Goal: Task Accomplishment & Management: Manage account settings

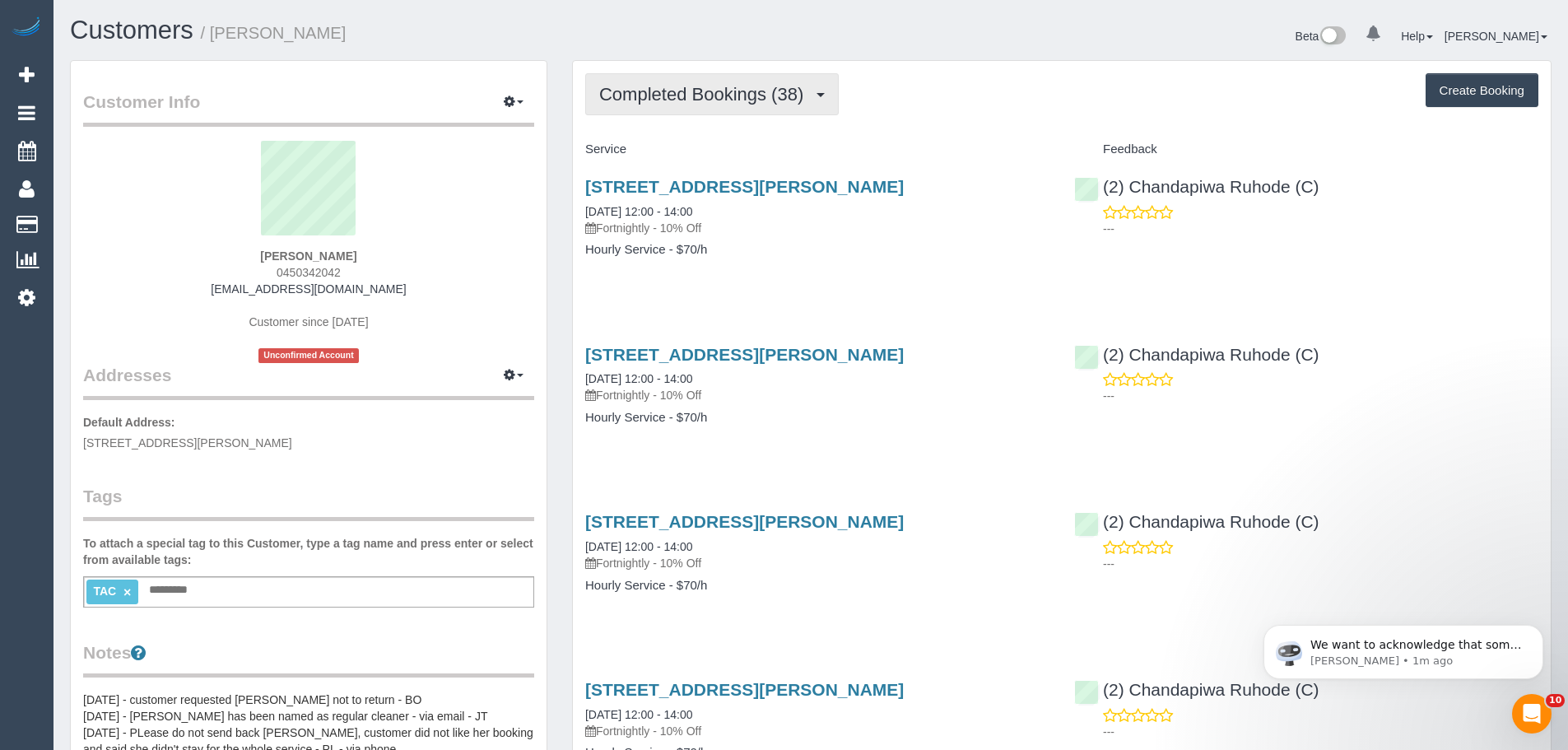
click at [759, 99] on span "Completed Bookings (38)" at bounding box center [706, 94] width 212 height 20
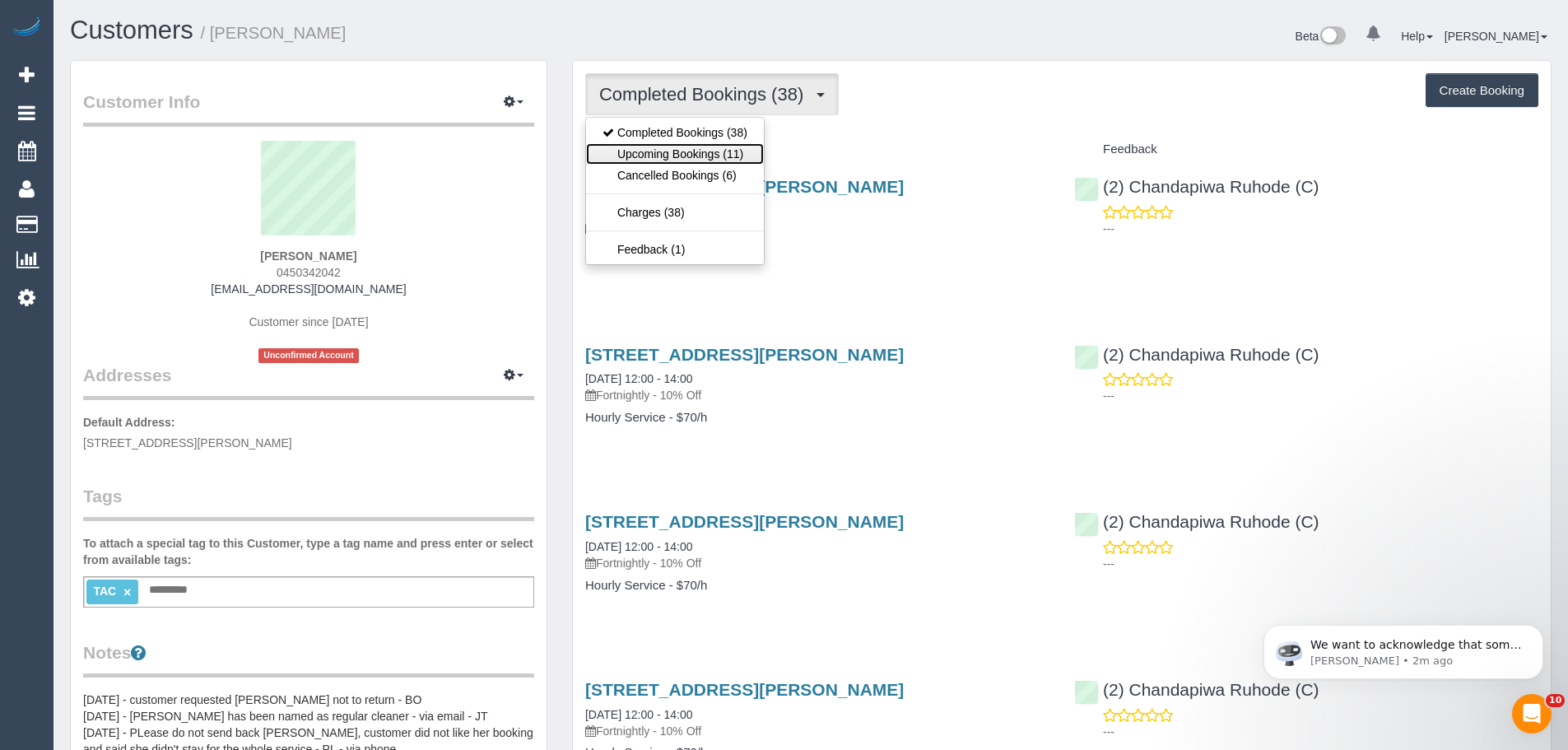
click at [744, 157] on link "Upcoming Bookings (11)" at bounding box center [675, 154] width 178 height 21
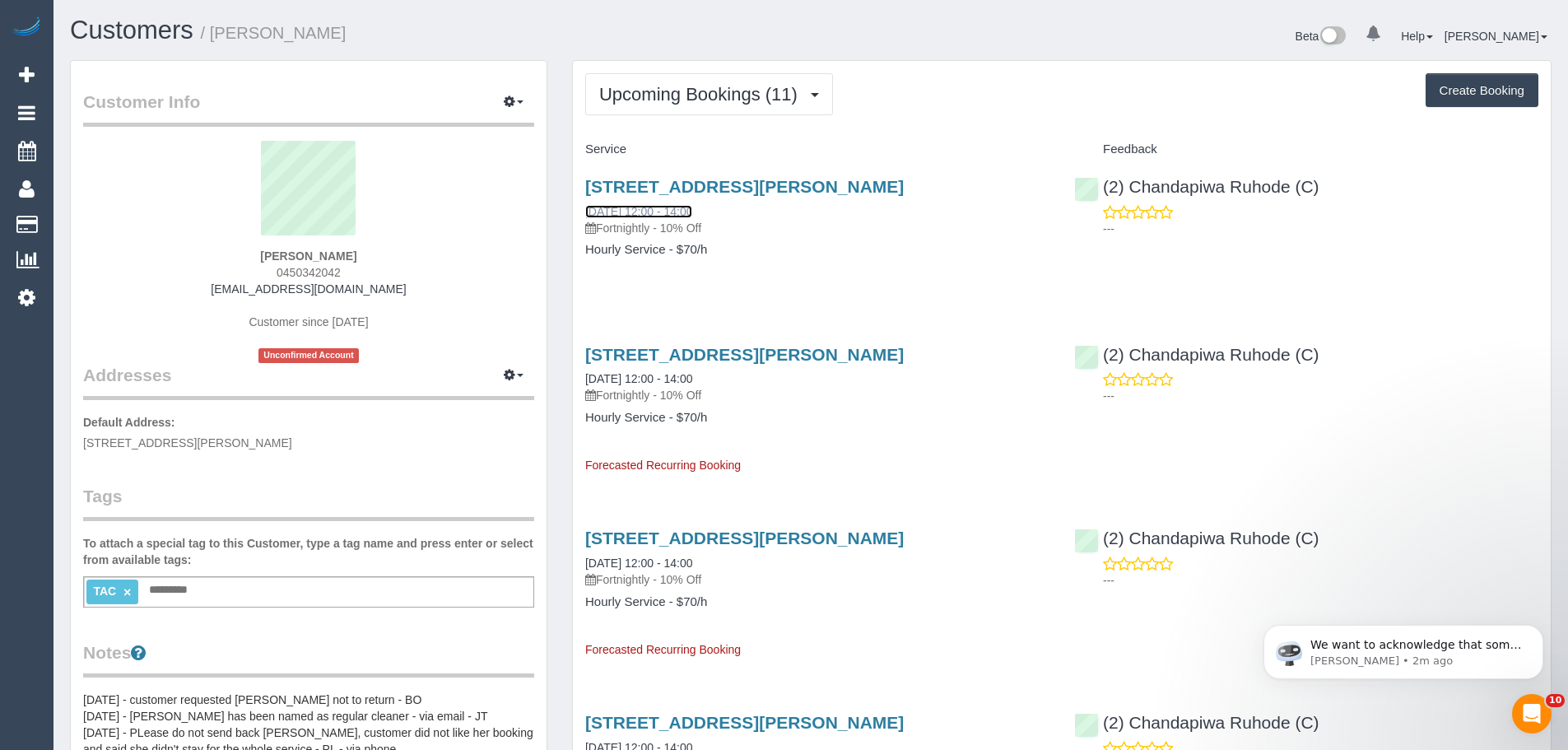
click at [692, 208] on link "[DATE] 12:00 - 14:00" at bounding box center [638, 211] width 107 height 13
drag, startPoint x: 266, startPoint y: 255, endPoint x: 386, endPoint y: 256, distance: 120.0
click at [386, 256] on div "[PERSON_NAME] 0450342042 [EMAIL_ADDRESS][DOMAIN_NAME] Customer since [DATE] Unc…" at bounding box center [308, 251] width 451 height 222
copy strong "[PERSON_NAME]"
drag, startPoint x: 792, startPoint y: 198, endPoint x: 583, endPoint y: 205, distance: 209.1
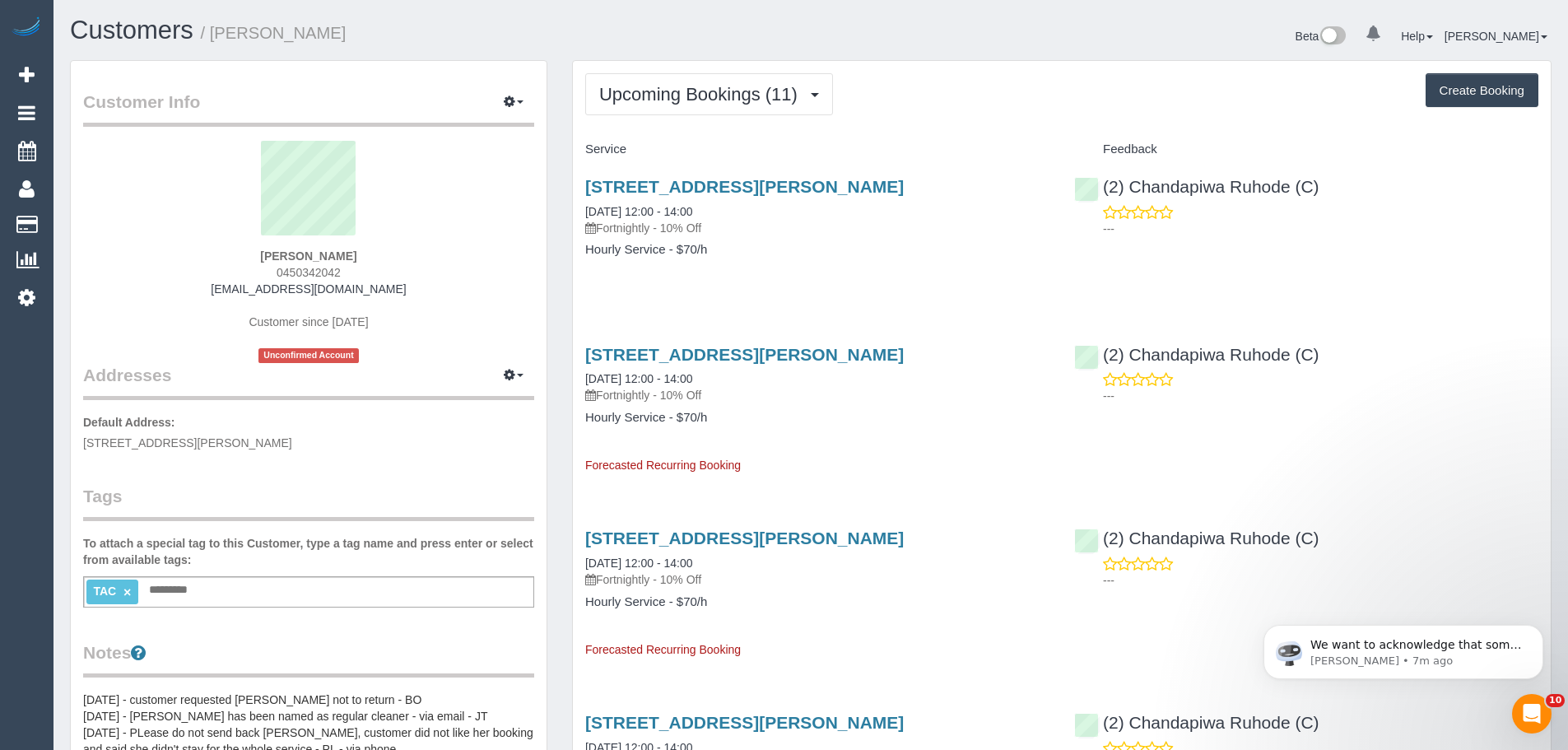
click at [583, 205] on div "[STREET_ADDRESS][PERSON_NAME] [DATE] 12:00 - 14:00 Fortnightly - 10% Off Hourly…" at bounding box center [817, 226] width 489 height 127
copy link "[DATE] 12:00 - 14:00"
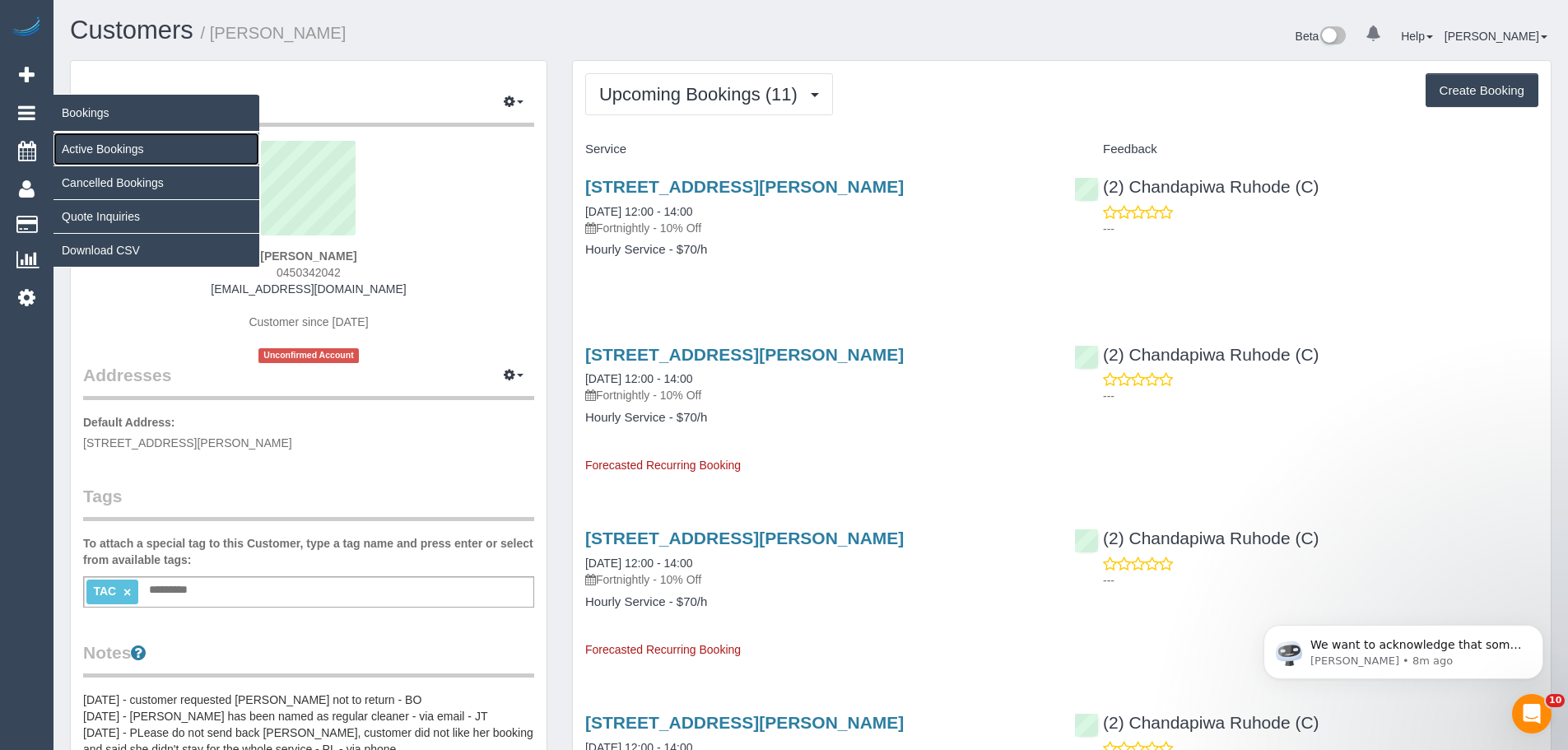
click at [101, 146] on link "Active Bookings" at bounding box center [156, 149] width 205 height 33
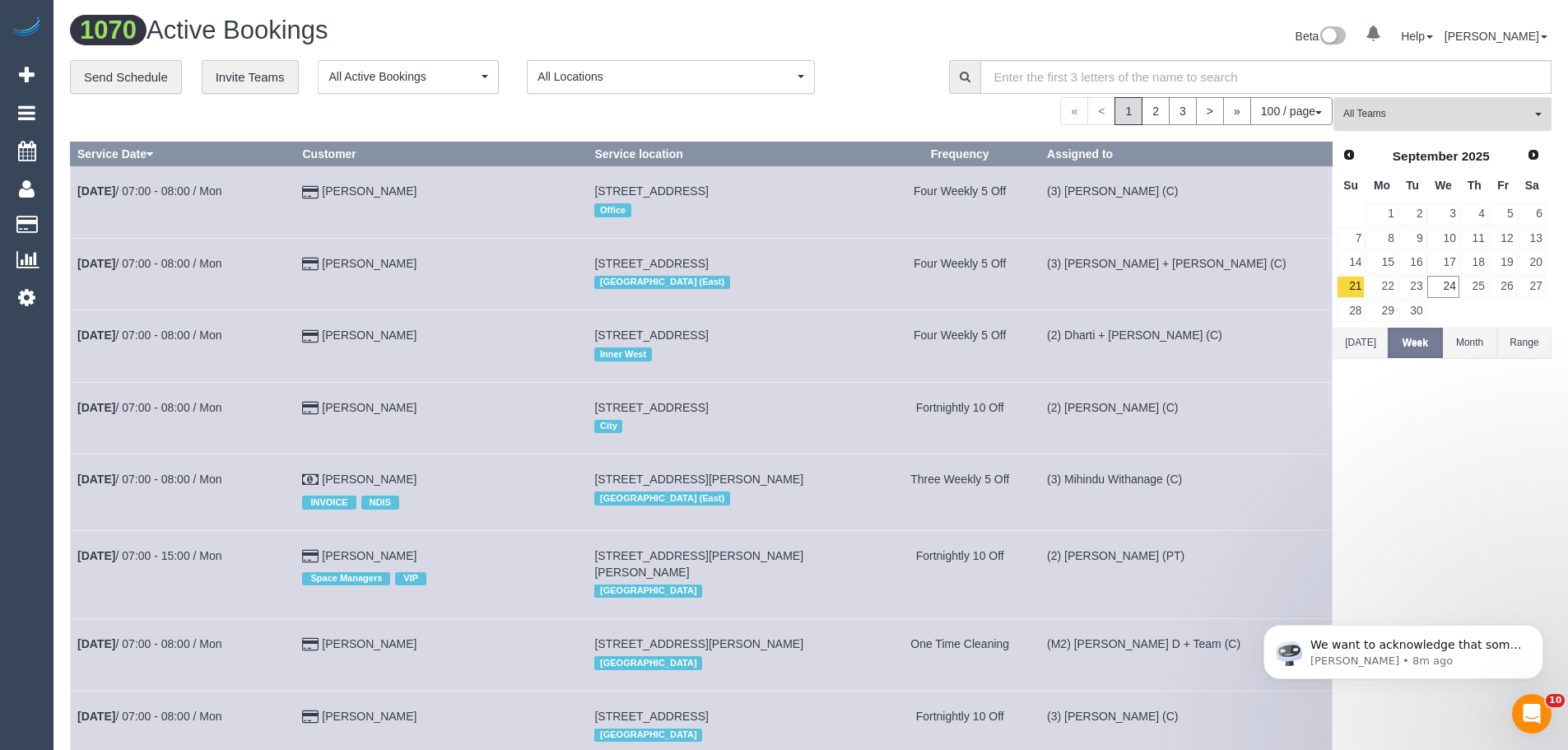
click at [1463, 107] on span "All Teams" at bounding box center [1437, 114] width 188 height 14
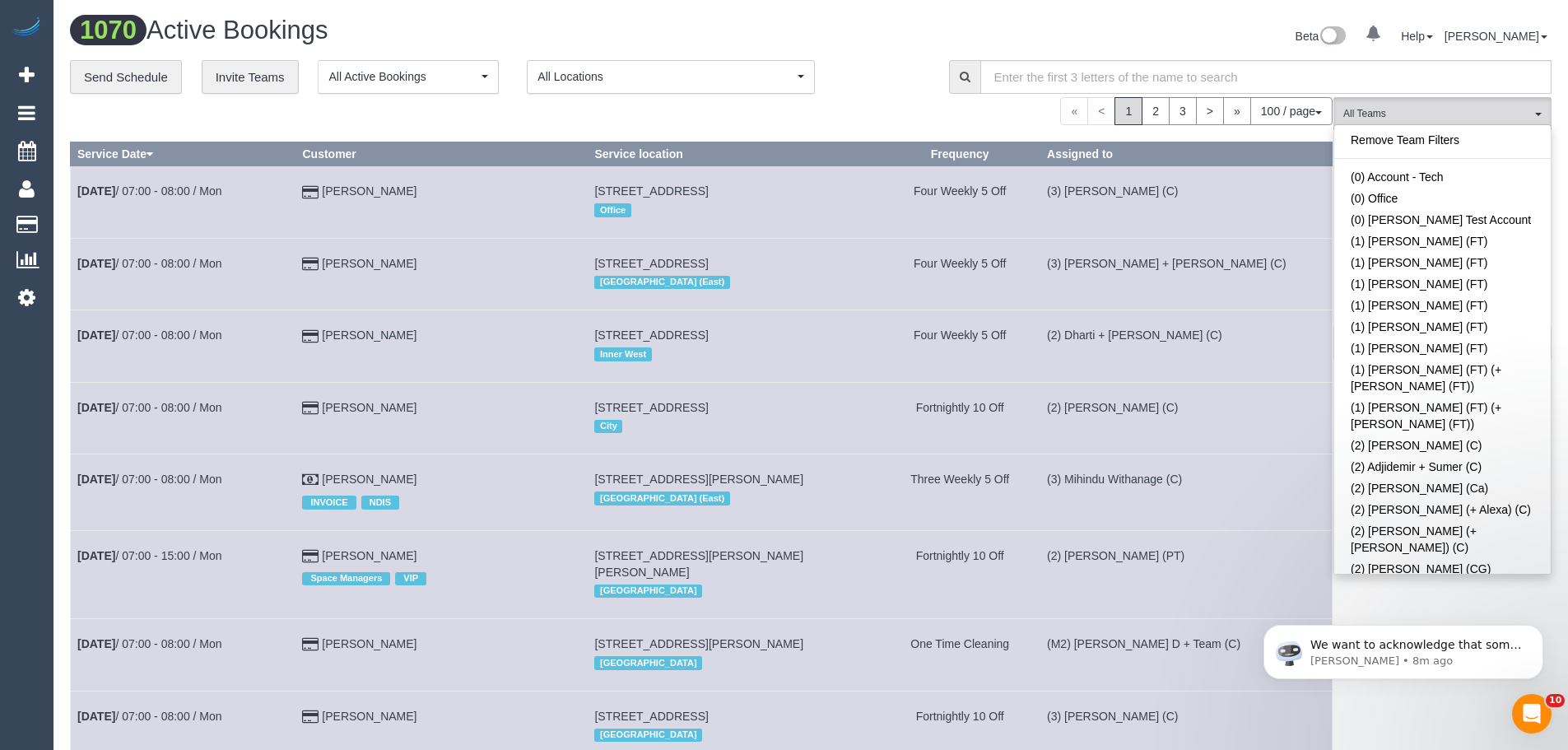
scroll to position [3508, 0]
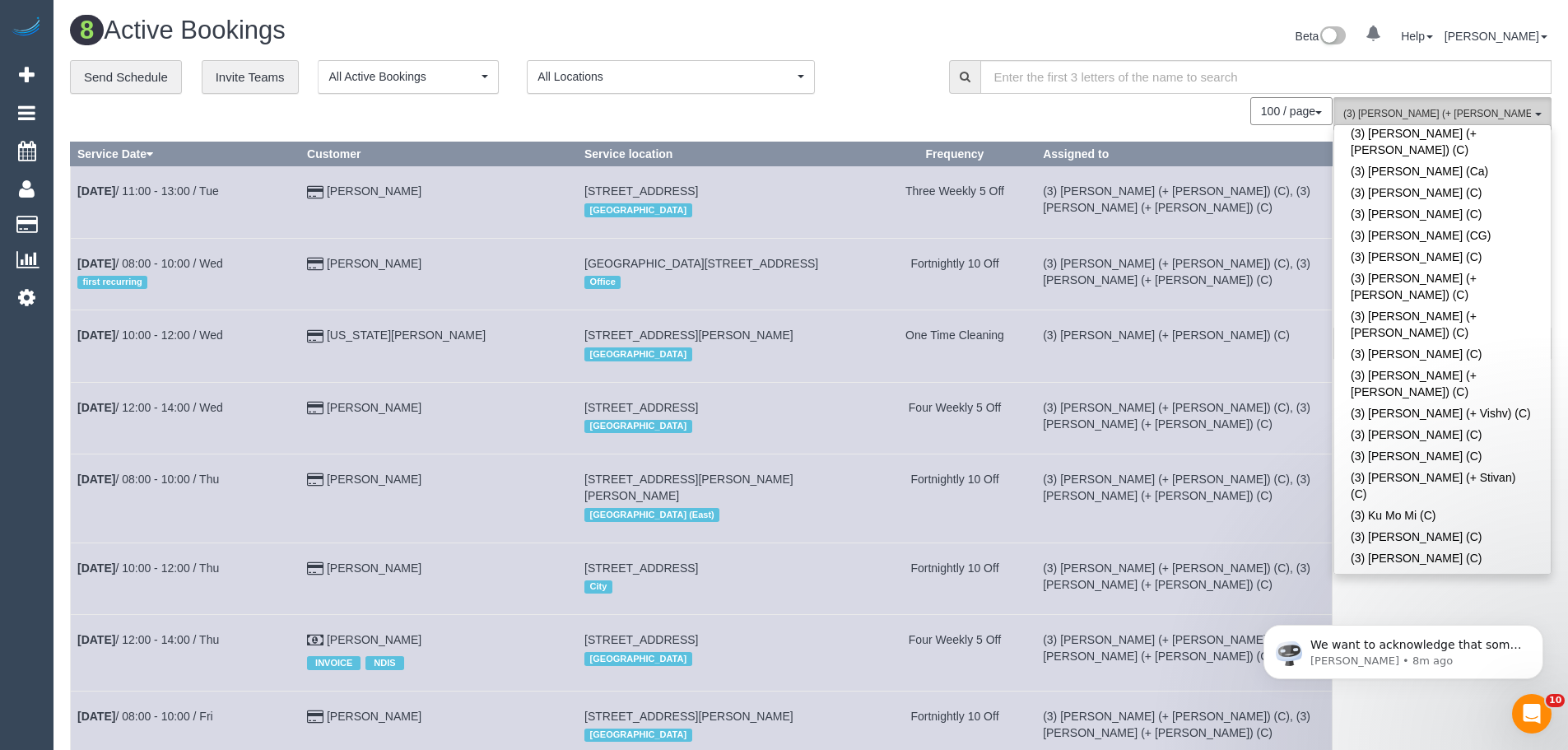
click at [1437, 110] on span "(3) Rayhan (+ Shahida) (C) , (3) Shahida (+ Rayhan) (C)" at bounding box center [1437, 114] width 188 height 14
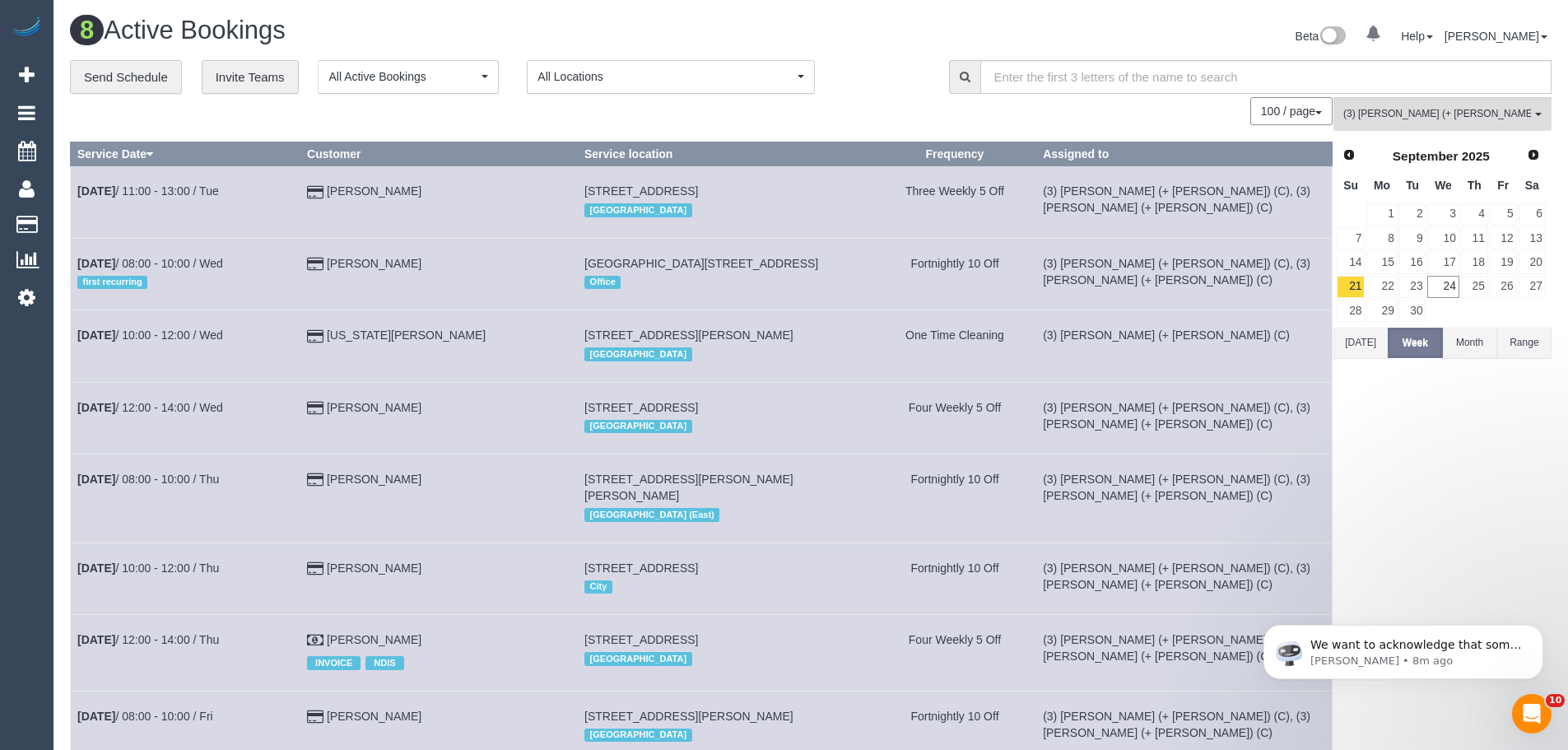
click at [1369, 338] on button "Today" at bounding box center [1360, 343] width 54 height 30
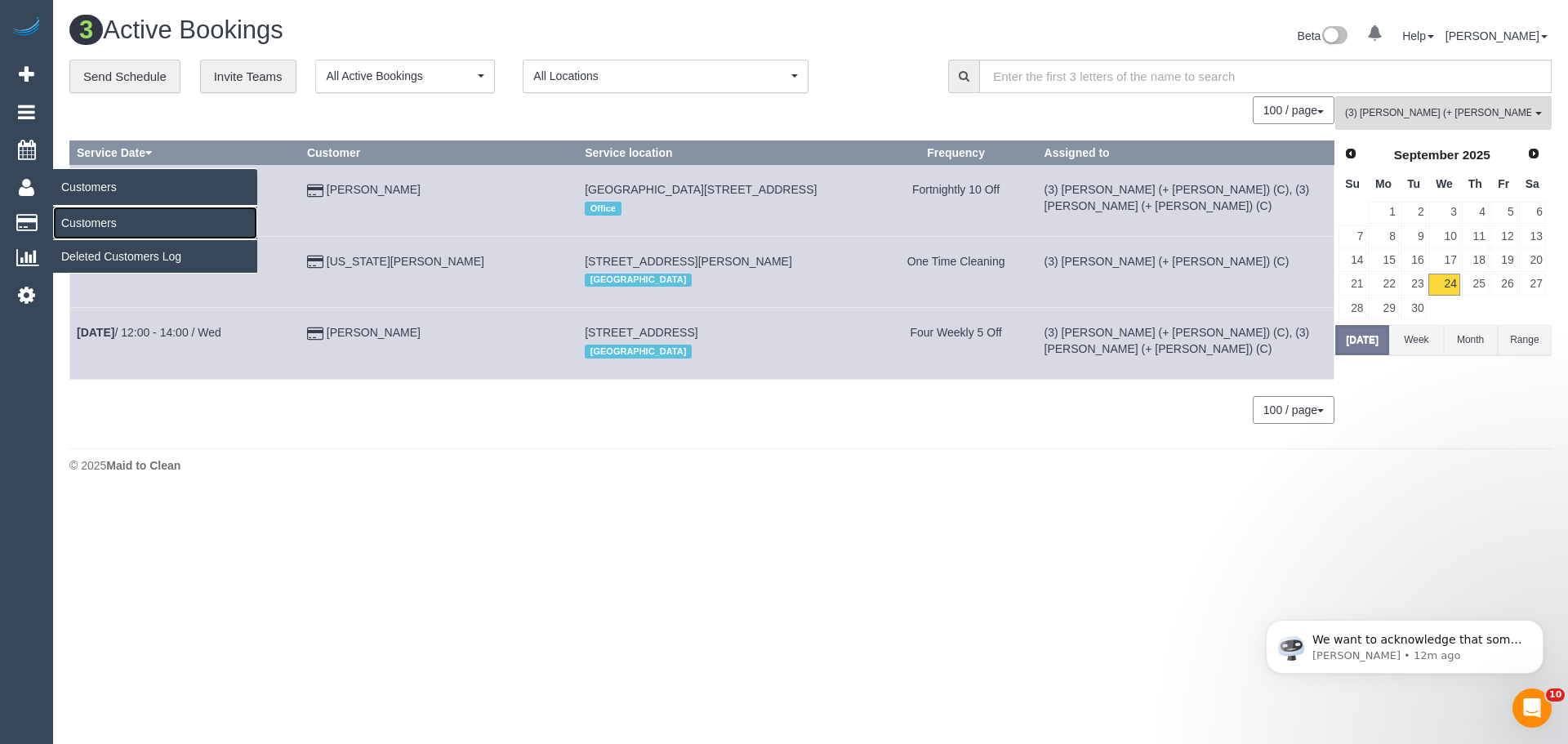
click at [92, 214] on link "Customers" at bounding box center [155, 222] width 204 height 33
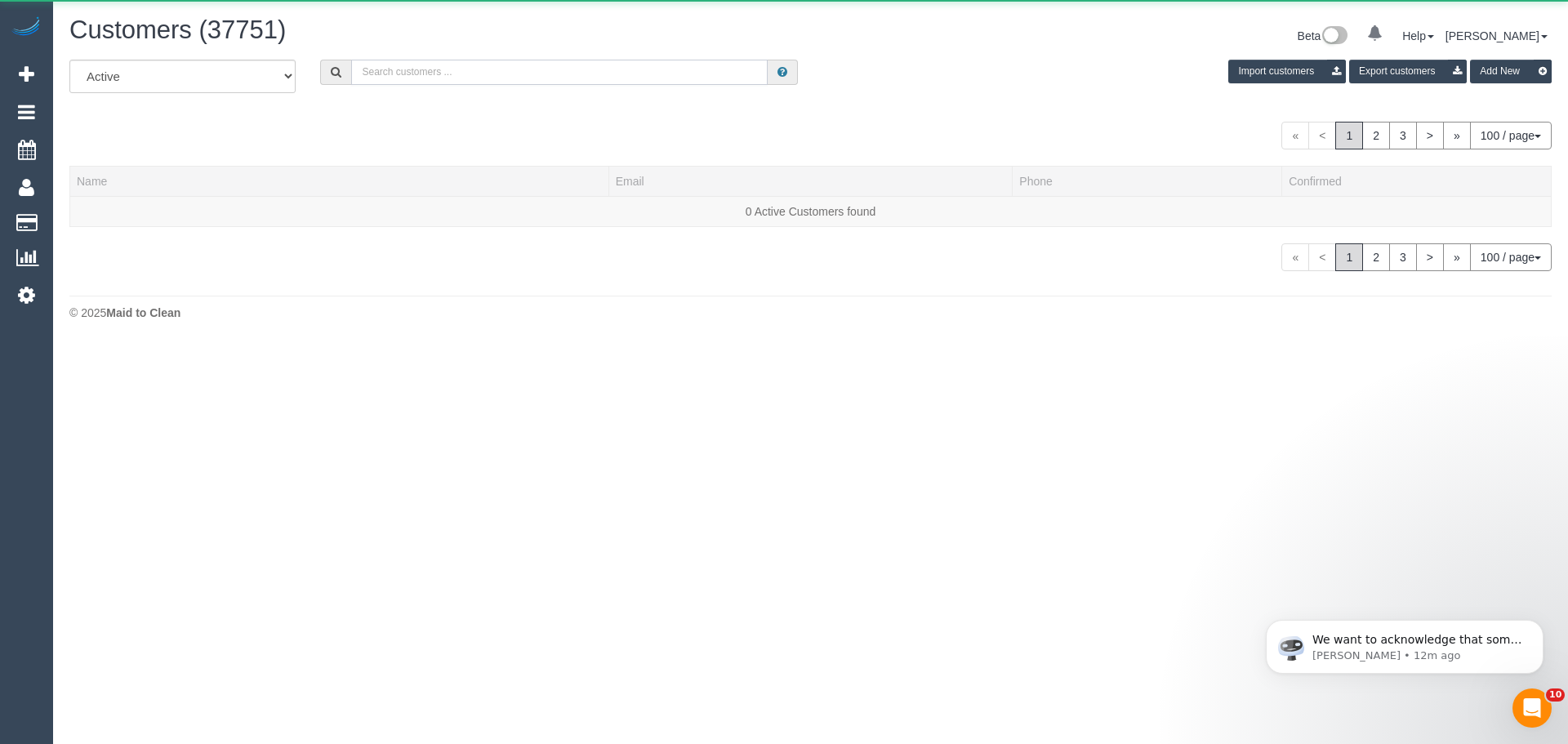
click at [473, 76] on input "text" at bounding box center [560, 72] width 416 height 25
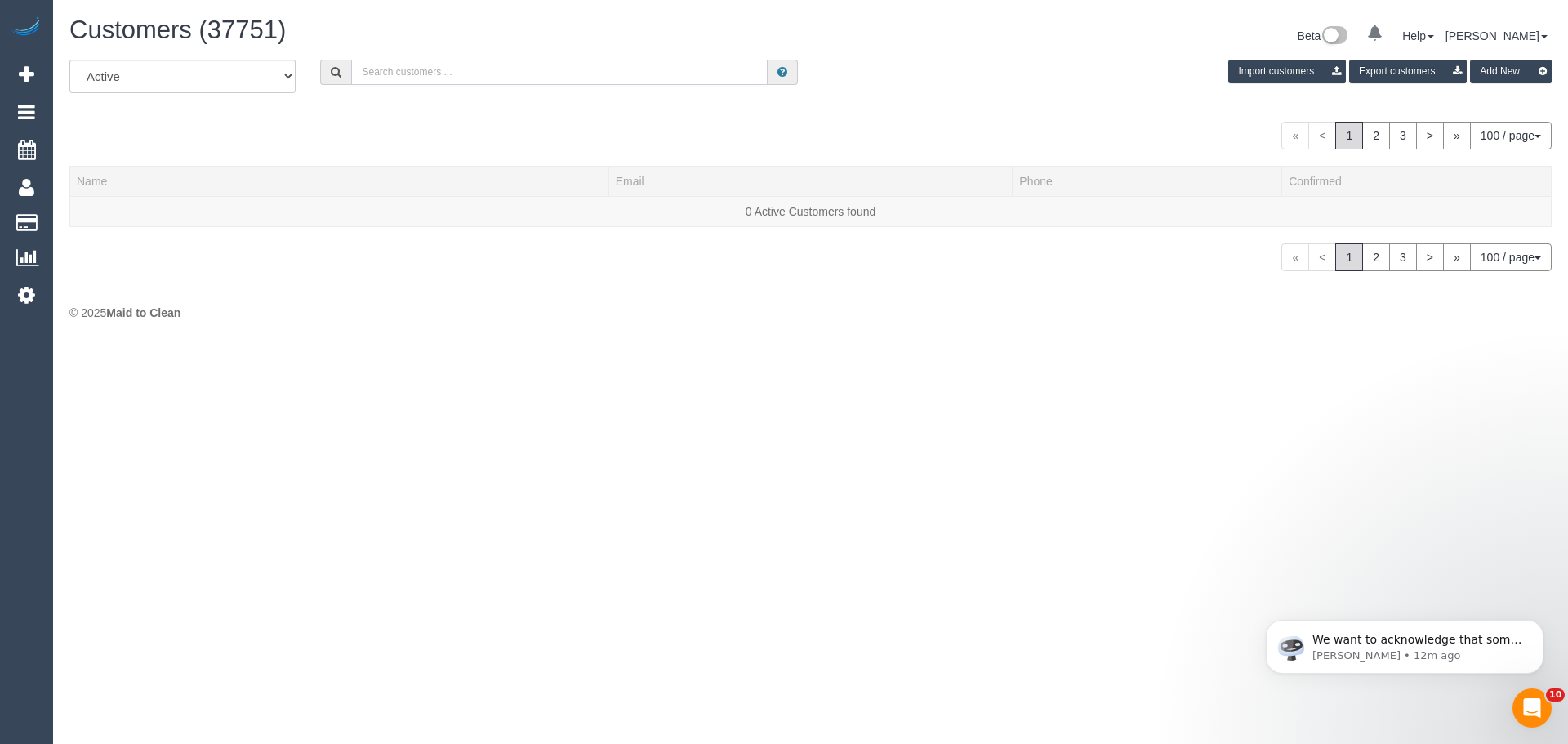
paste input "shonaghm16@gmail.com"
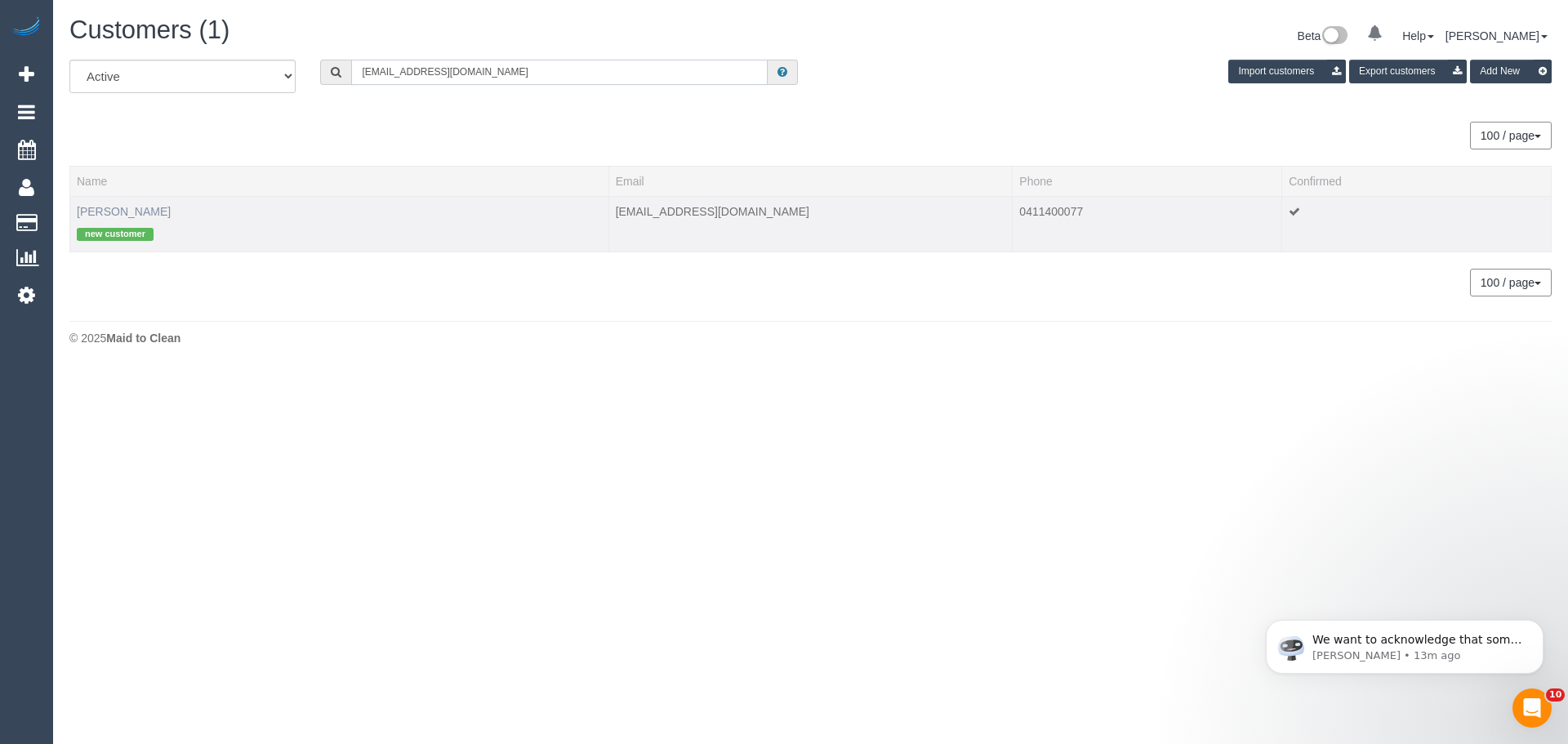
type input "shonaghm16@gmail.com"
click at [92, 205] on link "Shonagh Marshall" at bounding box center [123, 211] width 94 height 13
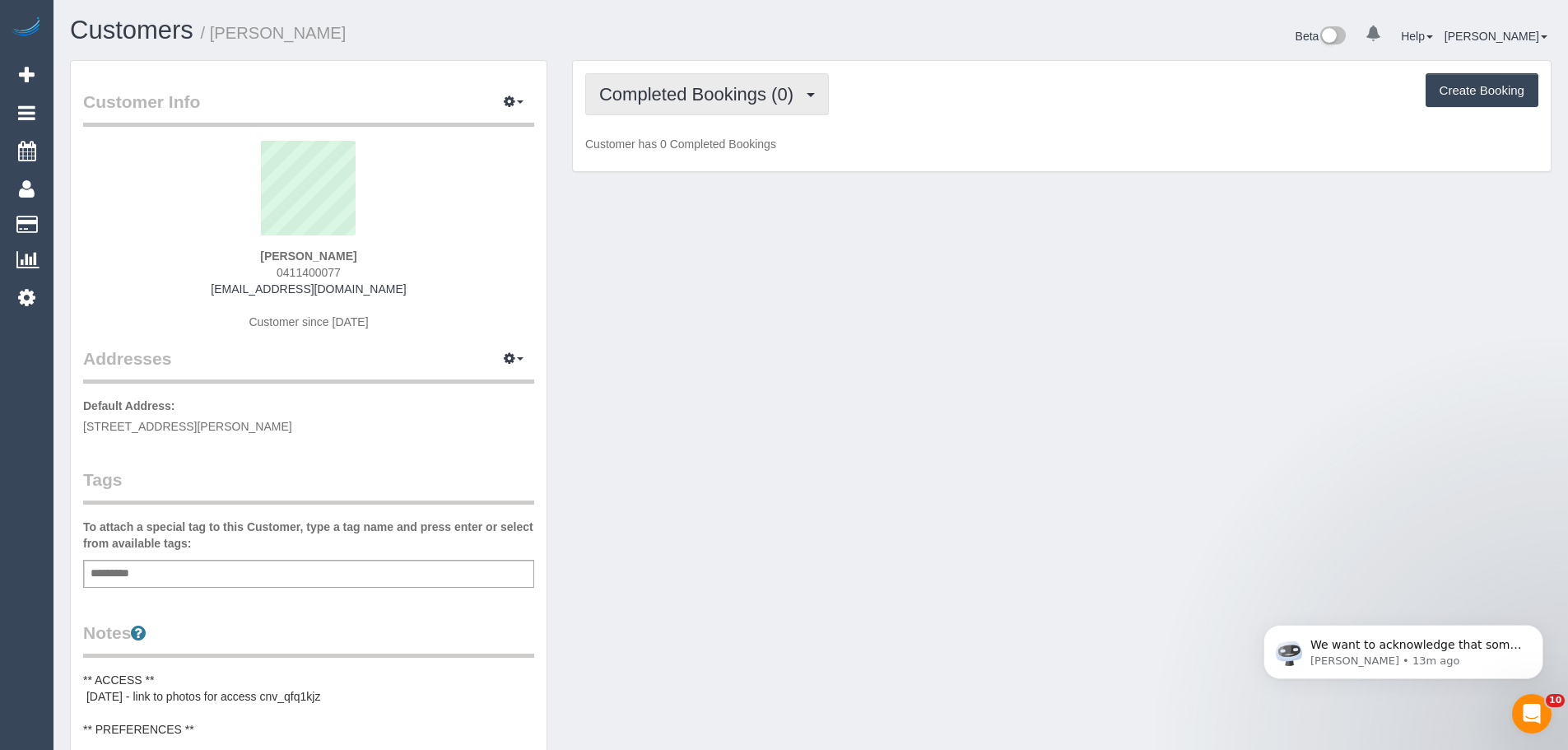
click at [729, 91] on span "Completed Bookings (0)" at bounding box center [700, 94] width 203 height 20
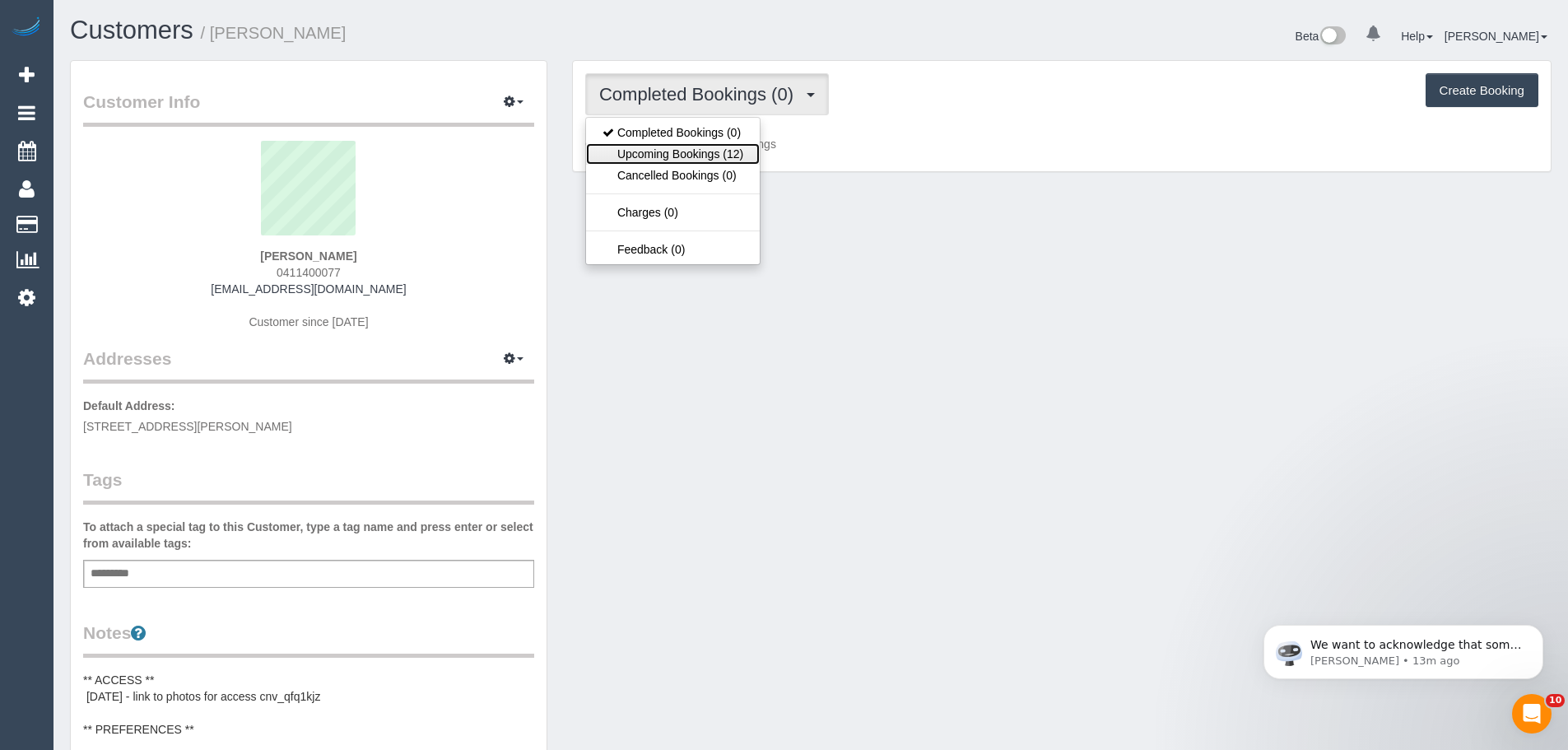
click at [718, 146] on link "Upcoming Bookings (12)" at bounding box center [673, 154] width 174 height 21
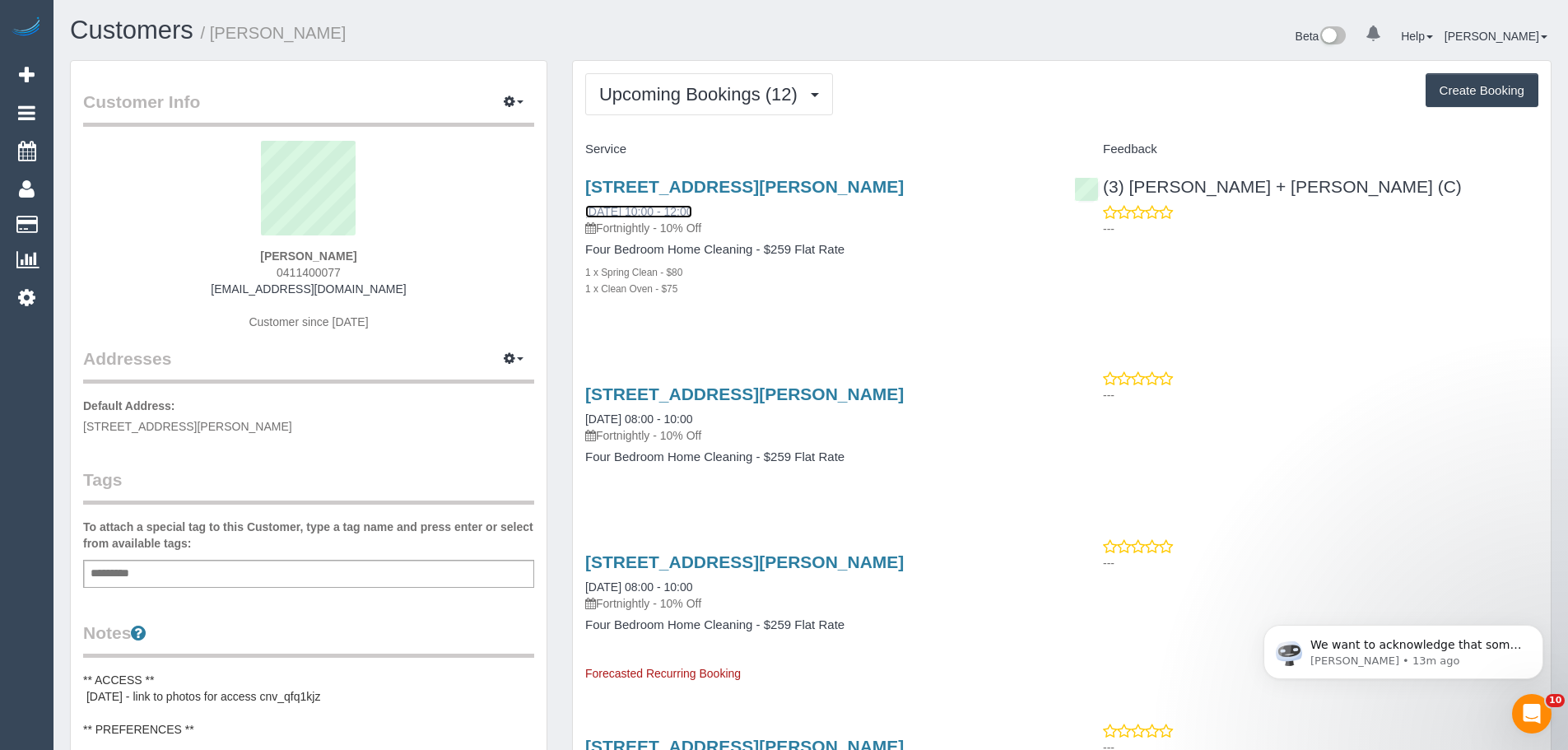
click at [689, 207] on link "24/09/2025 10:00 - 12:00" at bounding box center [638, 211] width 107 height 13
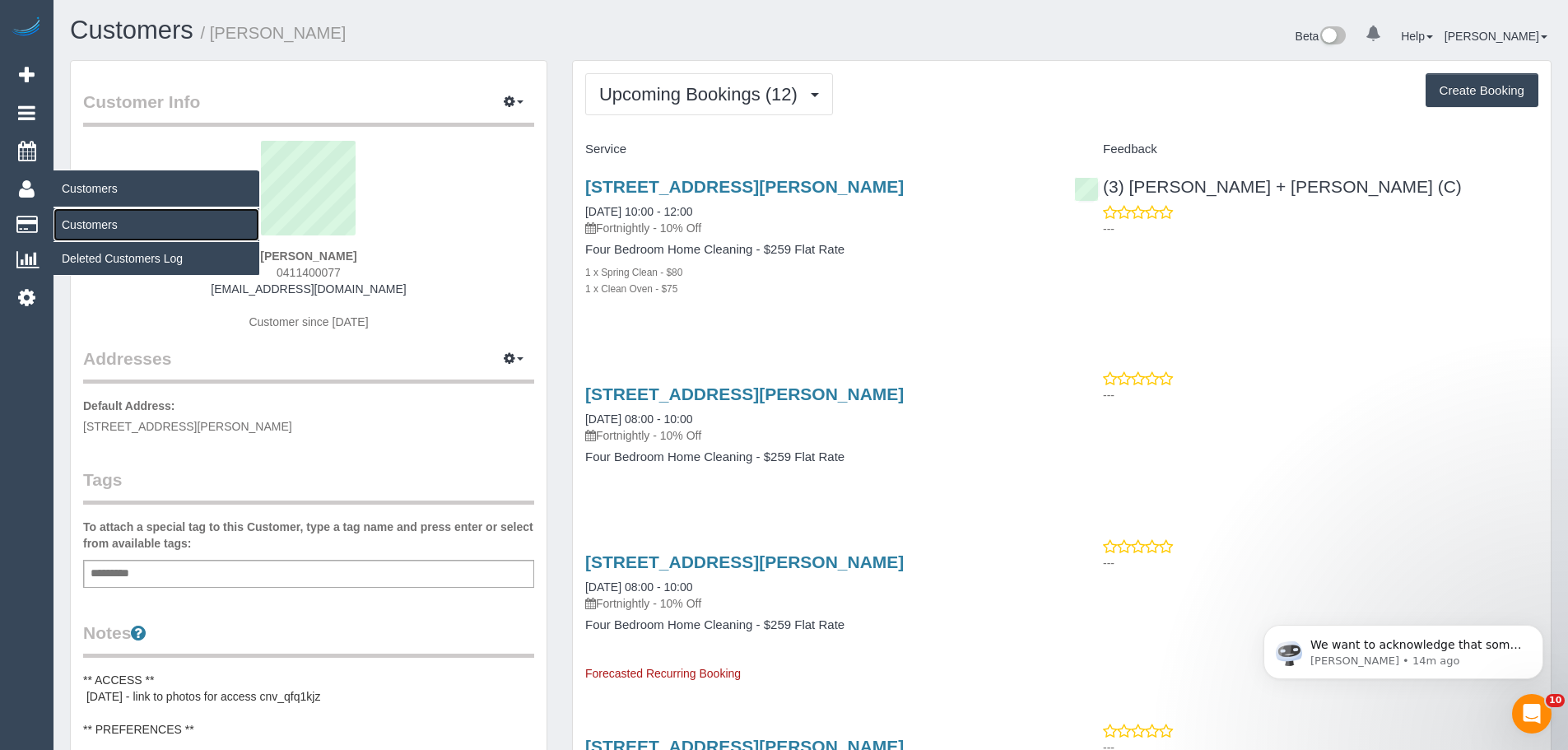
click at [100, 231] on link "Customers" at bounding box center [156, 224] width 205 height 33
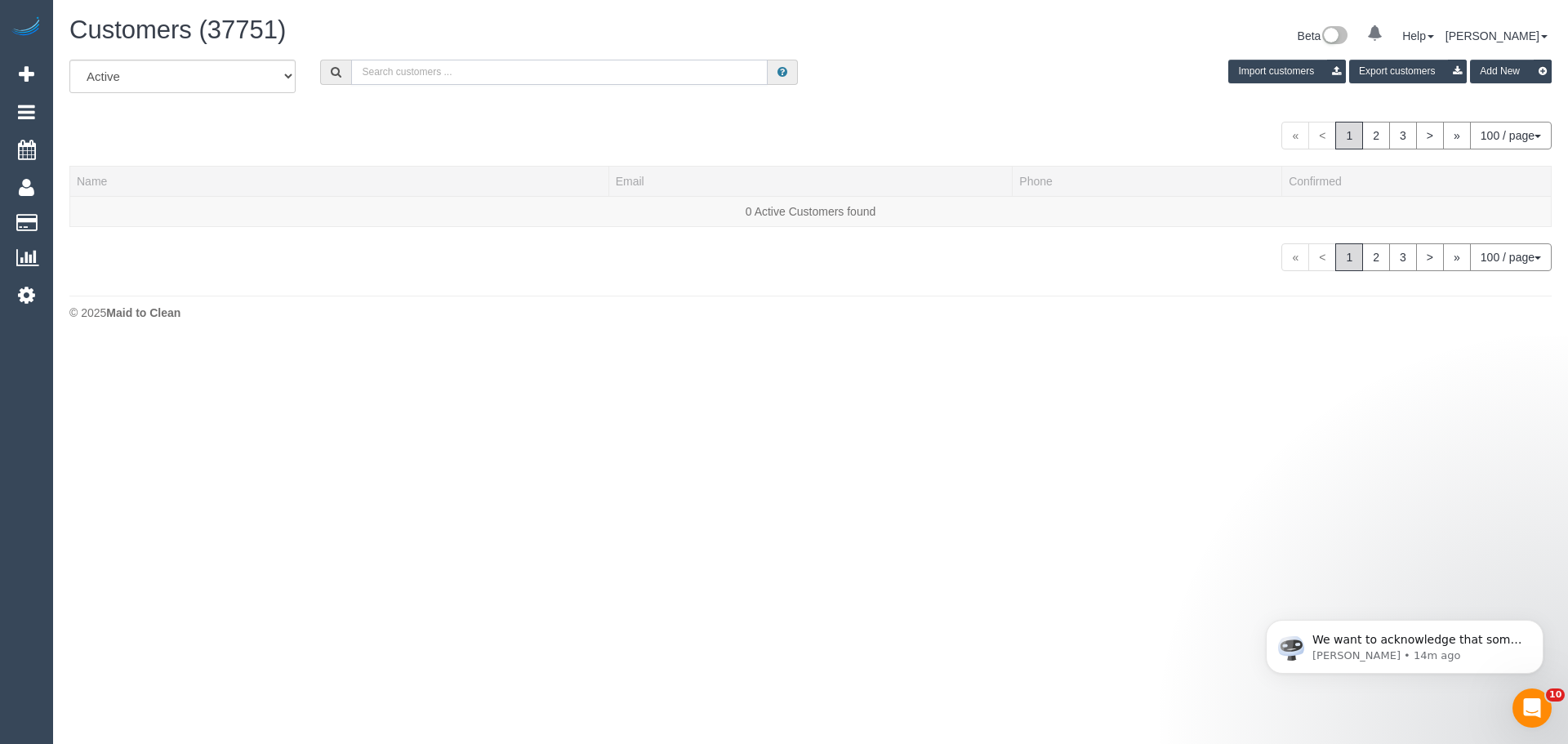
click at [415, 65] on input "text" at bounding box center [560, 72] width 416 height 25
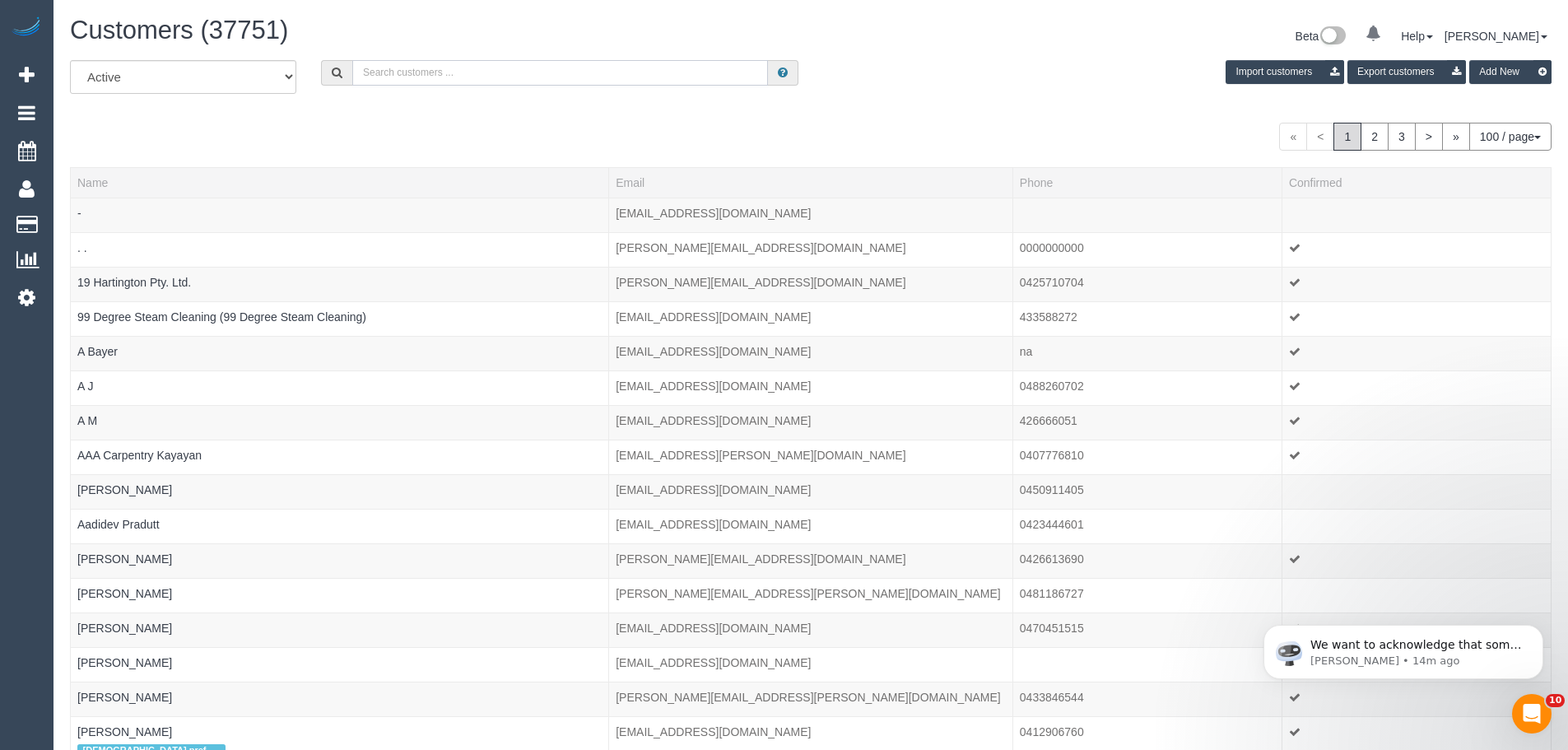
paste input "tomwilletts4@gmail.com"
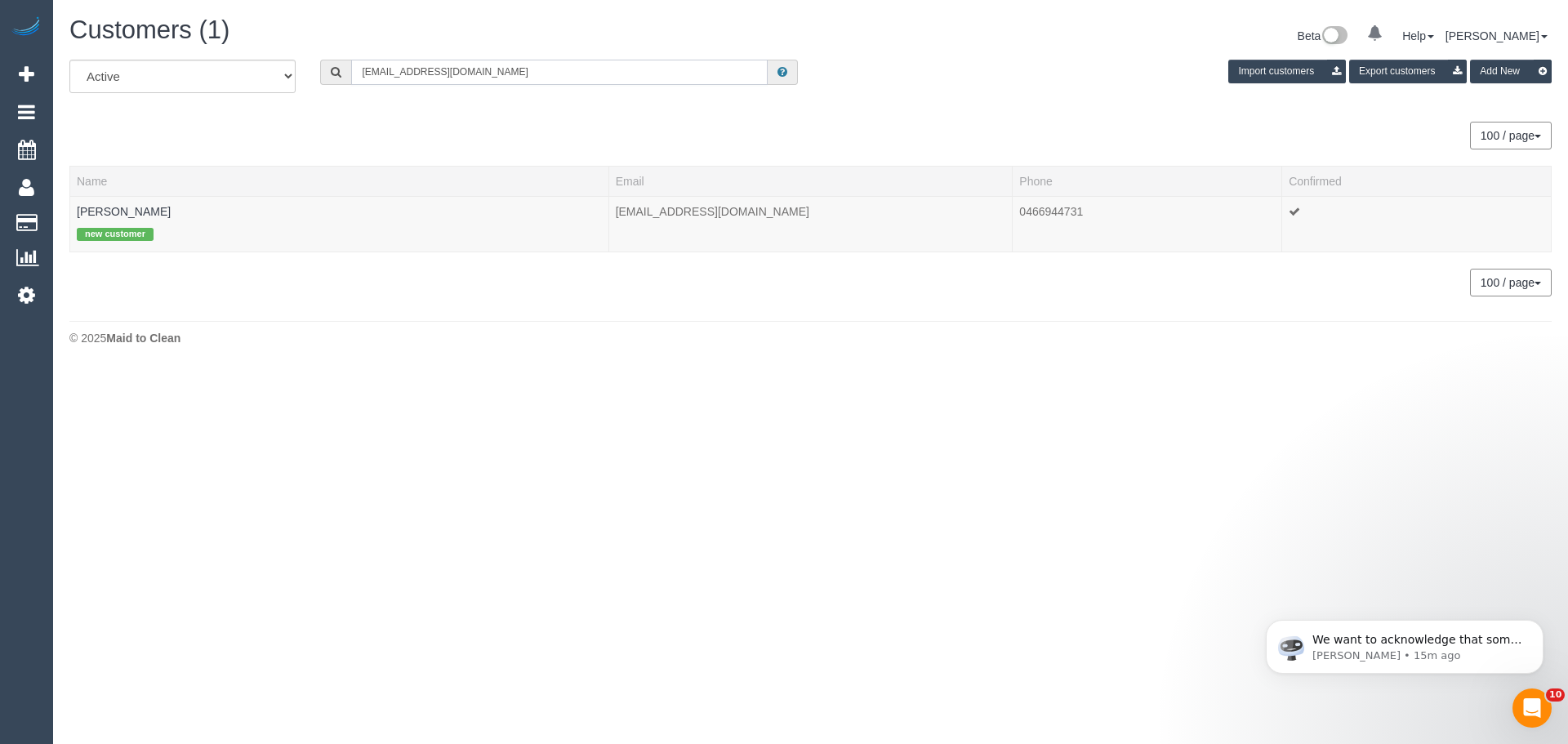
type input "tomwilletts4@gmail.com"
click at [128, 214] on link "Tom Willetts" at bounding box center [123, 211] width 94 height 13
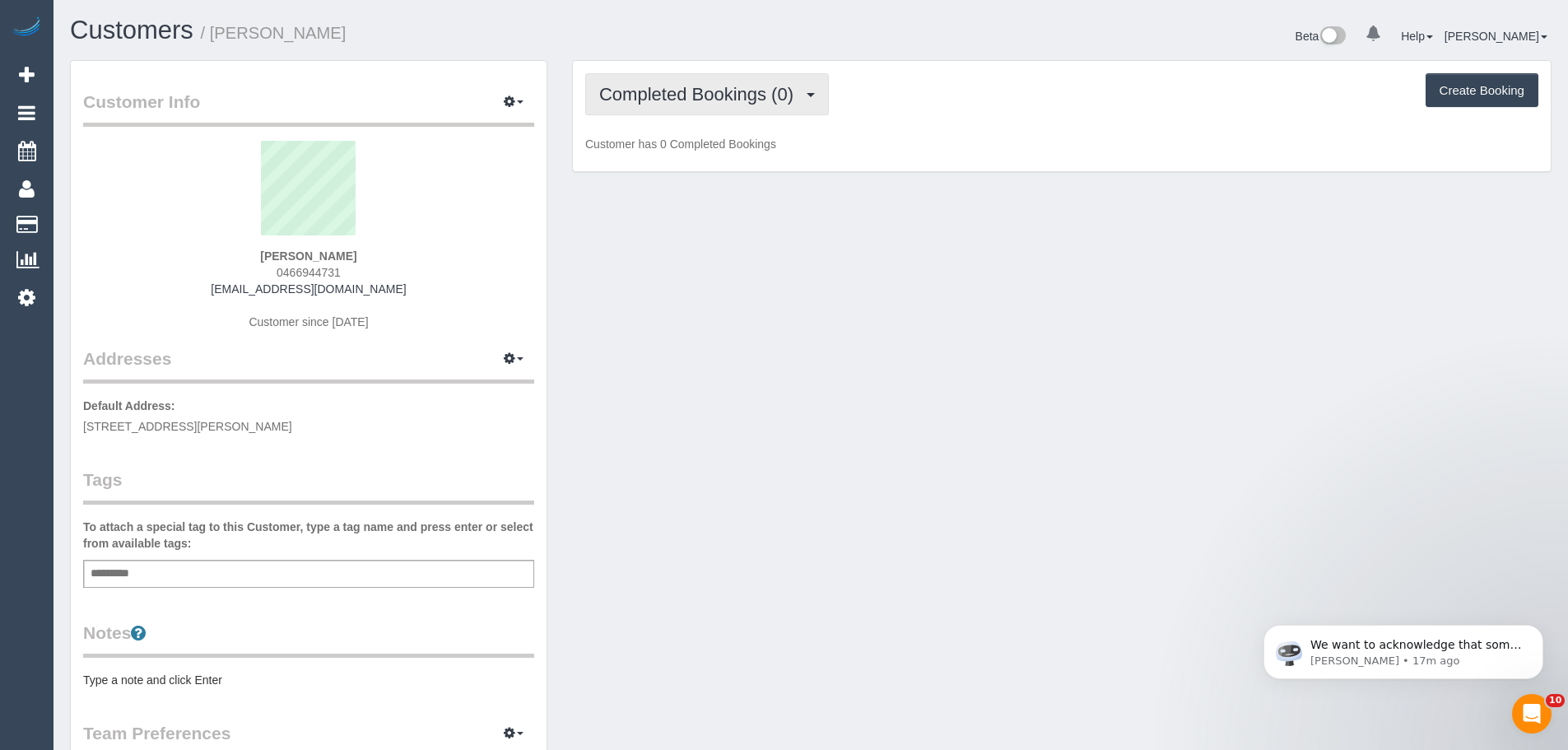
drag, startPoint x: 689, startPoint y: 55, endPoint x: 695, endPoint y: 77, distance: 22.8
click at [691, 62] on div "Customers / Tom Willetts Beta 0 Your Notifications You have 0 alerts Help Help …" at bounding box center [810, 601] width 1514 height 1203
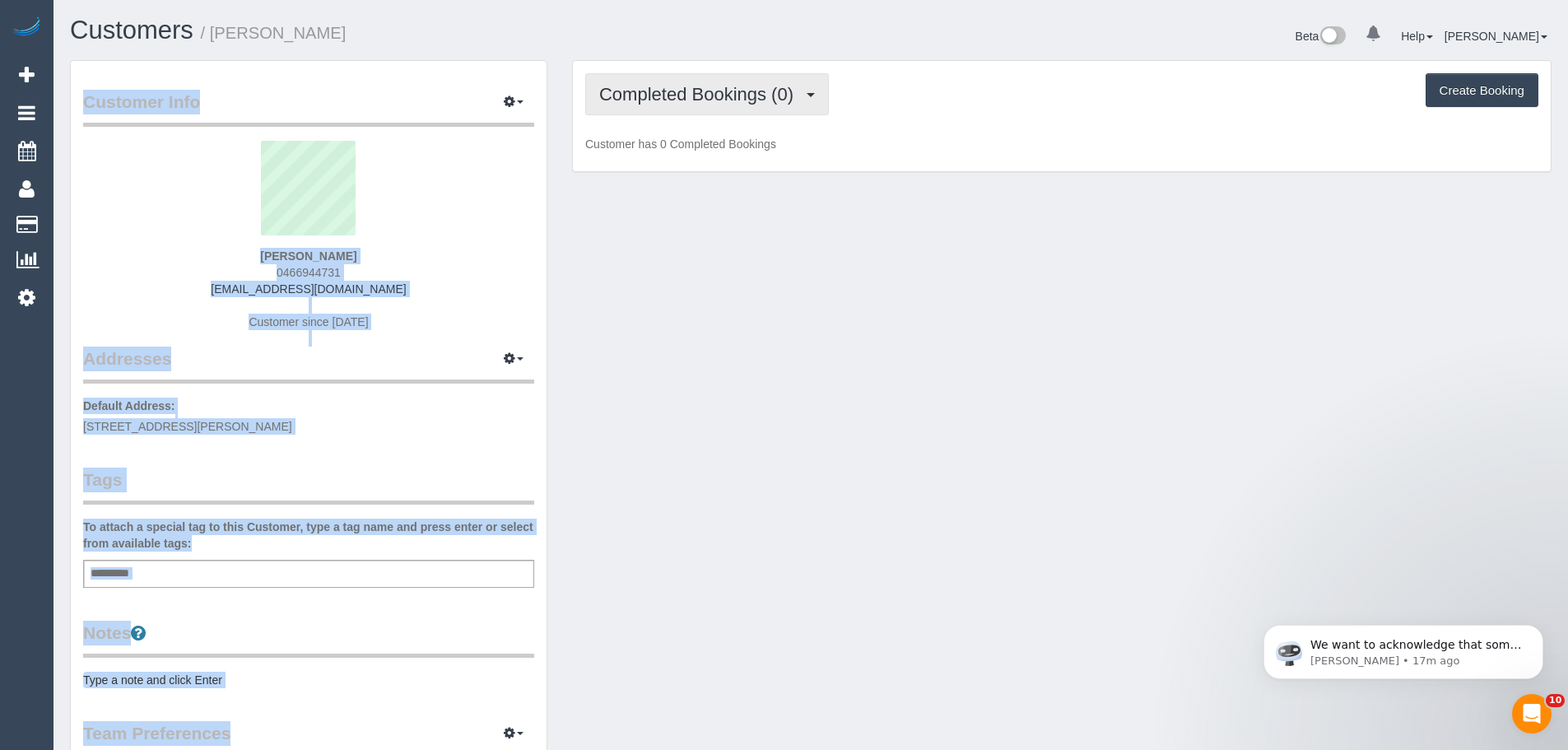
click at [695, 77] on button "Completed Bookings (0)" at bounding box center [707, 94] width 243 height 42
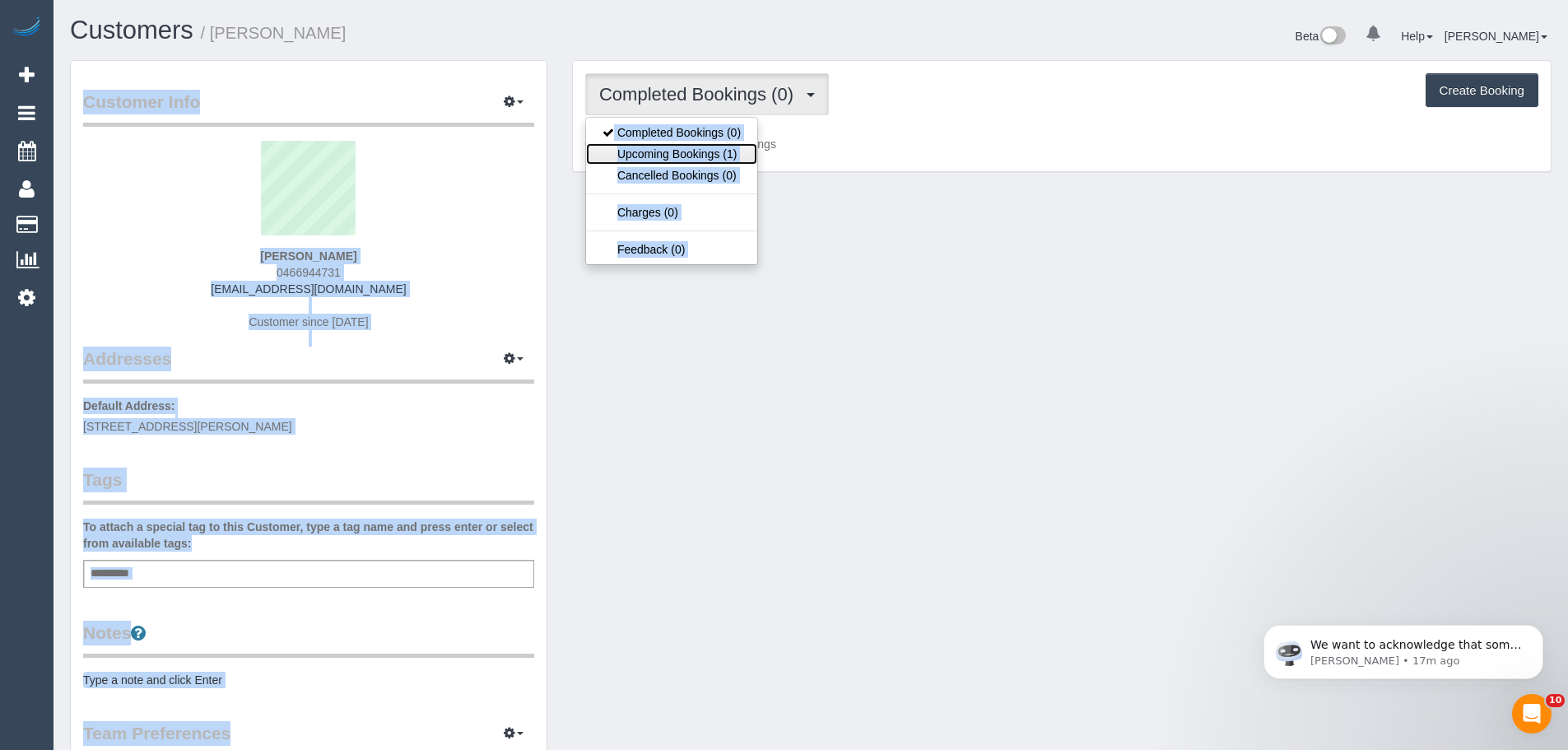
click at [695, 149] on link "Upcoming Bookings (1)" at bounding box center [671, 154] width 171 height 21
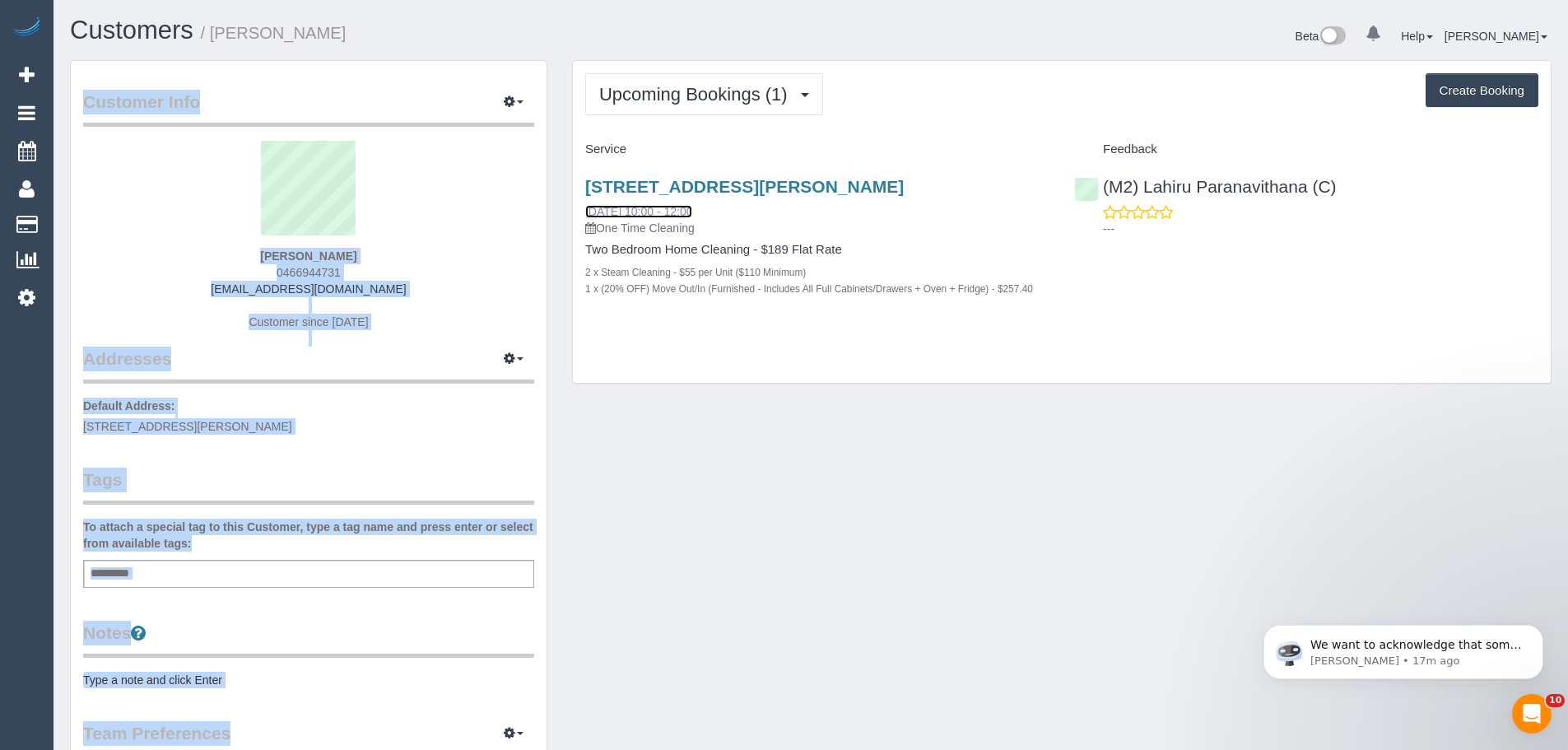
click at [660, 210] on link "24/09/2025 10:00 - 12:00" at bounding box center [638, 211] width 107 height 13
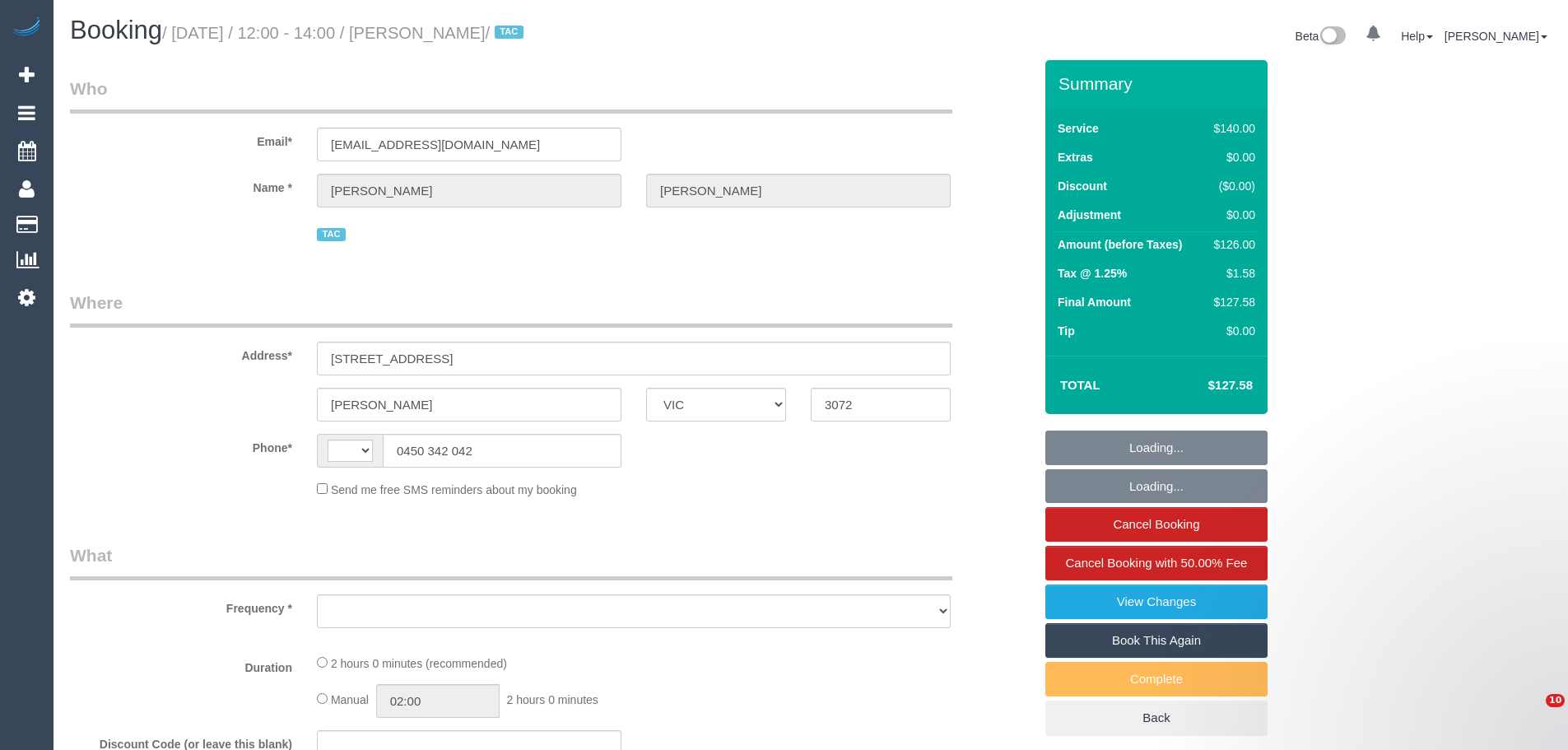
select select "VIC"
select select "string:AU"
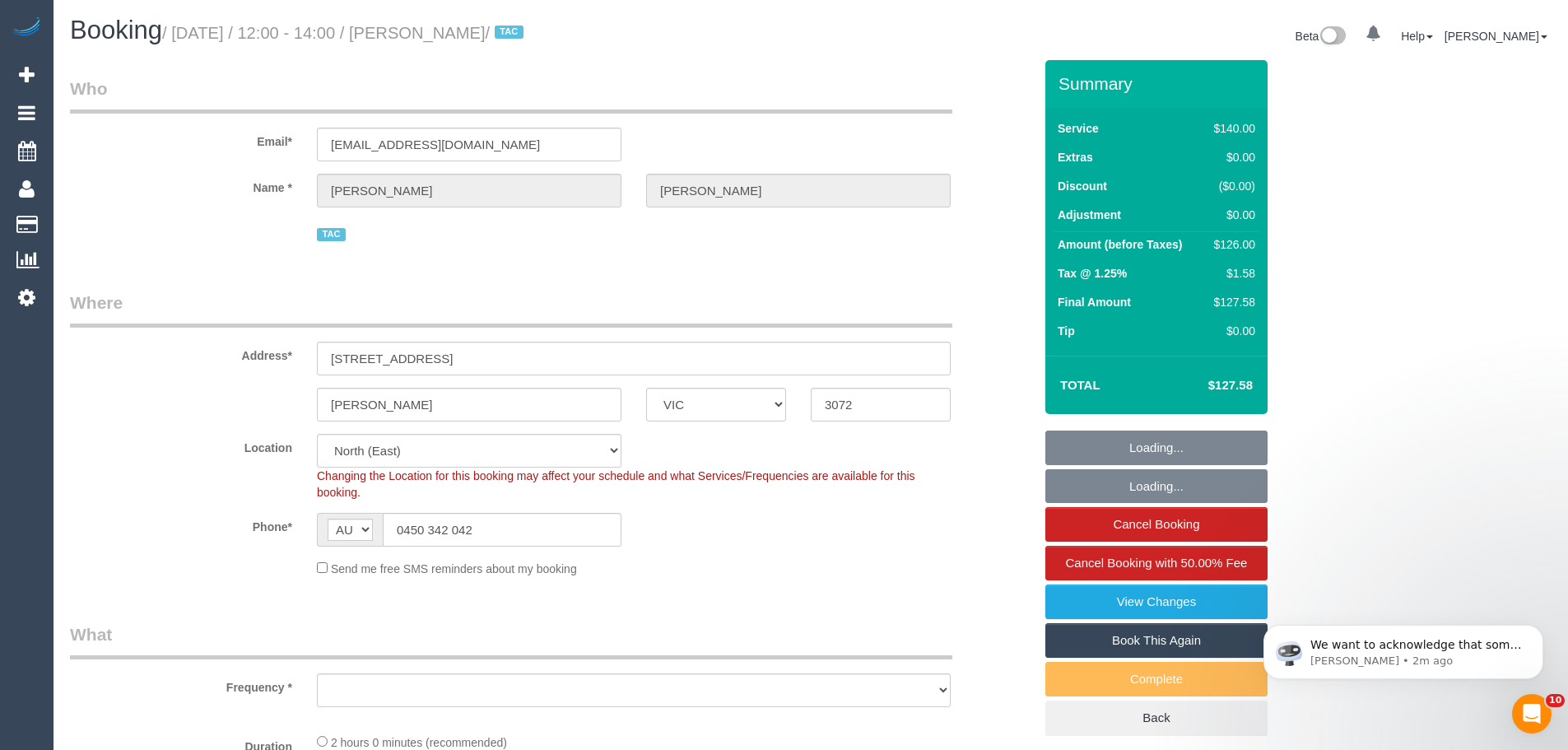
select select "object:694"
select select "spot1"
select select "number:29"
select select "number:14"
select select "number:19"
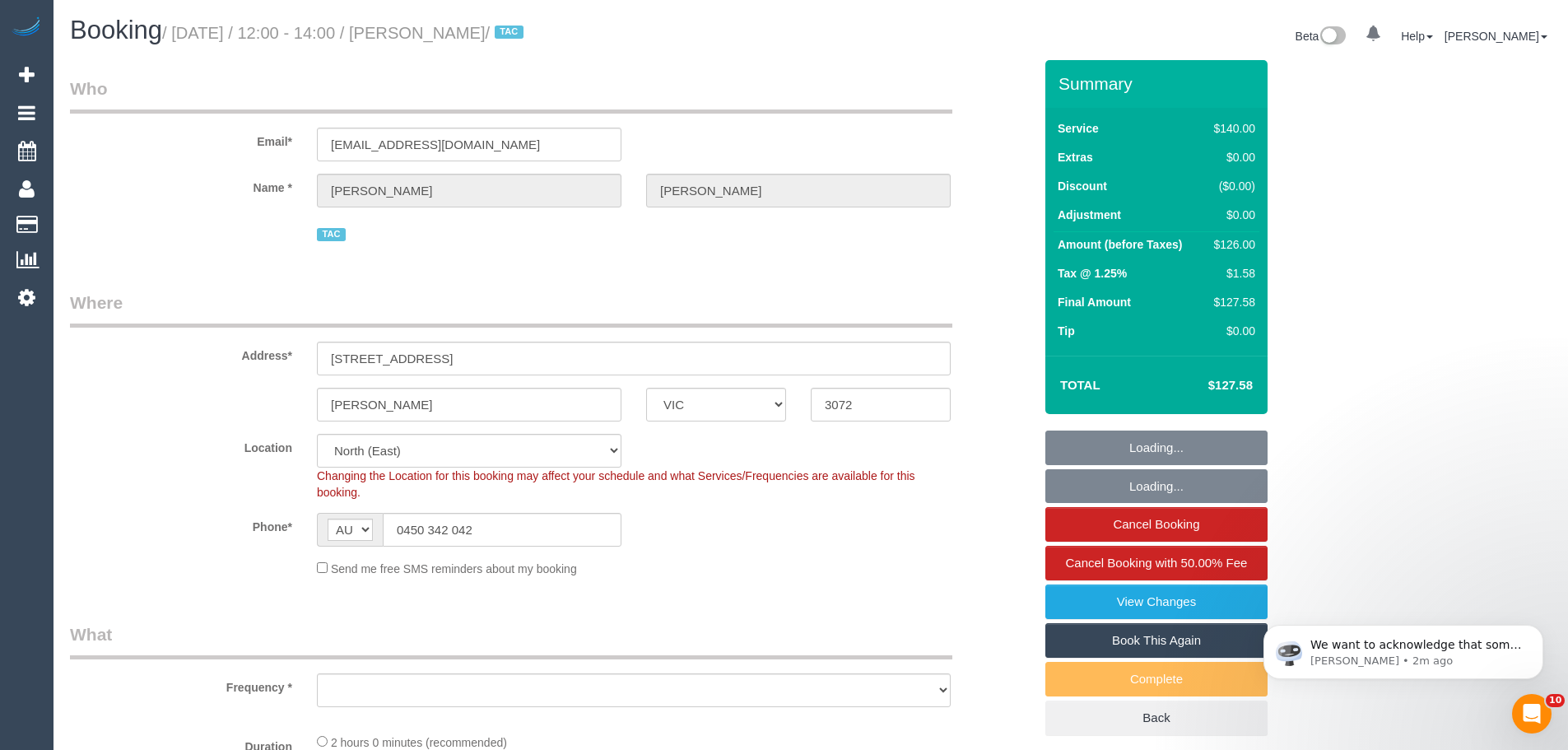
select select "number:36"
select select "number:35"
select select "object:1491"
select select "string:stripe-pm_1Of9fj2GScqysDRV5EQi6ZF5"
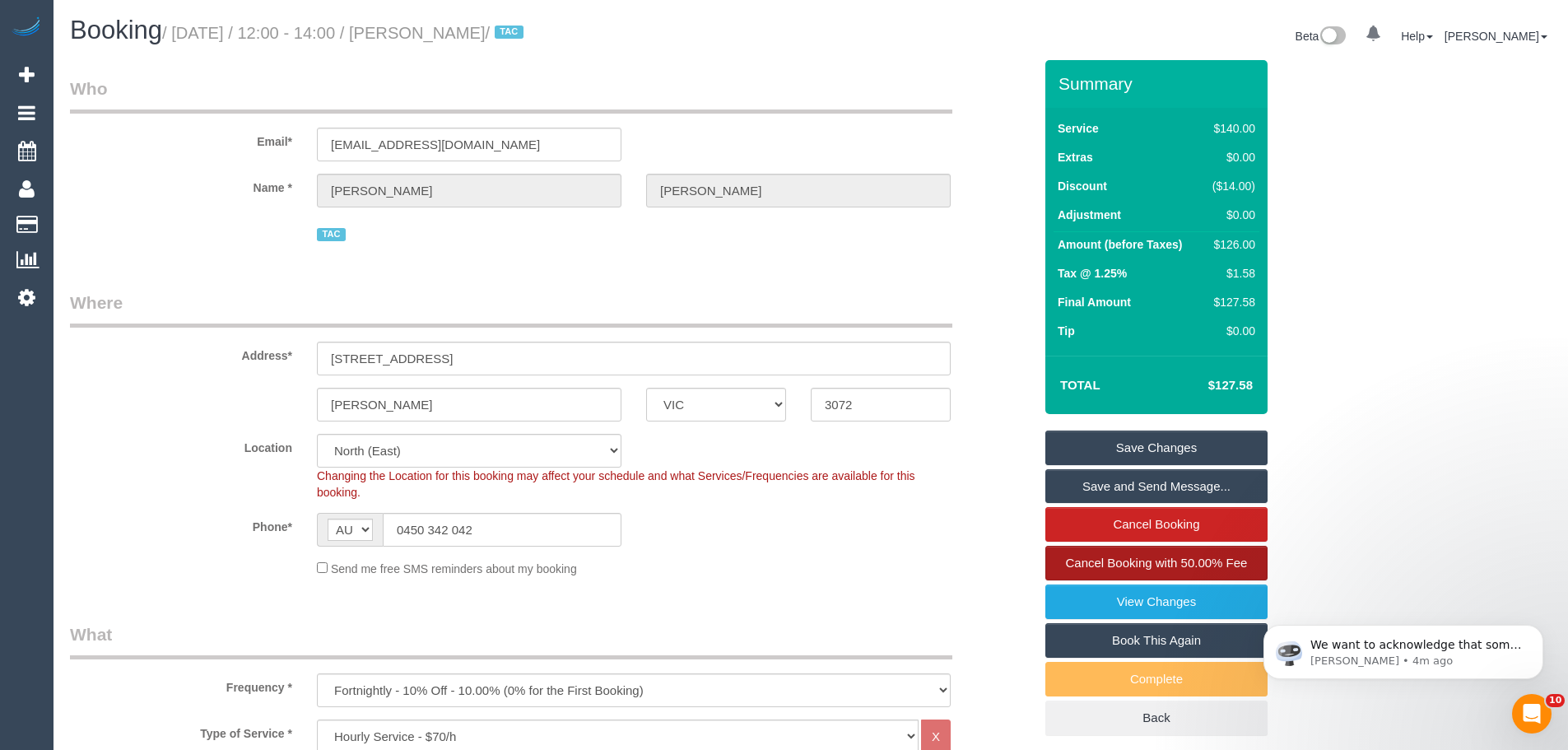
click at [1153, 556] on span "Cancel Booking with 50.00% Fee" at bounding box center [1156, 562] width 182 height 14
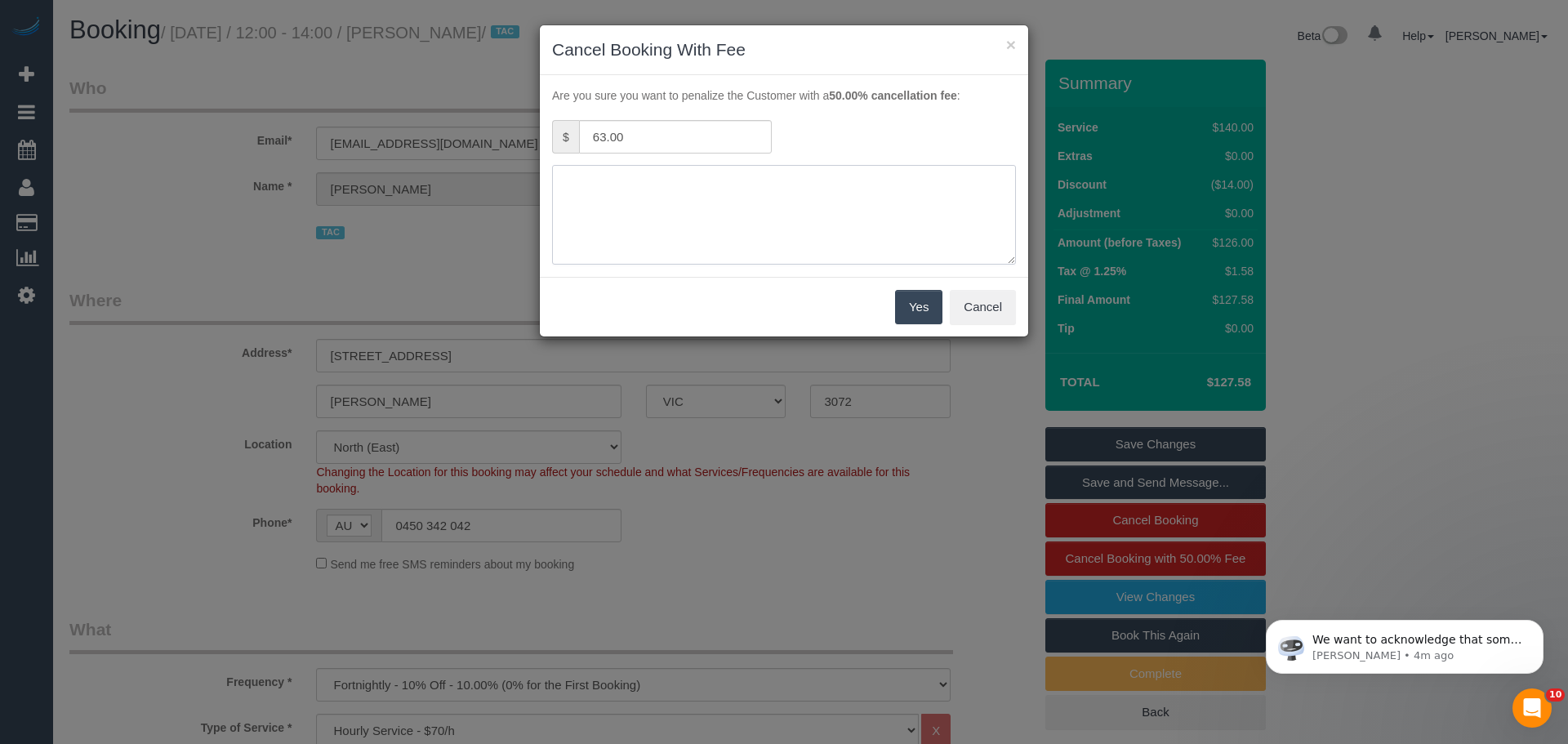
click at [797, 206] on textarea at bounding box center [784, 214] width 464 height 99
type textarea "customer wont be back in time - CE"
click at [913, 308] on button "Yes" at bounding box center [919, 307] width 47 height 34
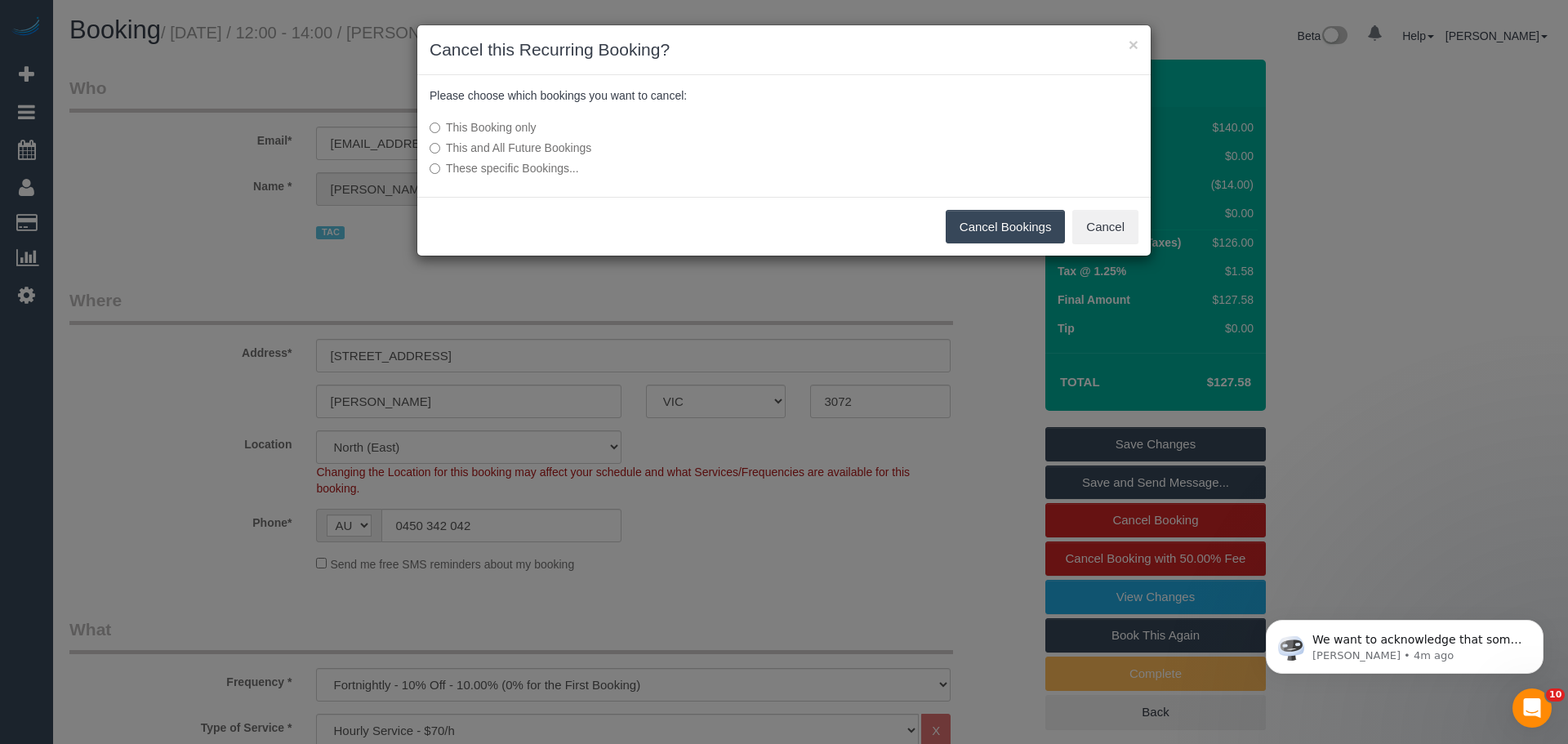
click at [1001, 226] on button "Cancel Bookings" at bounding box center [1005, 227] width 120 height 34
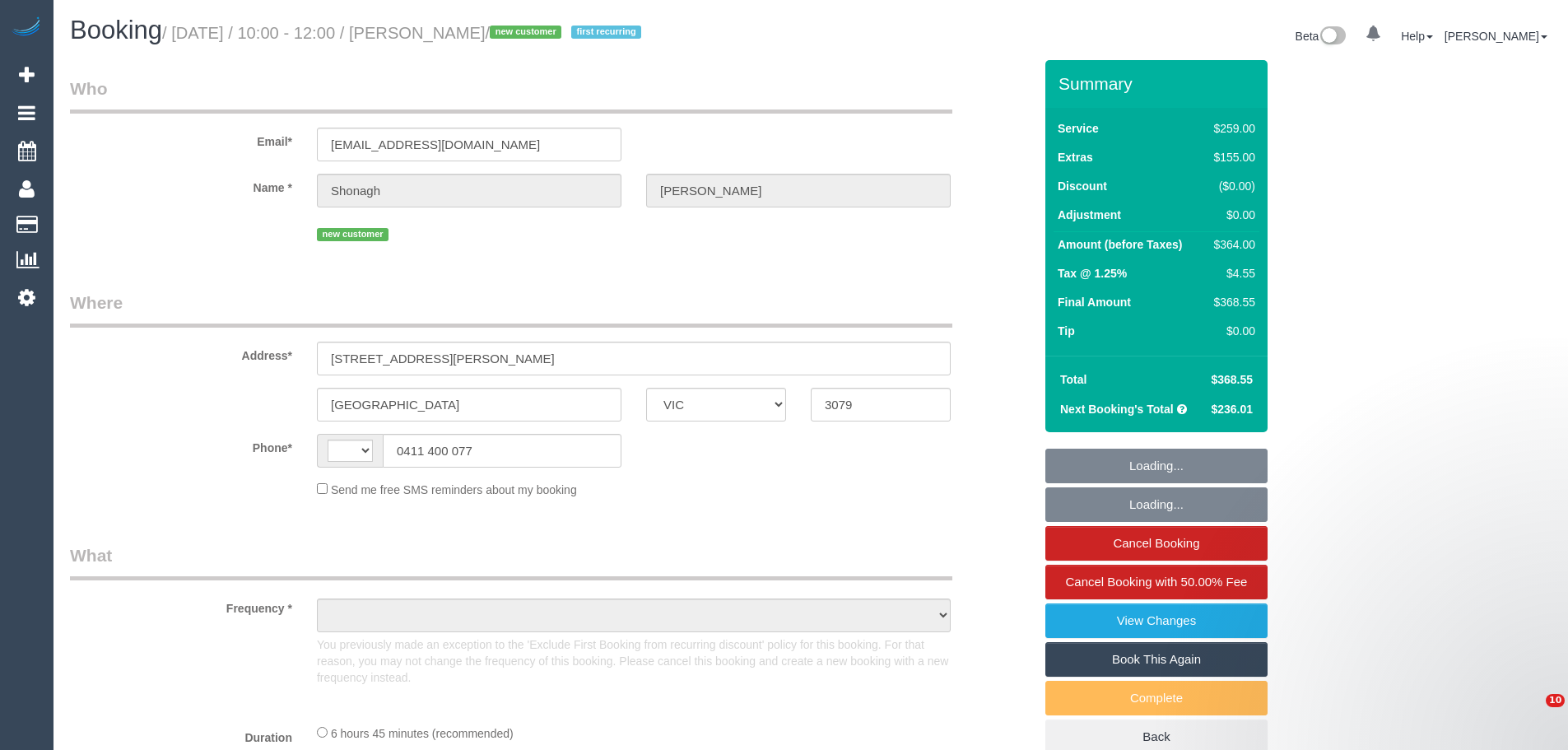
select select "VIC"
select select "string:AU"
select select "object:304"
select select "string:stripe-pm_1S6U0M2GScqysDRVQIg9ifRD"
select select "number:28"
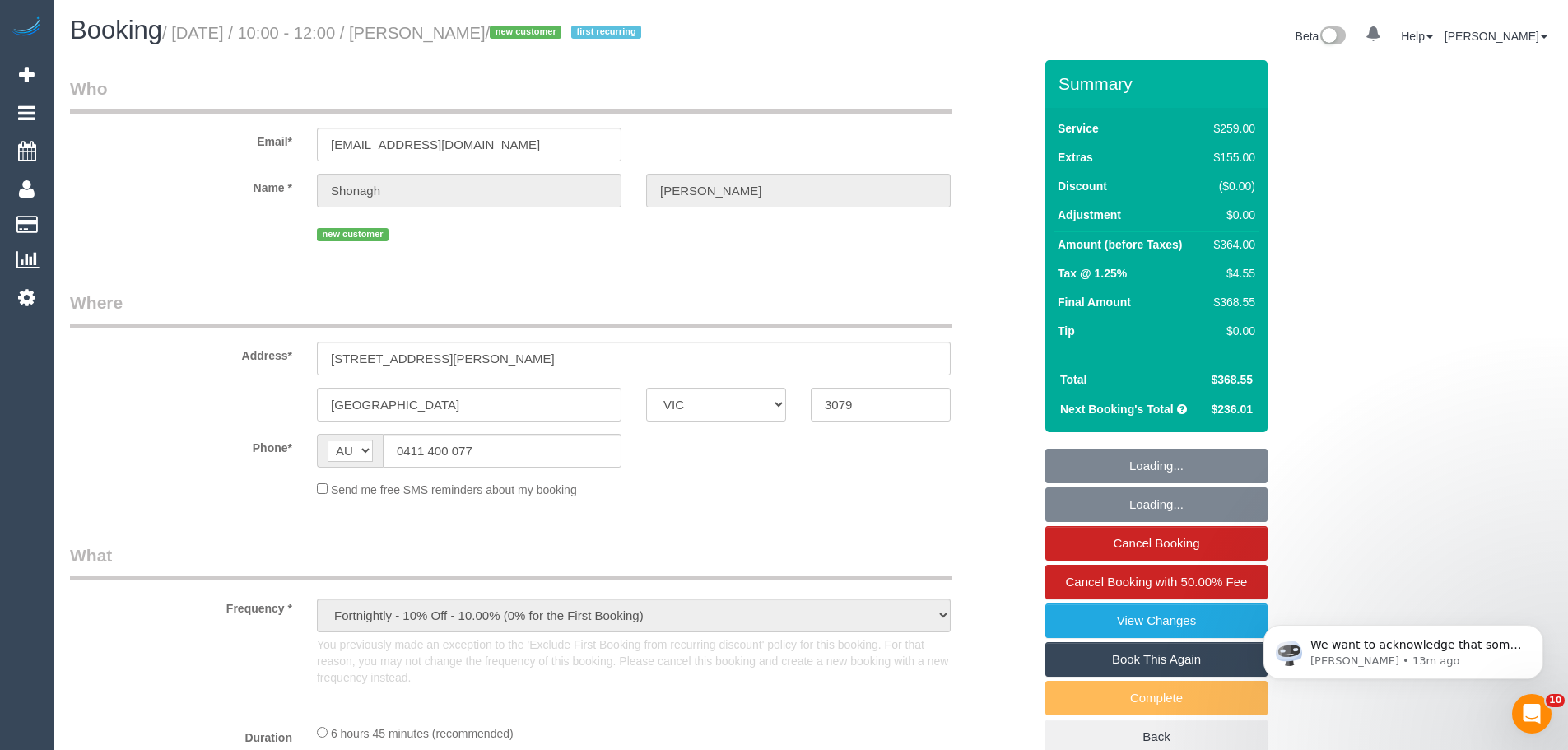
select select "number:16"
select select "number:19"
select select "number:22"
select select "number:34"
select select "number:13"
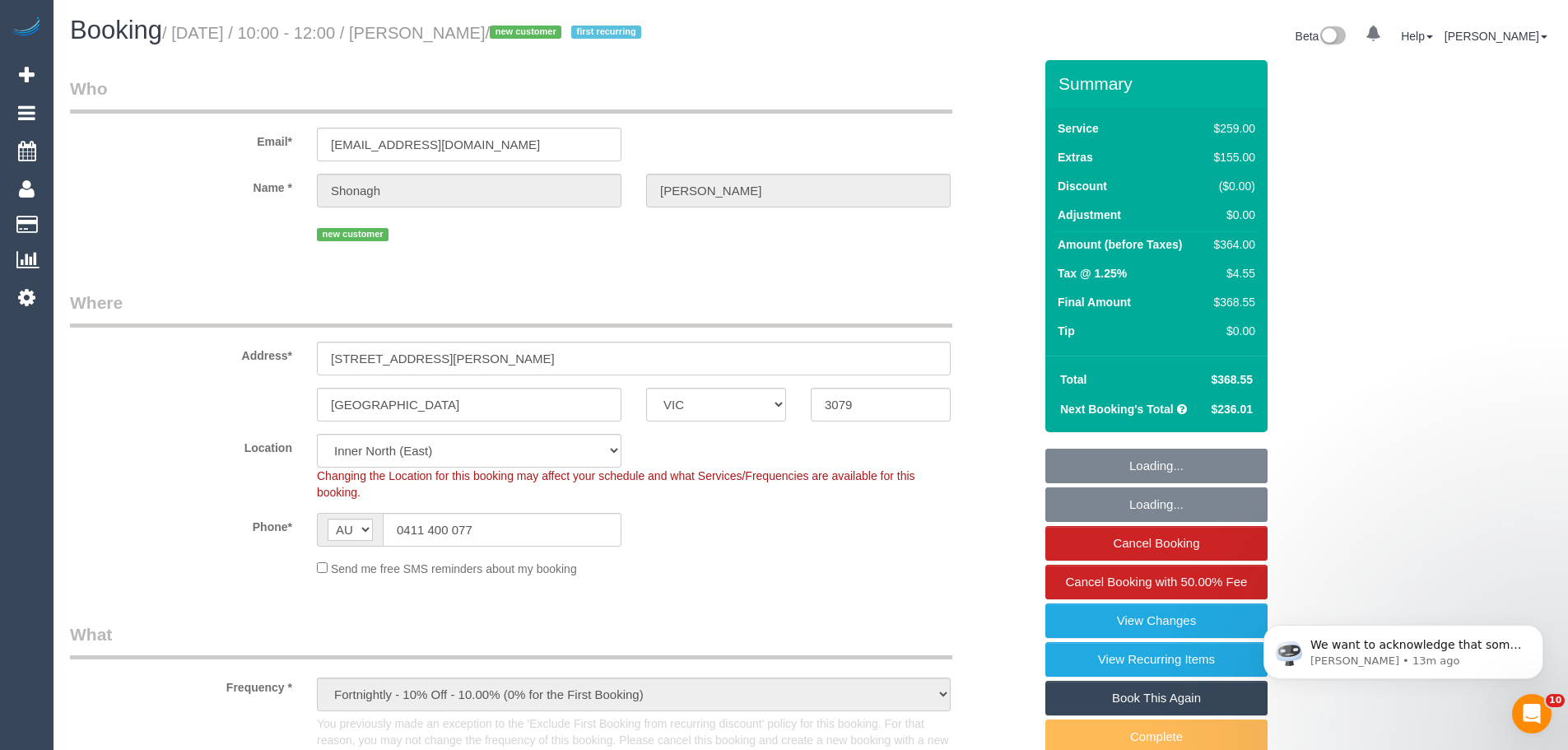
select select "object:864"
select select "spot1"
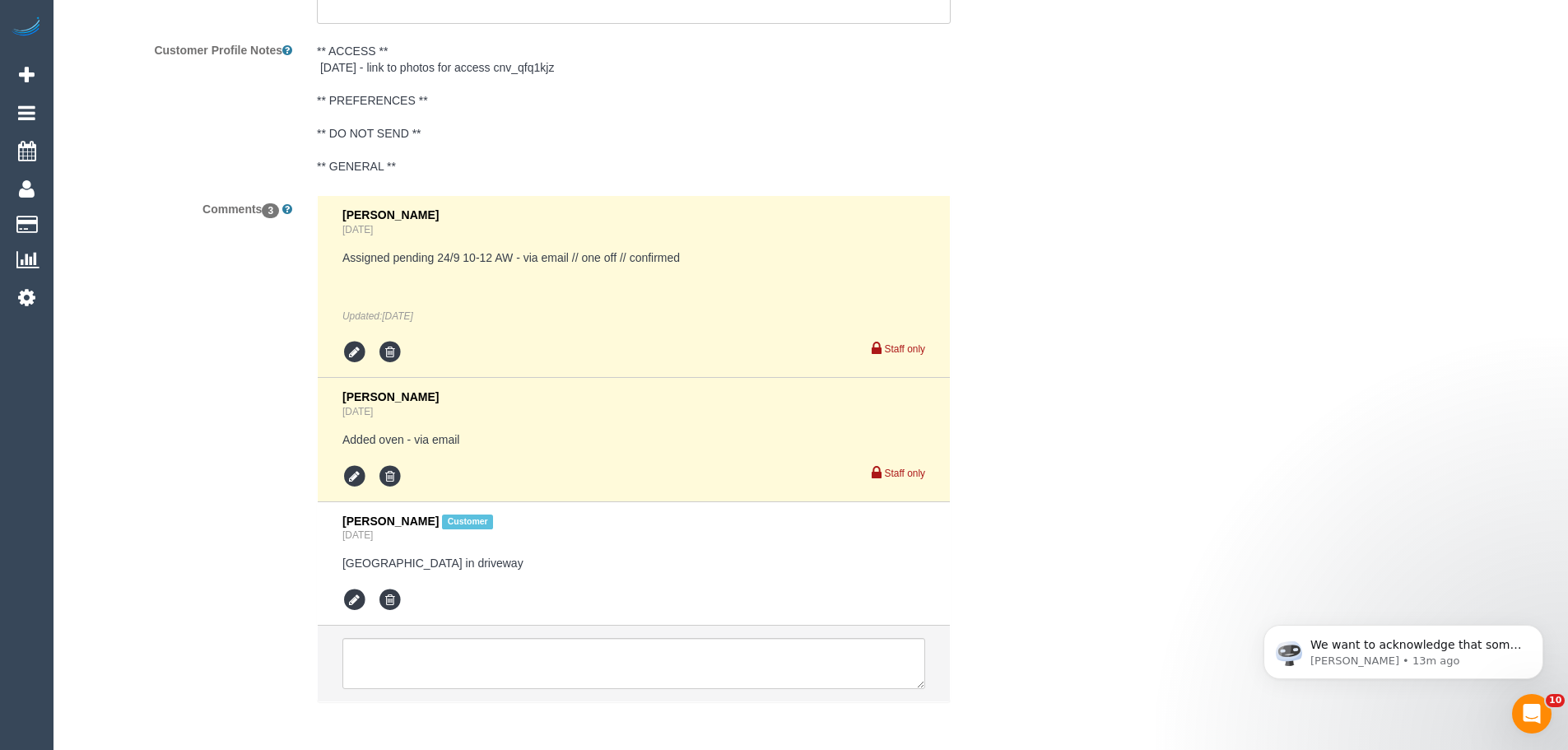
scroll to position [3085, 0]
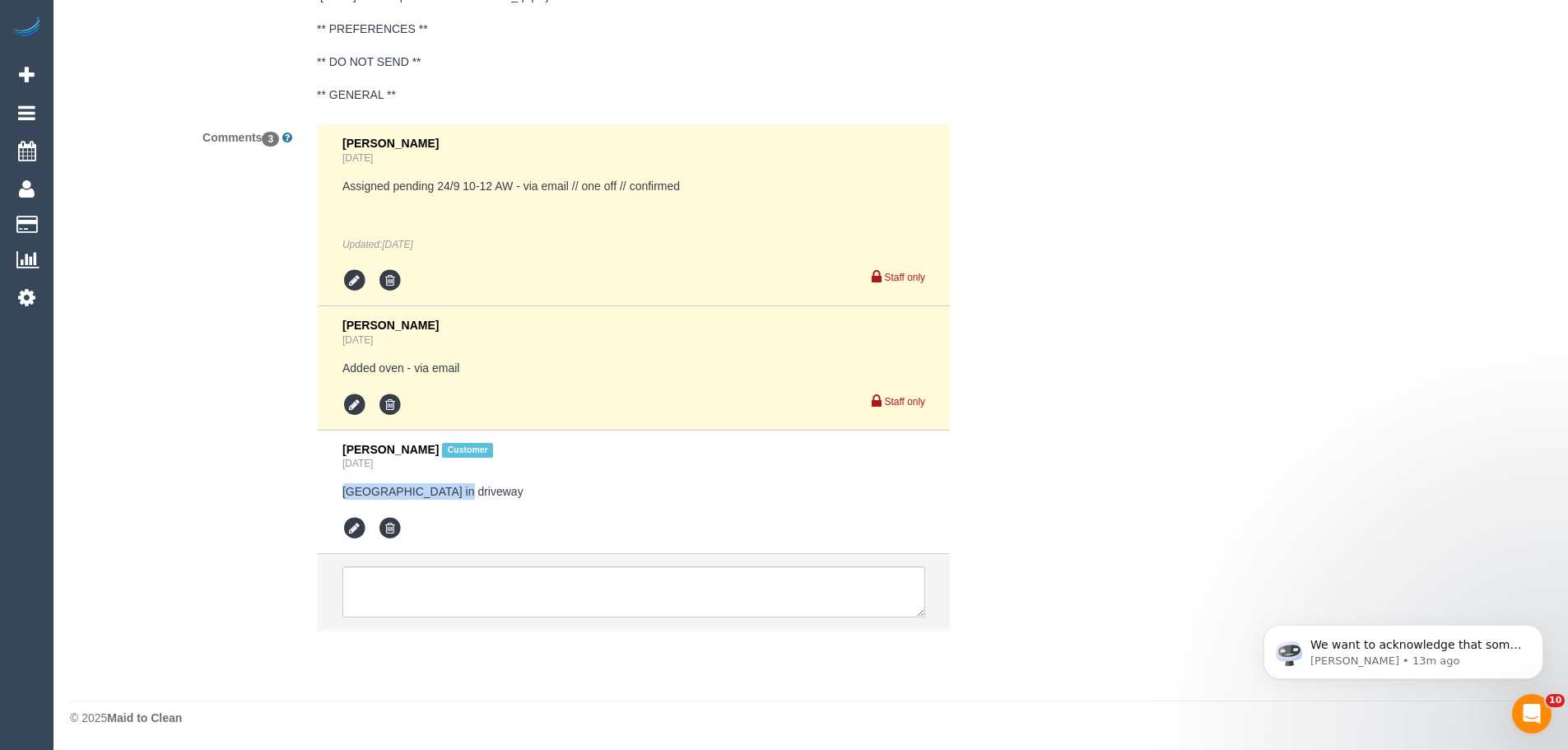
drag, startPoint x: 421, startPoint y: 496, endPoint x: 505, endPoint y: 499, distance: 84.1
click at [505, 499] on li "Shonagh Marshall Customer Yesterday Can park in driveway" at bounding box center [634, 492] width 632 height 124
copy pre "Can park in driveway"
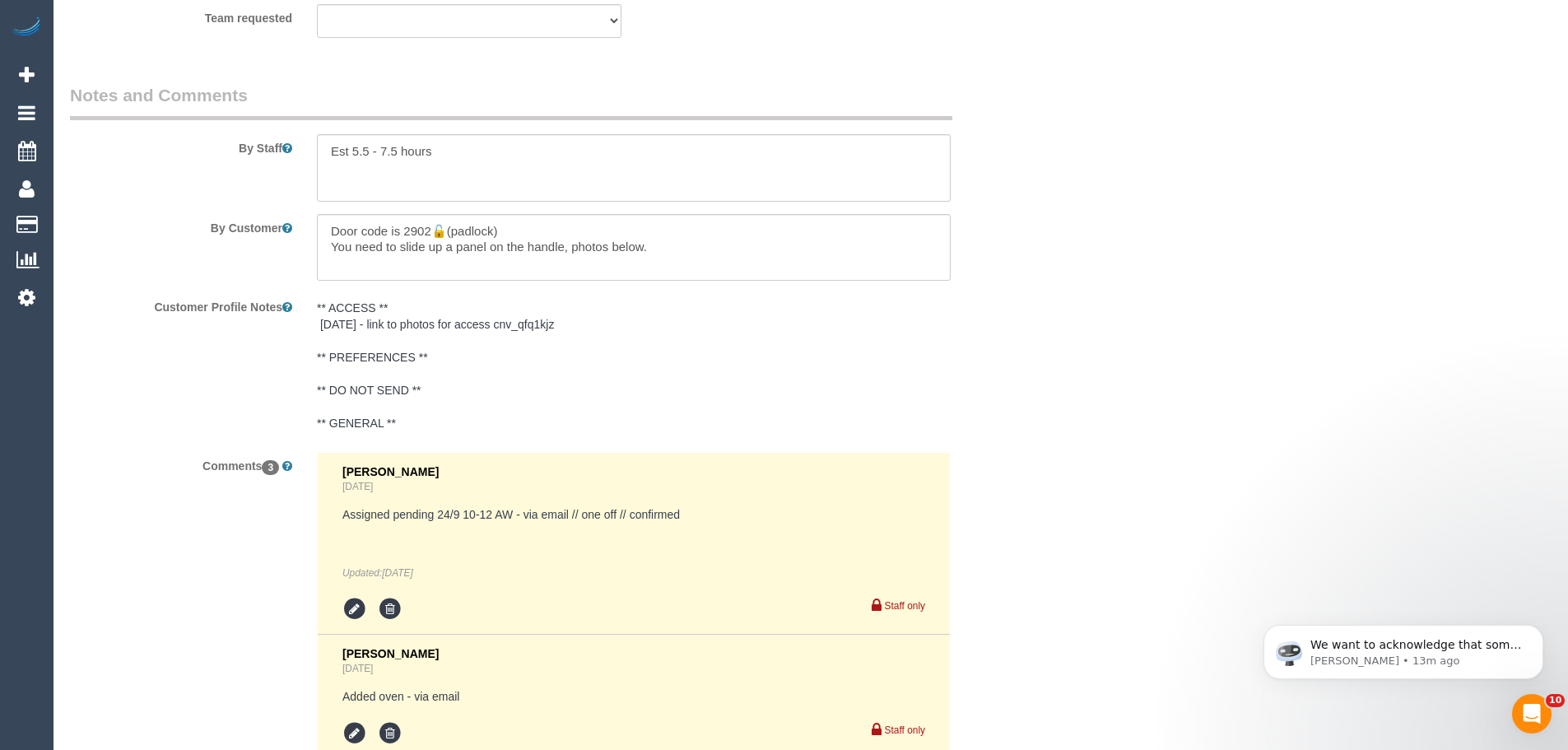
scroll to position [2591, 0]
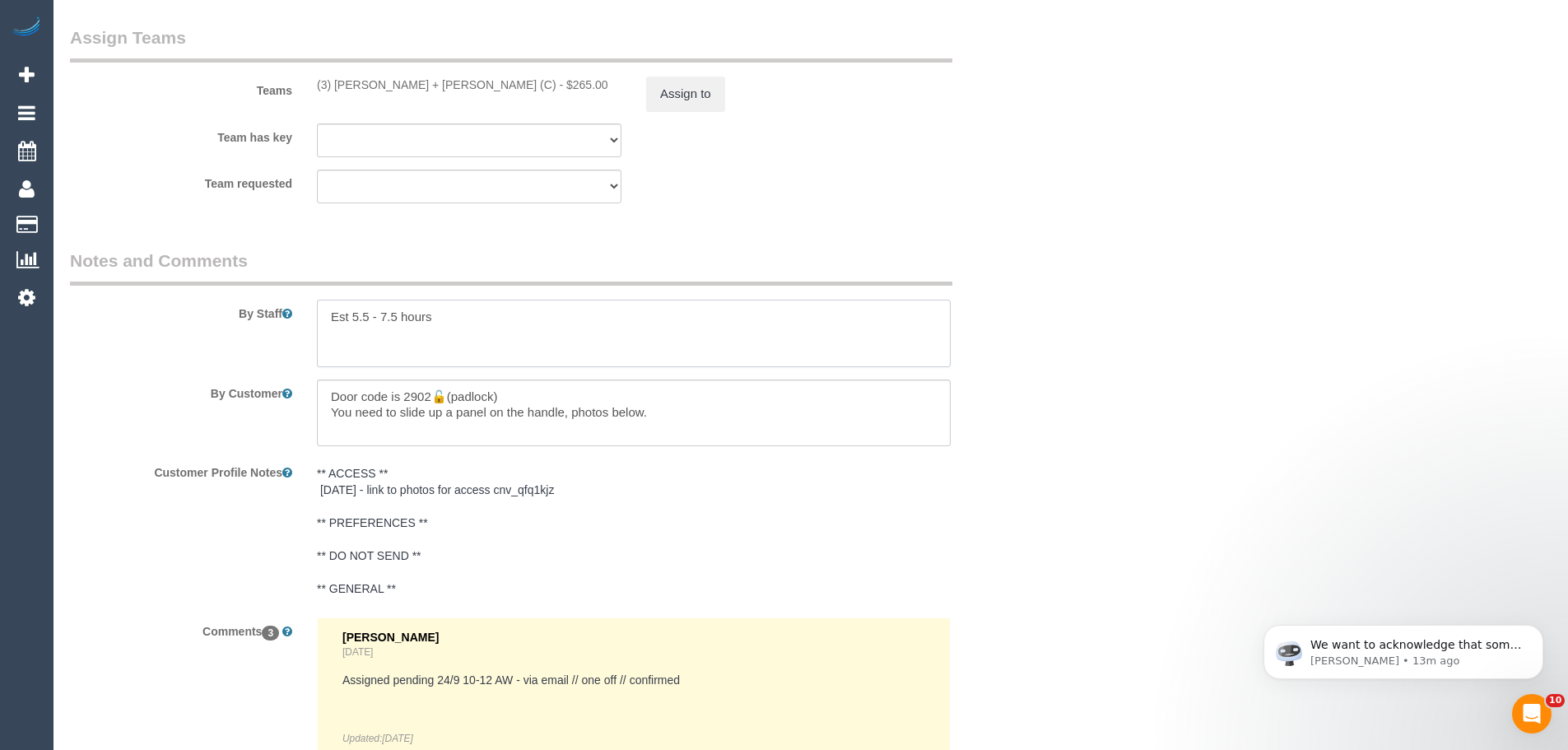
click at [463, 342] on textarea at bounding box center [634, 333] width 634 height 67
paste textarea "Can park in driveway"
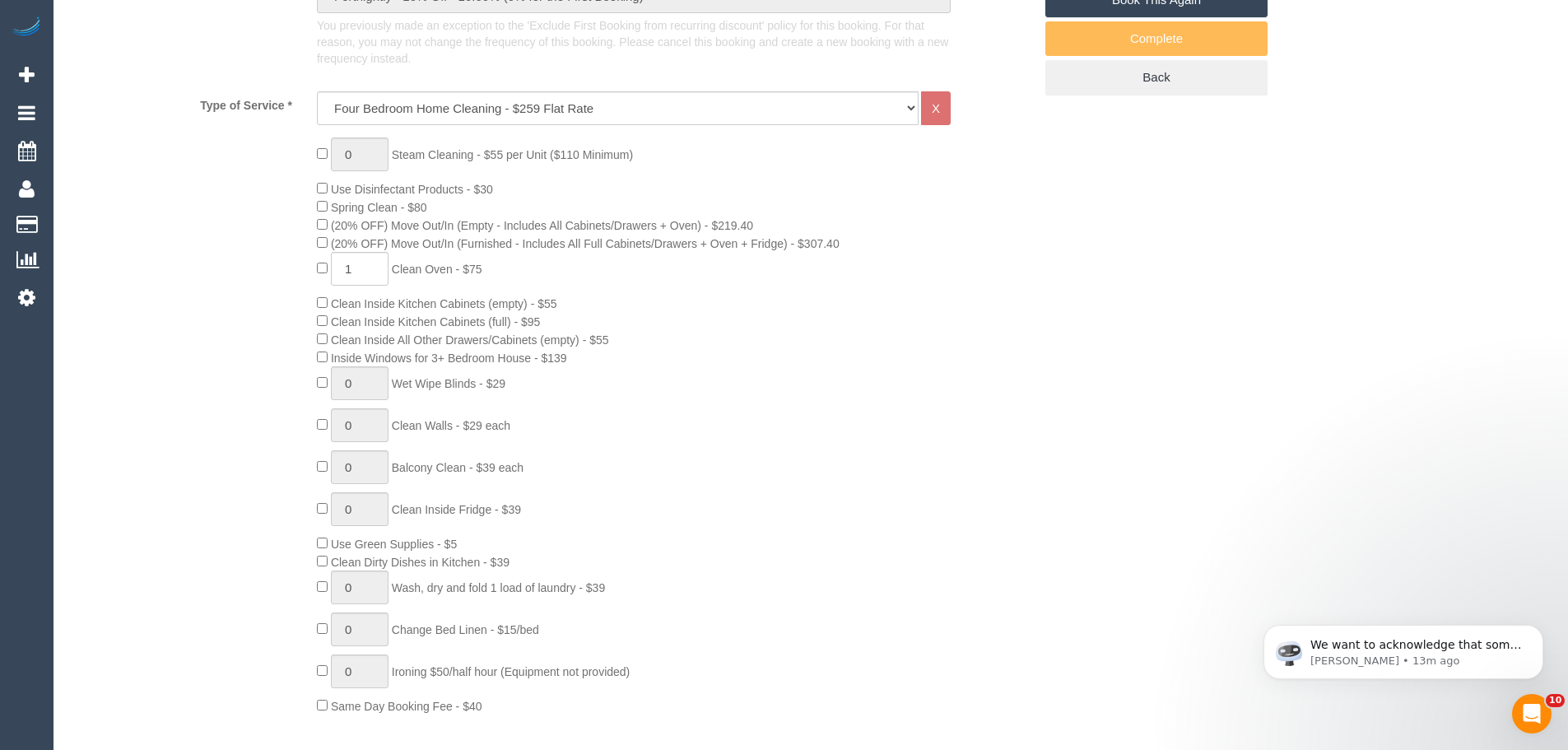
scroll to position [205, 0]
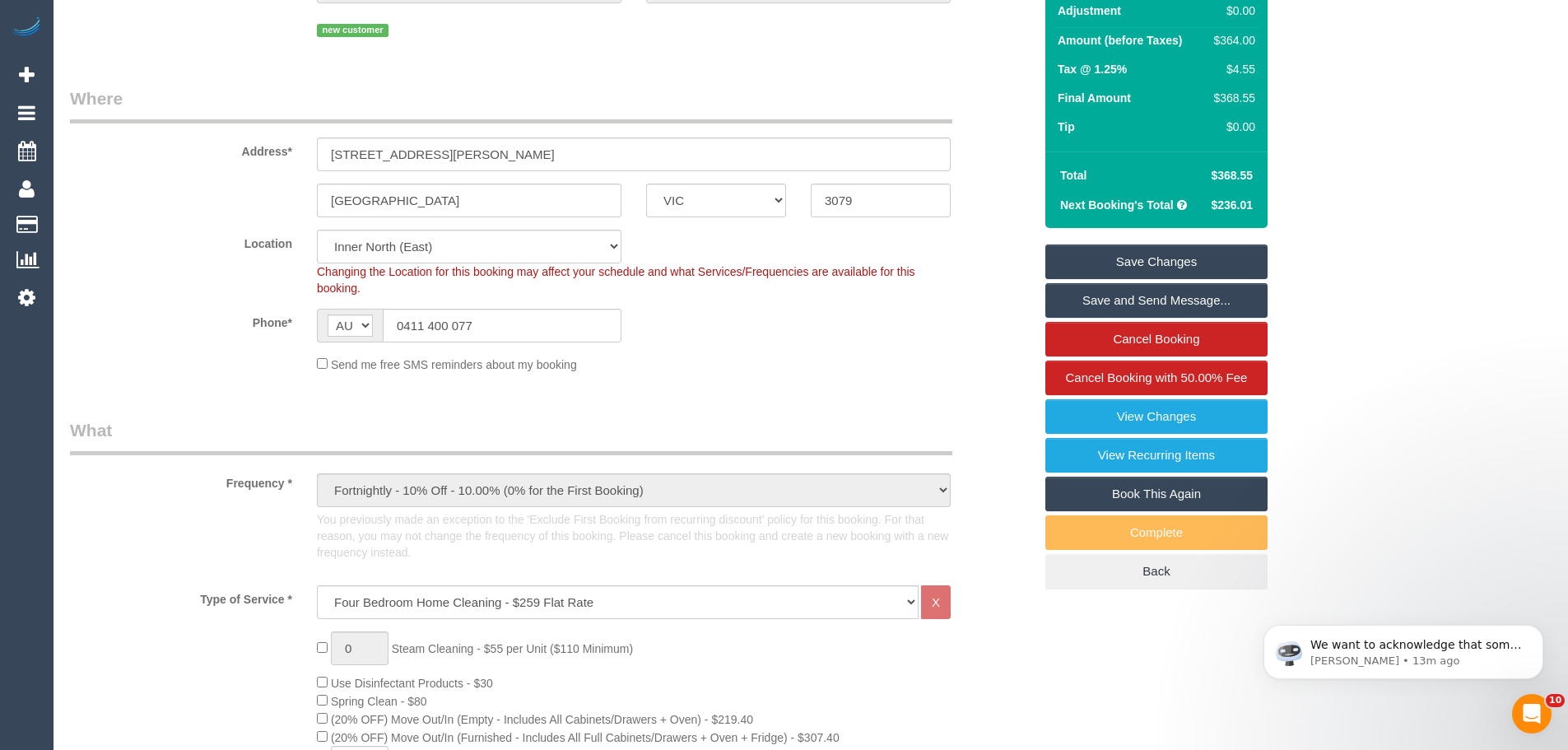
type textarea "Est 5.5 - 7.5 hours Can park in driveway"
click at [1183, 259] on link "Save Changes" at bounding box center [1155, 261] width 222 height 35
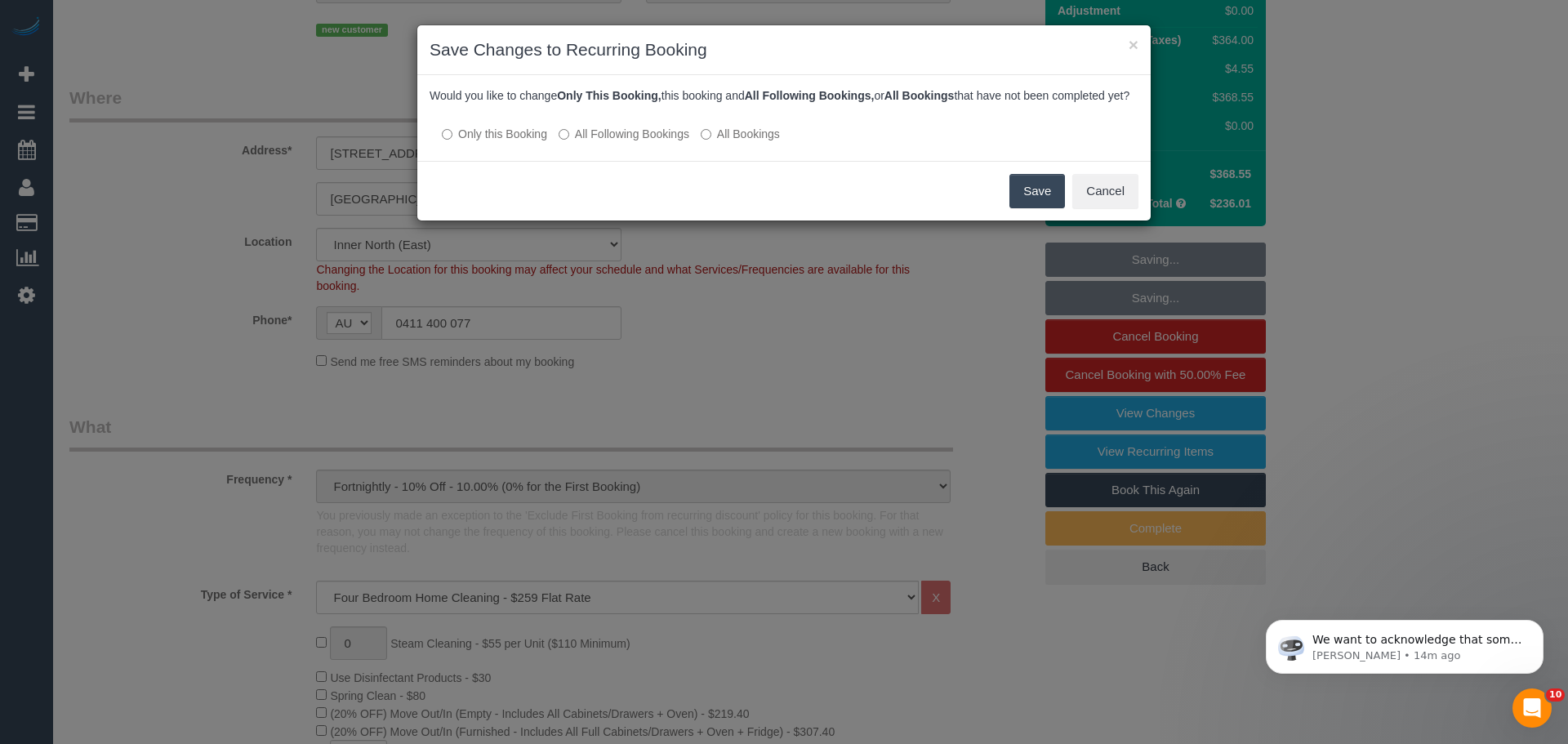
click at [1029, 200] on button "Save" at bounding box center [1037, 191] width 55 height 34
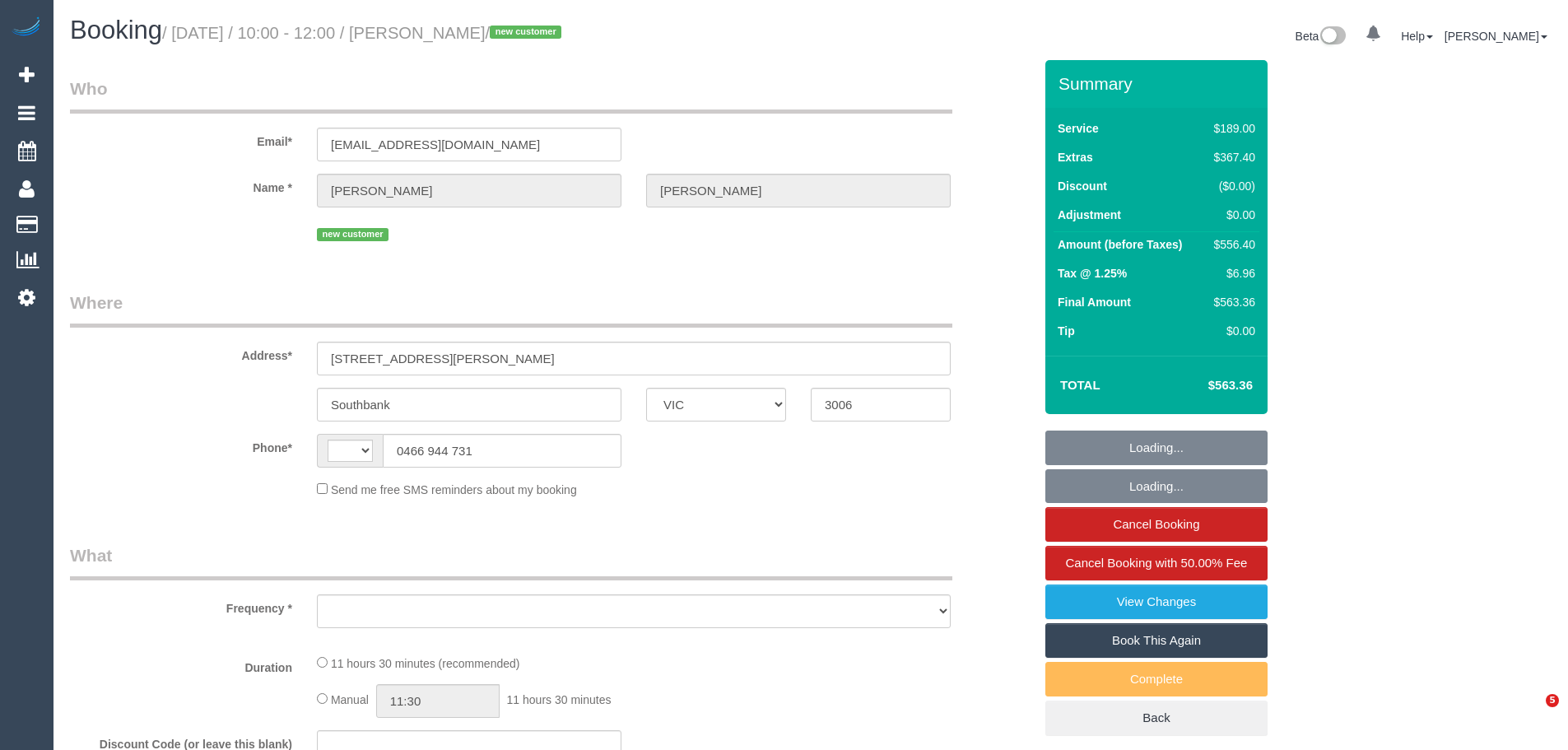
select select "VIC"
select select "string:AU"
select select "string:stripe-pm_1S5iy12GScqysDRVieydaqK8"
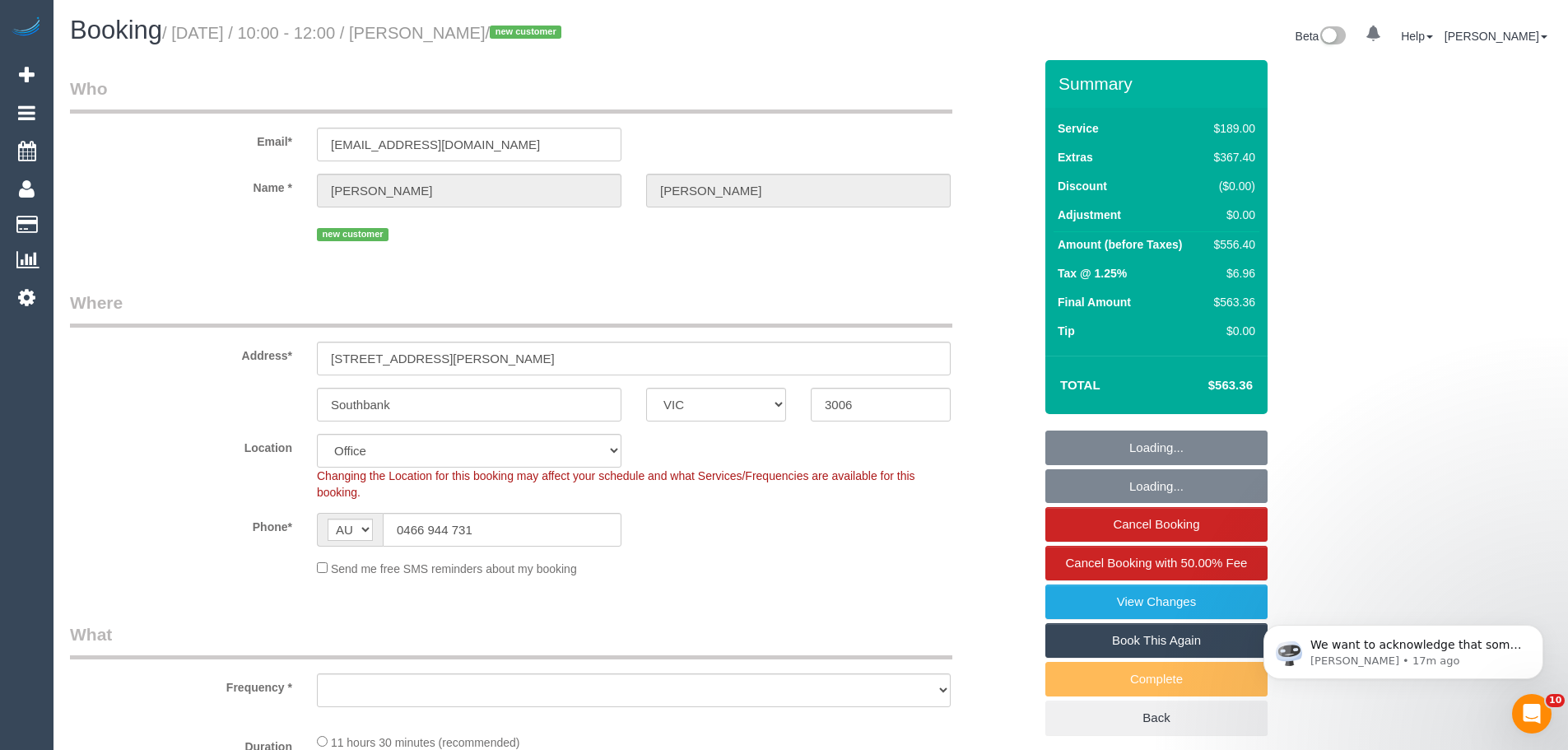
select select "object:746"
select select "number:28"
select select "number:15"
select select "number:20"
select select "number:24"
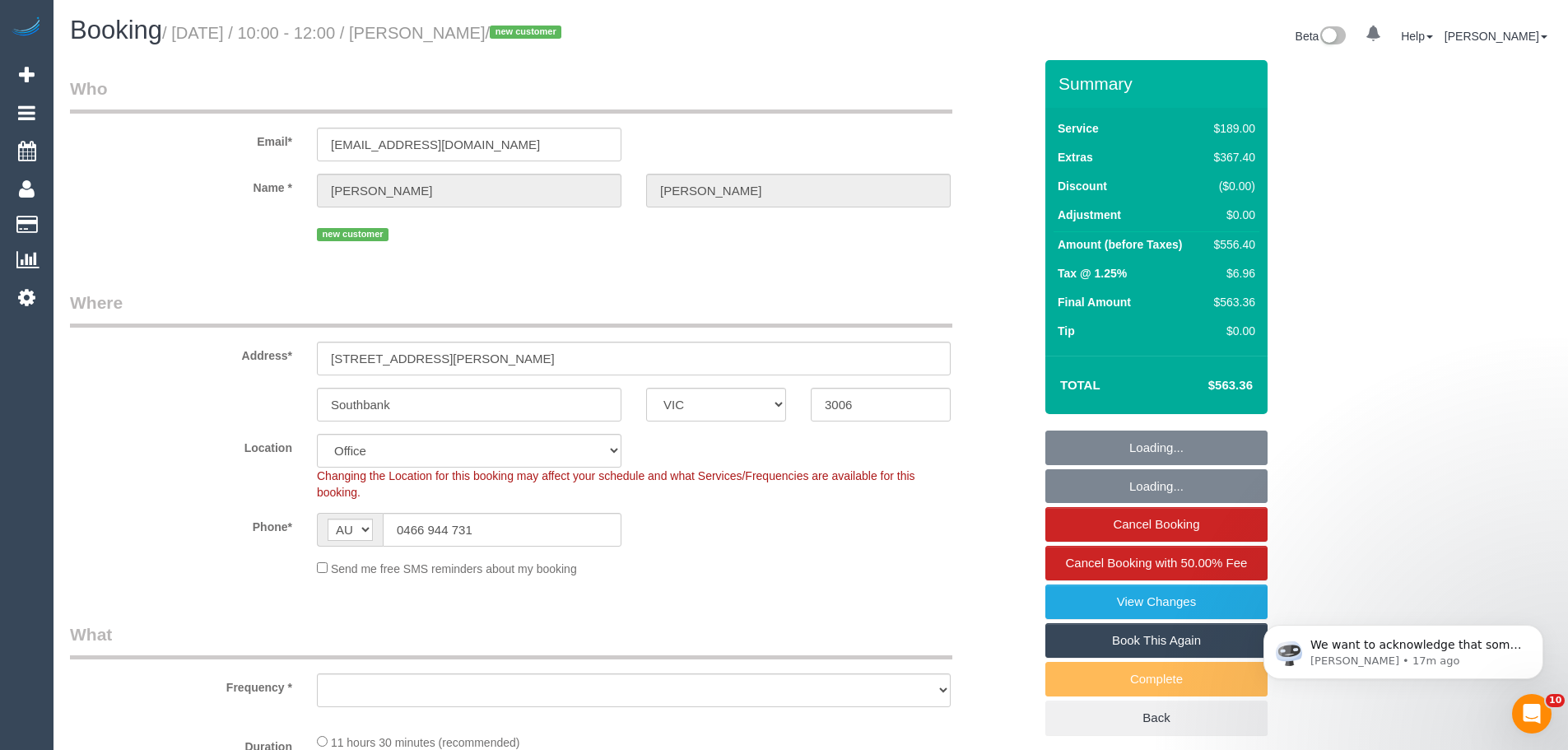
select select "number:26"
select select "object:2179"
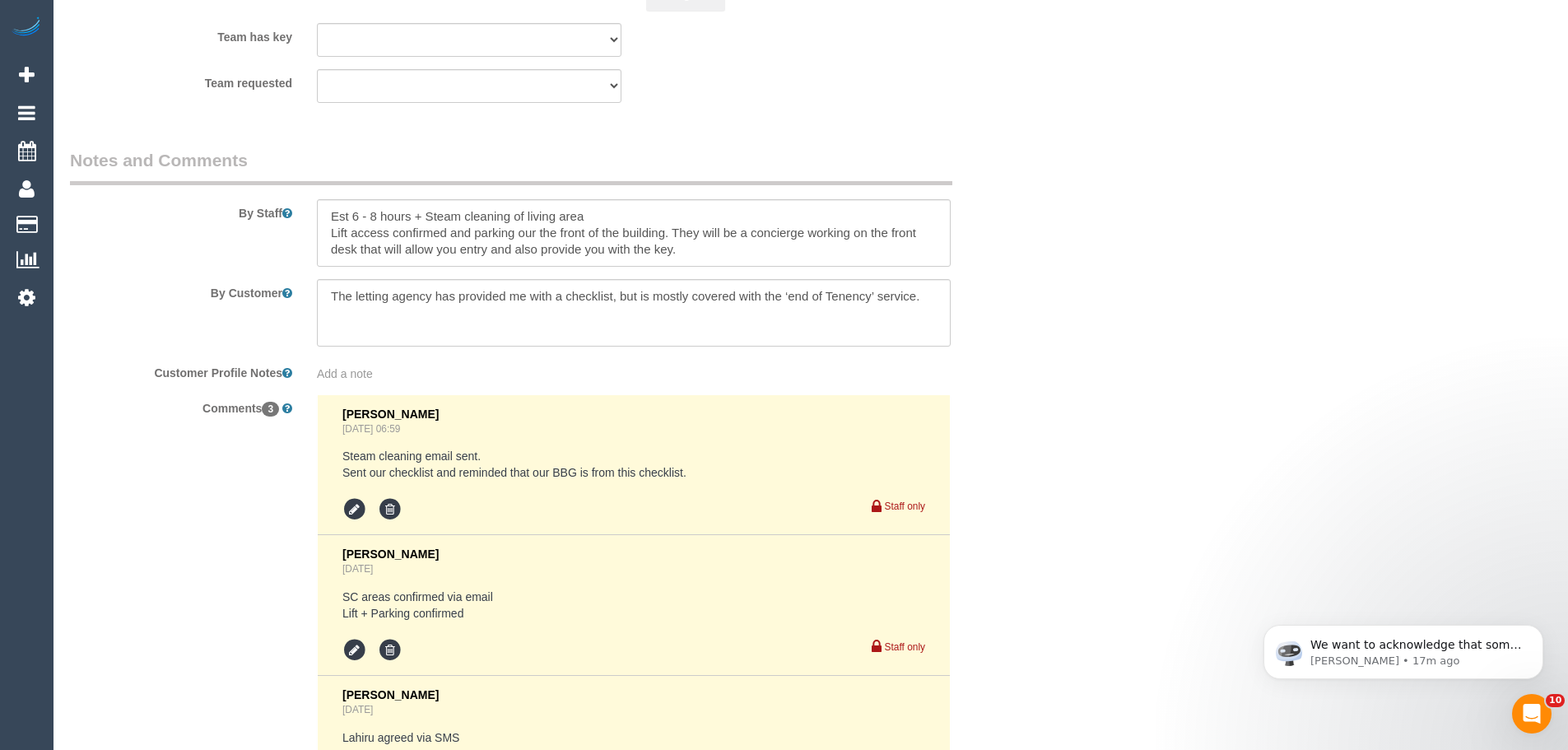
scroll to position [2681, 0]
click at [321, 220] on textarea at bounding box center [634, 234] width 634 height 67
click at [689, 215] on textarea at bounding box center [634, 234] width 634 height 67
paste textarea "Oliver - 0425431808"
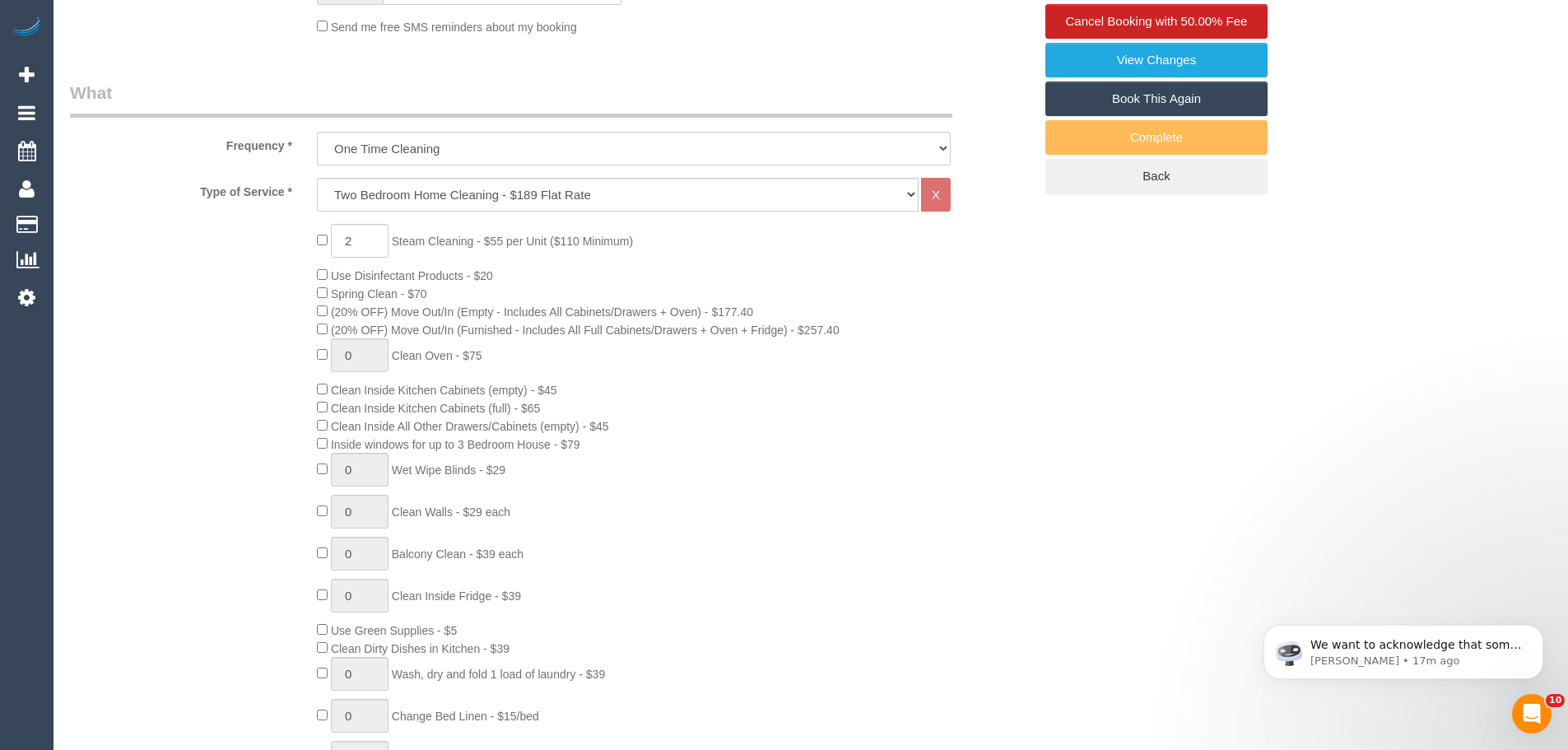
scroll to position [377, 0]
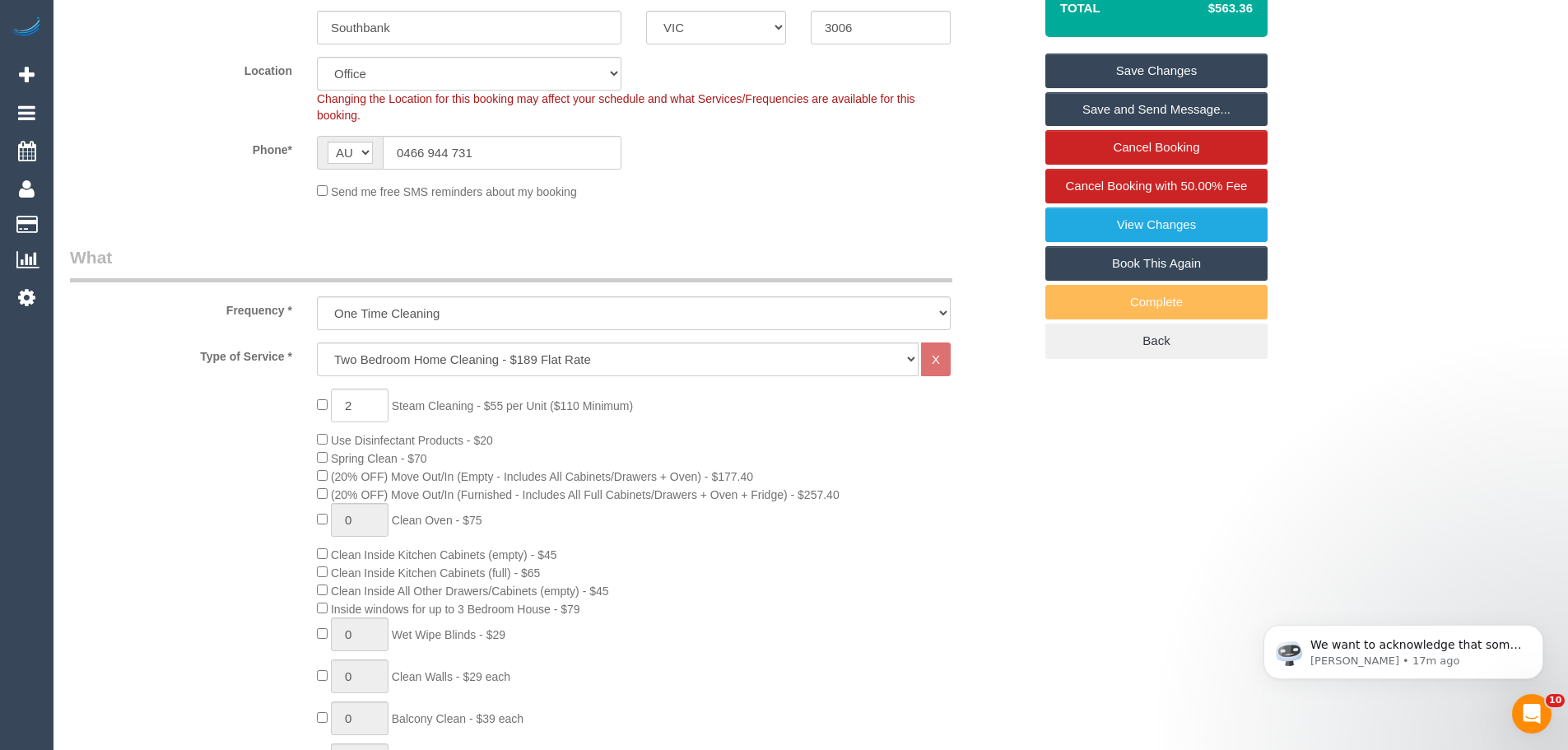
type textarea "Est 6 - 8 hours + Steam cleaning of living area Please call Oliver - 0425431808…"
click at [1162, 74] on link "Save Changes" at bounding box center [1155, 70] width 222 height 35
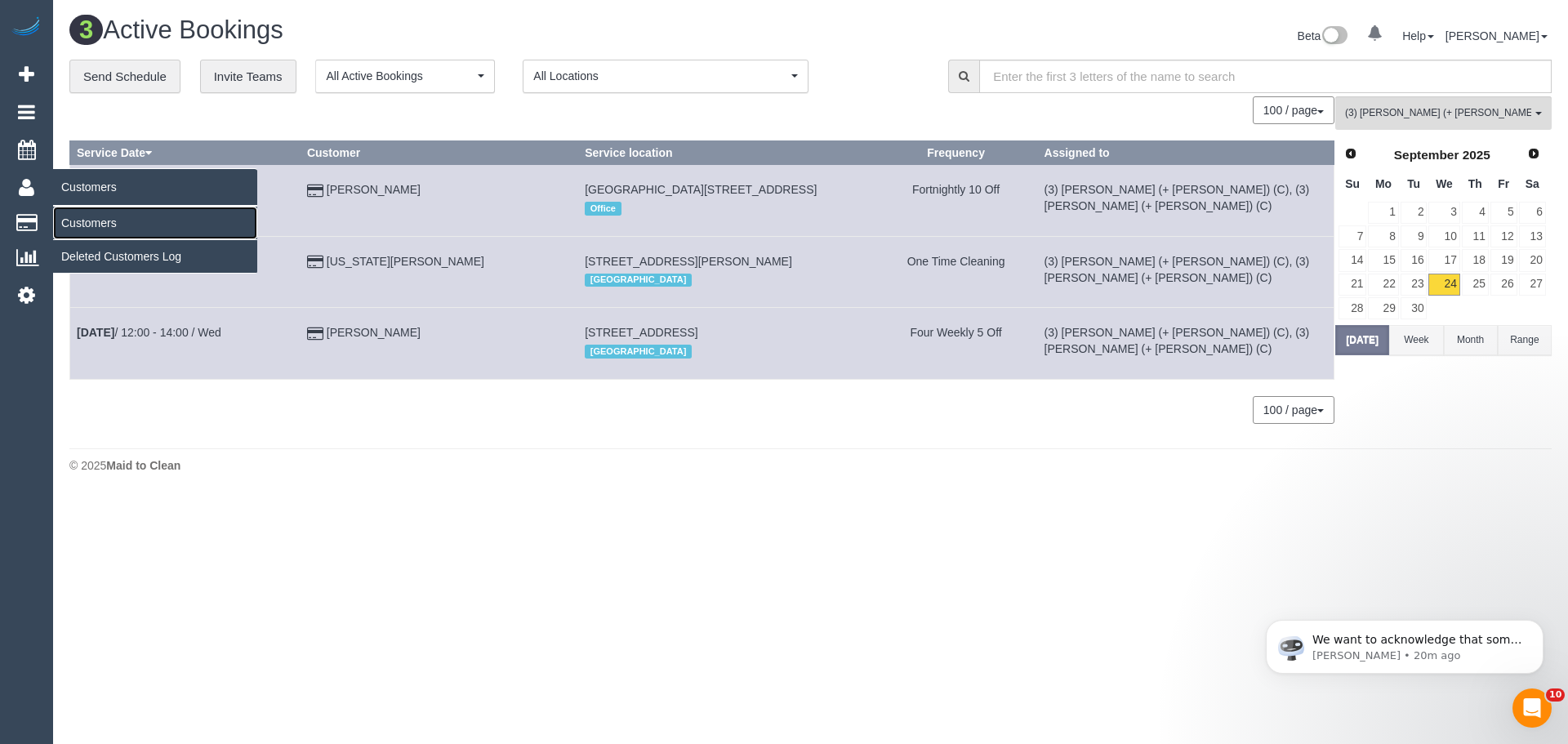
click at [116, 216] on link "Customers" at bounding box center [155, 222] width 204 height 33
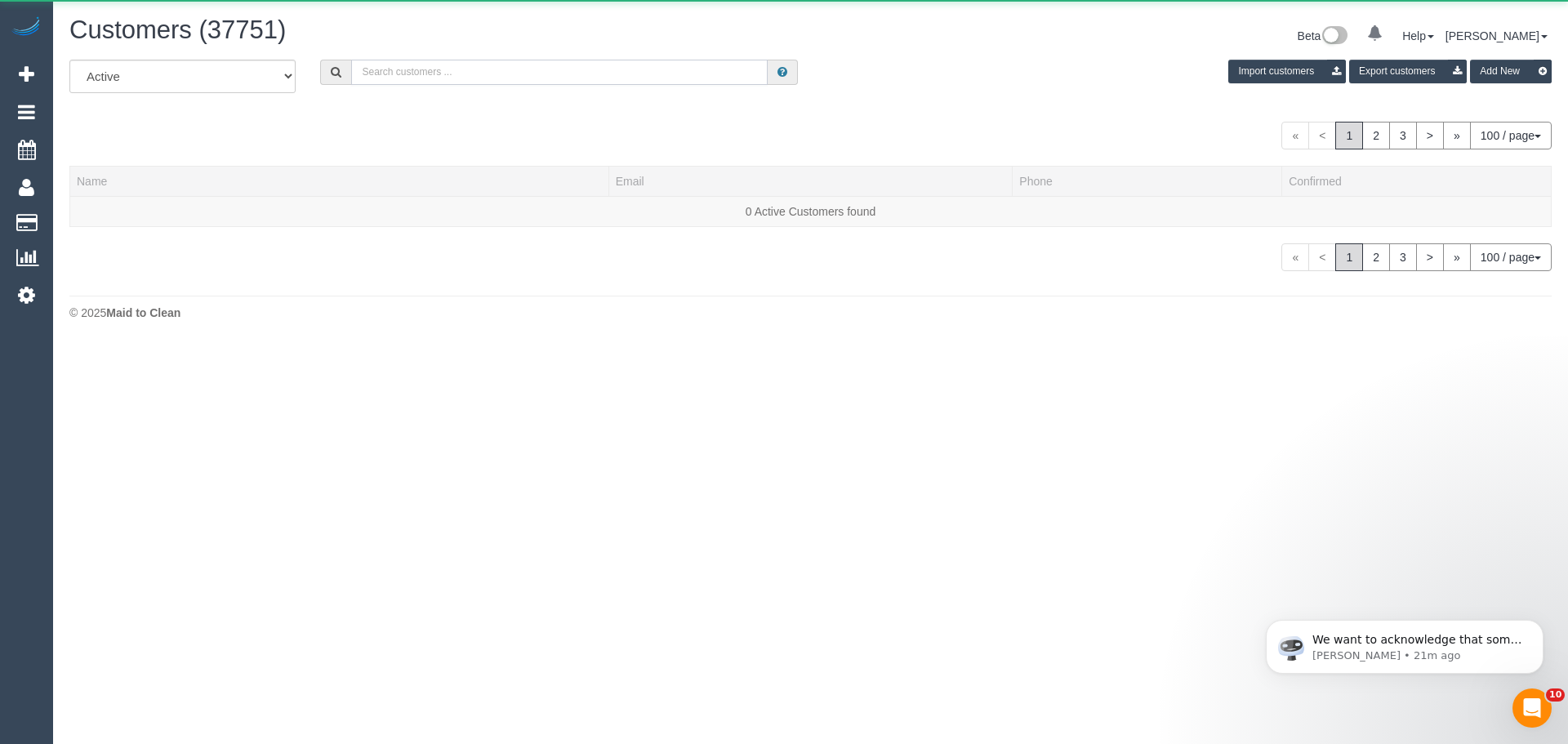
click at [526, 76] on input "text" at bounding box center [560, 72] width 416 height 25
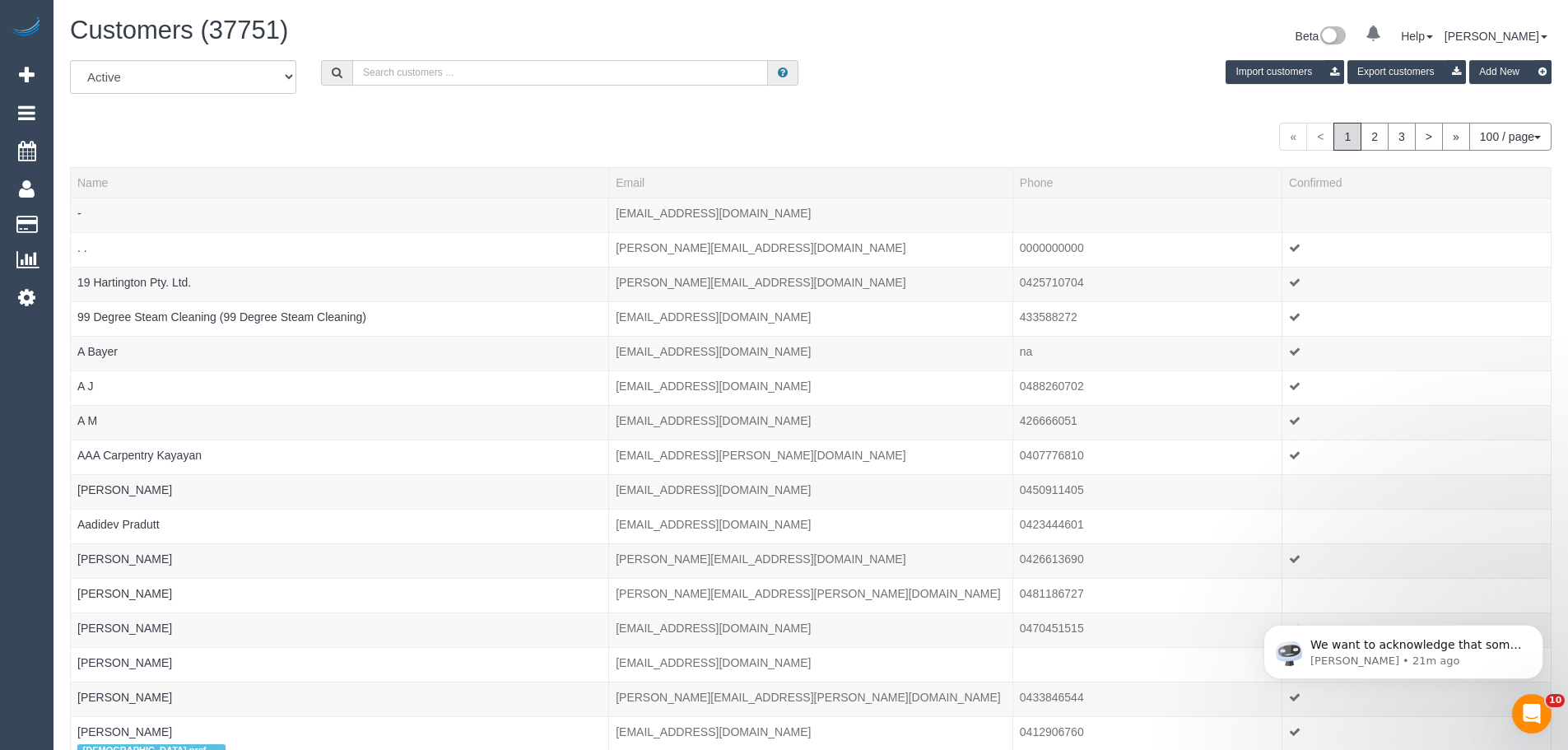
paste input "nelkwoods@gmail.com"
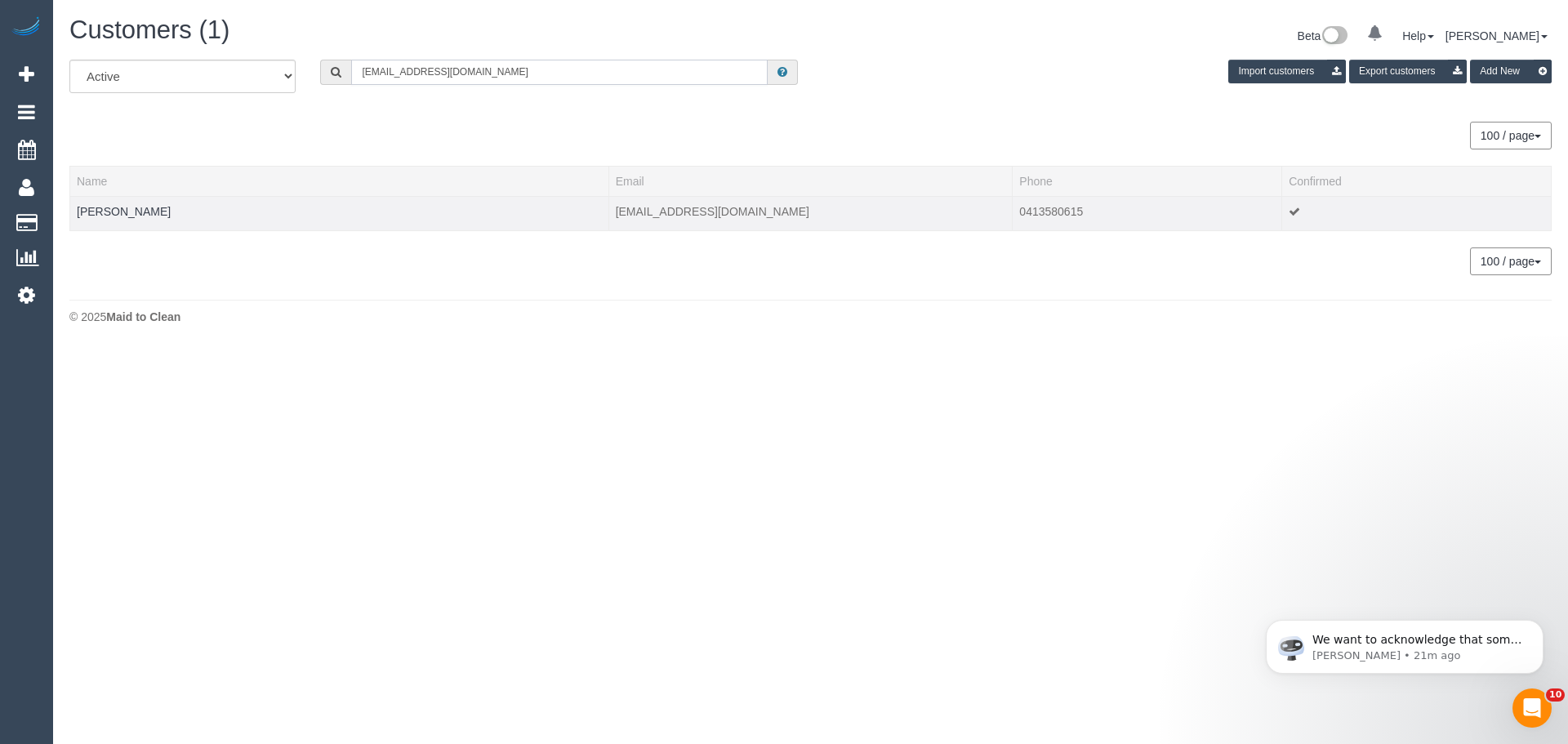
type input "nelkwoods@gmail.com"
drag, startPoint x: 184, startPoint y: 203, endPoint x: 72, endPoint y: 211, distance: 112.3
click at [72, 211] on td "Narelle Woods" at bounding box center [339, 213] width 538 height 34
copy link "Narelle Woods"
click at [141, 208] on link "Narelle Woods" at bounding box center [123, 211] width 94 height 13
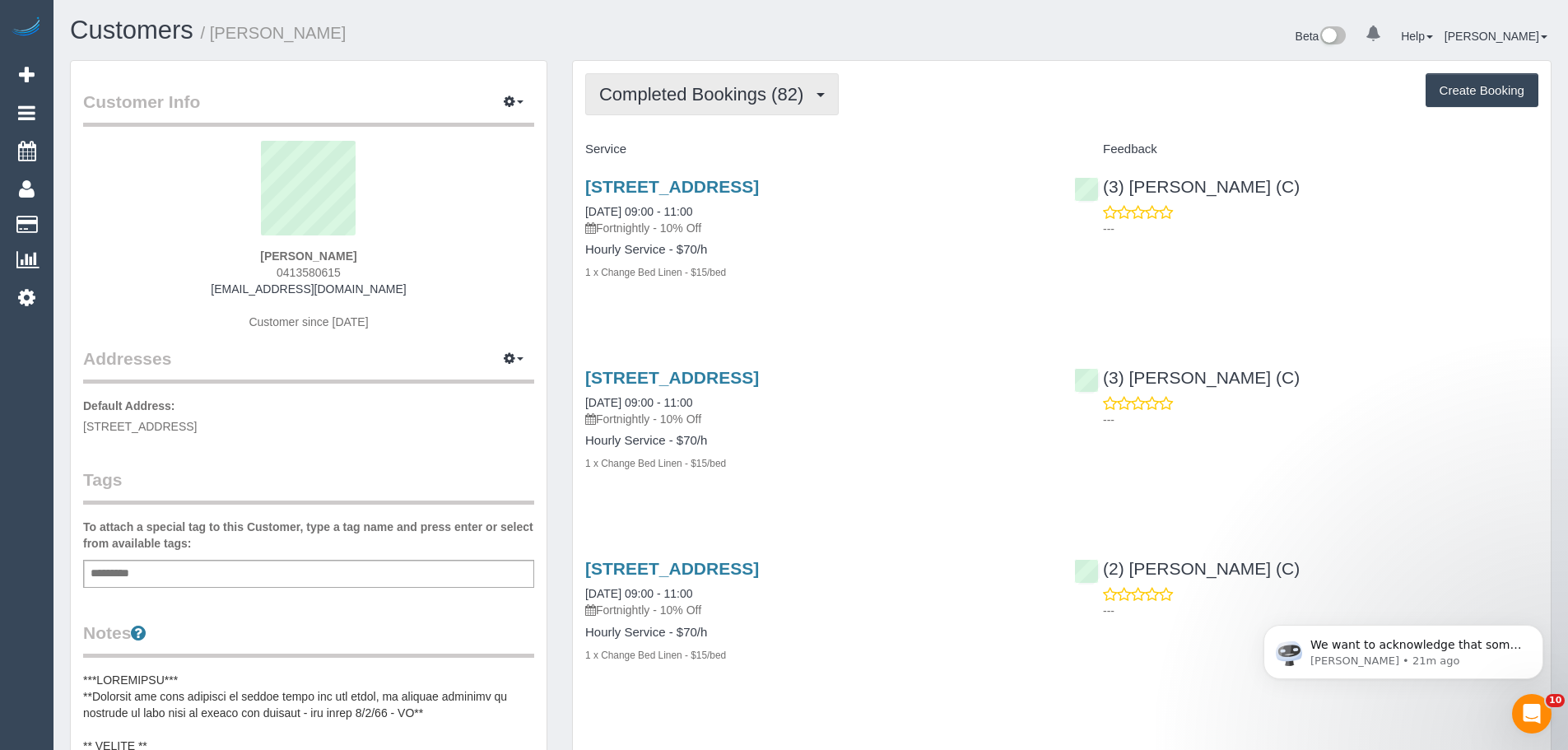
click at [726, 95] on span "Completed Bookings (82)" at bounding box center [706, 94] width 212 height 20
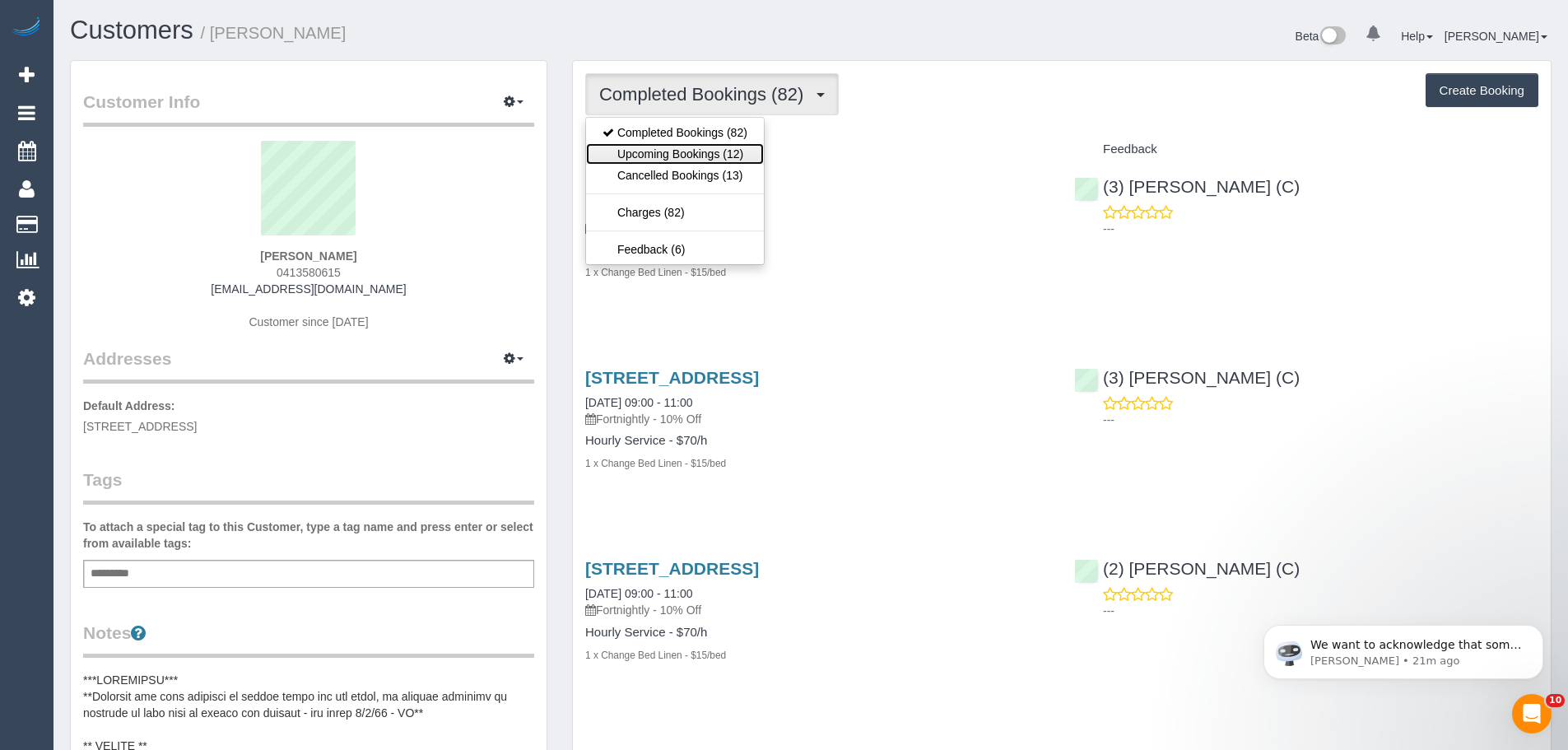
click at [692, 154] on link "Upcoming Bookings (12)" at bounding box center [675, 154] width 178 height 21
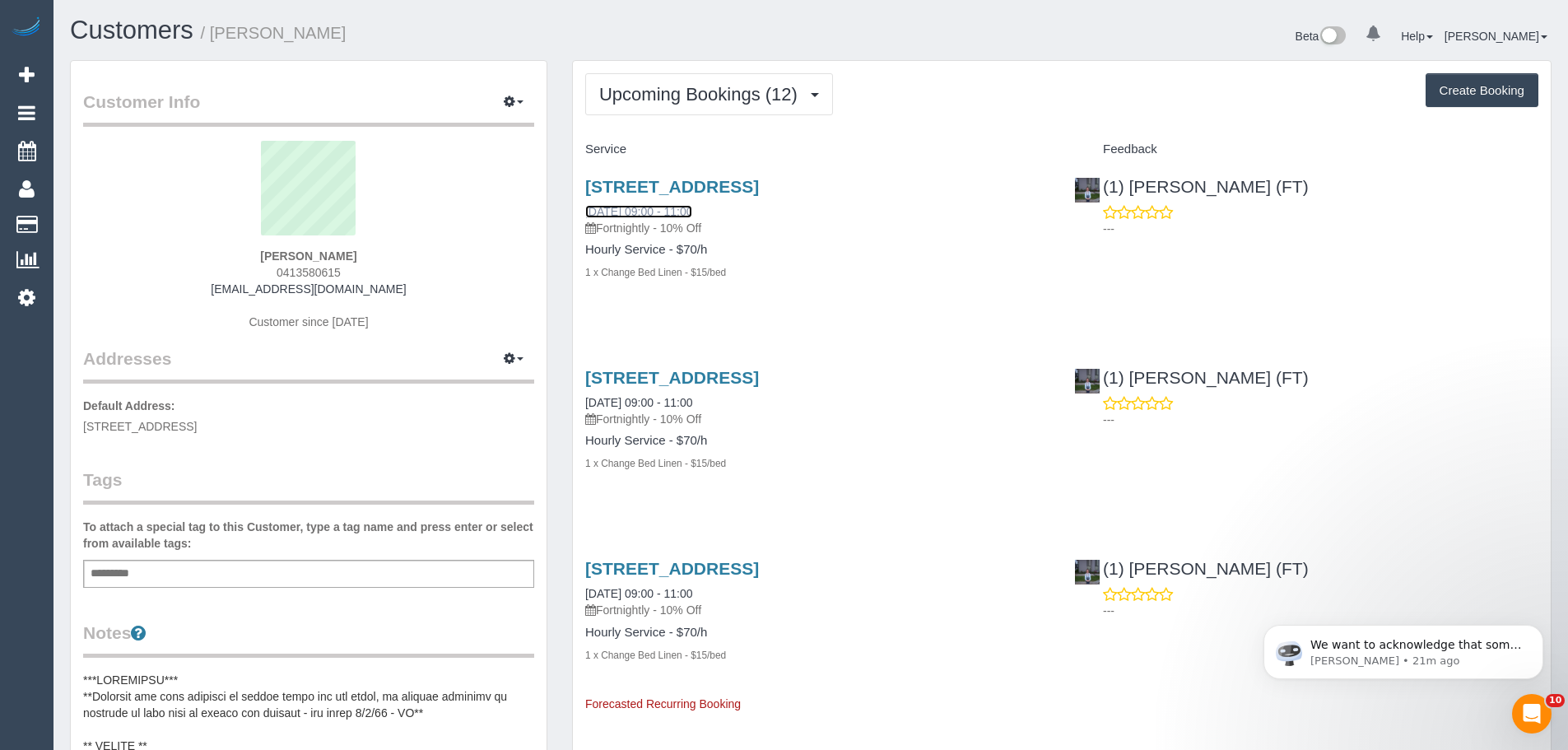
click at [689, 212] on link "24/09/2025 09:00 - 11:00" at bounding box center [638, 211] width 107 height 13
drag, startPoint x: 385, startPoint y: 254, endPoint x: 247, endPoint y: 250, distance: 138.1
click at [247, 250] on div "Narelle Woods 0413580615 nelkwoods@gmail.com Customer since 2021" at bounding box center [308, 244] width 451 height 205
copy strong "Narelle Woods"
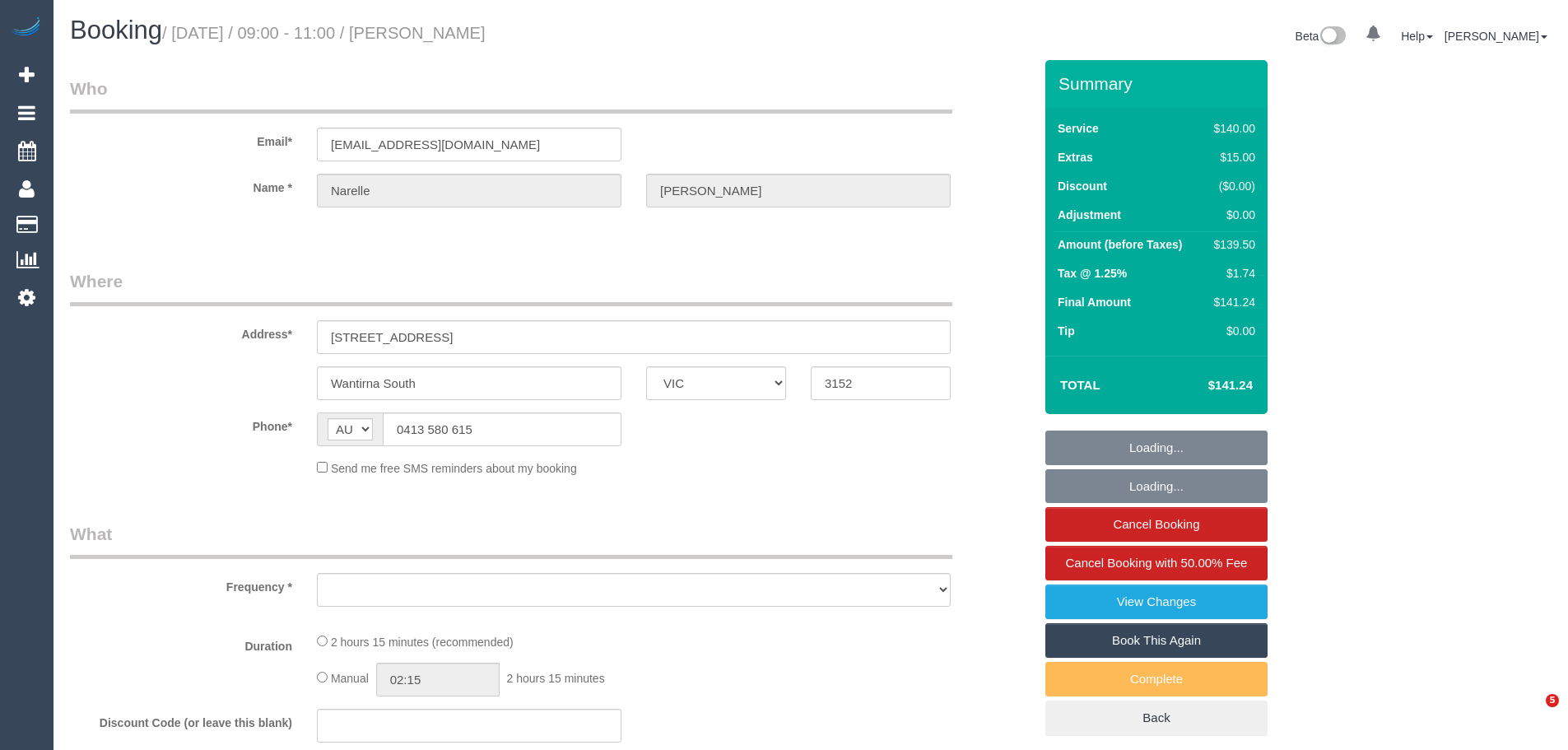
select select "VIC"
select select "string:stripe-pm_1RHEqW2GScqysDRVAbk7bXHK"
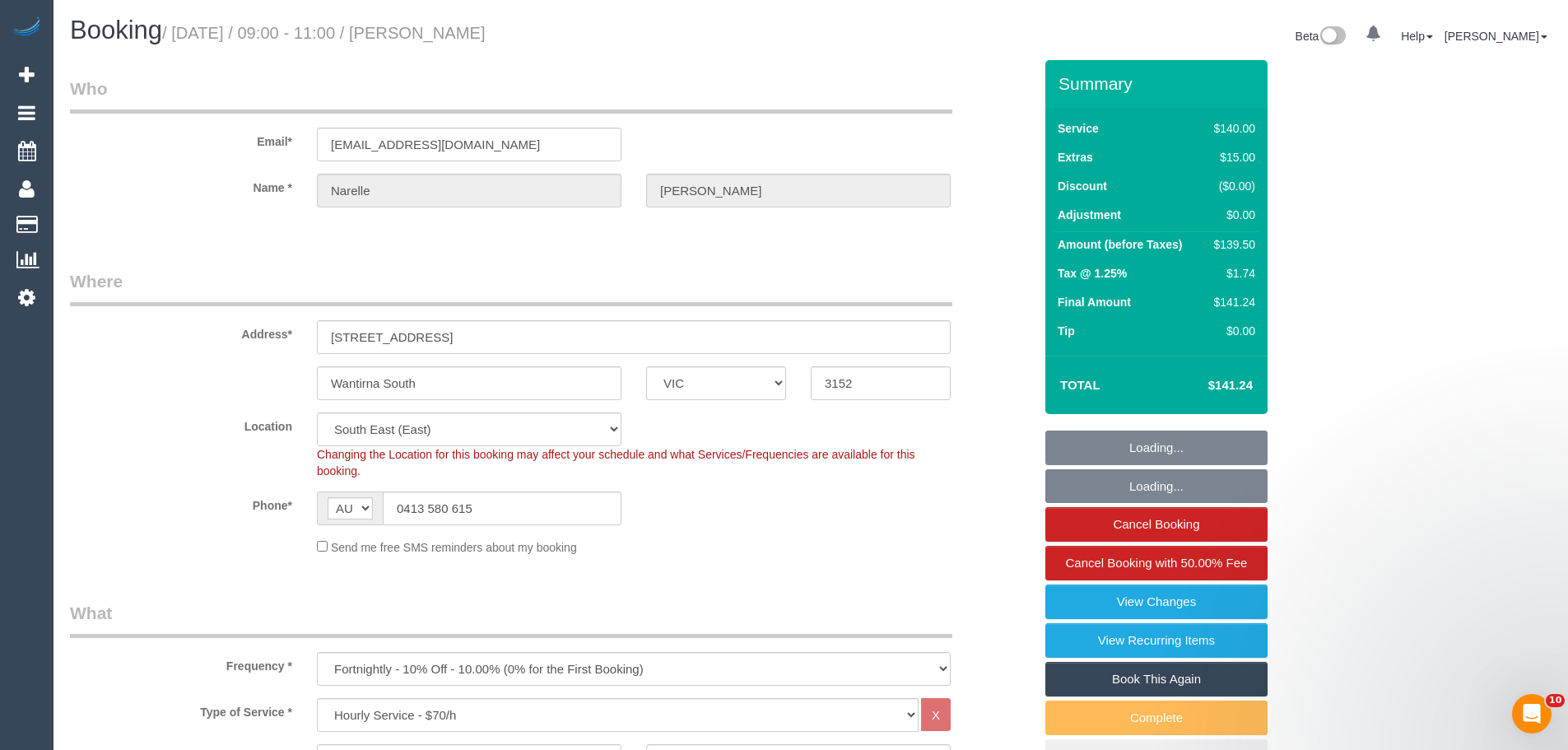
select select "object:744"
select select "number:30"
select select "number:14"
select select "number:19"
select select "number:22"
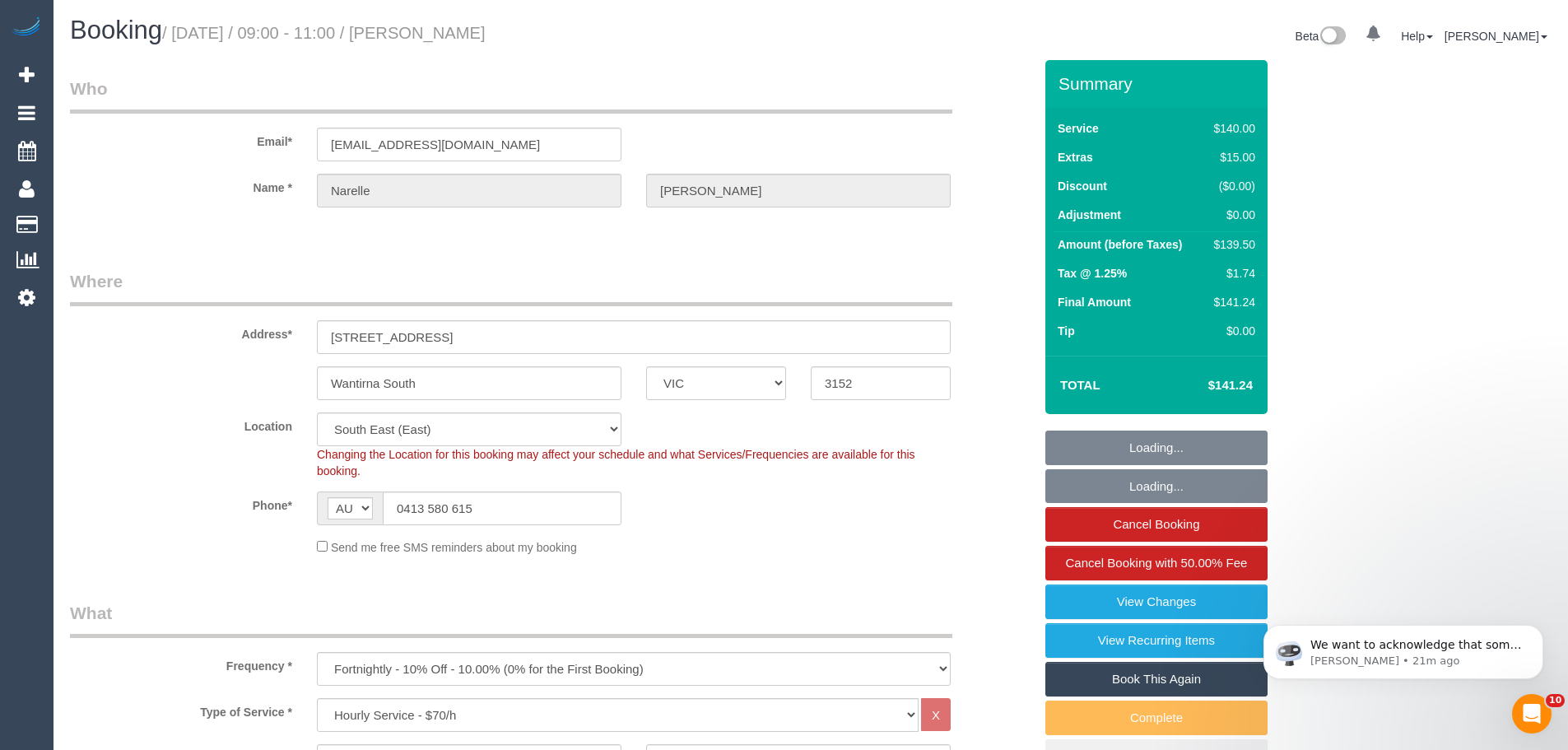
select select "number:12"
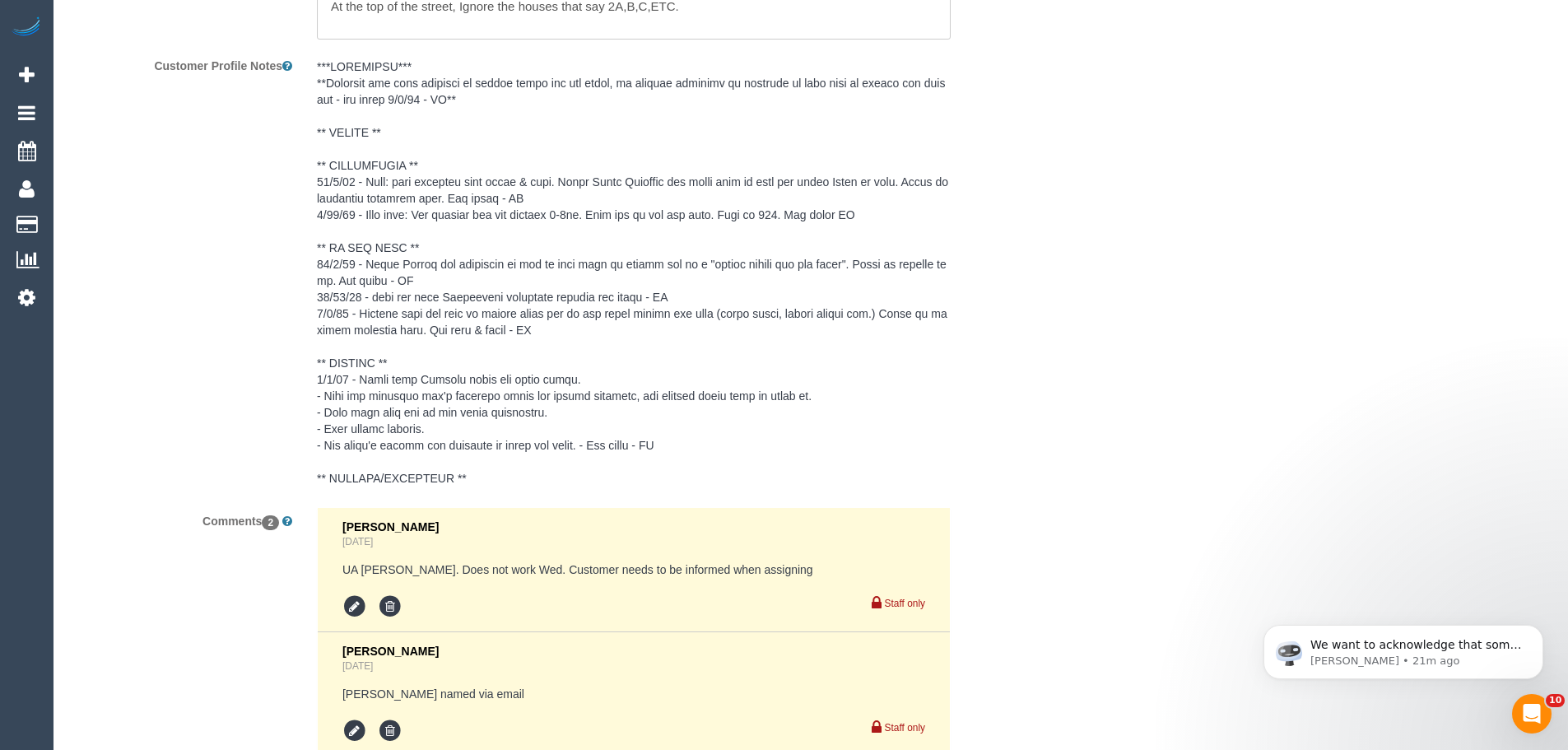
scroll to position [2741, 0]
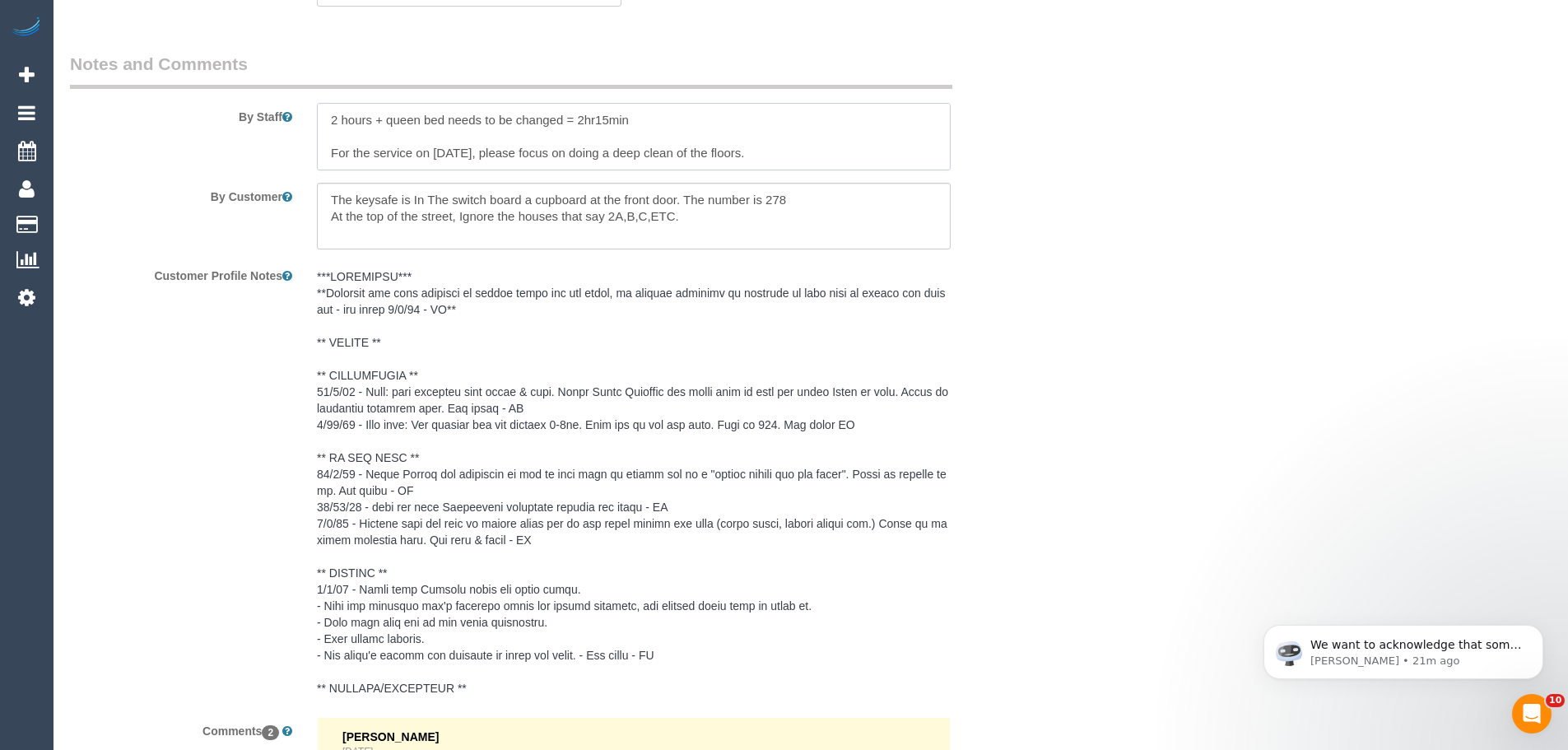
click at [647, 128] on textarea at bounding box center [634, 136] width 634 height 67
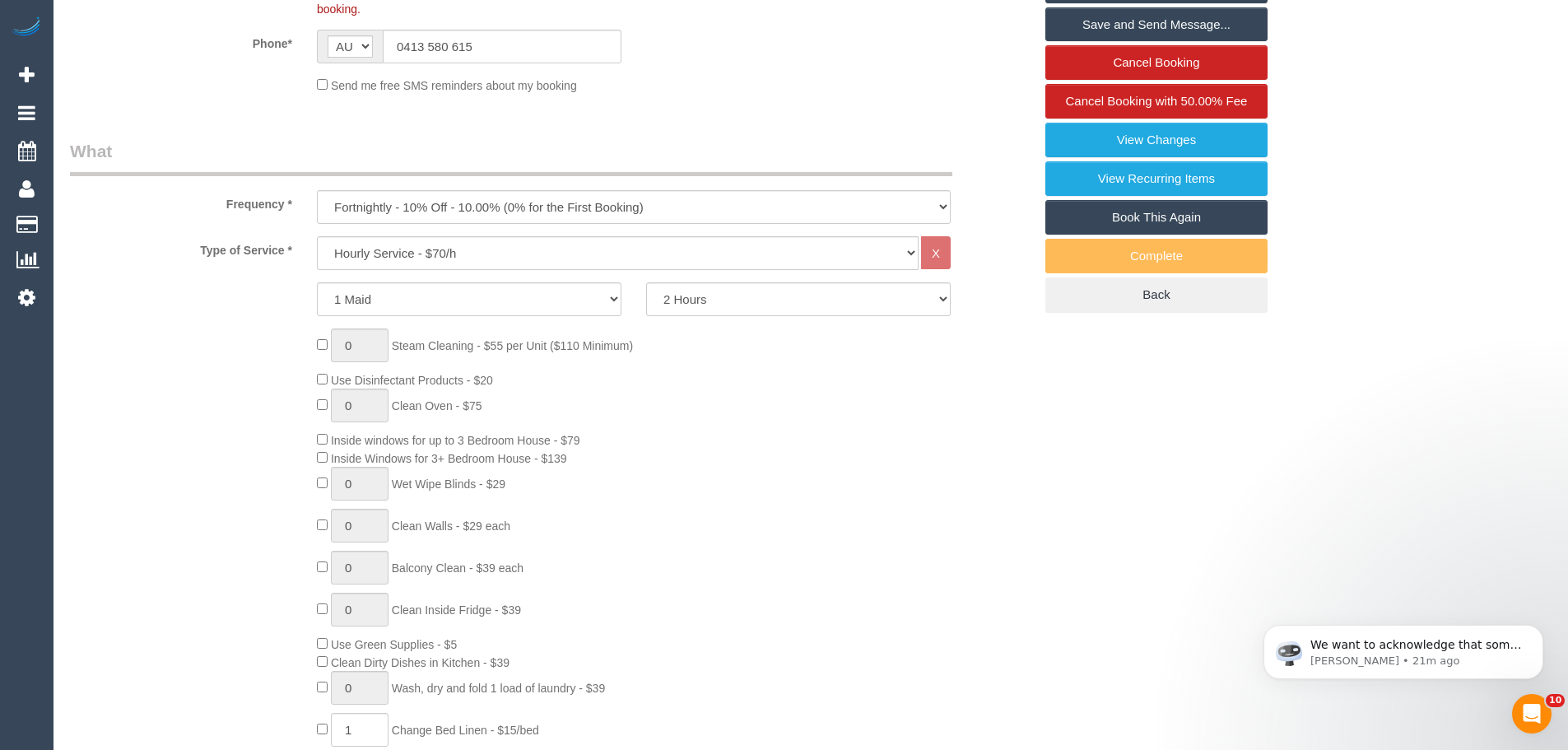
scroll to position [108, 0]
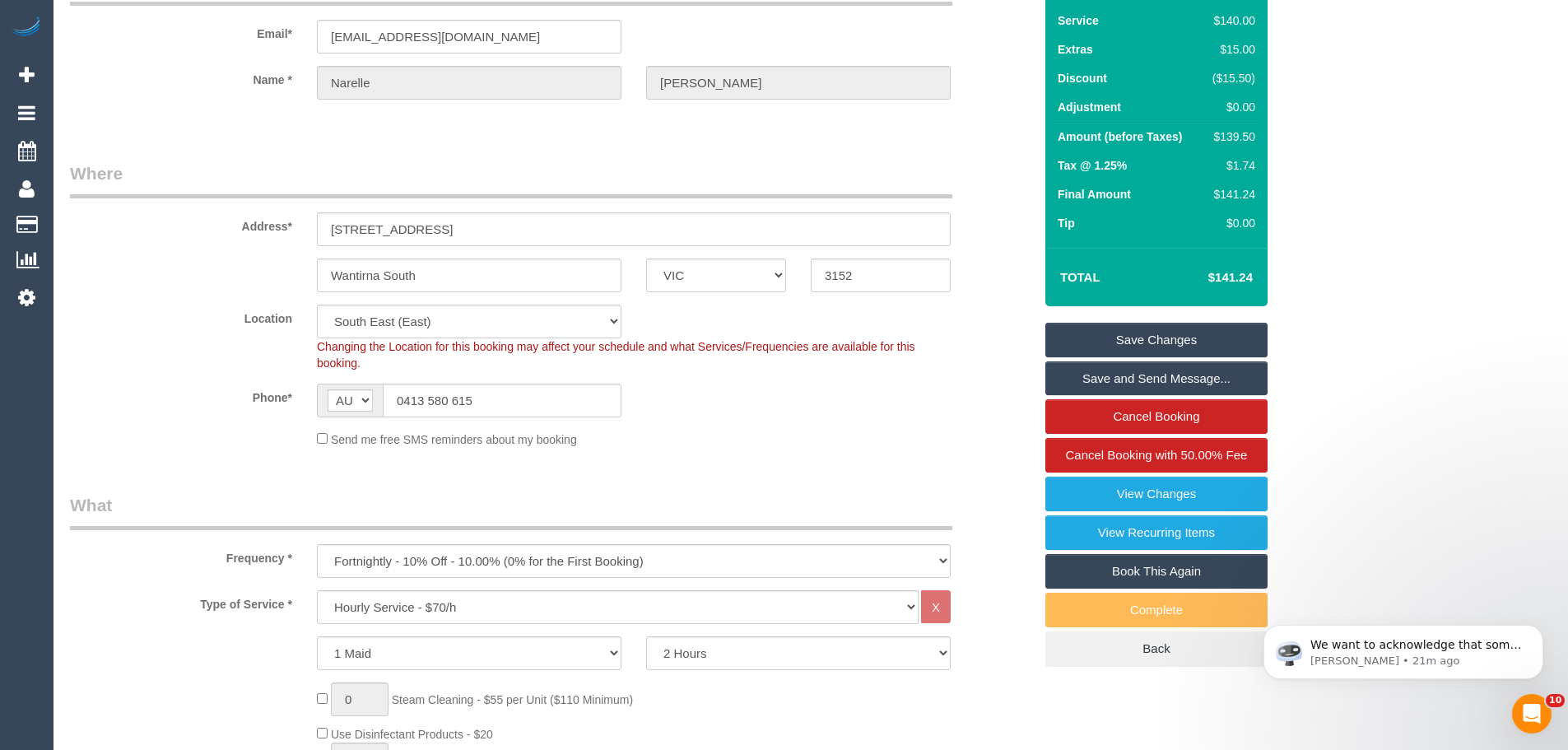
type textarea "2 hours + queen bed needs to be changed = 2hr15min please focus on the floors a…"
click at [1133, 339] on link "Save Changes" at bounding box center [1155, 339] width 222 height 35
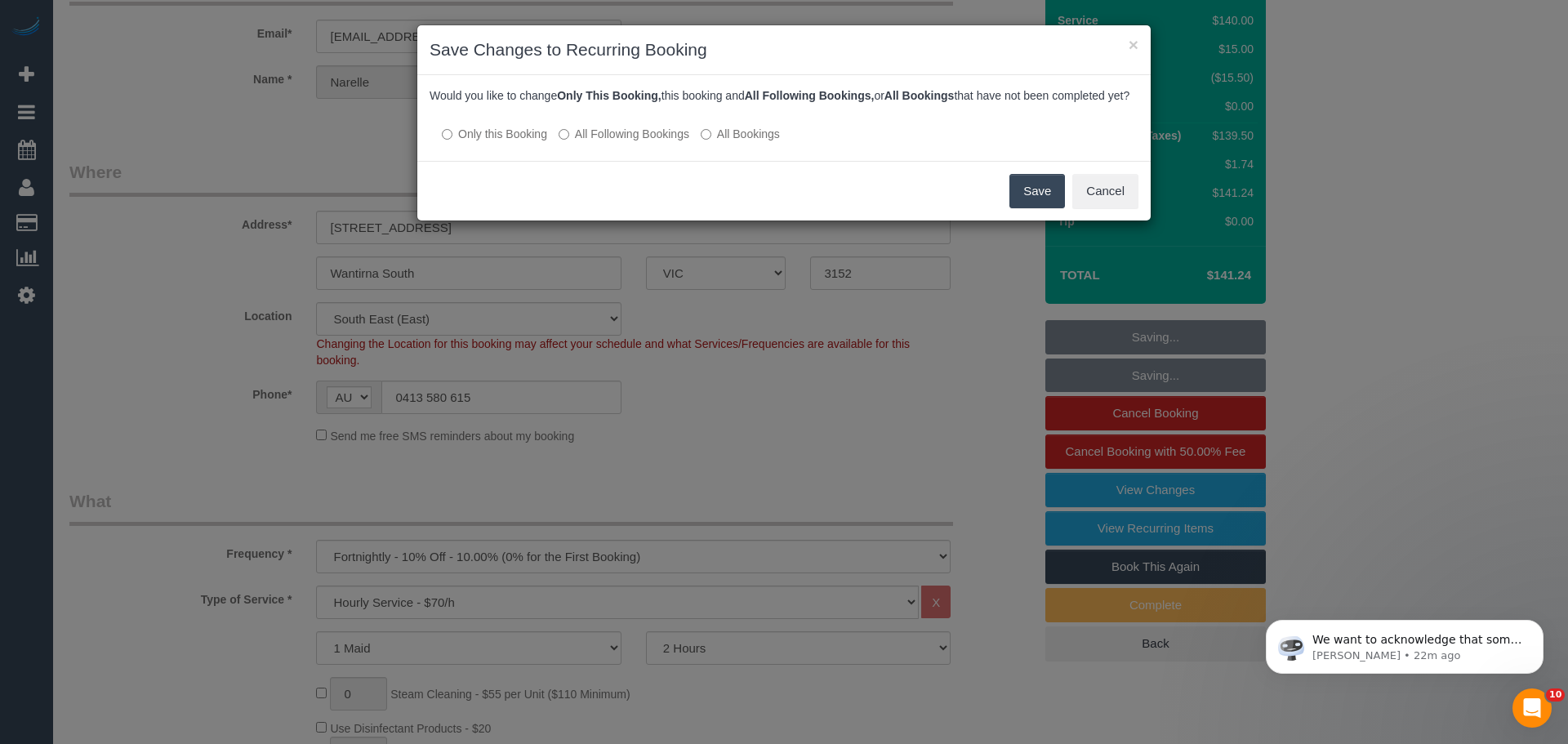
click at [1044, 200] on button "Save" at bounding box center [1037, 191] width 55 height 34
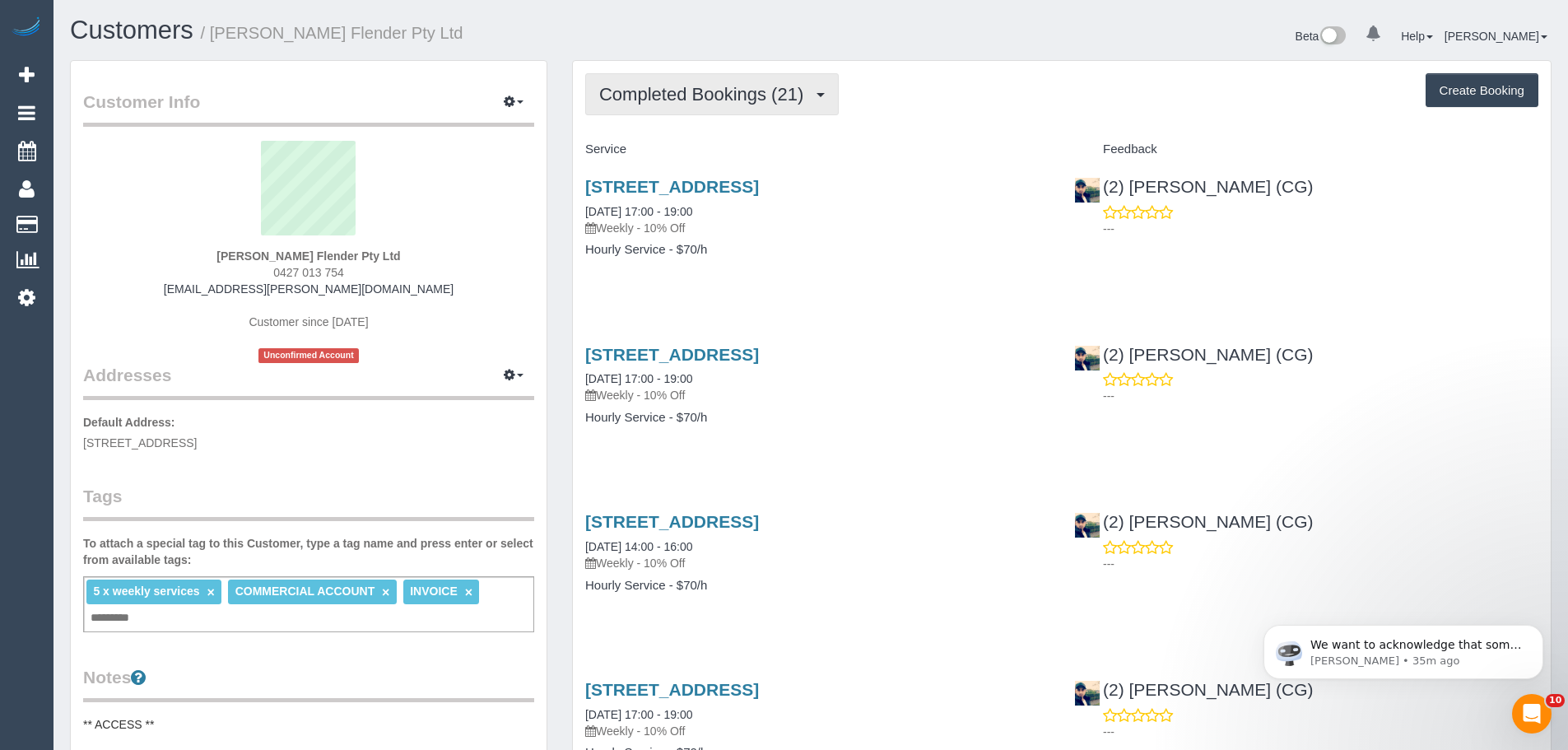
click at [612, 114] on button "Completed Bookings (21)" at bounding box center [712, 94] width 253 height 42
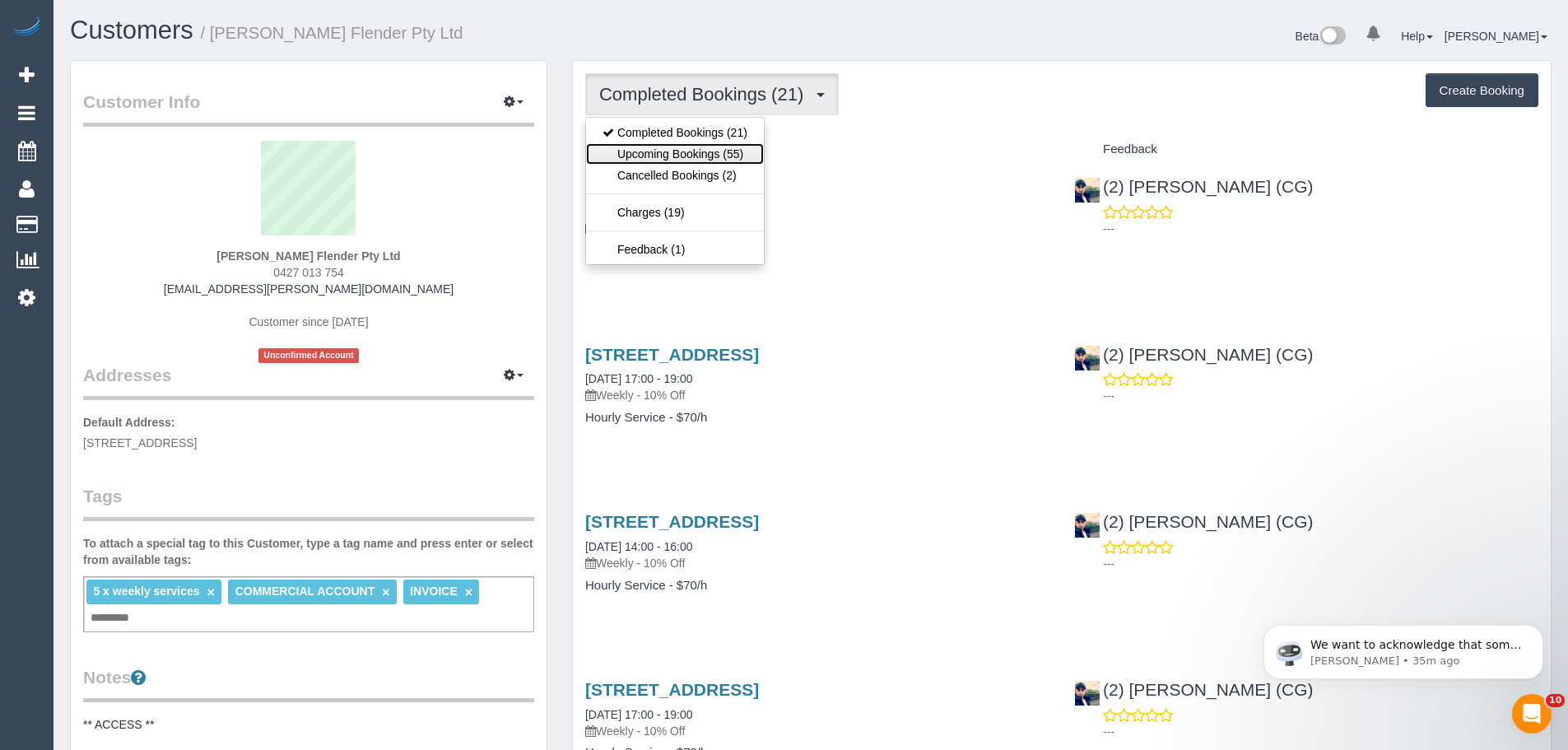
click at [621, 144] on link "Upcoming Bookings (55)" at bounding box center [675, 154] width 178 height 21
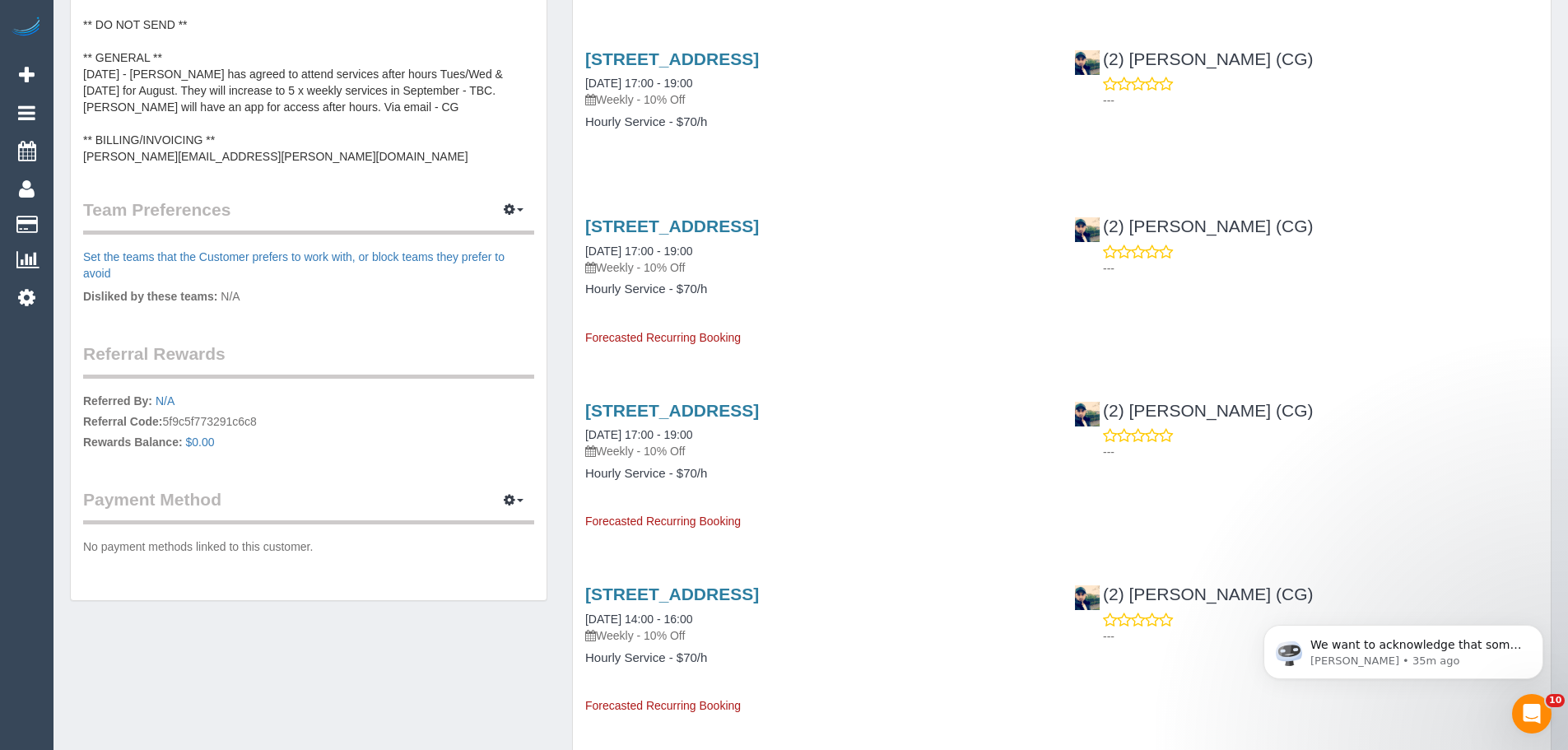
scroll to position [823, 0]
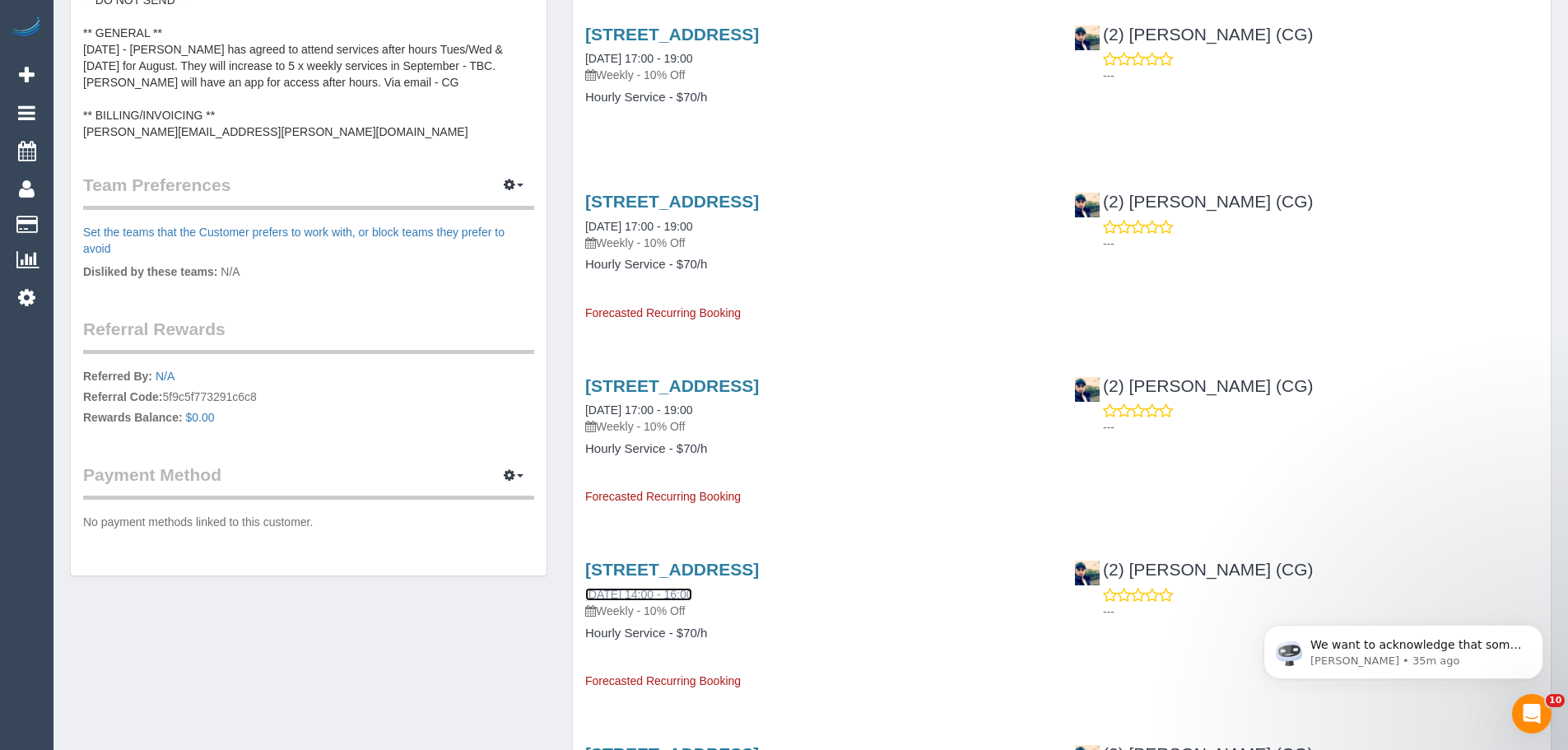
click at [660, 600] on link "03/10/2025 14:00 - 16:00" at bounding box center [638, 594] width 107 height 13
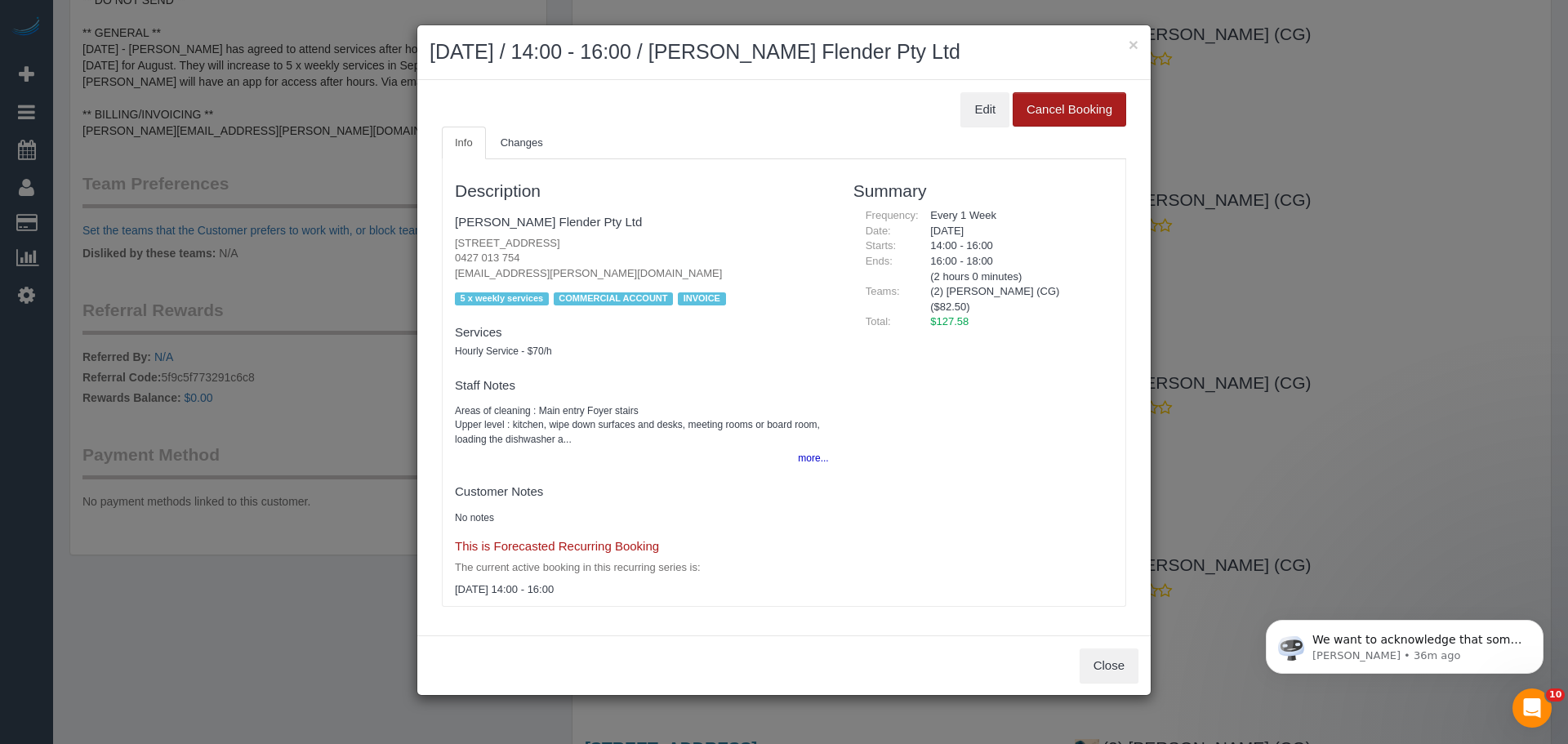
click at [1066, 108] on button "Cancel Booking" at bounding box center [1069, 109] width 113 height 34
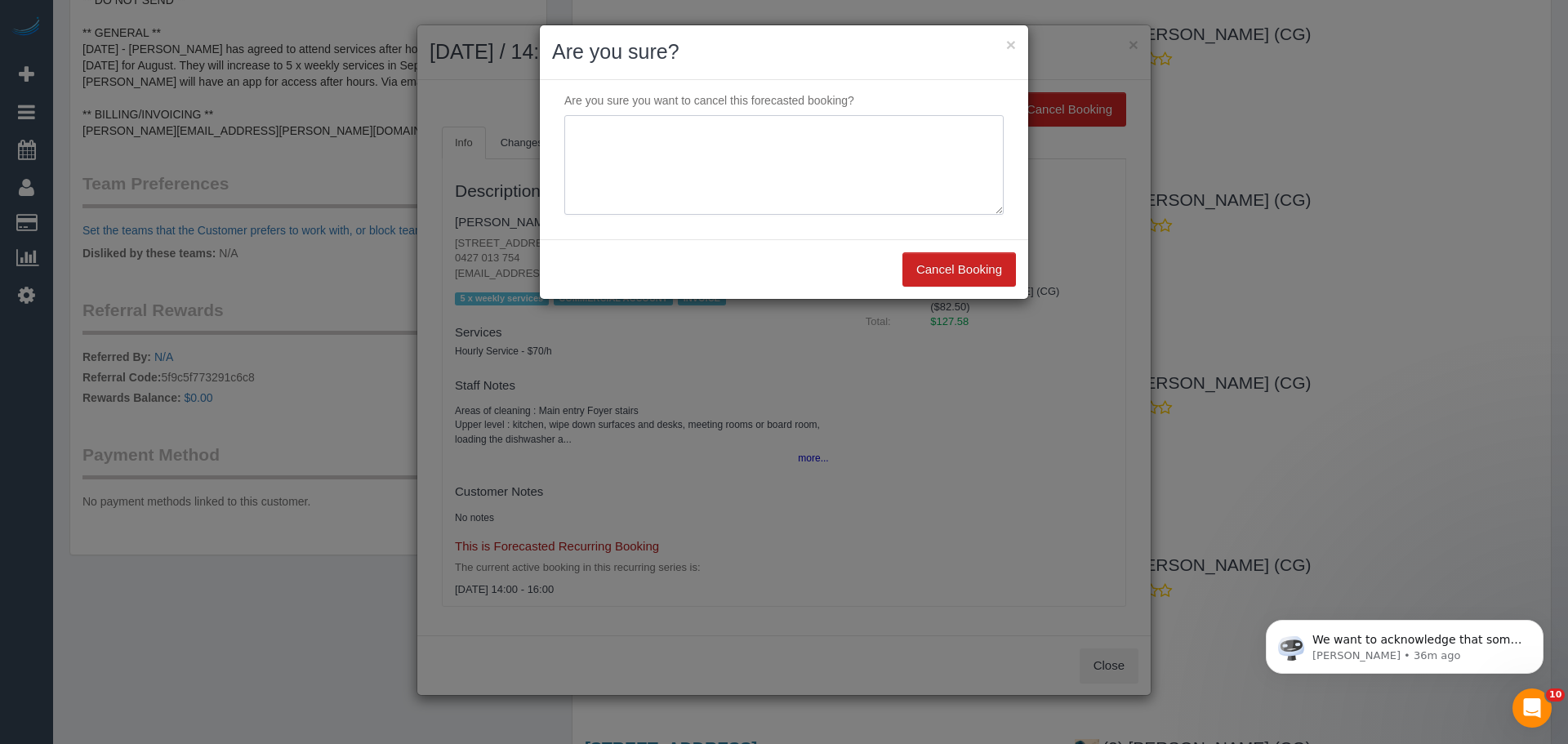
click at [791, 156] on textarea at bounding box center [784, 164] width 439 height 99
type textarea "skipping - ce"
click at [953, 259] on button "Cancel Booking" at bounding box center [958, 269] width 113 height 34
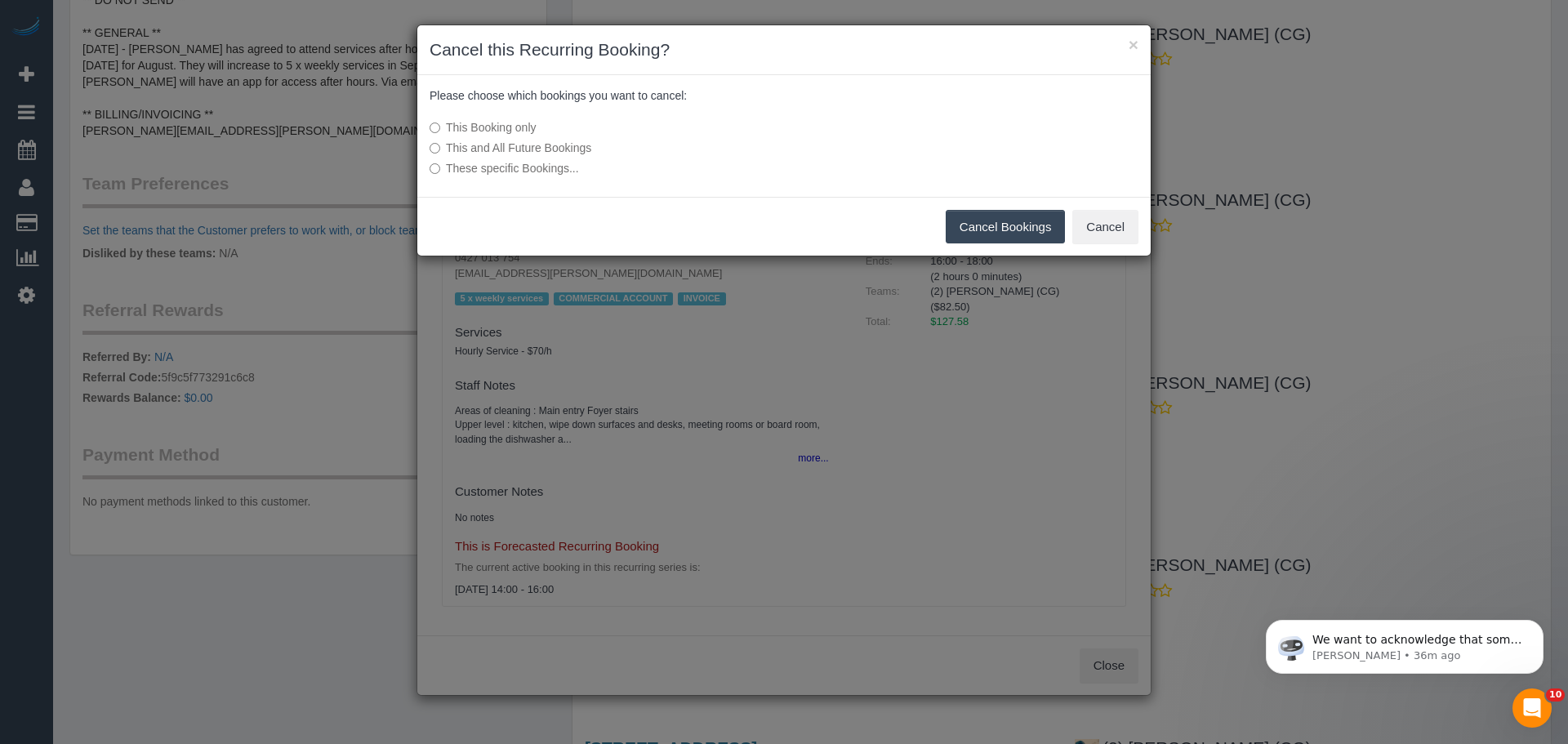
click at [476, 167] on label "These specific Bookings..." at bounding box center [661, 168] width 465 height 17
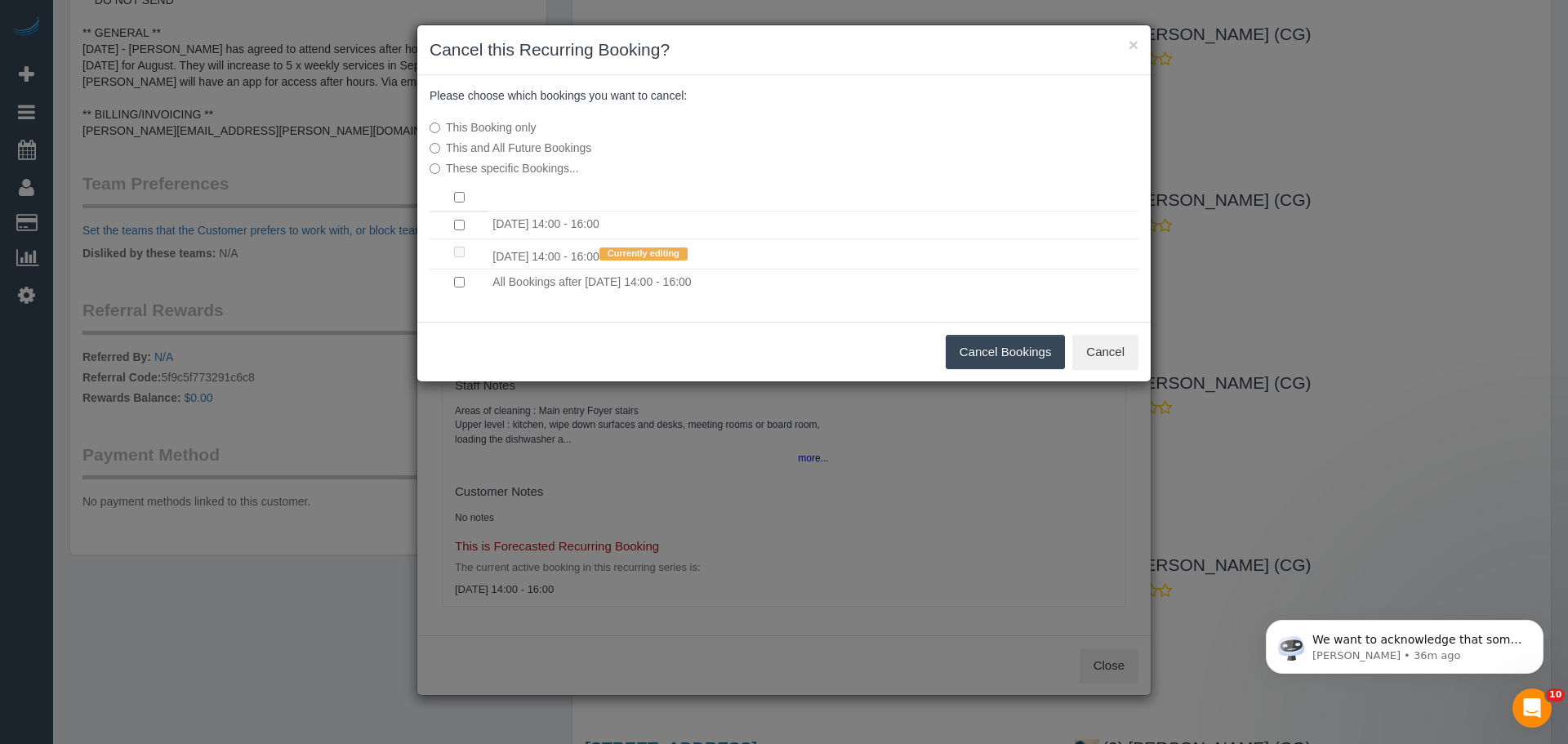
click at [990, 343] on button "Cancel Bookings" at bounding box center [1005, 351] width 120 height 34
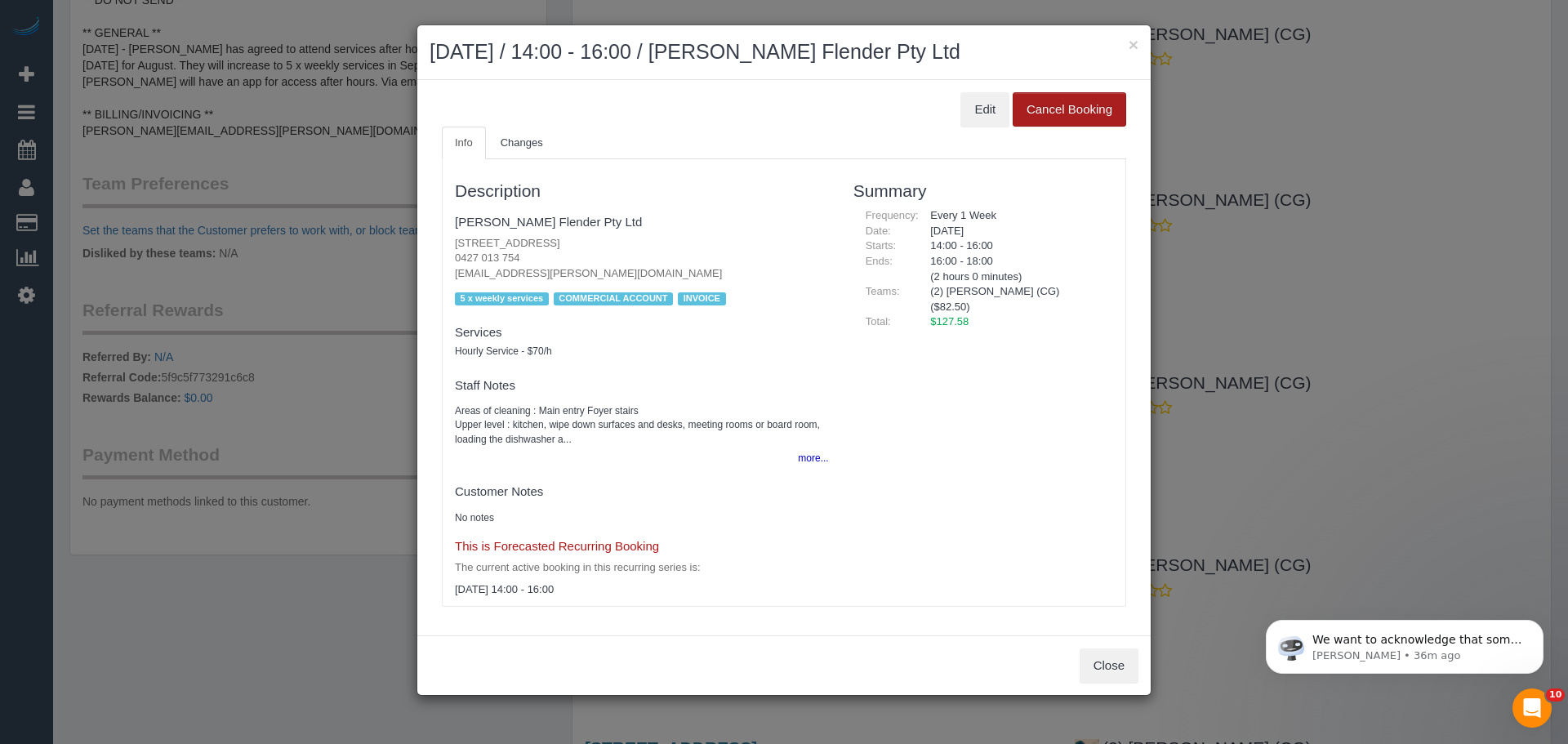
click at [1081, 105] on button "Cancel Booking" at bounding box center [1069, 109] width 113 height 34
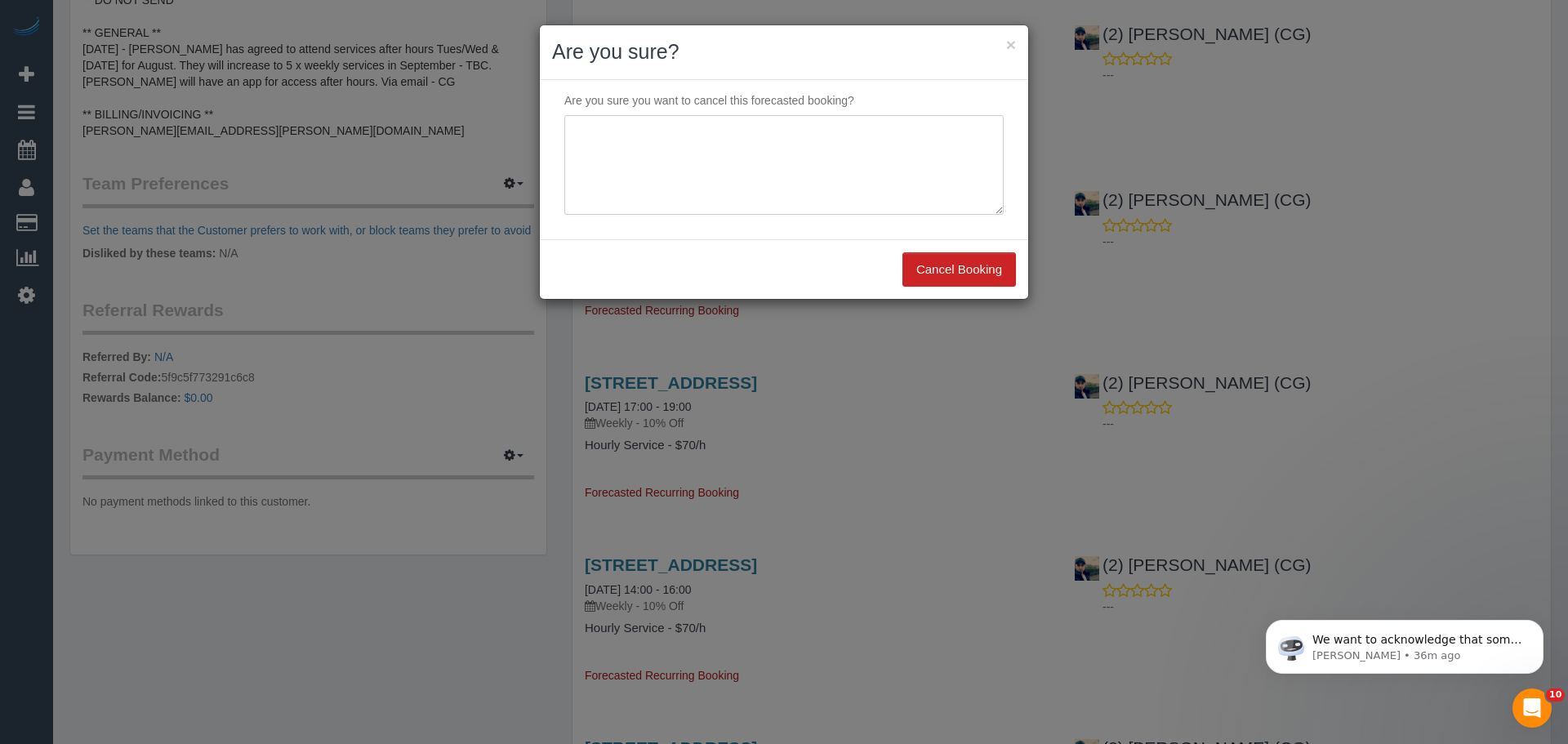
click at [671, 134] on textarea at bounding box center [784, 164] width 439 height 99
type textarea "skipping - ce"
drag, startPoint x: 932, startPoint y: 267, endPoint x: 932, endPoint y: 257, distance: 10.0
click at [932, 257] on button "Cancel Booking" at bounding box center [958, 269] width 113 height 34
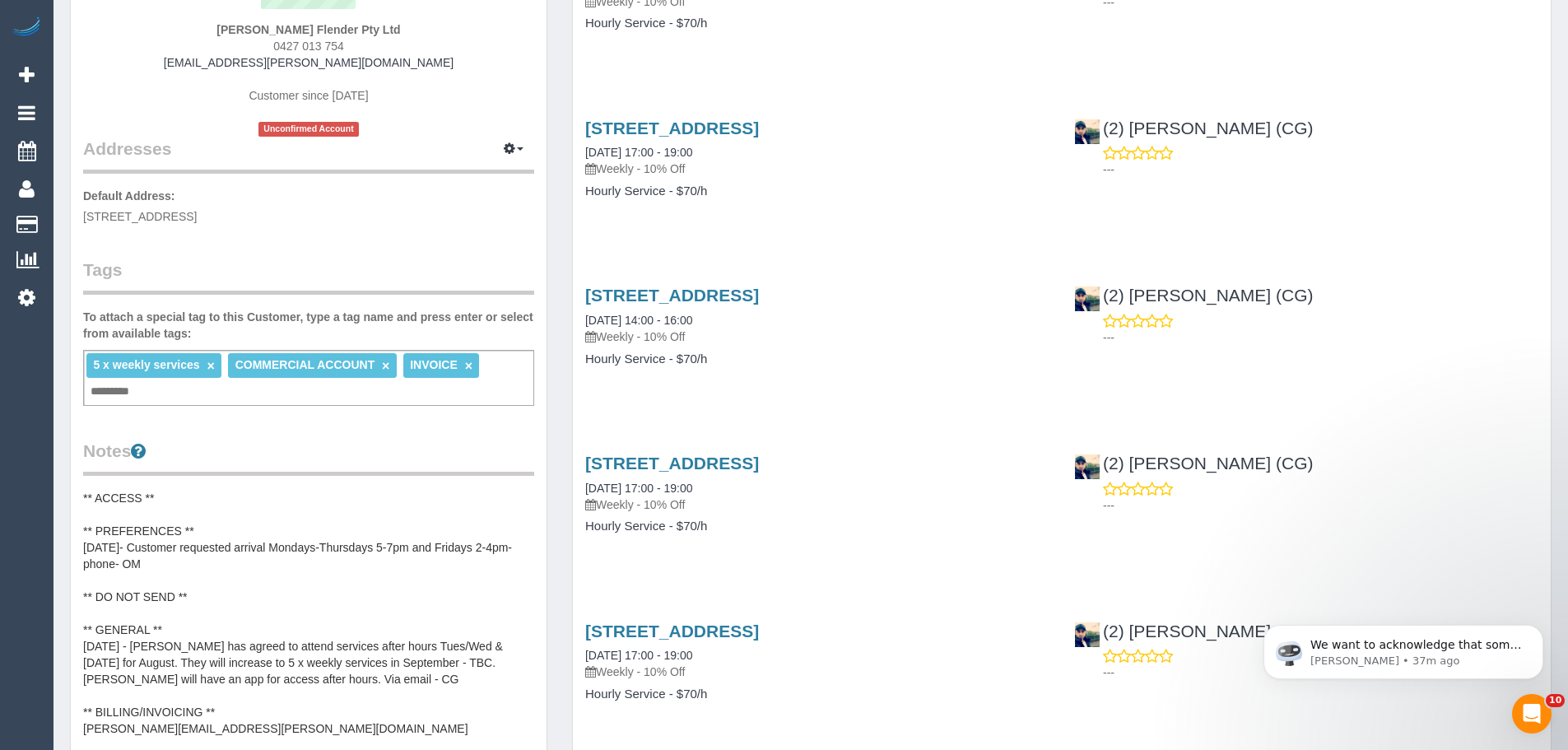
scroll to position [0, 0]
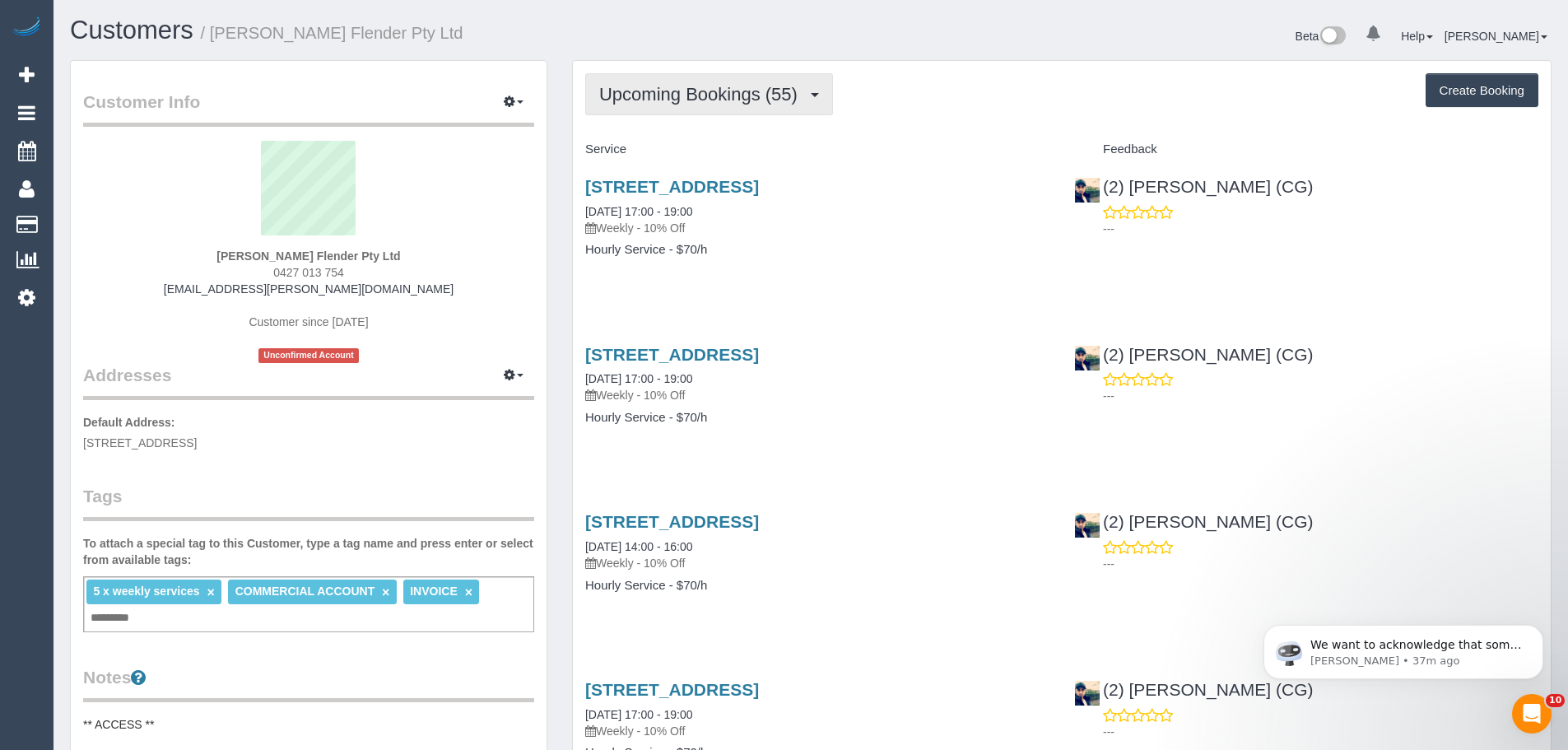
click at [730, 100] on span "Upcoming Bookings (55)" at bounding box center [702, 94] width 206 height 20
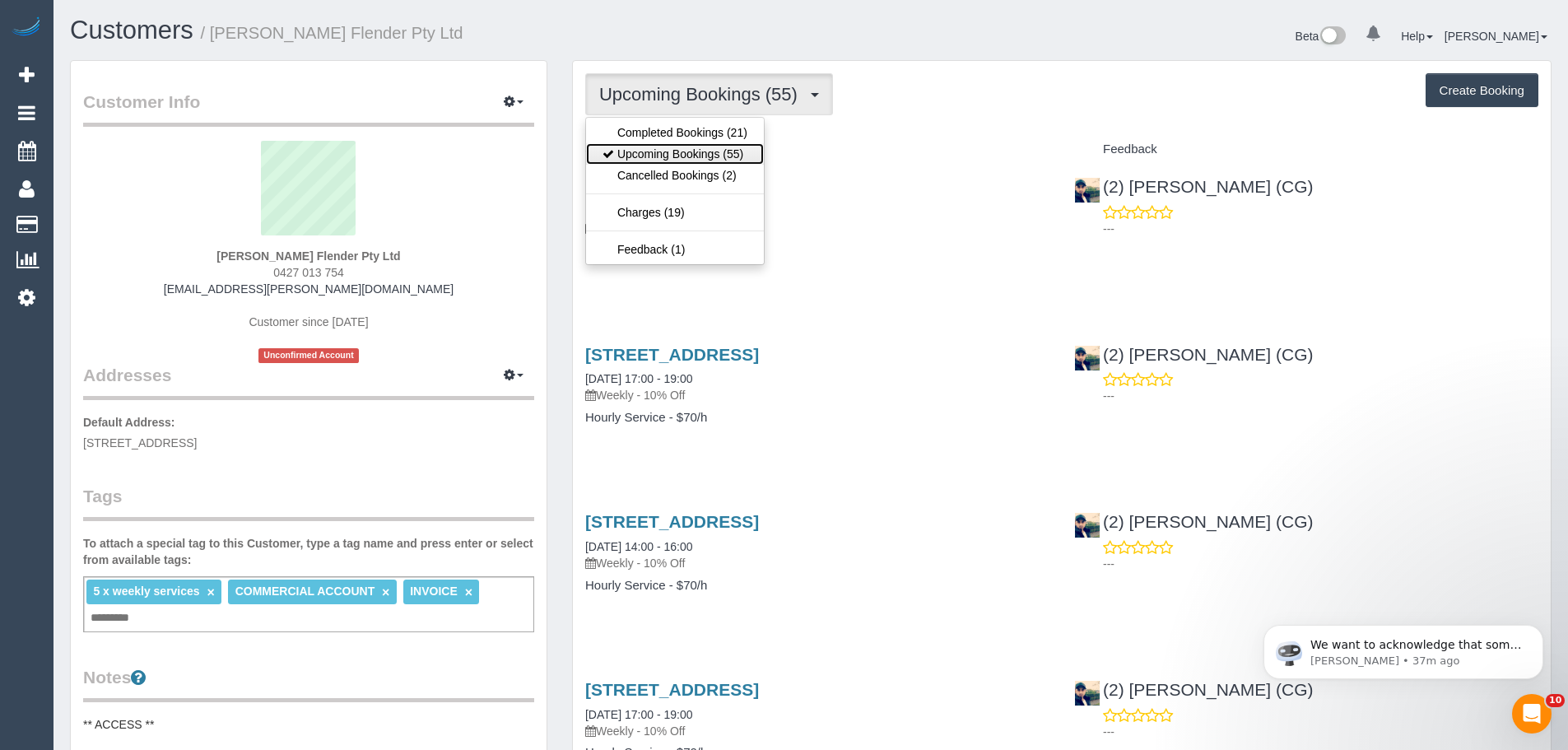
click at [727, 146] on link "Upcoming Bookings (55)" at bounding box center [675, 154] width 178 height 21
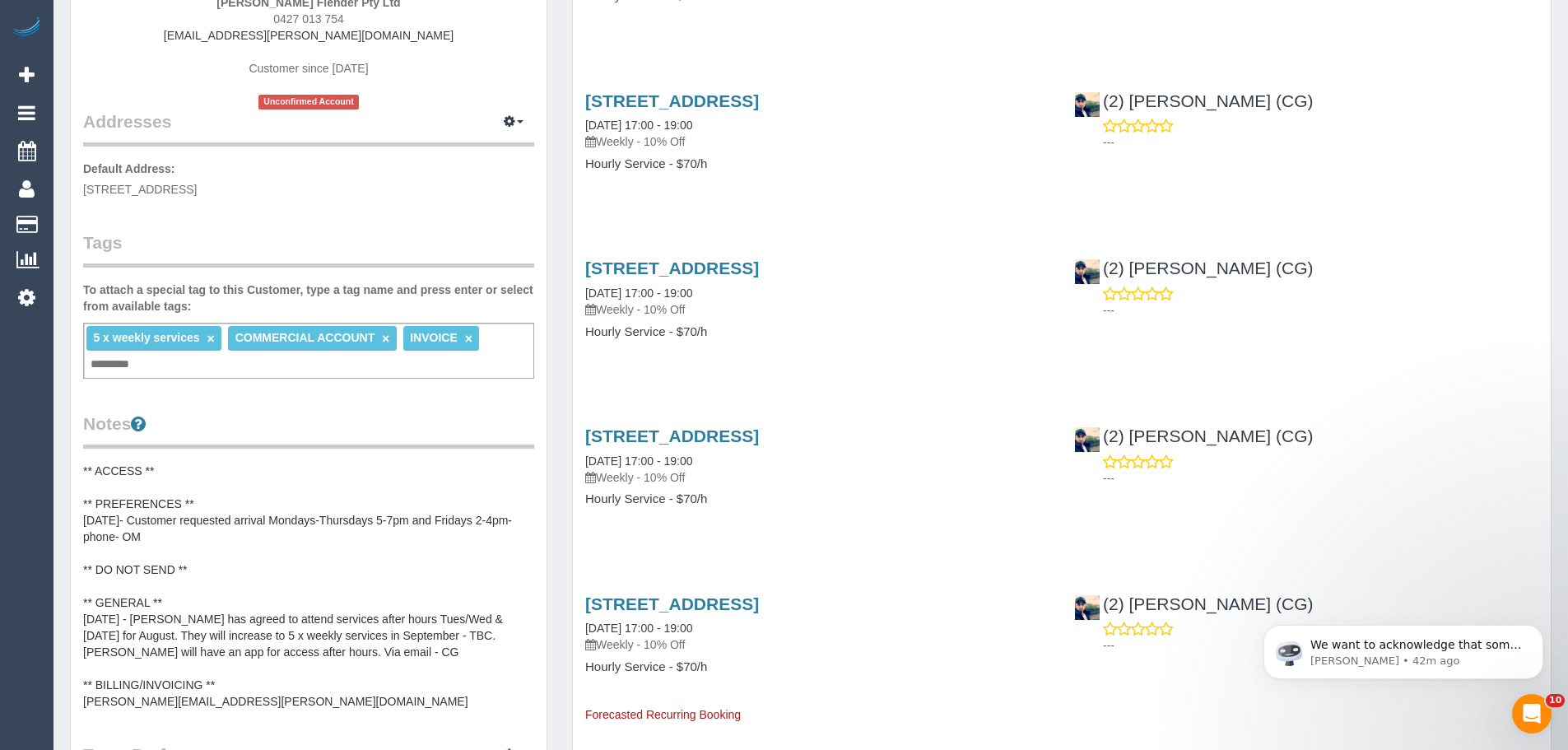
scroll to position [247, 0]
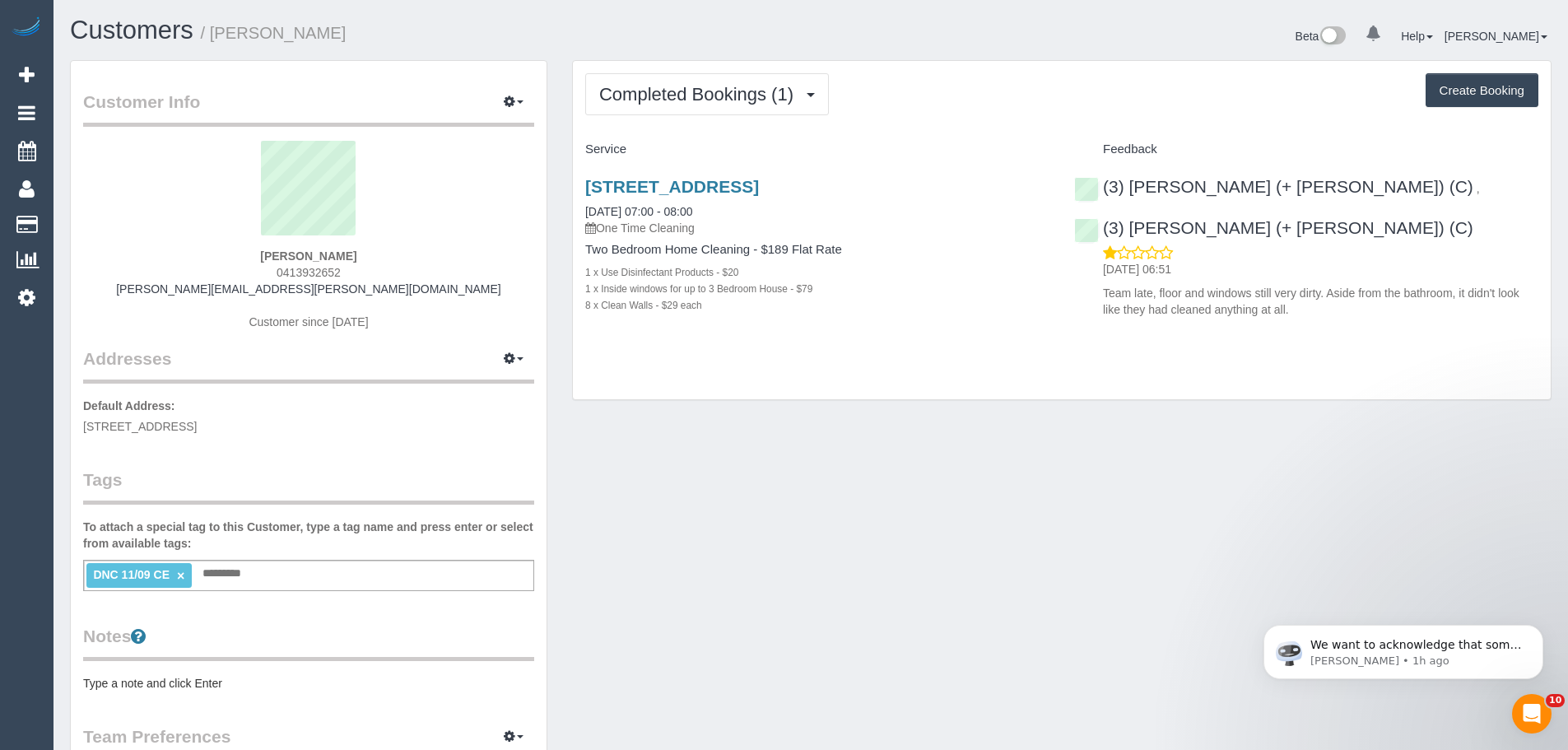
click at [743, 369] on div "Completed Bookings (1) Completed Bookings (1) Upcoming Bookings (0) Cancelled B…" at bounding box center [1062, 230] width 977 height 339
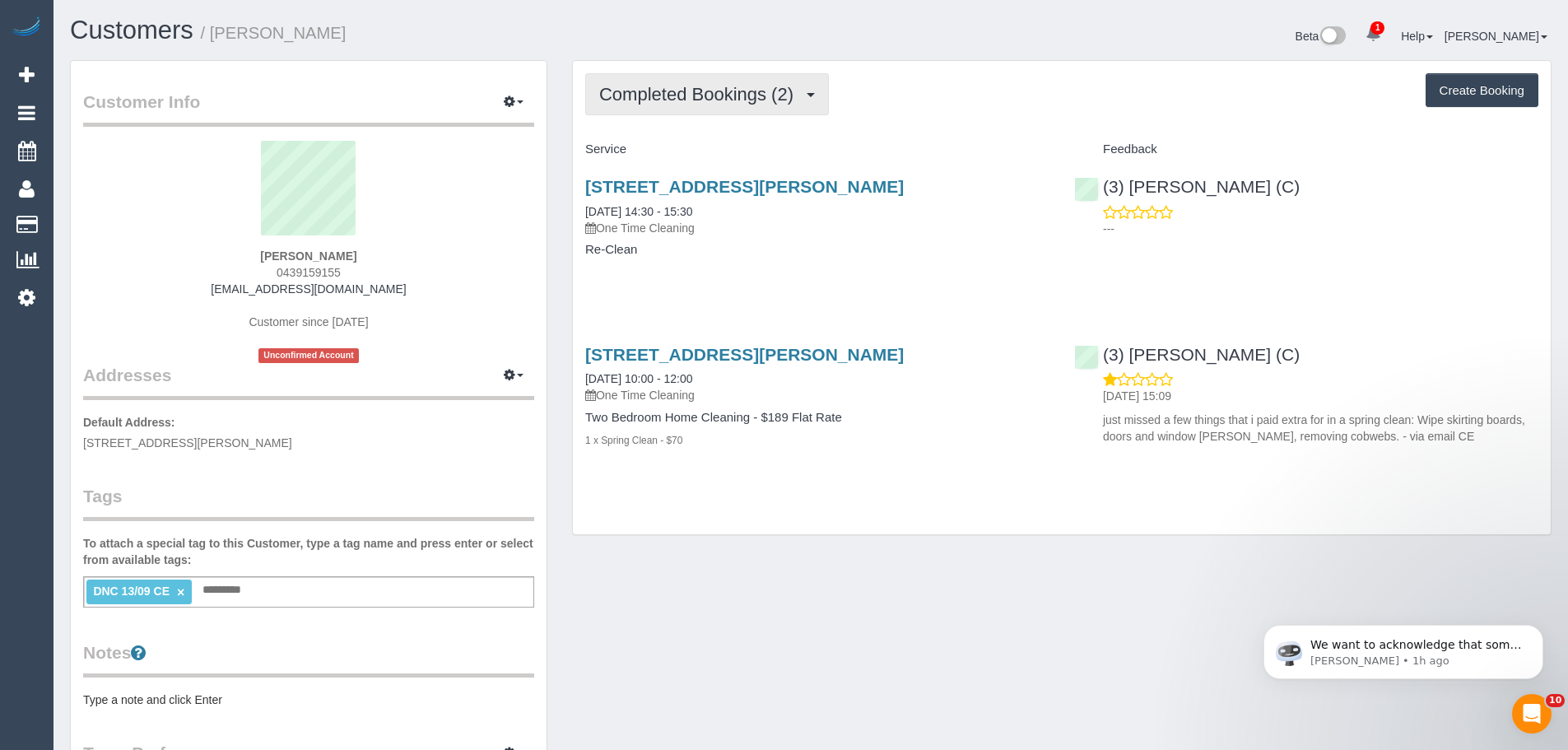
click at [741, 102] on span "Completed Bookings (2)" at bounding box center [700, 94] width 203 height 20
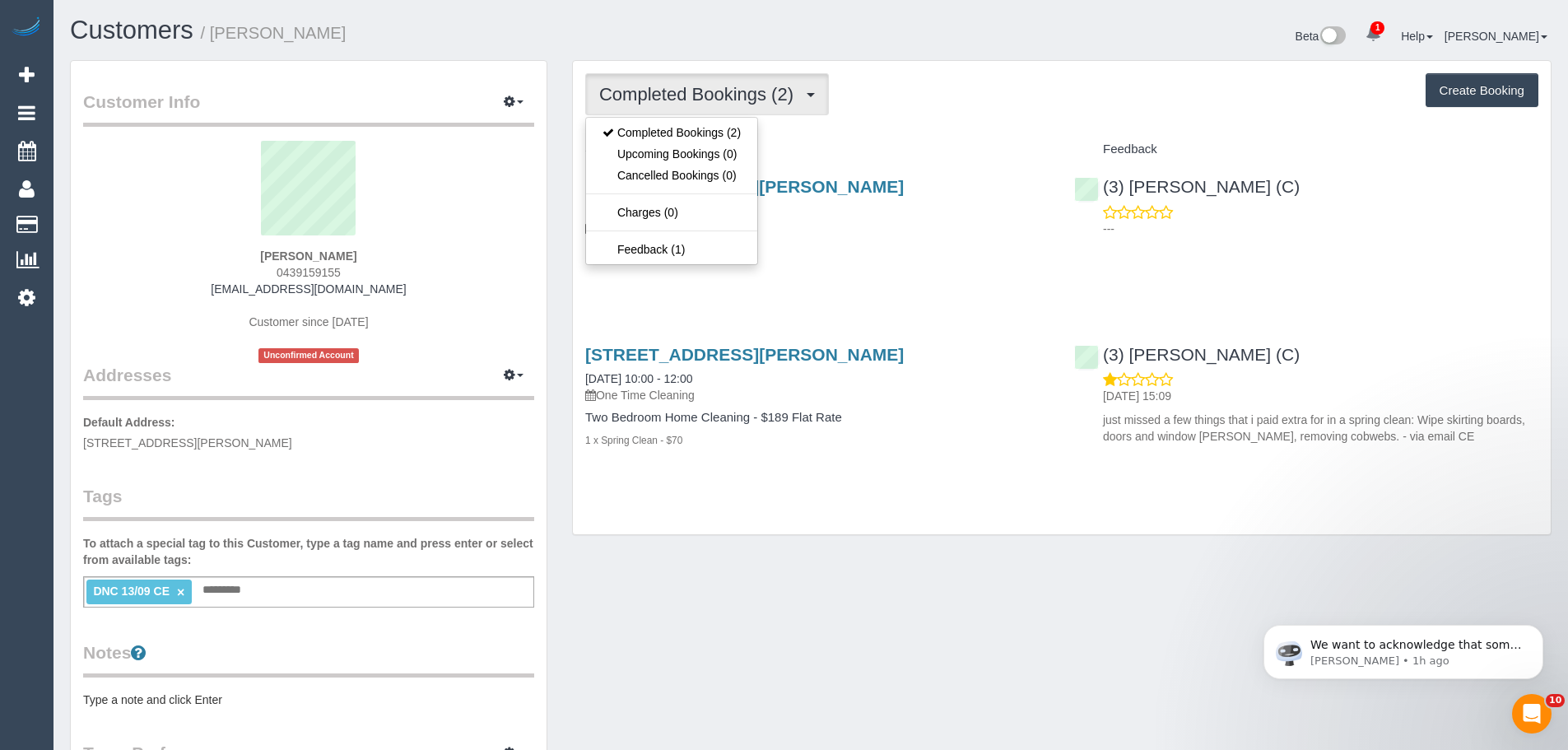
click at [804, 136] on div "Service" at bounding box center [817, 150] width 489 height 28
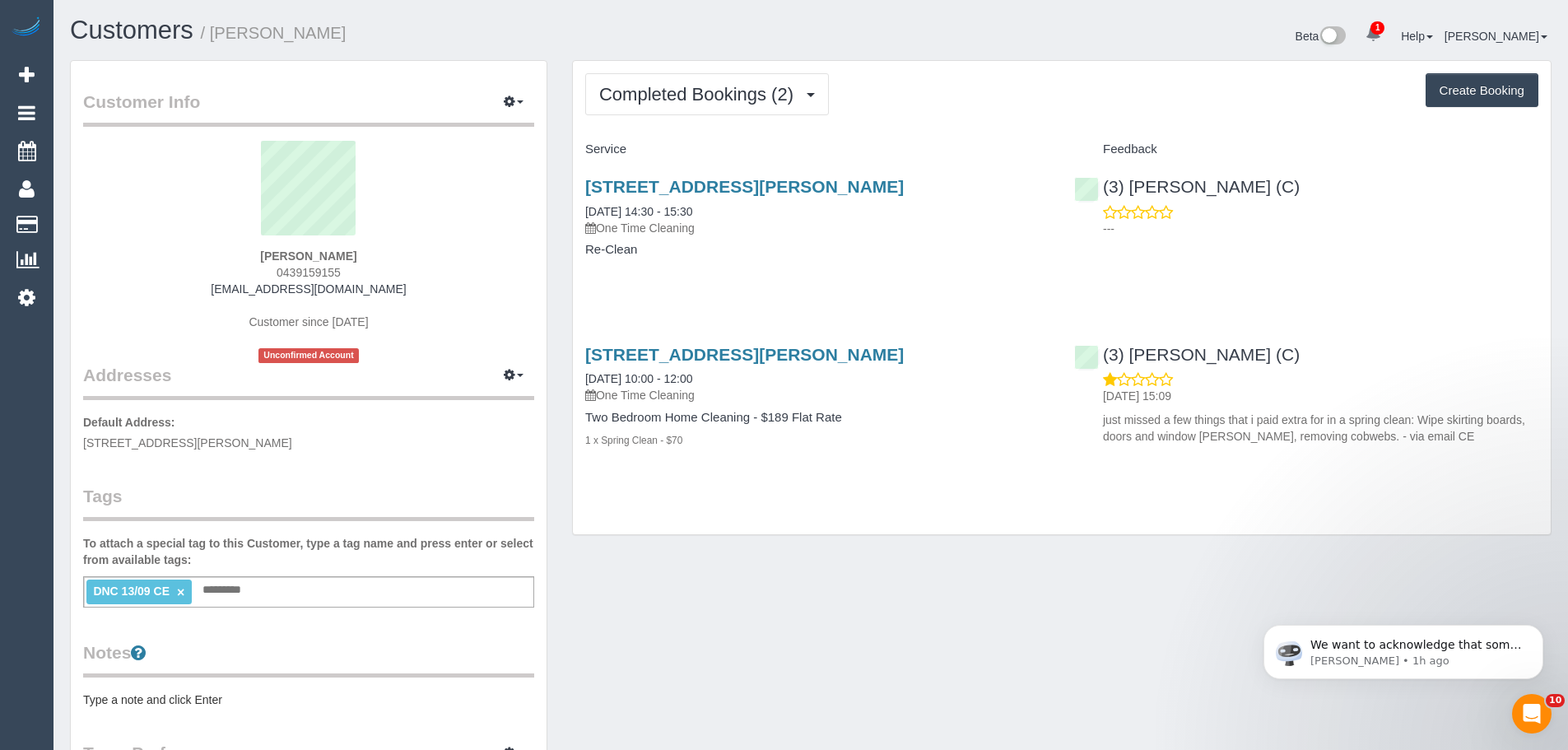
click at [180, 593] on link "×" at bounding box center [181, 592] width 7 height 14
drag, startPoint x: 387, startPoint y: 237, endPoint x: 209, endPoint y: 253, distance: 178.7
click at [209, 253] on div "[PERSON_NAME] 0439159155 [EMAIL_ADDRESS][DOMAIN_NAME] Customer since [DATE] Unc…" at bounding box center [308, 251] width 451 height 222
drag, startPoint x: 388, startPoint y: 256, endPoint x: 212, endPoint y: 247, distance: 176.2
click at [212, 247] on div "[PERSON_NAME] 0439159155 [EMAIL_ADDRESS][DOMAIN_NAME] Customer since [DATE] Unc…" at bounding box center [308, 251] width 451 height 222
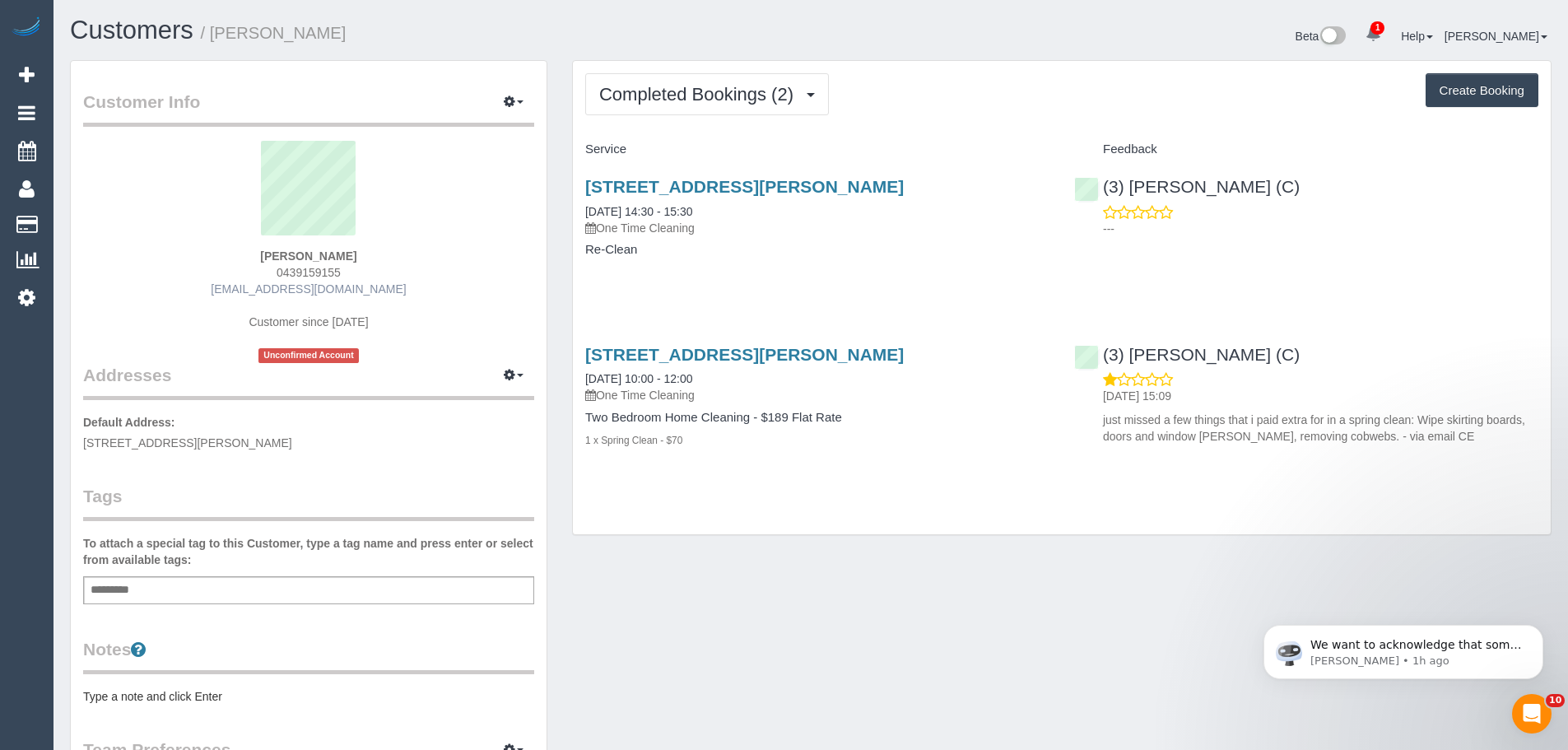
copy div "[PERSON_NAME]"
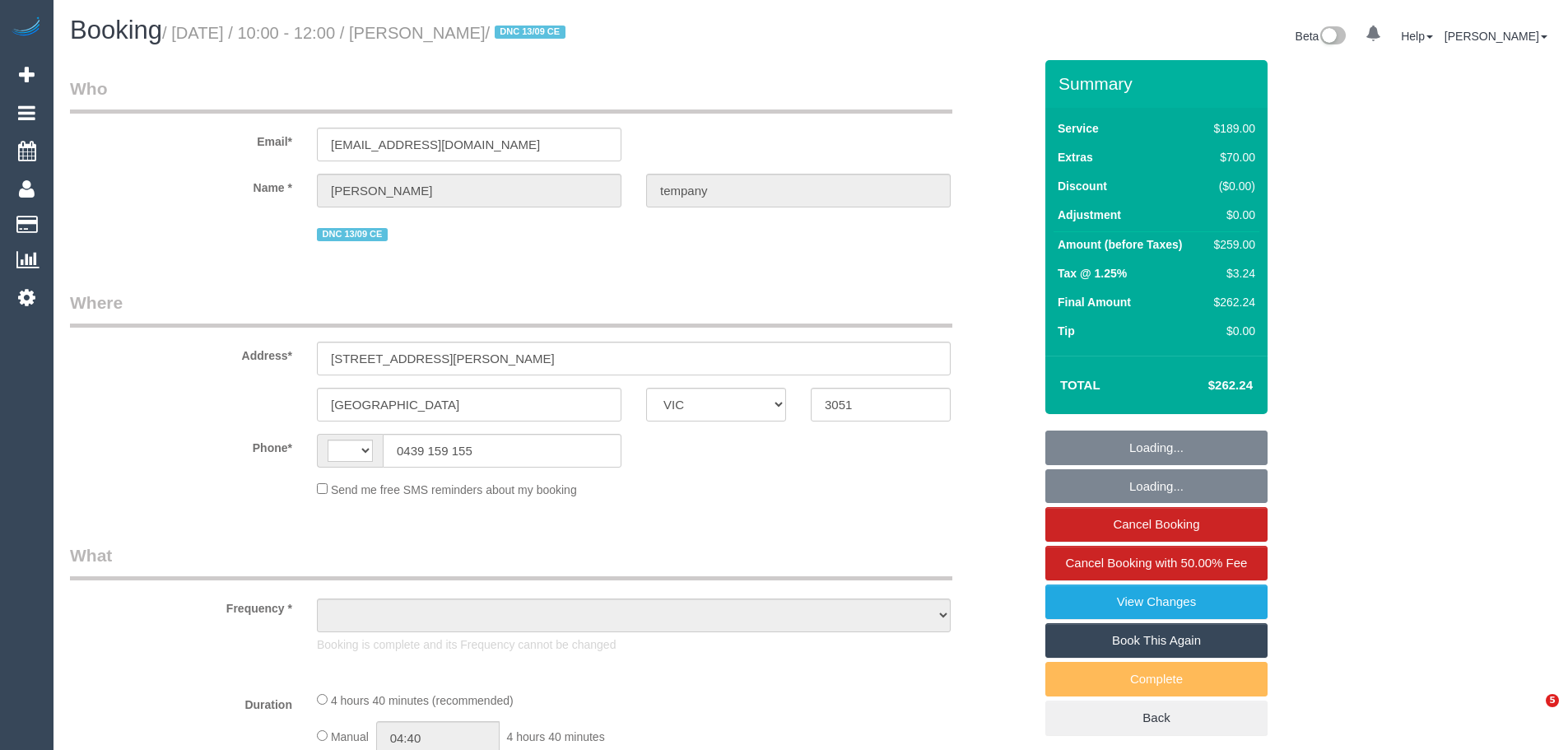
select select "VIC"
select select "string:AU"
select select "spot1"
select select "number:28"
select select "number:14"
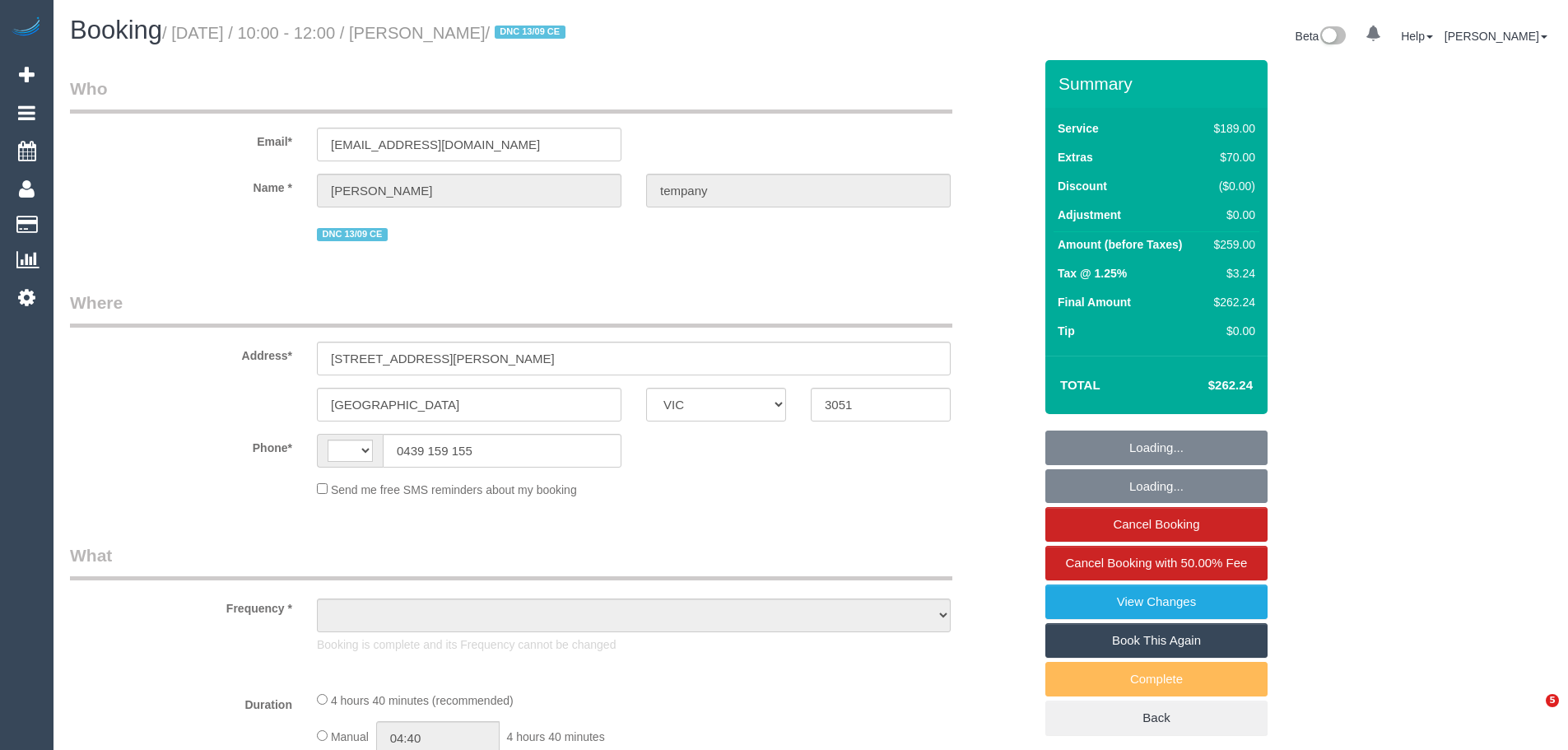
select select "number:19"
select select "number:24"
select select "number:26"
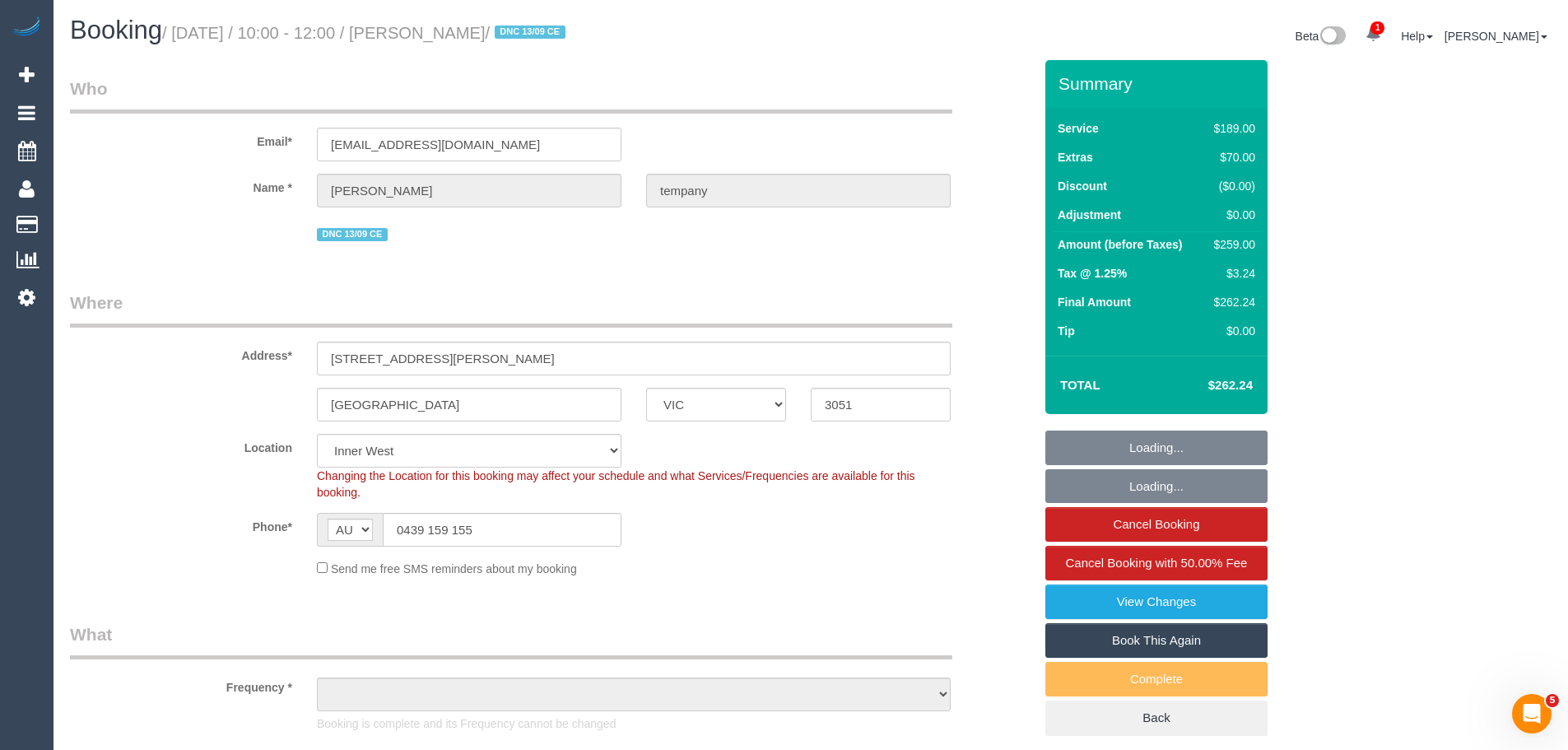
select select "object:1499"
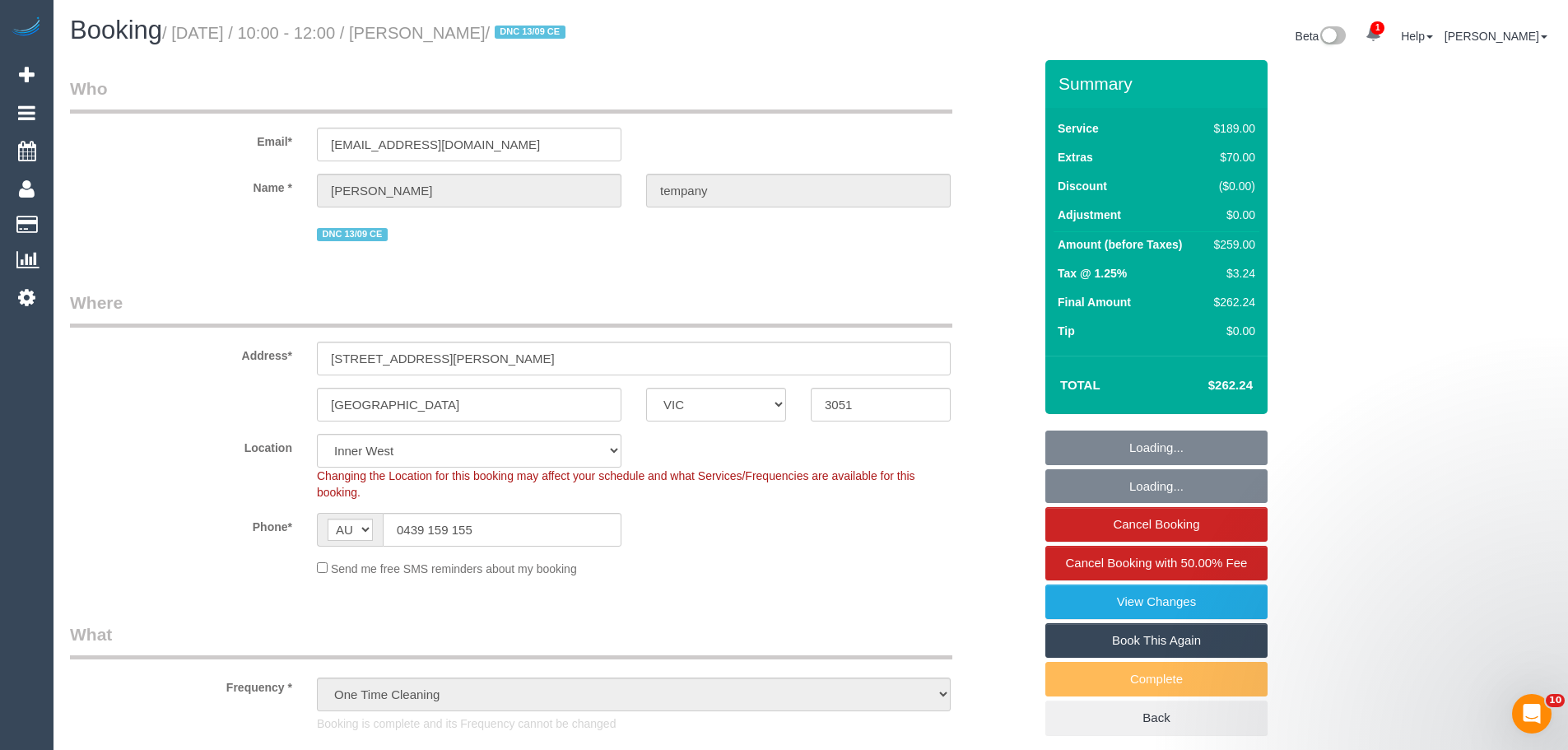
select select "string:stripe-pm_1S64gY2GScqysDRV2PhwI451"
select select "spot6"
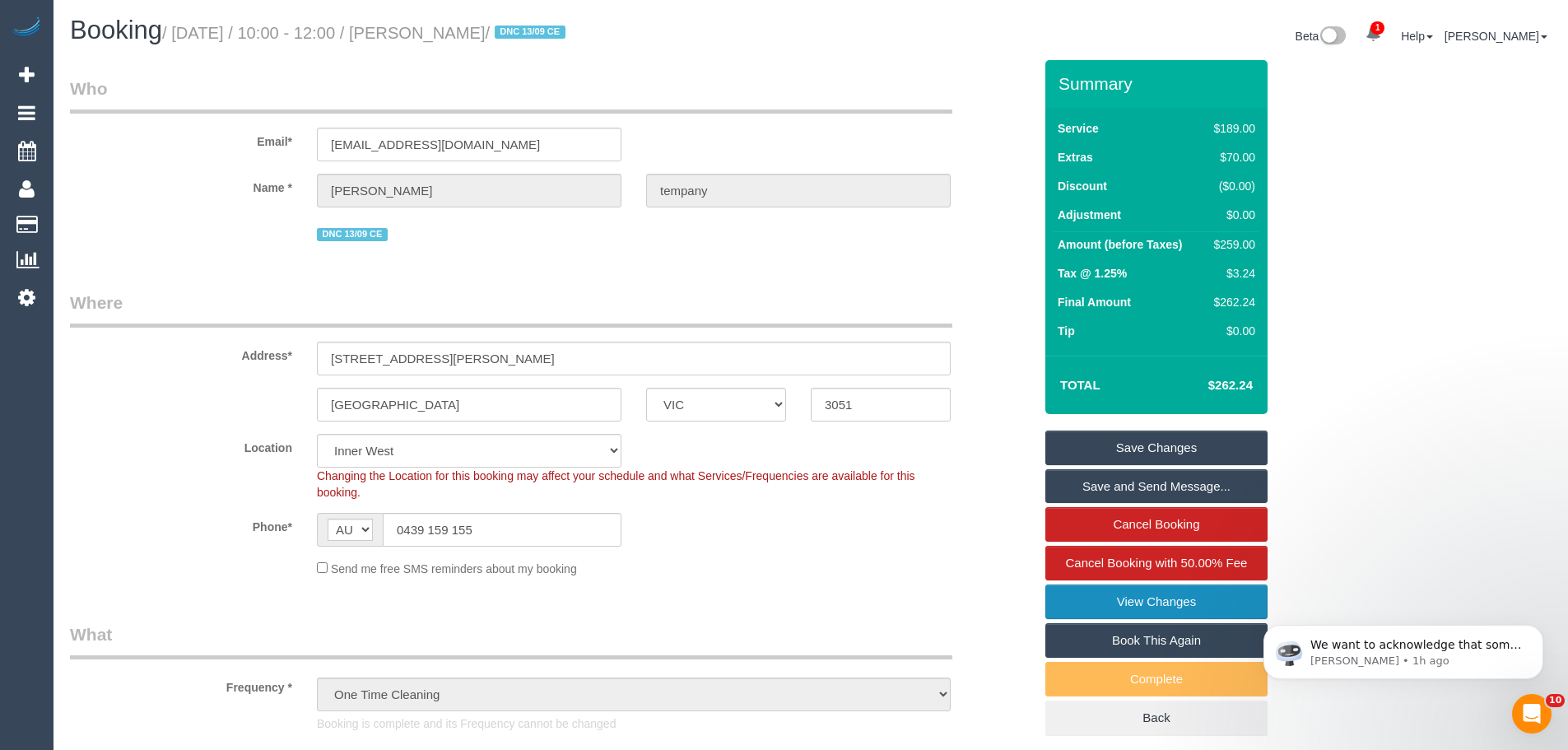
click at [1171, 600] on link "View Changes" at bounding box center [1155, 601] width 222 height 35
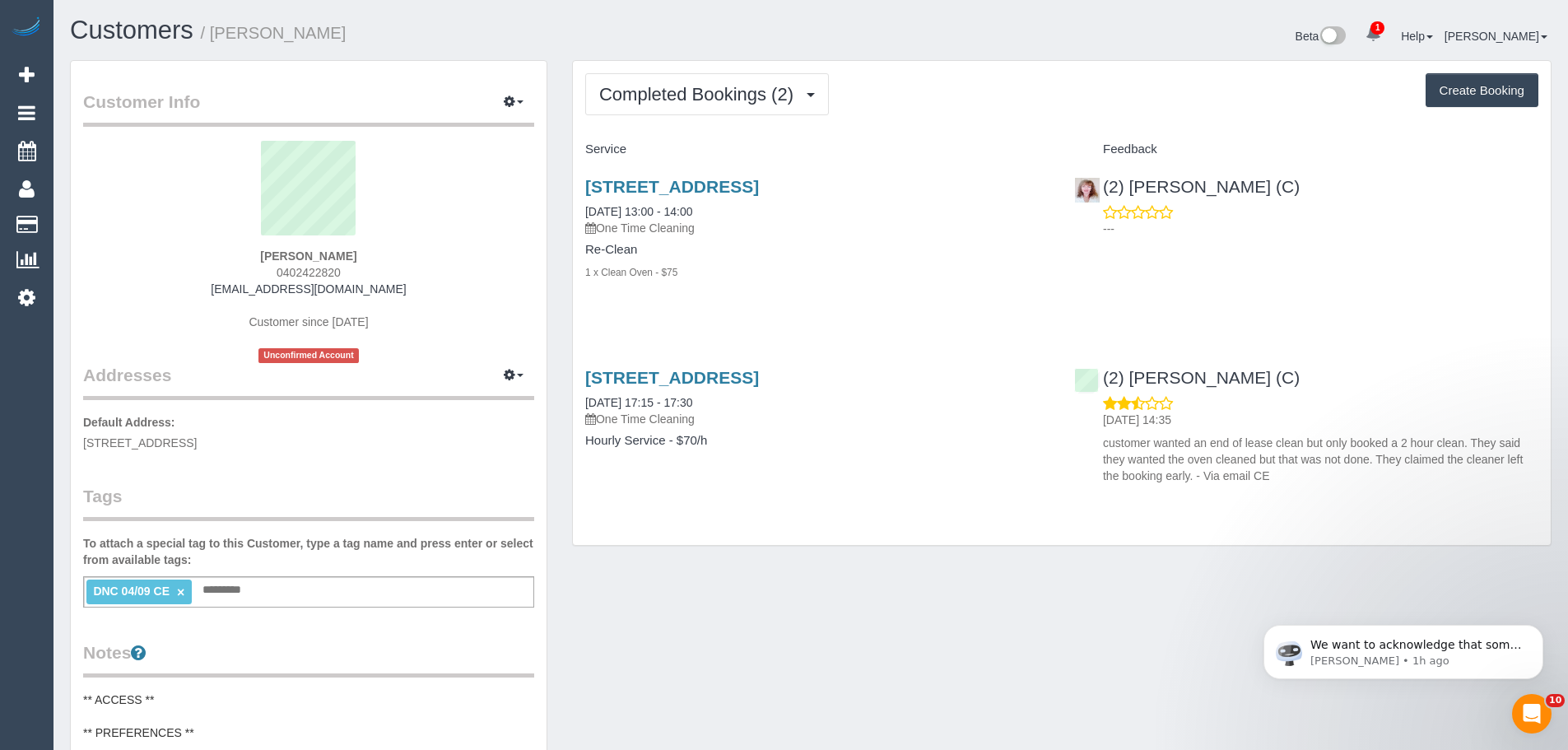
drag, startPoint x: 387, startPoint y: 260, endPoint x: 213, endPoint y: 250, distance: 174.3
click at [213, 250] on div "Jacob Walker 0402422820 jacobwalker49@outlook.com Customer since 2025 Unconfirm…" at bounding box center [308, 251] width 451 height 222
copy strong "Jacob Walker"
click at [661, 212] on link "12/09/2025 13:00 - 14:00" at bounding box center [638, 211] width 107 height 13
click at [182, 591] on link "×" at bounding box center [181, 592] width 7 height 14
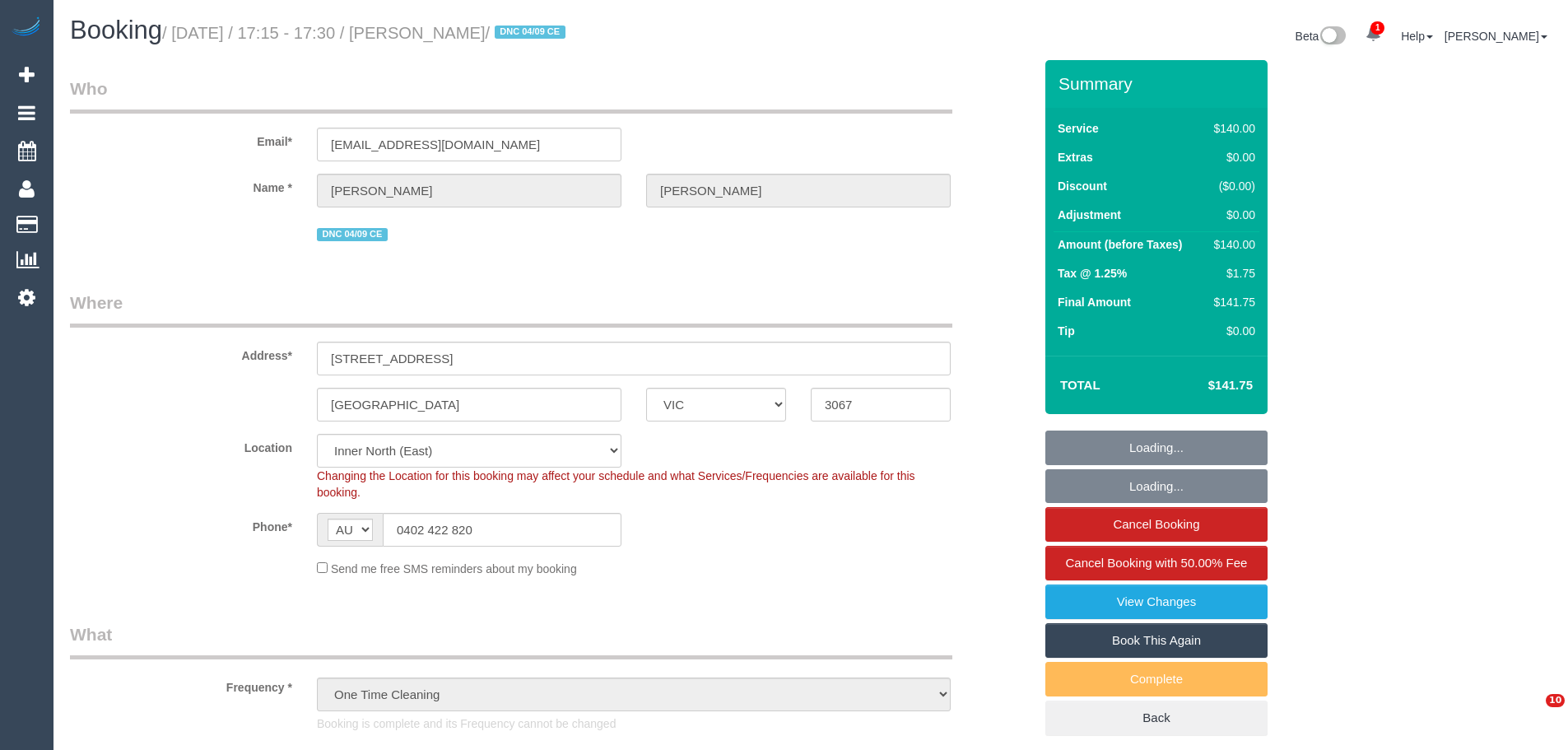
select select "VIC"
select select "number:28"
select select "number:14"
select select "number:18"
select select "number:25"
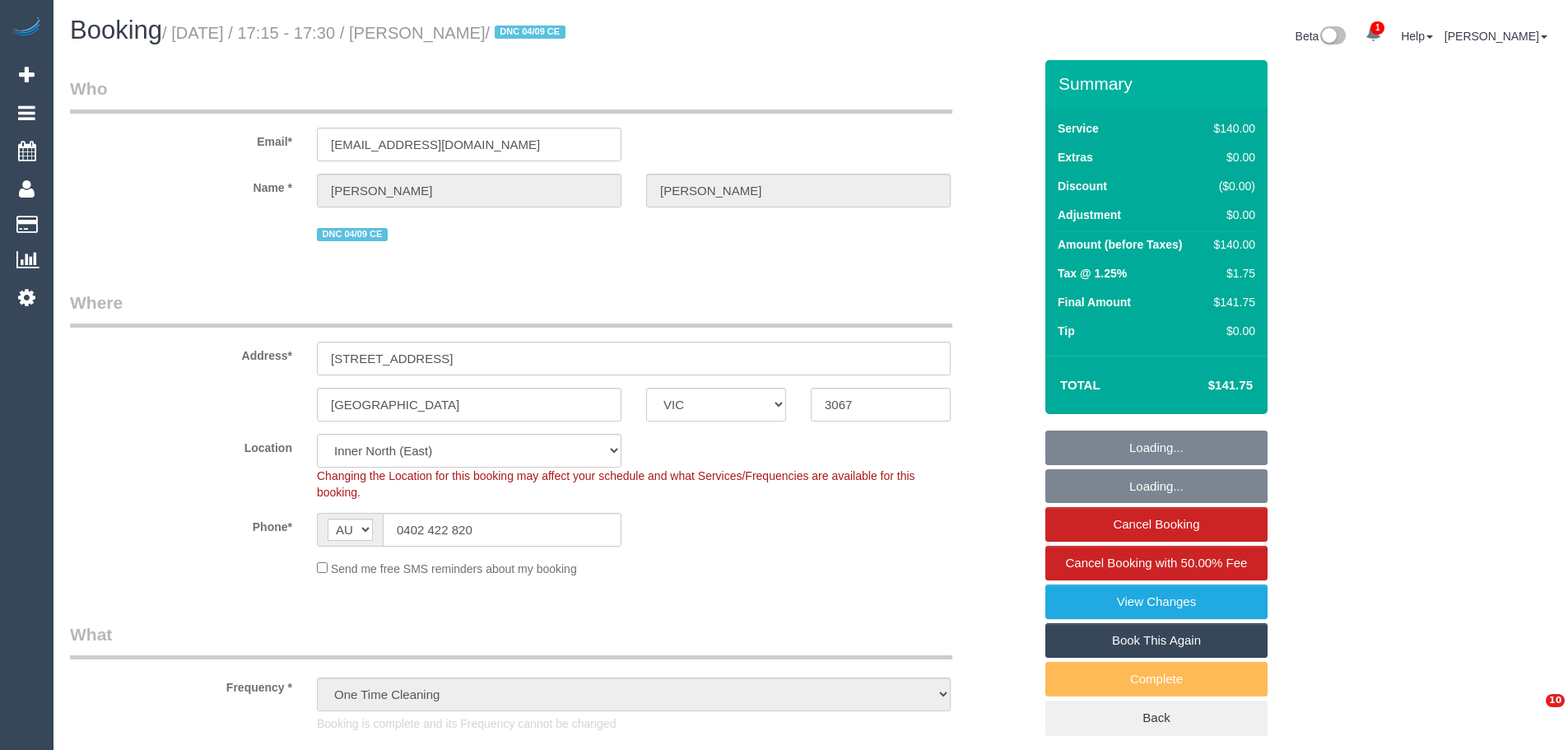
select select "number:12"
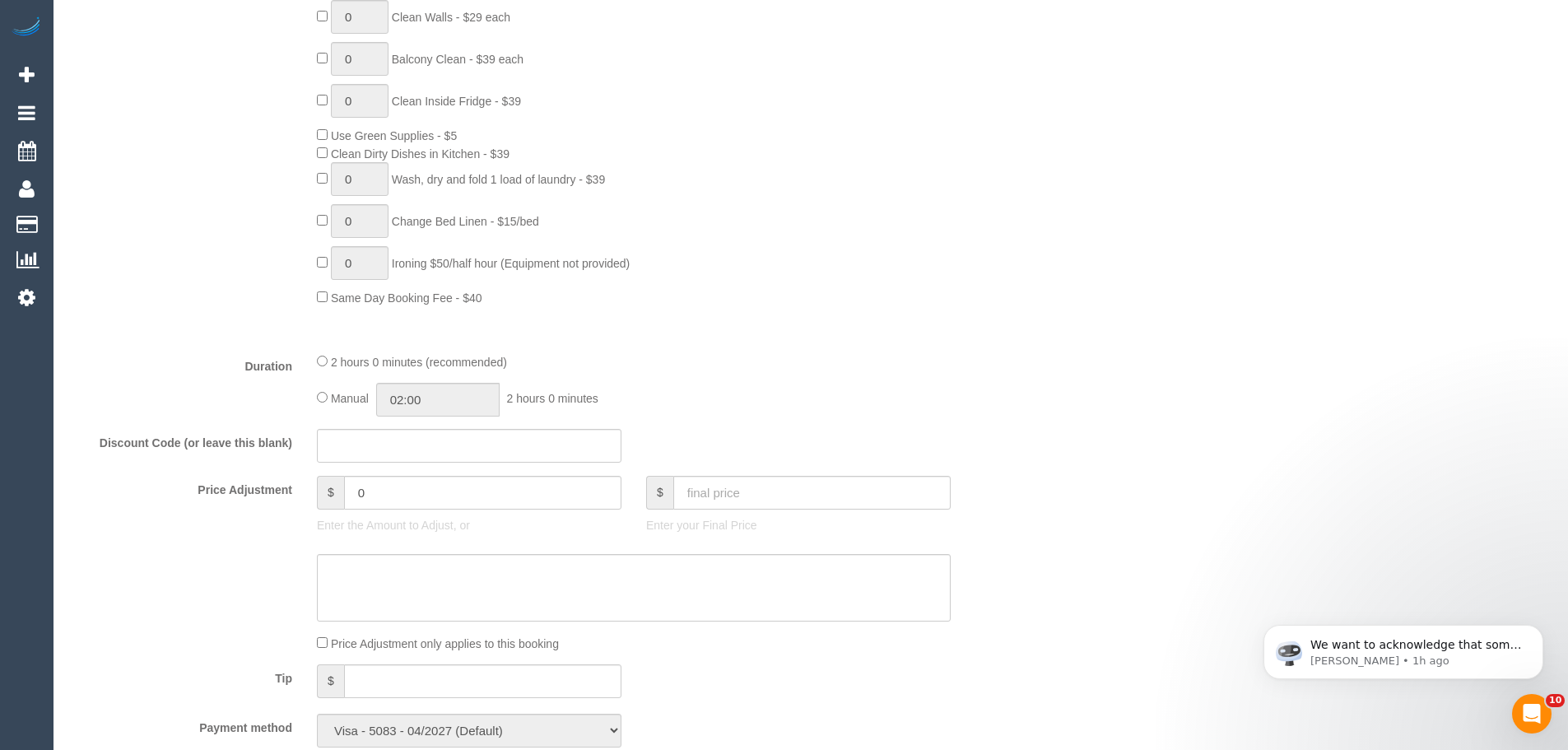
scroll to position [1152, 0]
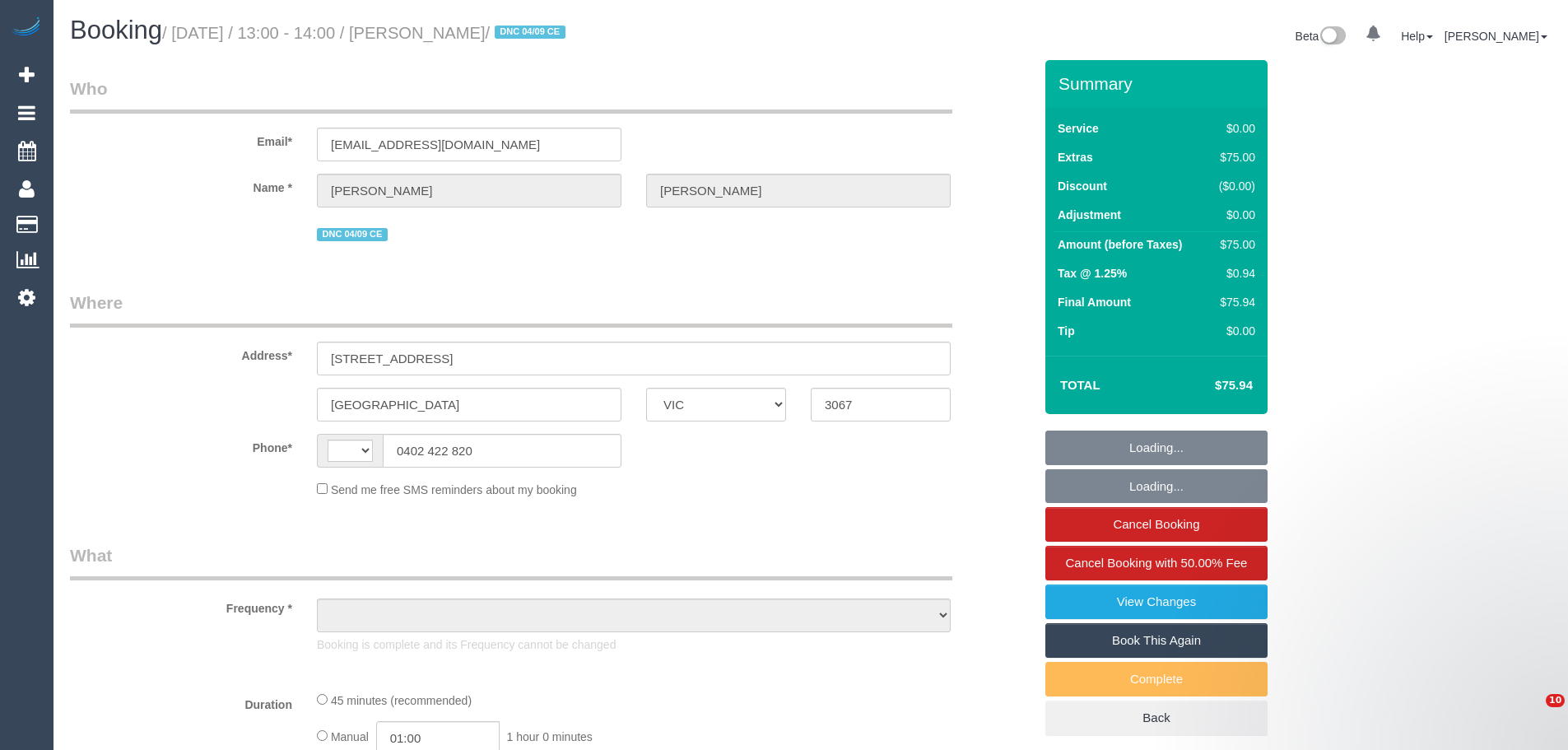
select select "VIC"
select select "string:AU"
select select "string:stripe-pm_1S2gpF2GScqysDRVhMzYVQ14"
select select "object:615"
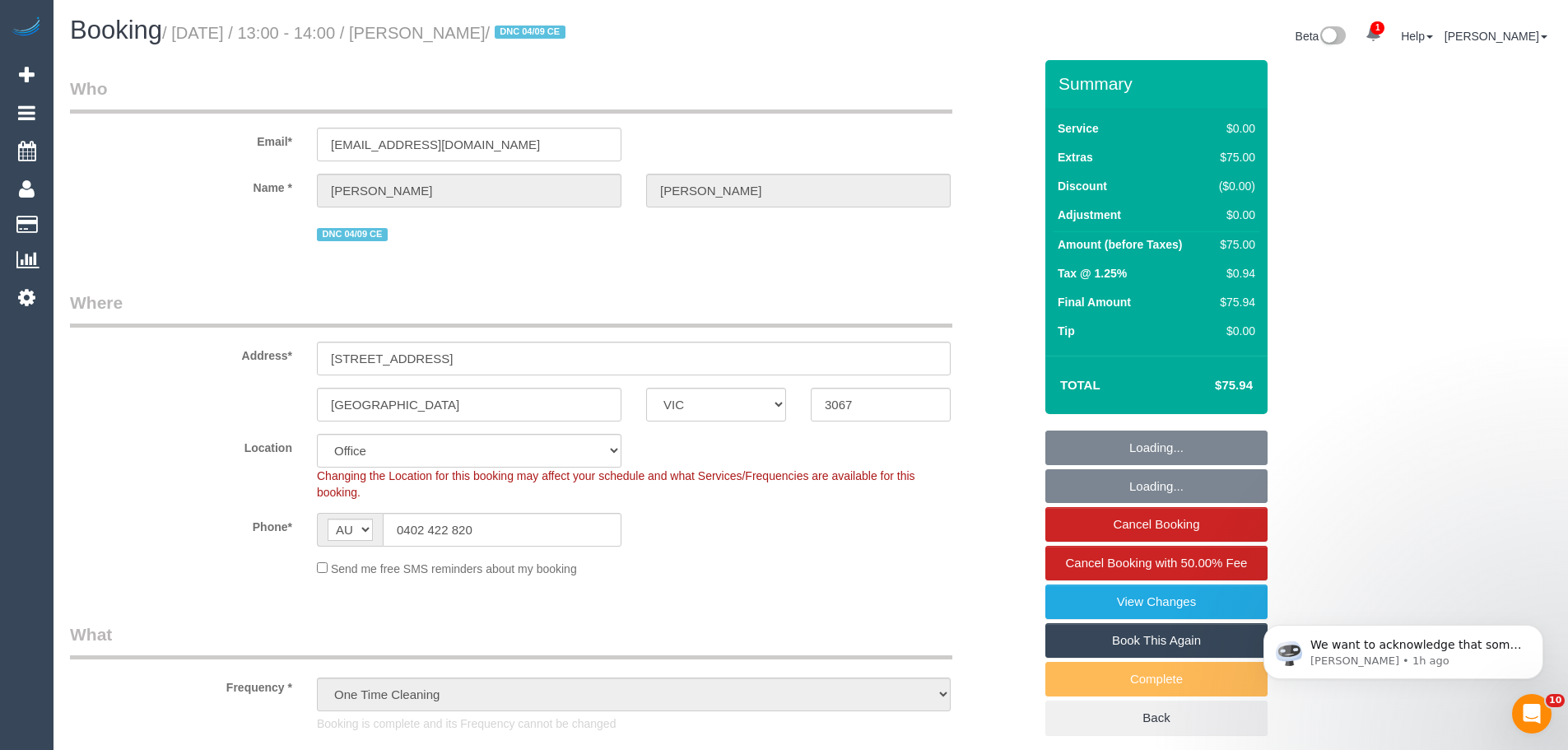
select select "number:28"
select select "number:17"
select select "number:18"
select select "number:25"
select select "number:12"
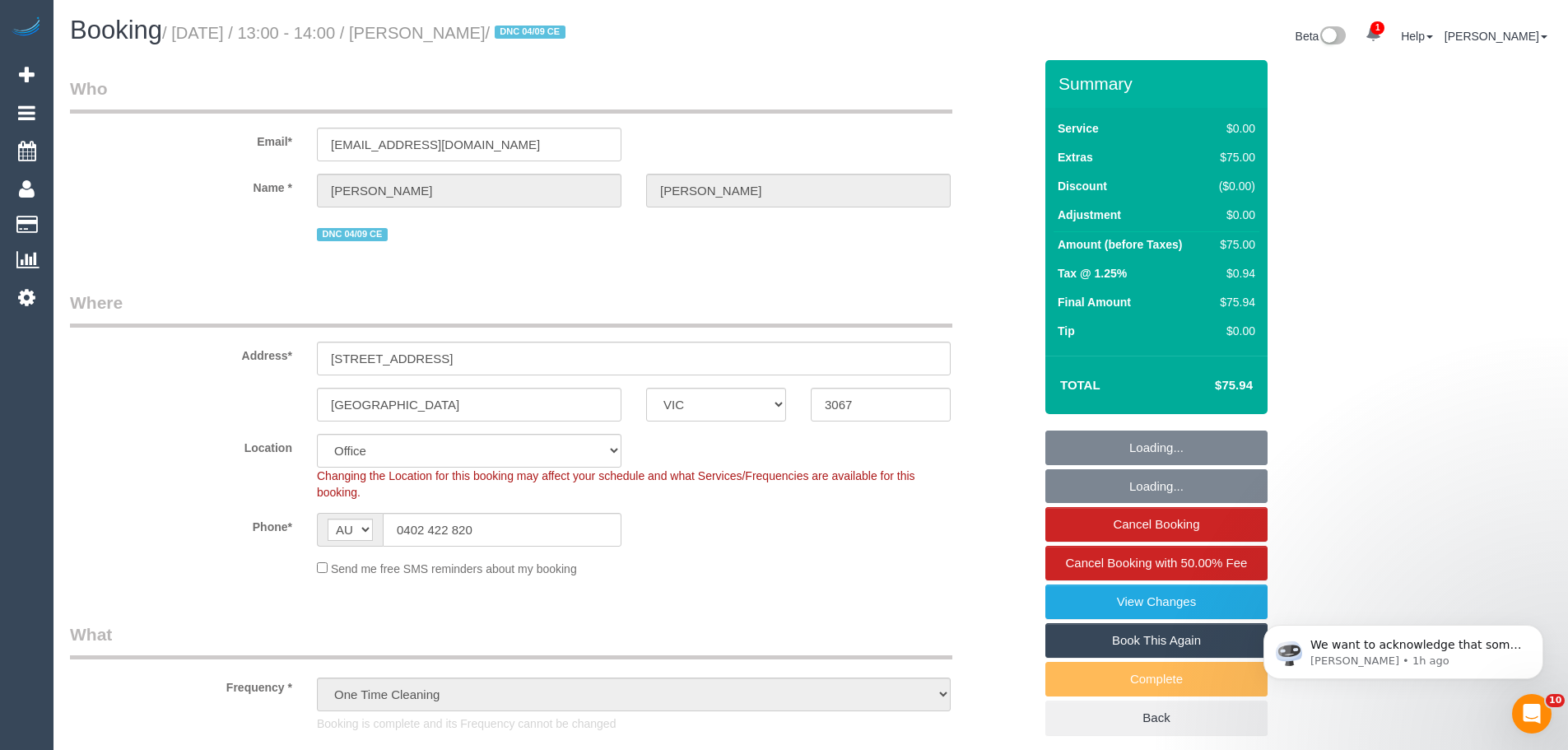
select select "object:2013"
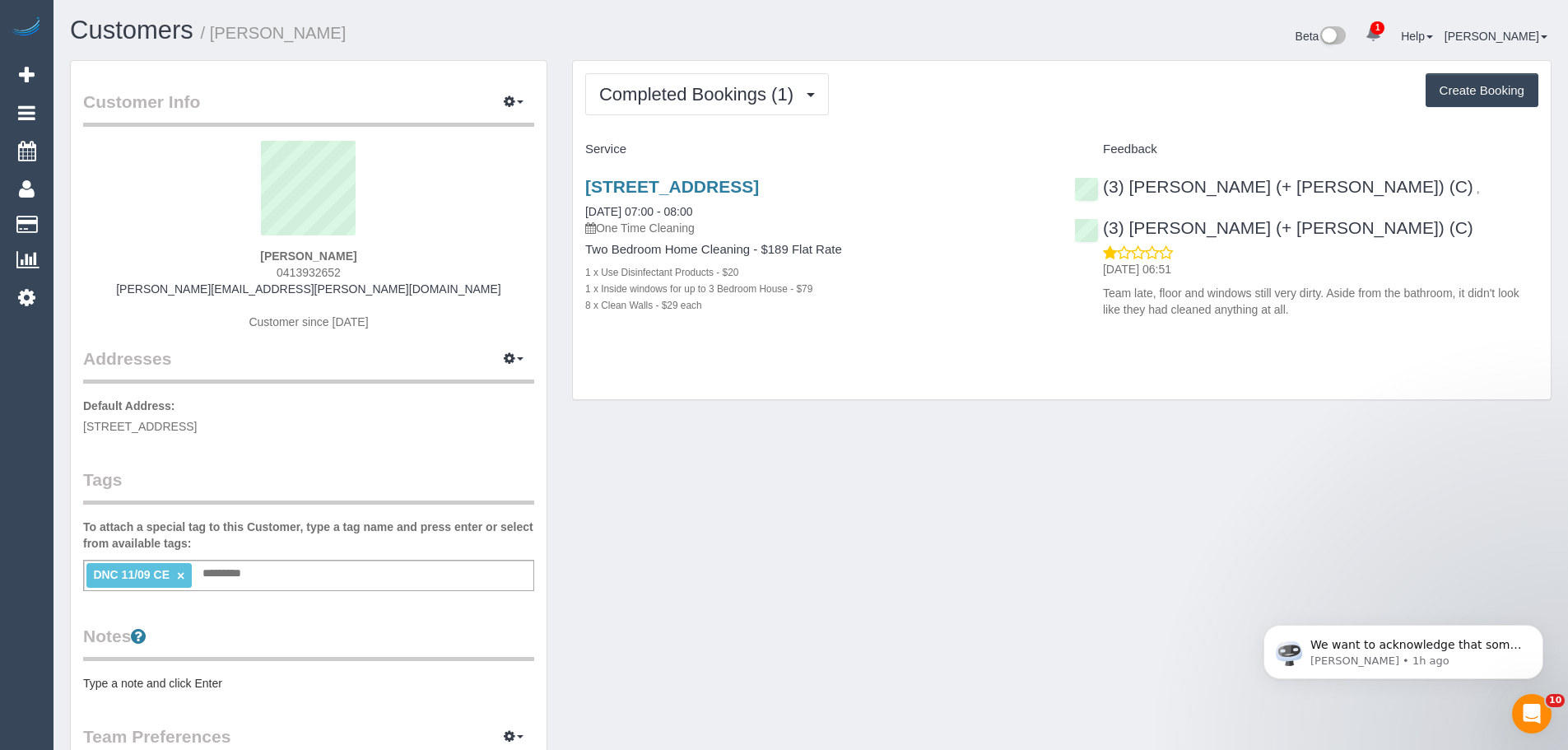
drag, startPoint x: 374, startPoint y: 251, endPoint x: 174, endPoint y: 240, distance: 200.3
click at [161, 246] on div "Marissa Ferguson 0413932652 marissa.ferguson@gmail.com Customer since 2025" at bounding box center [308, 244] width 451 height 205
copy div "Marissa Ferguson"
click at [180, 577] on link "×" at bounding box center [181, 576] width 7 height 14
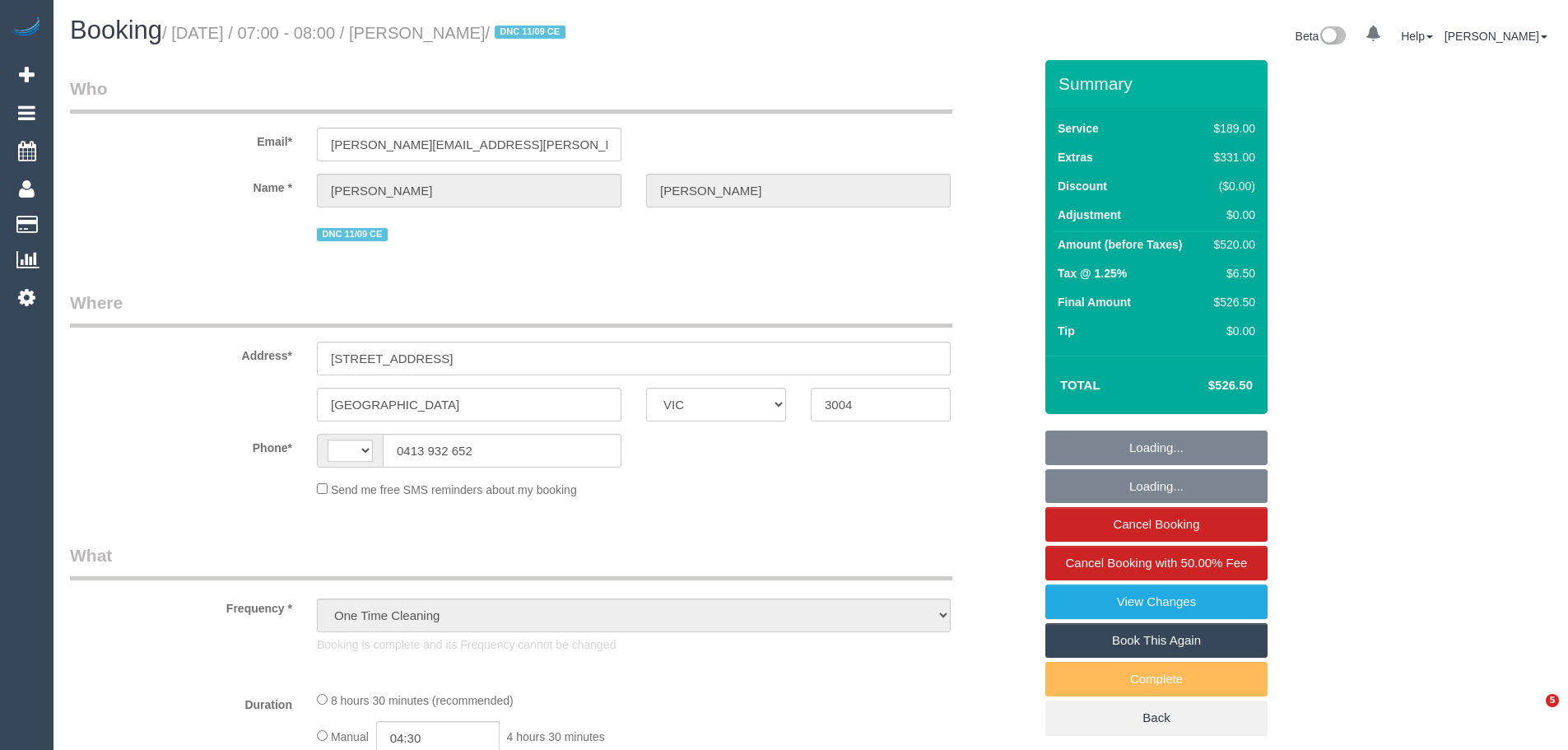
select select "VIC"
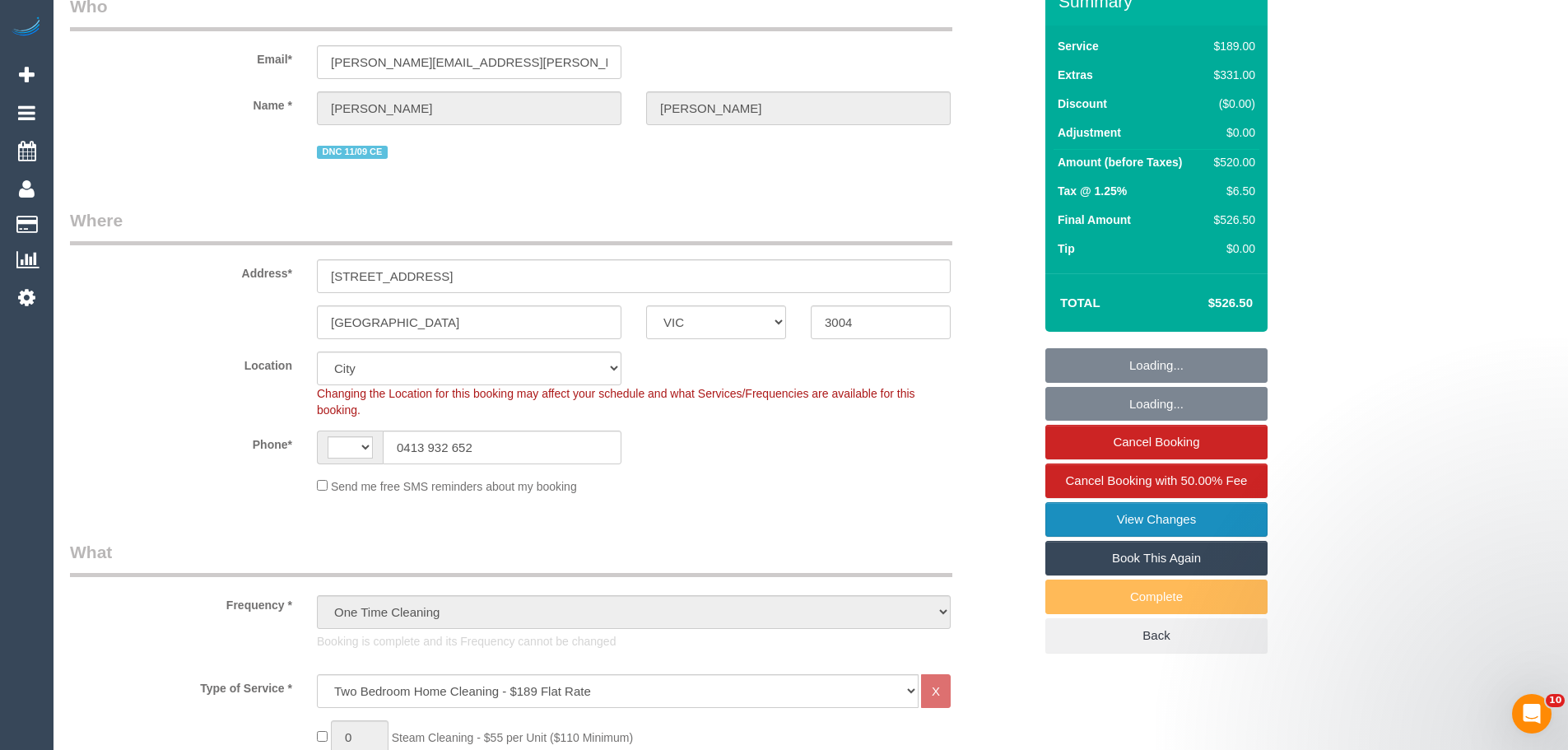
select select "object:845"
select select "string:AU"
select select "number:28"
select select "number:14"
select select "number:20"
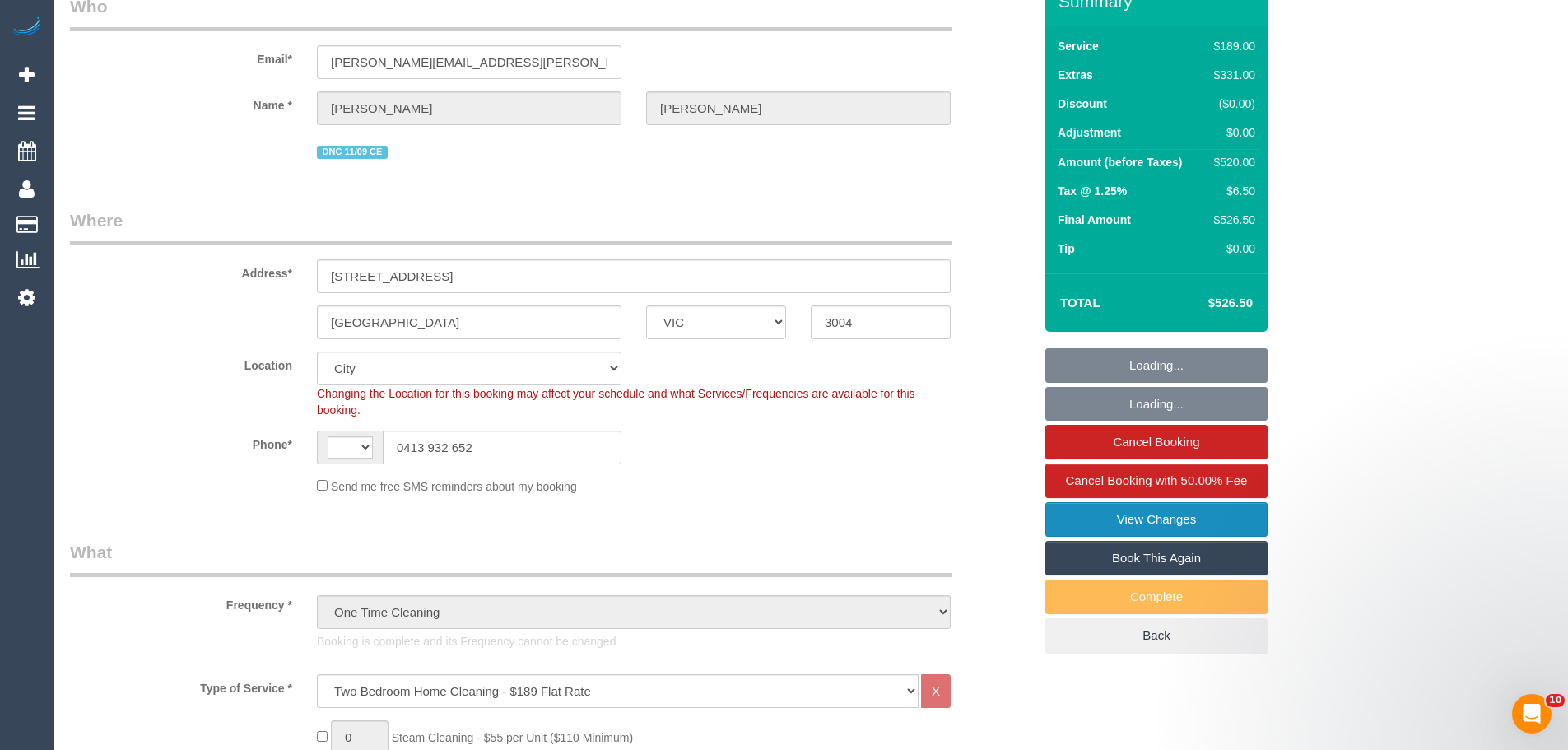
select select "number:25"
select select "number:13"
select select "string:stripe-pm_1S4egK2GScqysDRVwkKlDBNN"
click at [1181, 520] on link "View Changes" at bounding box center [1155, 519] width 222 height 35
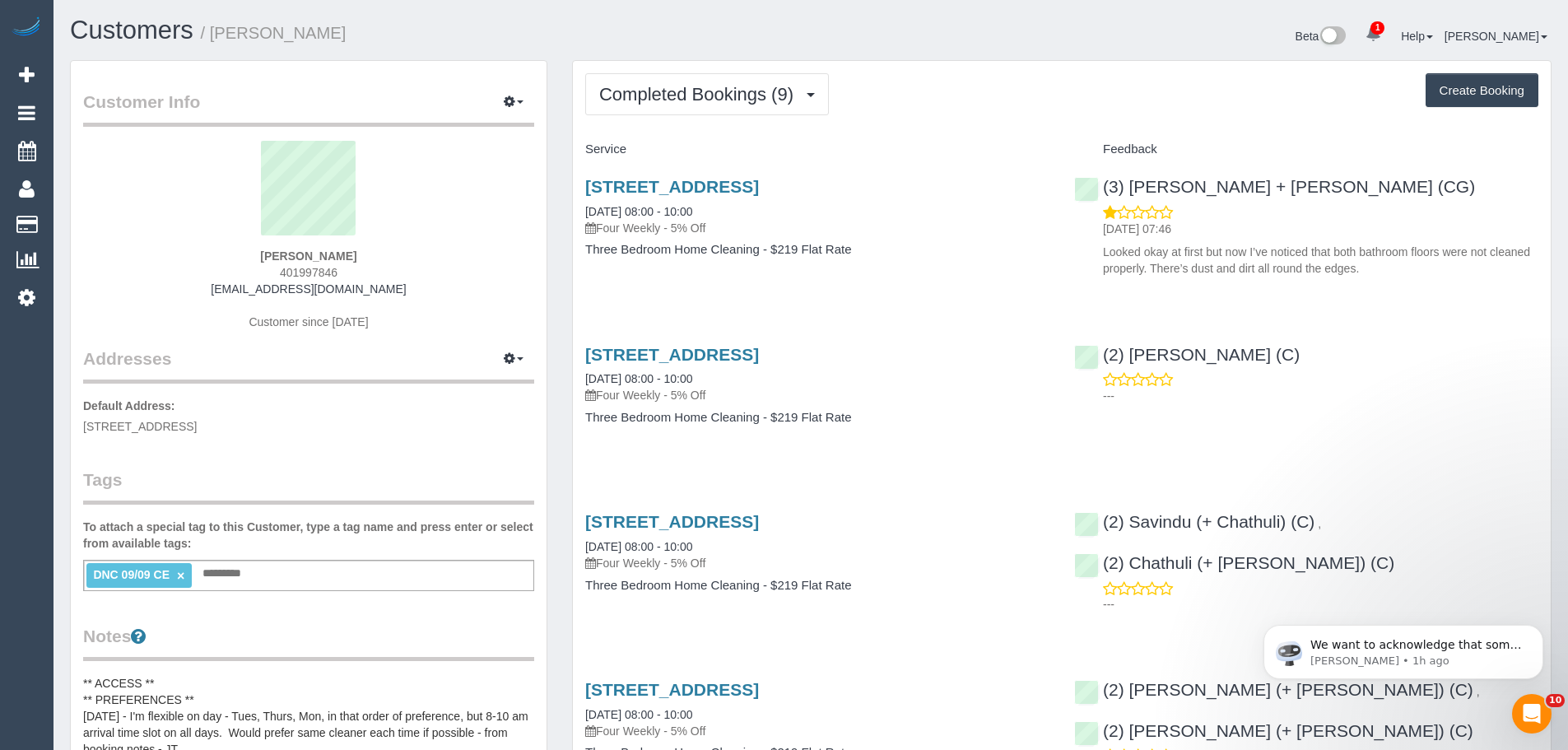
click at [183, 576] on link "×" at bounding box center [181, 576] width 7 height 14
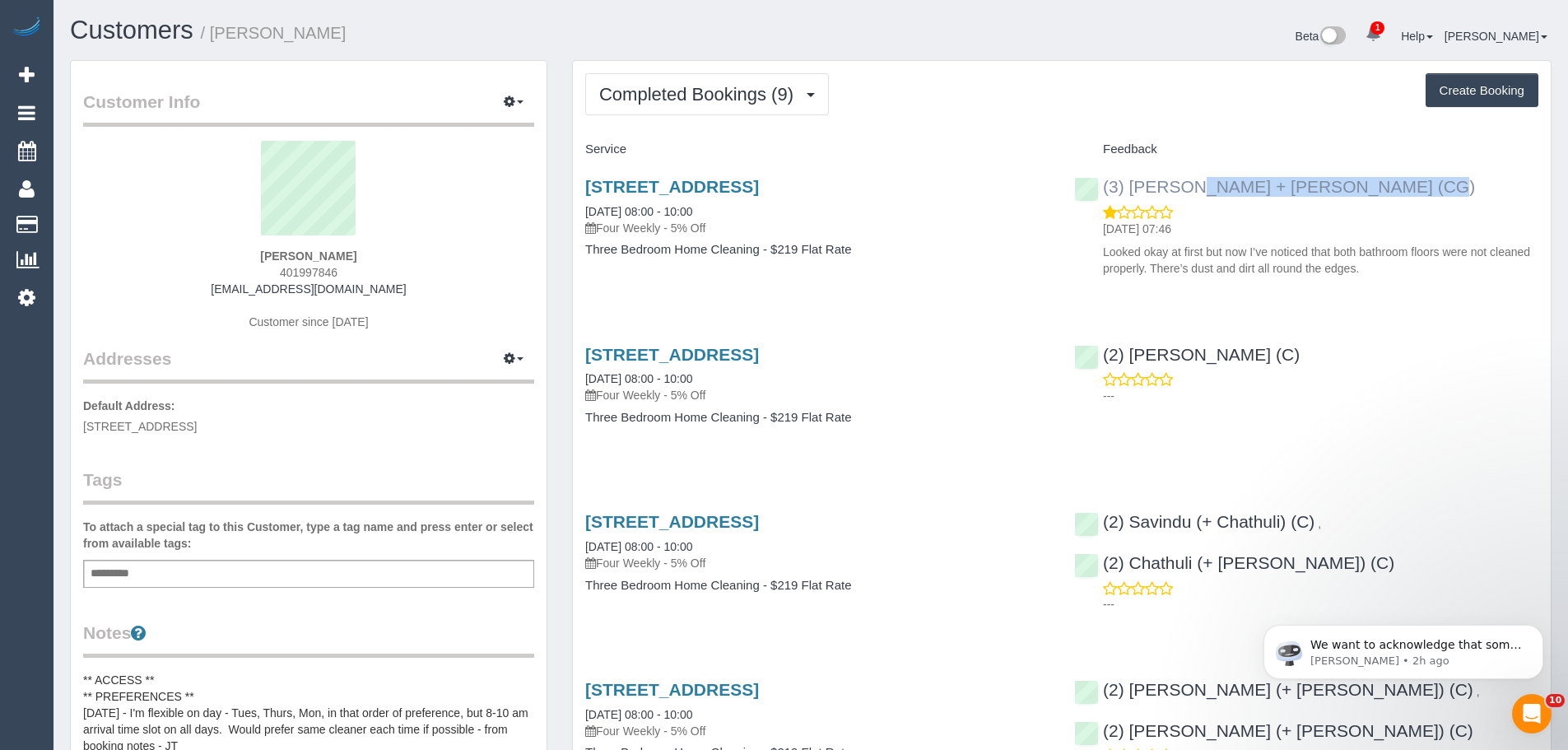
click at [1099, 185] on div "(3) [PERSON_NAME] + [PERSON_NAME] (CG) [DATE] 07:46 Looked okay at first but no…" at bounding box center [1306, 223] width 489 height 121
copy link "(3) [PERSON_NAME] + [PERSON_NAME] (CG)"
drag, startPoint x: 389, startPoint y: 245, endPoint x: 249, endPoint y: 247, distance: 140.0
click at [250, 248] on div "[PERSON_NAME] 401997846 [EMAIL_ADDRESS][DOMAIN_NAME] Customer since [DATE]" at bounding box center [308, 244] width 451 height 205
drag, startPoint x: 265, startPoint y: 245, endPoint x: 374, endPoint y: 253, distance: 109.3
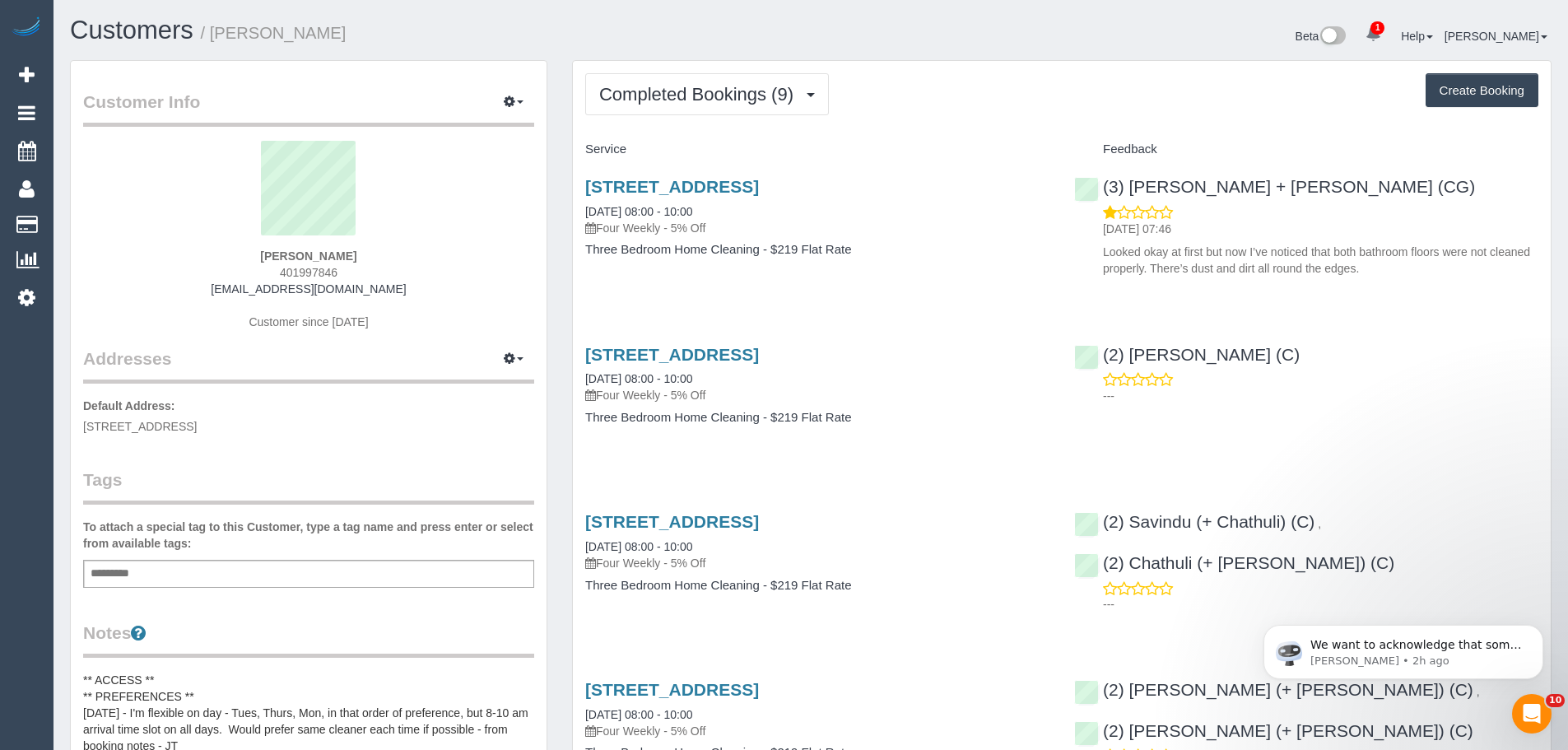
click at [374, 254] on div "[PERSON_NAME] 401997846 [EMAIL_ADDRESS][DOMAIN_NAME] Customer since [DATE]" at bounding box center [308, 244] width 451 height 205
copy div "[PERSON_NAME]"
drag, startPoint x: 309, startPoint y: 429, endPoint x: 80, endPoint y: 426, distance: 229.0
click at [80, 426] on div "Customer Info Edit Contact Info Send Message Email Preferences Special Sales Ta…" at bounding box center [308, 669] width 475 height 1217
copy span "[STREET_ADDRESS]"
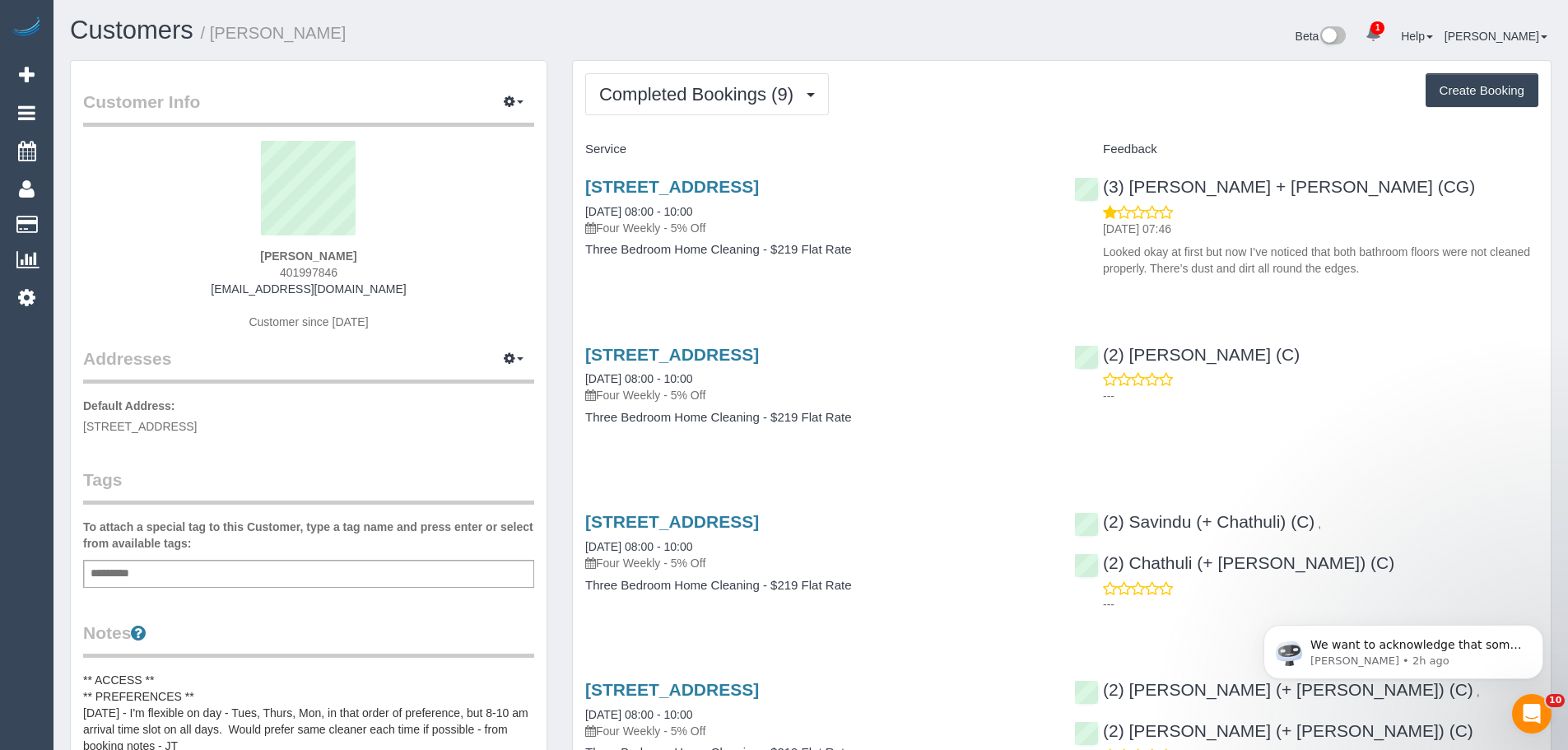
drag, startPoint x: 732, startPoint y: 208, endPoint x: 583, endPoint y: 208, distance: 149.0
click at [583, 208] on div "[STREET_ADDRESS] [DATE] 08:00 - 10:00 Four Weekly - 5% Off Three Bedroom Home C…" at bounding box center [817, 226] width 489 height 127
copy link "[DATE] 08:00 - 10:00"
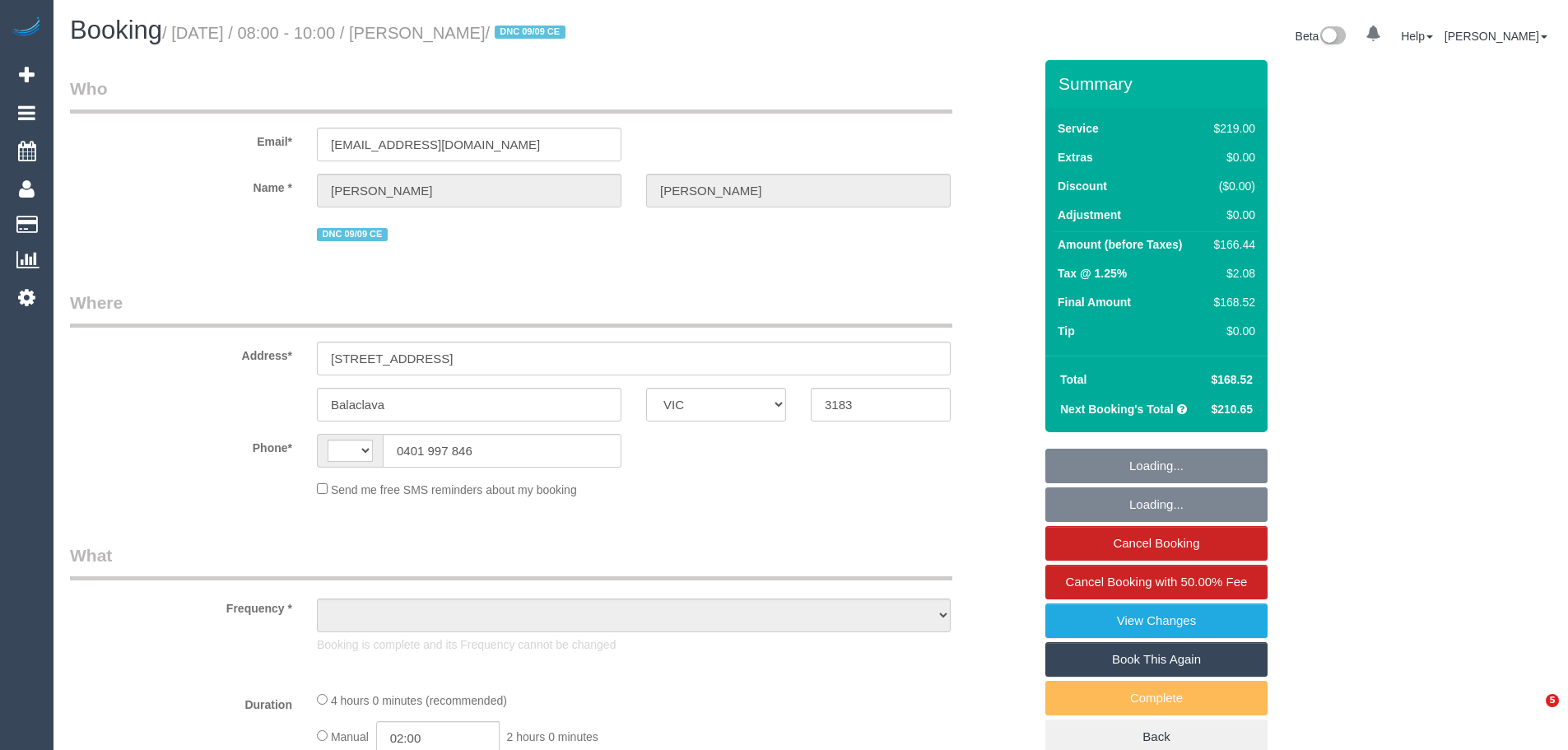
select select "VIC"
select select "string:AU"
select select "object:558"
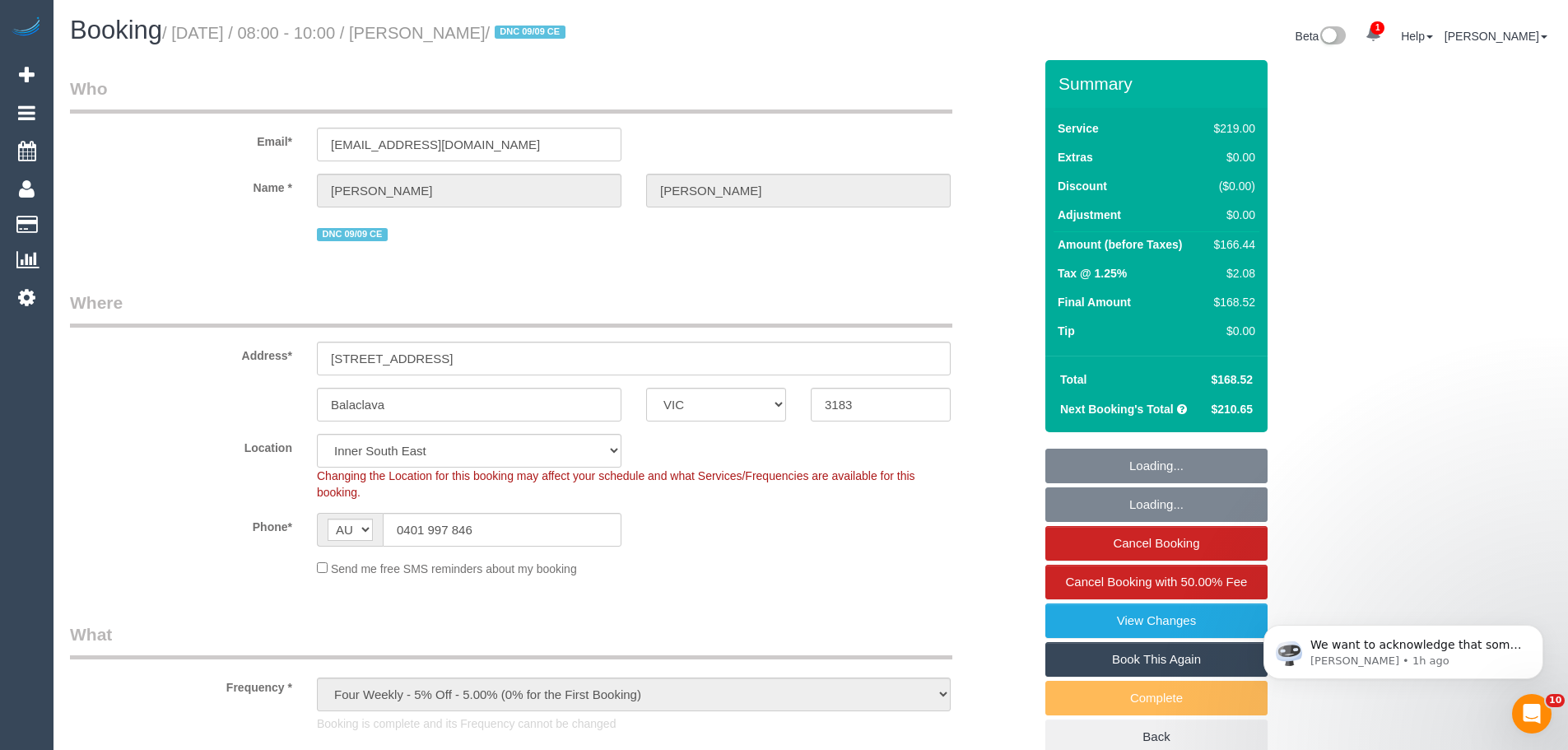
select select "string:stripe-pm_1QeSpr2GScqysDRVGLU38DsE"
select select "number:29"
select select "number:14"
select select "number:21"
select select "number:23"
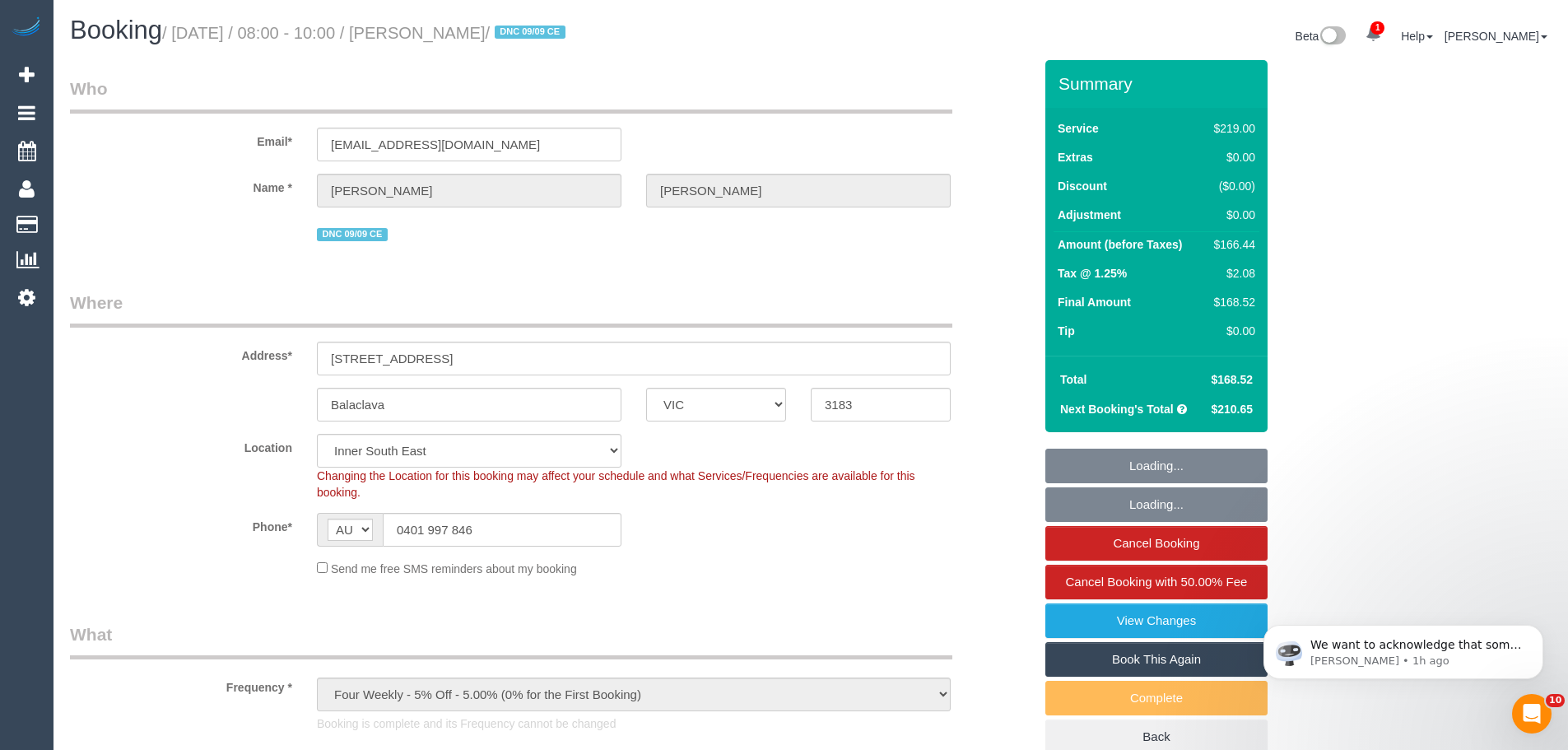
select select "number:34"
select select "number:13"
select select "object:1280"
select select "spot1"
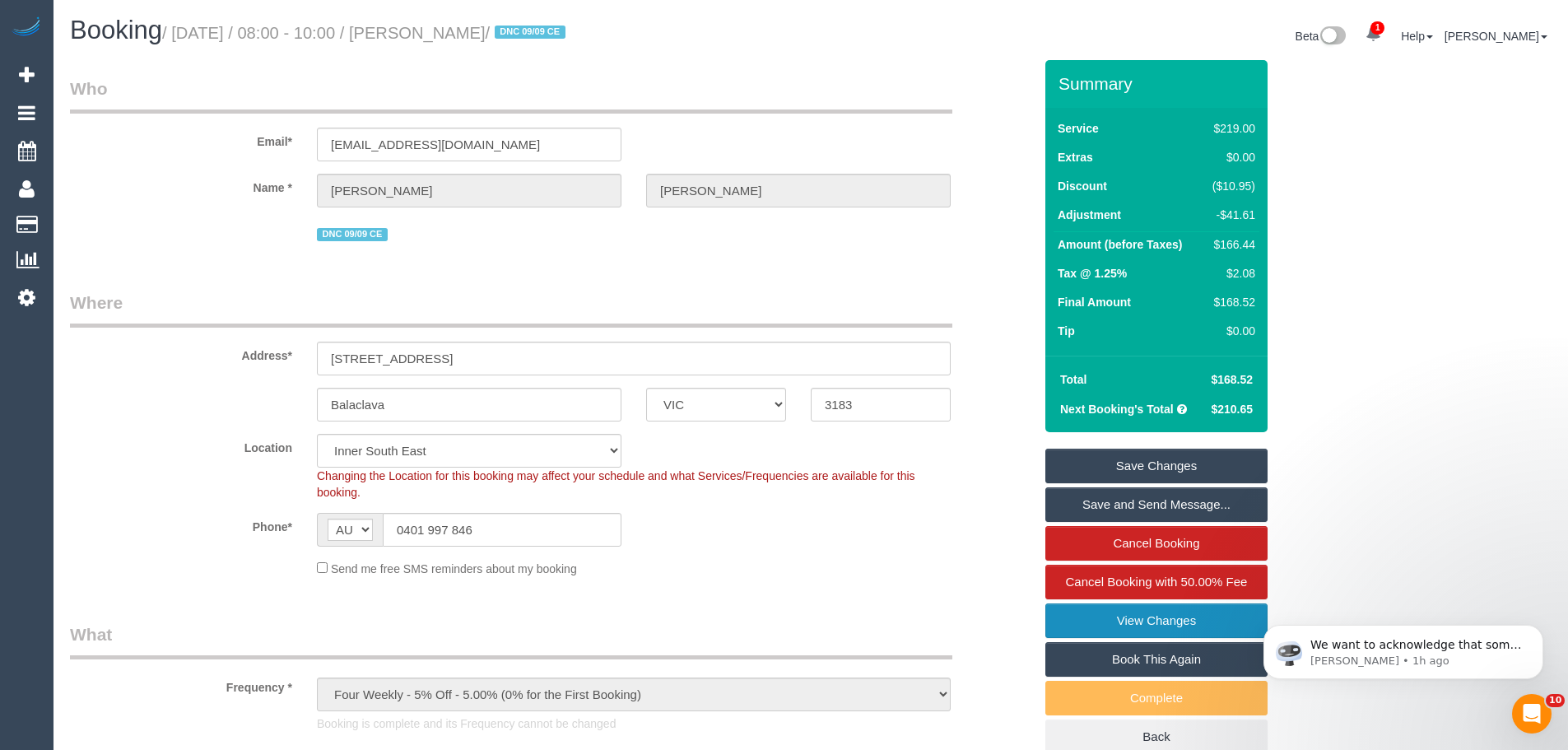
click link "View Changes"
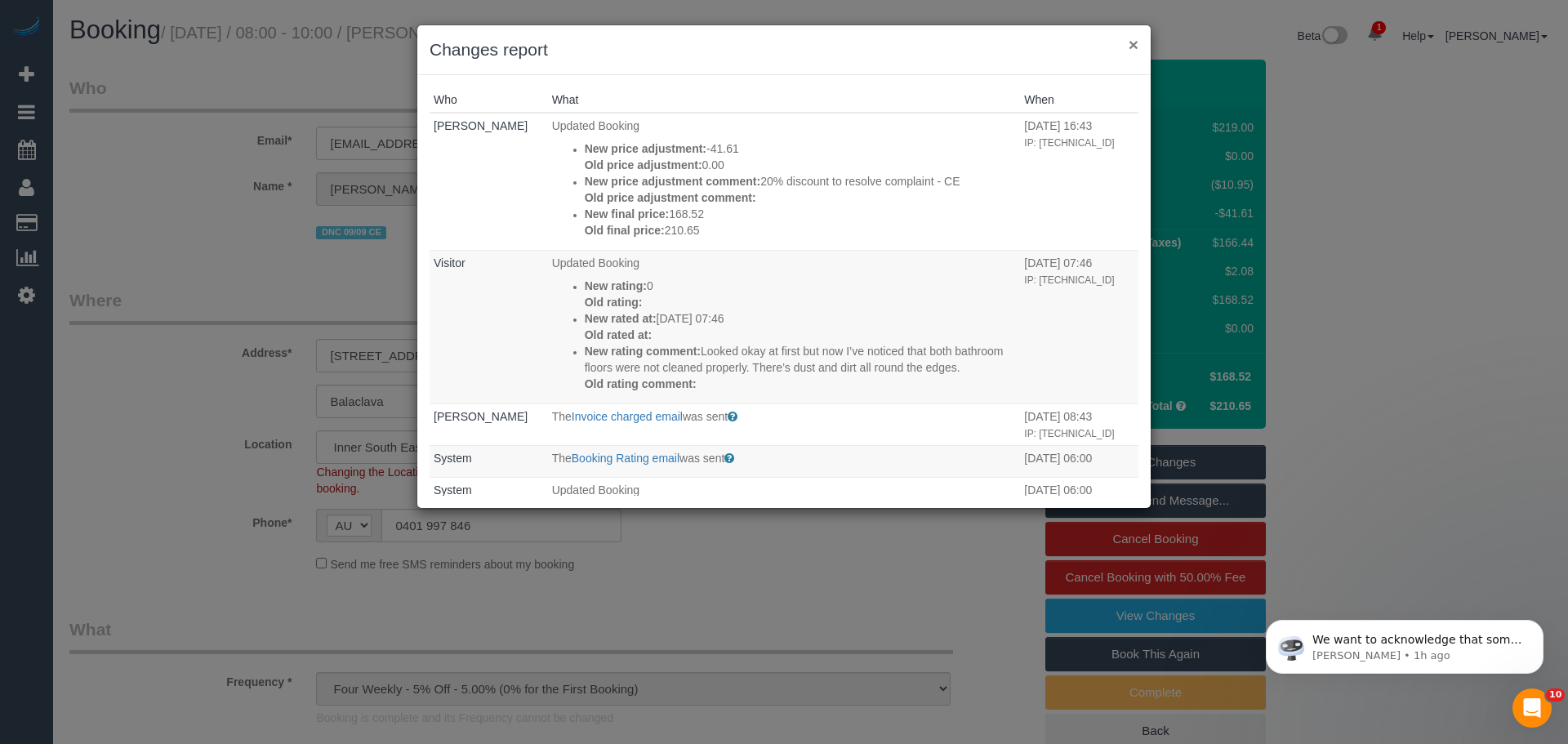
click button "×"
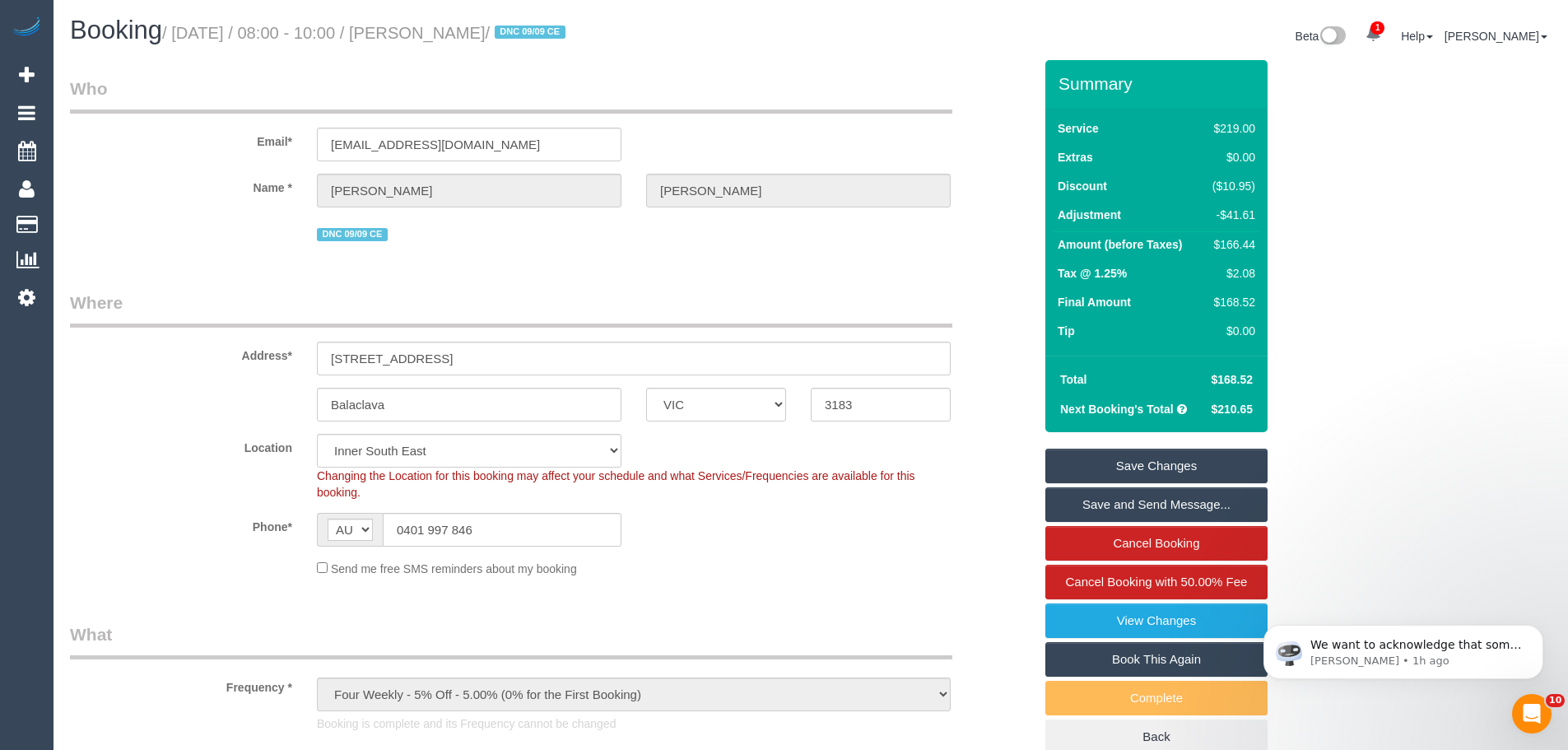
click div "$166.44"
copy div "166.44"
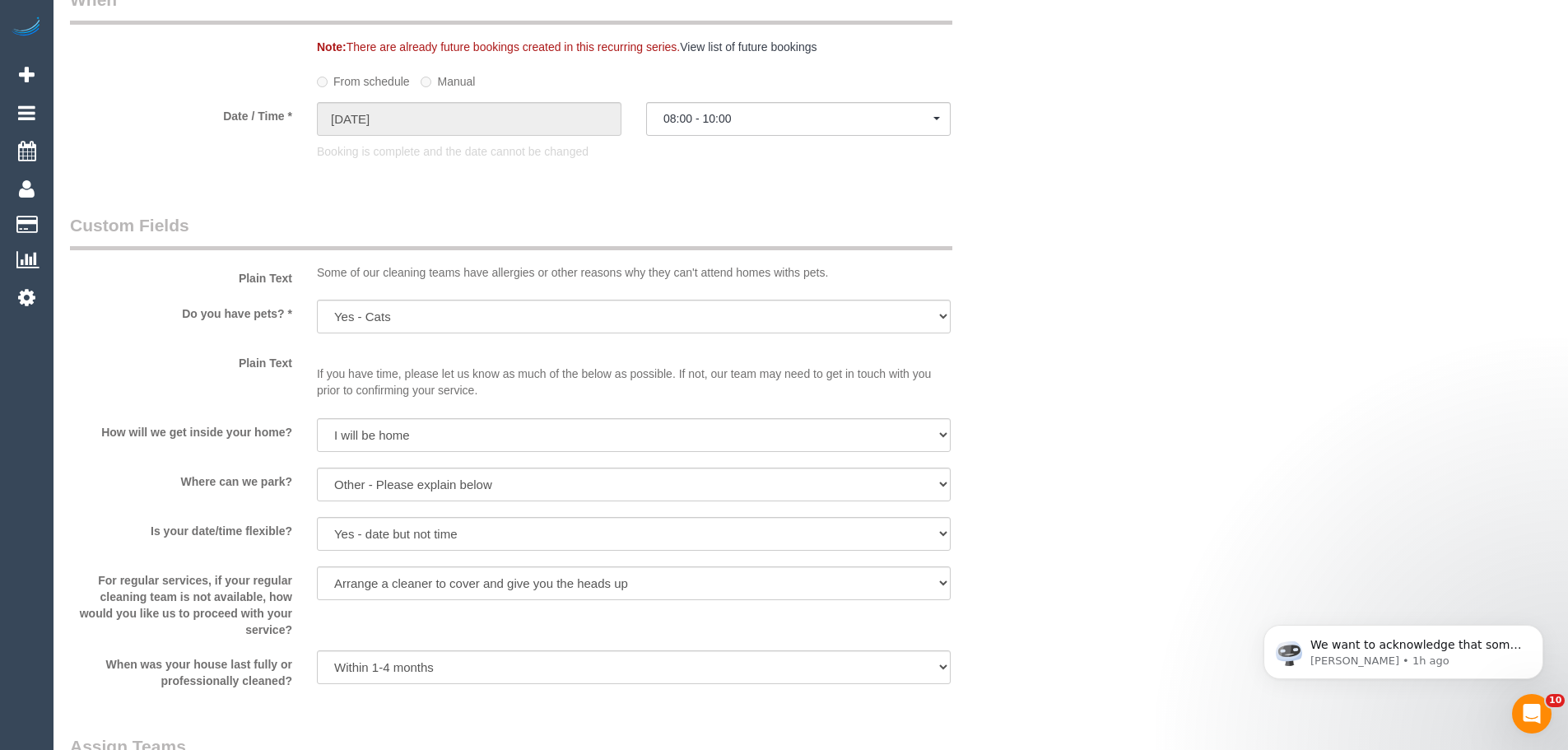
scroll to position [2140, 0]
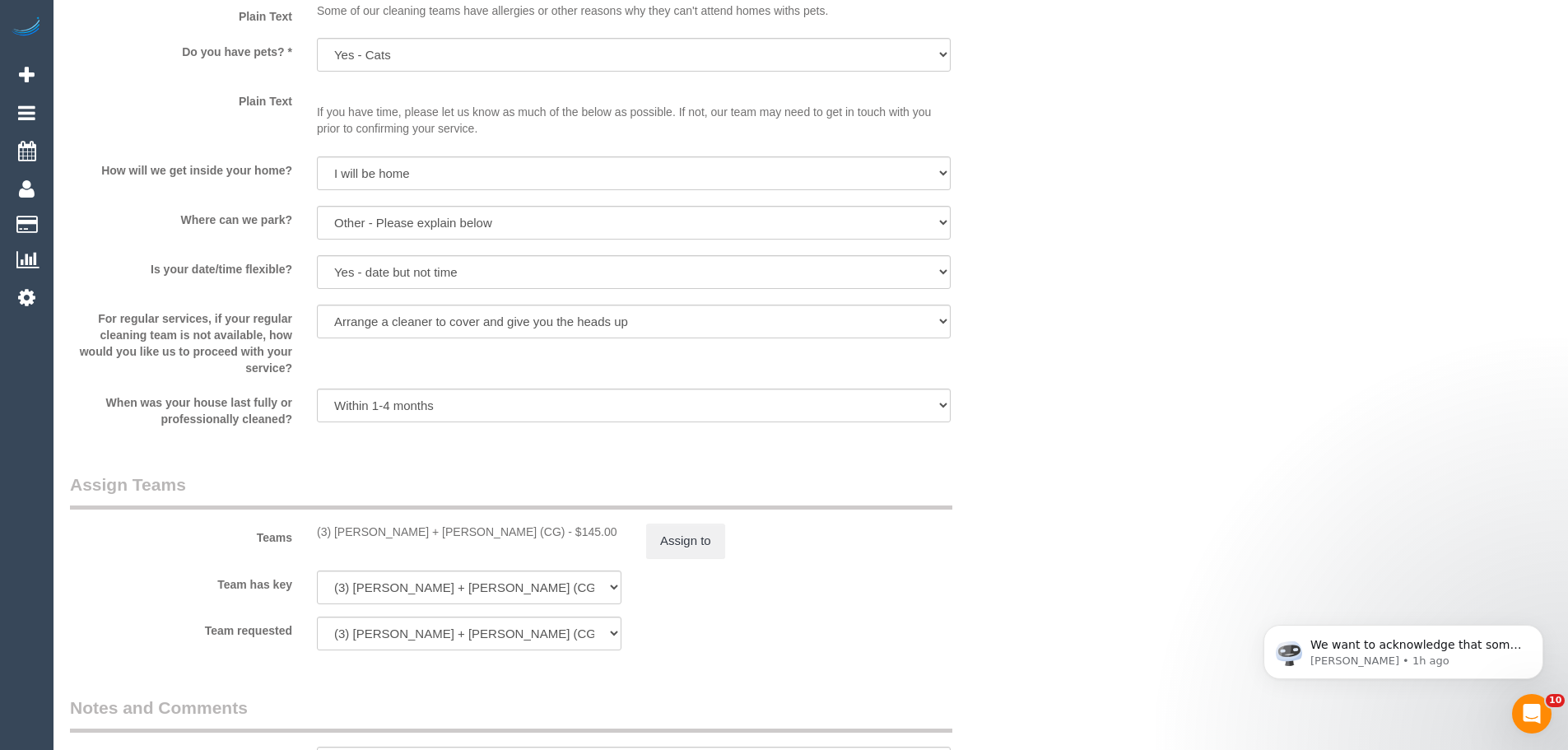
click div "Team has key (3) Bansari + Bhavesh (CG) (0) Office (1) Debbie Brodjanac (FT) (1…"
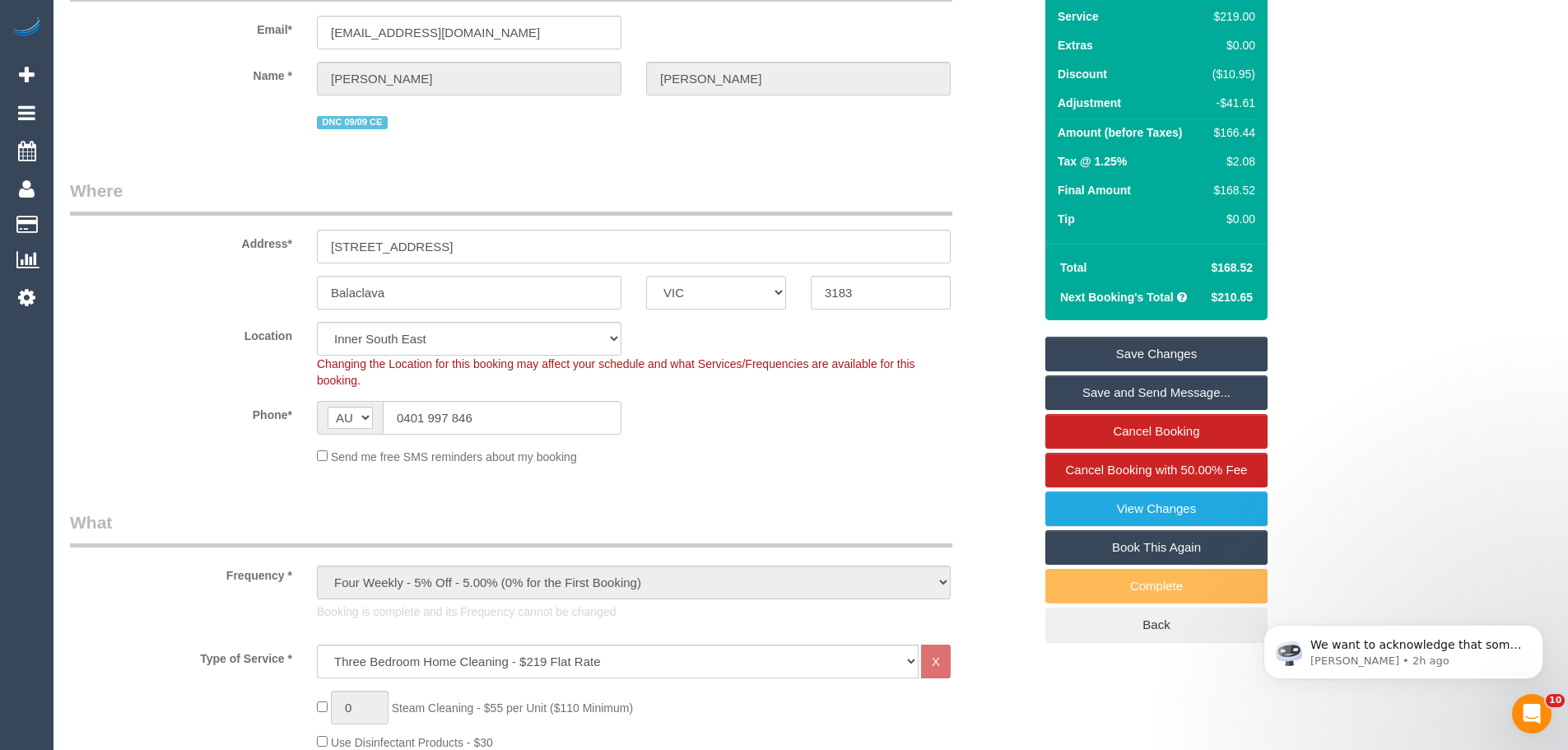
scroll to position [0, 0]
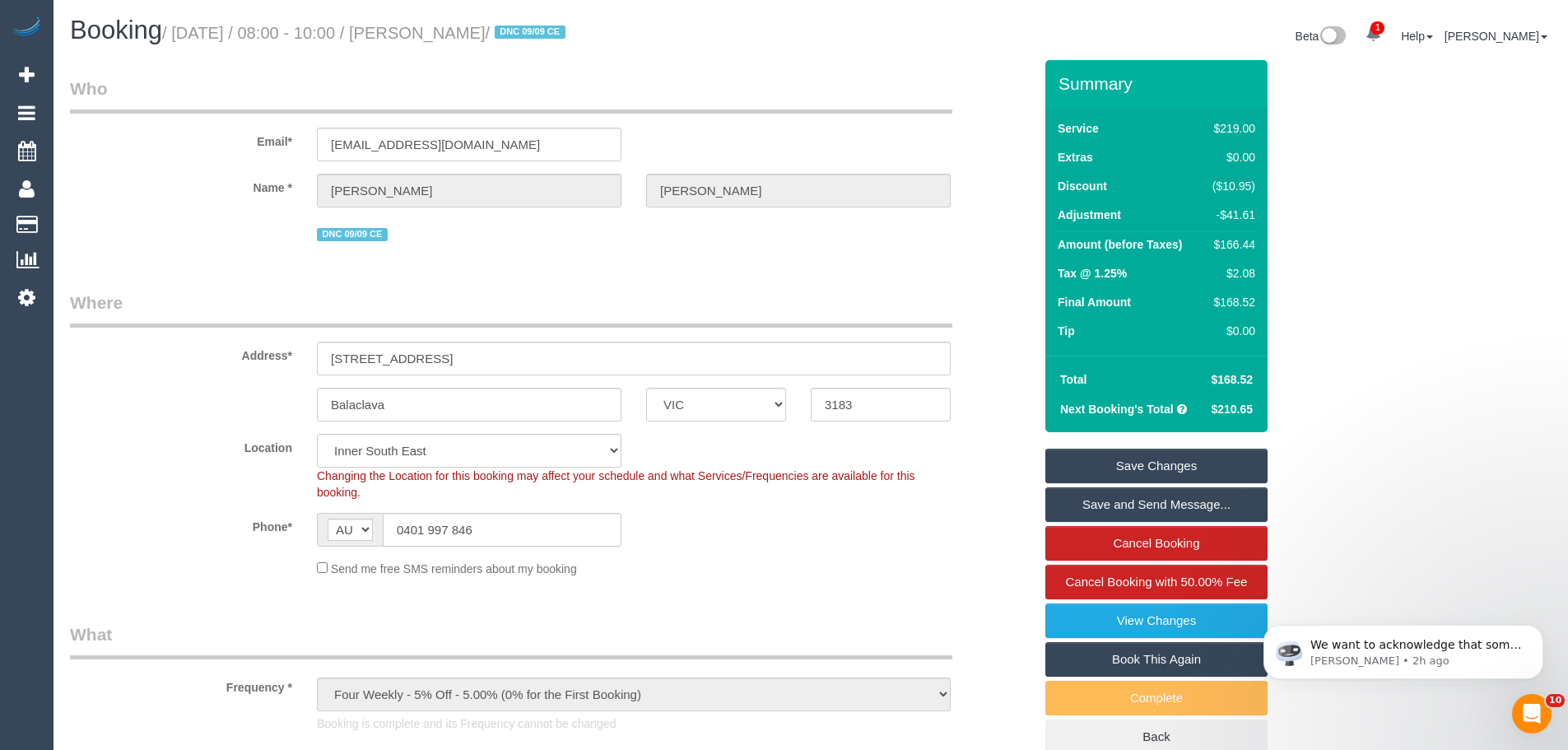
click div "$166.44"
copy div "166.44"
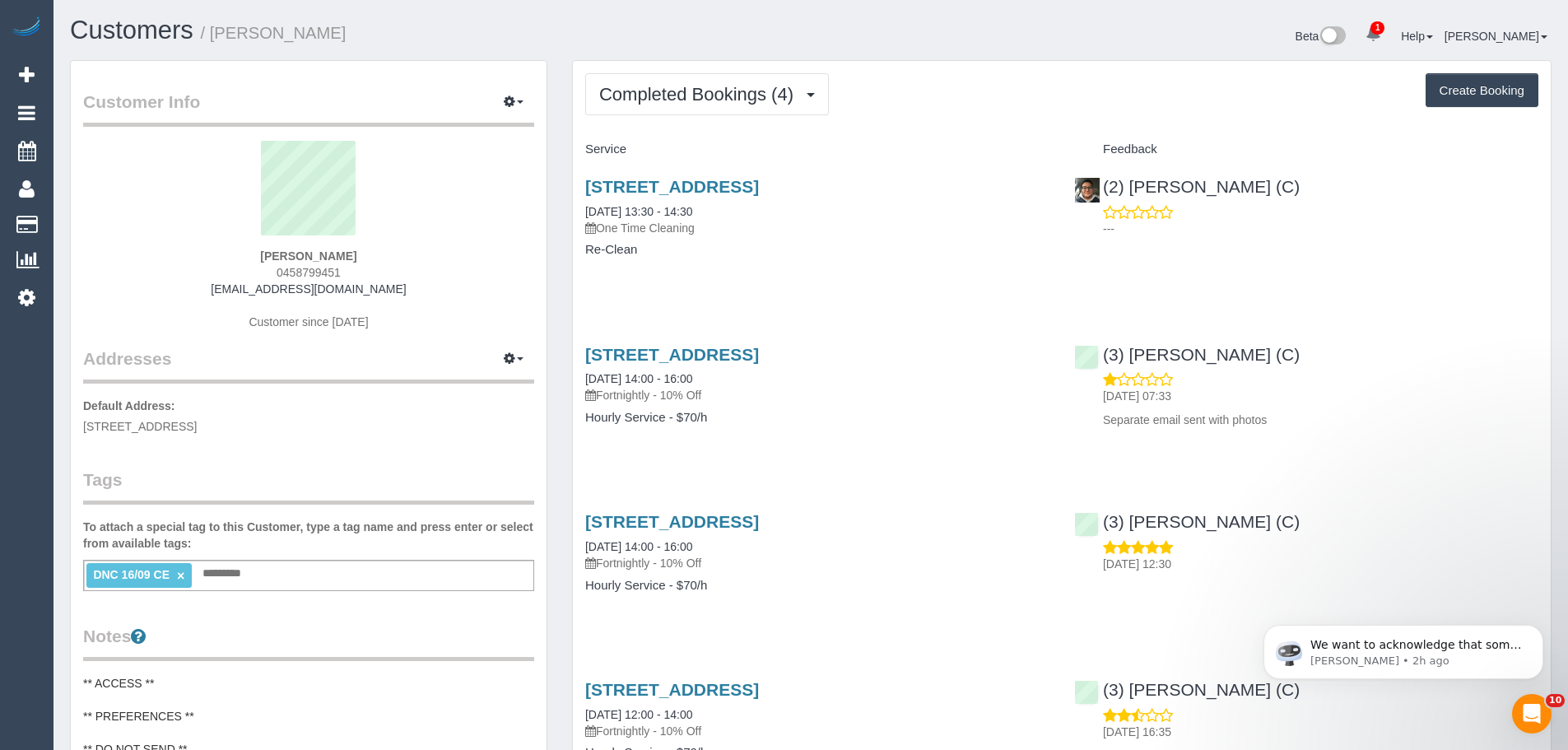
drag, startPoint x: 315, startPoint y: 253, endPoint x: 203, endPoint y: 236, distance: 113.3
click at [203, 236] on div "[PERSON_NAME] 0458799451 [EMAIL_ADDRESS][DOMAIN_NAME] Customer since [DATE]" at bounding box center [308, 244] width 451 height 205
copy div "[PERSON_NAME]"
click at [365, 240] on sui-profile-pic at bounding box center [308, 194] width 426 height 107
drag, startPoint x: 367, startPoint y: 259, endPoint x: 281, endPoint y: 252, distance: 86.3
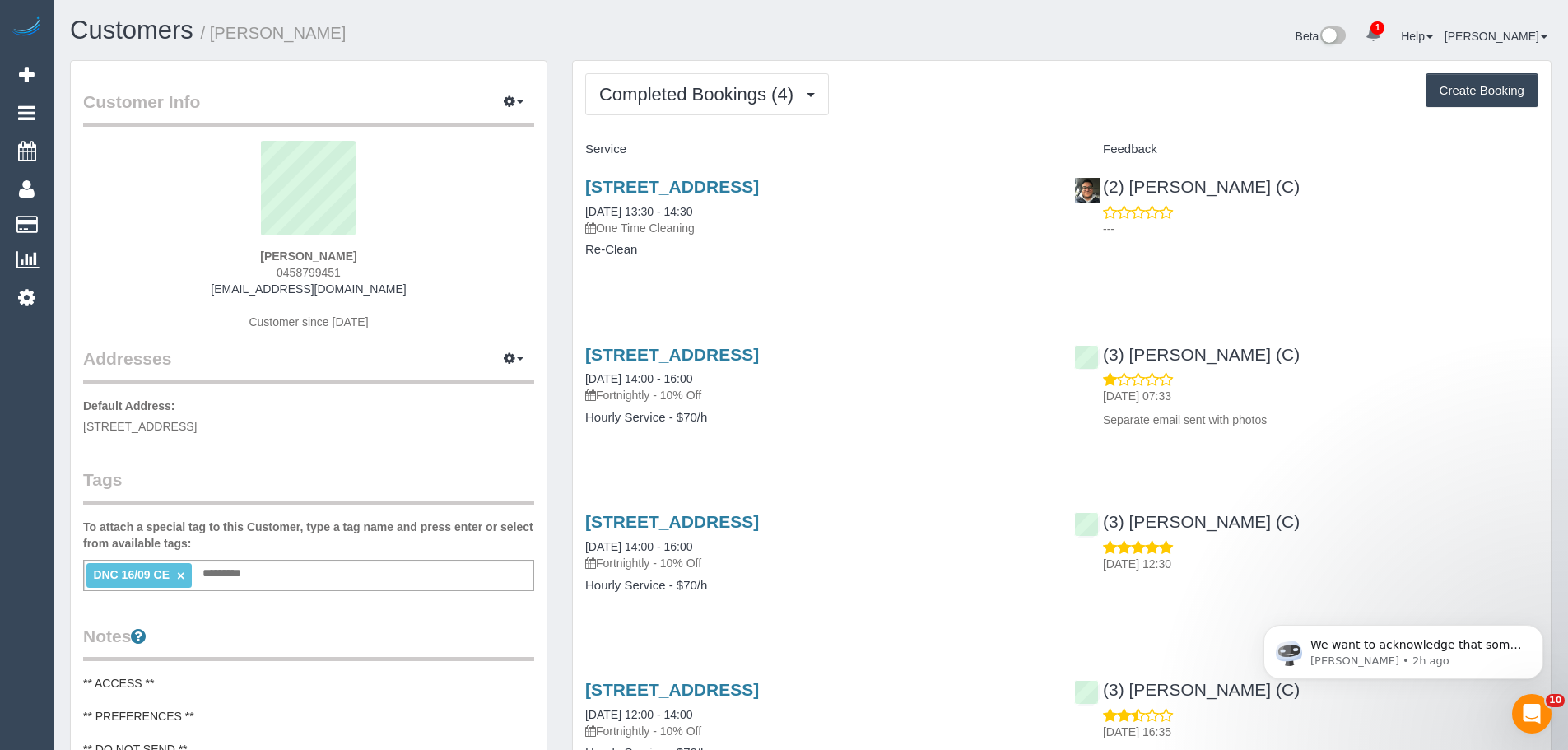
click at [281, 252] on div "Daniel Goss 0458799451 dwgoss@gmail.com Customer since 2025" at bounding box center [308, 244] width 451 height 205
click at [273, 251] on div "Daniel Goss 0458799451 dwgoss@gmail.com Customer since 2025" at bounding box center [308, 244] width 451 height 205
drag, startPoint x: 270, startPoint y: 251, endPoint x: 352, endPoint y: 251, distance: 82.0
click at [352, 251] on div "Daniel Goss 0458799451 dwgoss@gmail.com Customer since 2025" at bounding box center [308, 244] width 451 height 205
copy strong "Daniel Goss"
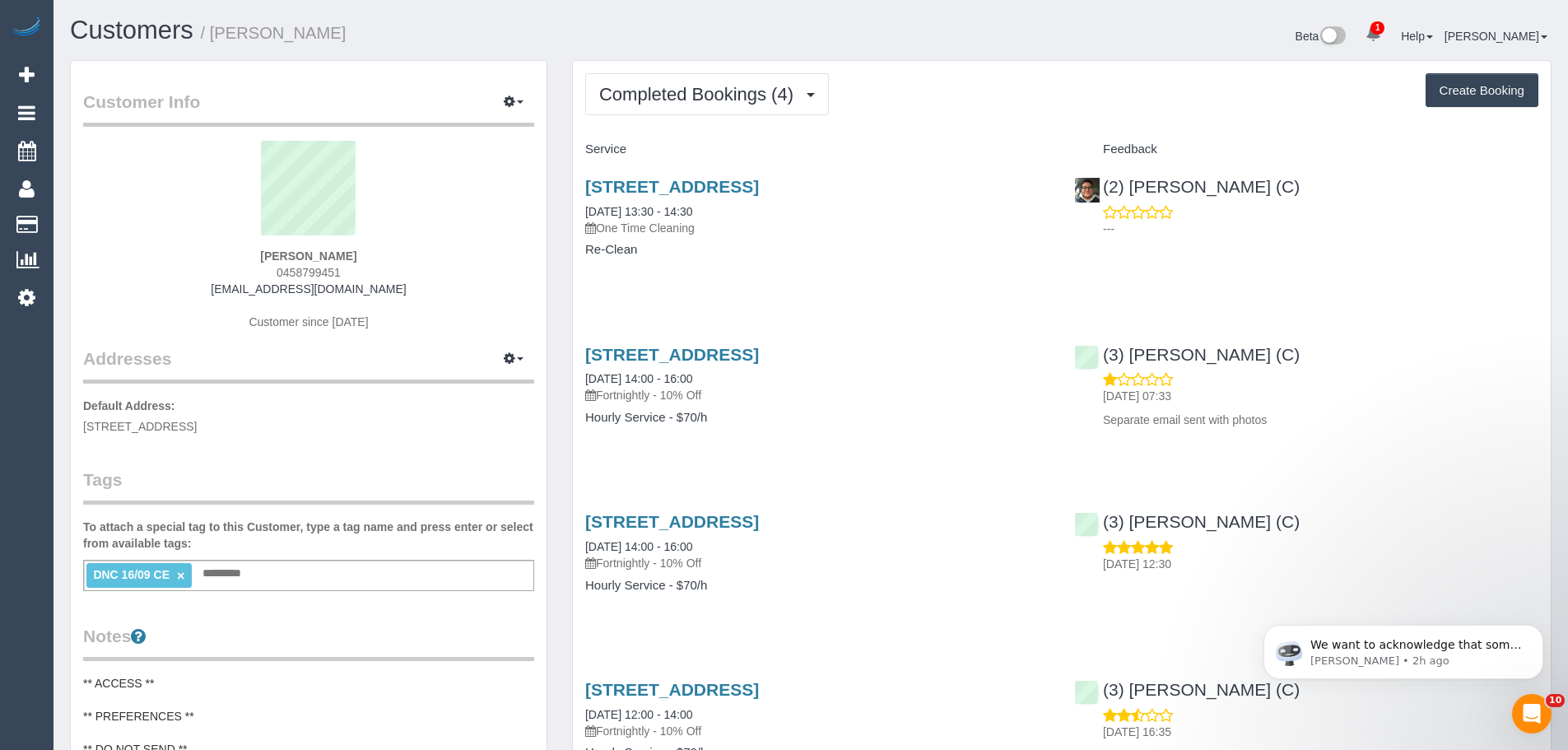
click at [342, 256] on div "Daniel Goss 0458799451 dwgoss@gmail.com Customer since 2025" at bounding box center [308, 244] width 451 height 205
copy strong "[PERSON_NAME]"
click at [181, 578] on link "×" at bounding box center [181, 576] width 7 height 14
click at [660, 216] on link "22/09/2025 13:30 - 14:30" at bounding box center [638, 211] width 107 height 13
drag, startPoint x: 1406, startPoint y: 379, endPoint x: 1105, endPoint y: 354, distance: 302.0
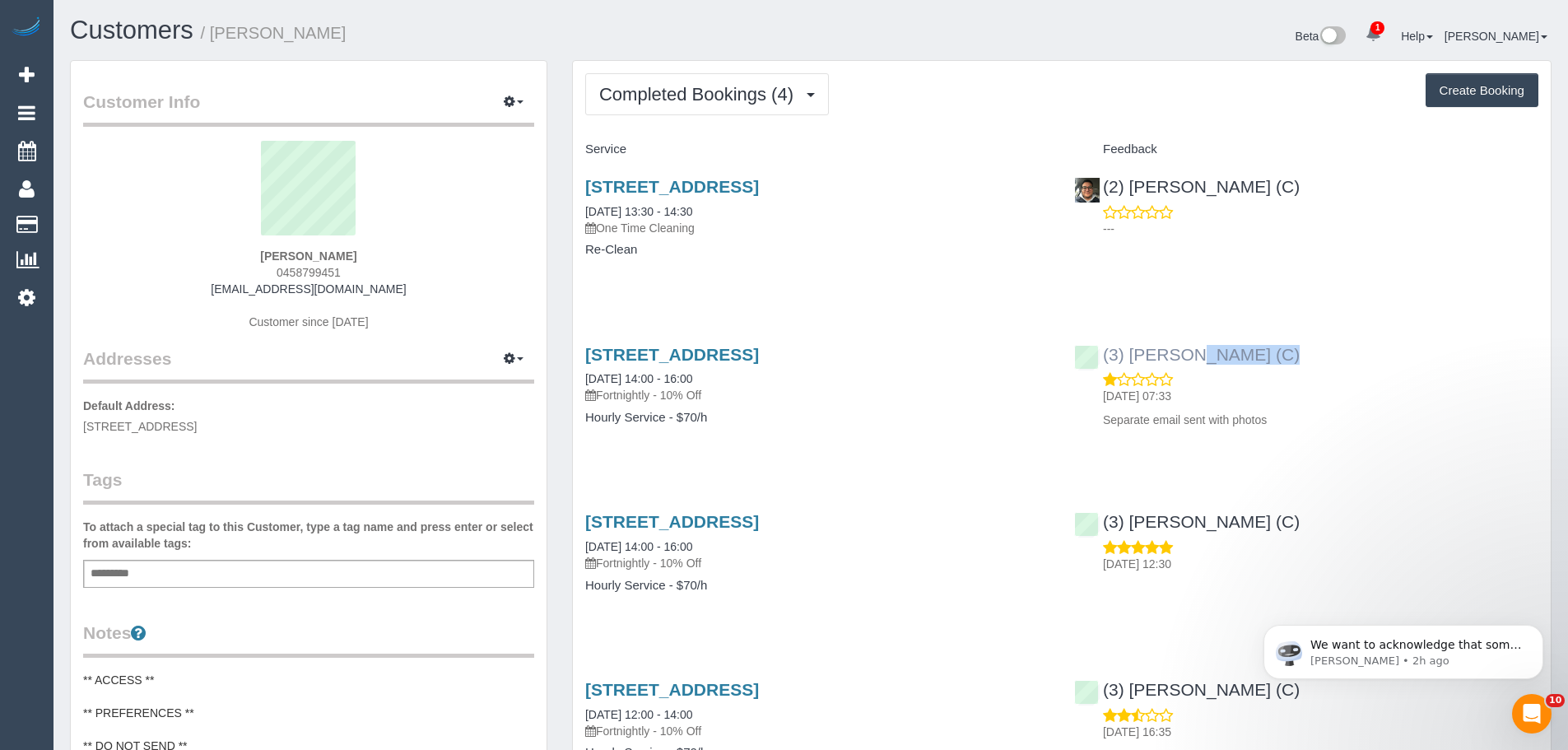
click at [1105, 354] on div "(3) Andres Arredondo (C) 17/09/2025 07:33 Separate email sent with photos" at bounding box center [1306, 383] width 489 height 104
copy div "(3) [PERSON_NAME] (C)"
drag, startPoint x: 348, startPoint y: 255, endPoint x: 228, endPoint y: 252, distance: 120.0
click at [228, 252] on div "Daniel Goss 0458799451 dwgoss@gmail.com Customer since 2025" at bounding box center [308, 244] width 451 height 205
copy strong "[PERSON_NAME]"
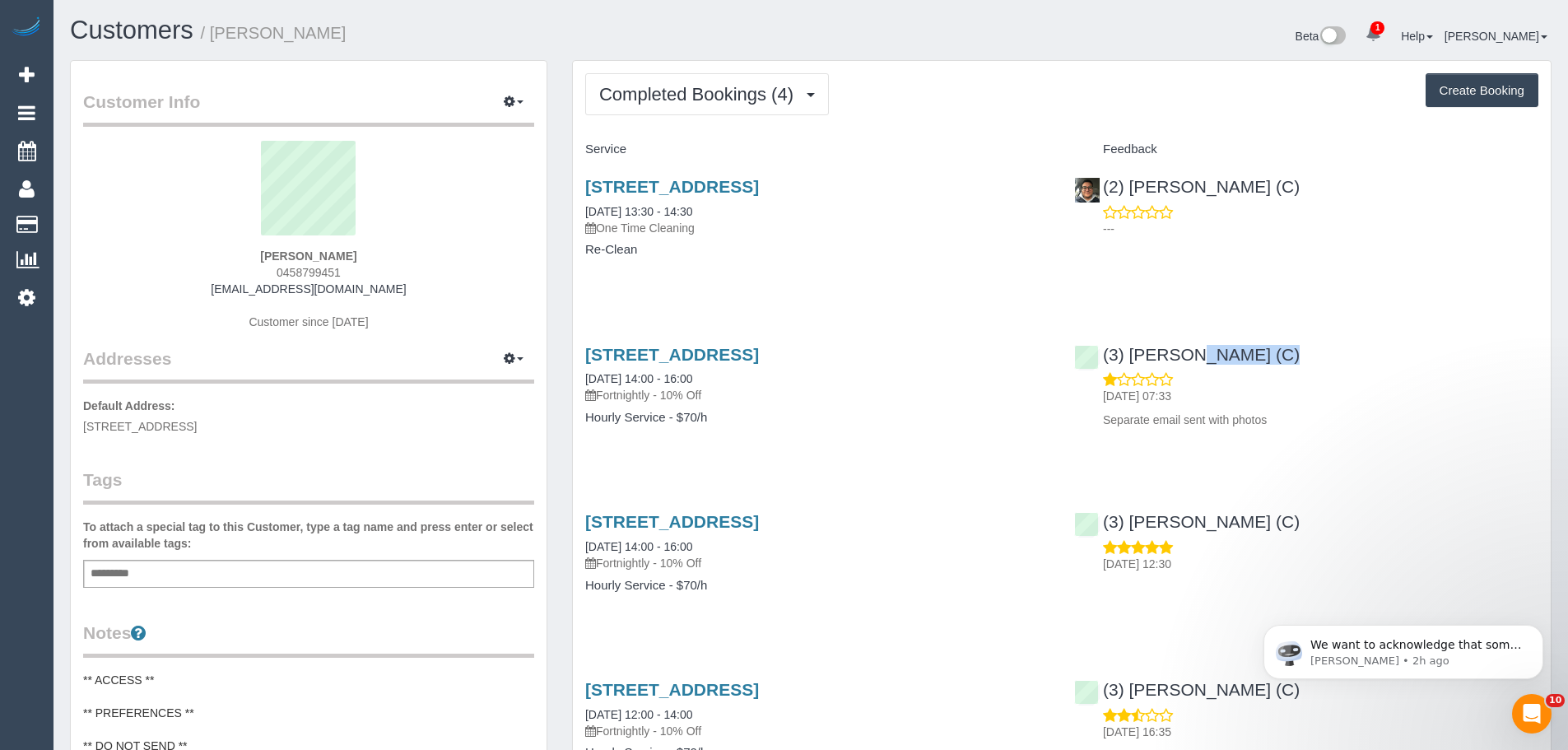
drag, startPoint x: 318, startPoint y: 427, endPoint x: 62, endPoint y: 433, distance: 256.1
click at [62, 433] on div "Customer Info Edit Contact Info Send Message Email Preferences Special Sales Ta…" at bounding box center [308, 682] width 502 height 1243
copy span "47 Begonia Rd, GARDENVALE, VIC 3185"
drag, startPoint x: 745, startPoint y: 377, endPoint x: 583, endPoint y: 374, distance: 162.0
click at [583, 378] on div "47 Begonia Rd, Gardenvale, VIC 3185 16/09/2025 14:00 - 16:00 Fortnightly - 10% …" at bounding box center [817, 394] width 489 height 127
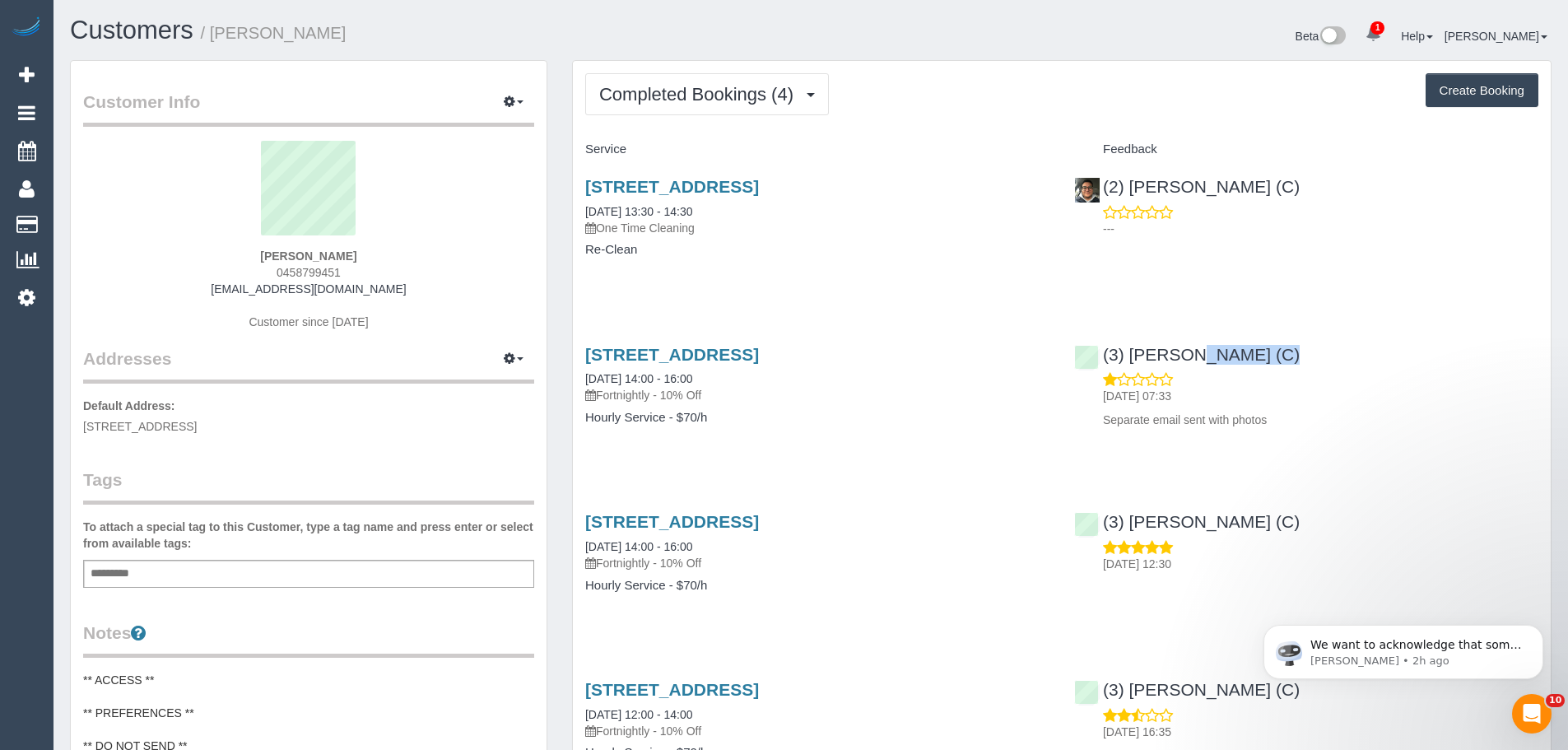
copy link "16/09/2025 14:00 - 16:00"
drag, startPoint x: 344, startPoint y: 253, endPoint x: 192, endPoint y: 261, distance: 152.2
click at [192, 261] on div "Daniel Goss 0458799451 dwgoss@gmail.com Customer since 2025" at bounding box center [308, 244] width 451 height 205
copy strong "[PERSON_NAME]"
click at [669, 110] on button "Completed Bookings (4)" at bounding box center [707, 94] width 243 height 42
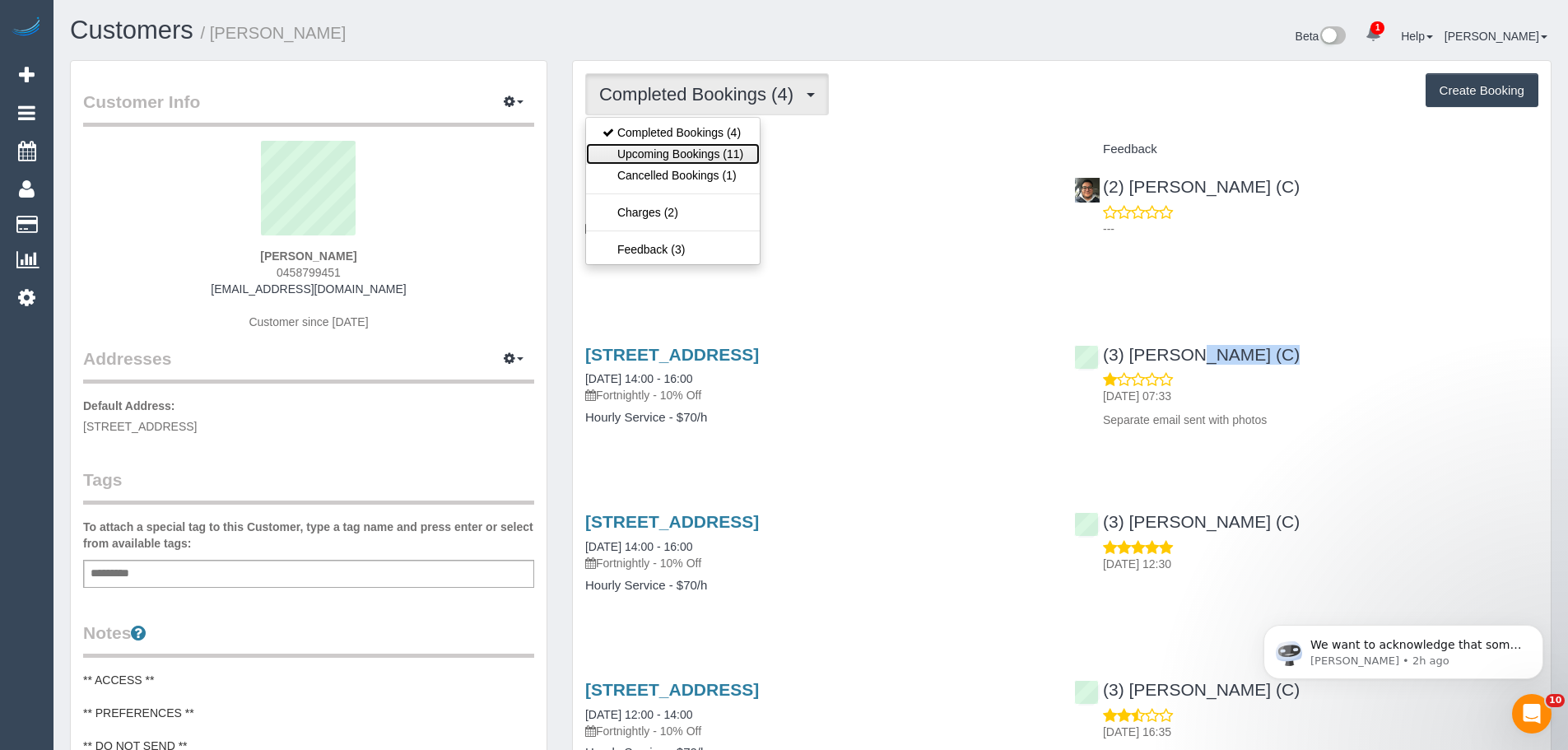
click at [670, 143] on link "Upcoming Bookings (11)" at bounding box center [673, 154] width 174 height 21
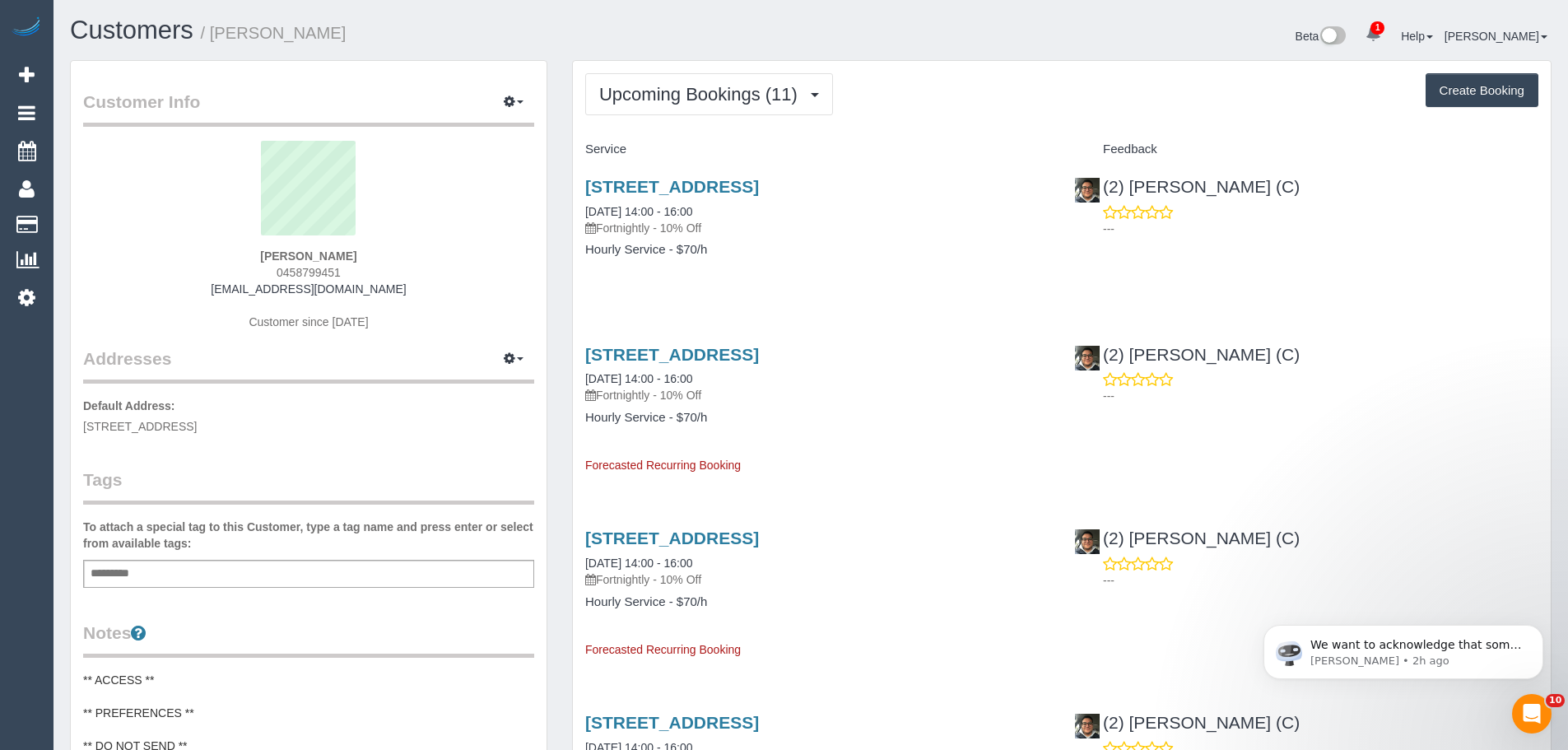
drag, startPoint x: 583, startPoint y: 205, endPoint x: 758, endPoint y: 256, distance: 182.3
click at [758, 257] on div "47 Begonia Rd, Gardenvale, VIC 3185 30/09/2025 14:00 - 16:00 Fortnightly - 10% …" at bounding box center [817, 226] width 489 height 127
copy div "30/09/2025 14:00 - 16:00 Fortnightly - 10% Off Hourly Service - $70/h"
drag, startPoint x: 578, startPoint y: 208, endPoint x: 753, endPoint y: 263, distance: 183.4
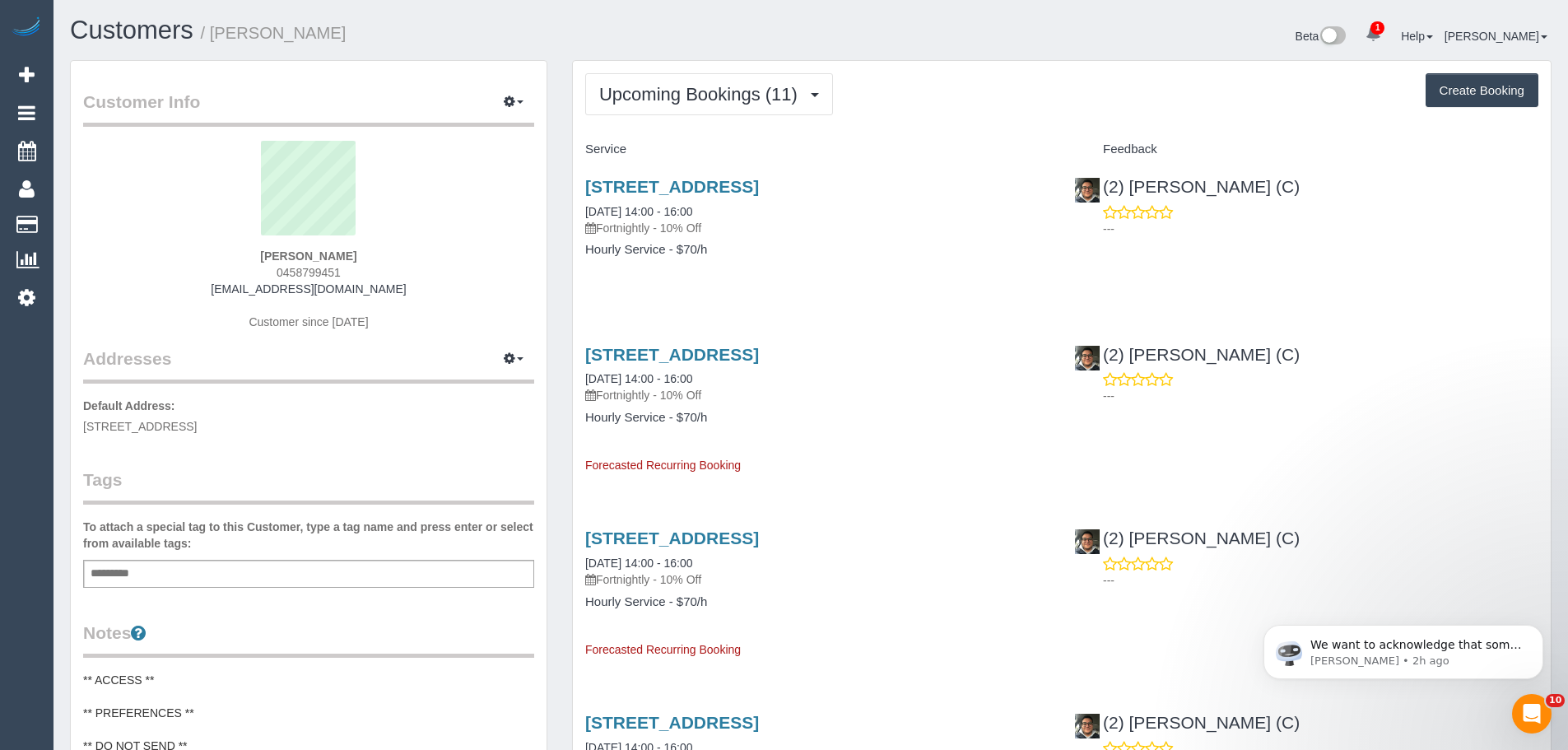
click at [753, 263] on div "47 Begonia Rd, Gardenvale, VIC 3185 30/09/2025 14:00 - 16:00 Fortnightly - 10% …" at bounding box center [817, 226] width 489 height 127
copy div "30/09/2025 14:00 - 16:00 Fortnightly - 10% Off Hourly Service - $70/h"
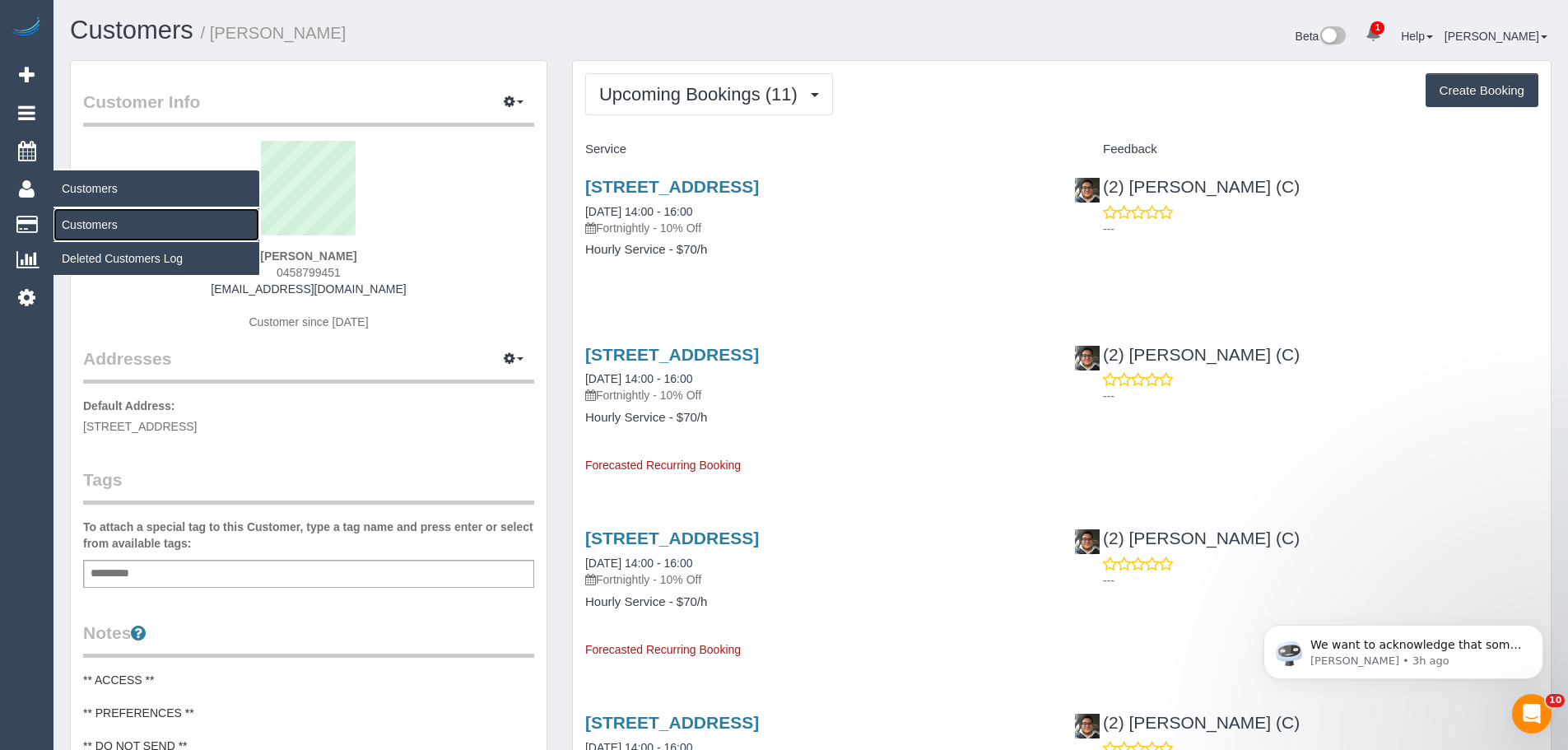
click at [75, 223] on link "Customers" at bounding box center [156, 224] width 205 height 33
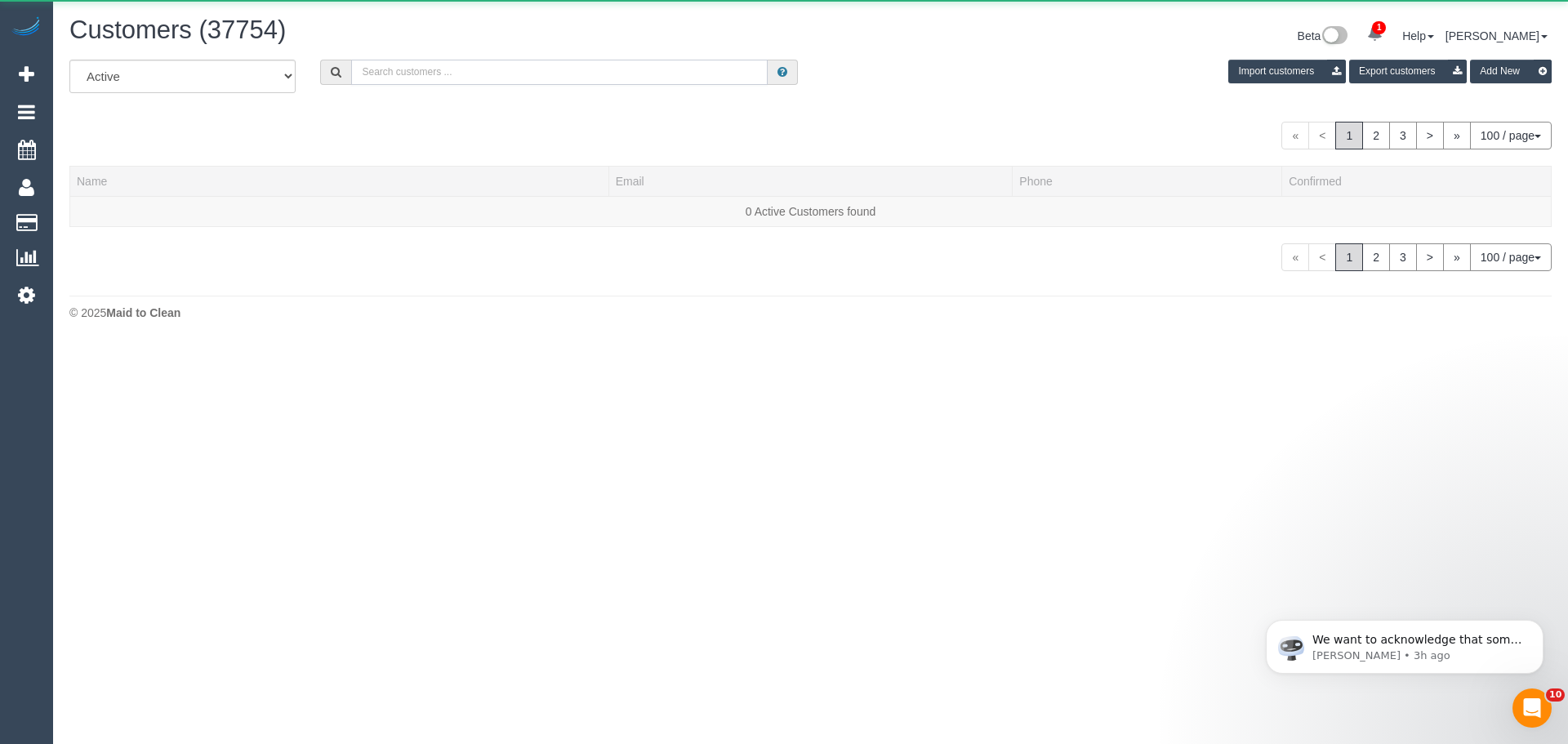
click at [457, 68] on input "text" at bounding box center [560, 72] width 416 height 25
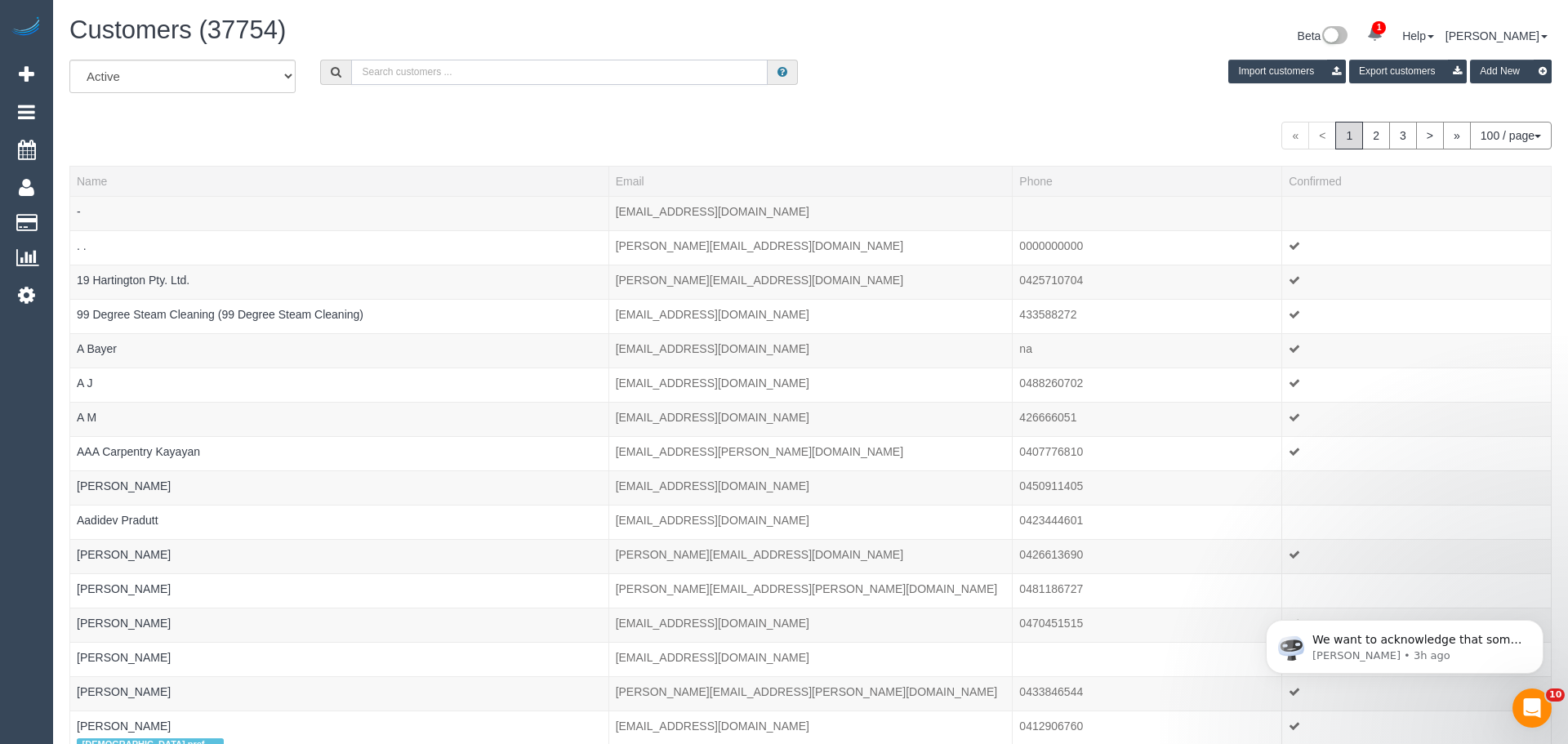
paste input "61416345083"
drag, startPoint x: 370, startPoint y: 69, endPoint x: 282, endPoint y: 72, distance: 88.1
click at [278, 76] on div "All Active Archived 61416345083 Import customers Export customers Add New" at bounding box center [804, 83] width 1494 height 46
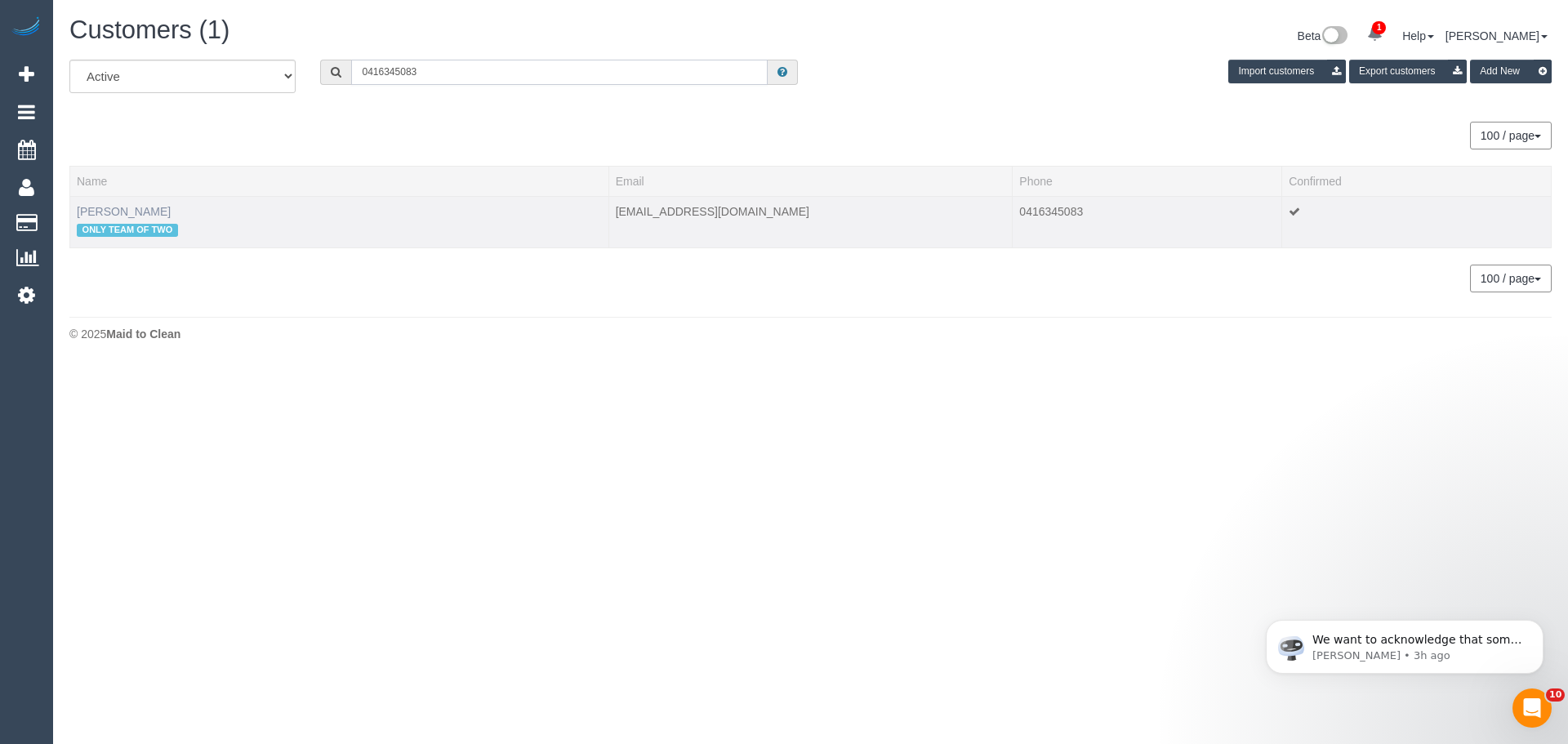
type input "0416345083"
click at [115, 212] on link "Eddy Blatt" at bounding box center [123, 211] width 94 height 13
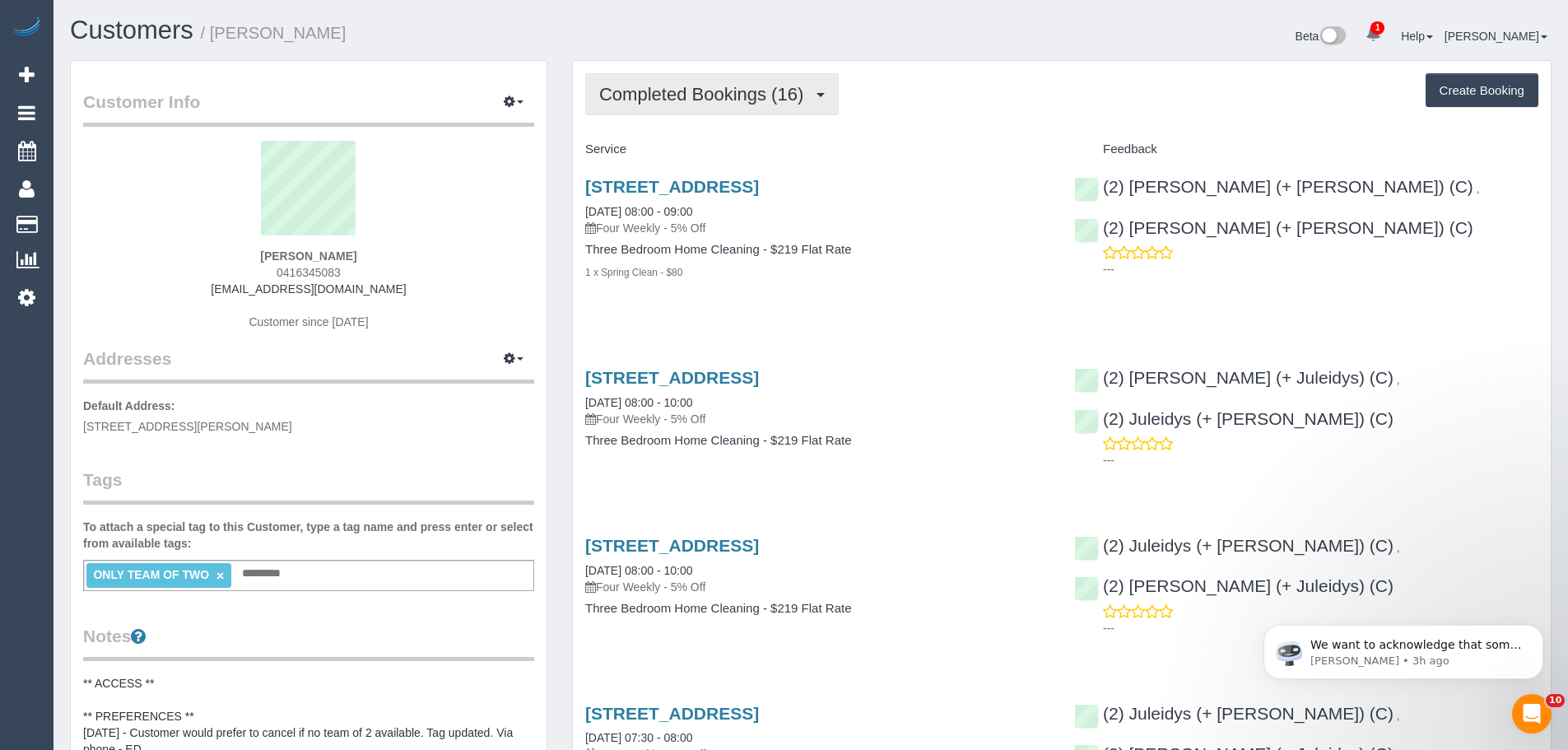
click at [683, 88] on span "Completed Bookings (16)" at bounding box center [706, 94] width 212 height 20
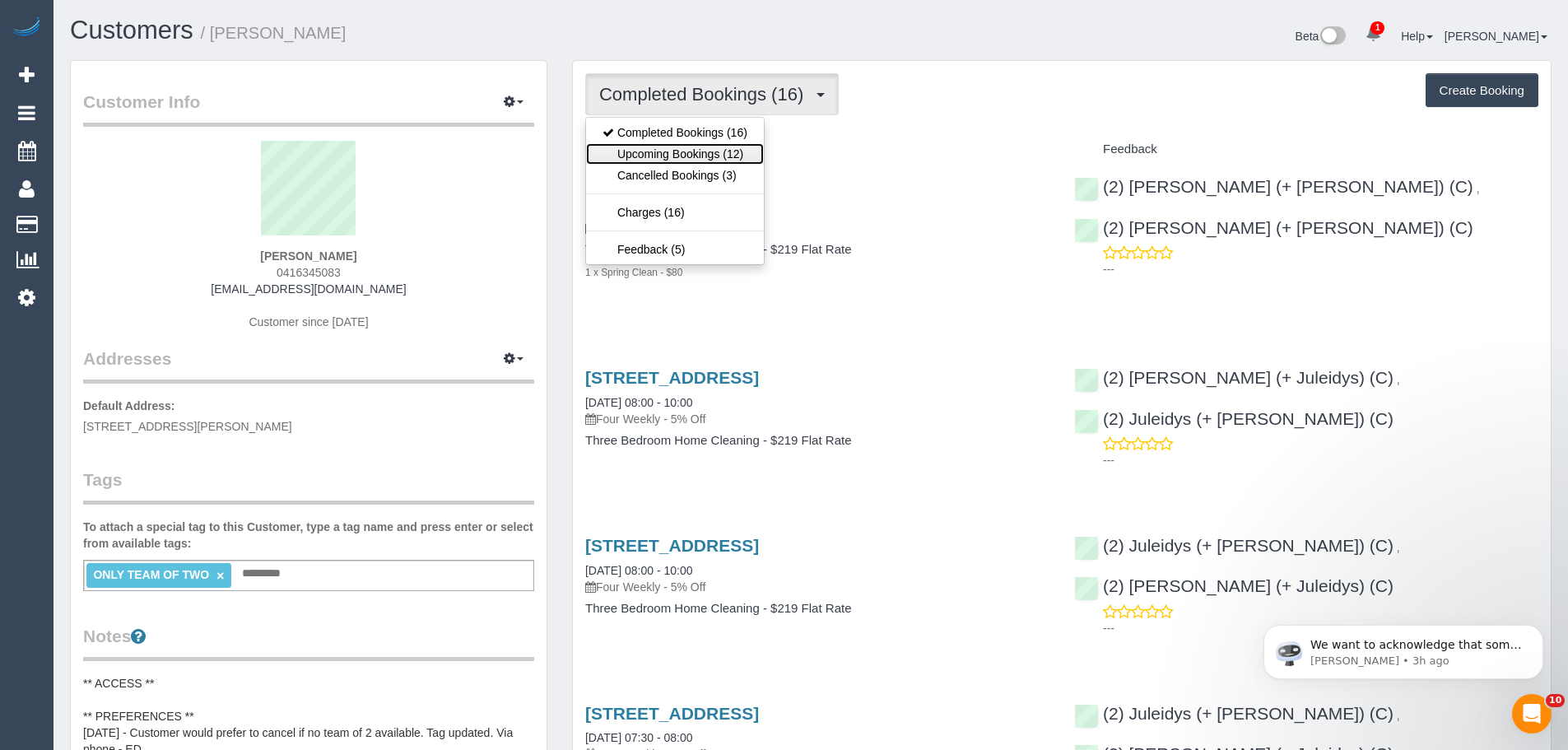
click at [687, 145] on link "Upcoming Bookings (12)" at bounding box center [675, 154] width 178 height 21
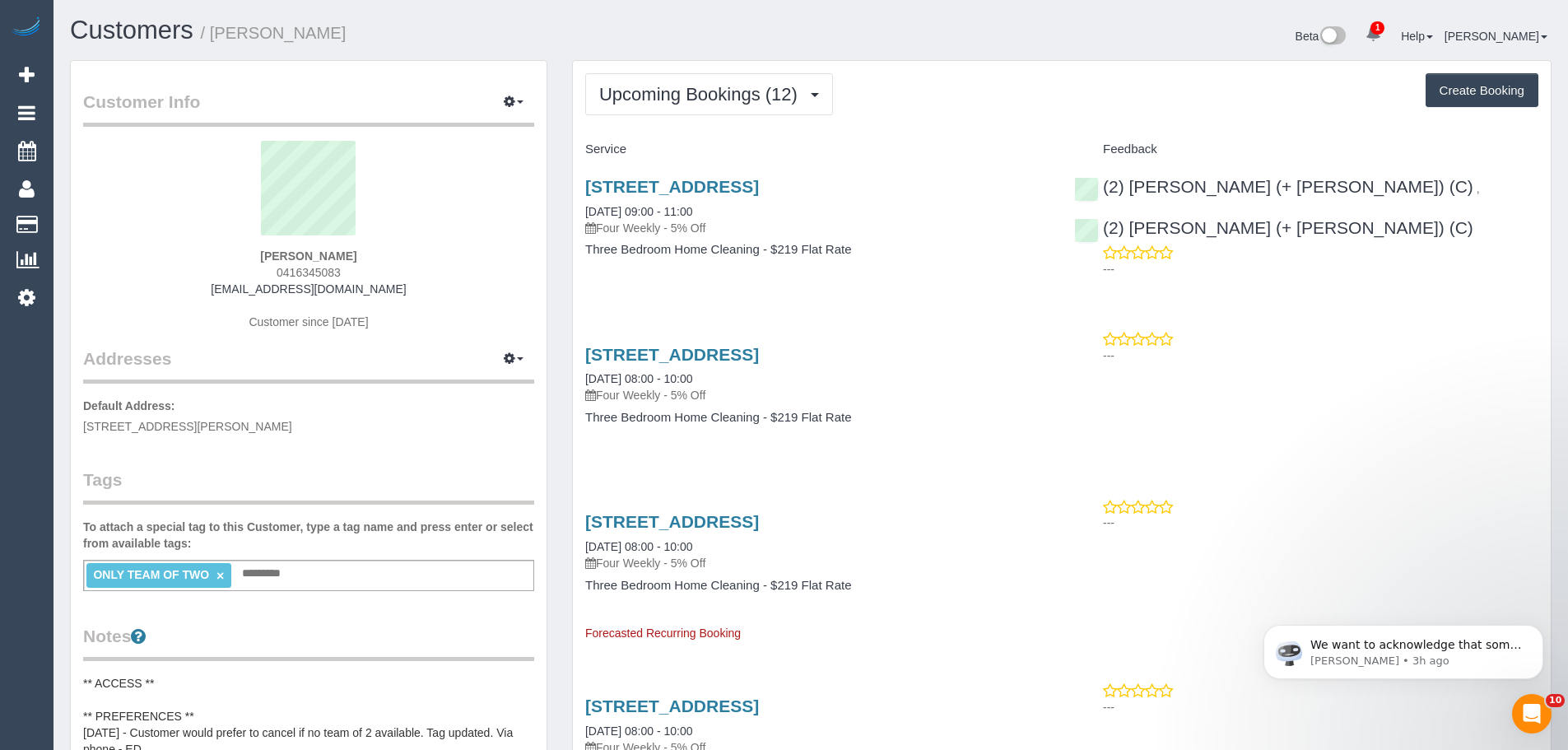
drag, startPoint x: 348, startPoint y: 255, endPoint x: 263, endPoint y: 247, distance: 85.4
click at [263, 247] on div "Eddy Blatt 0416345083 eddyblatt@hotmail.com Customer since 2024" at bounding box center [308, 244] width 451 height 205
click at [238, 244] on sui-profile-pic at bounding box center [308, 194] width 426 height 107
drag, startPoint x: 251, startPoint y: 257, endPoint x: 359, endPoint y: 266, distance: 108.4
click at [359, 266] on div "Eddy Blatt 0416345083 eddyblatt@hotmail.com Customer since 2024" at bounding box center [308, 244] width 451 height 205
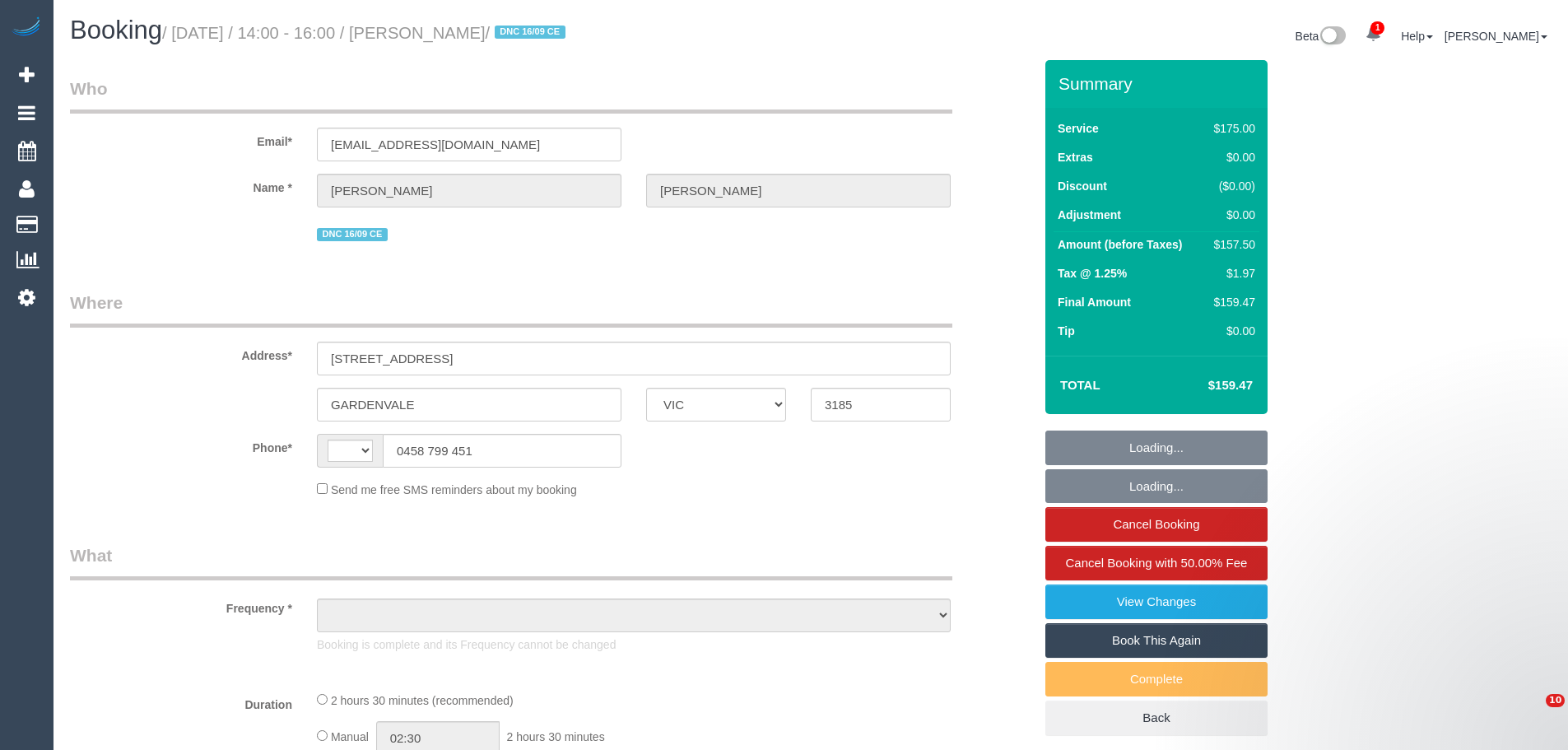
select select "VIC"
select select "string:AU"
select select "object:555"
select select "string:stripe-pm_1Rq7Ks2GScqysDRVLe6EWTXF"
select select "number:28"
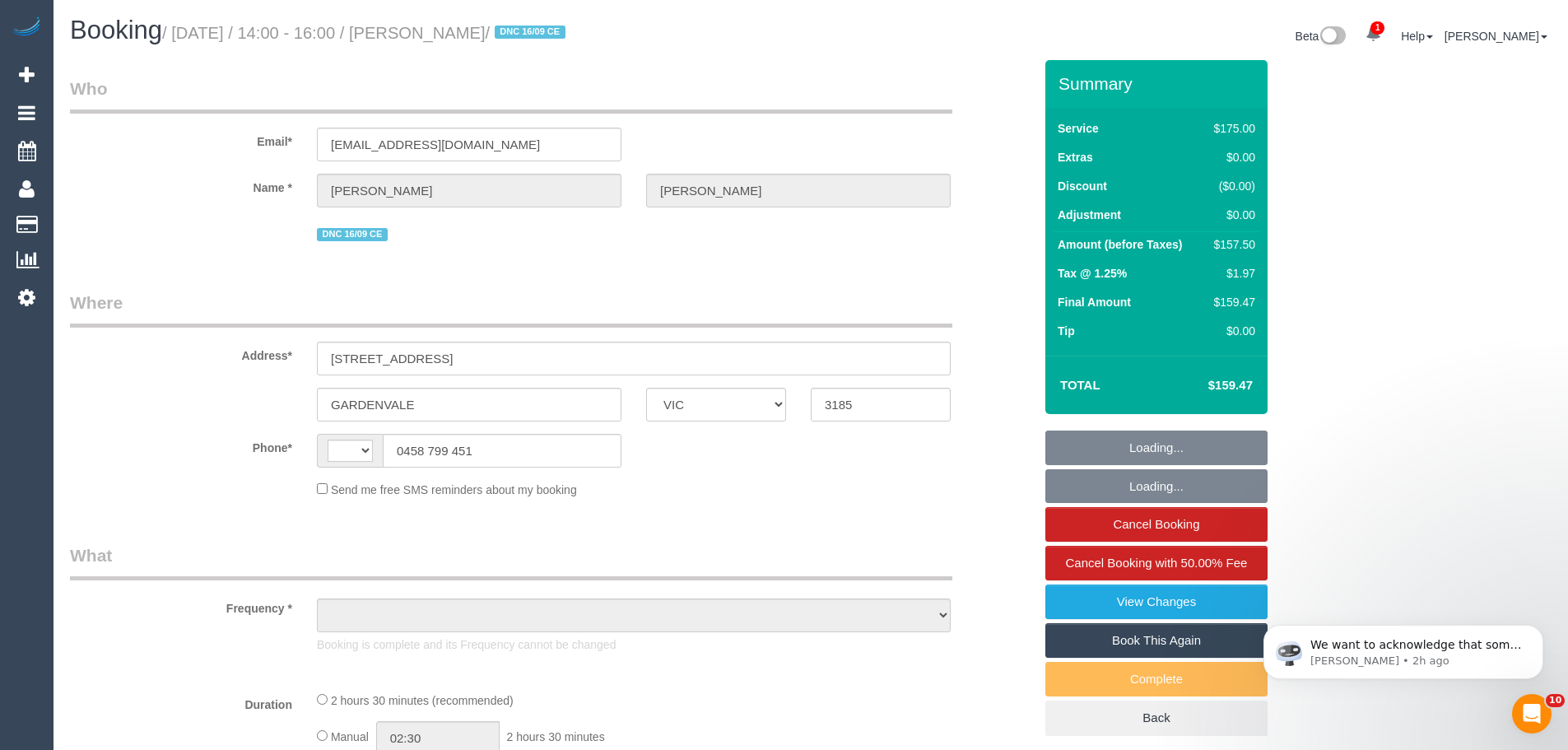
select select "number:14"
select select "number:19"
select select "number:36"
select select "number:35"
select select "number:11"
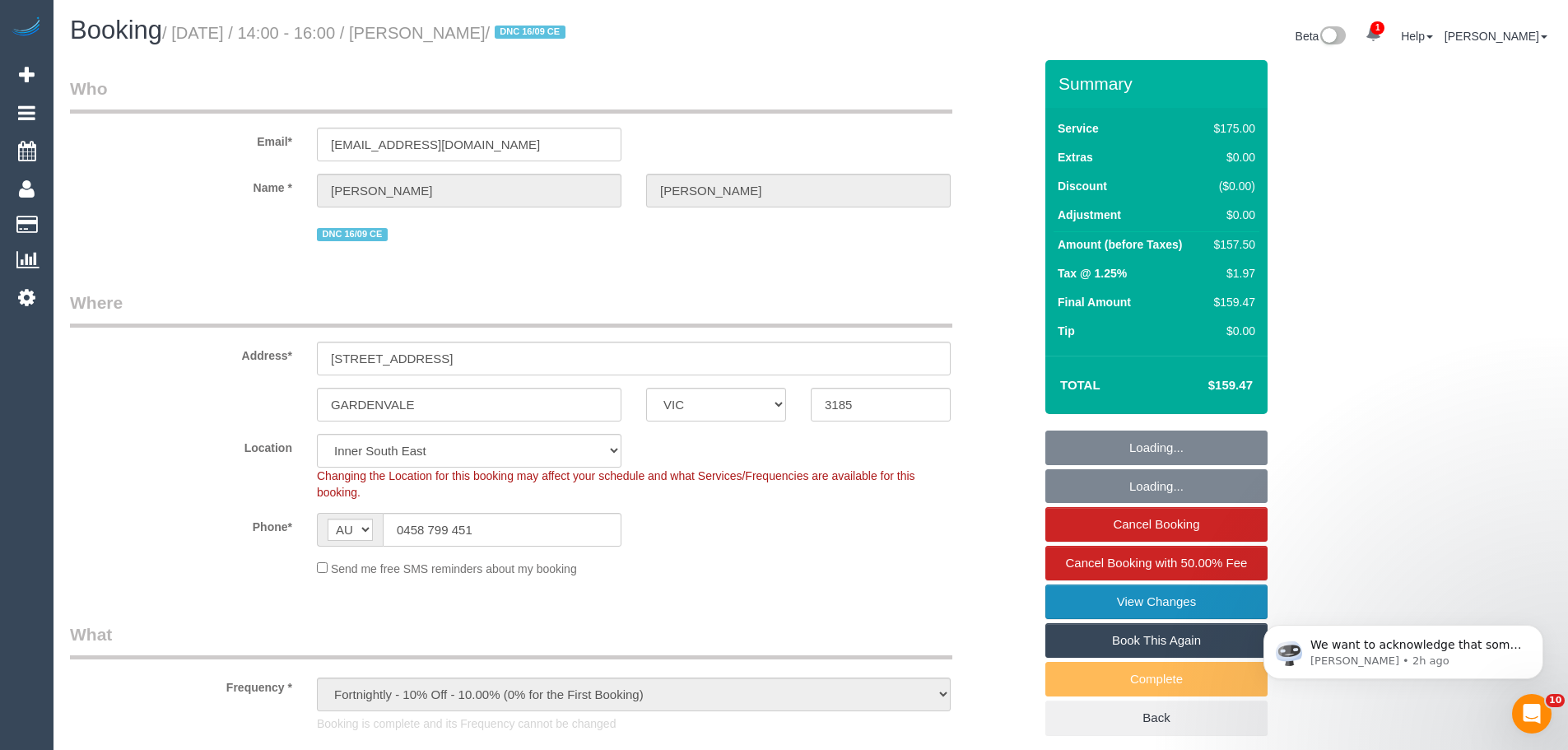
select select "spot1"
select select "150"
select select "object:1477"
click at [1127, 599] on link "View Changes" at bounding box center [1155, 601] width 222 height 35
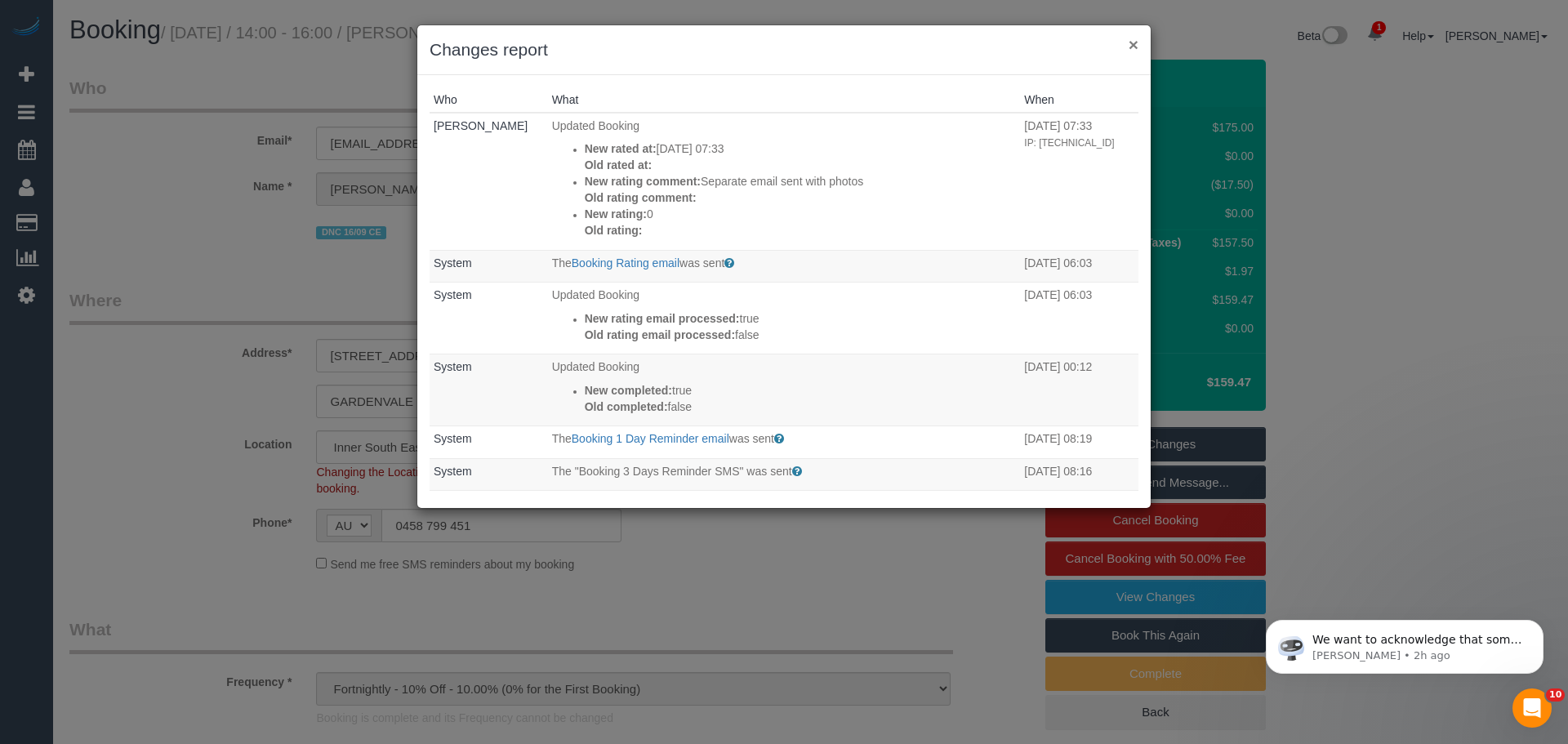
drag, startPoint x: 1134, startPoint y: 40, endPoint x: 1149, endPoint y: 22, distance: 23.4
click at [1134, 40] on button "×" at bounding box center [1133, 45] width 10 height 18
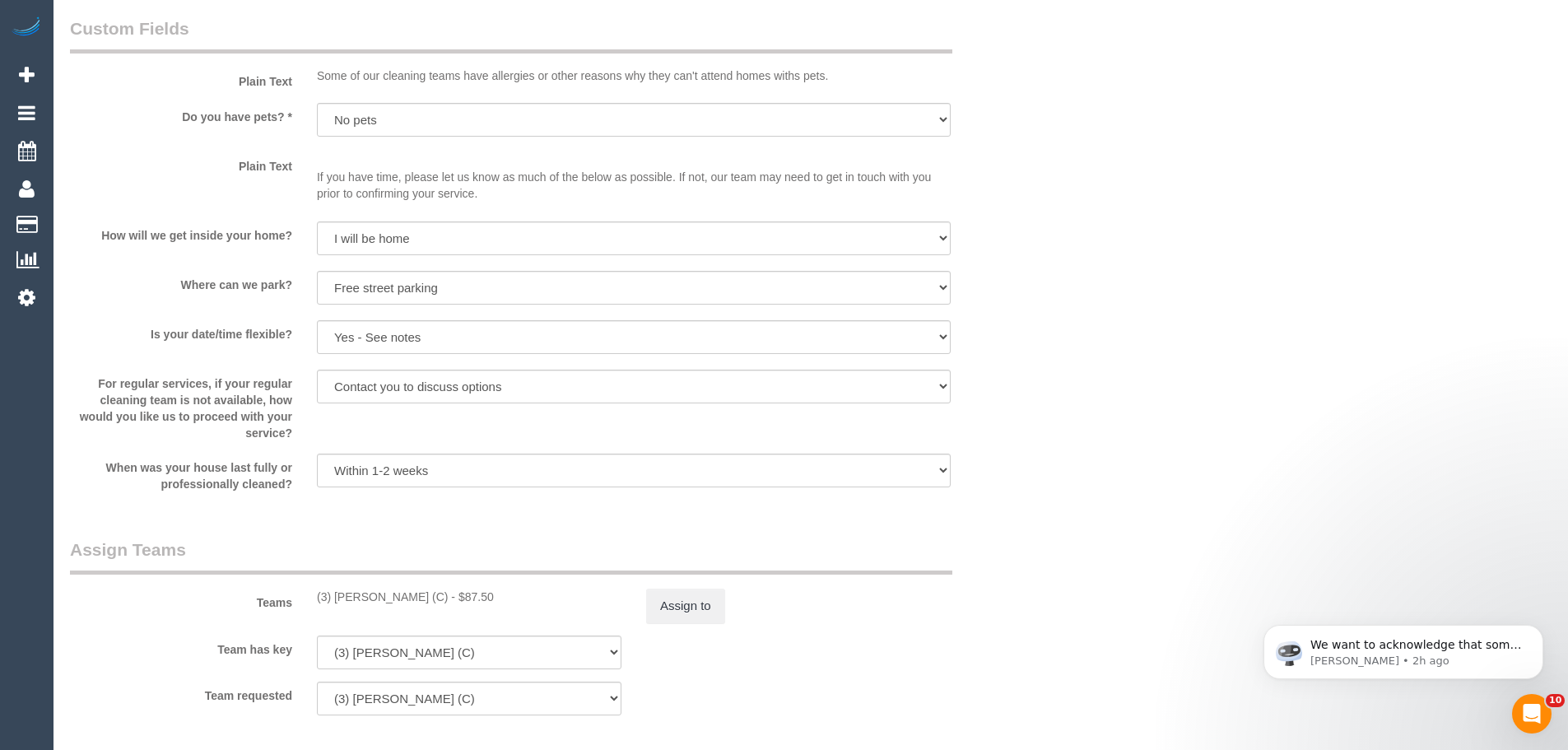
scroll to position [2058, 0]
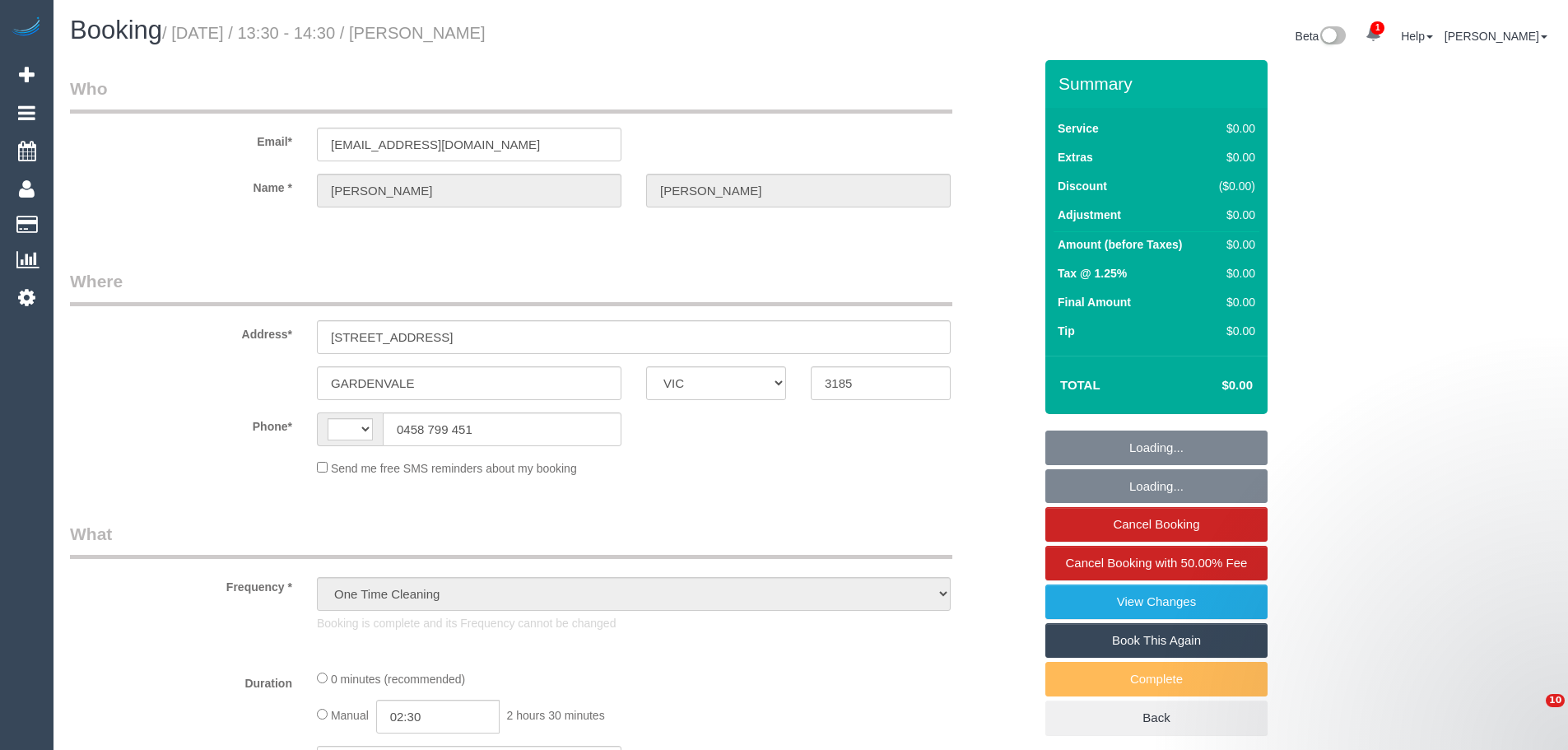
select select "VIC"
select select "string:stripe-pm_1Rq7Ks2GScqysDRVLe6EWTXF"
select select "string:AU"
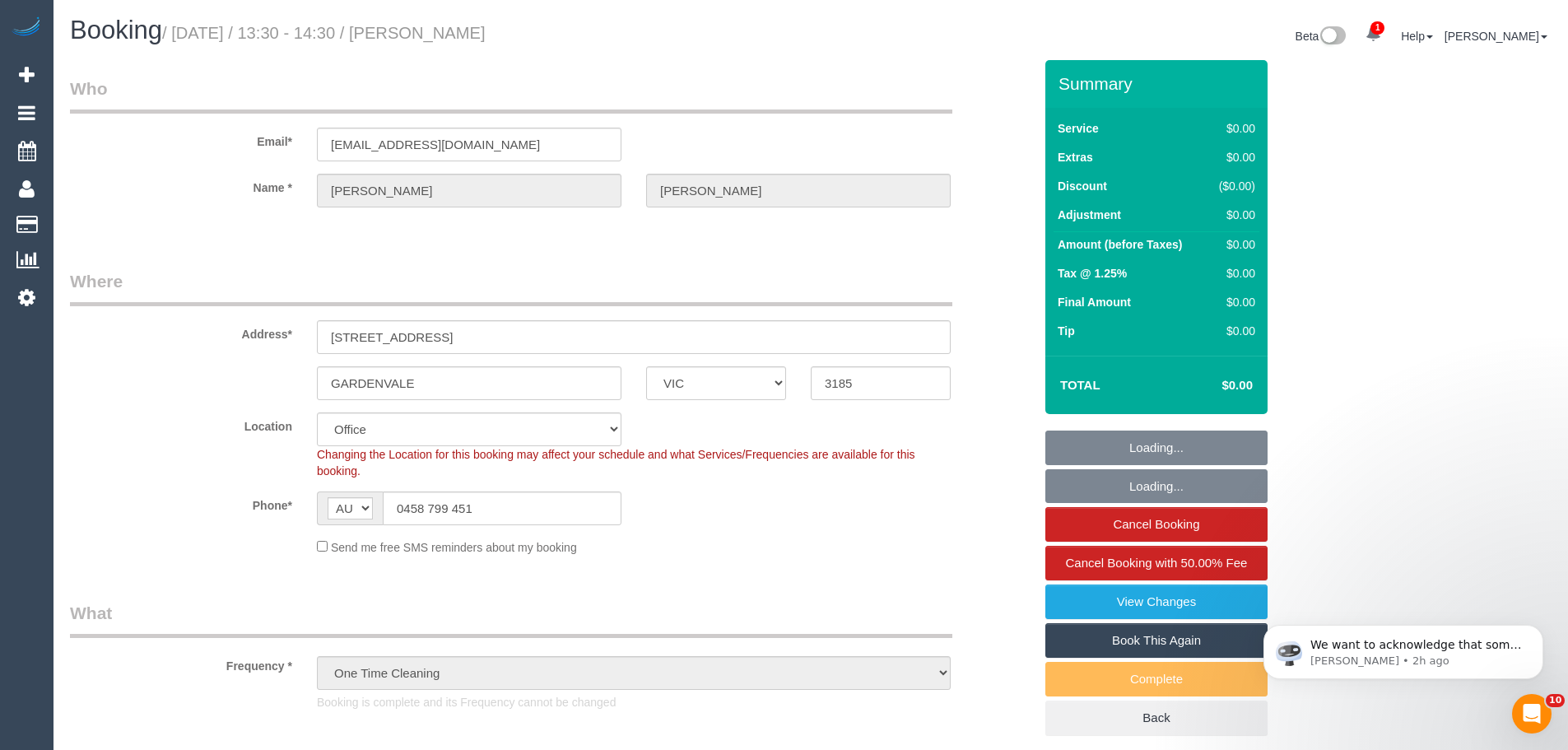
select select "number:28"
select select "number:14"
select select "number:19"
select select "number:36"
select select "number:35"
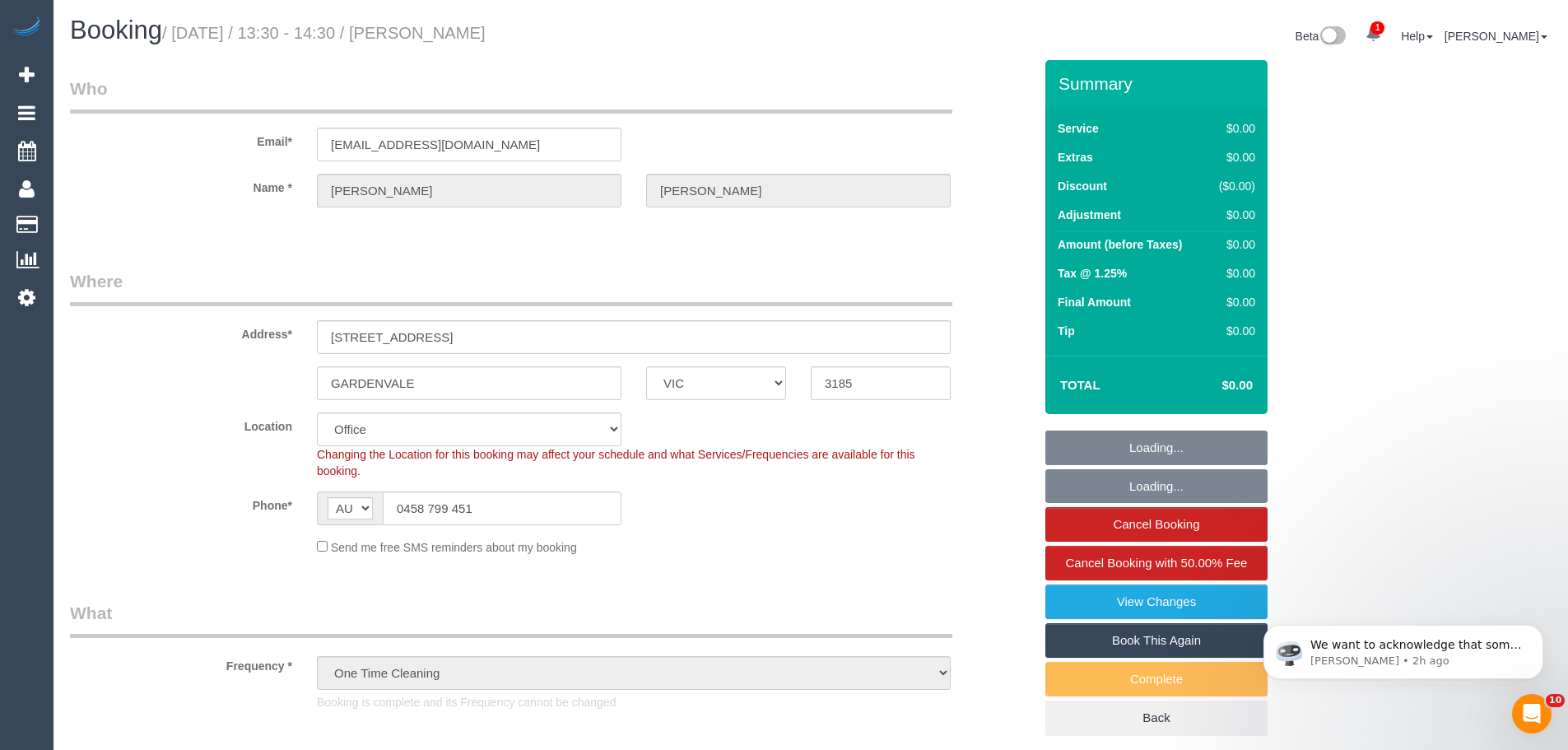
select select "number:11"
select select "object:2149"
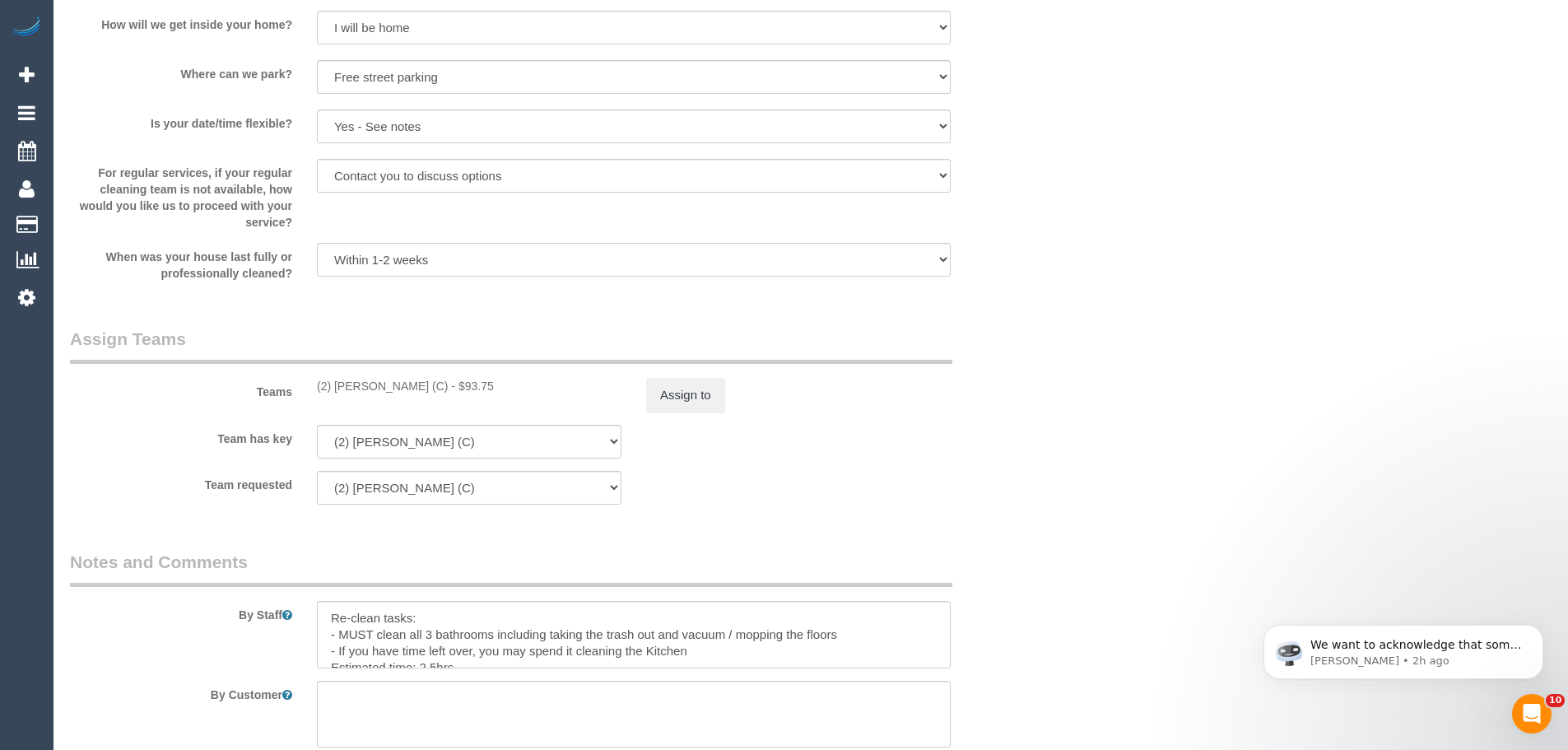
scroll to position [2058, 0]
drag, startPoint x: 452, startPoint y: 381, endPoint x: 487, endPoint y: 386, distance: 35.4
click at [487, 386] on div "(2) [PERSON_NAME] (C) - $93.75" at bounding box center [469, 383] width 305 height 17
copy div "$93.75"
click at [456, 385] on div "(2) [PERSON_NAME] (C) - $93.75" at bounding box center [469, 383] width 305 height 17
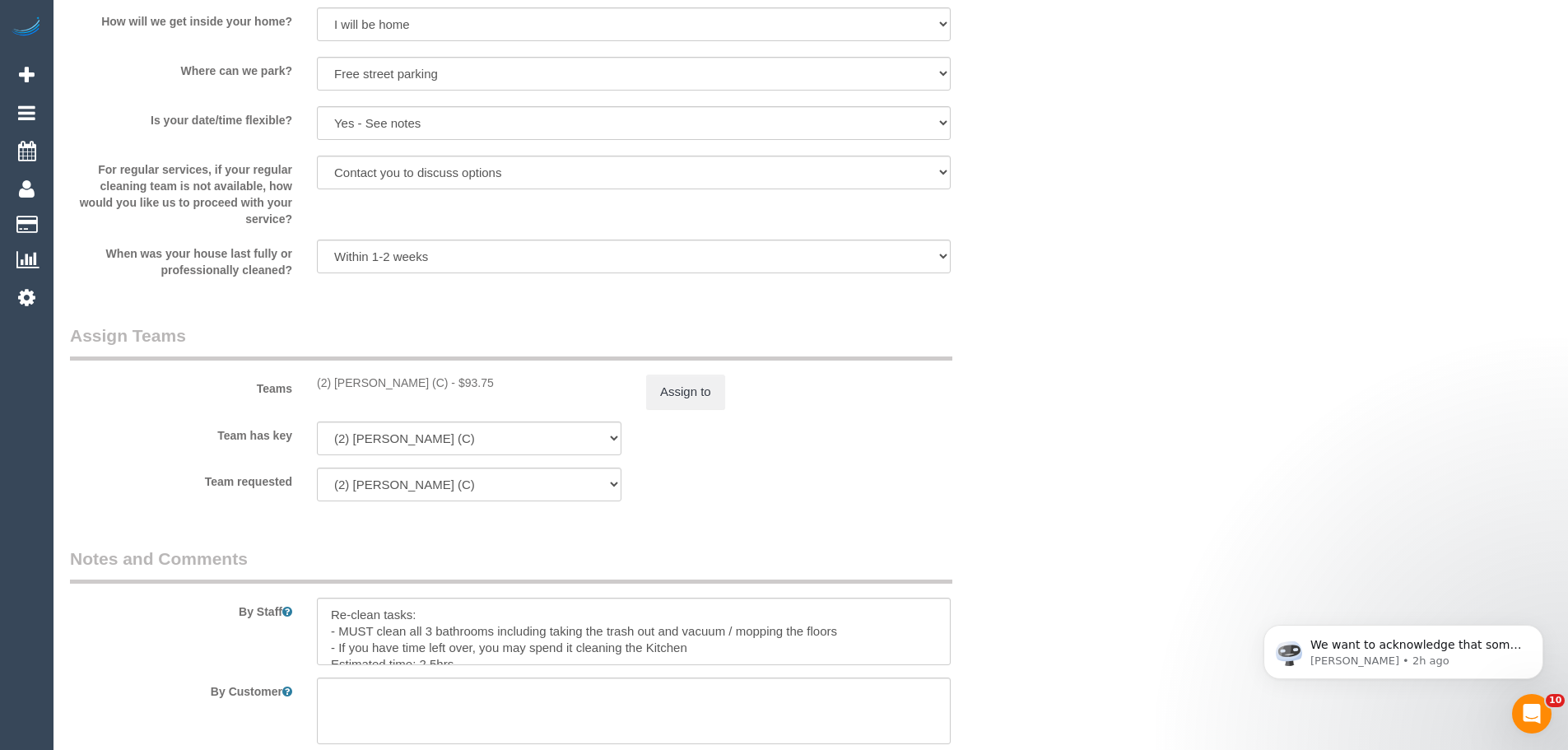
drag, startPoint x: 454, startPoint y: 383, endPoint x: 495, endPoint y: 384, distance: 41.0
click at [495, 384] on div "(2) [PERSON_NAME] (C) - $93.75" at bounding box center [469, 383] width 305 height 17
copy div "93.75"
click at [564, 367] on div "Teams (2) [PERSON_NAME] (C) - $93.75 Assign to" at bounding box center [551, 366] width 987 height 86
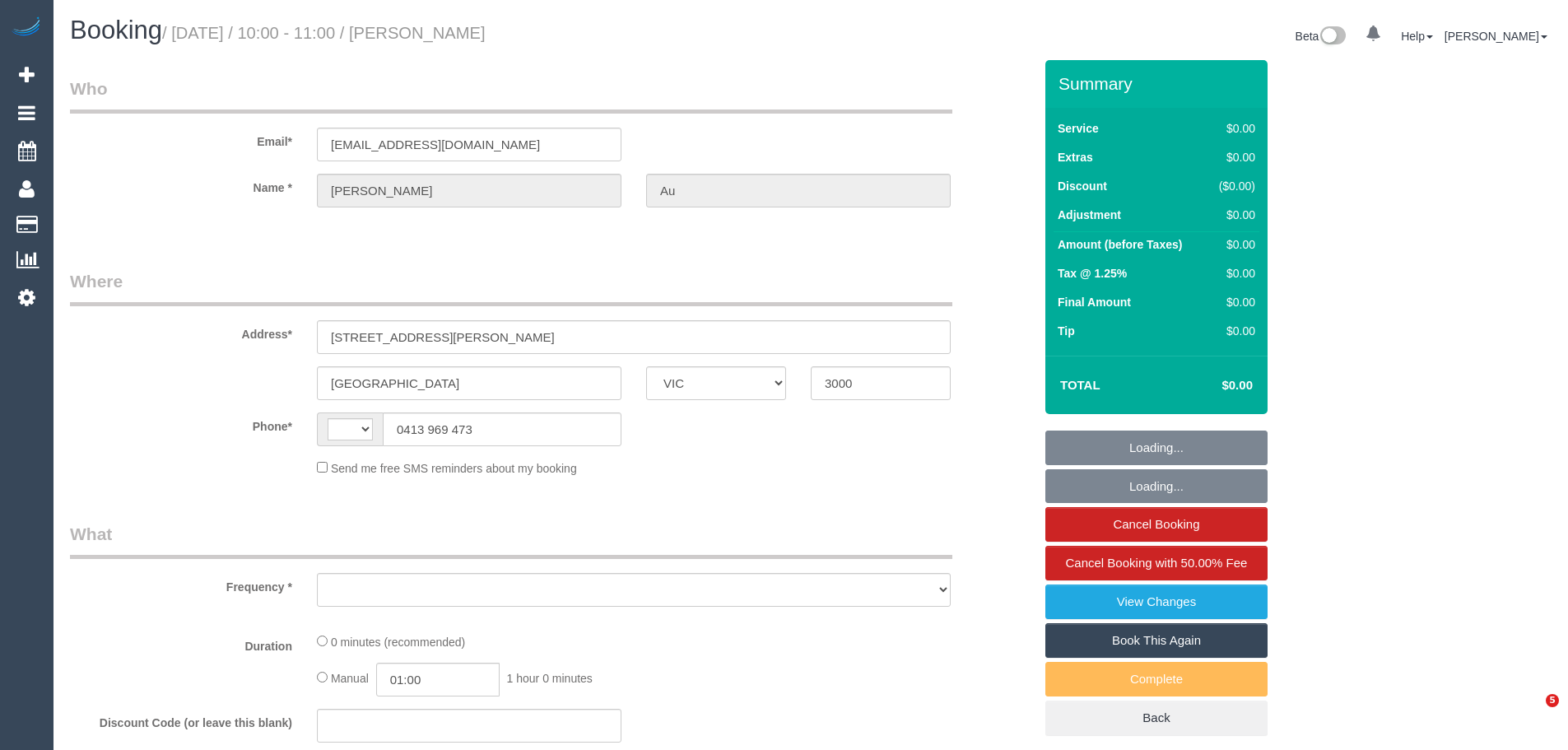
select select "VIC"
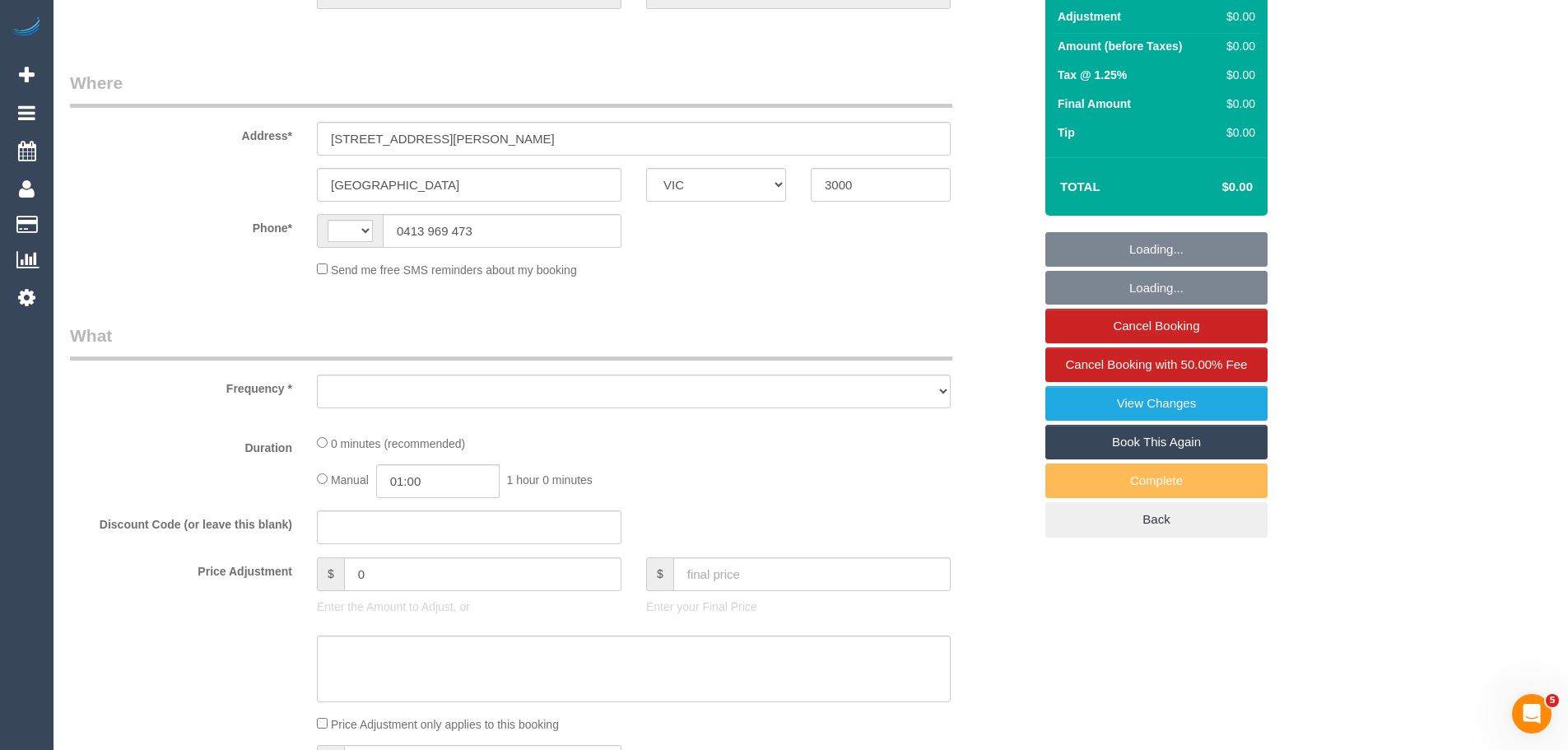
select select "string:AU"
select select "string:stripe-pm_1S7lEz2GScqysDRVbos7a6rv"
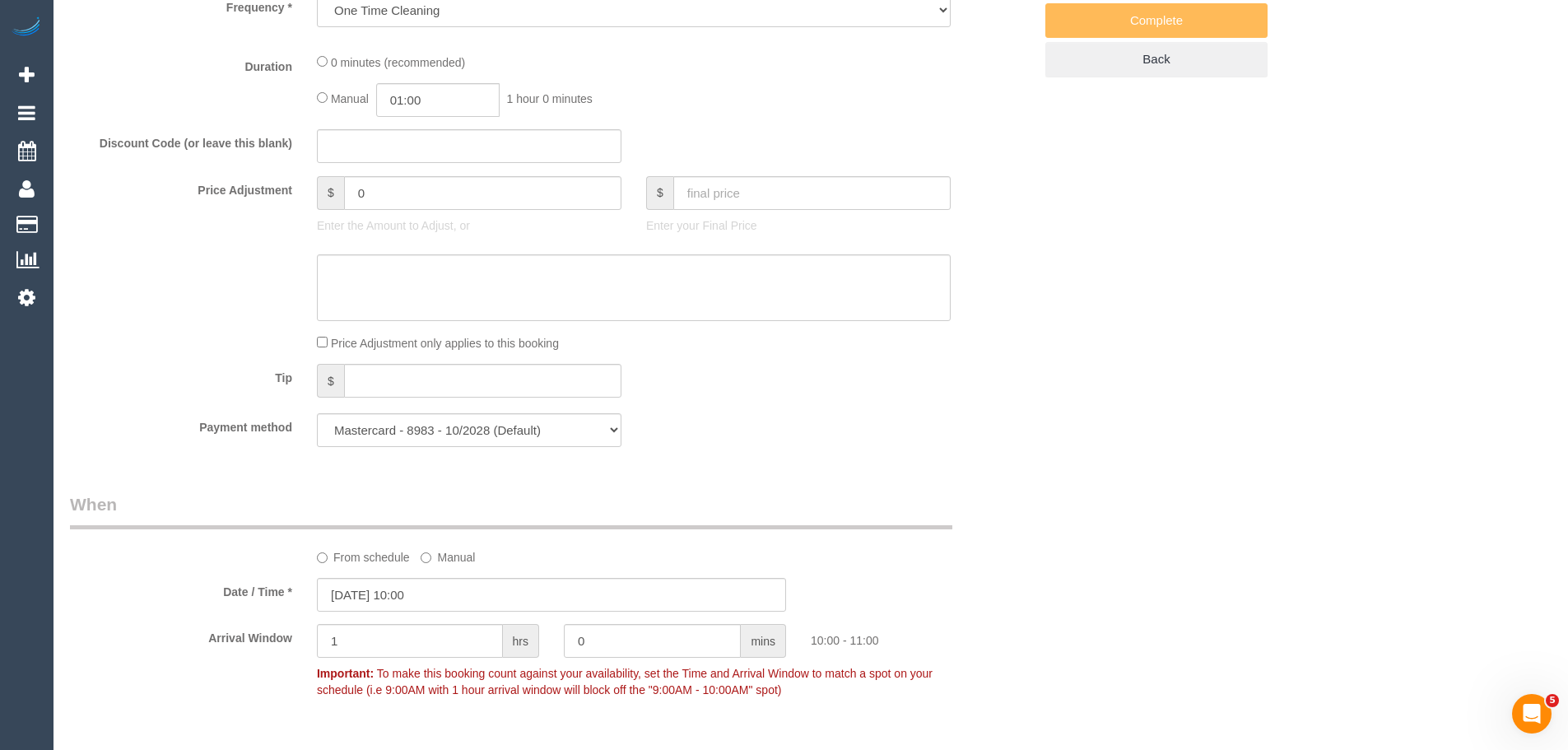
select select "object:574"
select select "number:28"
select select "number:14"
select select "number:18"
select select "number:25"
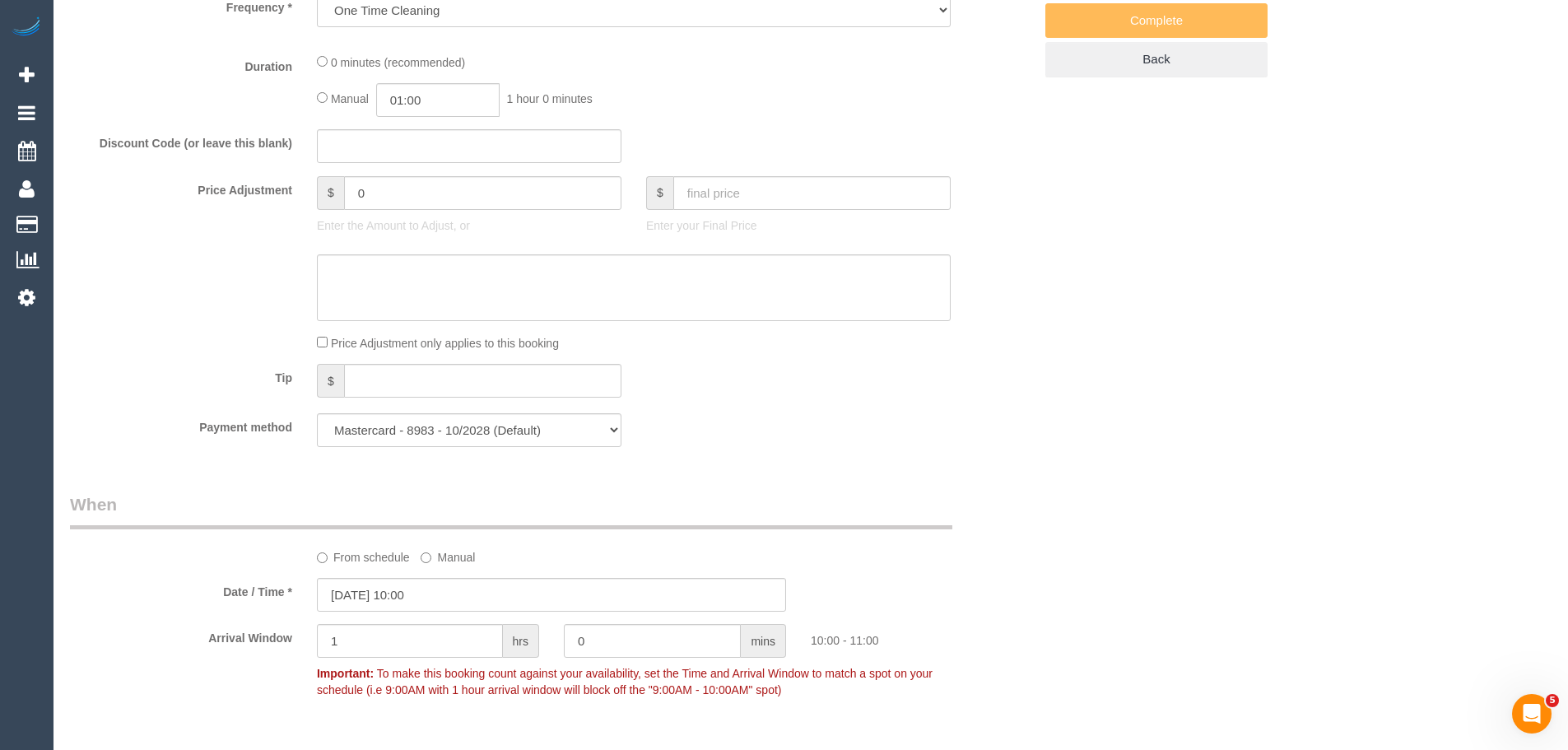
select select "number:26"
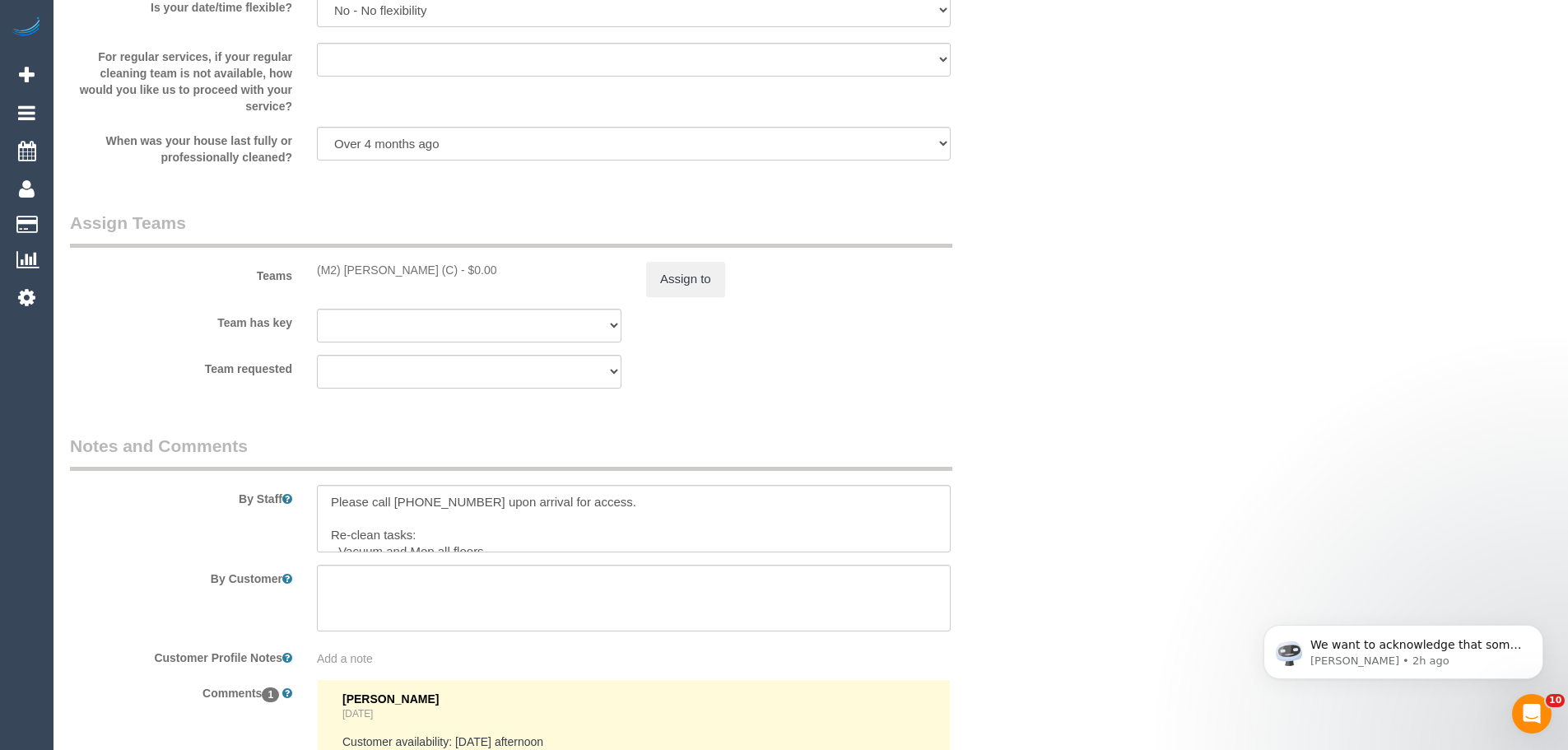
scroll to position [2469, 0]
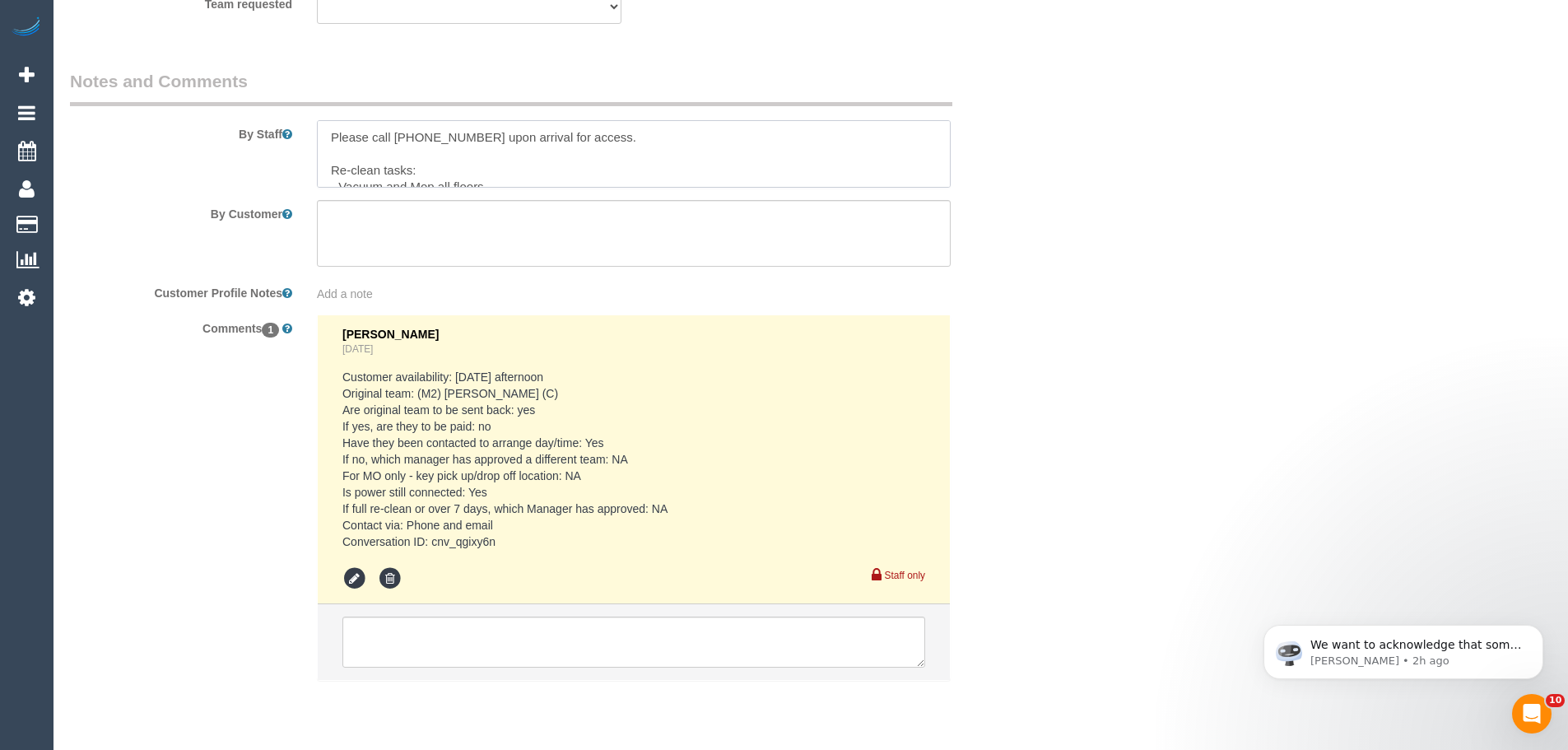
drag, startPoint x: 395, startPoint y: 135, endPoint x: 468, endPoint y: 131, distance: 73.1
click at [468, 131] on textarea at bounding box center [634, 154] width 634 height 67
click at [498, 146] on textarea at bounding box center [634, 154] width 634 height 67
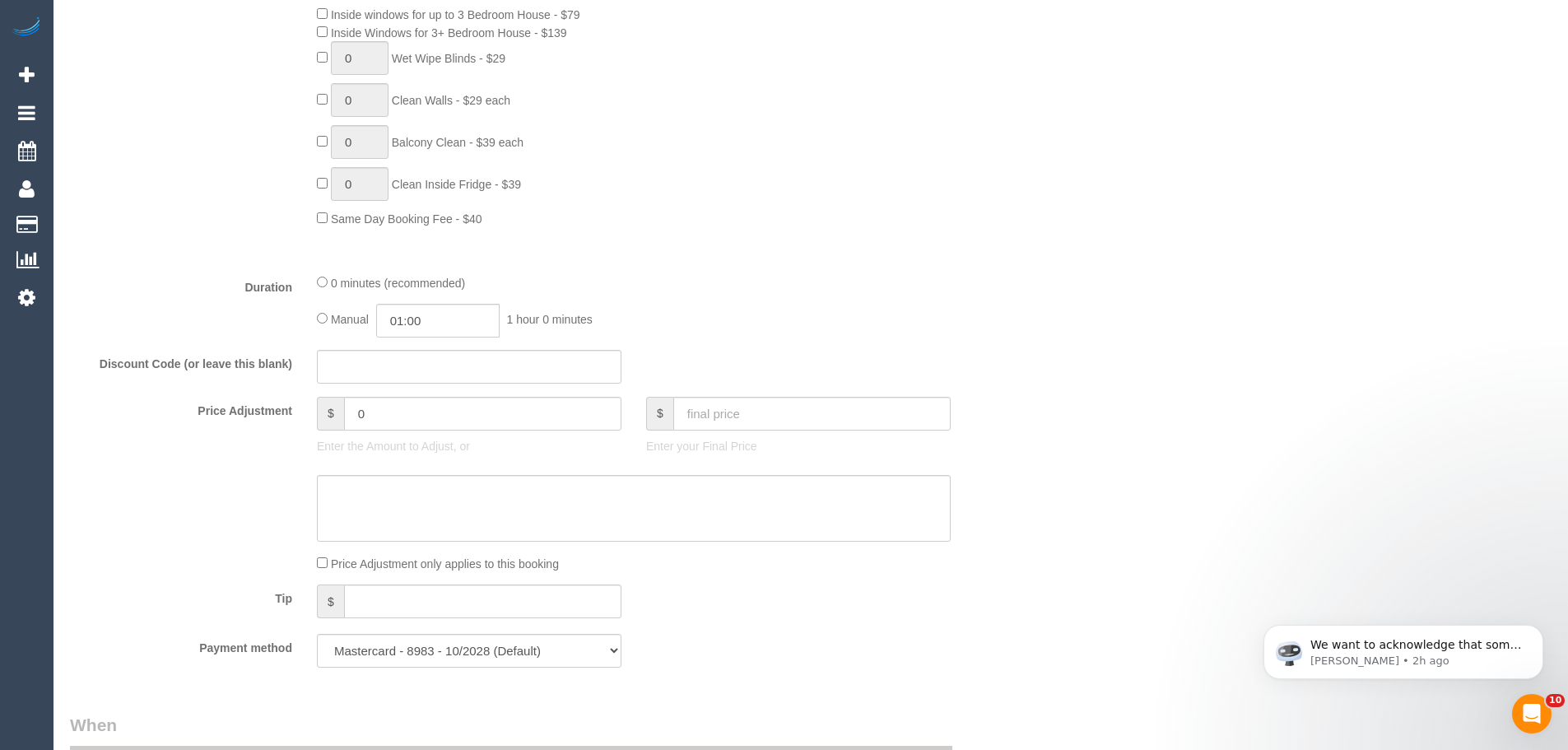
scroll to position [329, 0]
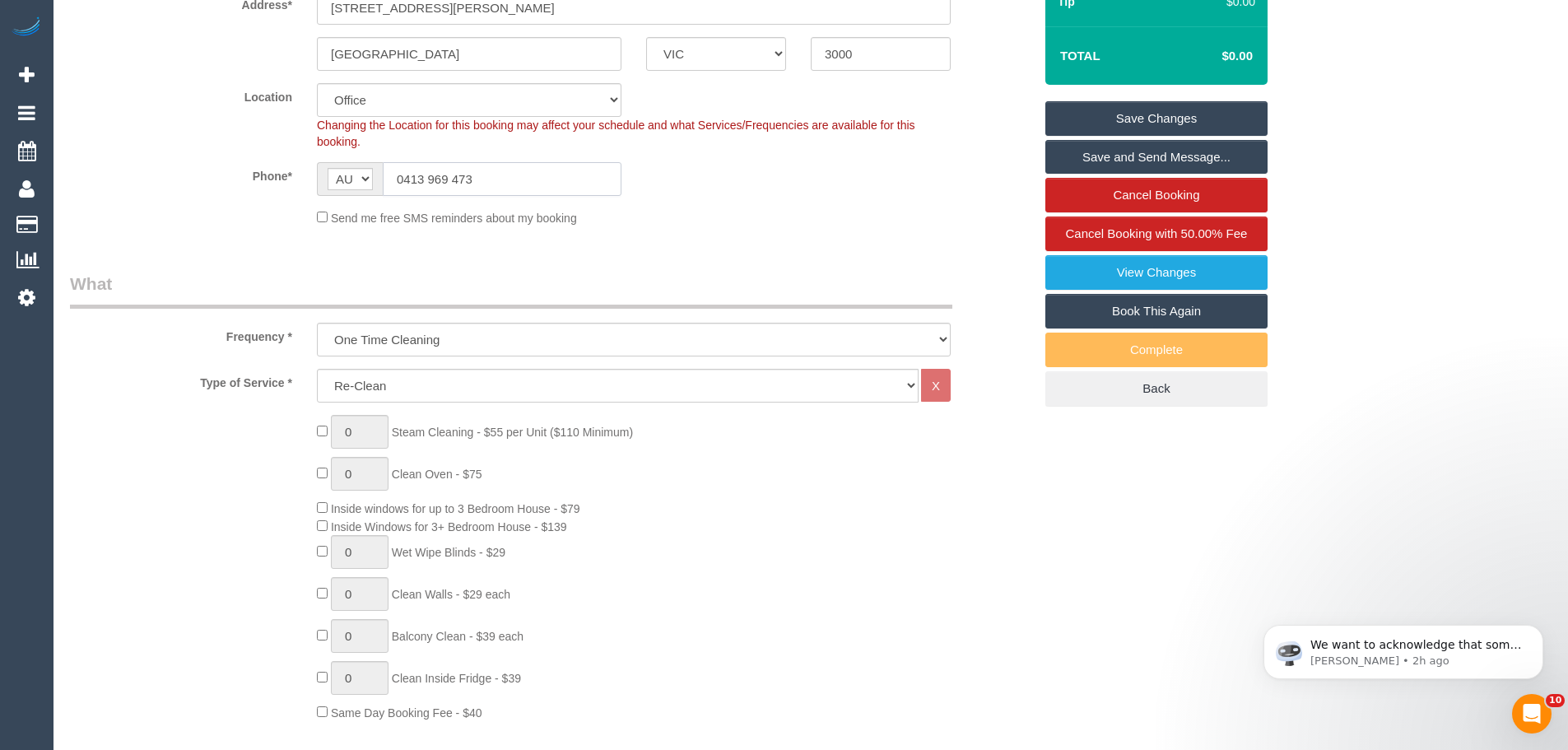
drag, startPoint x: 481, startPoint y: 181, endPoint x: 252, endPoint y: 166, distance: 229.5
click at [252, 166] on div "Phone* AF AL DZ AD AO AI AQ AG AR AM AW AU AT AZ BS BH BD BB BY BE BZ BJ BM BT …" at bounding box center [551, 179] width 987 height 34
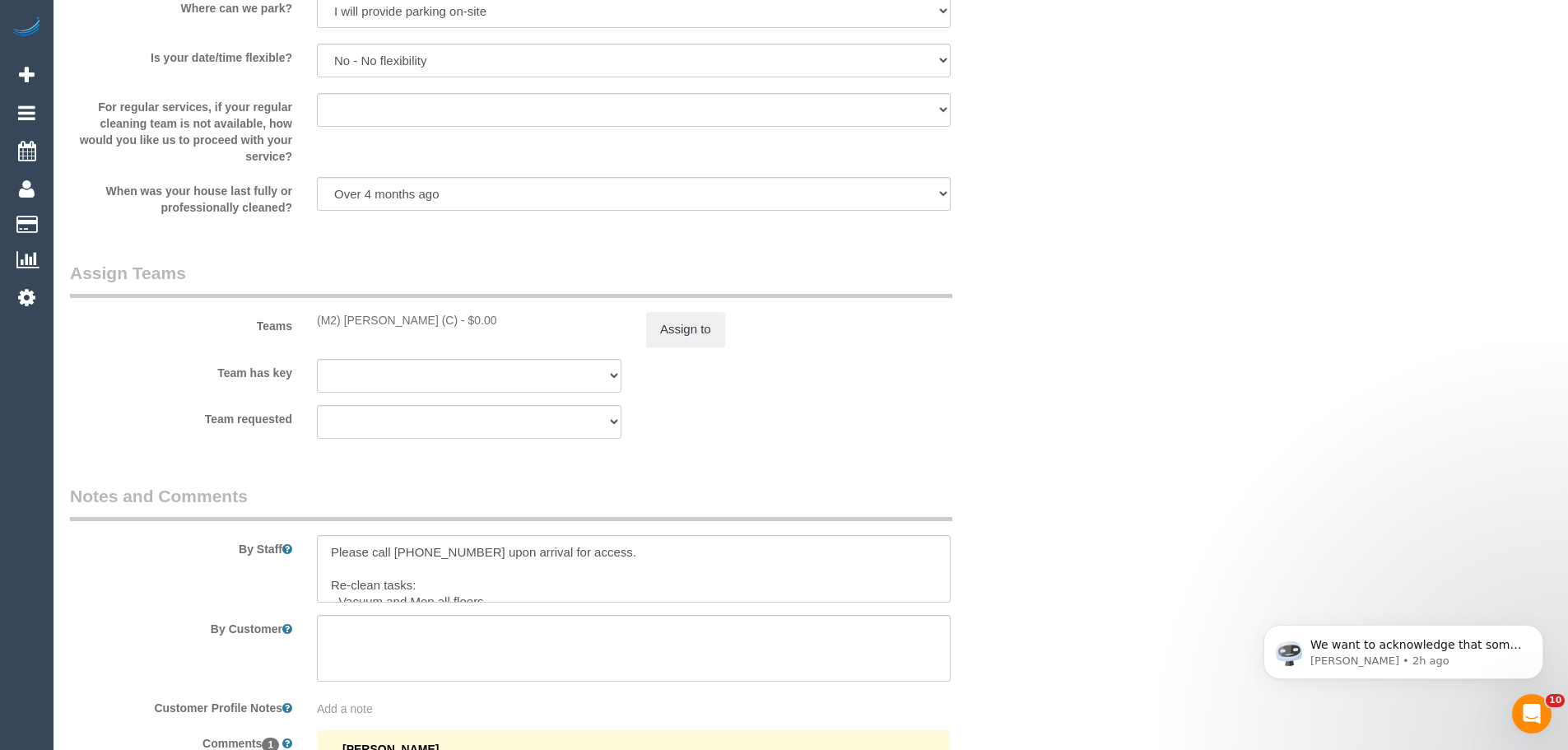
scroll to position [2305, 0]
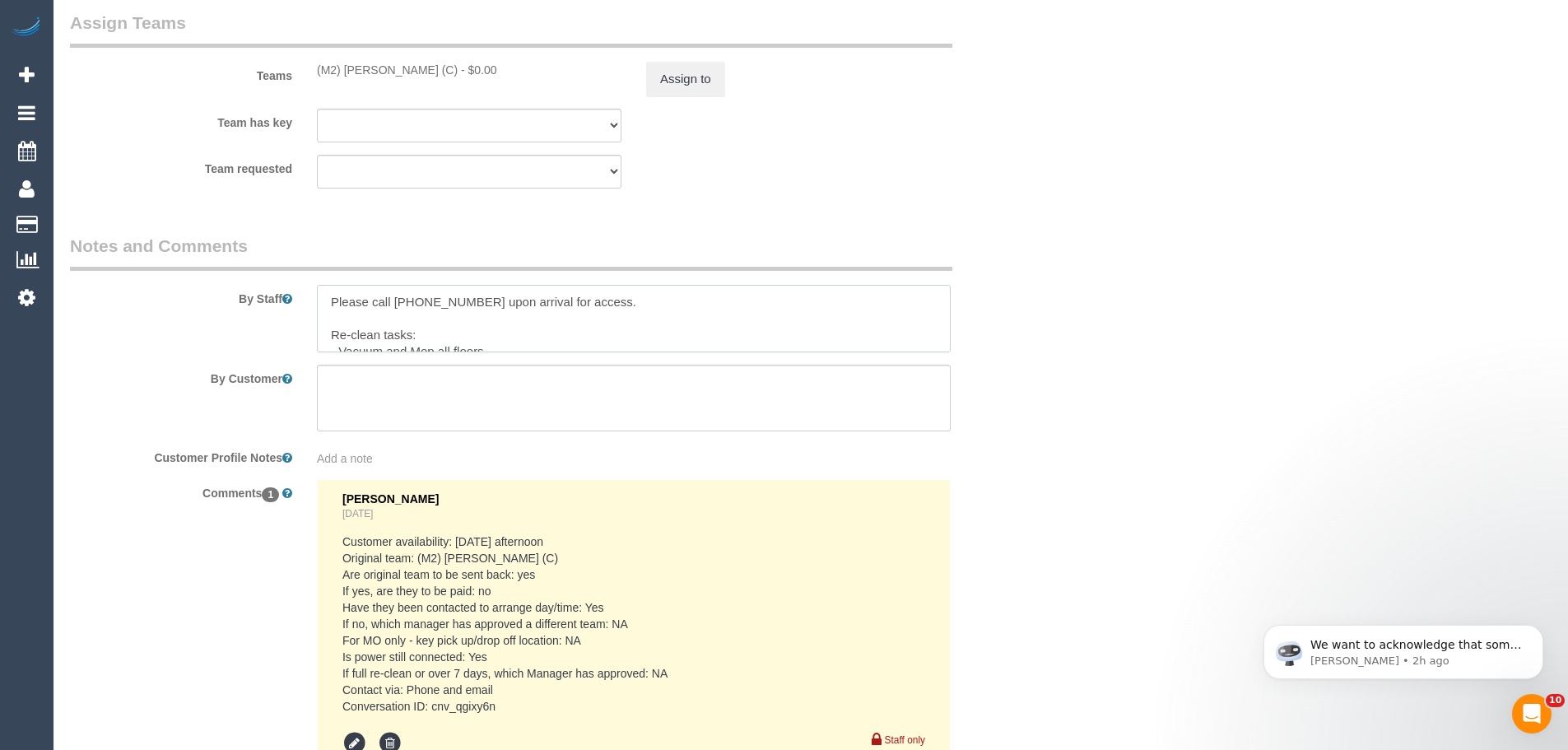
drag, startPoint x: 471, startPoint y: 305, endPoint x: 393, endPoint y: 308, distance: 78.1
click at [393, 308] on textarea at bounding box center [634, 319] width 634 height 67
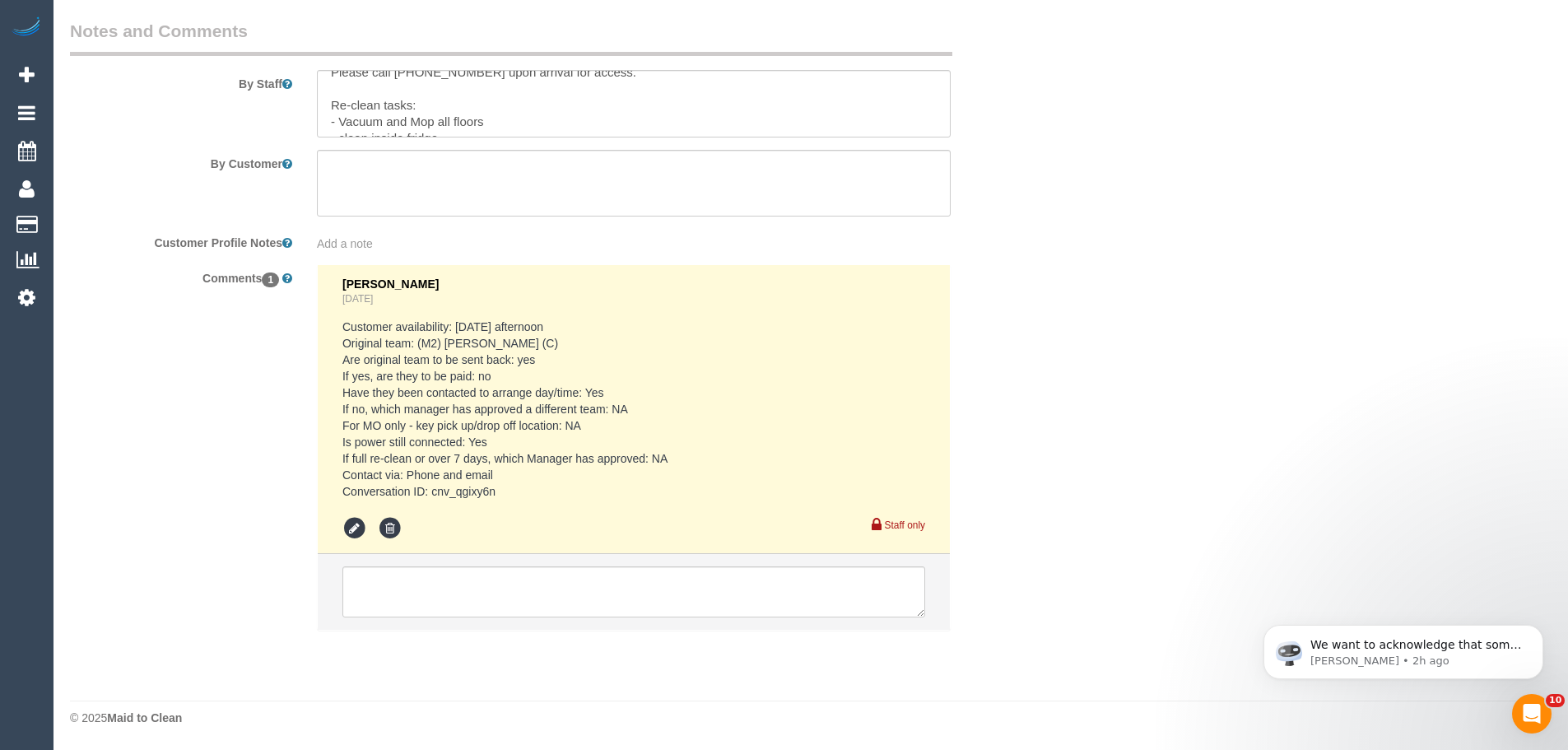
scroll to position [0, 0]
click at [452, 89] on textarea at bounding box center [634, 104] width 634 height 67
drag, startPoint x: 470, startPoint y: 90, endPoint x: 392, endPoint y: 93, distance: 78.1
click at [392, 93] on textarea at bounding box center [634, 104] width 634 height 67
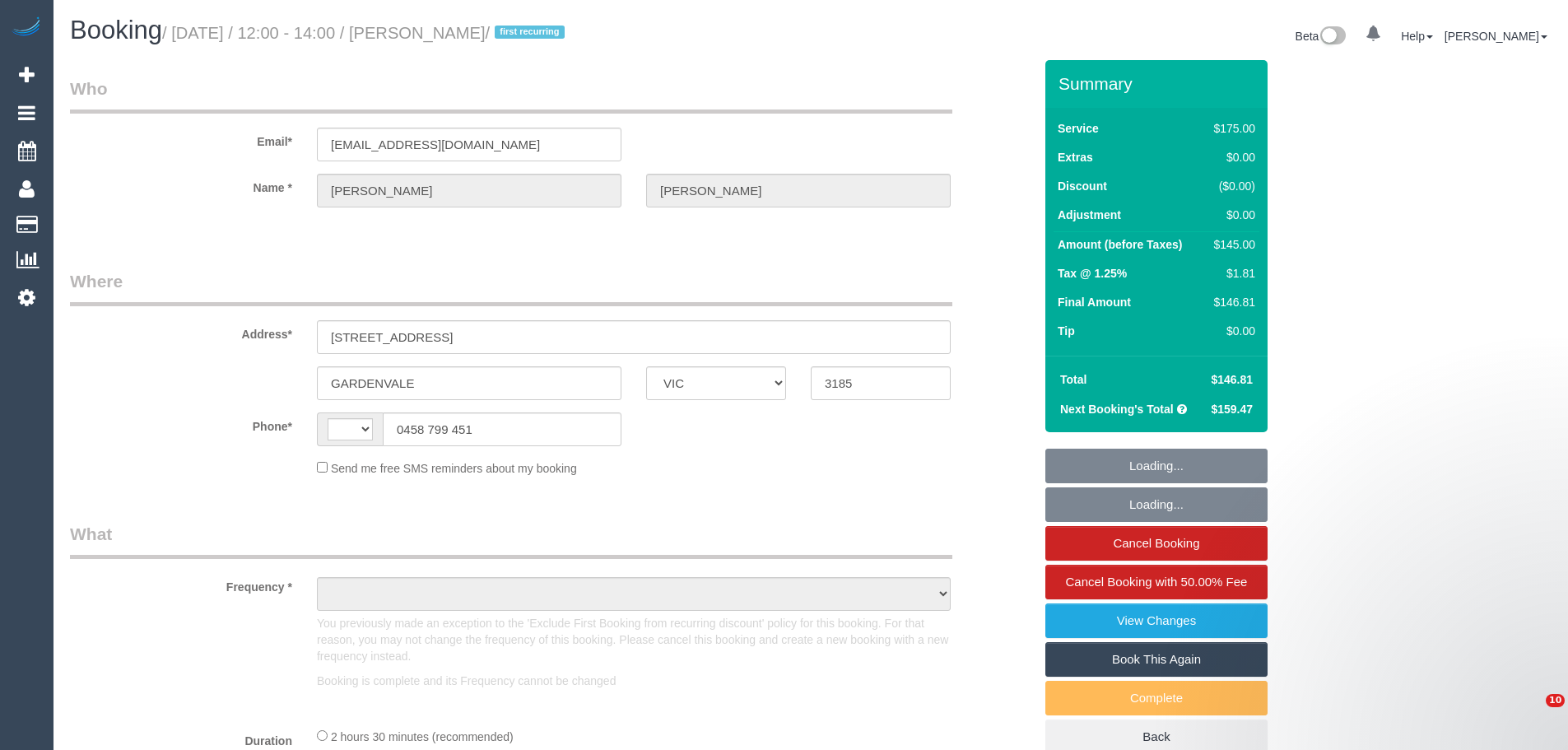
select select "VIC"
select select "150"
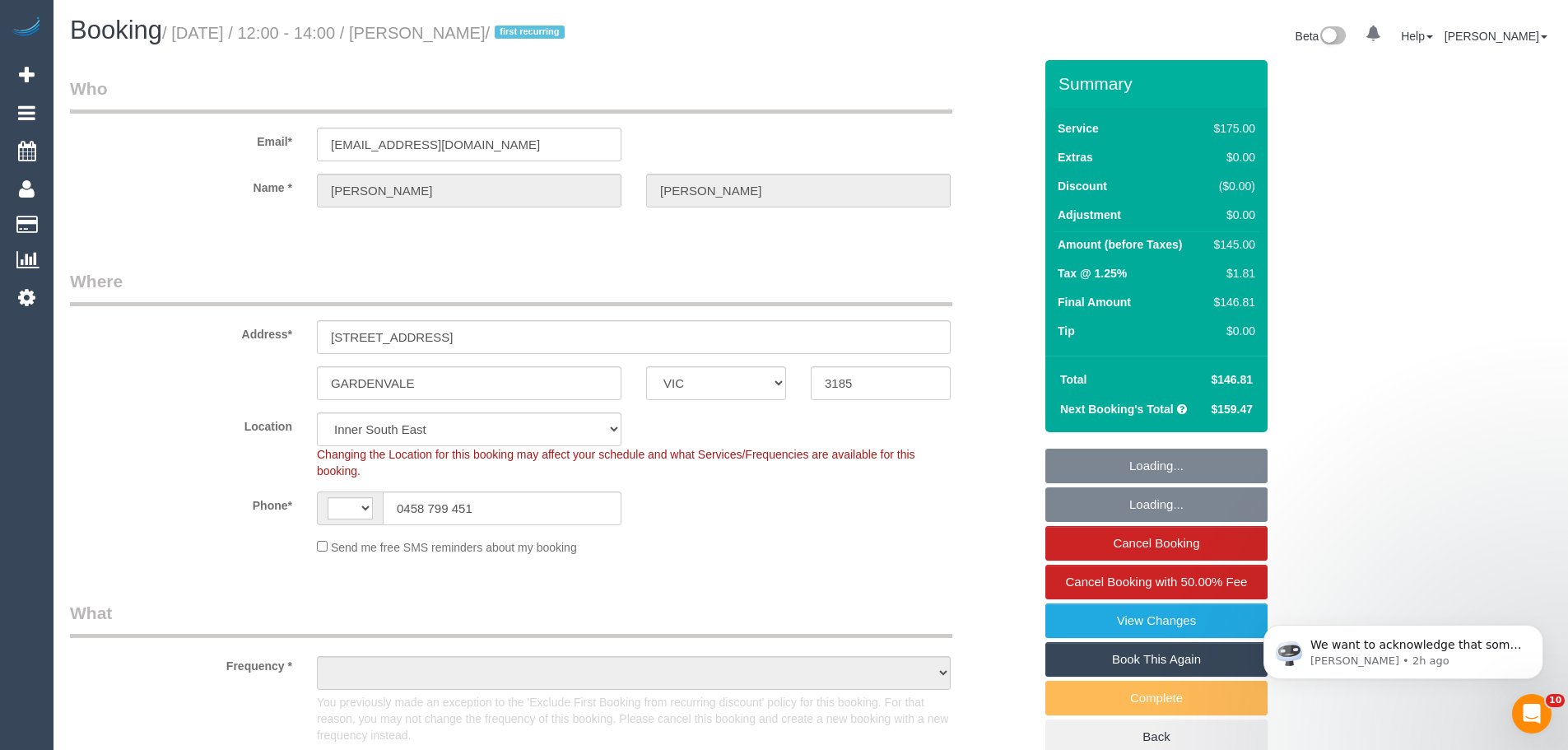
select select "string:AU"
select select "object:1336"
select select "string:stripe-pm_1Rq7Ks2GScqysDRVLe6EWTXF"
select select "number:28"
select select "number:14"
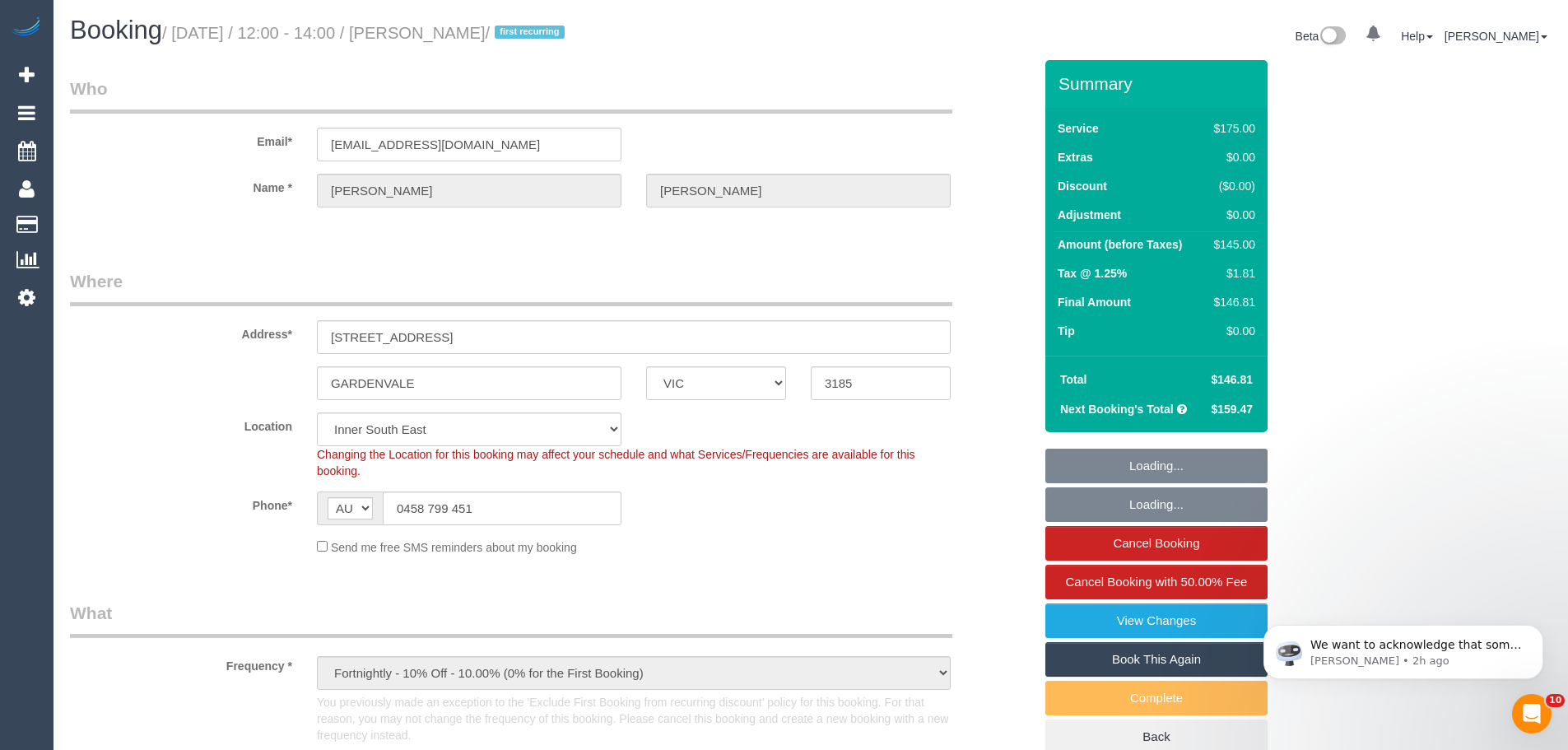
select select "number:19"
select select "number:36"
select select "number:35"
select select "number:11"
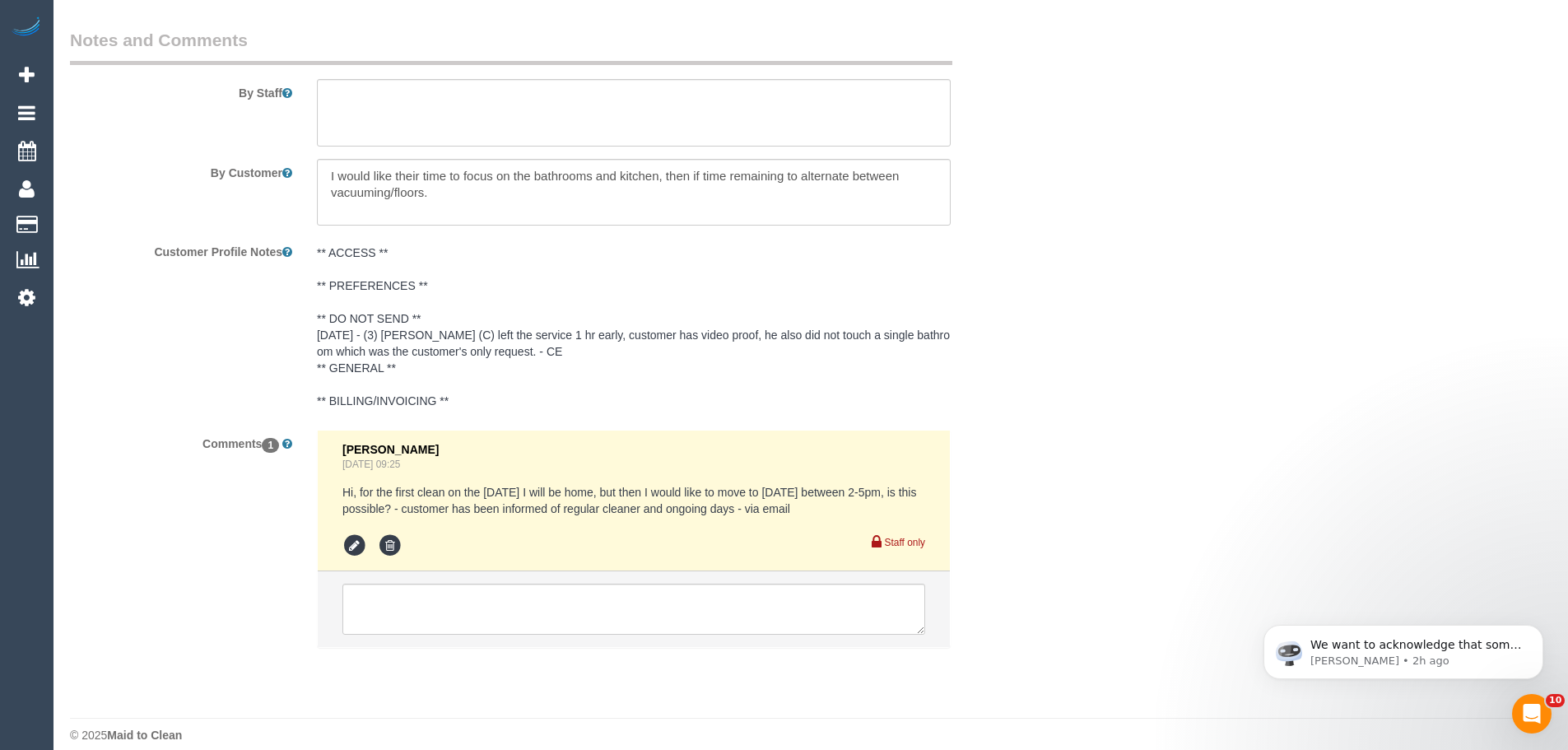
scroll to position [2906, 0]
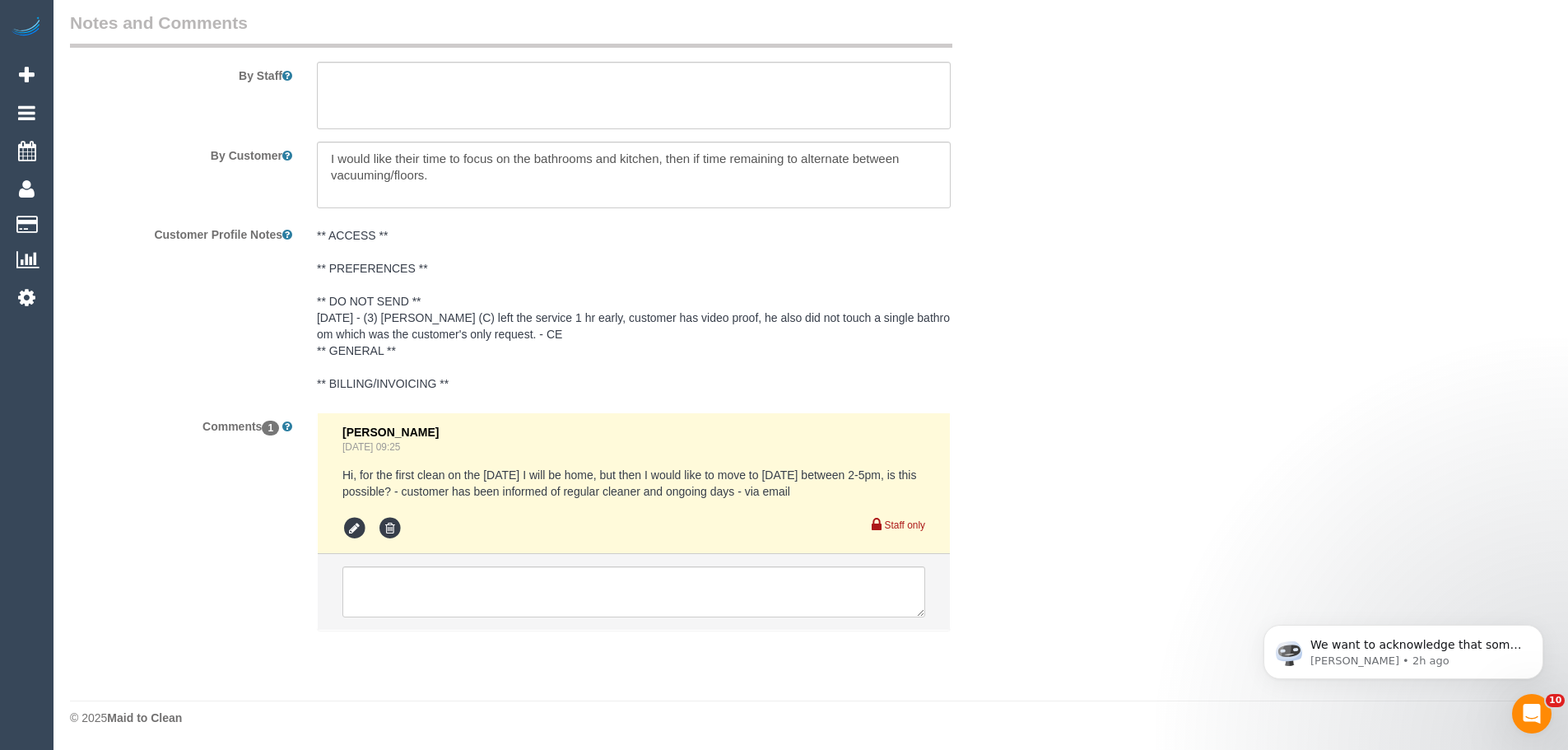
drag, startPoint x: 810, startPoint y: 475, endPoint x: 832, endPoint y: 491, distance: 27.2
click at [832, 491] on pre "Hi, for the first clean on the monday I will be home, but then I would like to …" at bounding box center [634, 483] width 583 height 33
drag, startPoint x: 726, startPoint y: 473, endPoint x: 834, endPoint y: 491, distance: 109.5
click at [834, 491] on pre "Hi, for the first clean on the monday I will be home, but then I would like to …" at bounding box center [634, 483] width 583 height 33
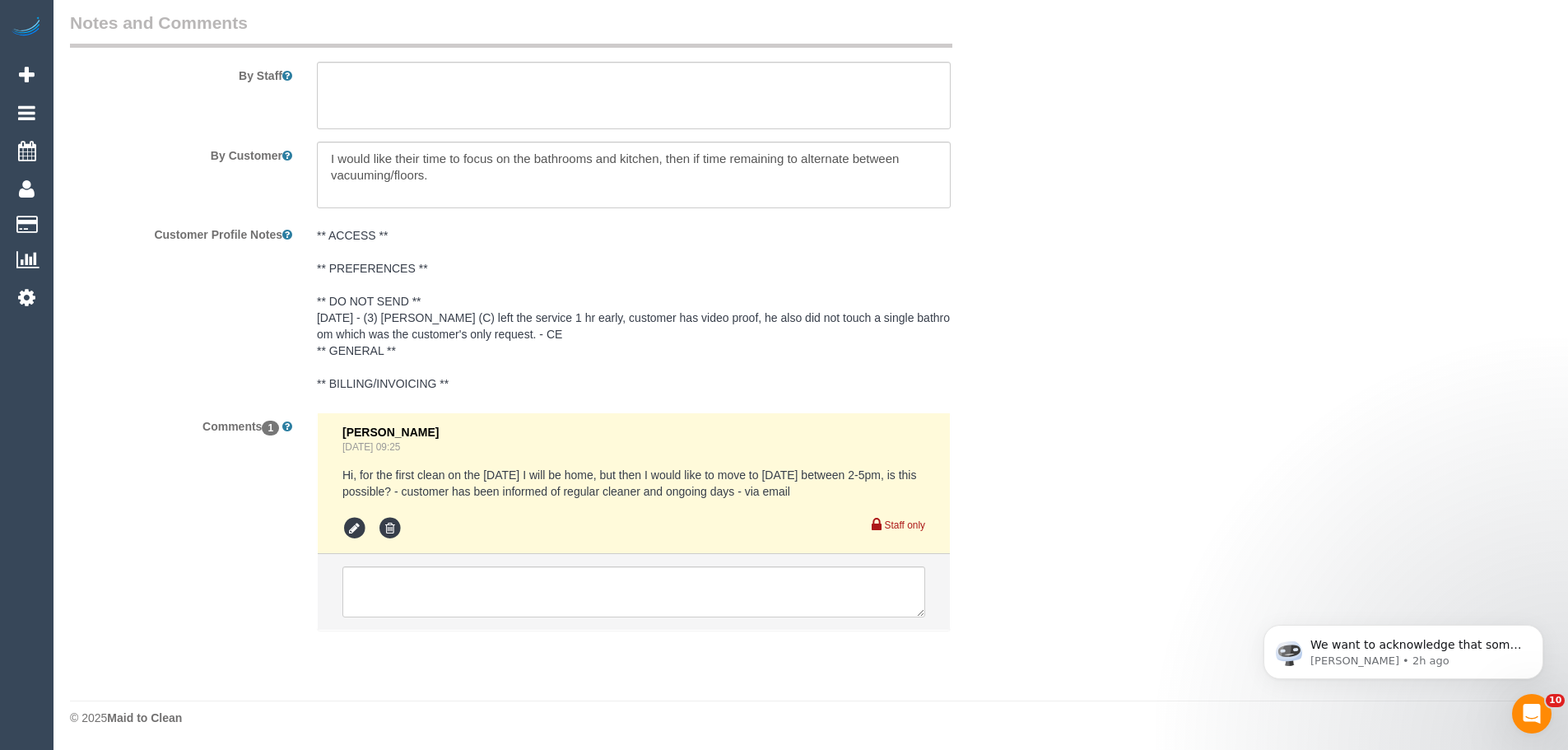
click at [834, 491] on pre "Hi, for the first clean on the monday I will be home, but then I would like to …" at bounding box center [634, 483] width 583 height 33
drag, startPoint x: 765, startPoint y: 473, endPoint x: 924, endPoint y: 483, distance: 159.3
click at [924, 483] on pre "Hi, for the first clean on the monday I will be home, but then I would like to …" at bounding box center [634, 483] width 583 height 33
click at [768, 395] on div "** ACCESS ** ** PREFERENCES ** ** DO NOT SEND ** 19/09/2025 - (3) Andres Arredo…" at bounding box center [634, 310] width 659 height 180
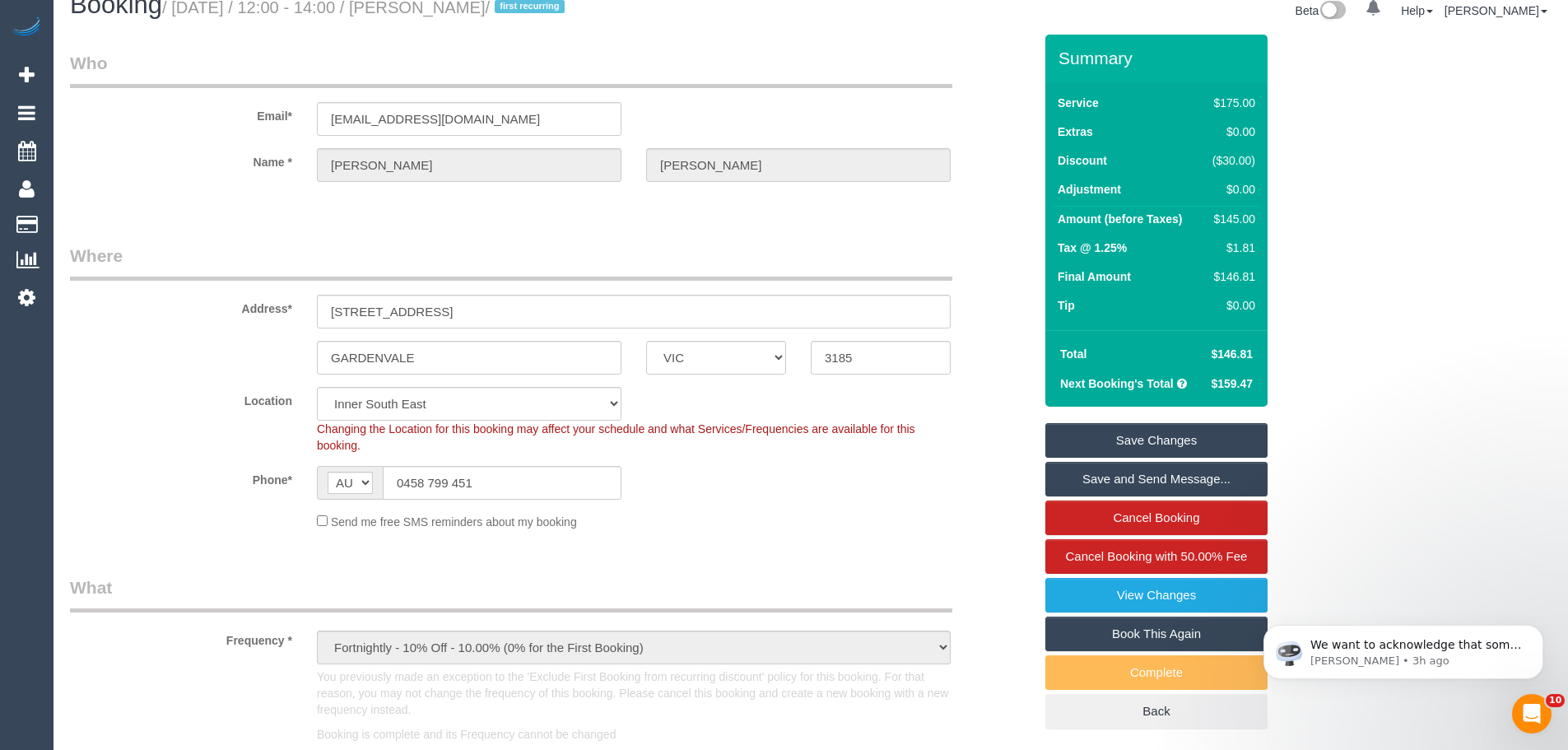
scroll to position [0, 0]
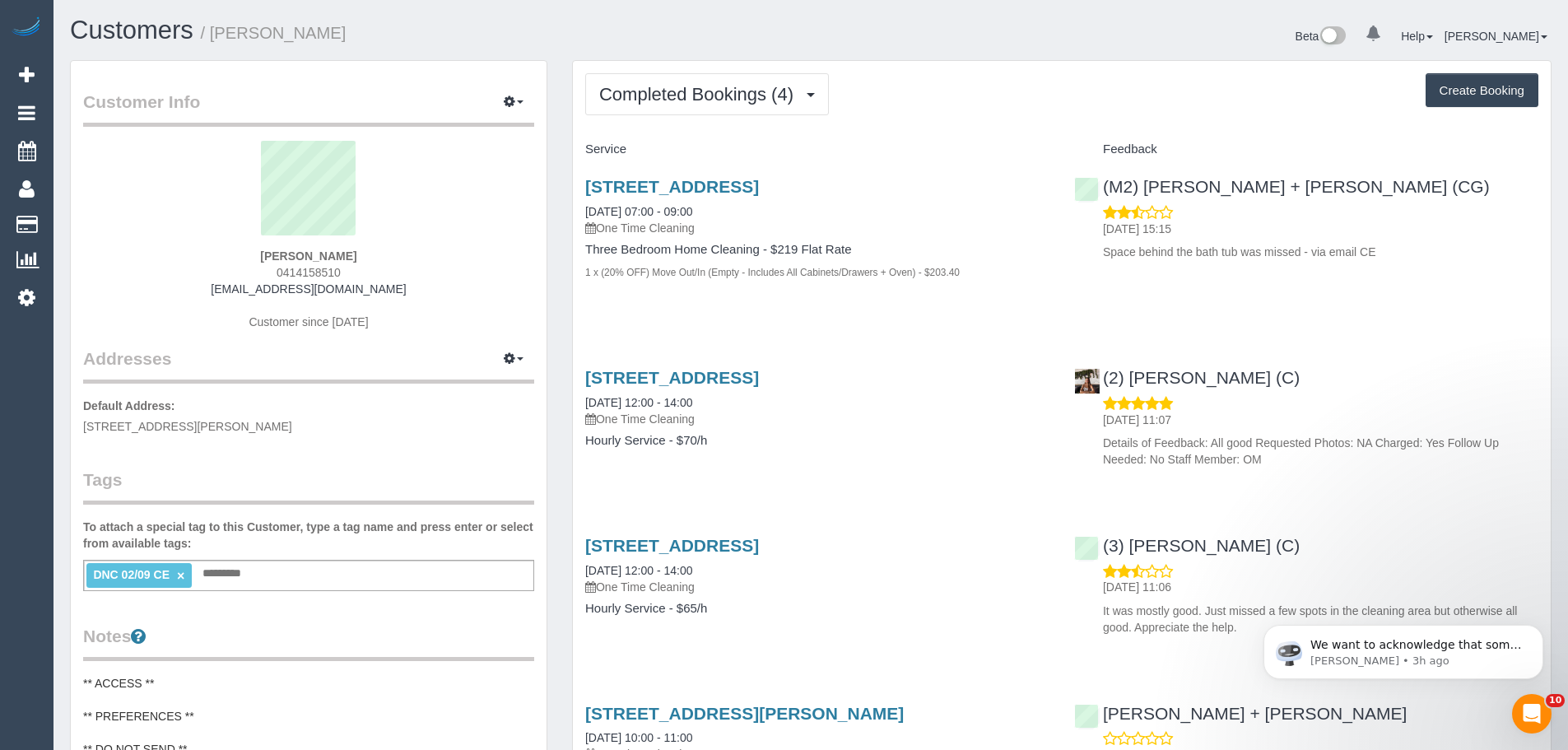
click at [336, 271] on span "0414158510" at bounding box center [308, 272] width 64 height 13
drag, startPoint x: 340, startPoint y: 274, endPoint x: 155, endPoint y: 279, distance: 185.1
click at [156, 279] on div "[PERSON_NAME] 0414158510 [EMAIL_ADDRESS][DOMAIN_NAME] Customer since [DATE]" at bounding box center [308, 244] width 451 height 205
copy span "0414158510"
click at [344, 266] on div "[PERSON_NAME] 0414158510 [EMAIL_ADDRESS][DOMAIN_NAME] Customer since [DATE]" at bounding box center [308, 244] width 451 height 205
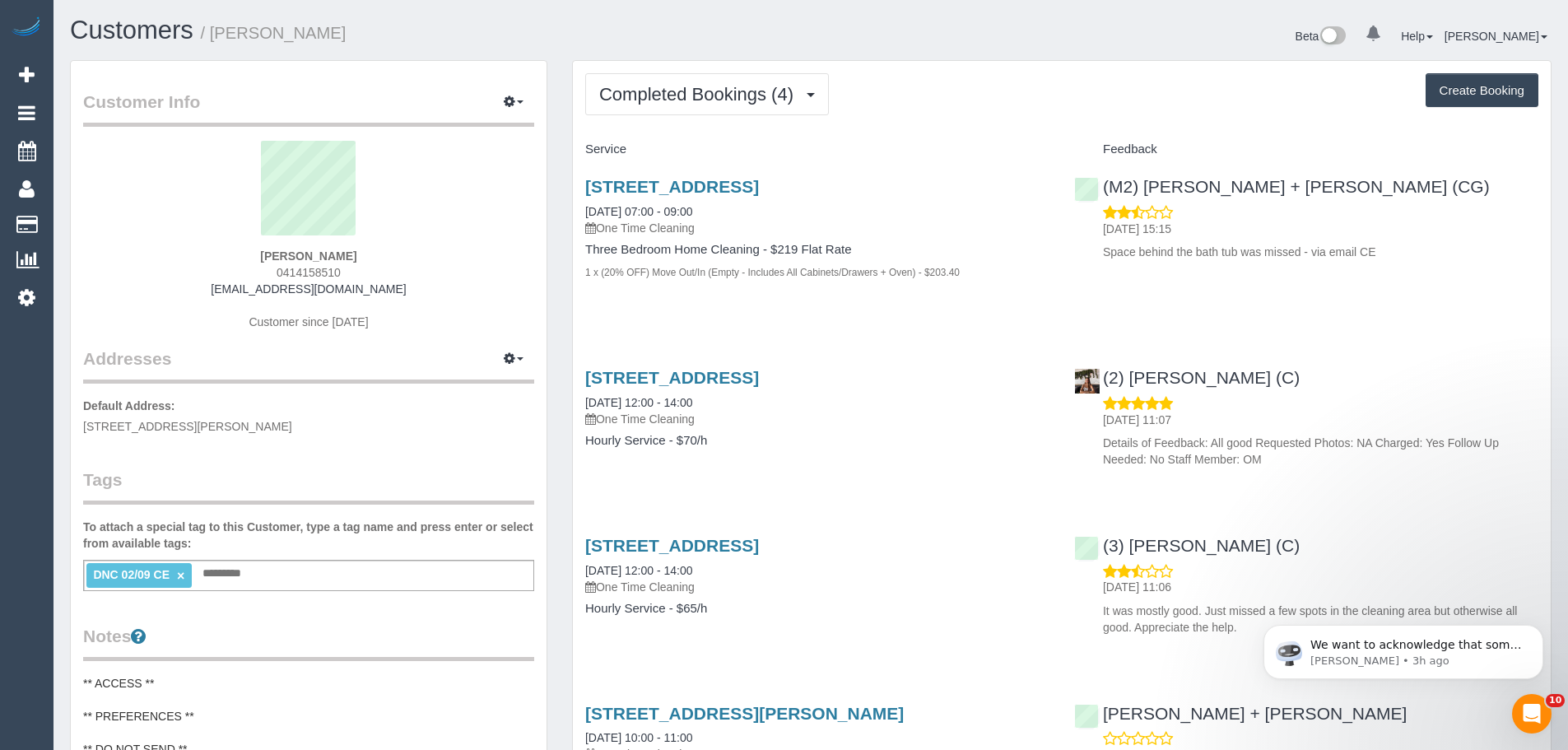
drag, startPoint x: 344, startPoint y: 269, endPoint x: 263, endPoint y: 276, distance: 81.3
click at [263, 276] on div "[PERSON_NAME] 0414158510 [EMAIL_ADDRESS][DOMAIN_NAME] Customer since [DATE]" at bounding box center [308, 244] width 451 height 205
copy span "0414158510"
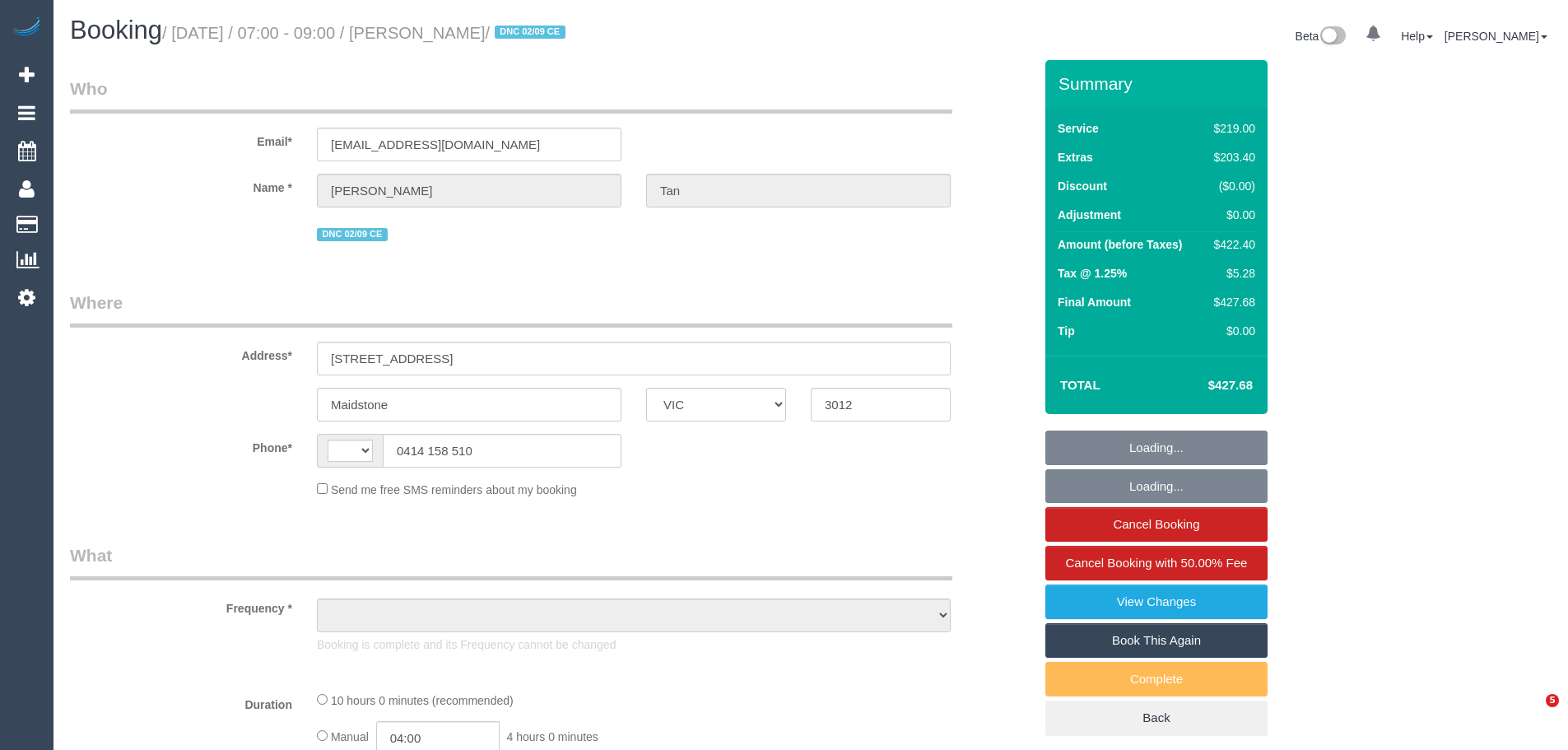
select select "VIC"
select select "string:AU"
select select "string:stripe-pm_1Rzudw2GScqysDRVJLiqdmYb"
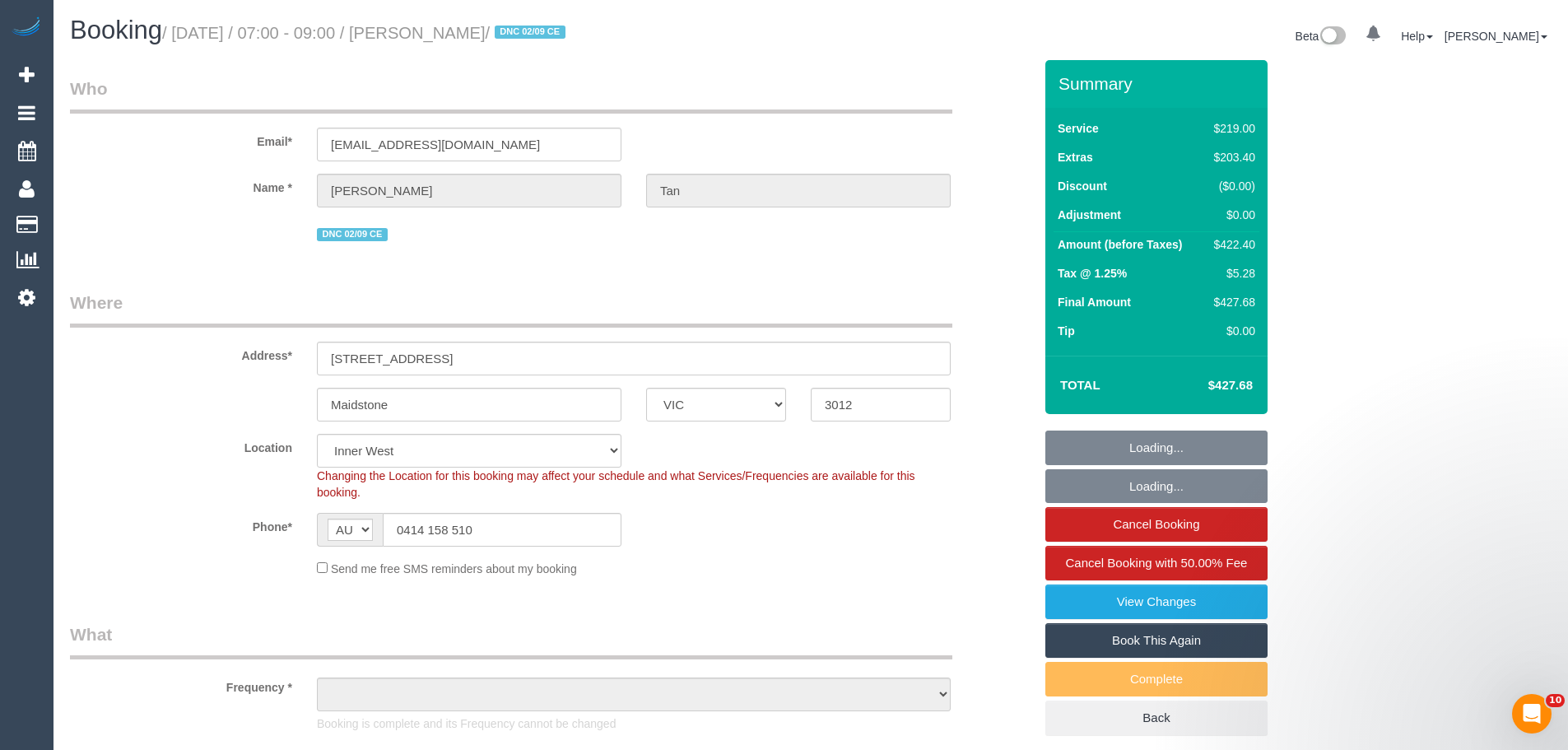
select select "object:832"
select select "number:28"
select select "number:15"
select select "number:19"
select select "number:24"
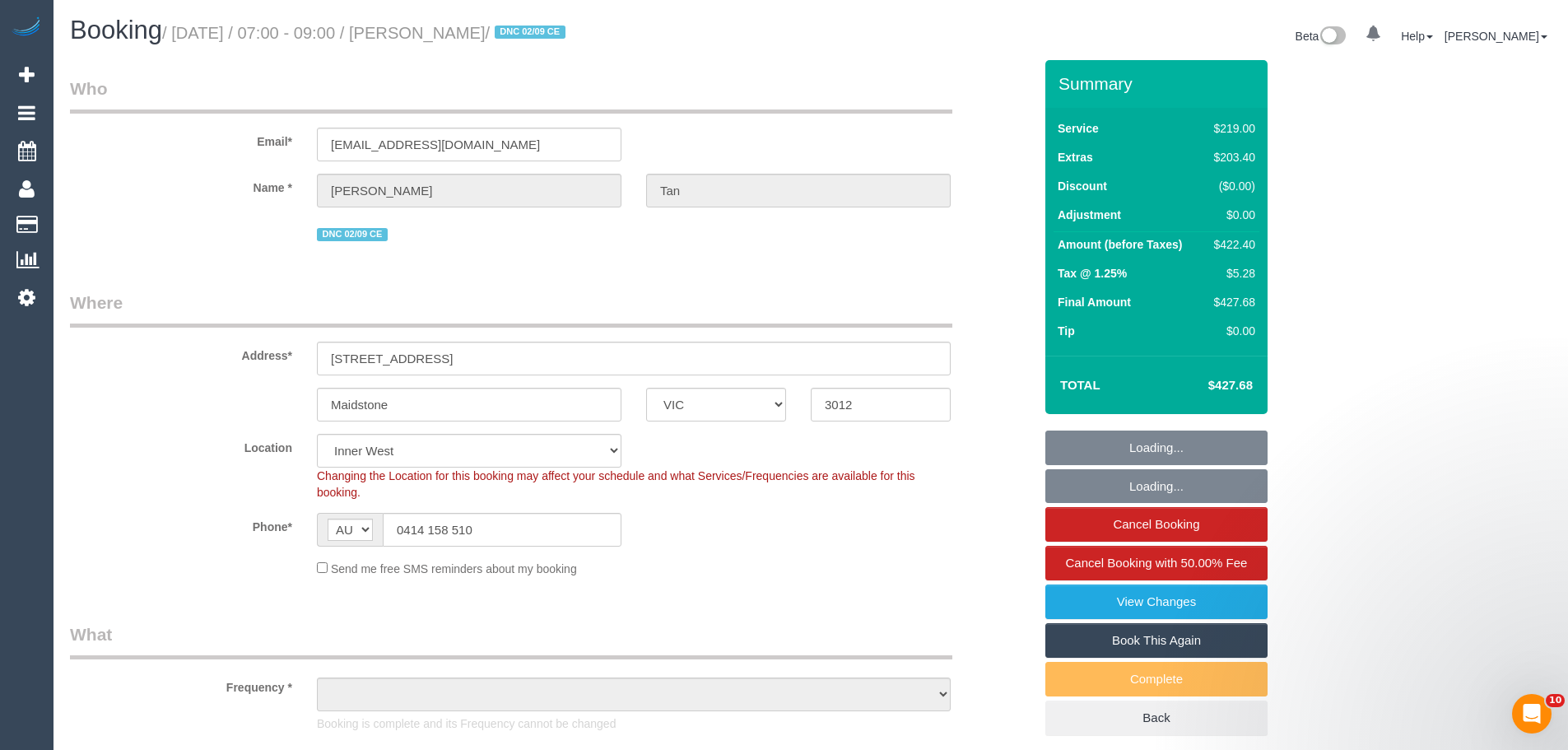
select select "number:26"
select select "object:1541"
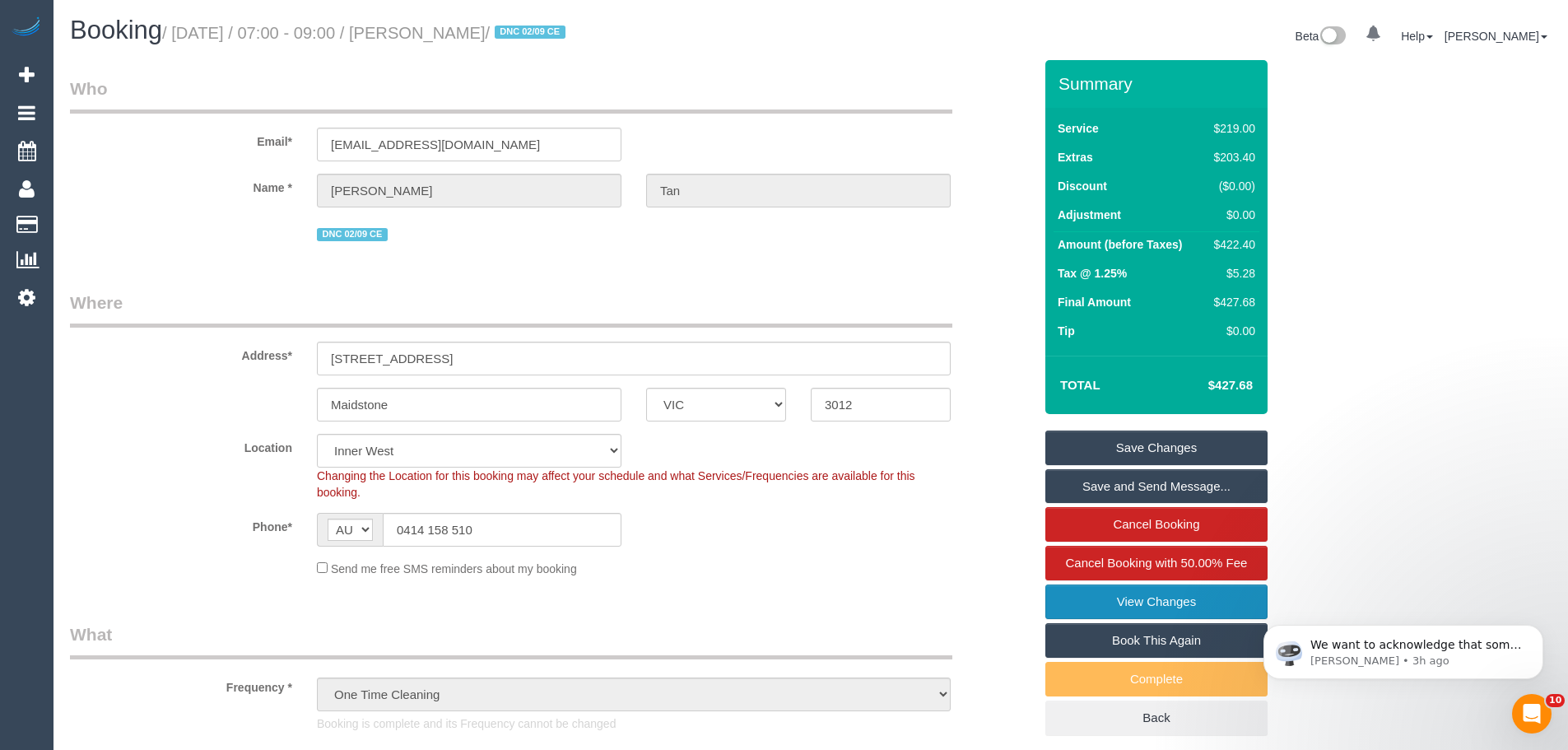
click at [1185, 604] on link "View Changes" at bounding box center [1155, 601] width 222 height 35
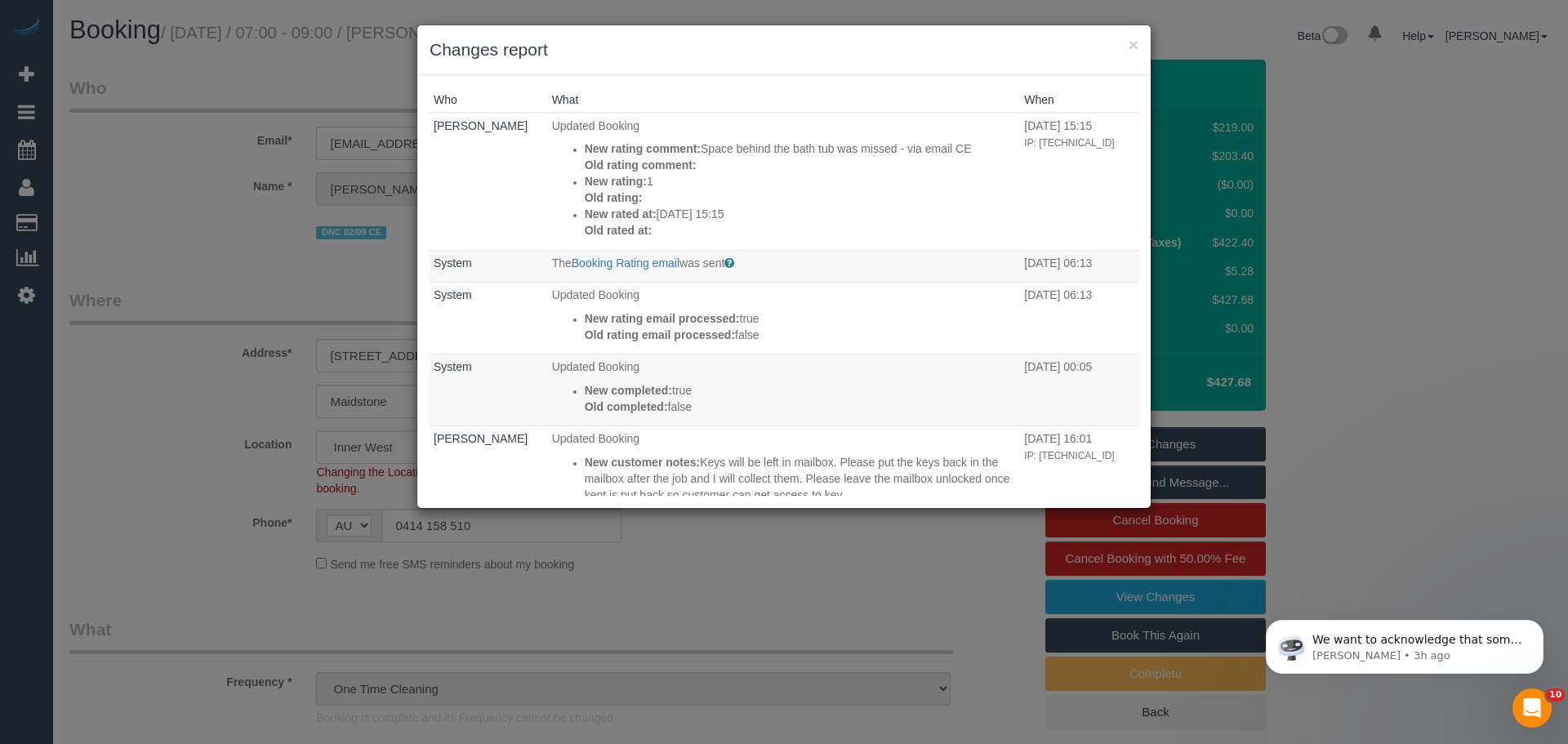
drag, startPoint x: 1095, startPoint y: 452, endPoint x: 1542, endPoint y: 76, distance: 584.1
click at [1542, 76] on div "× Changes report Who What When [PERSON_NAME] Updated Booking New rating comment…" at bounding box center [784, 372] width 1568 height 744
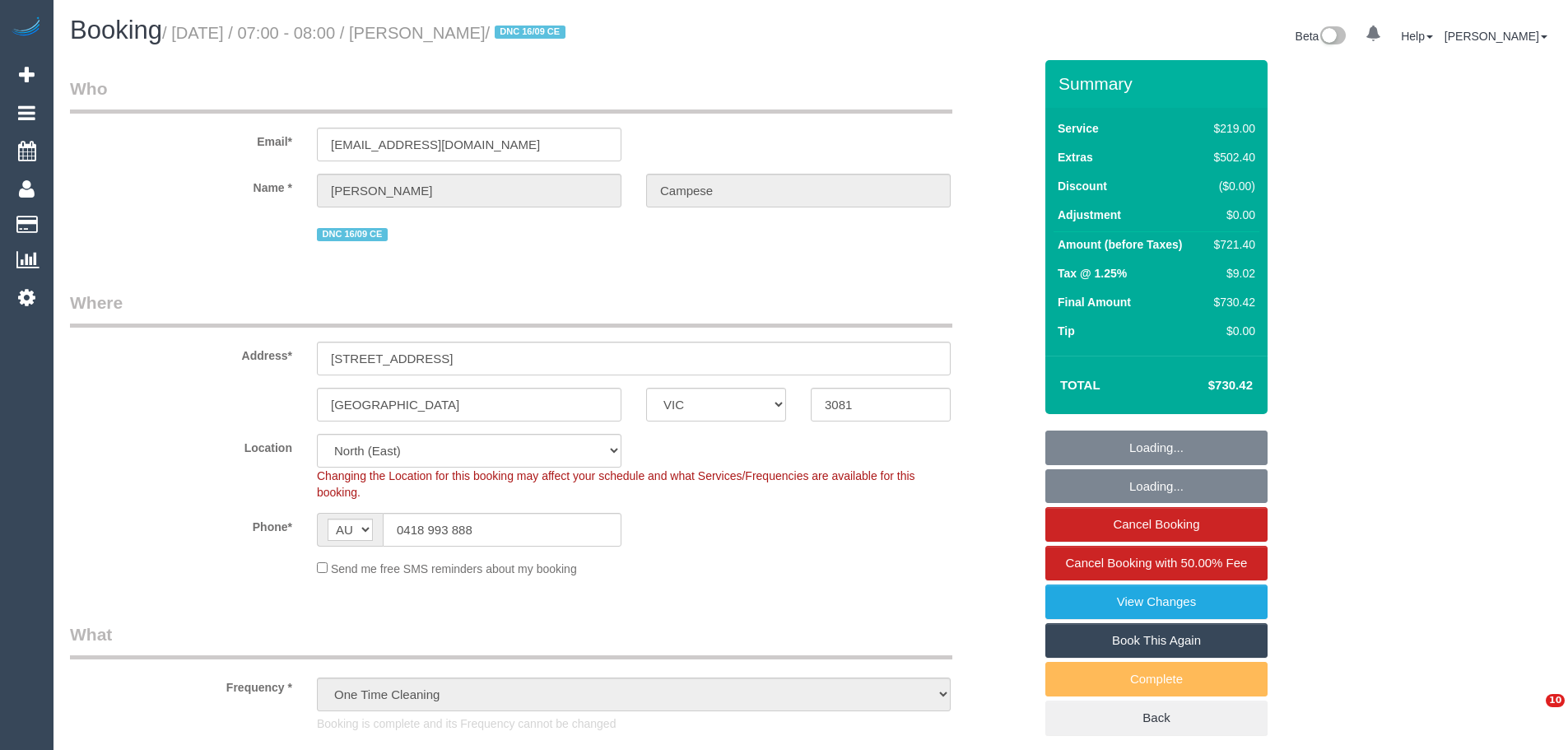
select select "VIC"
select select "spot1"
select select "number:28"
select select "number:14"
select select "number:18"
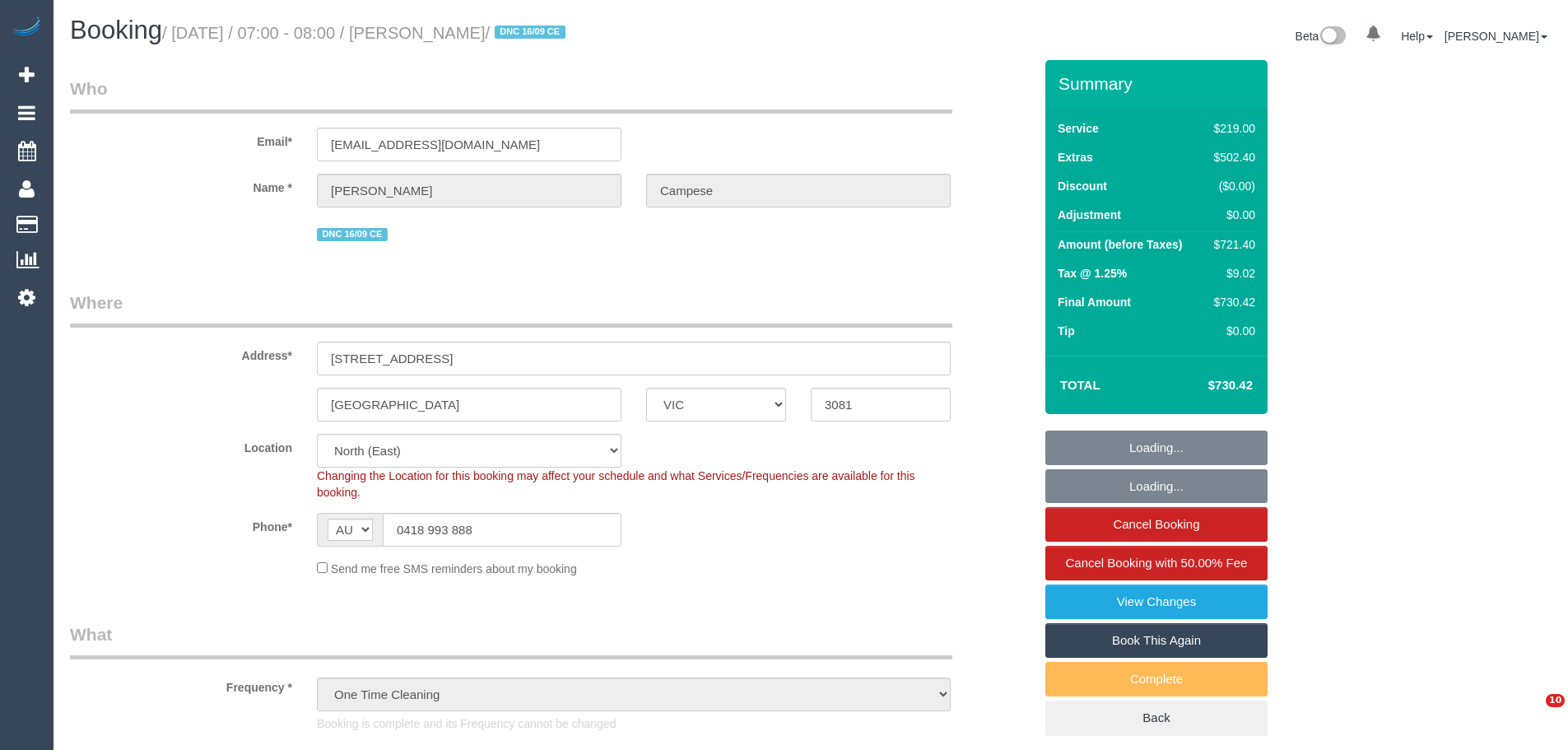
select select "number:24"
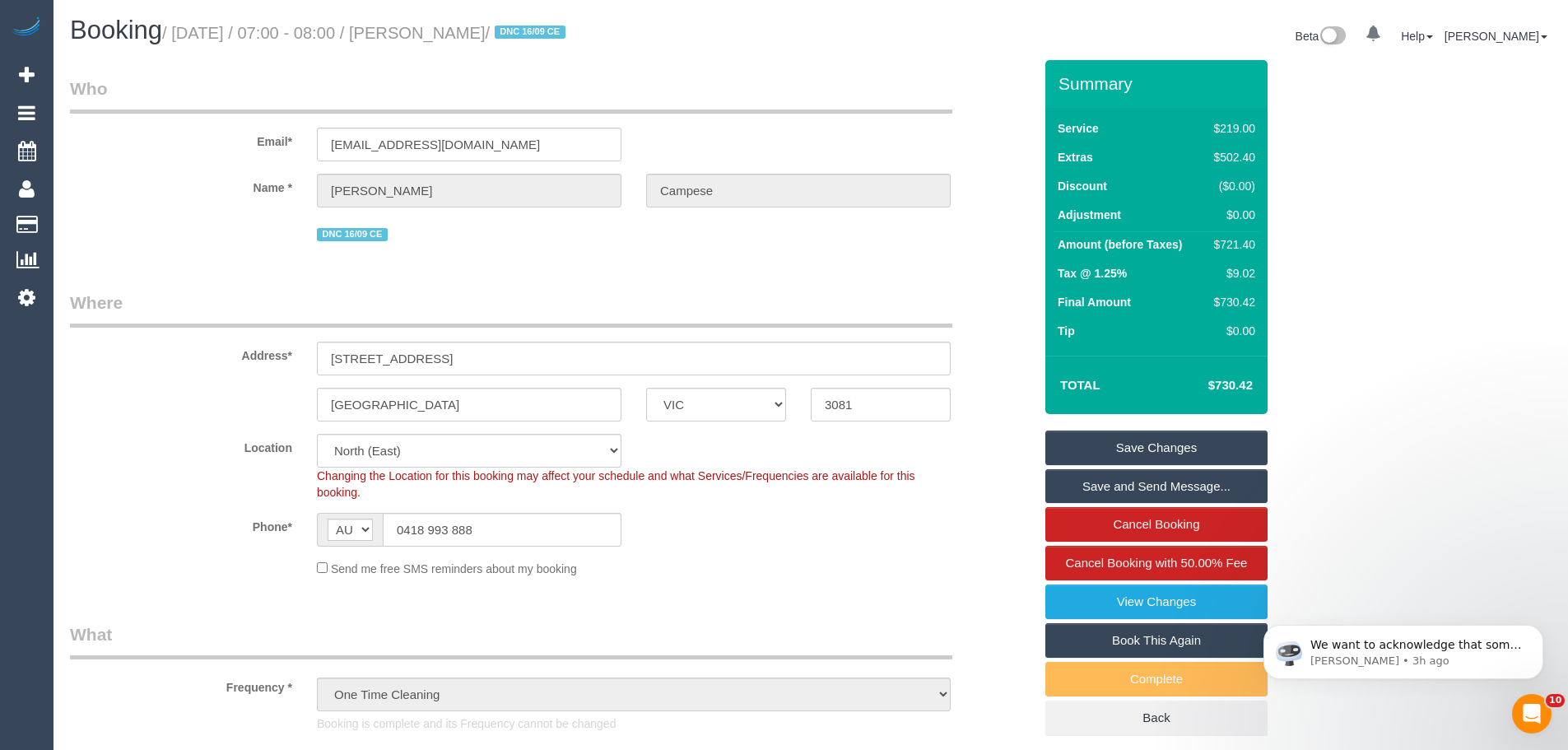
drag, startPoint x: 1236, startPoint y: 236, endPoint x: 1232, endPoint y: 247, distance: 11.7
click at [1234, 243] on div "$721.40" at bounding box center [1232, 244] width 48 height 17
click at [1232, 247] on div "$721.40" at bounding box center [1232, 244] width 48 height 17
copy div "721.40"
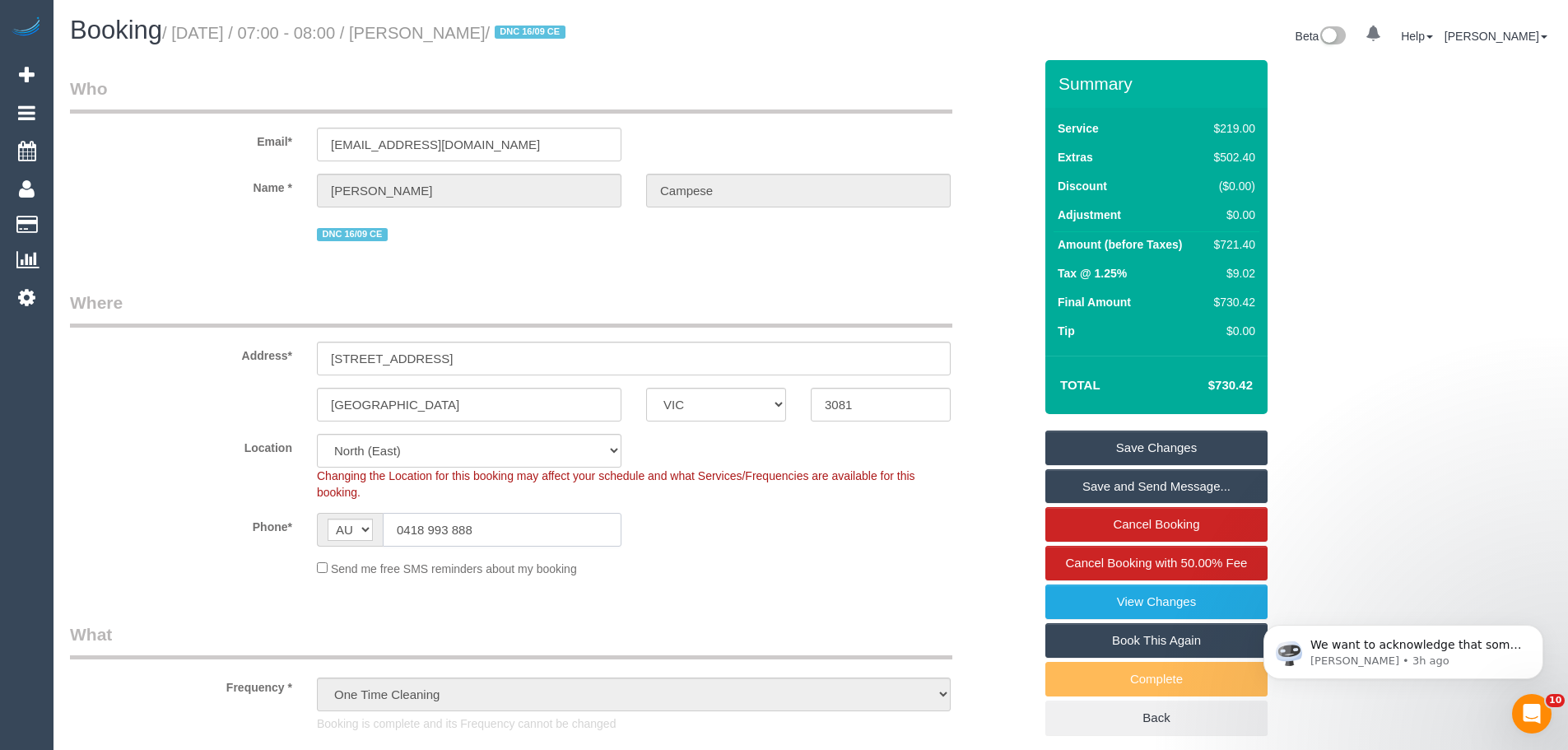
click at [540, 533] on input "0418 993 888" at bounding box center [502, 530] width 239 height 34
click at [540, 532] on input "0418 993 888" at bounding box center [502, 530] width 239 height 34
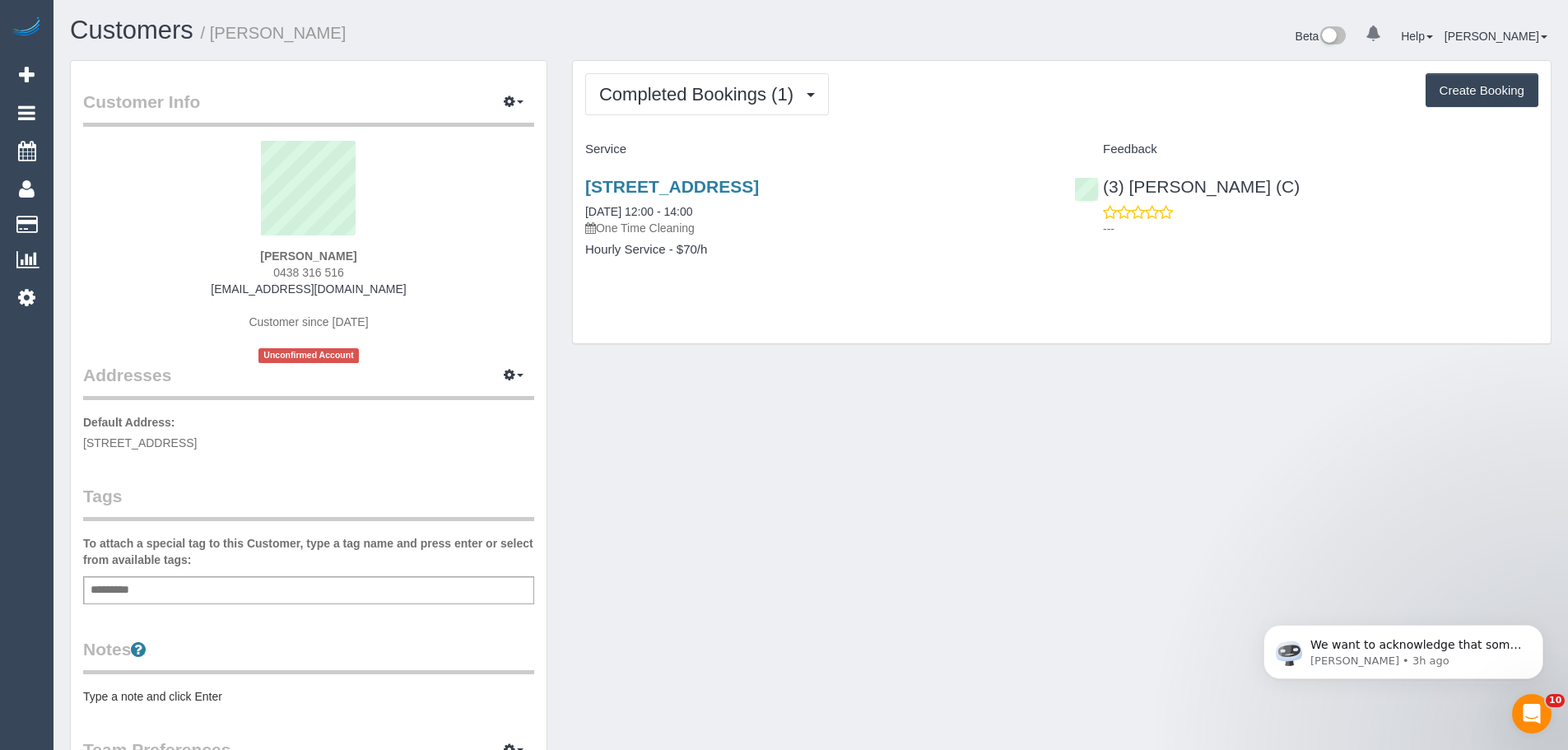
drag, startPoint x: 403, startPoint y: 255, endPoint x: 239, endPoint y: 252, distance: 164.0
click at [239, 252] on div "[PERSON_NAME] 0438 316 516 [EMAIL_ADDRESS][DOMAIN_NAME] Customer since [DATE] U…" at bounding box center [308, 251] width 451 height 222
copy strong "[PERSON_NAME]"
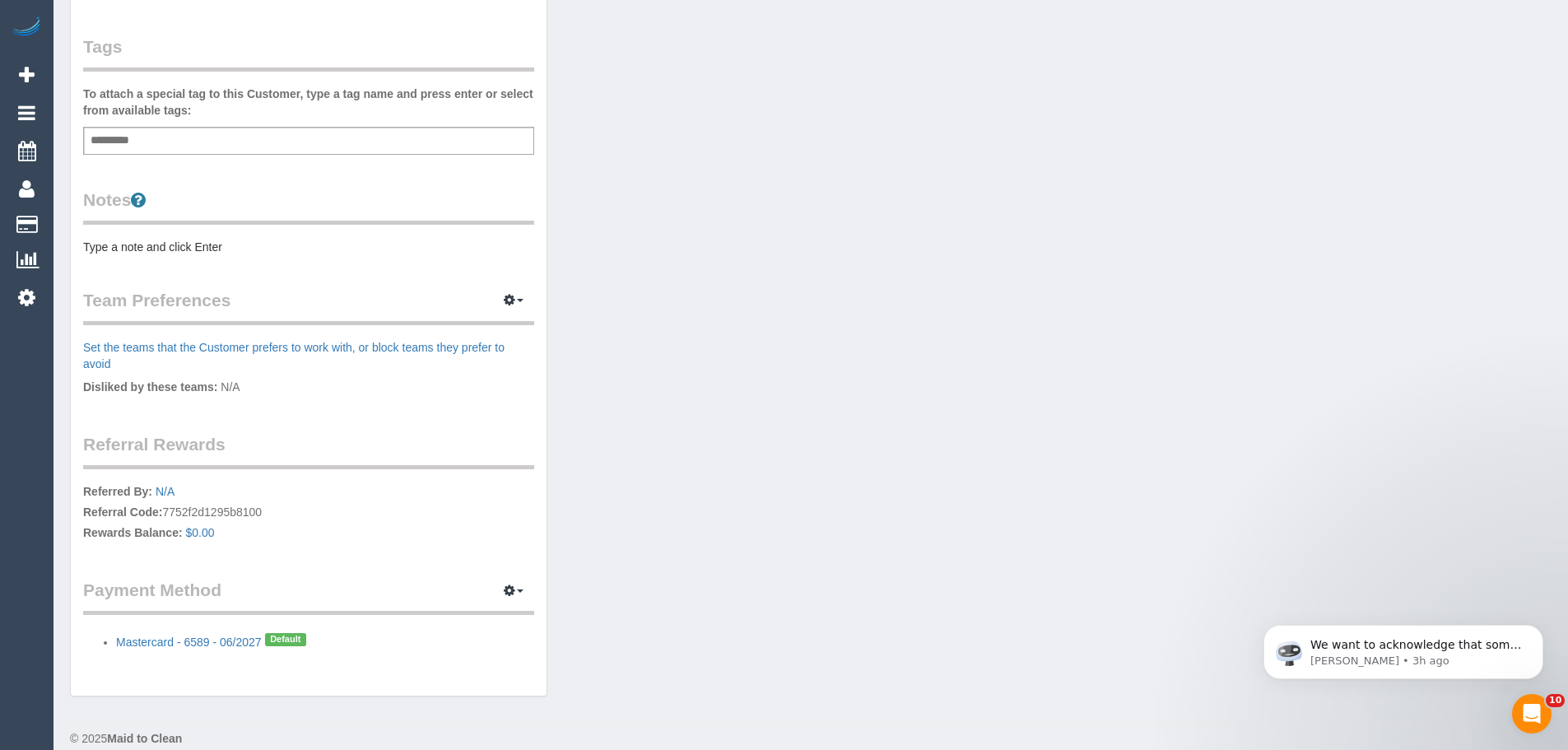
scroll to position [470, 0]
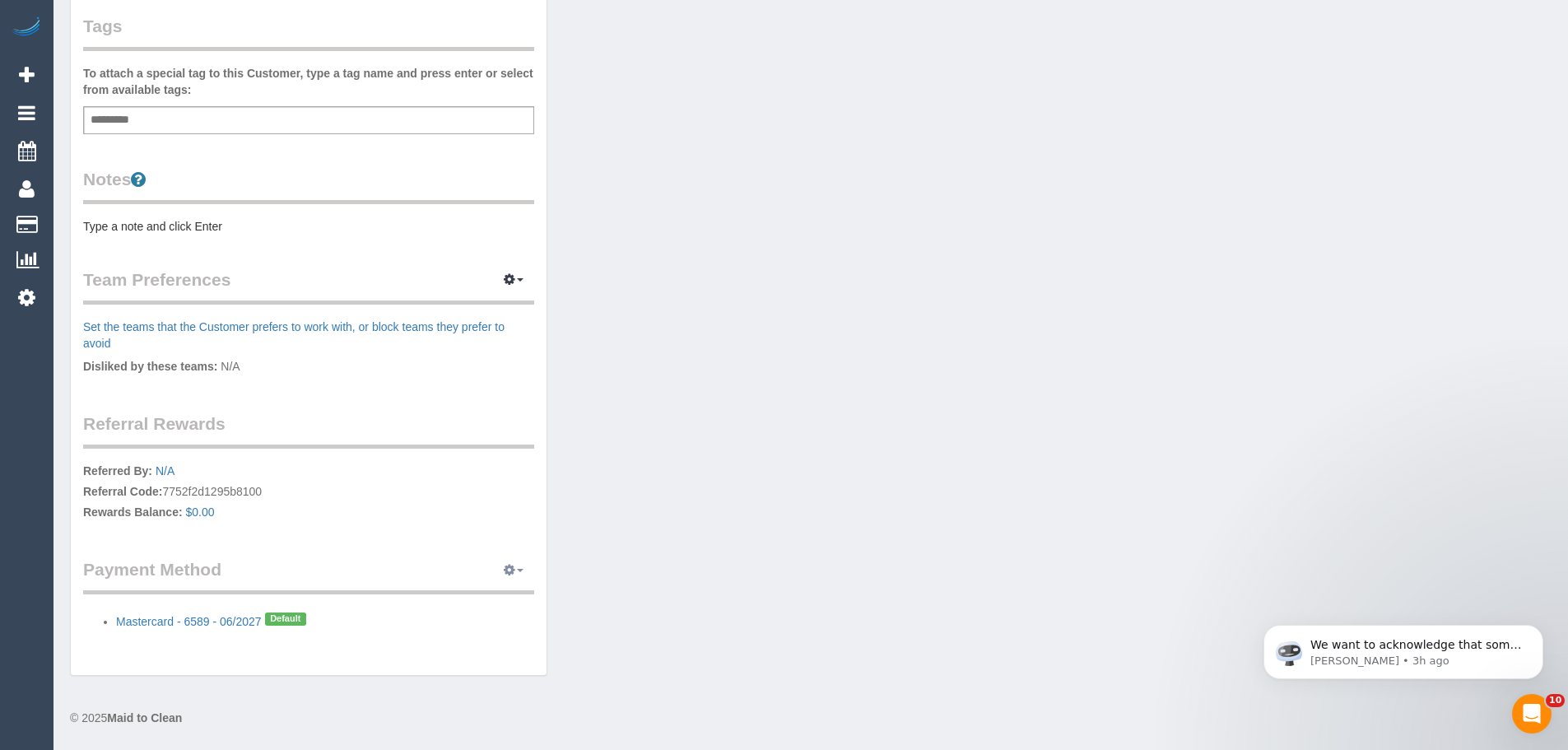
click at [519, 568] on span "button" at bounding box center [520, 570] width 6 height 4
click at [238, 600] on div "Payment Method View Payment Methods Add Credit/Debit Card Change Stripe ID: cus…" at bounding box center [308, 593] width 451 height 73
click at [230, 615] on link "Mastercard - 6589 - 06/2027" at bounding box center [189, 621] width 146 height 13
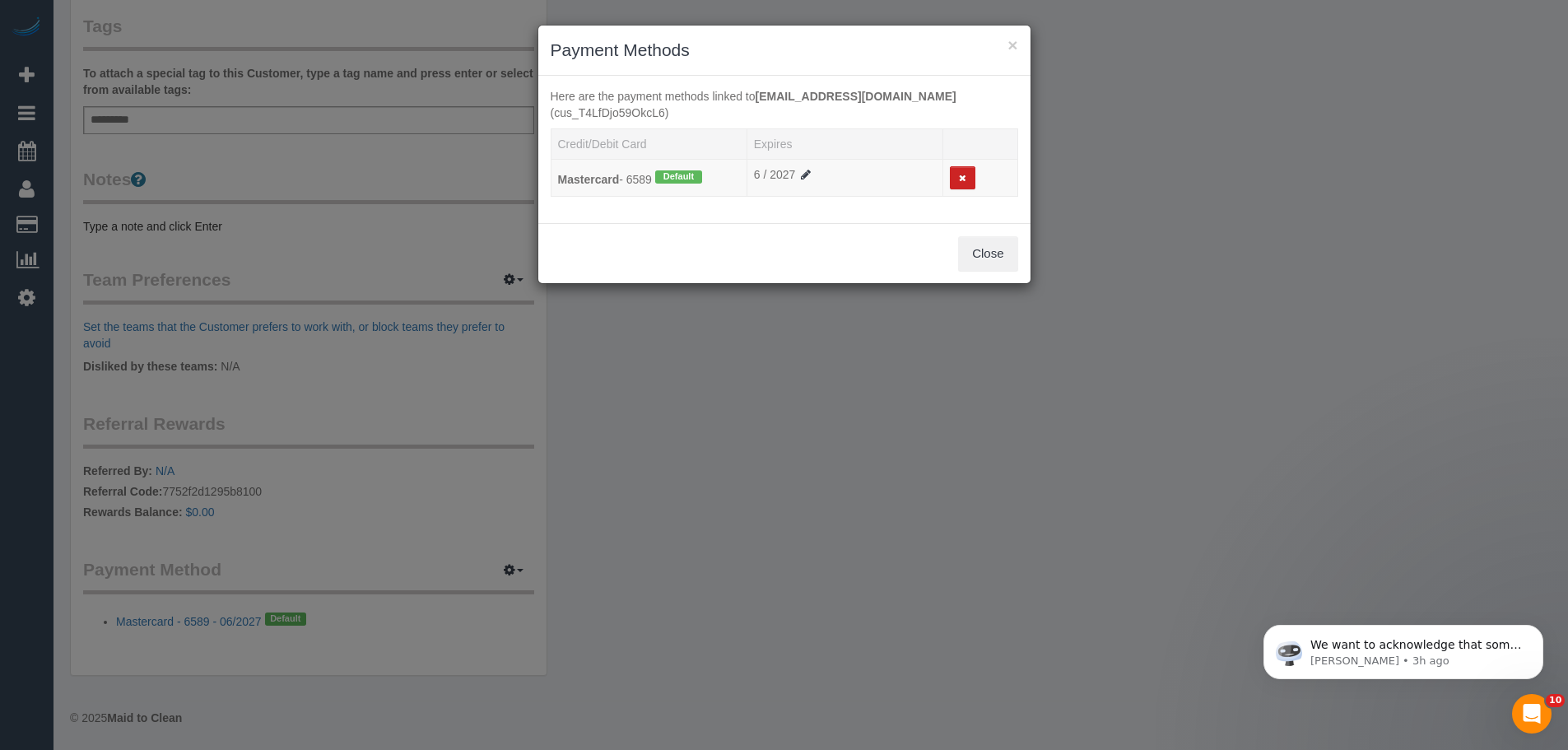
scroll to position [453, 0]
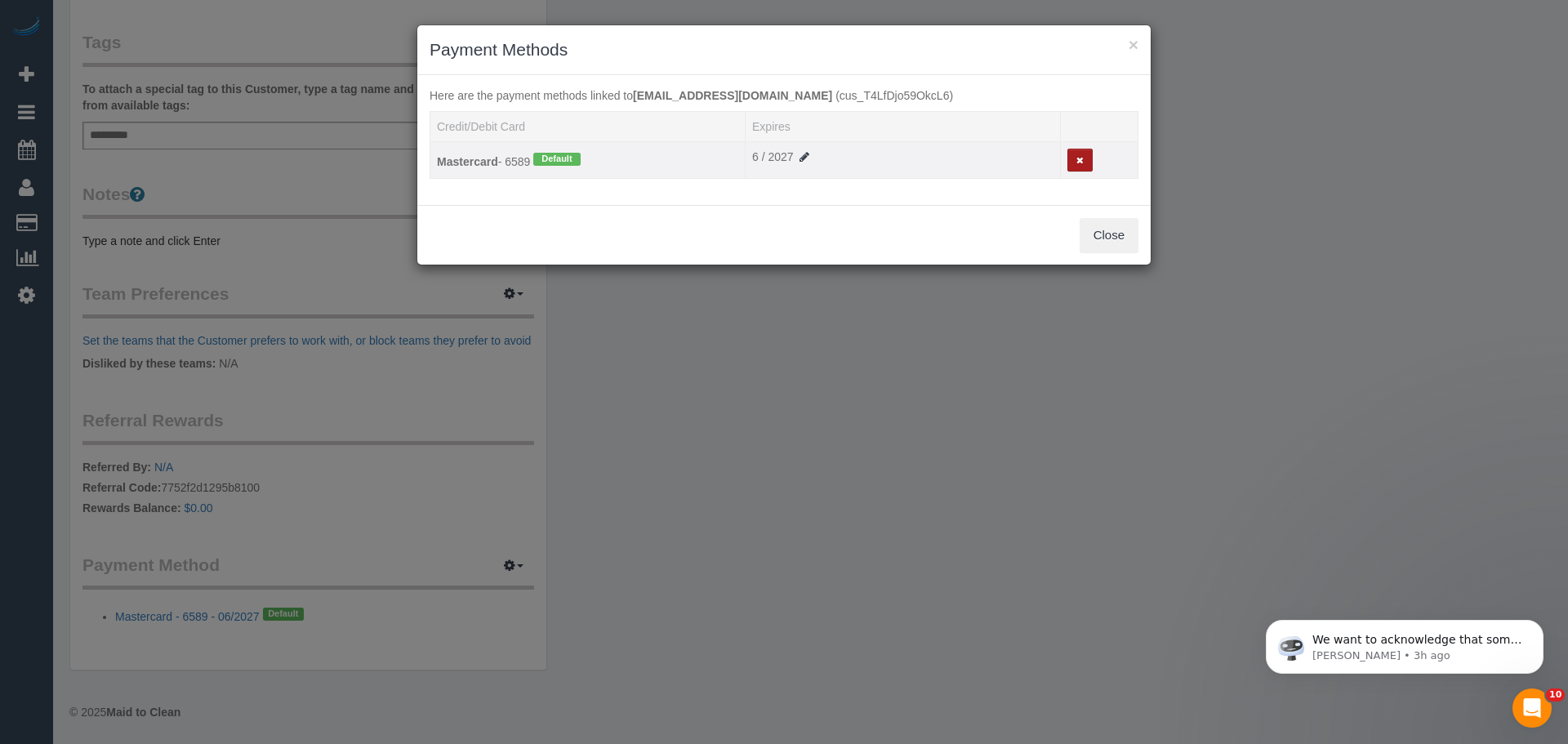
click at [1078, 160] on icon at bounding box center [1080, 161] width 7 height 9
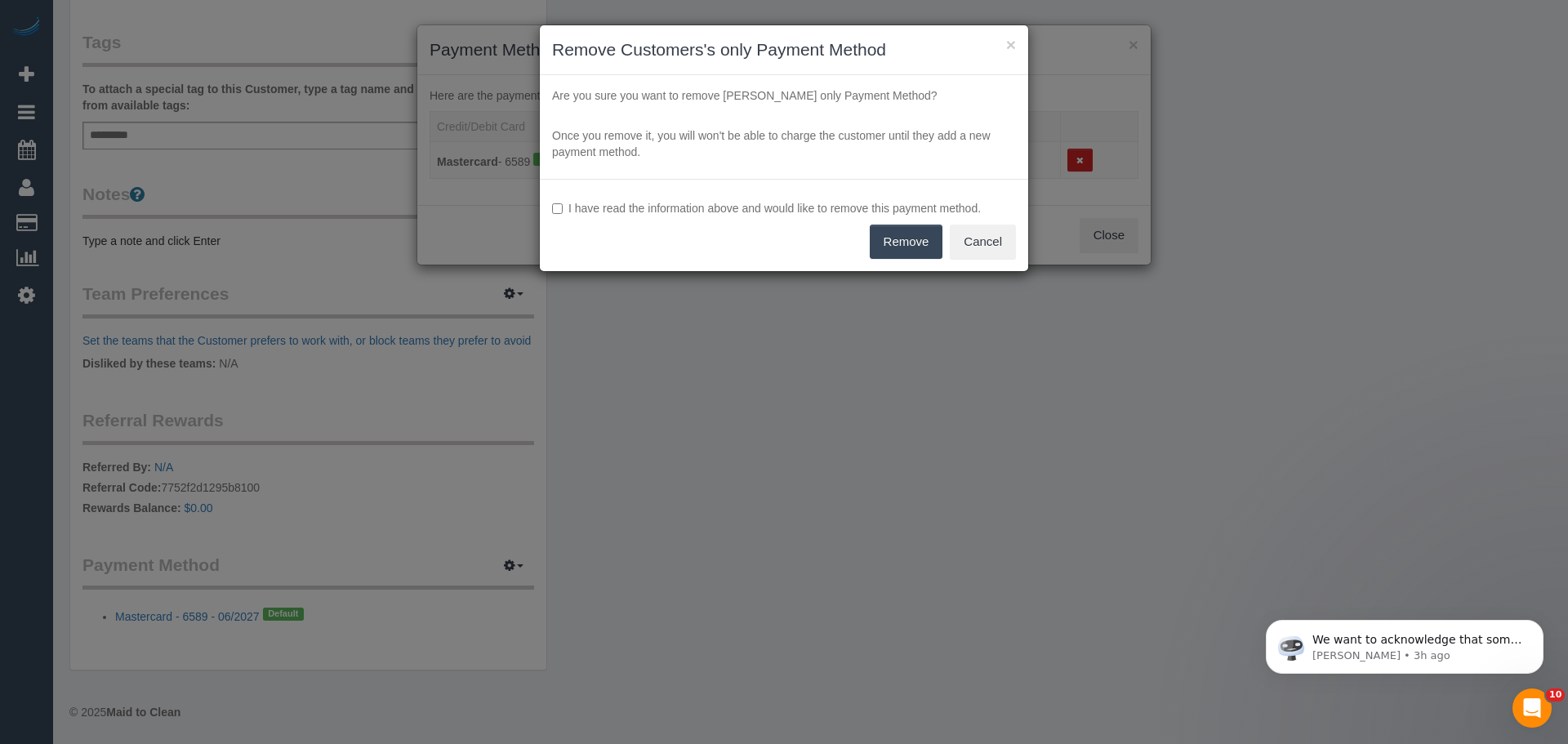
click at [685, 208] on label "I have read the information above and would like to remove this payment method." at bounding box center [784, 208] width 464 height 17
click at [907, 243] on button "Remove" at bounding box center [907, 242] width 74 height 34
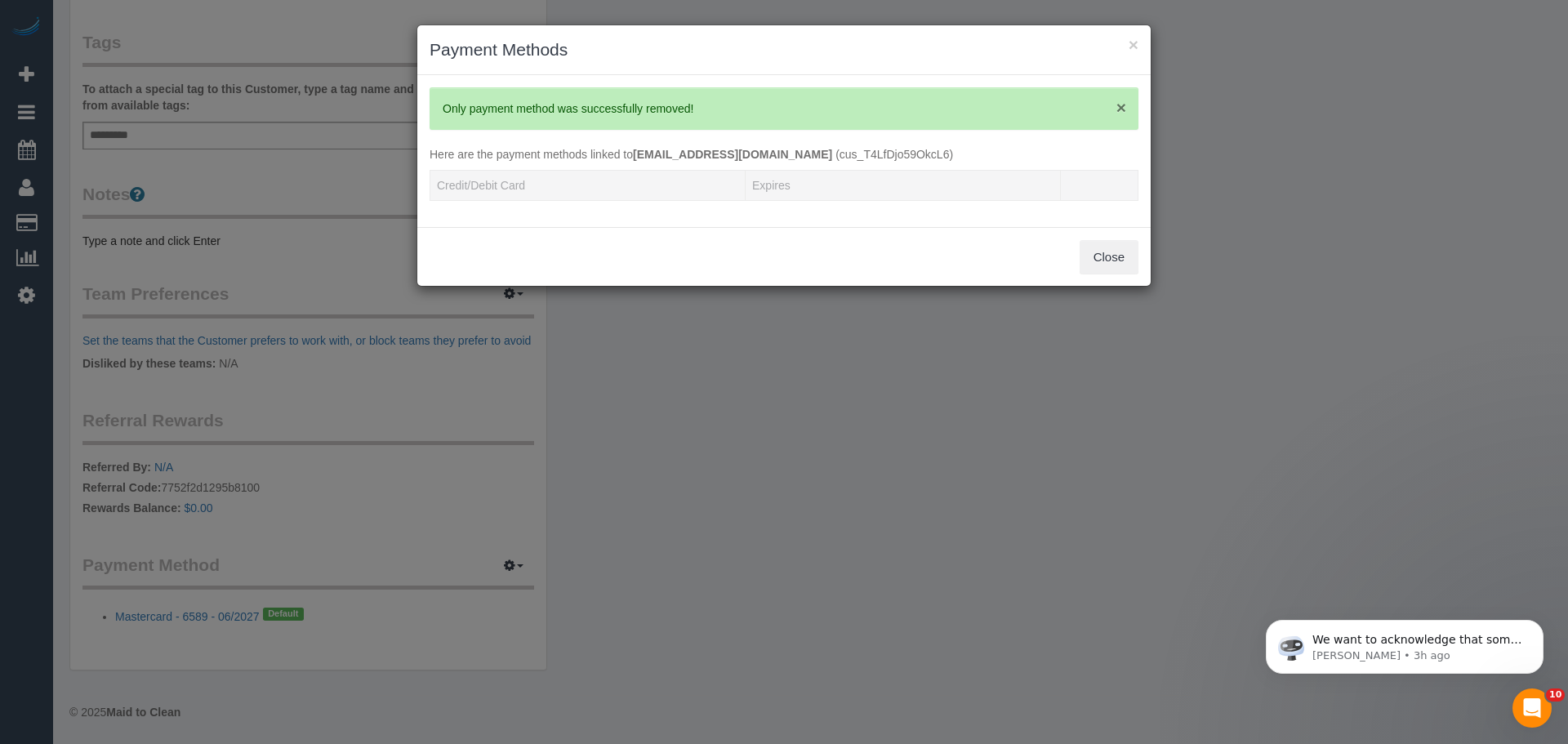
click at [1117, 111] on span "×" at bounding box center [1121, 107] width 10 height 18
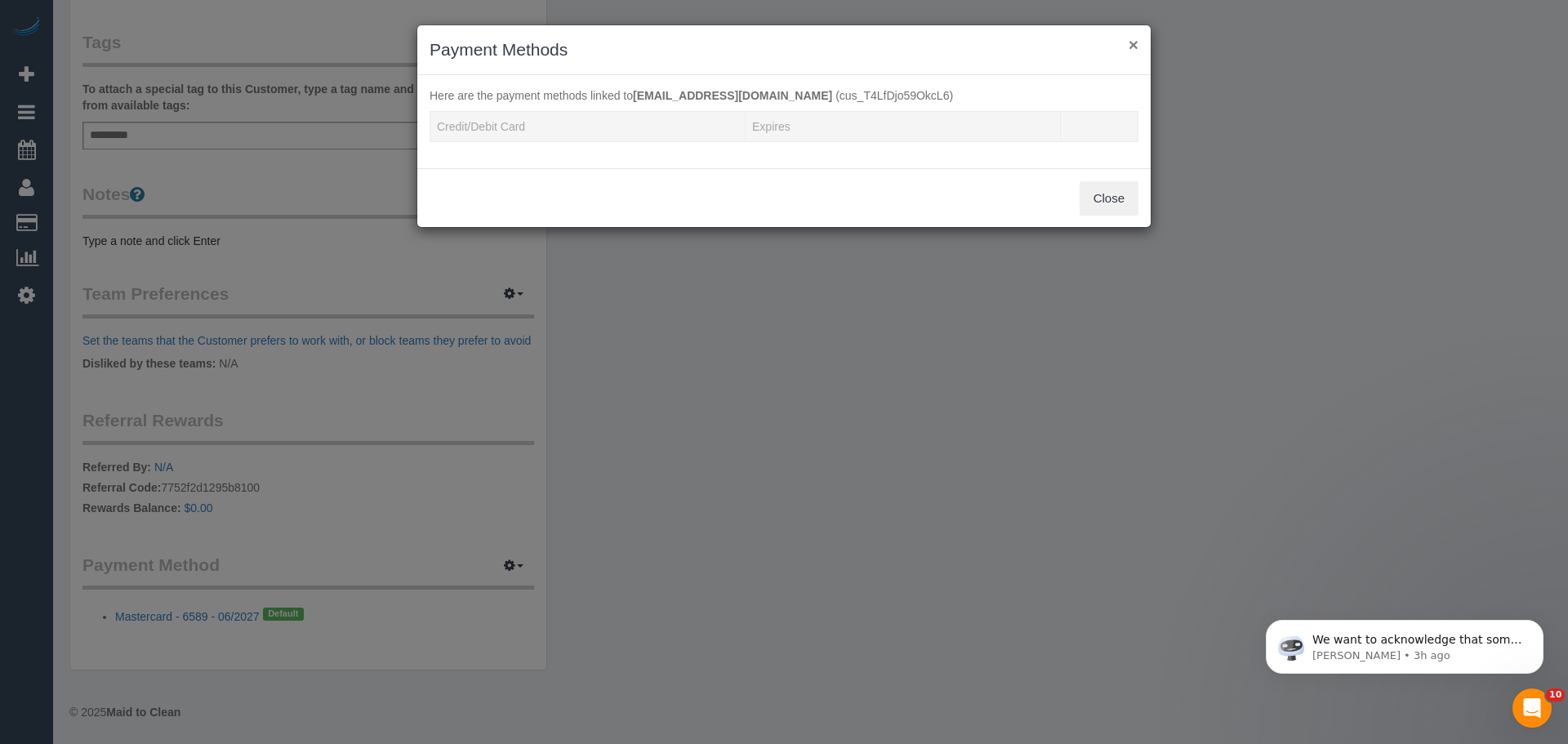
click at [1131, 51] on button "×" at bounding box center [1133, 45] width 10 height 18
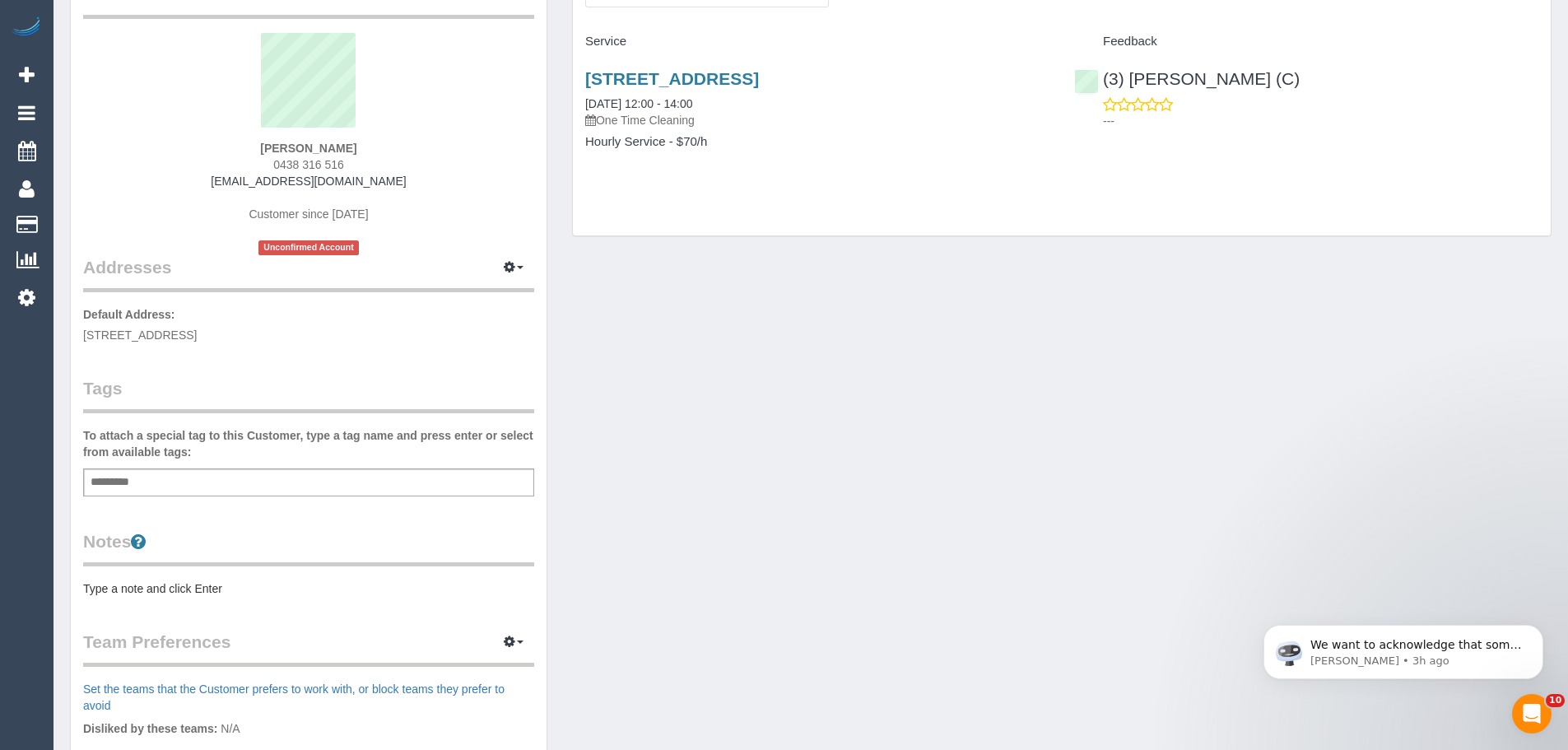
scroll to position [0, 0]
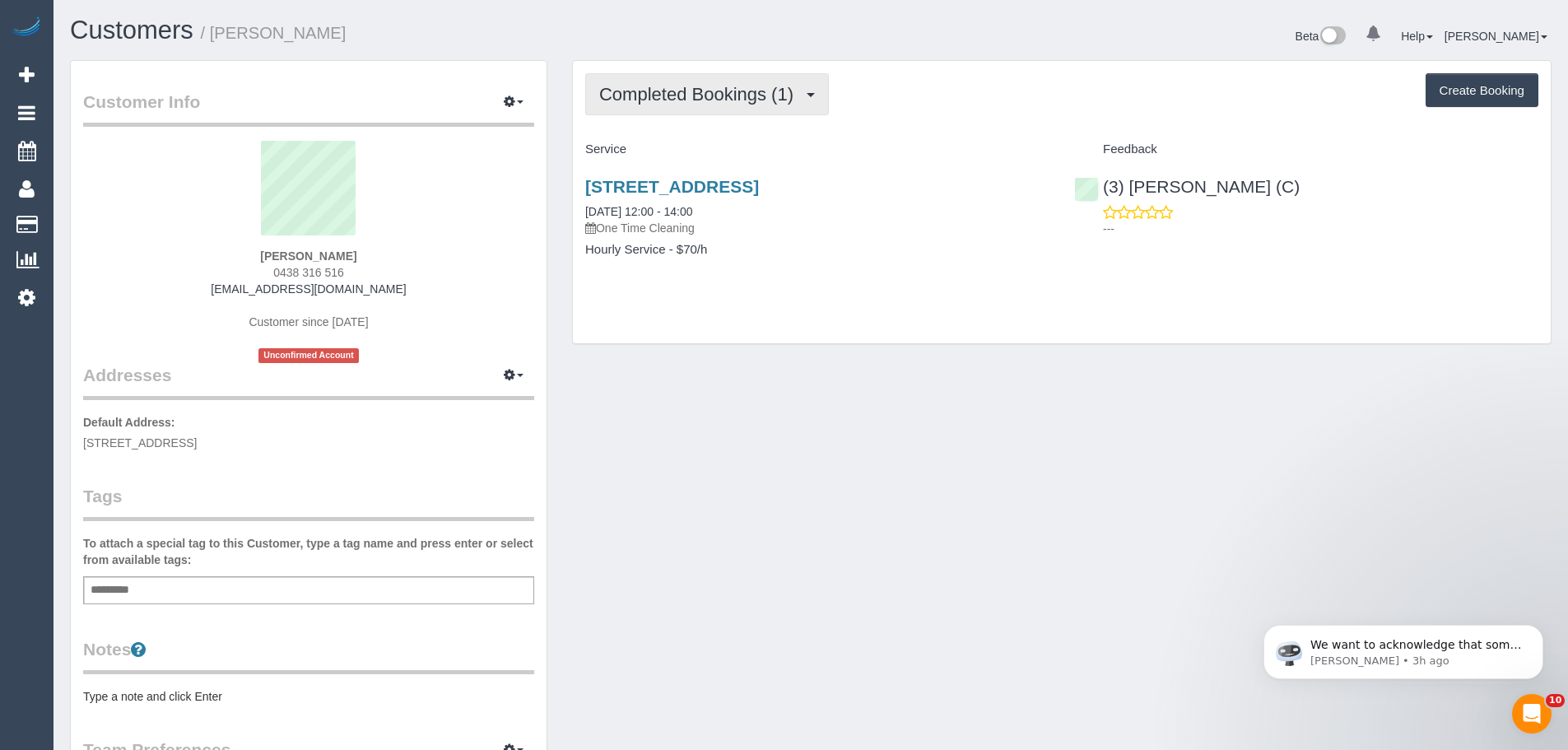
click at [698, 87] on span "Completed Bookings (1)" at bounding box center [700, 94] width 203 height 20
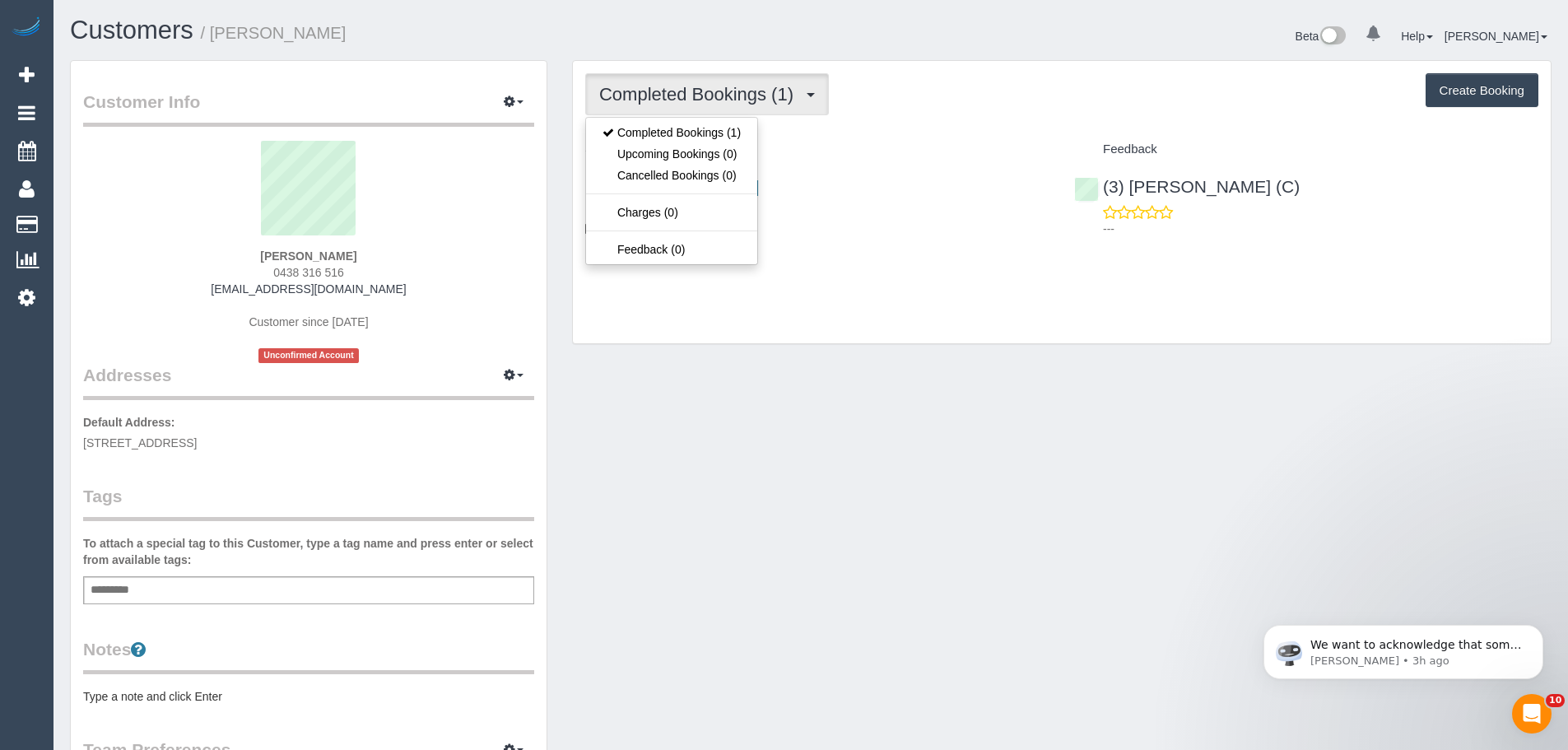
click at [908, 122] on div "Completed Bookings (1) Completed Bookings (1) Upcoming Bookings (0) Cancelled B…" at bounding box center [1062, 202] width 977 height 282
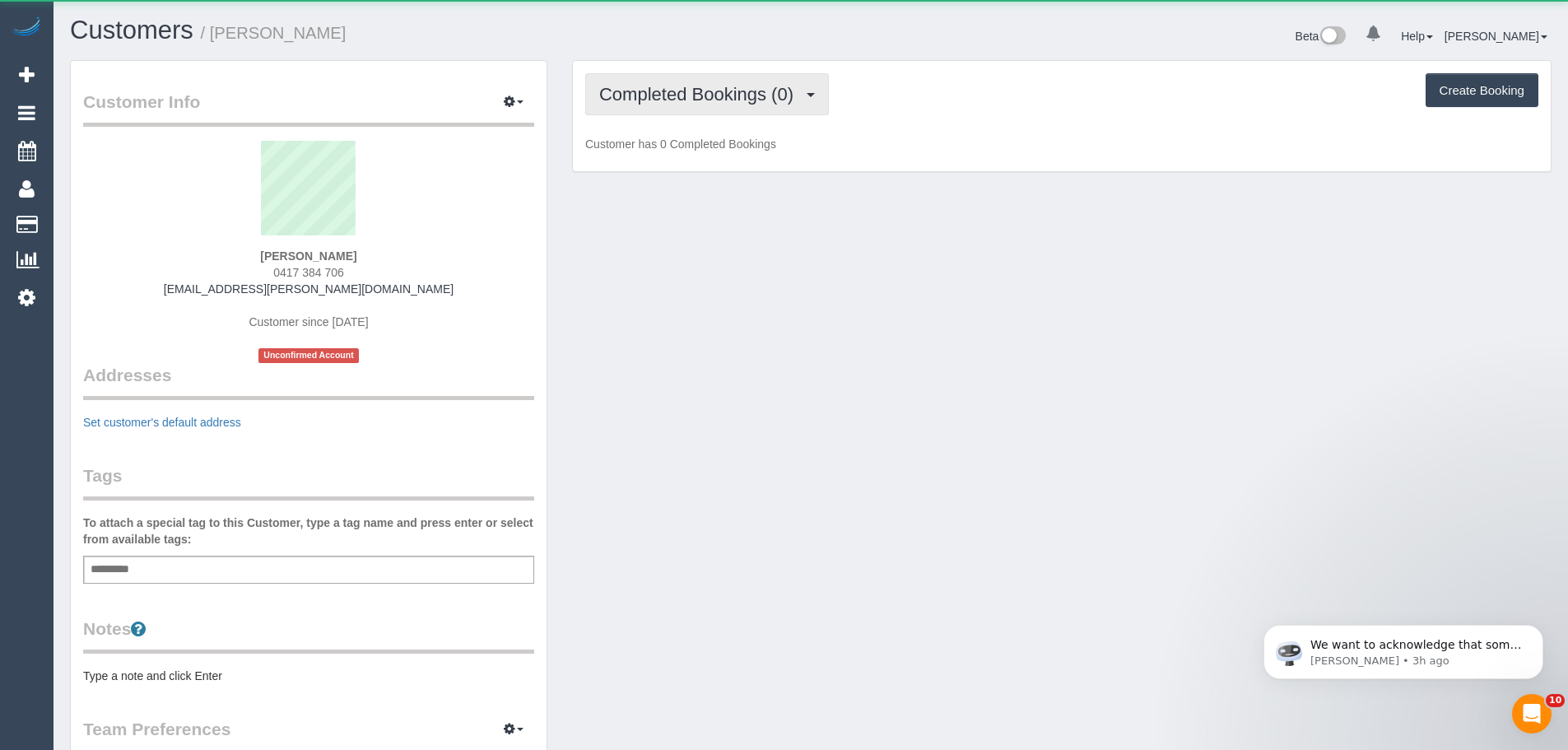
click at [617, 104] on button "Completed Bookings (0)" at bounding box center [707, 94] width 243 height 42
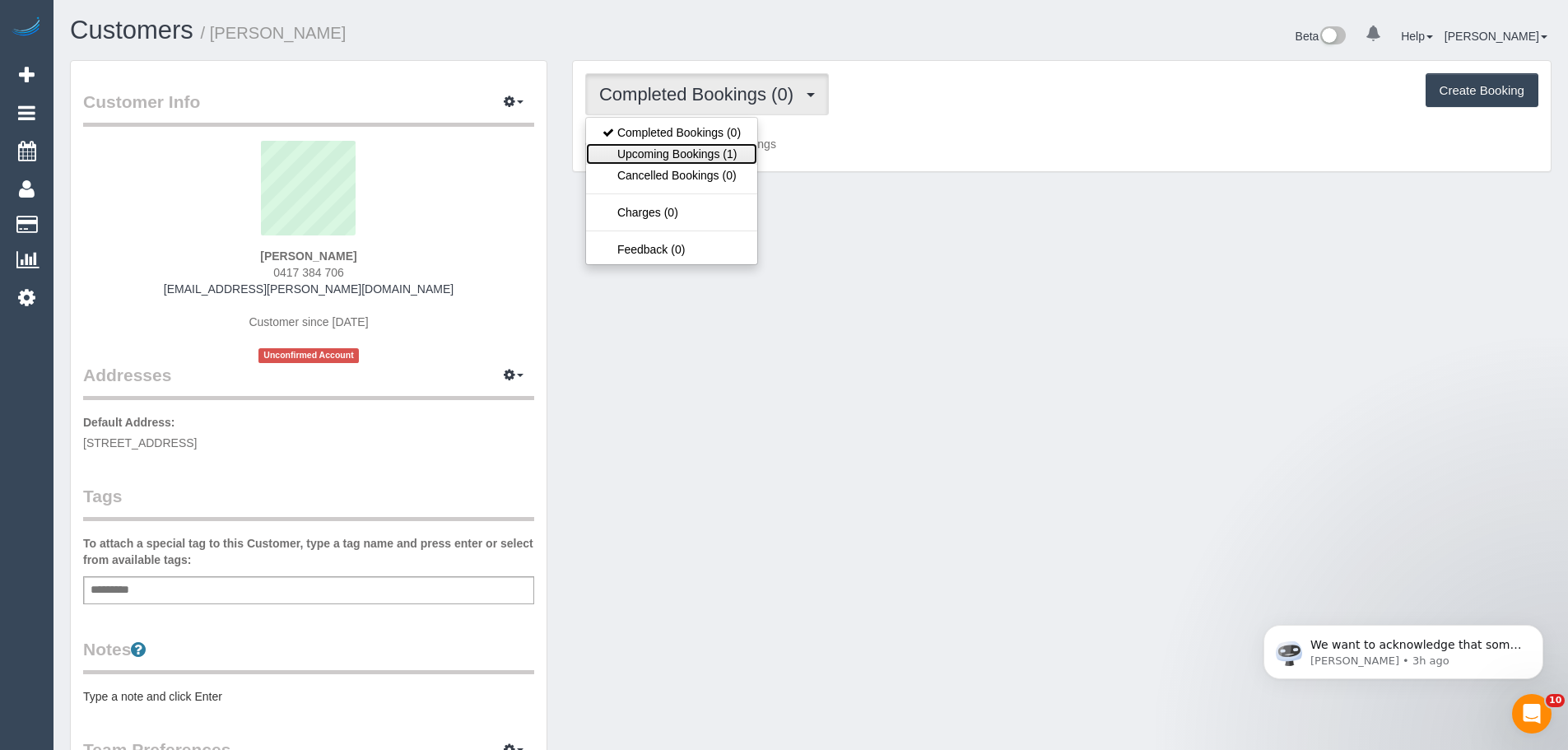
click at [618, 153] on link "Upcoming Bookings (1)" at bounding box center [671, 154] width 171 height 21
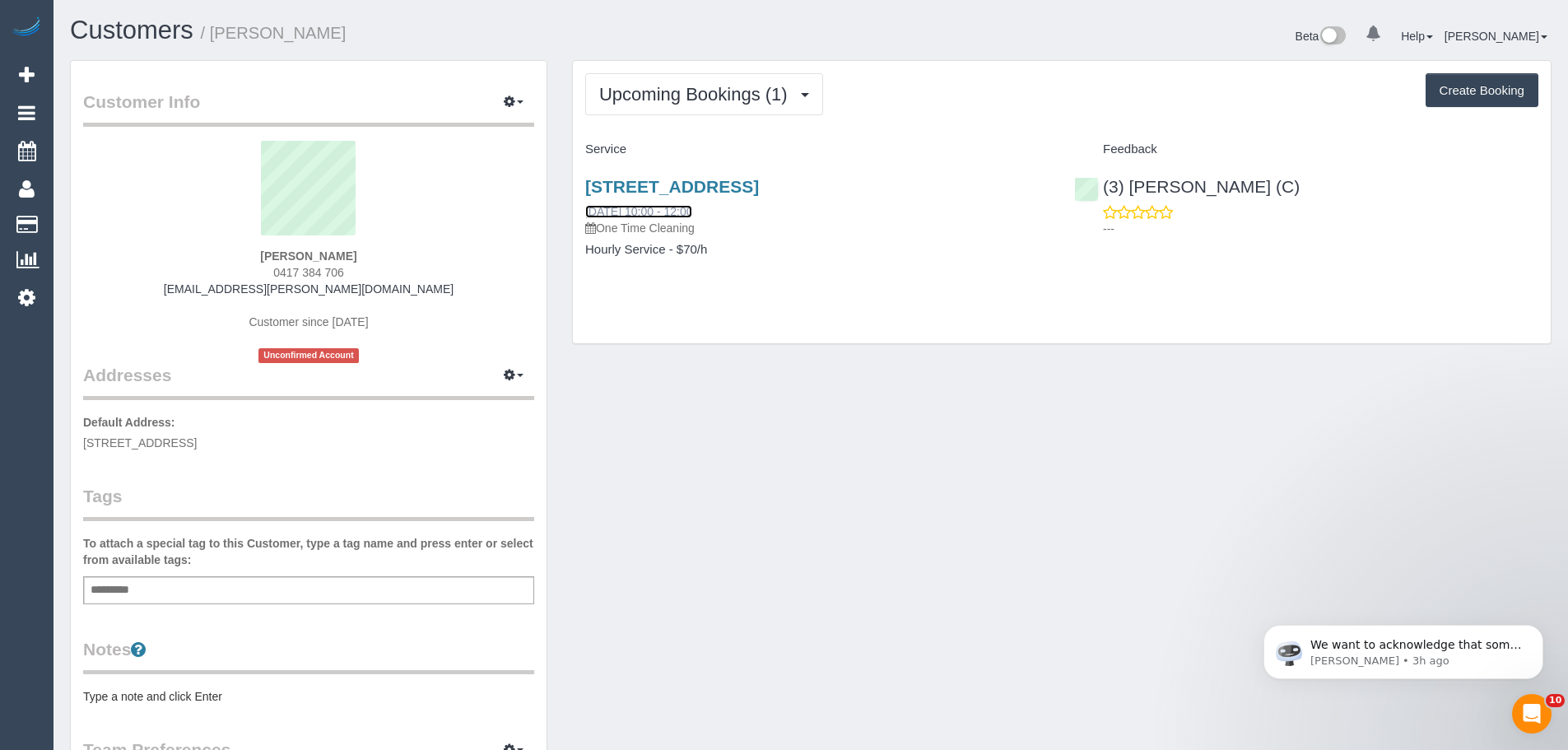
click at [685, 216] on link "[DATE] 10:00 - 12:00" at bounding box center [638, 211] width 107 height 13
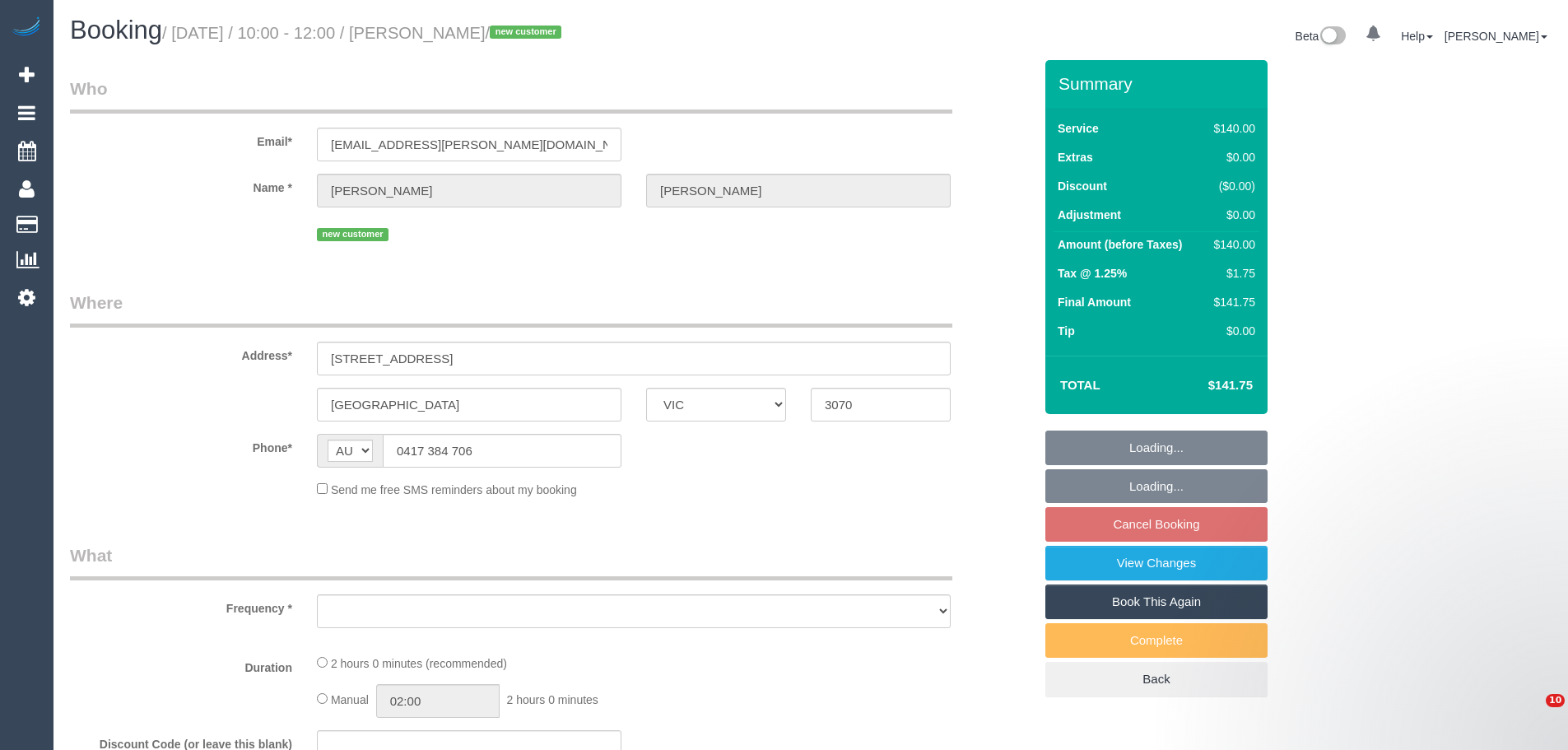
select select "VIC"
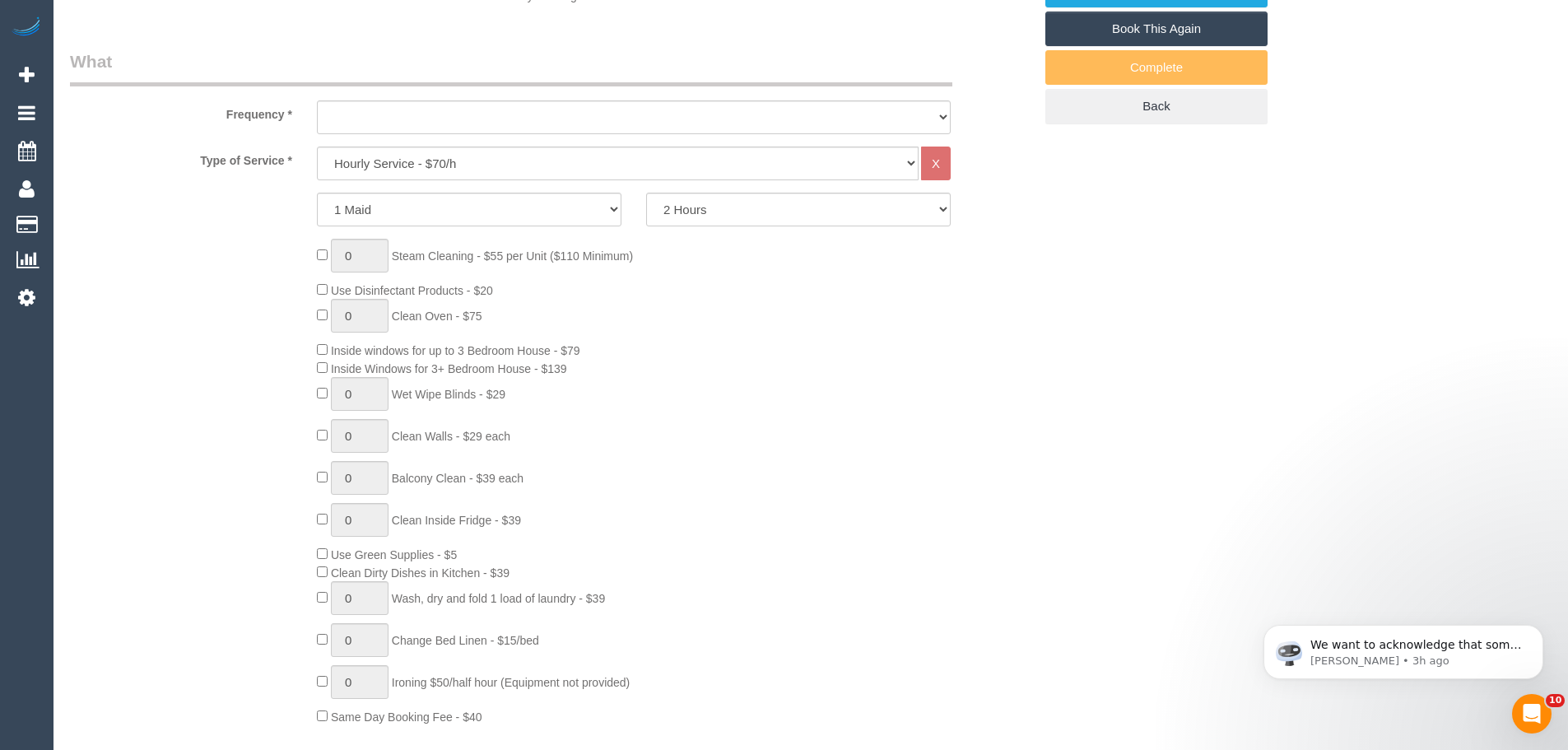
select select "object:1698"
select select "string:stripe-pm_1S8B4l2GScqysDRV8rfGoORq"
select select "number:28"
select select "number:14"
select select "number:18"
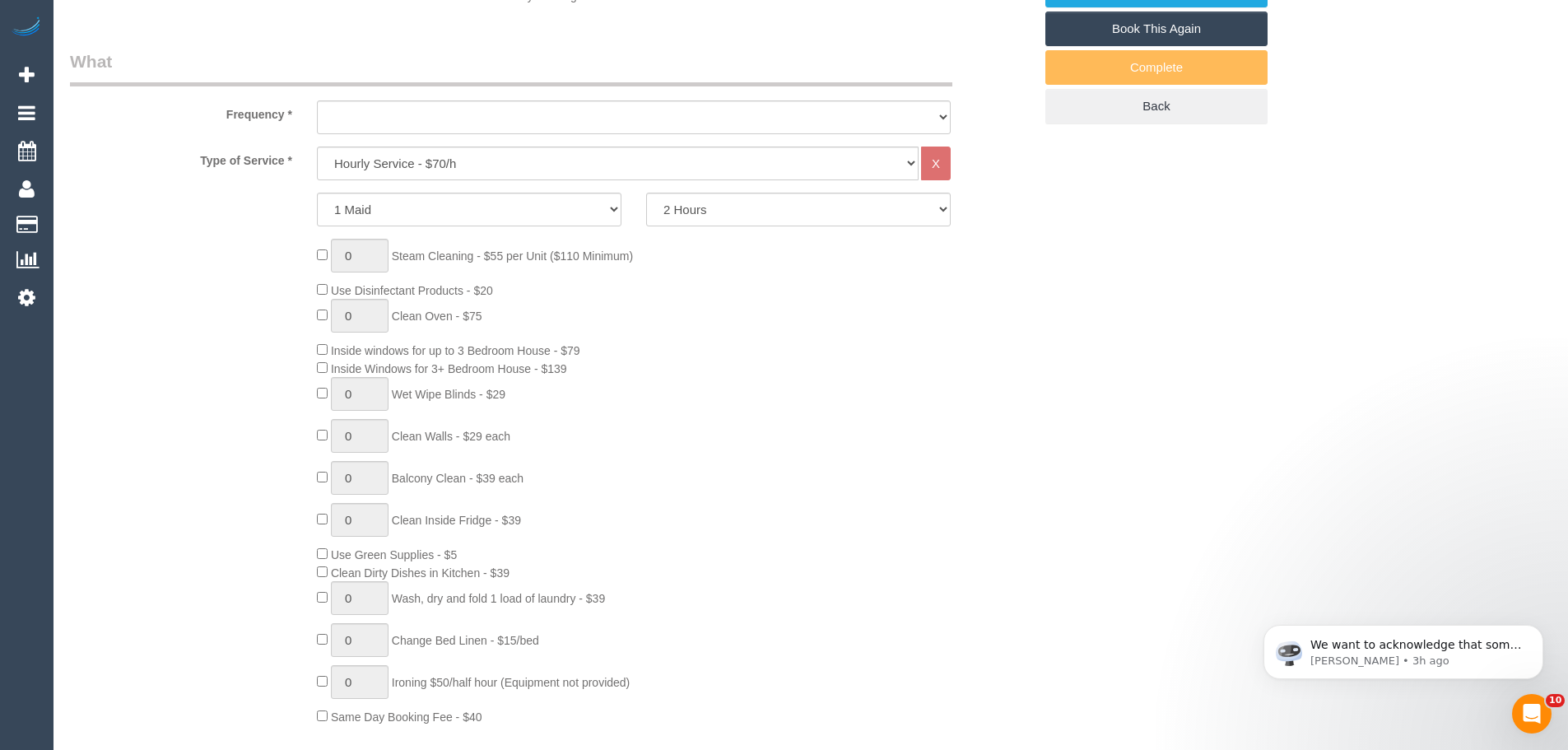
select select "number:36"
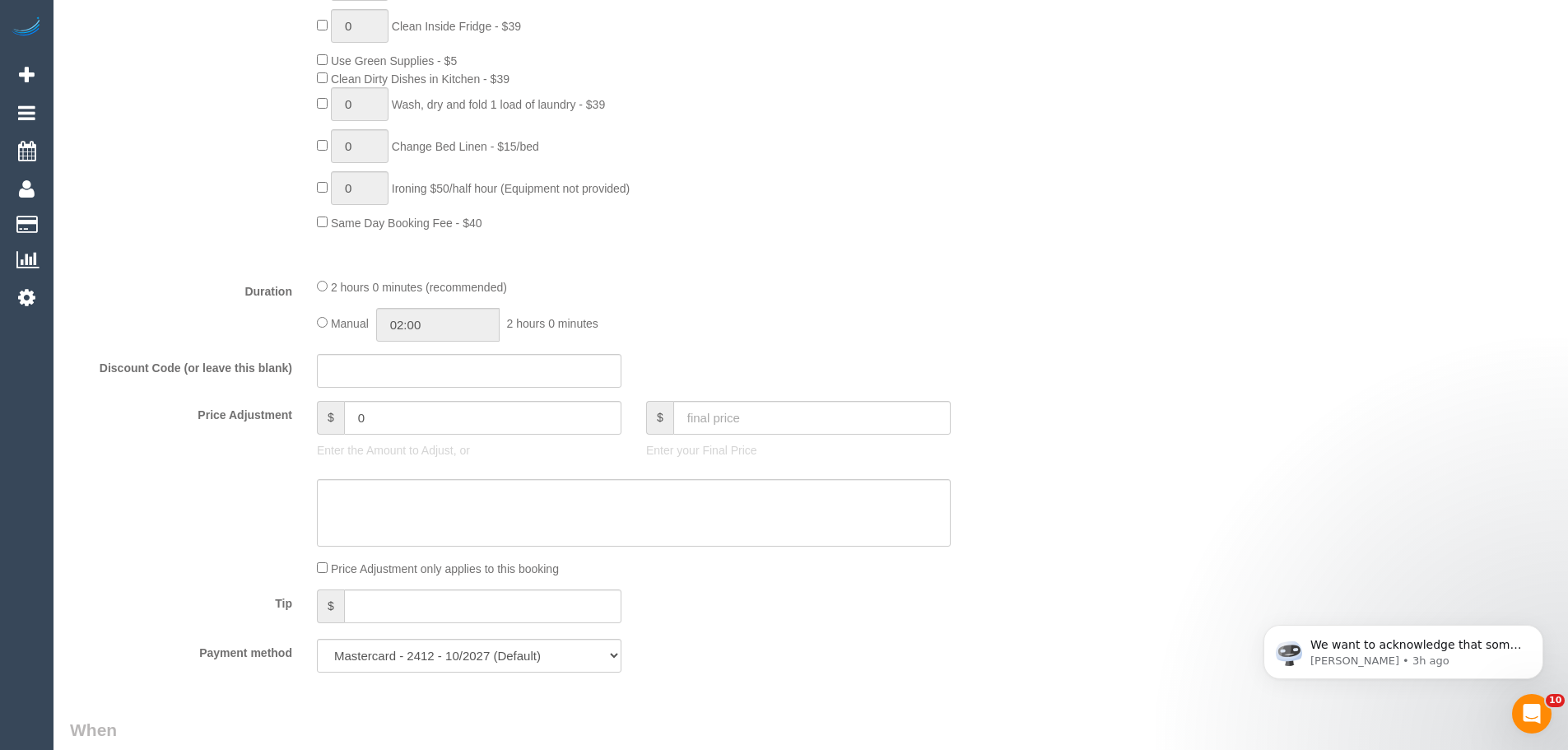
select select "spot3"
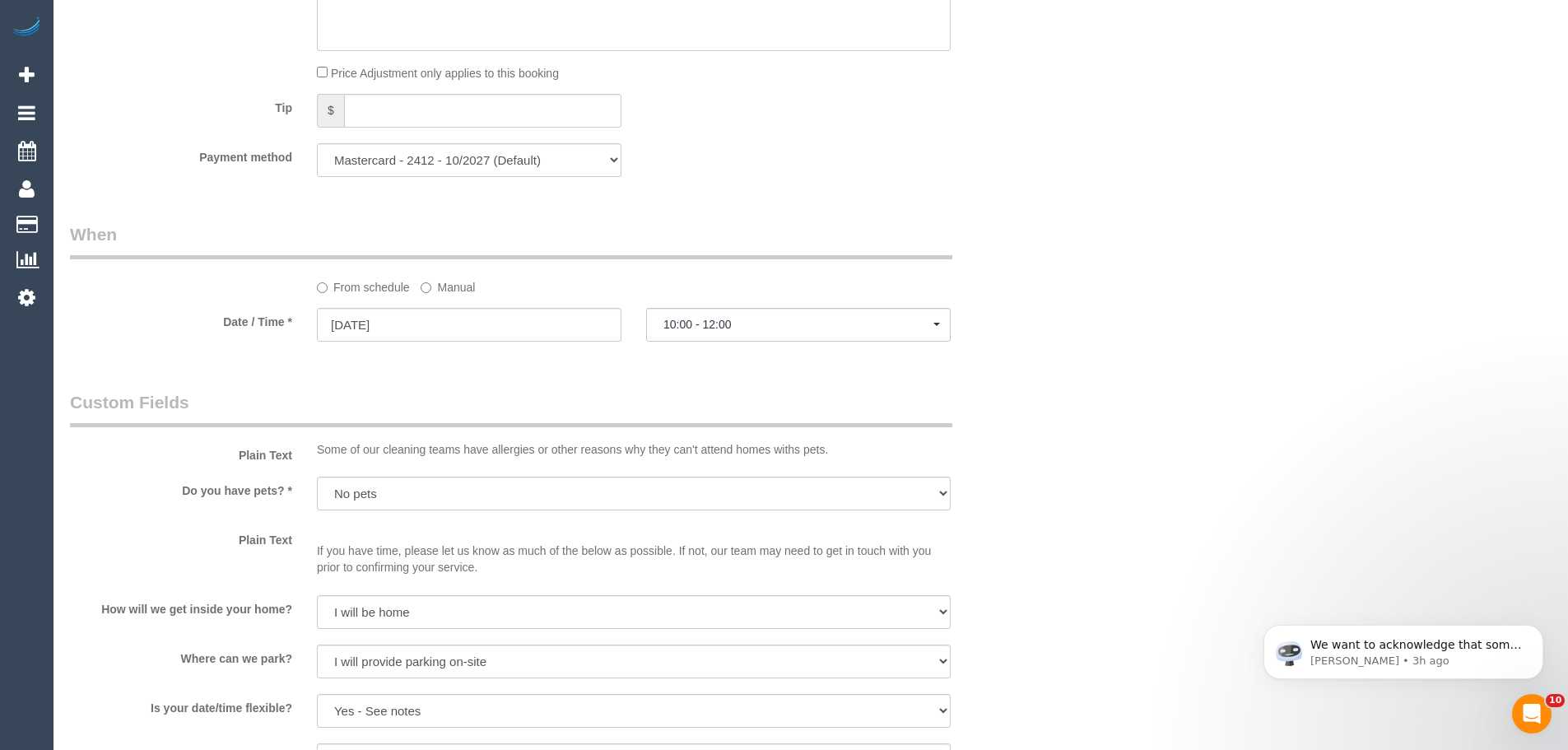
scroll to position [1564, 0]
click at [413, 321] on input "01/10/2025" at bounding box center [469, 323] width 305 height 34
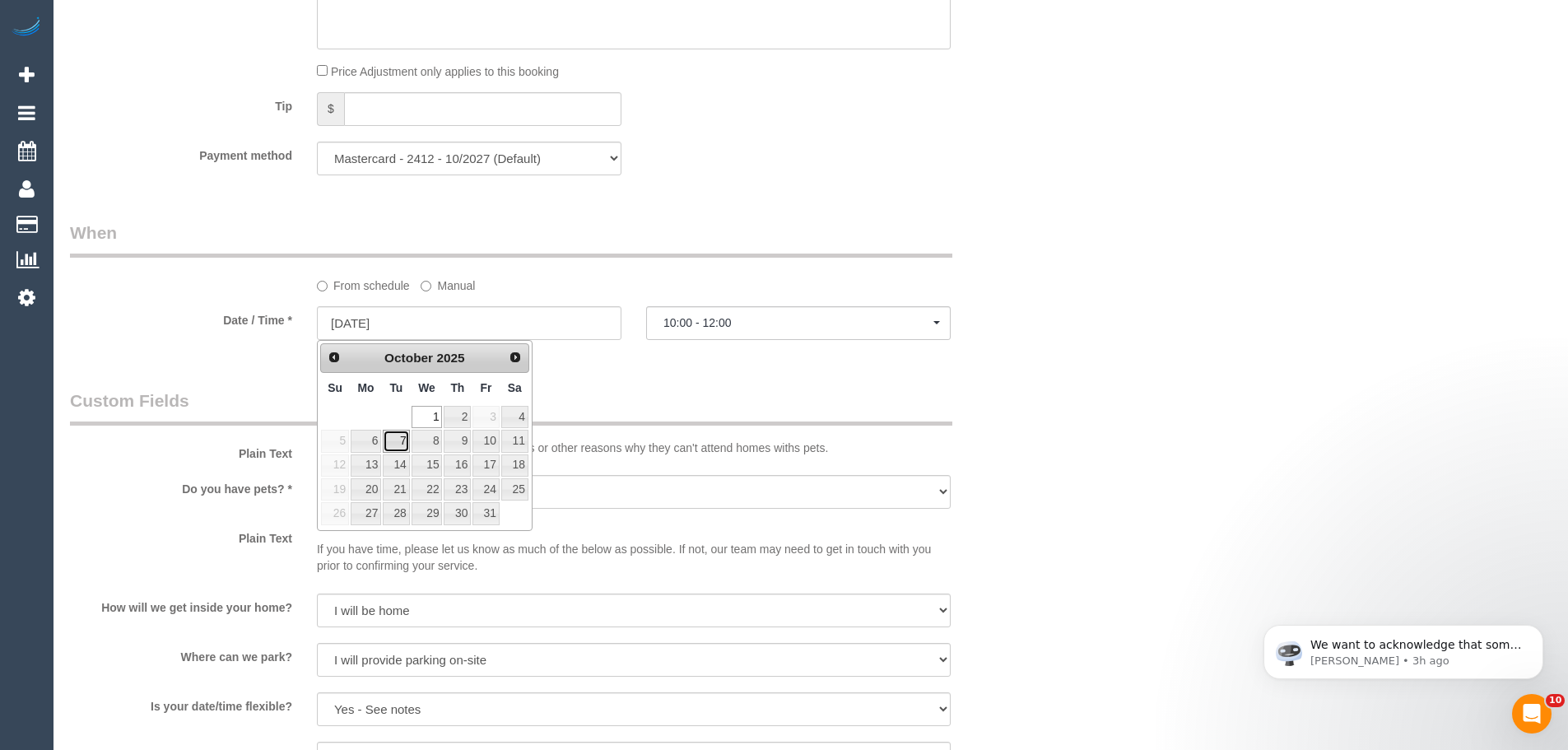
click at [403, 447] on link "7" at bounding box center [396, 440] width 27 height 22
type input "07/10/2025"
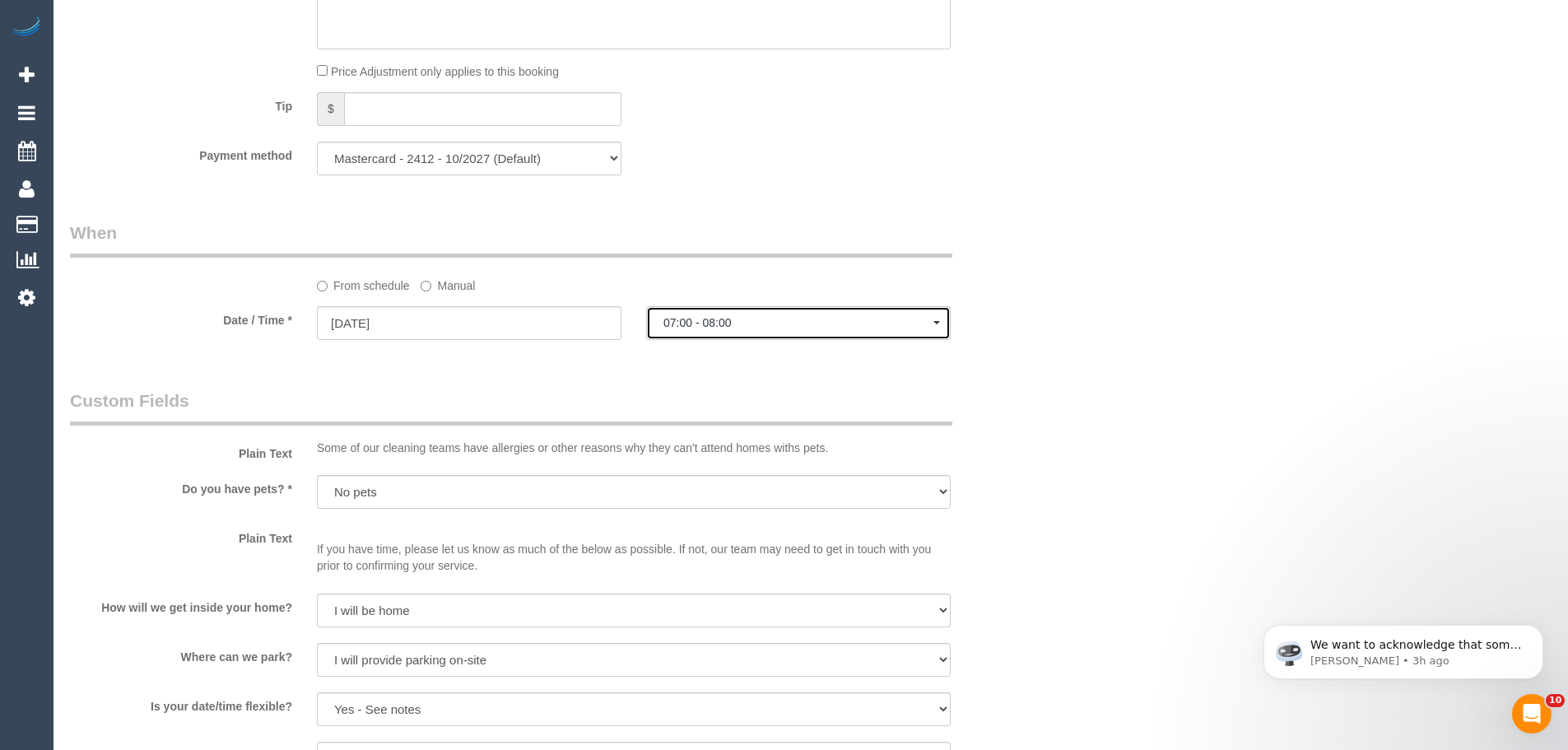
click at [695, 311] on button "07:00 - 08:00" at bounding box center [799, 323] width 305 height 34
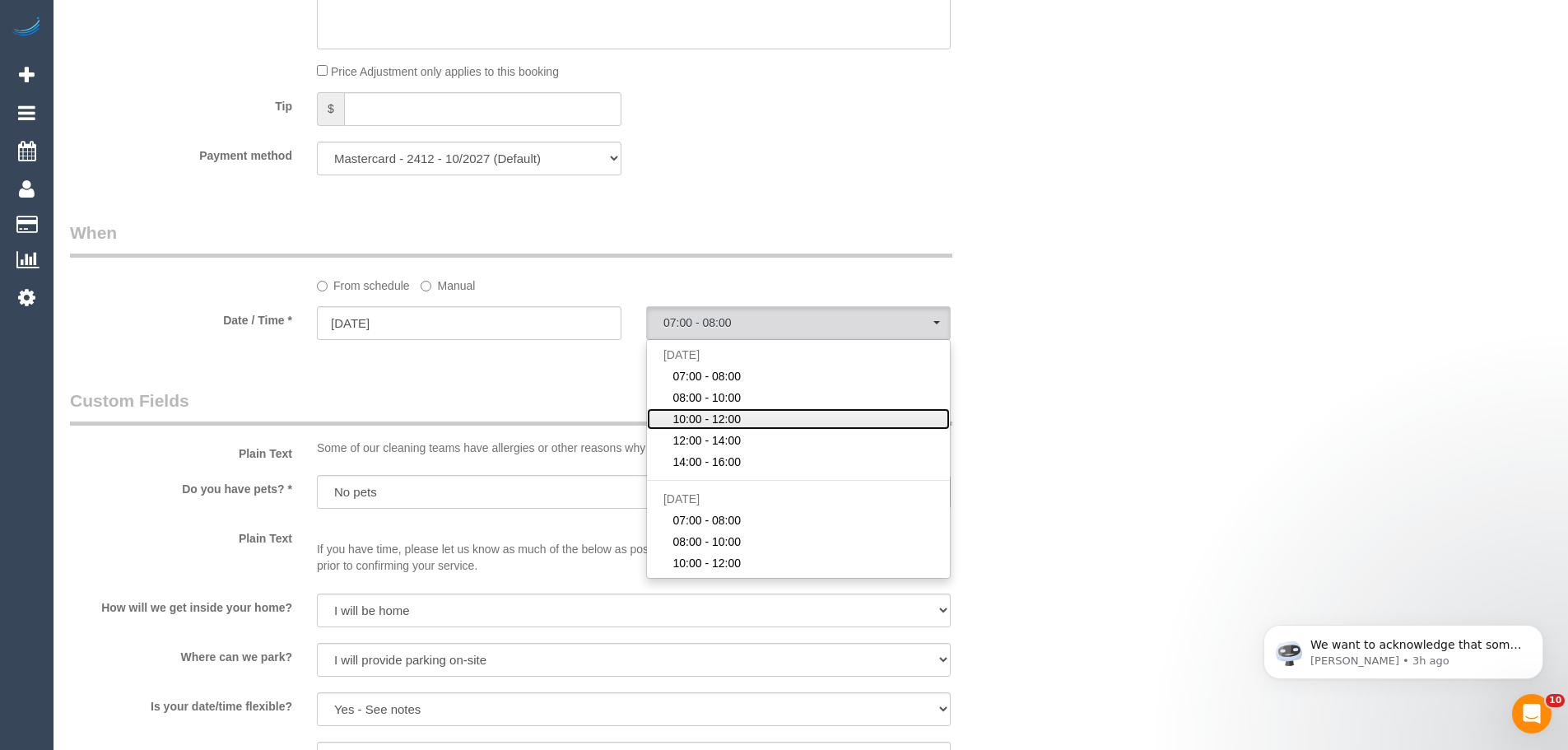
click at [710, 423] on span "10:00 - 12:00" at bounding box center [706, 419] width 68 height 17
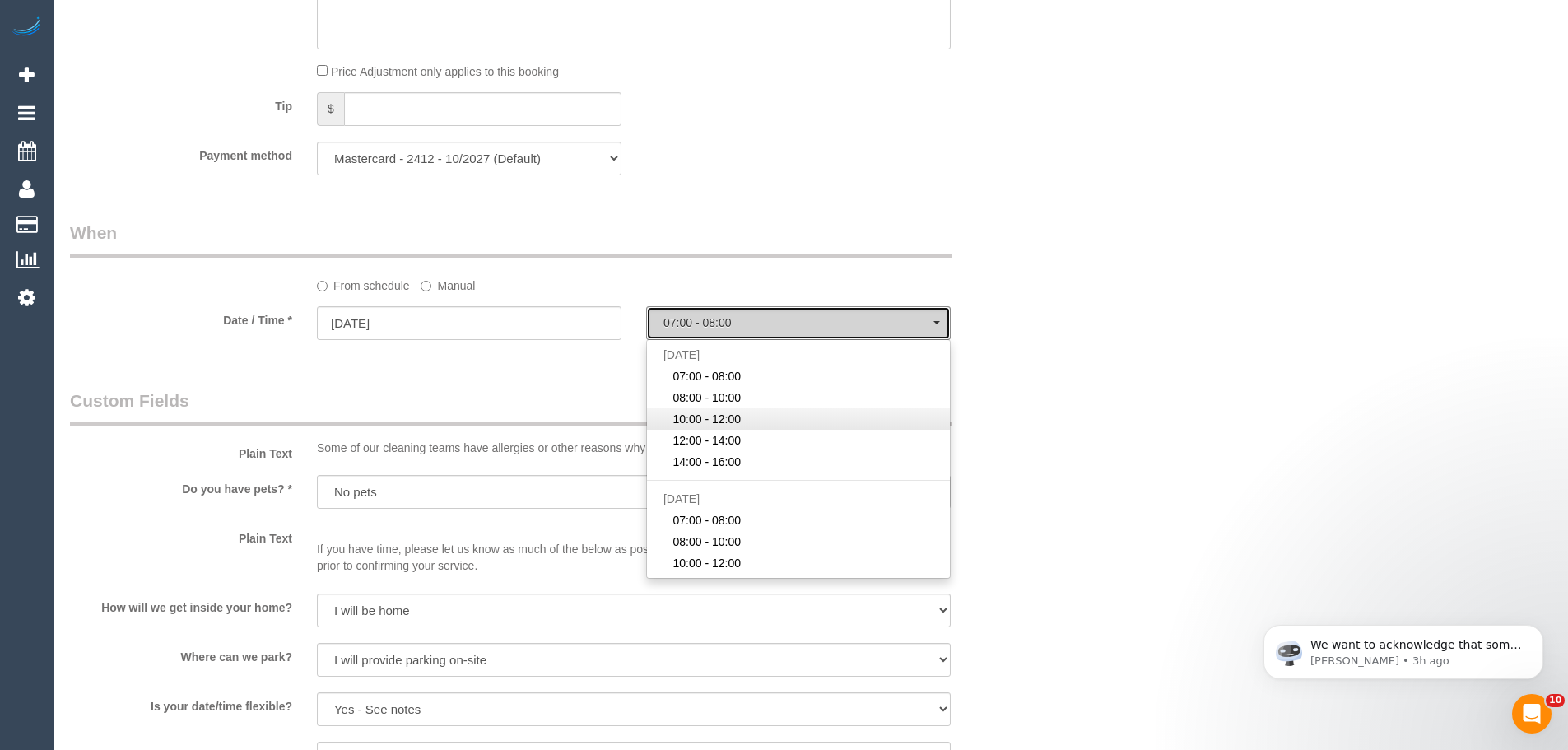
select select "spot20"
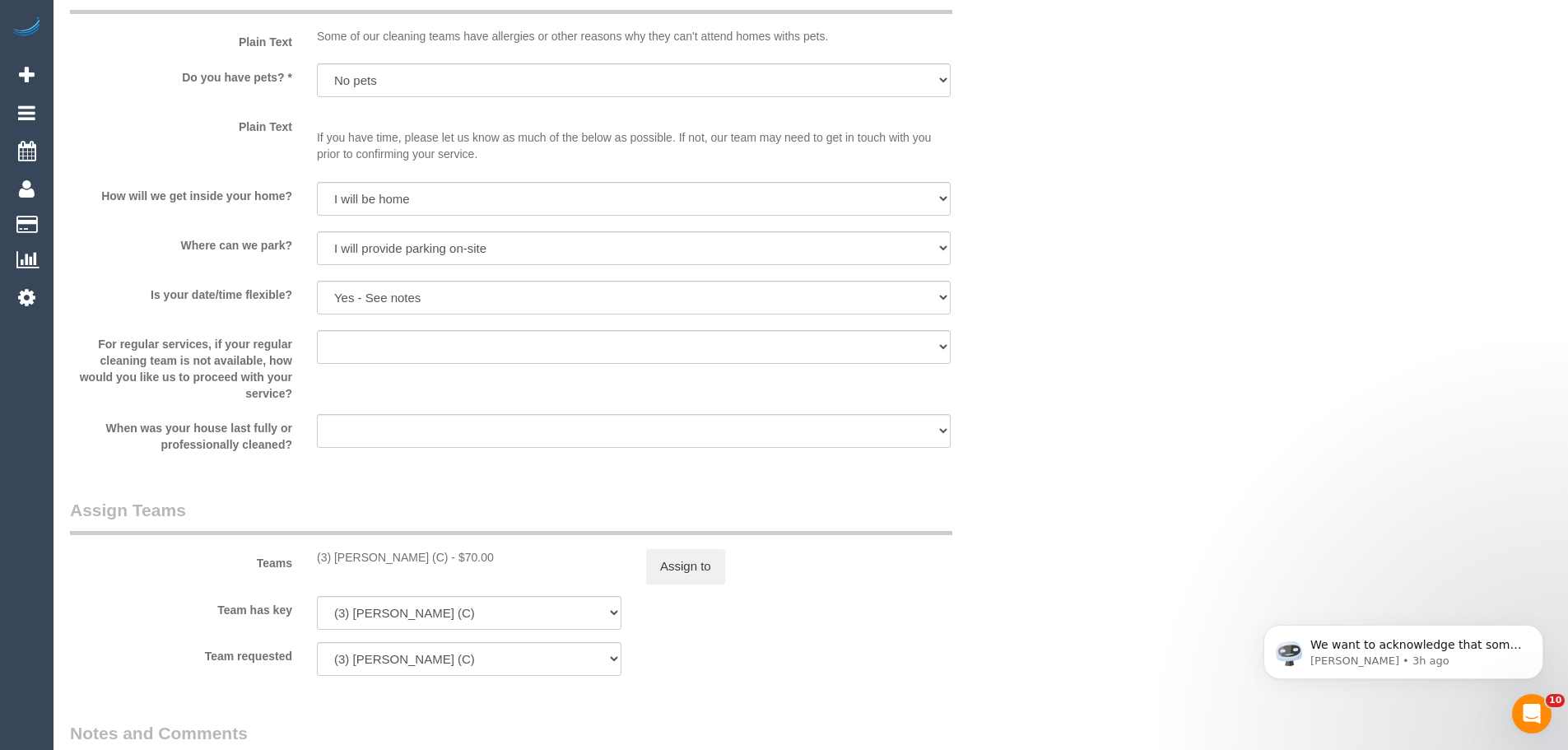
scroll to position [1646, 0]
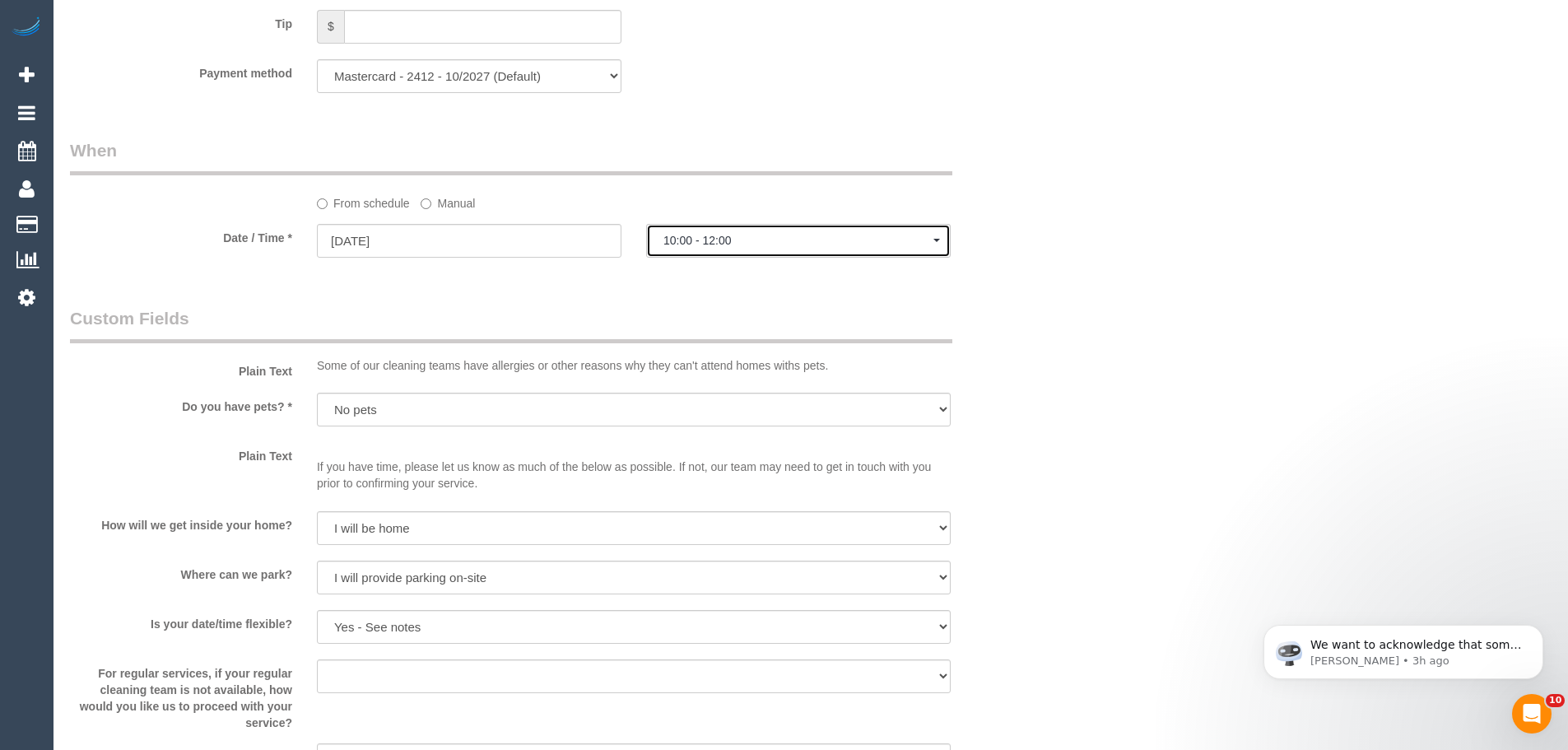
click at [738, 239] on span "10:00 - 12:00" at bounding box center [798, 240] width 270 height 13
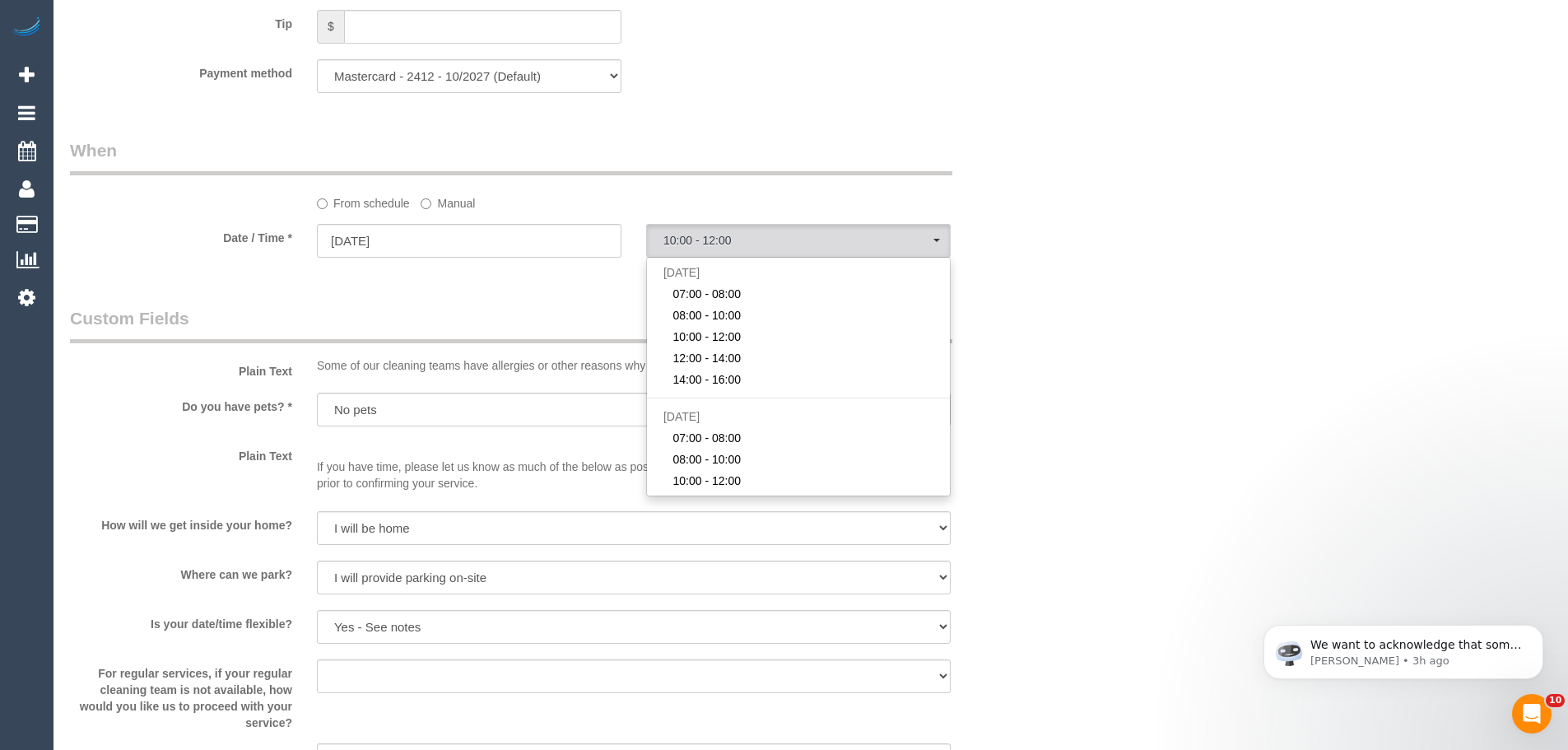
drag, startPoint x: 560, startPoint y: 293, endPoint x: 559, endPoint y: 280, distance: 13.0
click at [560, 282] on div "Who Email* jillian.e.leon@gmail.com Name * Jillian Leon new customer Where Addr…" at bounding box center [551, 11] width 987 height 3194
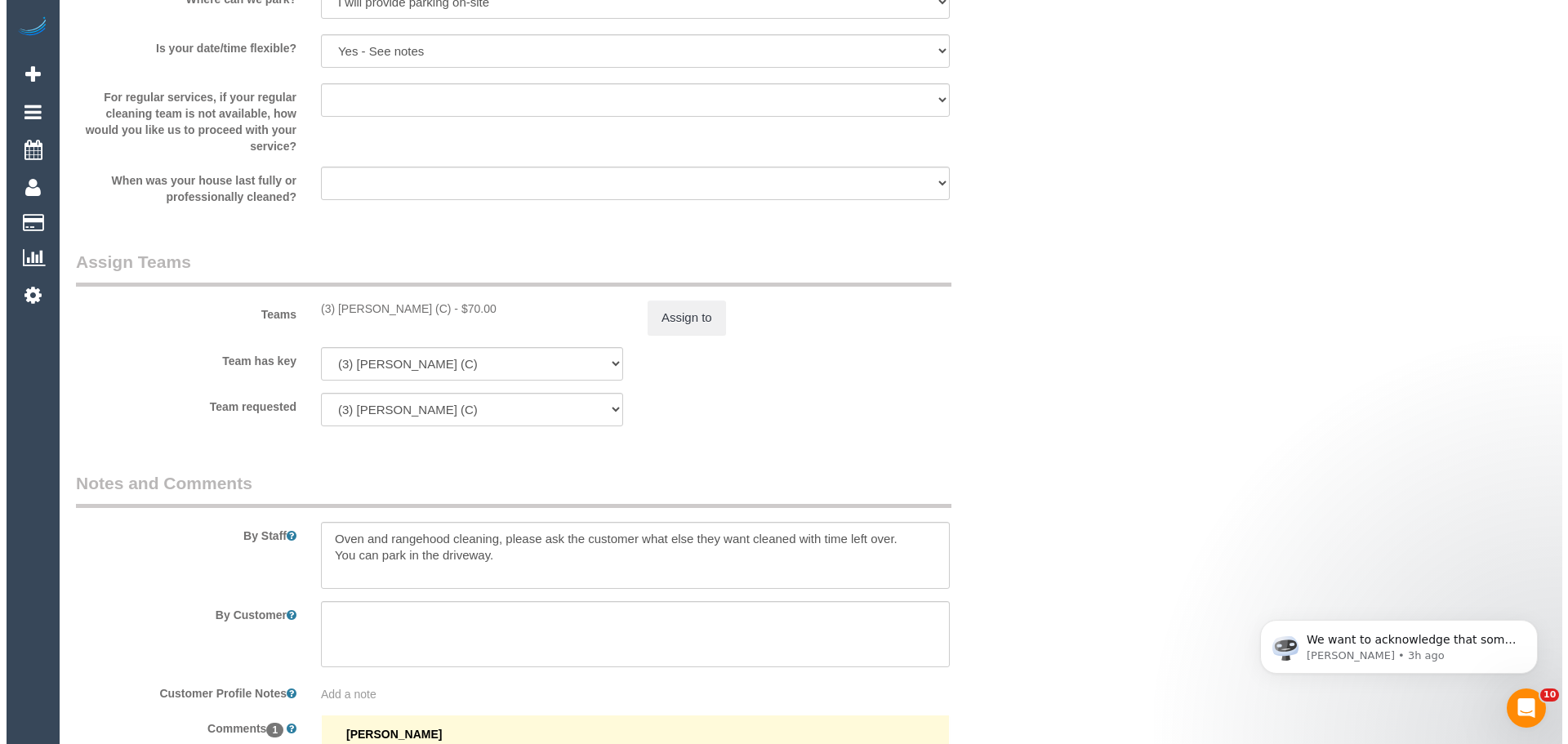
scroll to position [2205, 0]
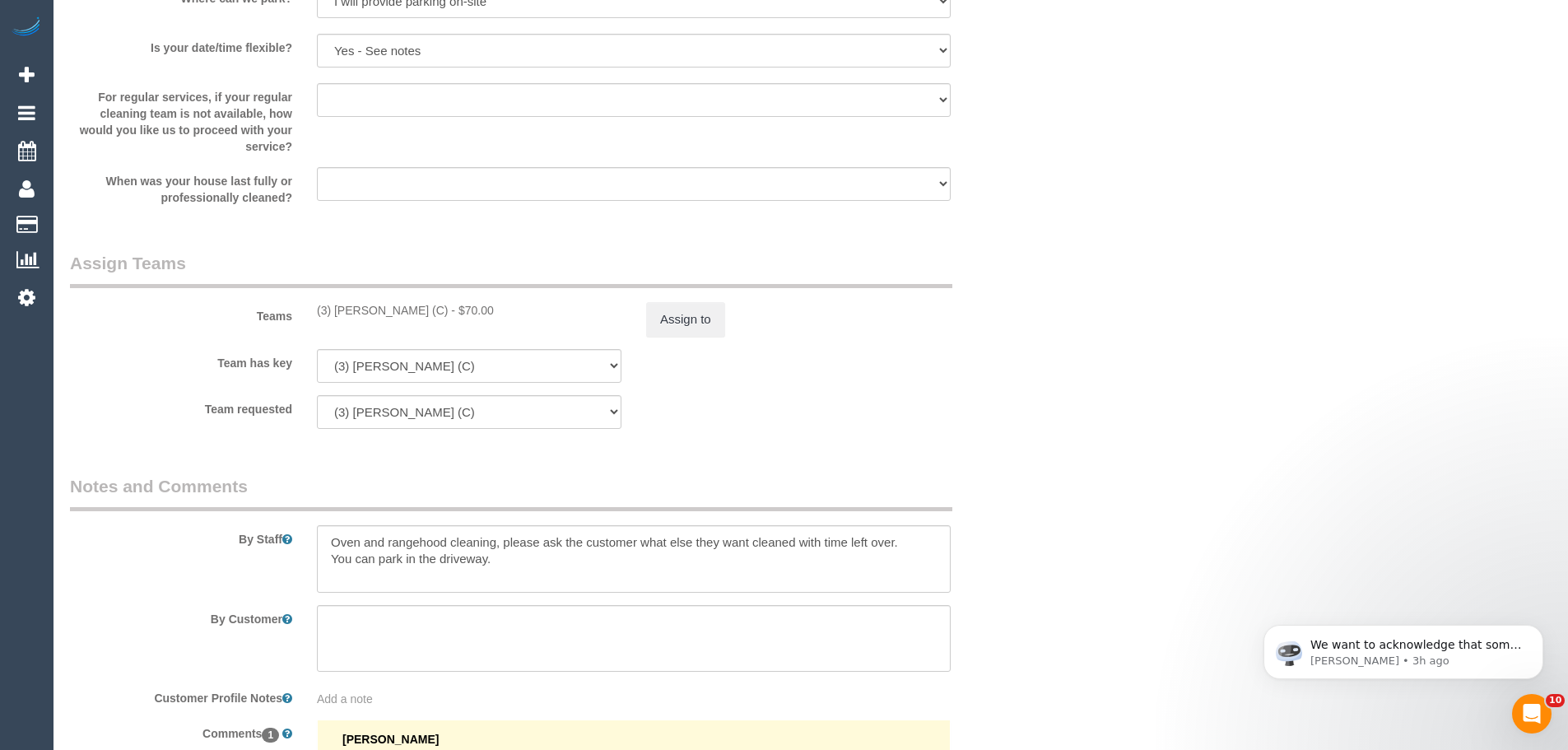
drag, startPoint x: 446, startPoint y: 317, endPoint x: 305, endPoint y: 316, distance: 141.0
click at [305, 316] on div "(3) Andres Arredondo (C) - $70.00" at bounding box center [469, 310] width 329 height 17
copy div "(3) [PERSON_NAME] (C)"
click at [691, 307] on button "Assign to" at bounding box center [685, 319] width 79 height 35
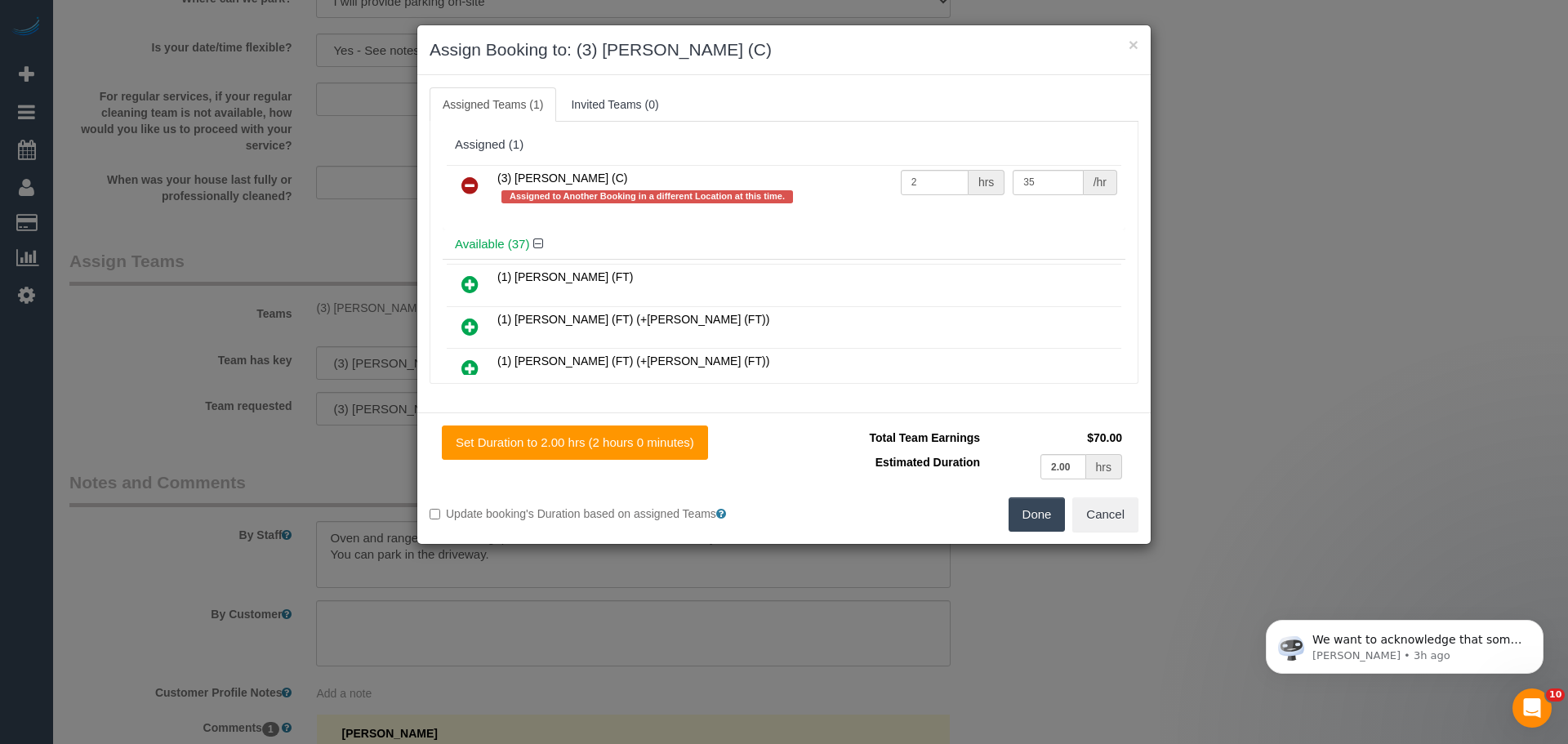
click at [468, 191] on icon at bounding box center [470, 185] width 18 height 19
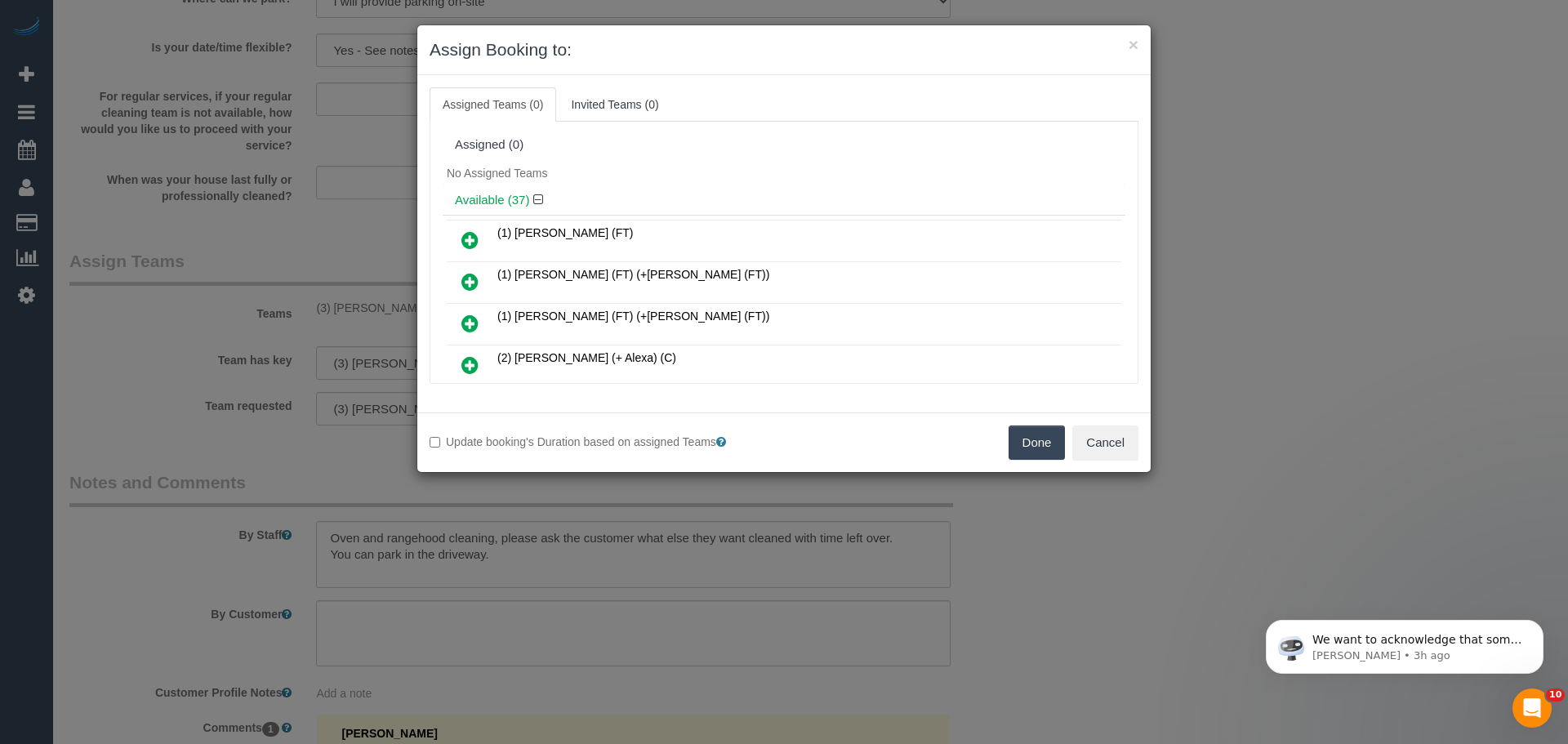
click at [1042, 447] on button "Done" at bounding box center [1037, 442] width 57 height 34
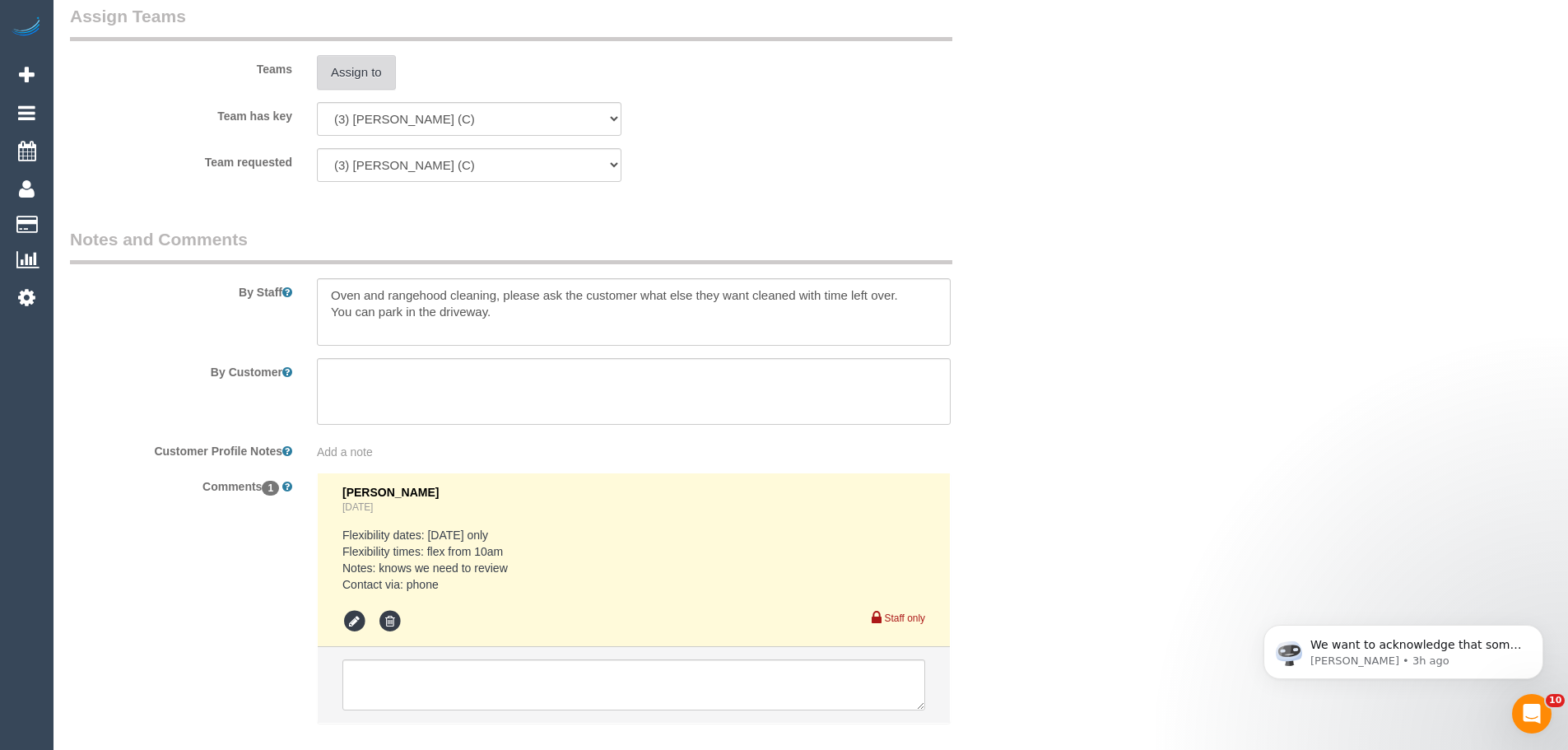
scroll to position [2562, 0]
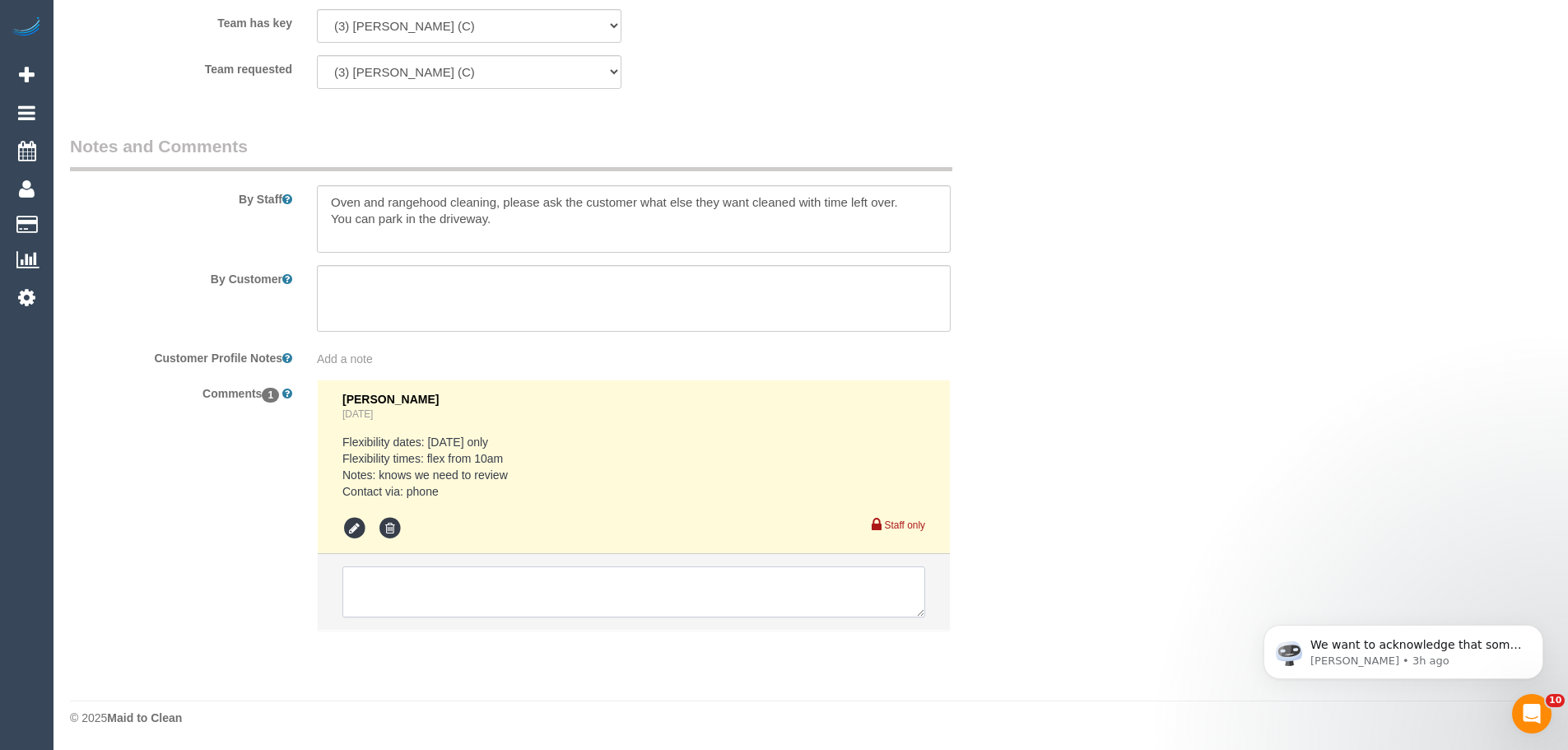
click at [631, 597] on textarea at bounding box center [634, 591] width 583 height 51
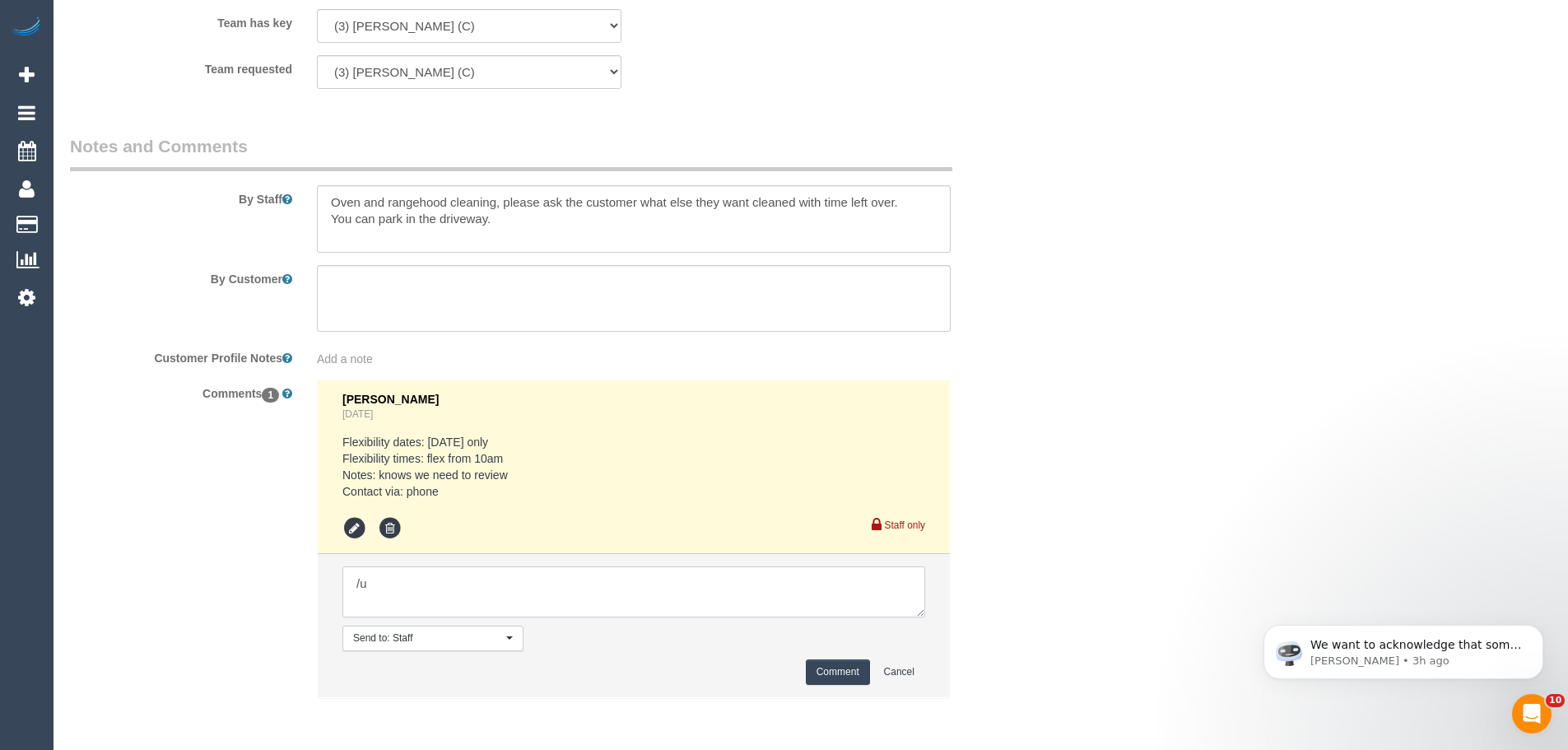
type textarea "/"
paste textarea "Cleaner(s) Unassigned: Reason Unassigned: One Off/Ongoing: Flexibility: Close a…"
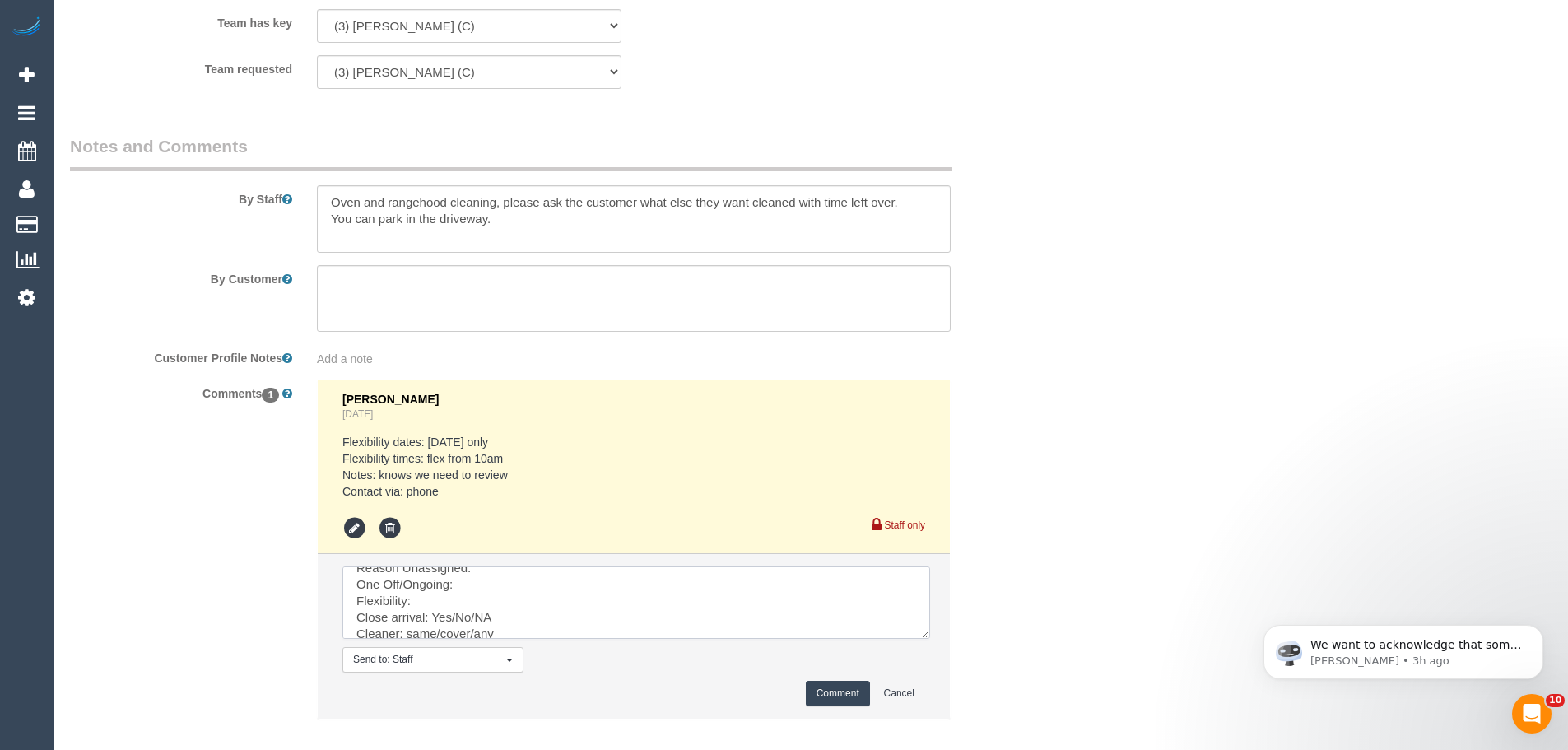
scroll to position [0, 0]
drag, startPoint x: 923, startPoint y: 613, endPoint x: 785, endPoint y: 657, distance: 144.8
click at [930, 638] on textarea at bounding box center [637, 602] width 588 height 73
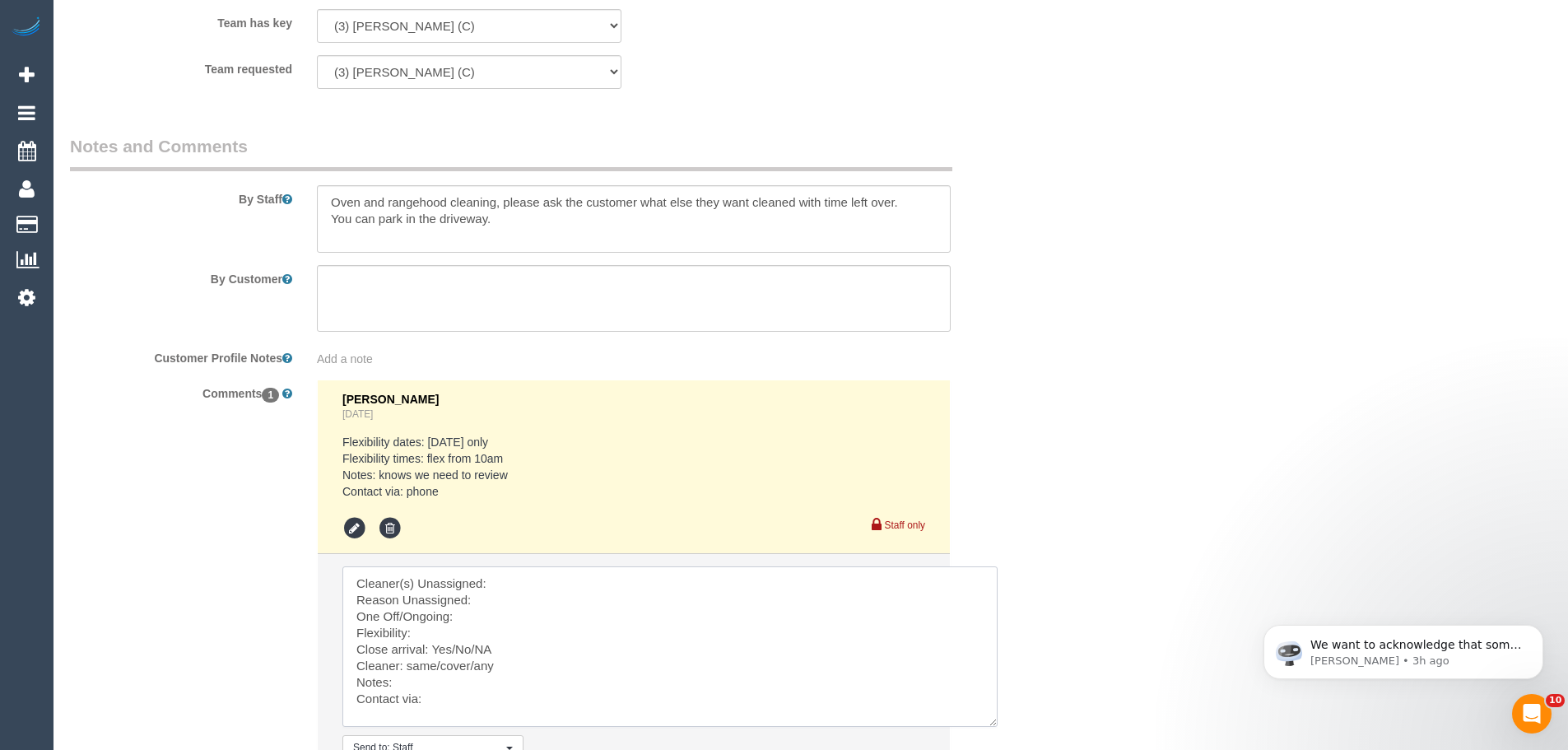
click at [512, 577] on textarea at bounding box center [670, 646] width 655 height 160
paste textarea "(3) [PERSON_NAME] (C)"
click at [478, 597] on textarea at bounding box center [670, 646] width 655 height 160
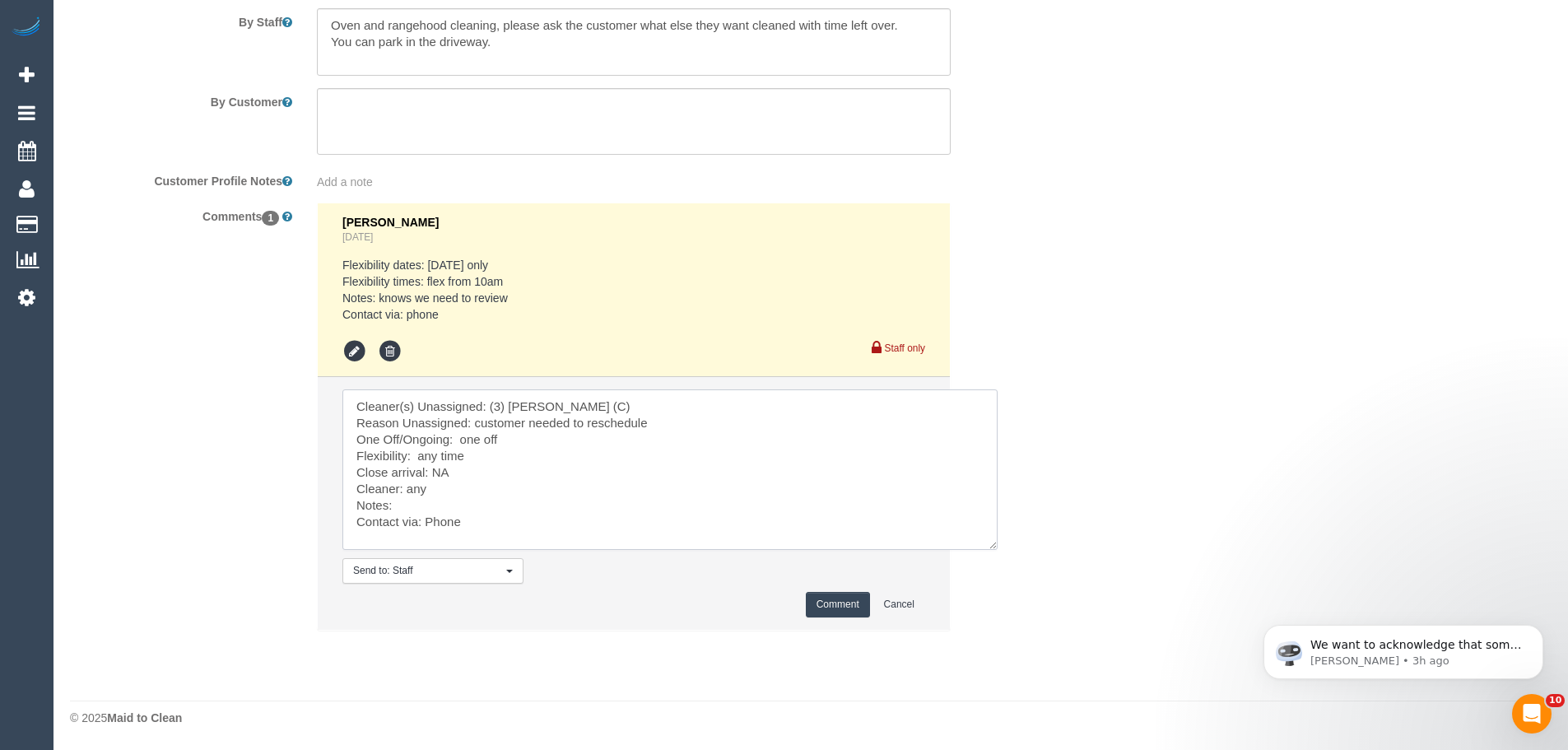
type textarea "Cleaner(s) Unassigned: (3) Andres Arredondo (C) Reason Unassigned: customer nee…"
click at [814, 603] on button "Comment" at bounding box center [838, 604] width 64 height 26
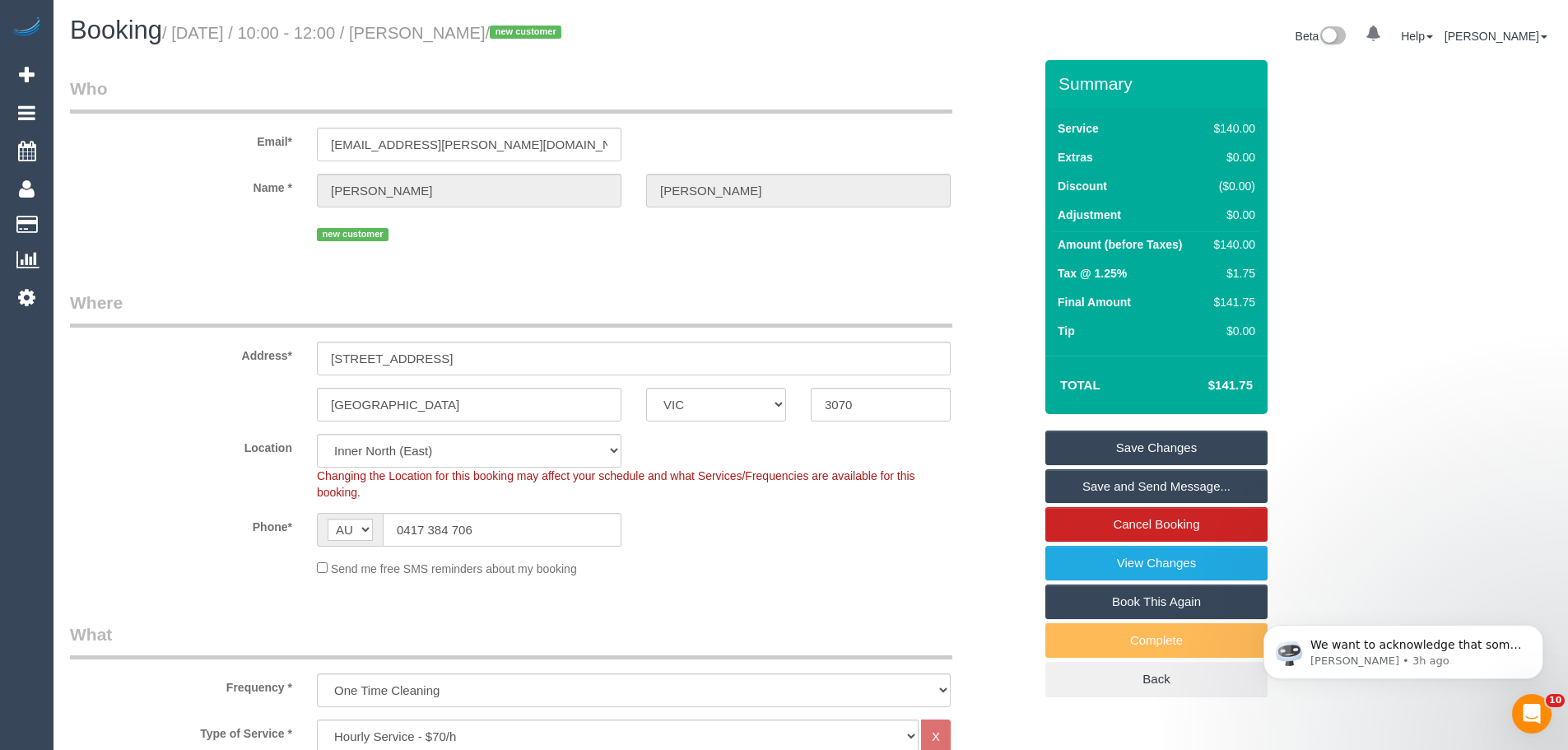
click at [1081, 447] on link "Save Changes" at bounding box center [1155, 447] width 222 height 35
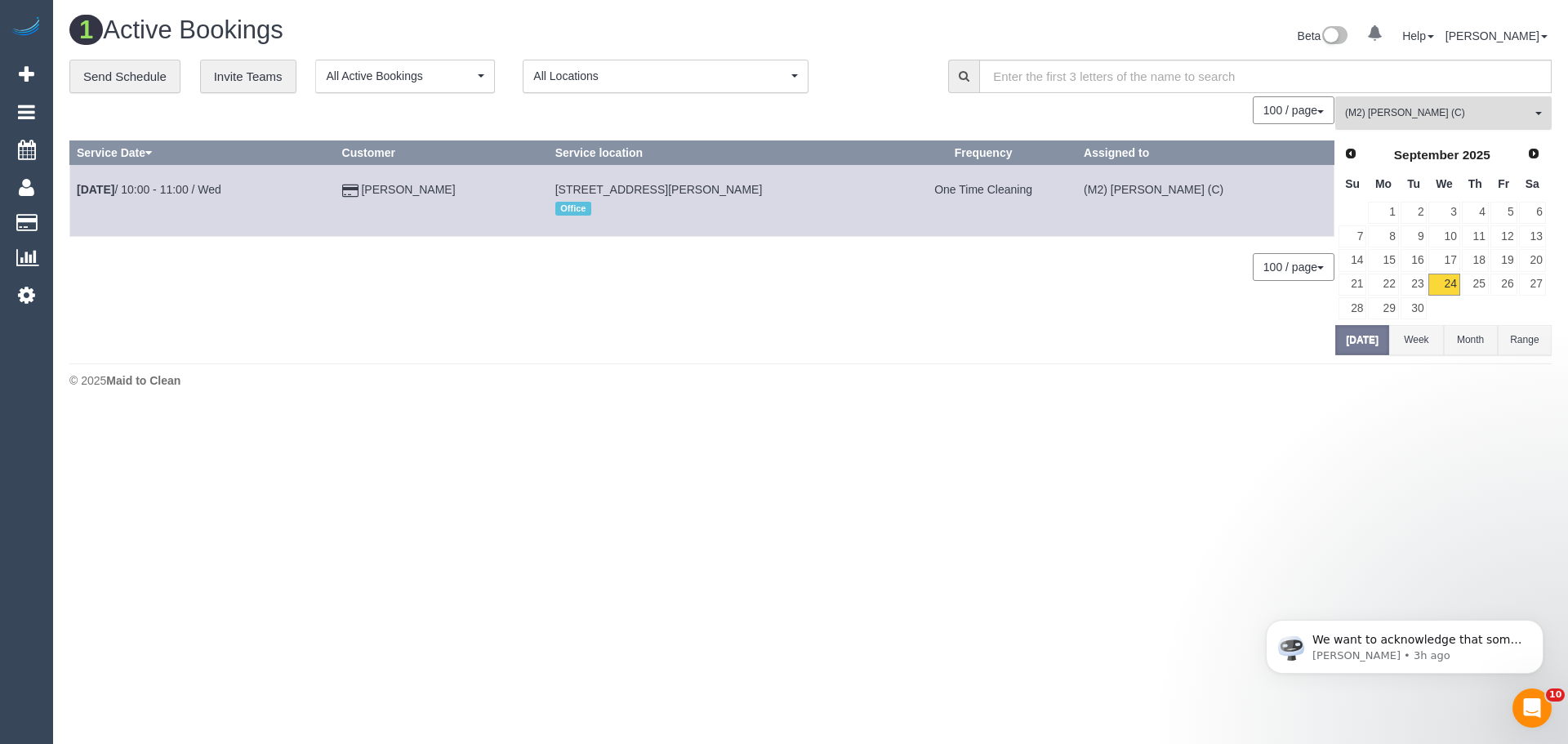
click at [1502, 102] on button "(M2) Joseph Tshibangu (C) All Teams" at bounding box center [1443, 113] width 216 height 33
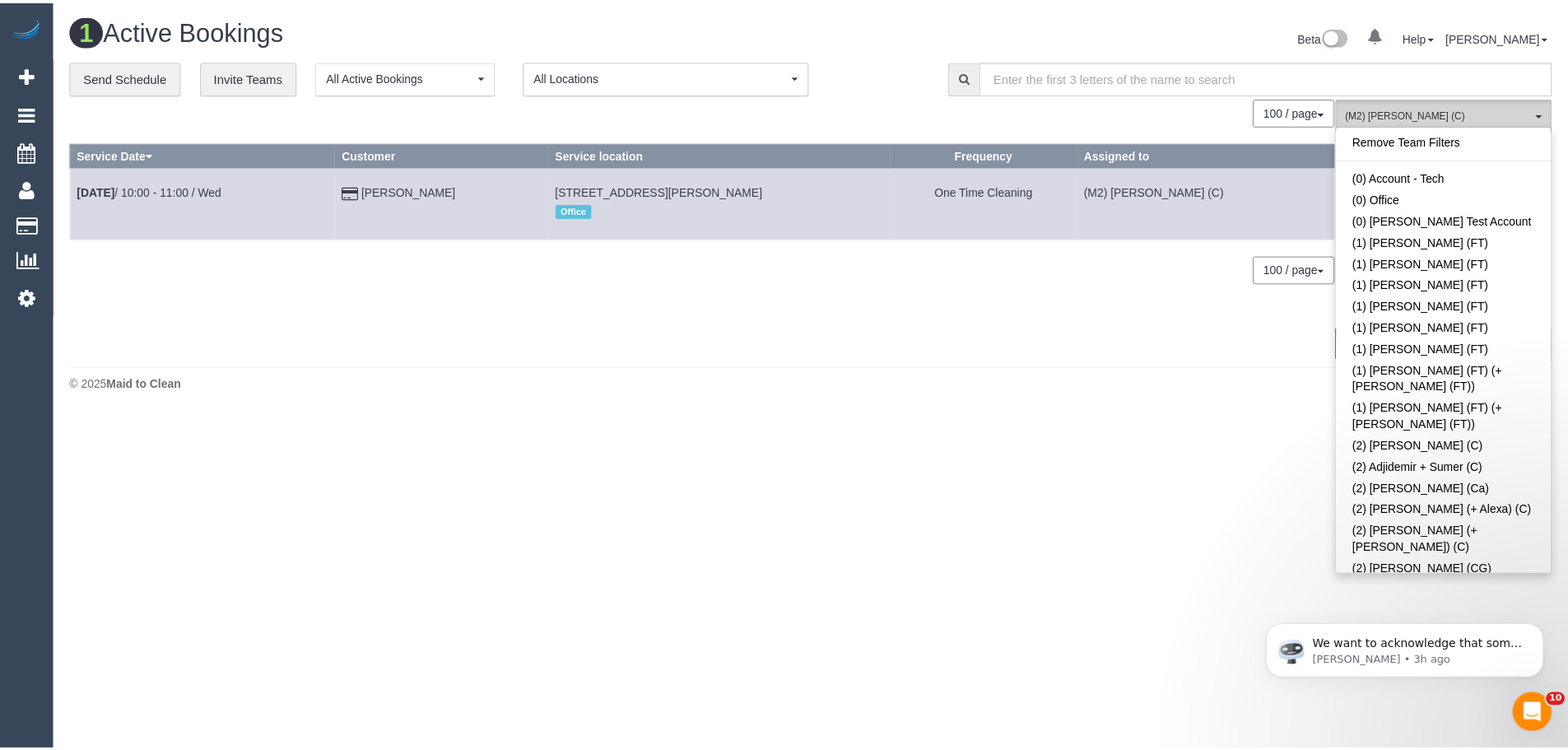
scroll to position [4878, 0]
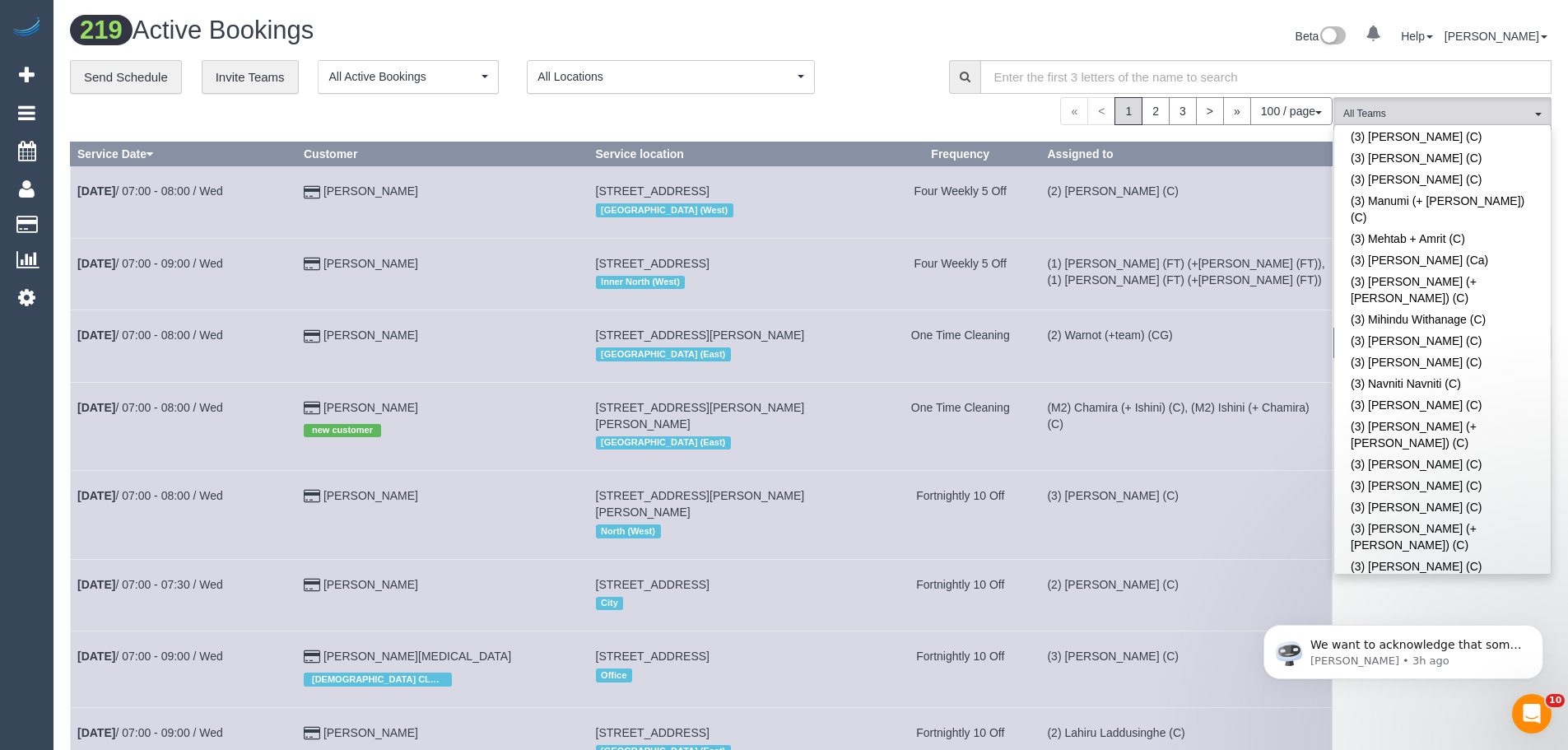
scroll to position [3973, 0]
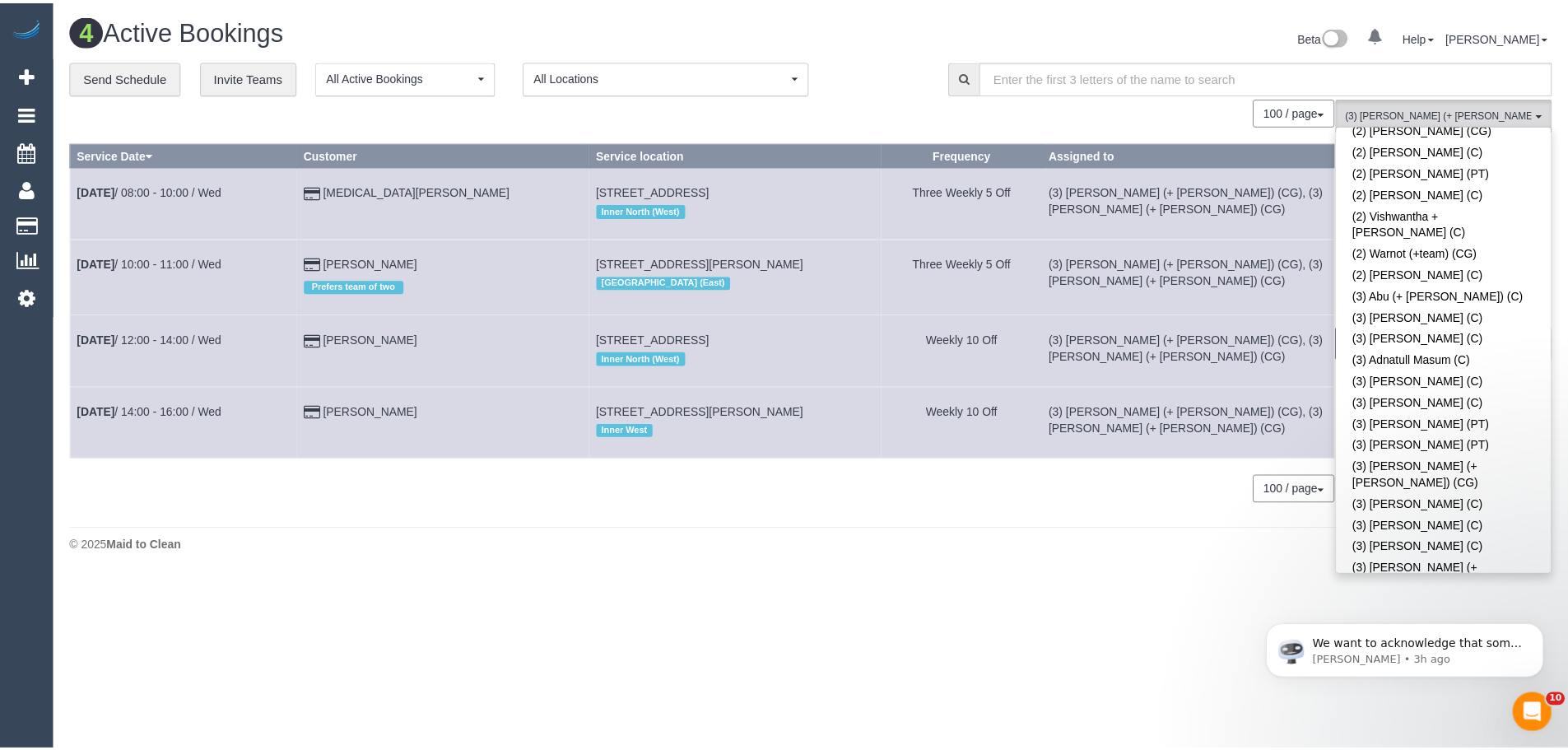
scroll to position [1915, 0]
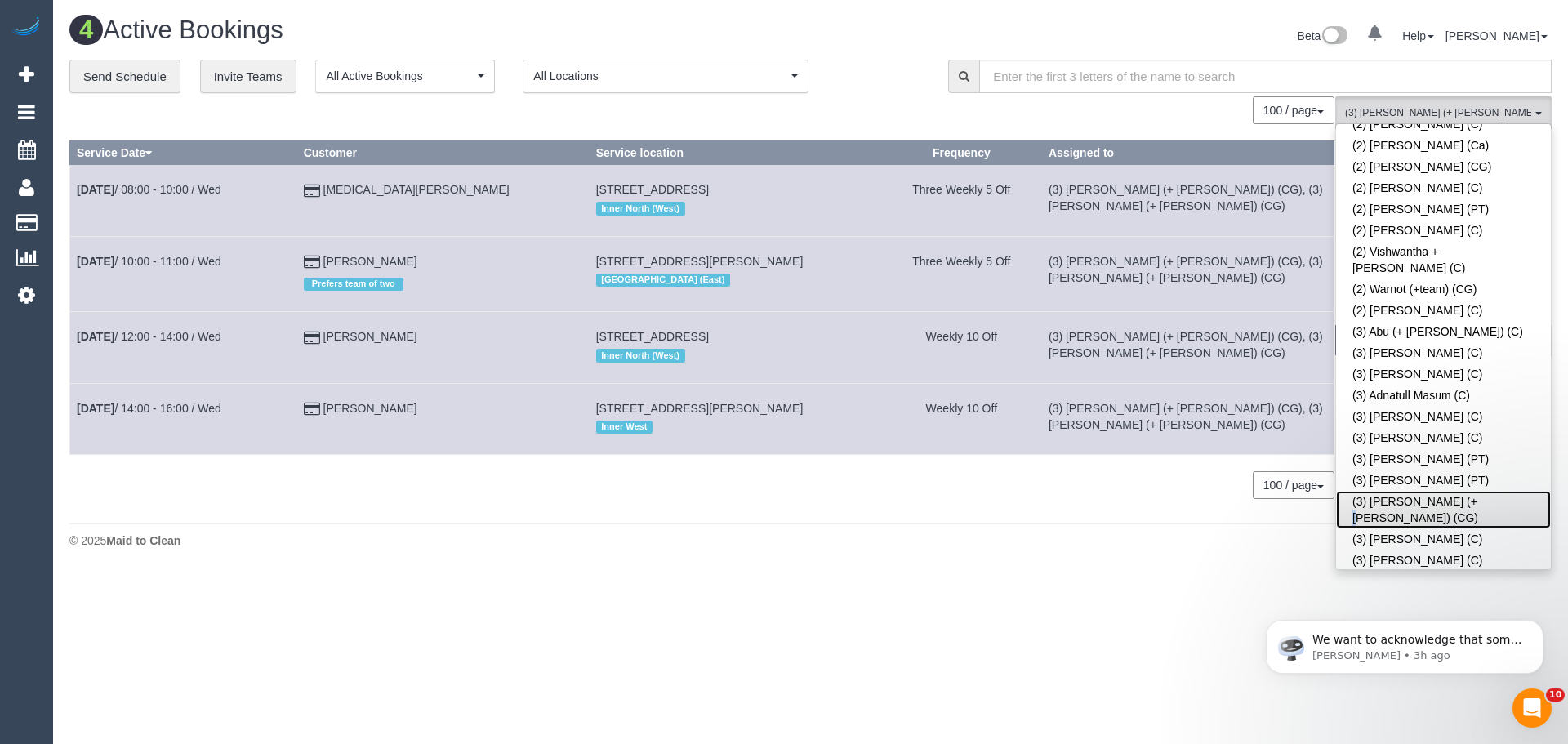
click at [1429, 491] on link "(3) [PERSON_NAME] (+ [PERSON_NAME]) (CG)" at bounding box center [1443, 509] width 214 height 38
click at [1473, 111] on span "(3) Amninder (+ Sohail) (CG) , (3) Sohail (+ Amninder) (CG)" at bounding box center [1438, 113] width 186 height 14
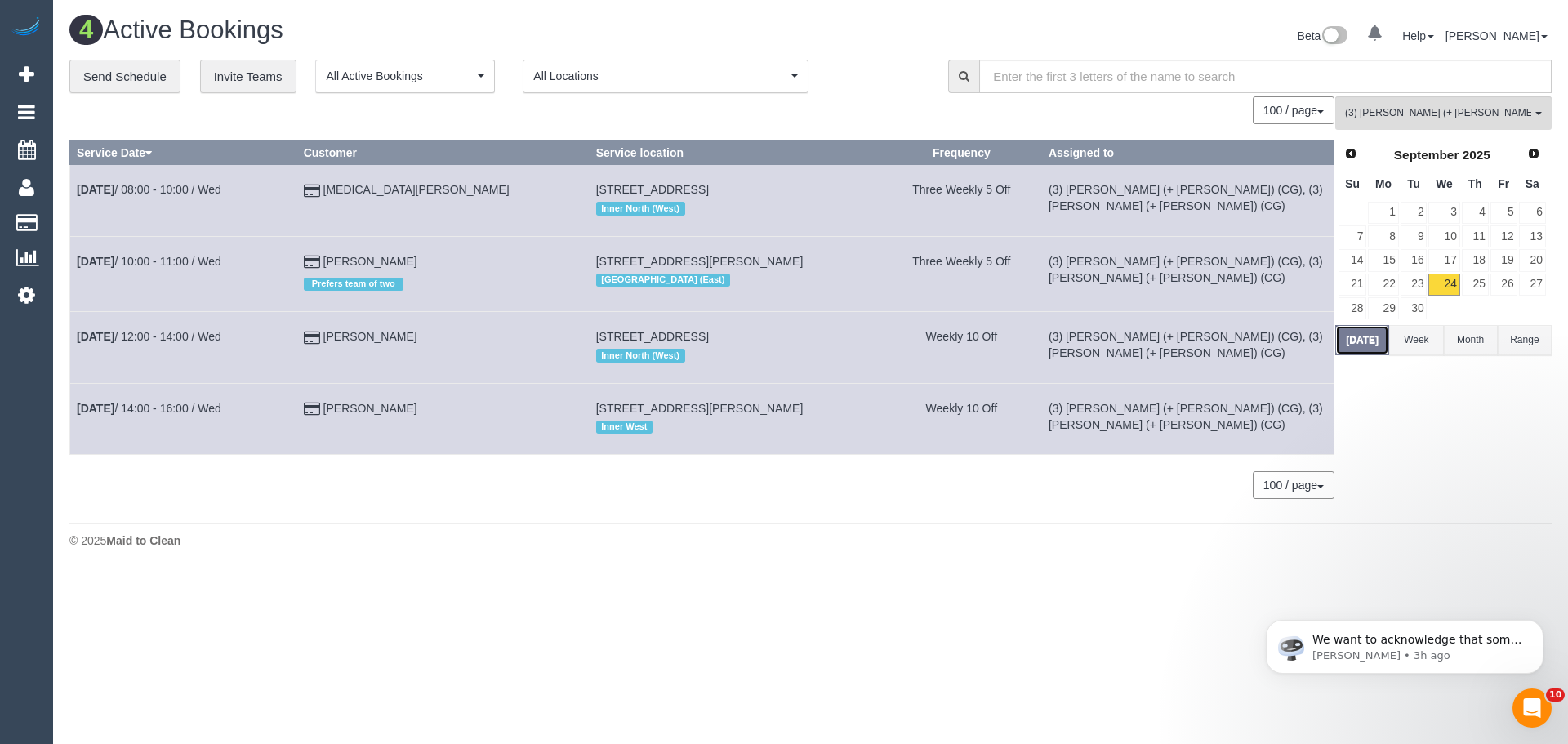
click at [1355, 343] on button "Today" at bounding box center [1362, 340] width 54 height 30
click at [158, 258] on link "Sep 24th / 10:00 - 11:00 / Wed" at bounding box center [148, 261] width 145 height 13
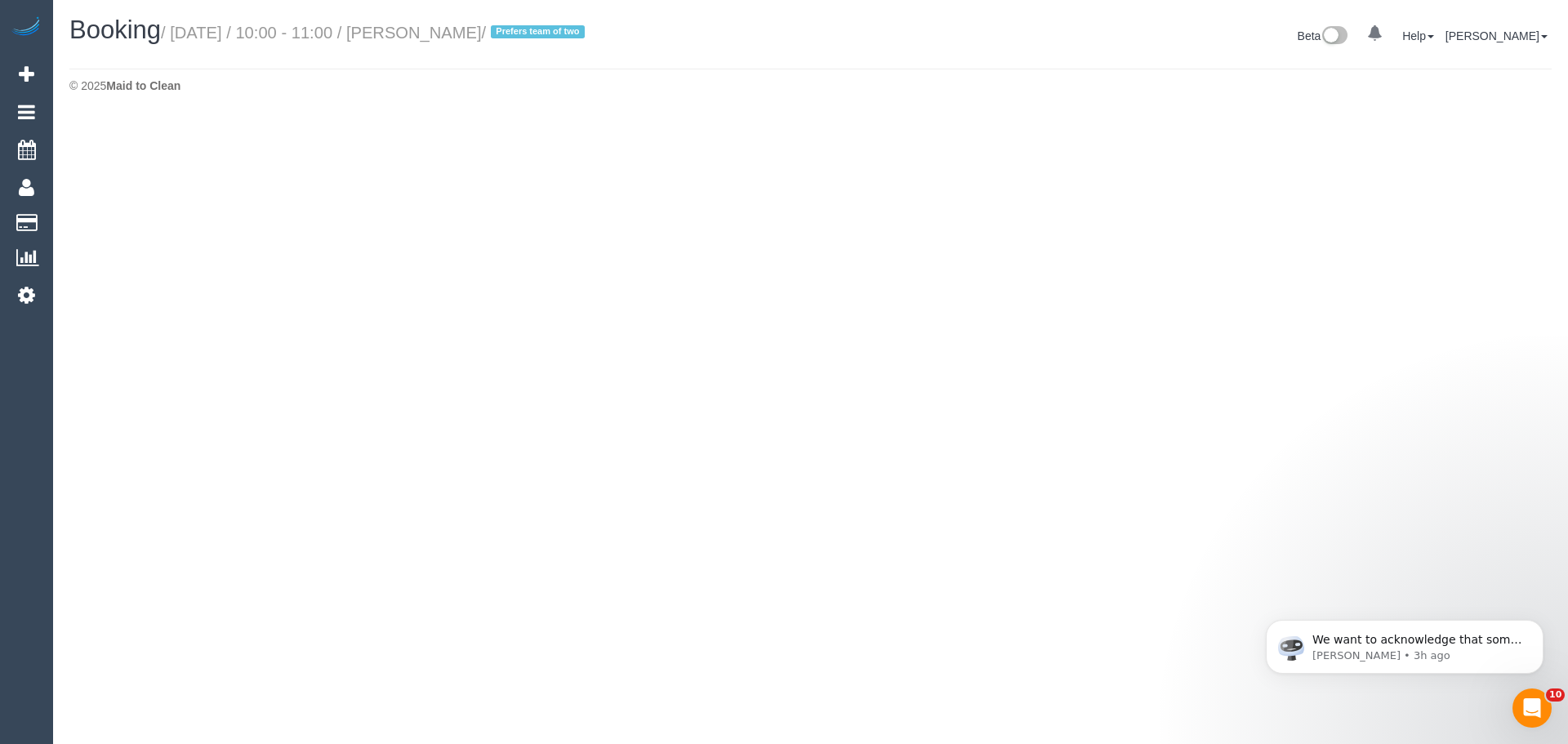
select select "VIC"
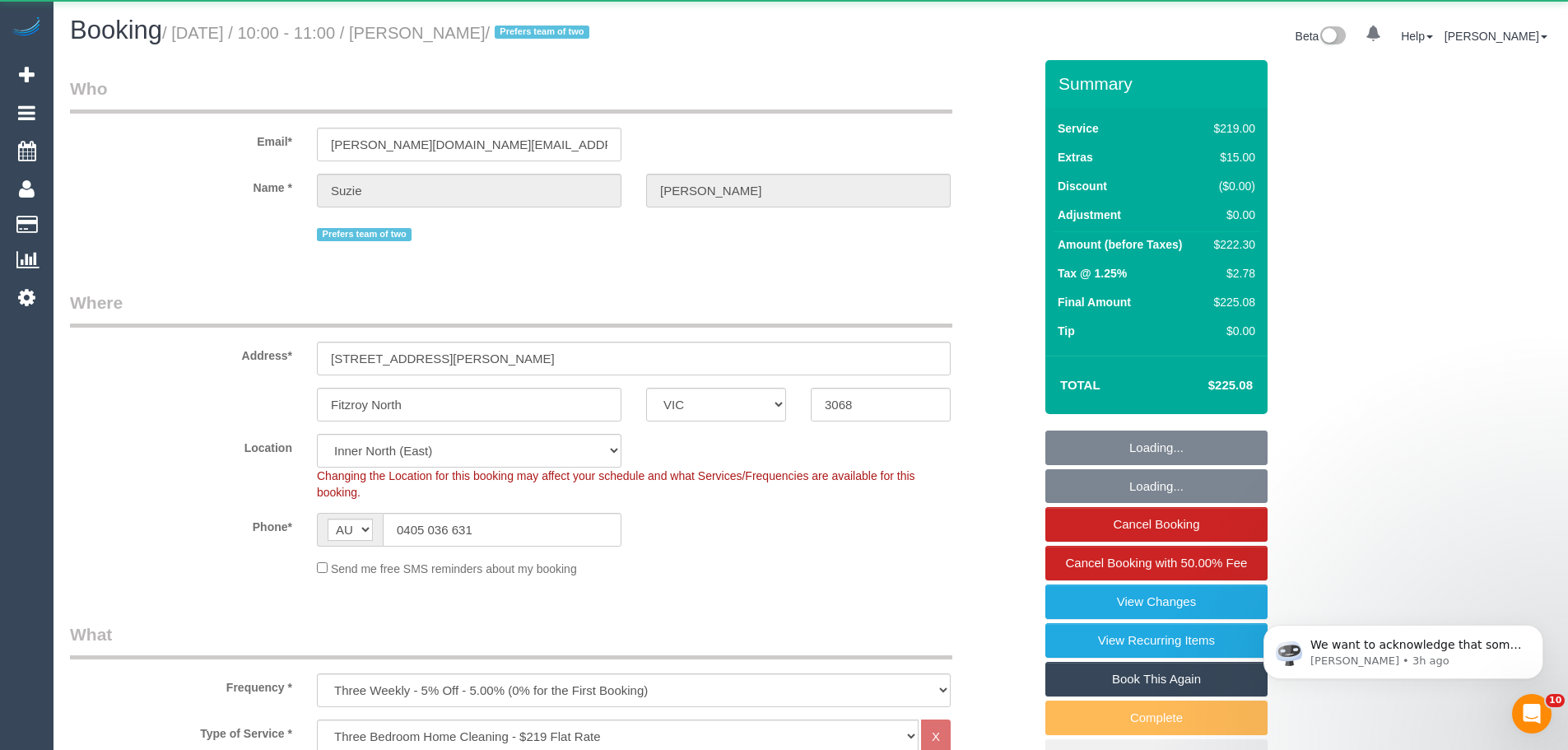
select select "object:9575"
select select "string:stripe-pm_1RKA2K2GScqysDRVfuMdeZJH"
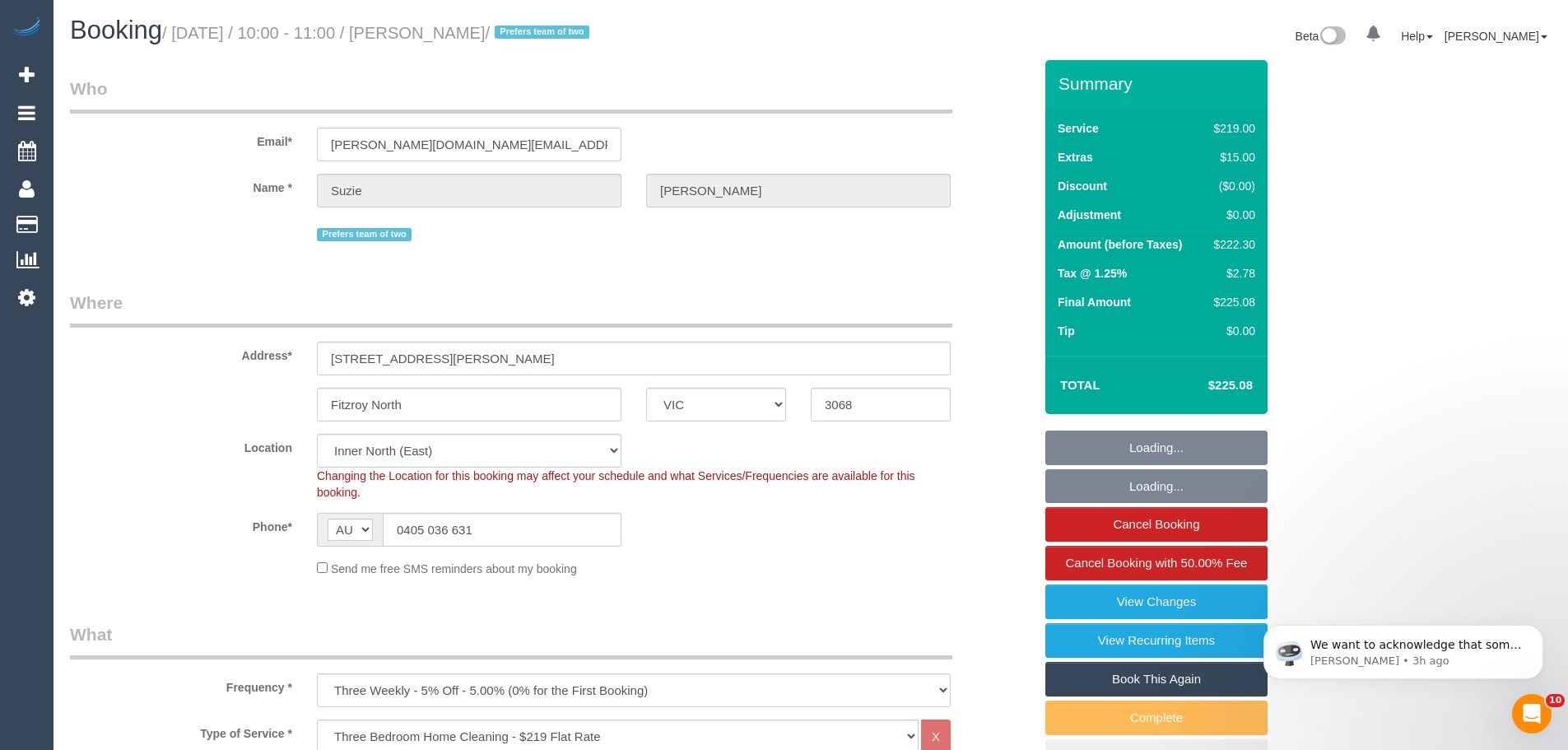
select select "number:27"
select select "number:16"
select select "number:19"
select select "number:24"
select select "number:33"
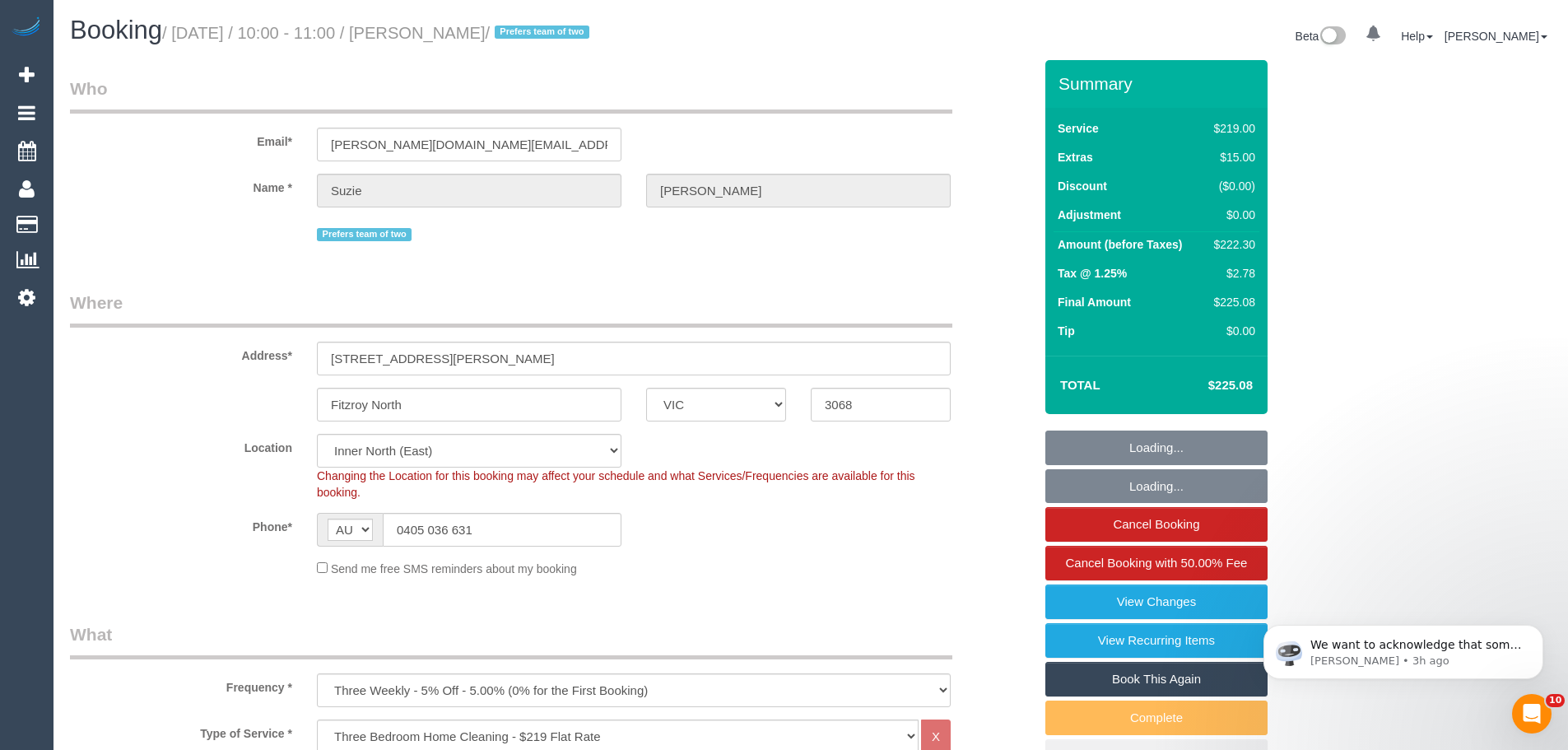
select select "number:11"
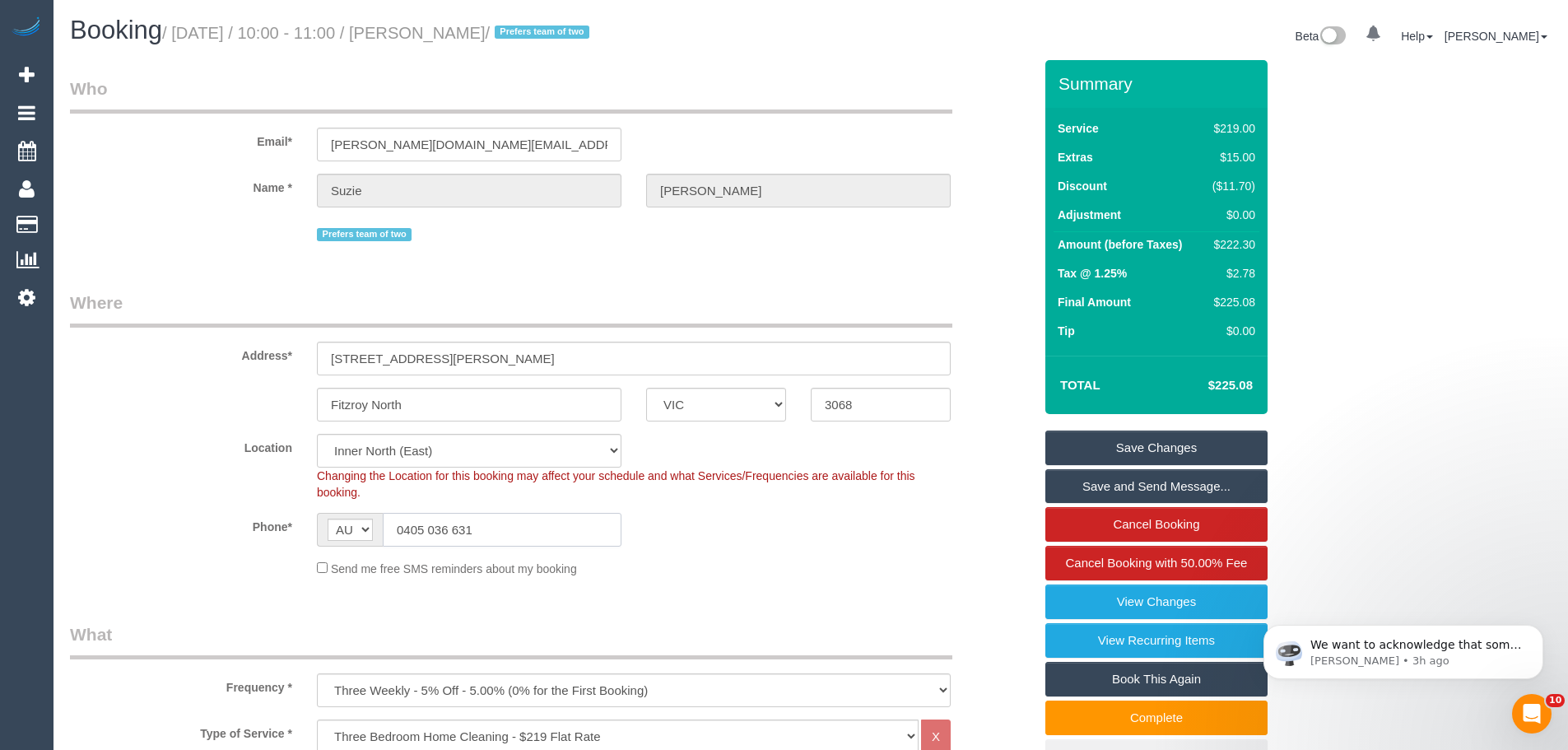
click at [492, 520] on input "0405 036 631" at bounding box center [502, 530] width 239 height 34
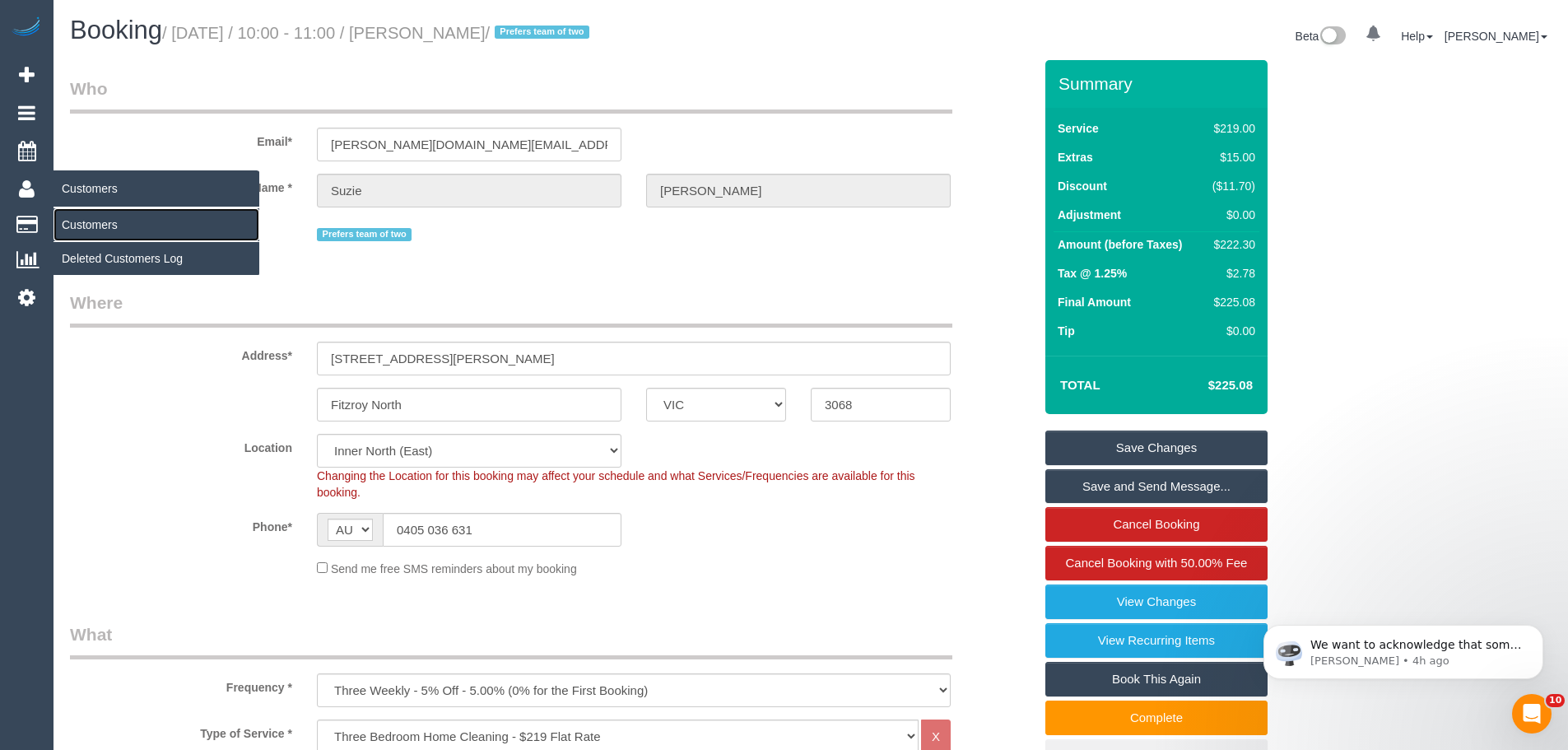
click at [83, 226] on link "Customers" at bounding box center [156, 224] width 205 height 33
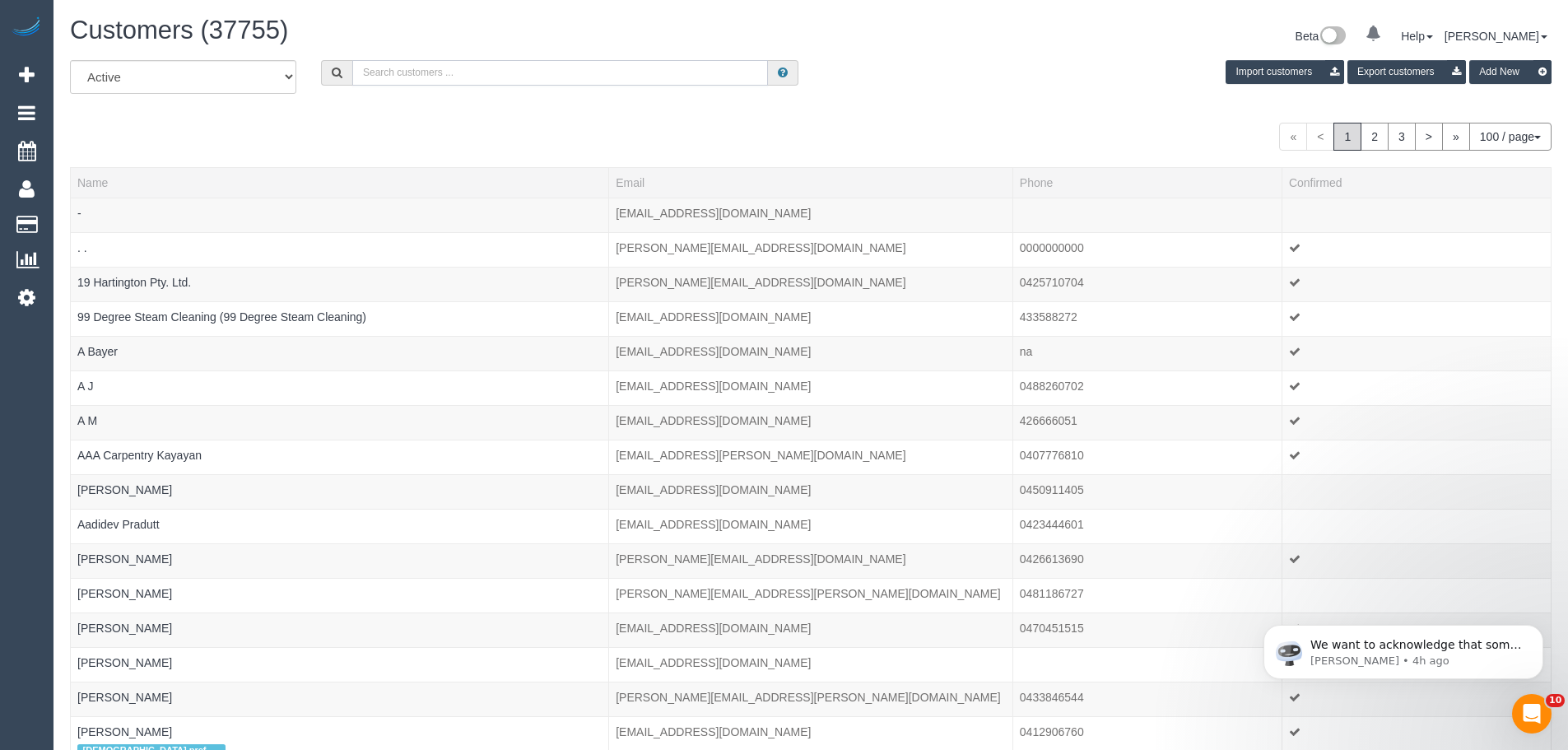
click at [533, 77] on input "text" at bounding box center [560, 73] width 415 height 26
paste input "61402081919"
drag, startPoint x: 375, startPoint y: 73, endPoint x: 273, endPoint y: 76, distance: 102.0
click at [272, 76] on div "All Active Archived 61402081919 Import customers Export customers Add New" at bounding box center [810, 83] width 1506 height 46
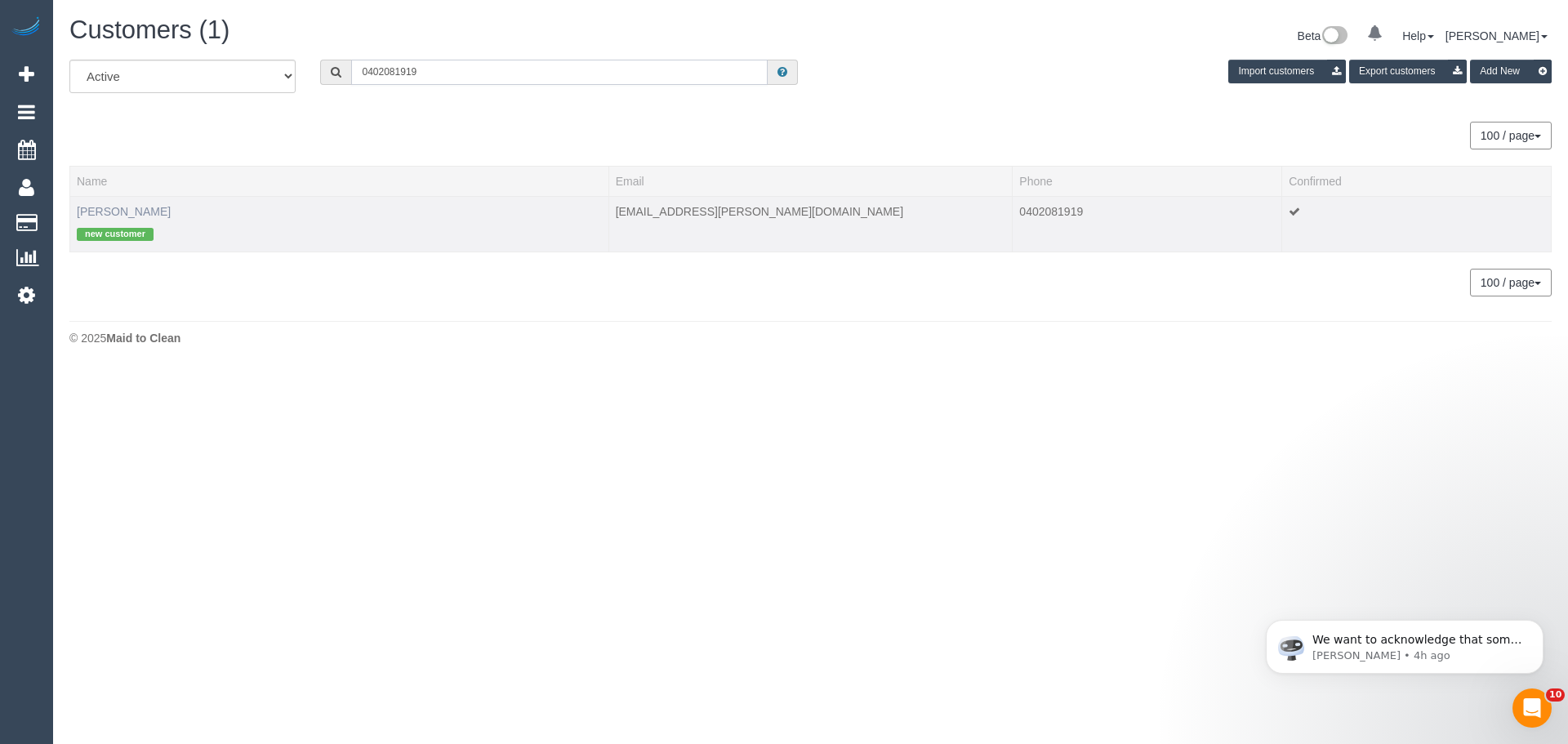
type input "0402081919"
click at [111, 210] on link "Jasper Peppard" at bounding box center [123, 211] width 94 height 13
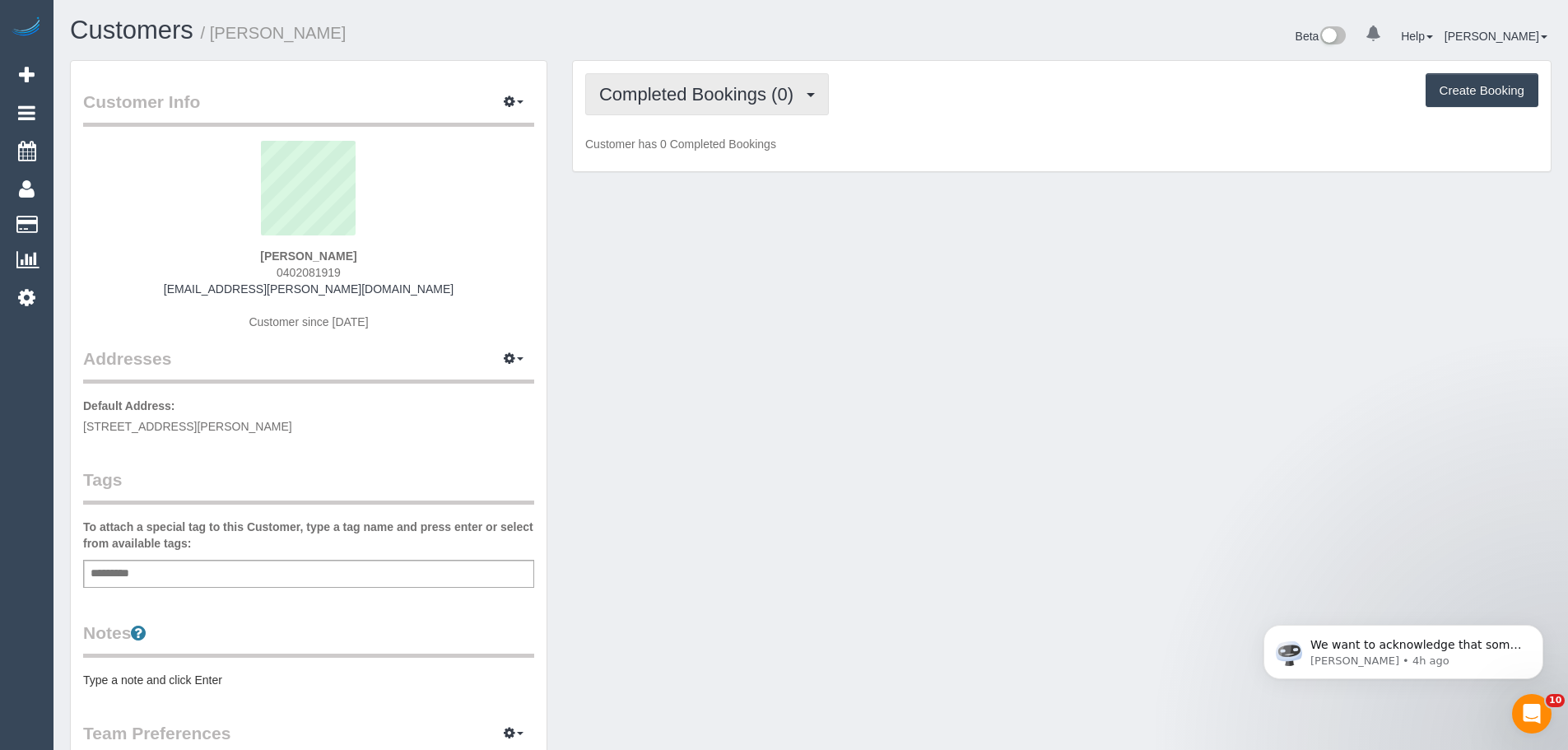
click at [754, 95] on span "Completed Bookings (0)" at bounding box center [700, 94] width 203 height 20
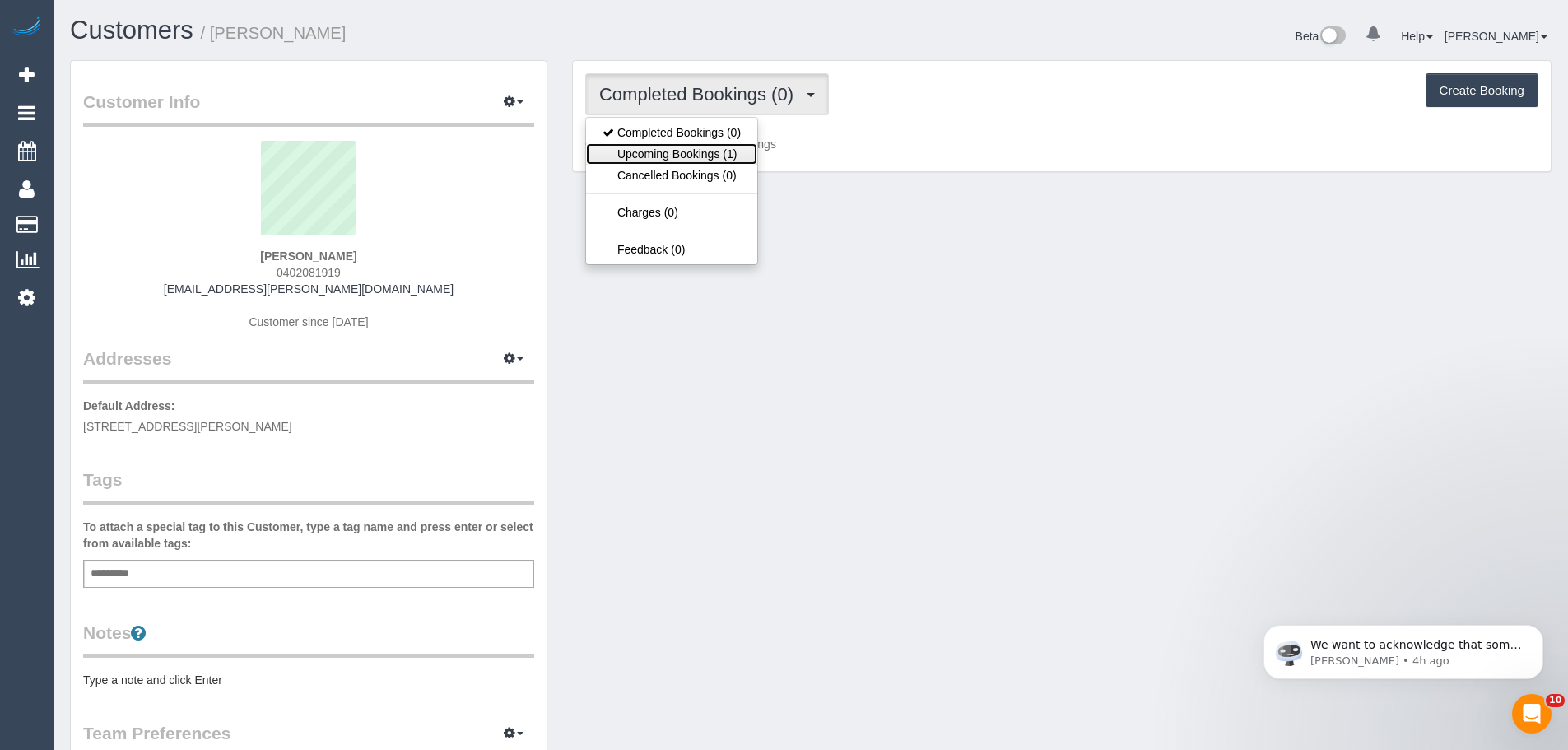
click at [731, 146] on link "Upcoming Bookings (1)" at bounding box center [671, 154] width 171 height 21
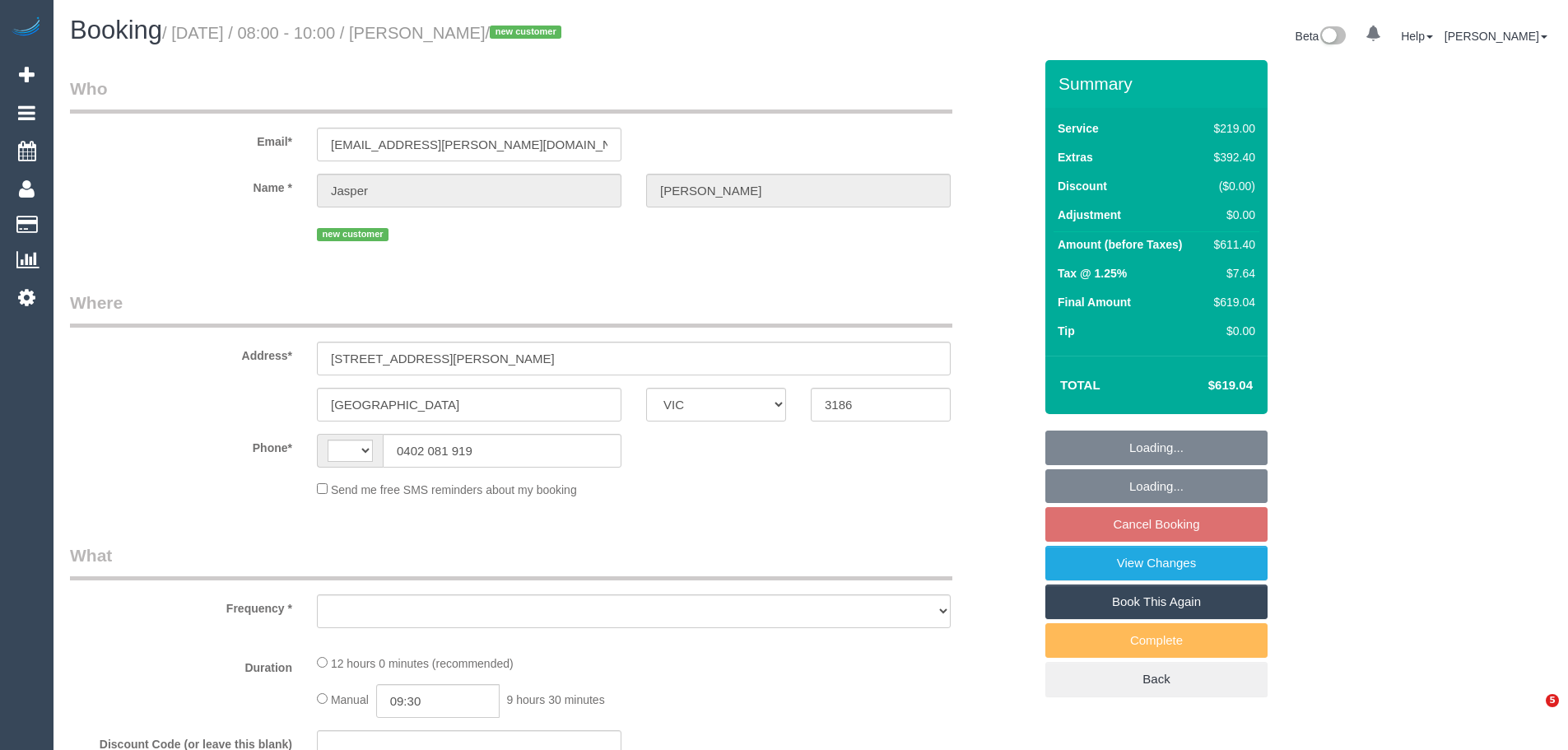
select select "VIC"
select select "string:AU"
select select "string:stripe-pm_1S8t1d2GScqysDRVuD30C0Lr"
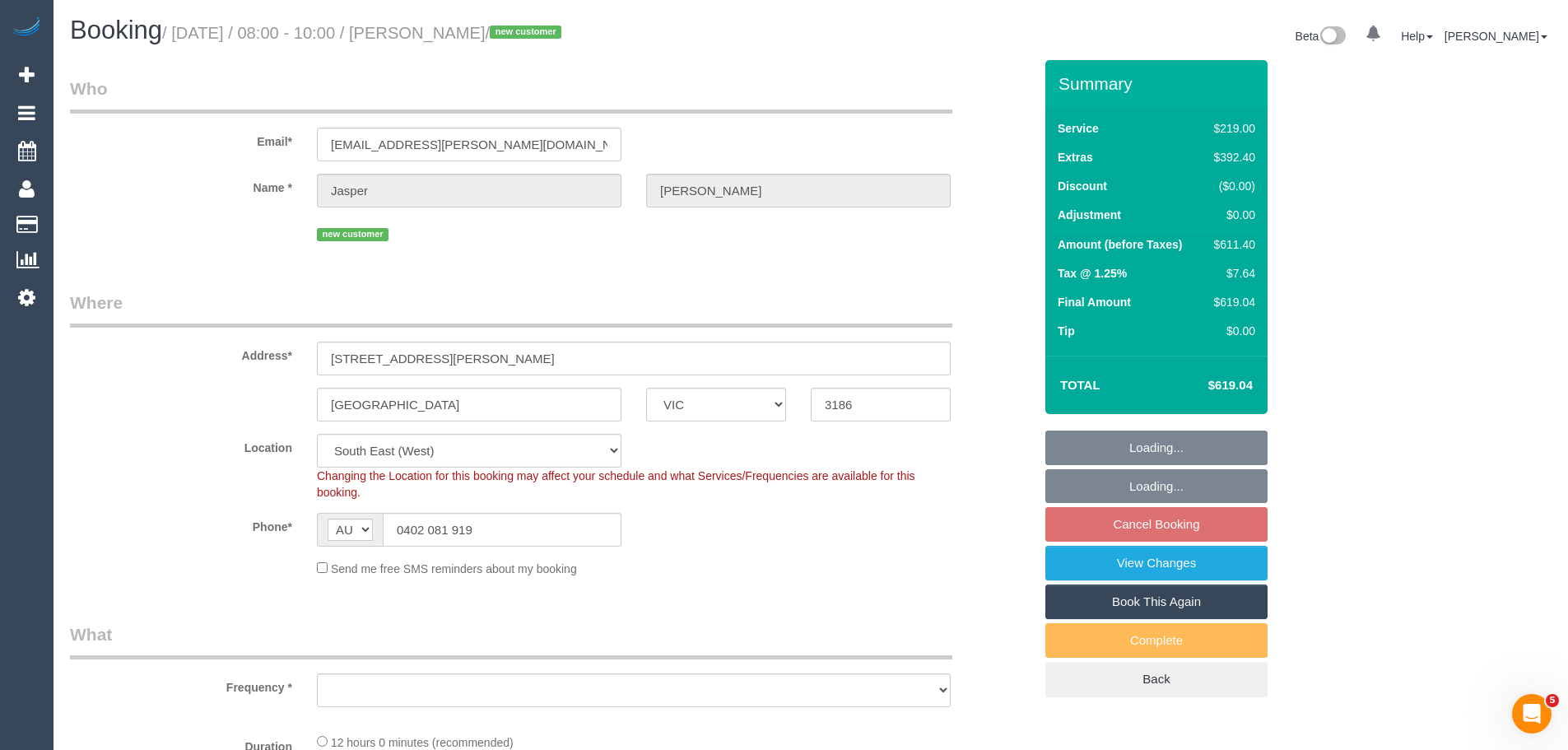
select select "number:28"
select select "number:14"
select select "number:19"
select select "number:25"
select select "number:13"
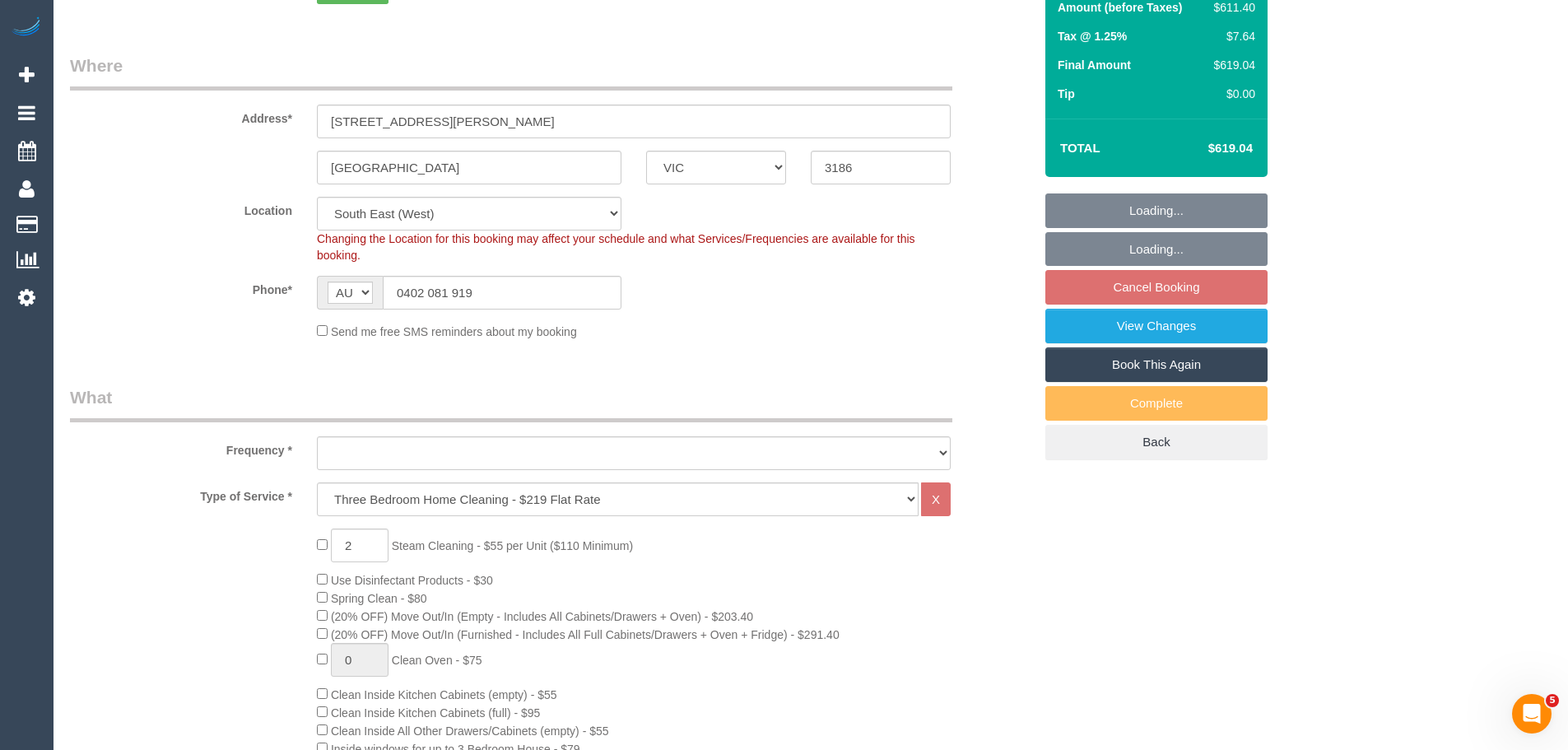
select select "object:1347"
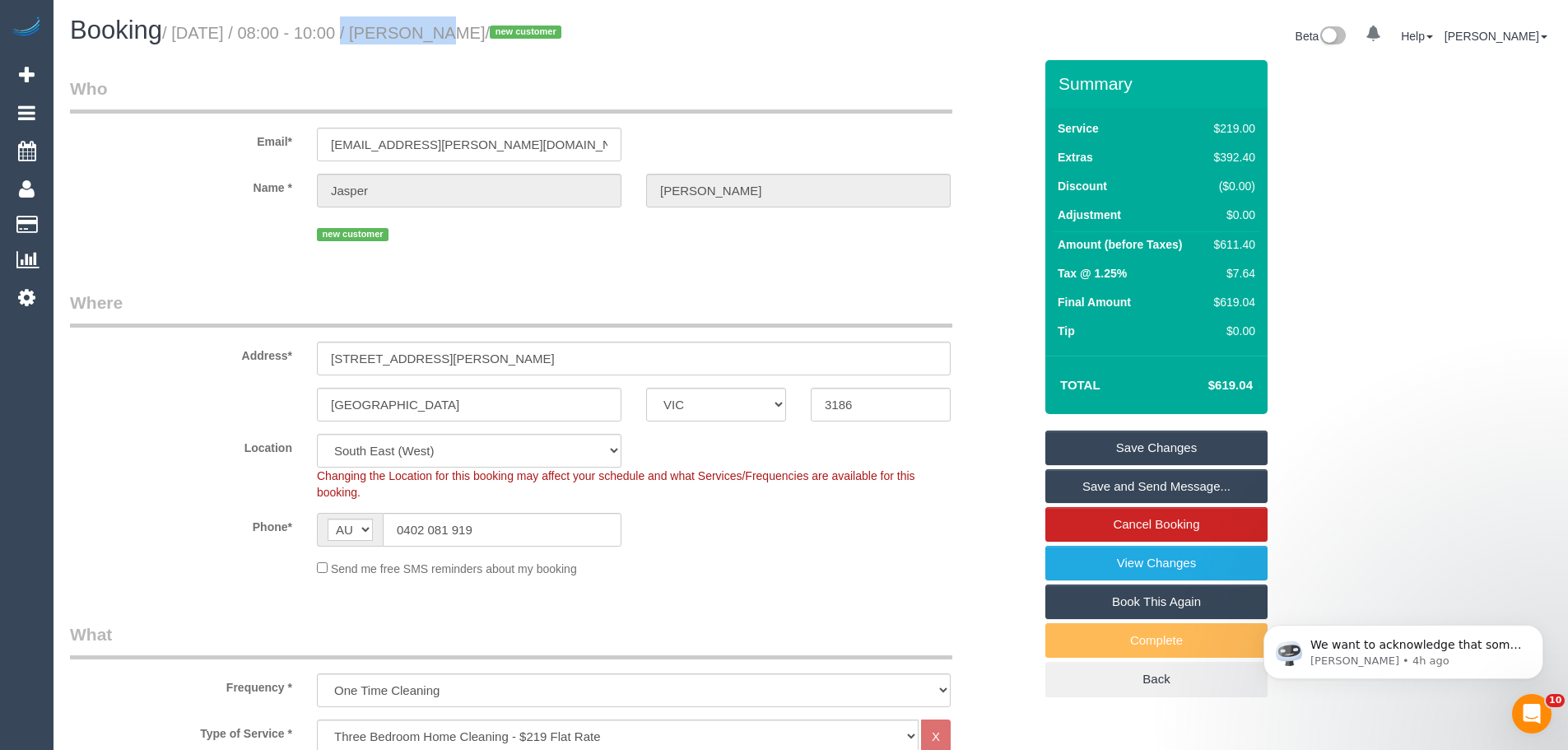
drag, startPoint x: 324, startPoint y: 34, endPoint x: 413, endPoint y: 41, distance: 89.3
click at [413, 41] on small "/ October 03, 2025 / 08:00 - 10:00 / Jasper Peppard / new customer" at bounding box center [364, 33] width 404 height 18
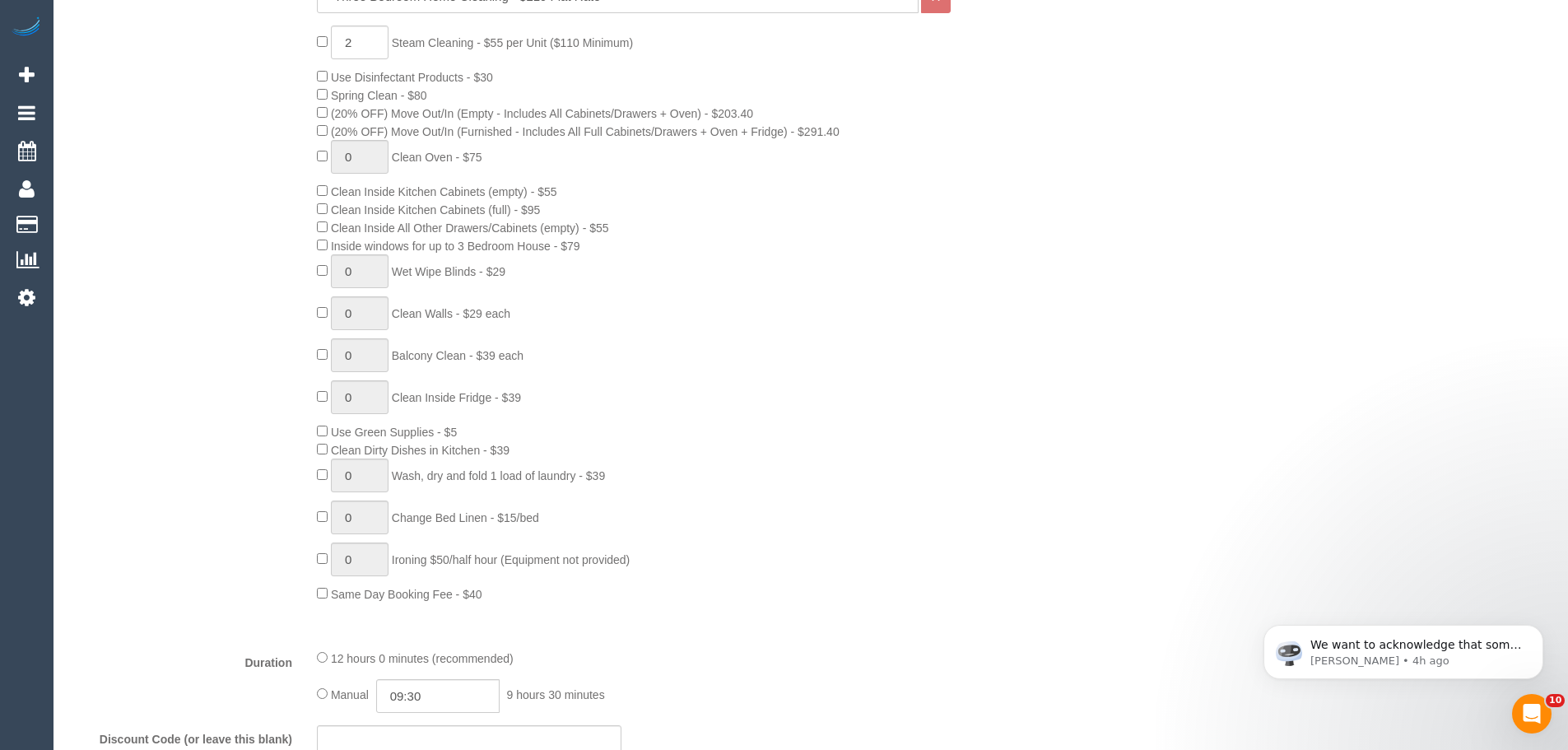
scroll to position [576, 0]
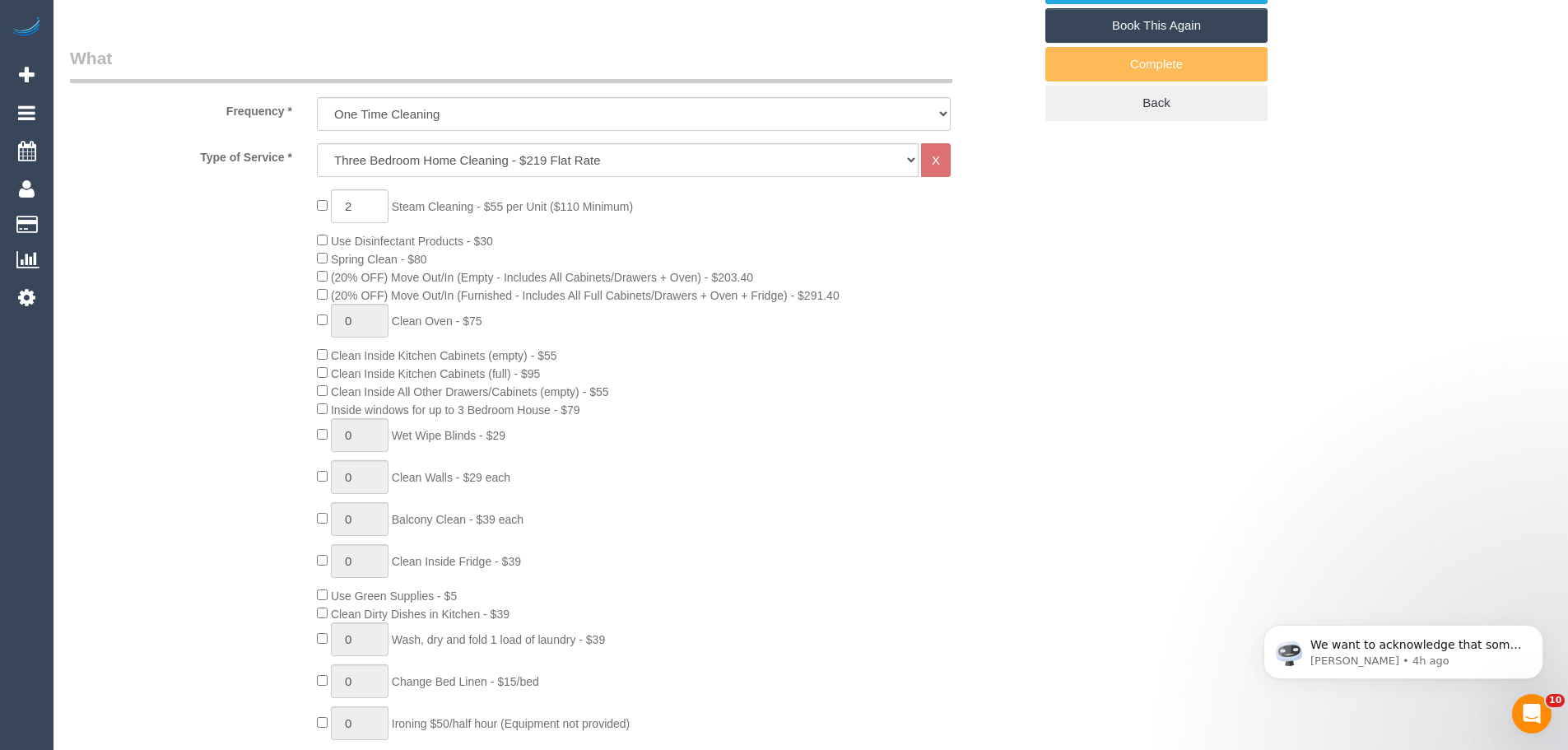
drag, startPoint x: 403, startPoint y: 210, endPoint x: 776, endPoint y: 251, distance: 375.2
click at [776, 251] on div "2 Steam Cleaning - $55 per Unit ($110 Minimum) Use Disinfectant Products - $30 …" at bounding box center [675, 478] width 741 height 577
click at [500, 291] on span "(20% OFF) Move Out/In (Furnished - Includes All Full Cabinets/Drawers + Oven + …" at bounding box center [585, 295] width 508 height 13
drag, startPoint x: 372, startPoint y: 278, endPoint x: 777, endPoint y: 275, distance: 405.0
click at [776, 282] on div "2 Steam Cleaning - $55 per Unit ($110 Minimum) Use Disinfectant Products - $30 …" at bounding box center [675, 478] width 741 height 577
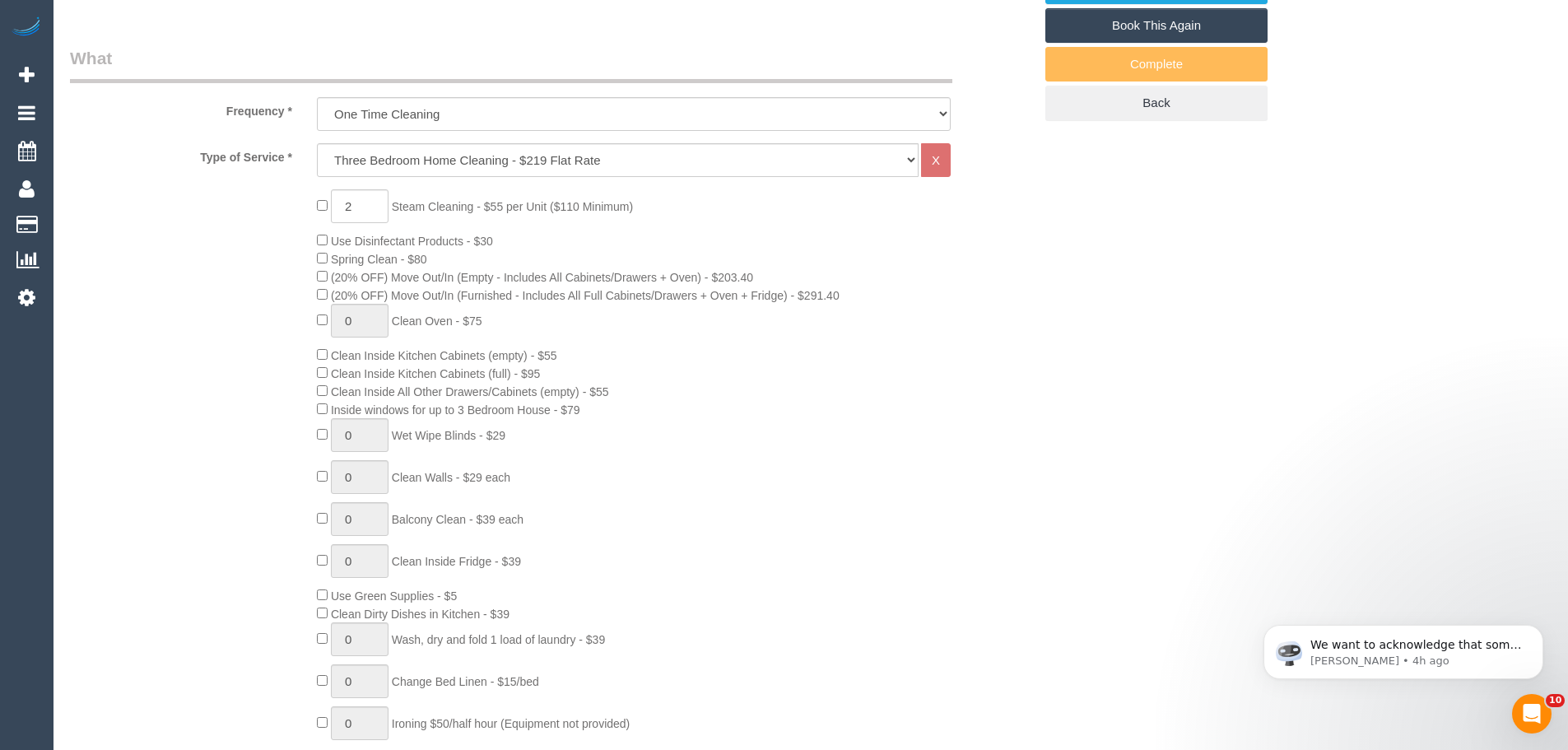
click at [504, 284] on div "2 Steam Cleaning - $55 per Unit ($110 Minimum) Use Disinfectant Products - $30 …" at bounding box center [675, 478] width 741 height 577
drag, startPoint x: 382, startPoint y: 406, endPoint x: 599, endPoint y: 399, distance: 217.1
click at [599, 399] on div "2 Steam Cleaning - $55 per Unit ($110 Minimum) Use Disinfectant Products - $30 …" at bounding box center [675, 478] width 741 height 577
click at [622, 414] on div "2 Steam Cleaning - $55 per Unit ($110 Minimum) Use Disinfectant Products - $30 …" at bounding box center [675, 478] width 741 height 577
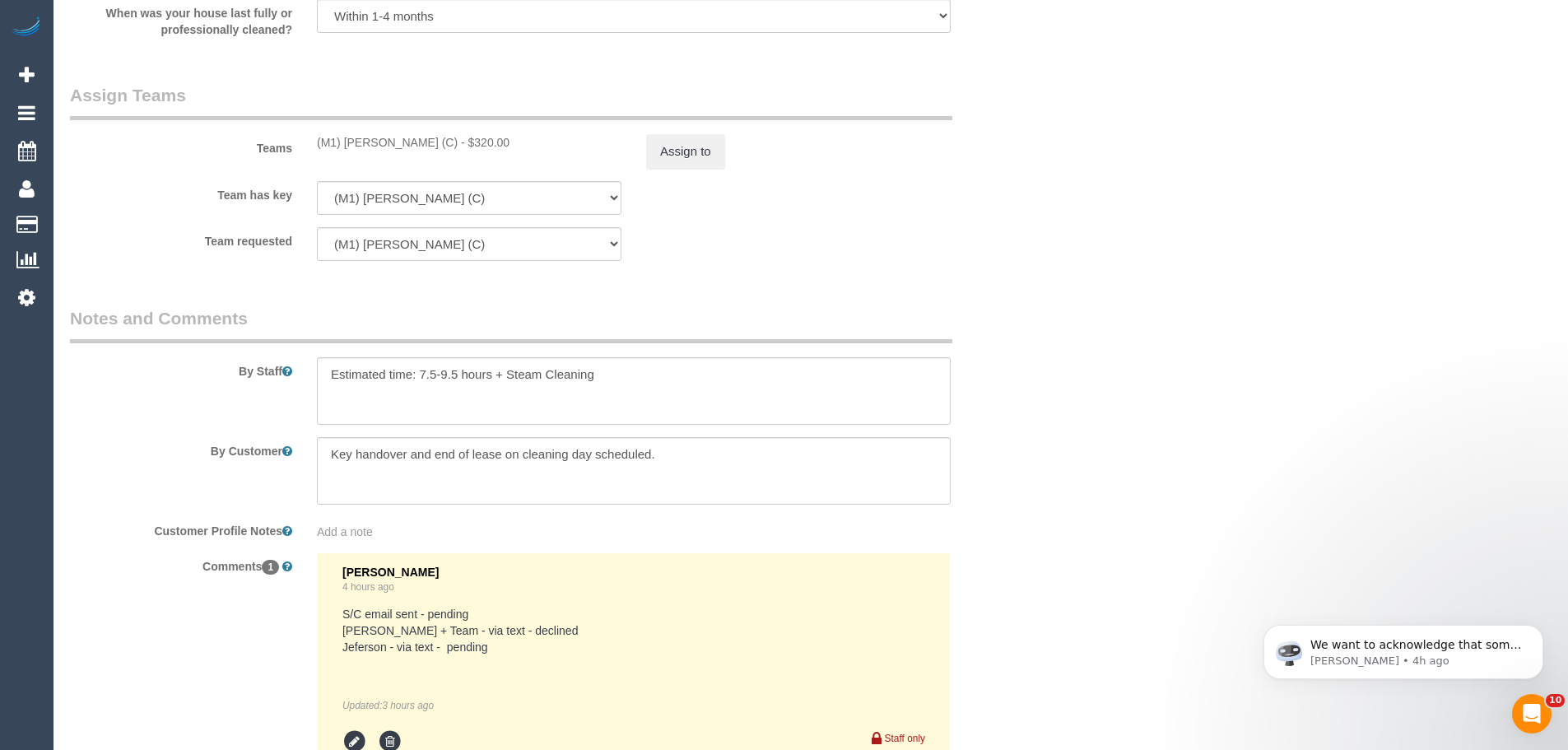
scroll to position [2551, 0]
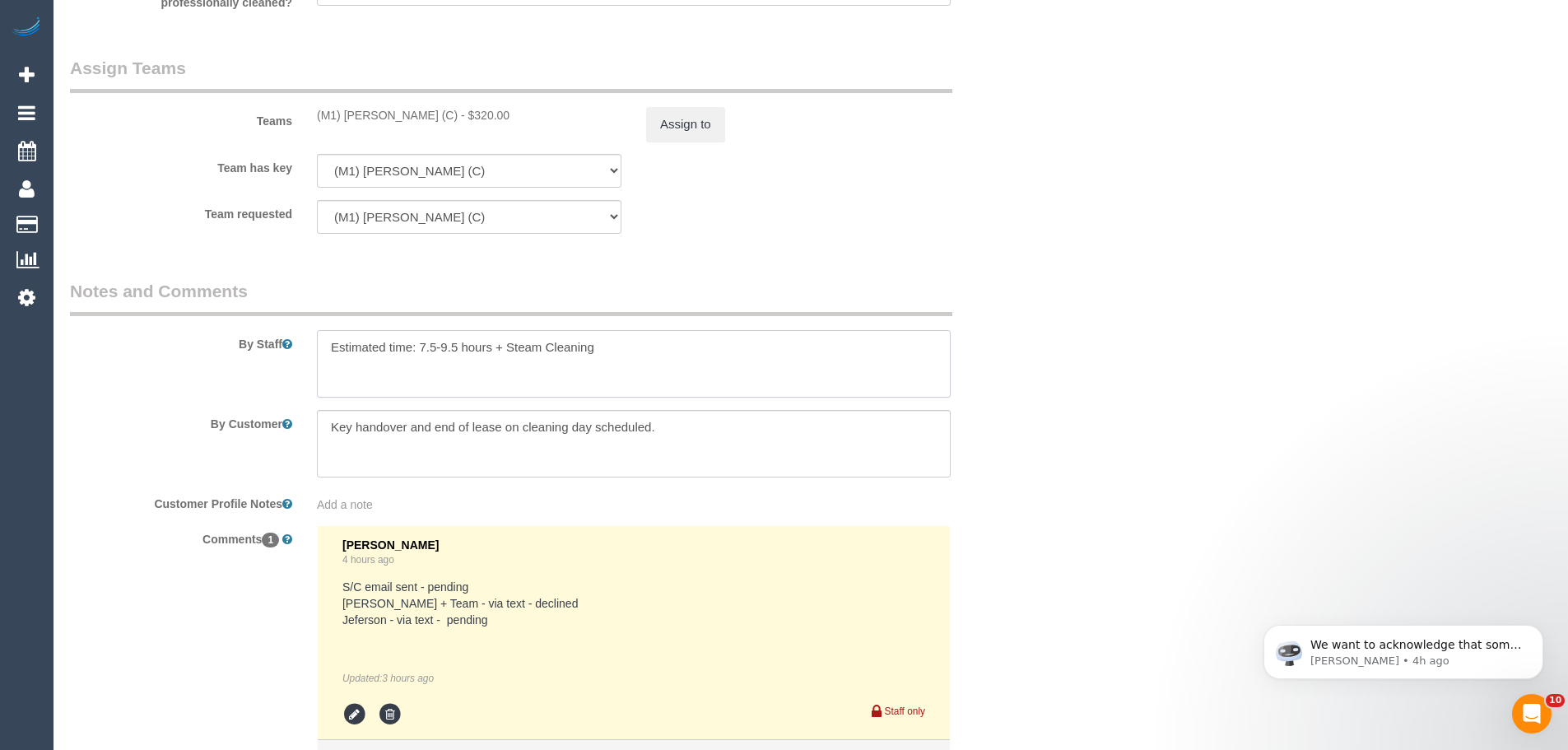
drag, startPoint x: 498, startPoint y: 349, endPoint x: 689, endPoint y: 356, distance: 191.1
click at [689, 356] on textarea at bounding box center [634, 364] width 634 height 67
click at [669, 357] on textarea at bounding box center [634, 364] width 634 height 67
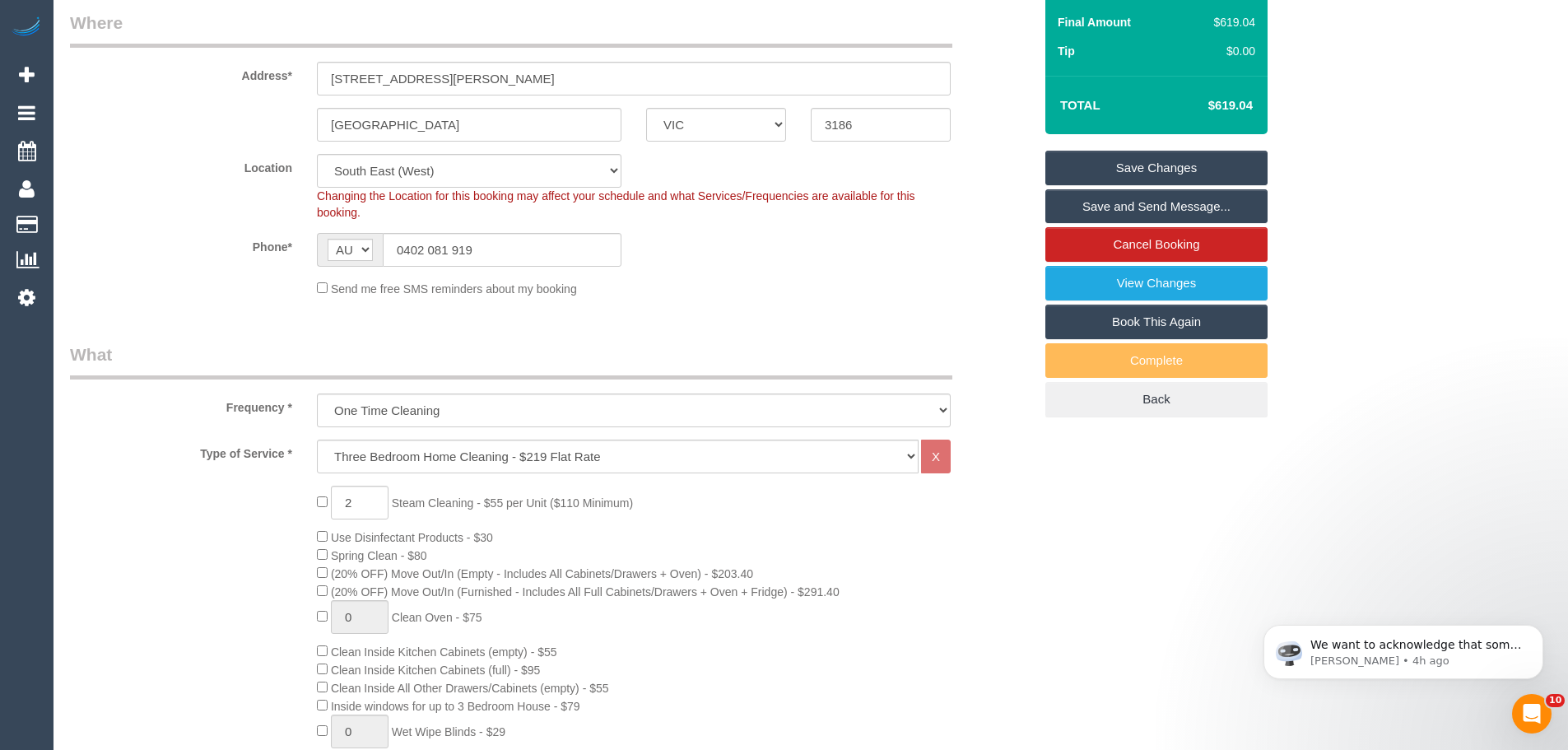
scroll to position [21, 0]
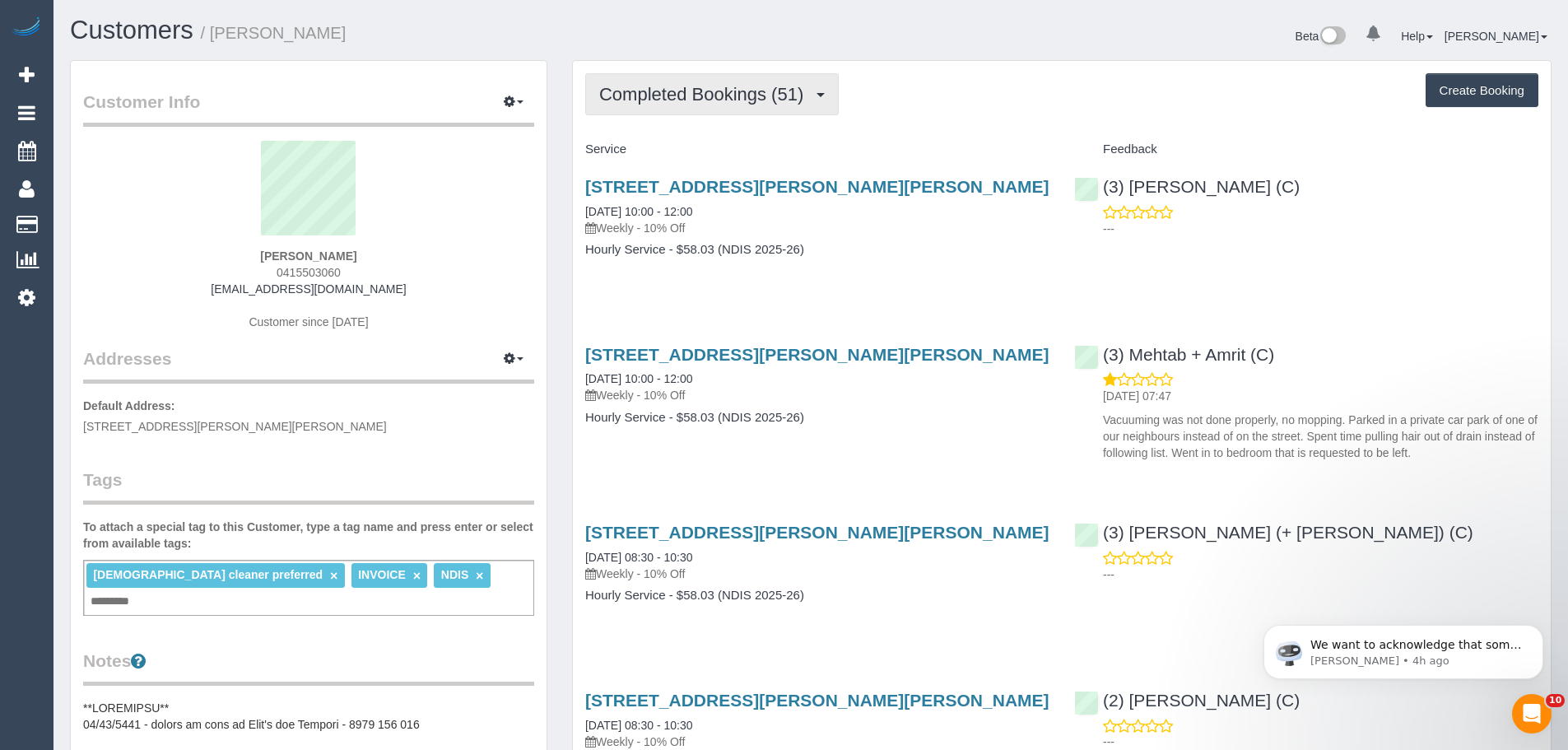
click at [648, 82] on button "Completed Bookings (51)" at bounding box center [712, 94] width 253 height 42
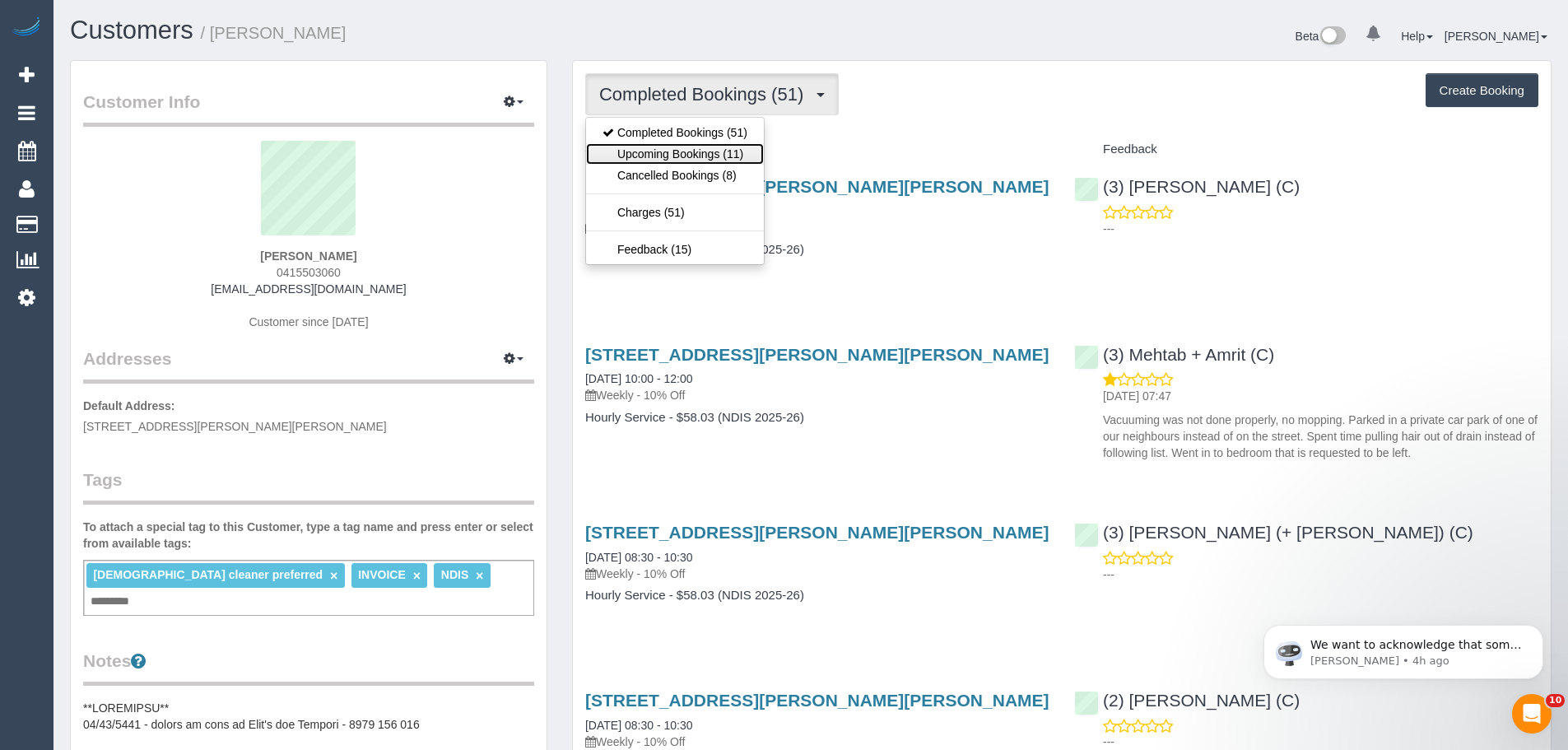
click at [654, 148] on link "Upcoming Bookings (11)" at bounding box center [675, 154] width 178 height 21
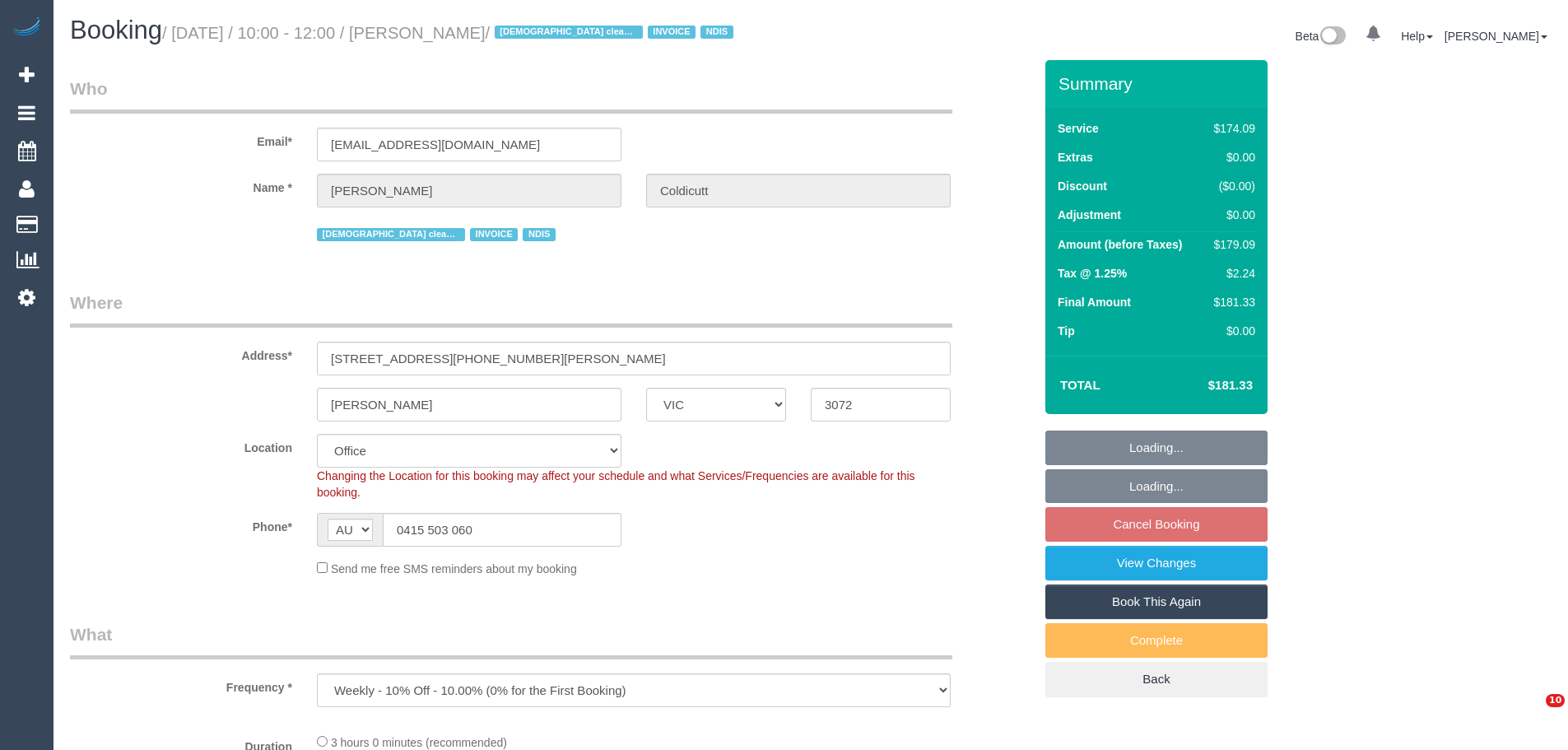
select select "VIC"
select select "string:check"
select select "object:571"
select select "180"
select select "number:28"
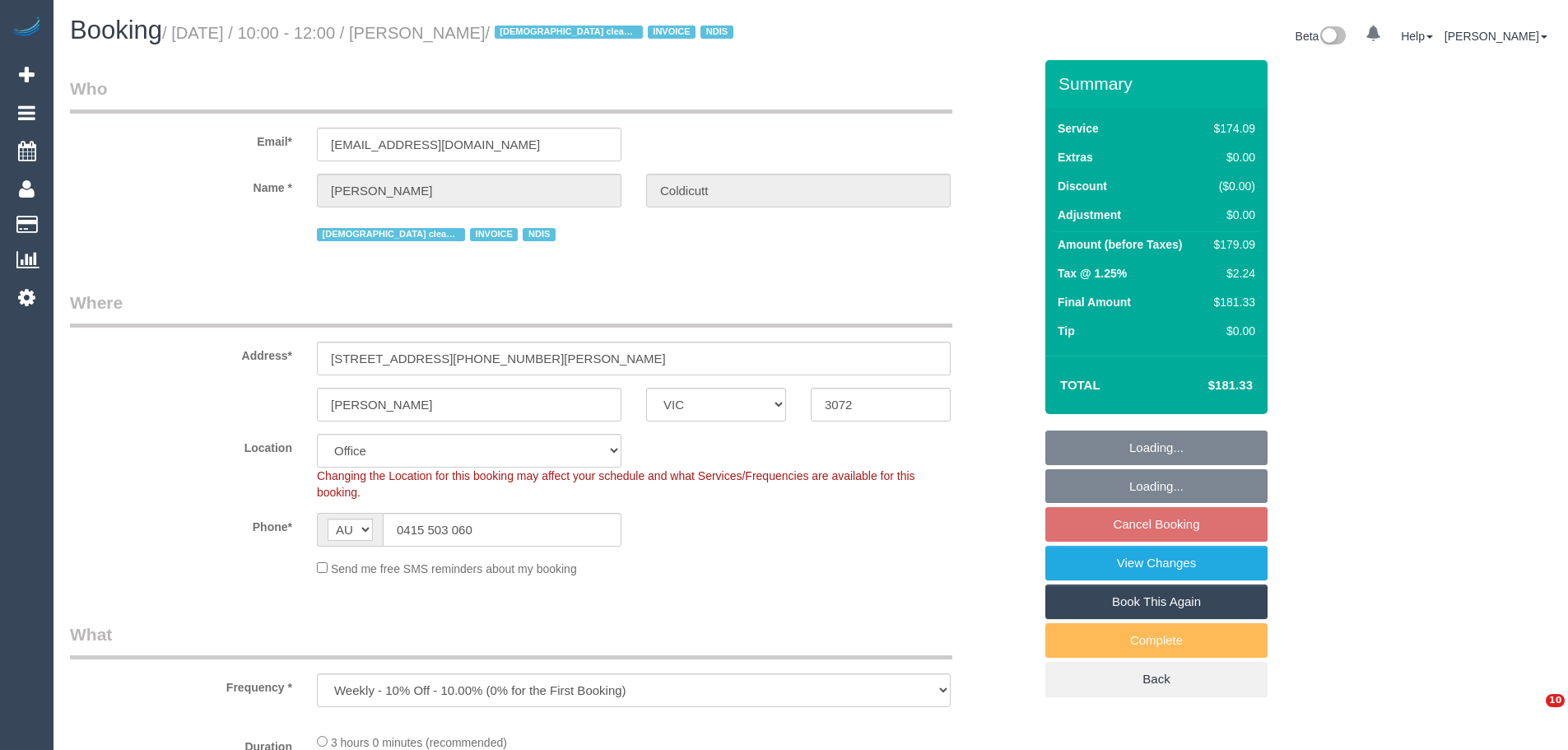
select select "number:16"
select select "number:19"
select select "number:36"
select select "number:34"
select select "number:11"
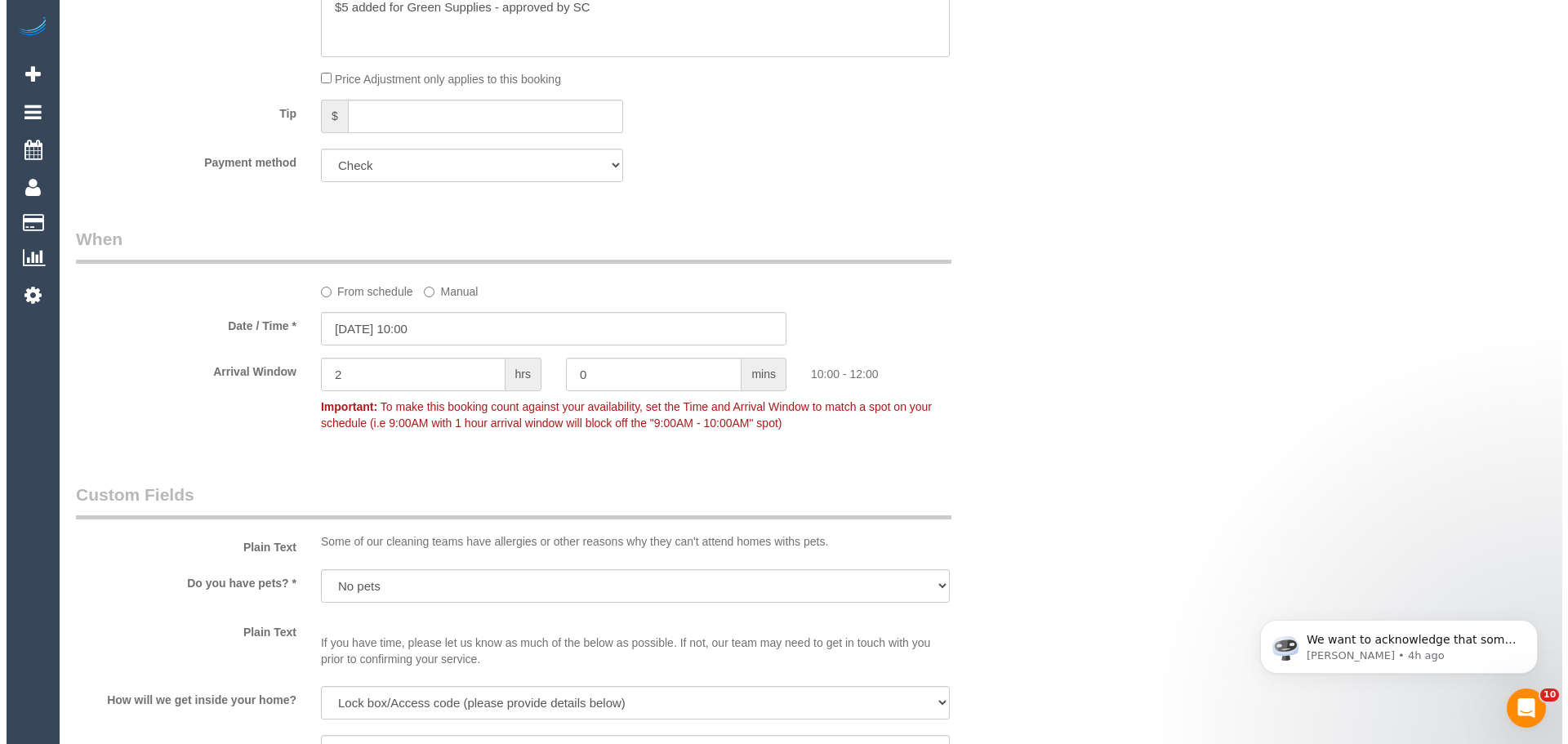
scroll to position [1633, 0]
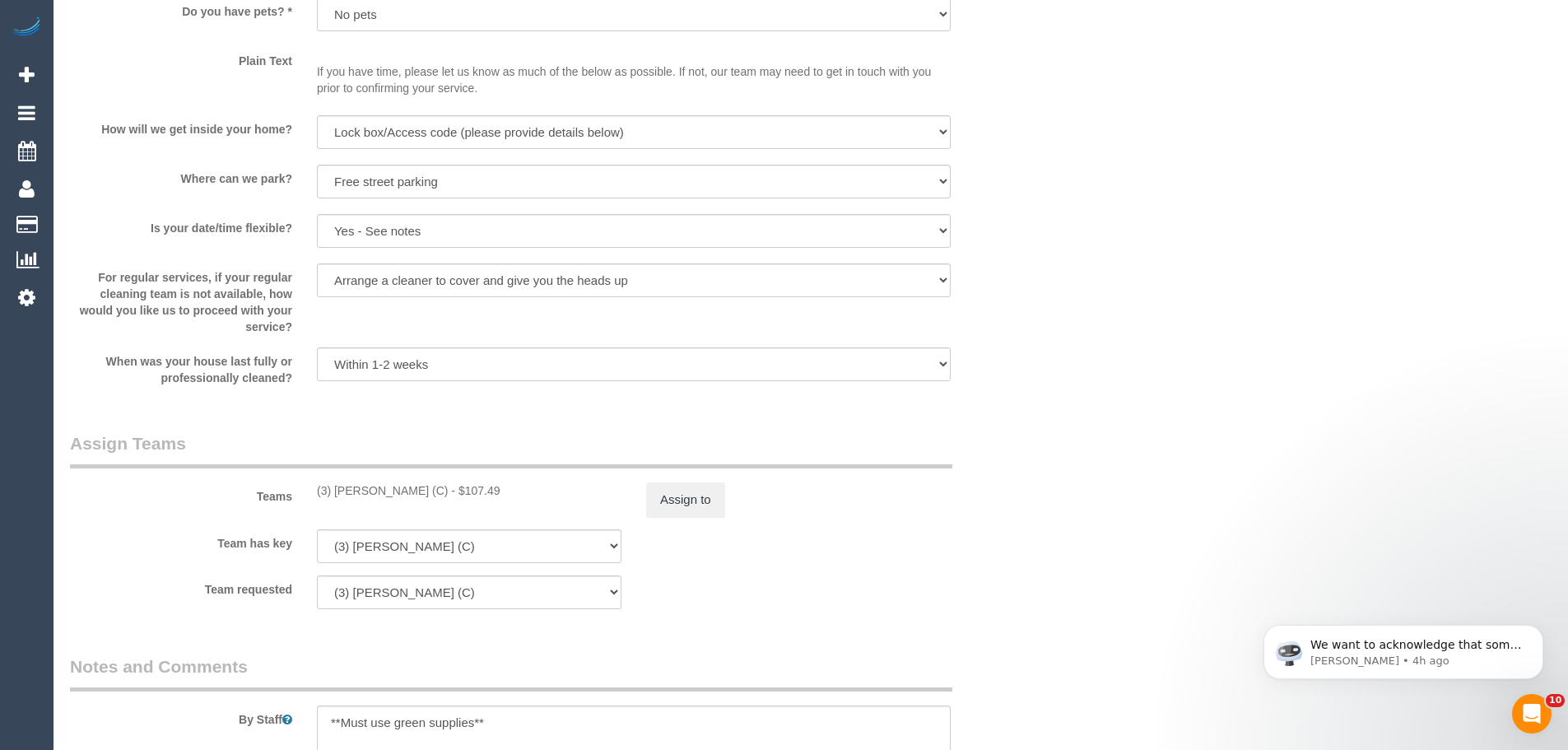
drag, startPoint x: 400, startPoint y: 491, endPoint x: 282, endPoint y: 492, distance: 118.0
click at [282, 492] on div "Teams (3) Luke HJ (C) - $107.49 Assign to" at bounding box center [551, 474] width 987 height 86
click at [317, 489] on div "(3) Luke HJ (C) - $107.49" at bounding box center [469, 491] width 305 height 17
drag, startPoint x: 309, startPoint y: 493, endPoint x: 394, endPoint y: 493, distance: 85.0
click at [394, 493] on div "(3) Luke HJ (C) - $107.49" at bounding box center [469, 491] width 329 height 17
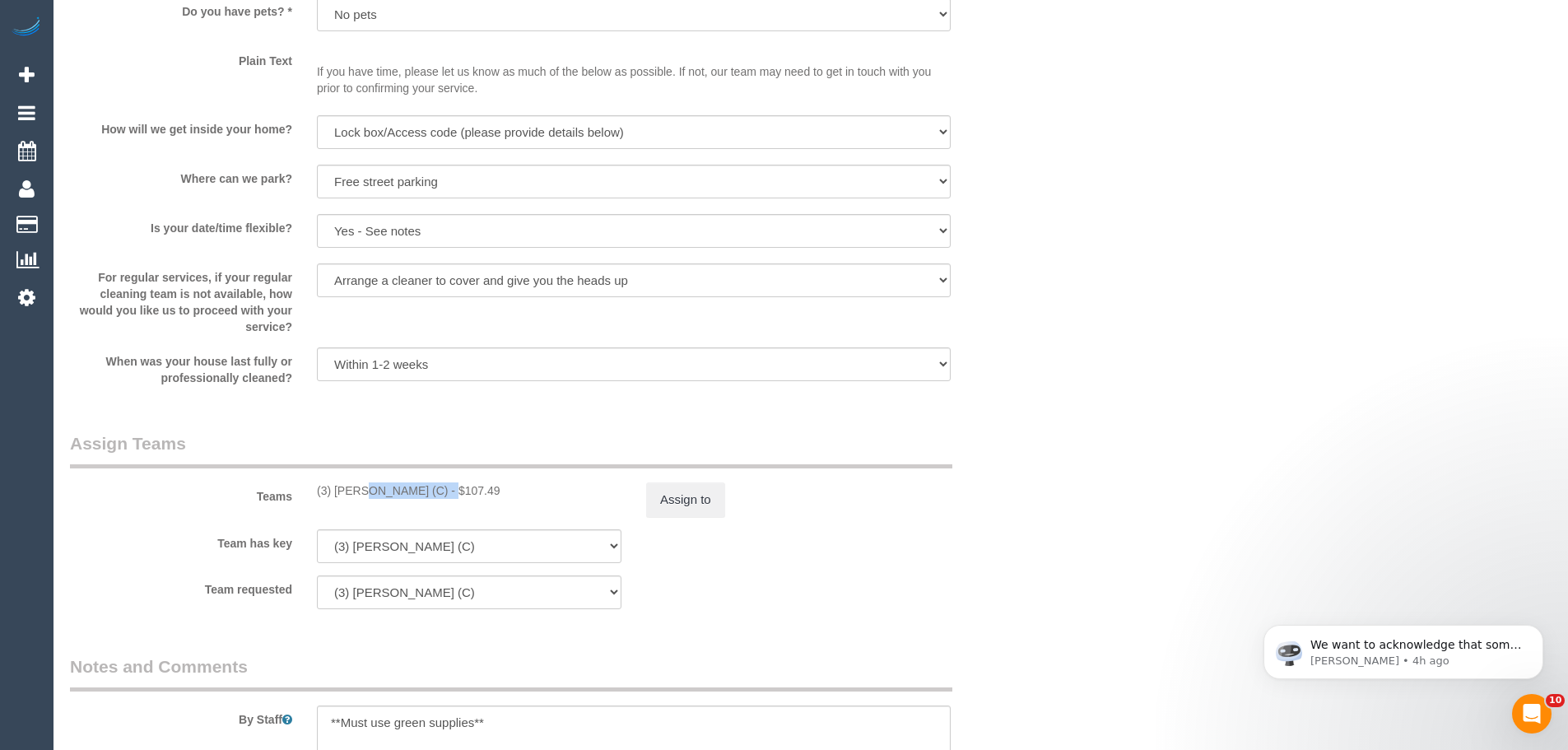
copy div "(3) Luke HJ (C)"
click at [711, 498] on button "Assign to" at bounding box center [685, 499] width 79 height 35
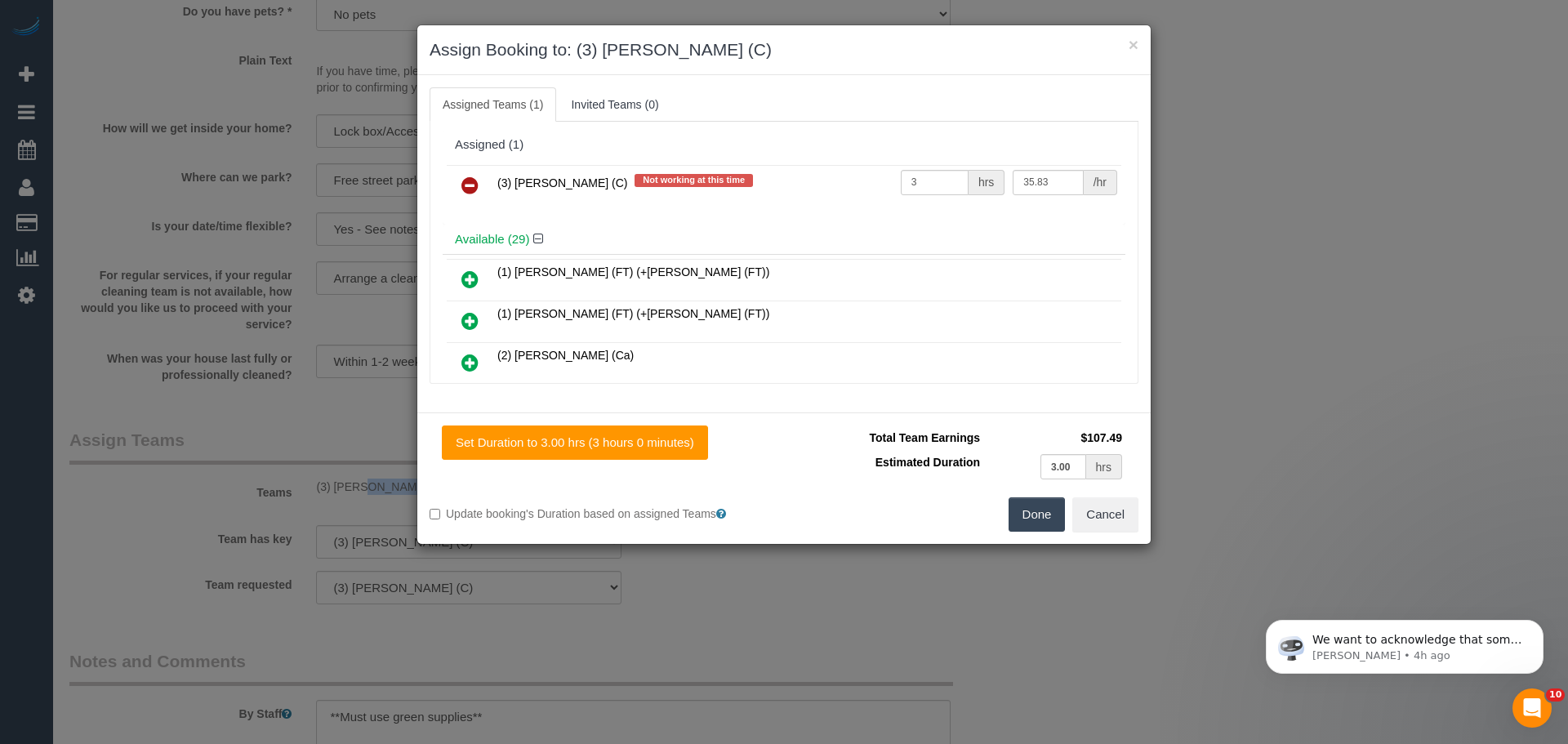
drag, startPoint x: 467, startPoint y: 191, endPoint x: 542, endPoint y: 211, distance: 77.6
click at [467, 191] on icon at bounding box center [470, 185] width 18 height 19
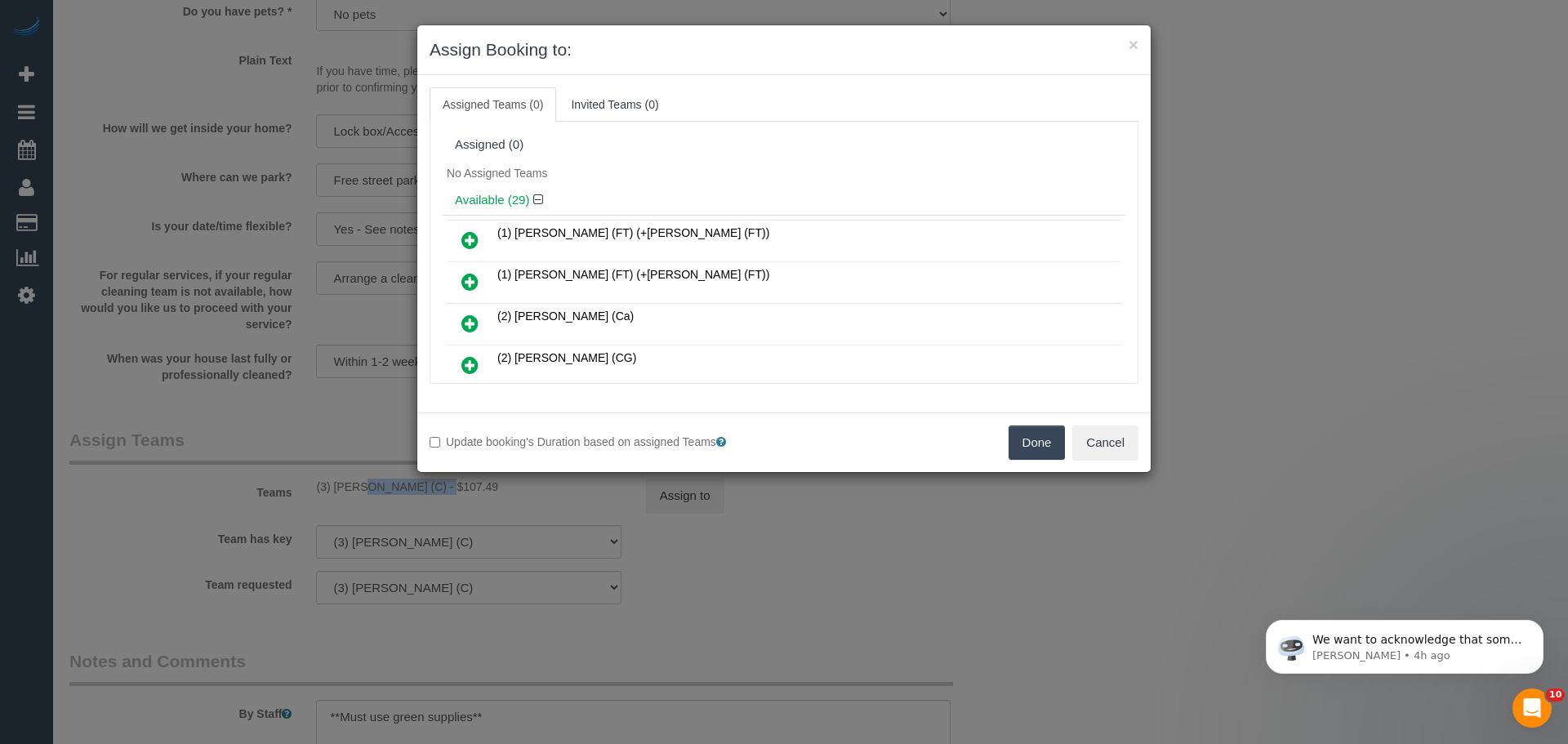
click at [1055, 448] on button "Done" at bounding box center [1037, 442] width 57 height 34
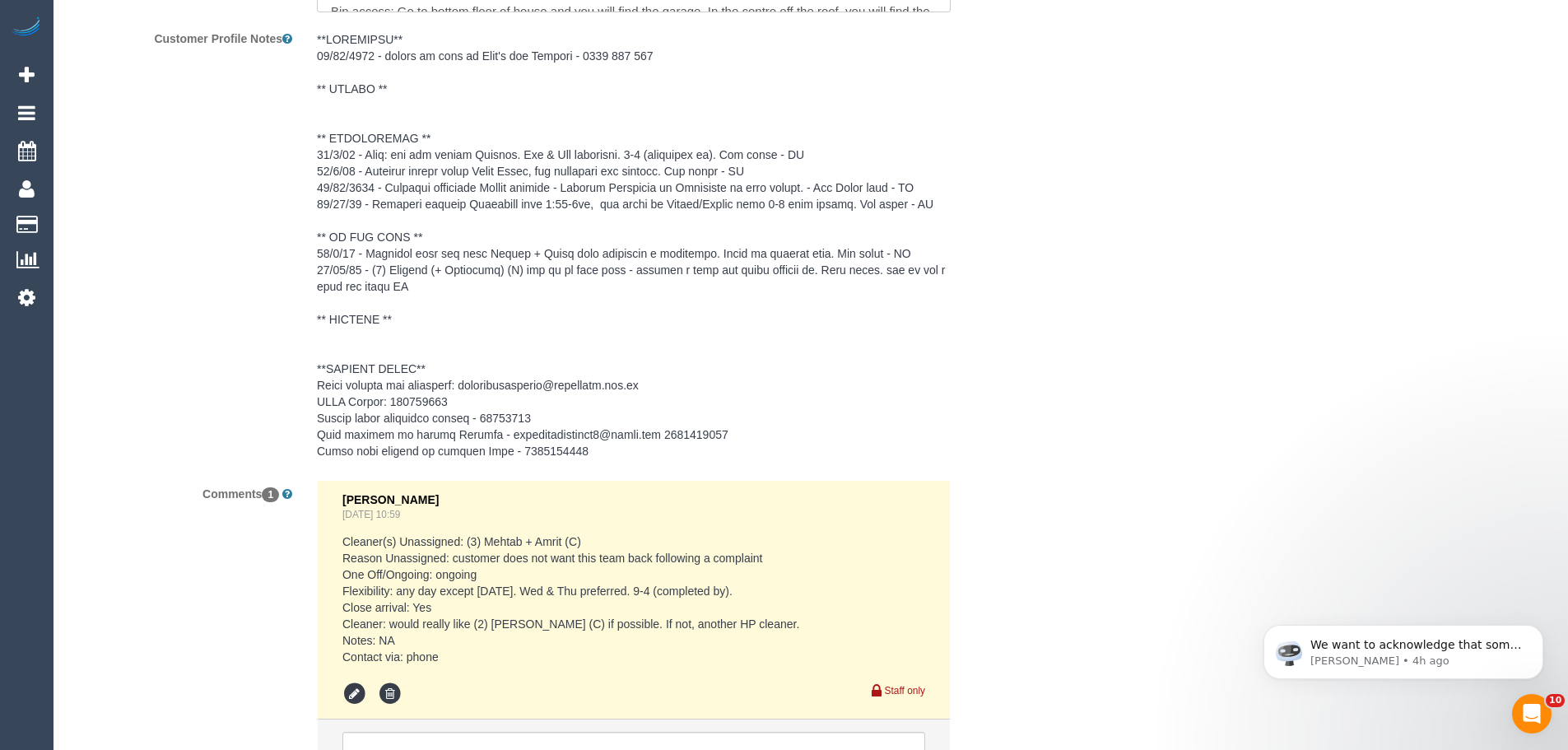
scroll to position [2633, 0]
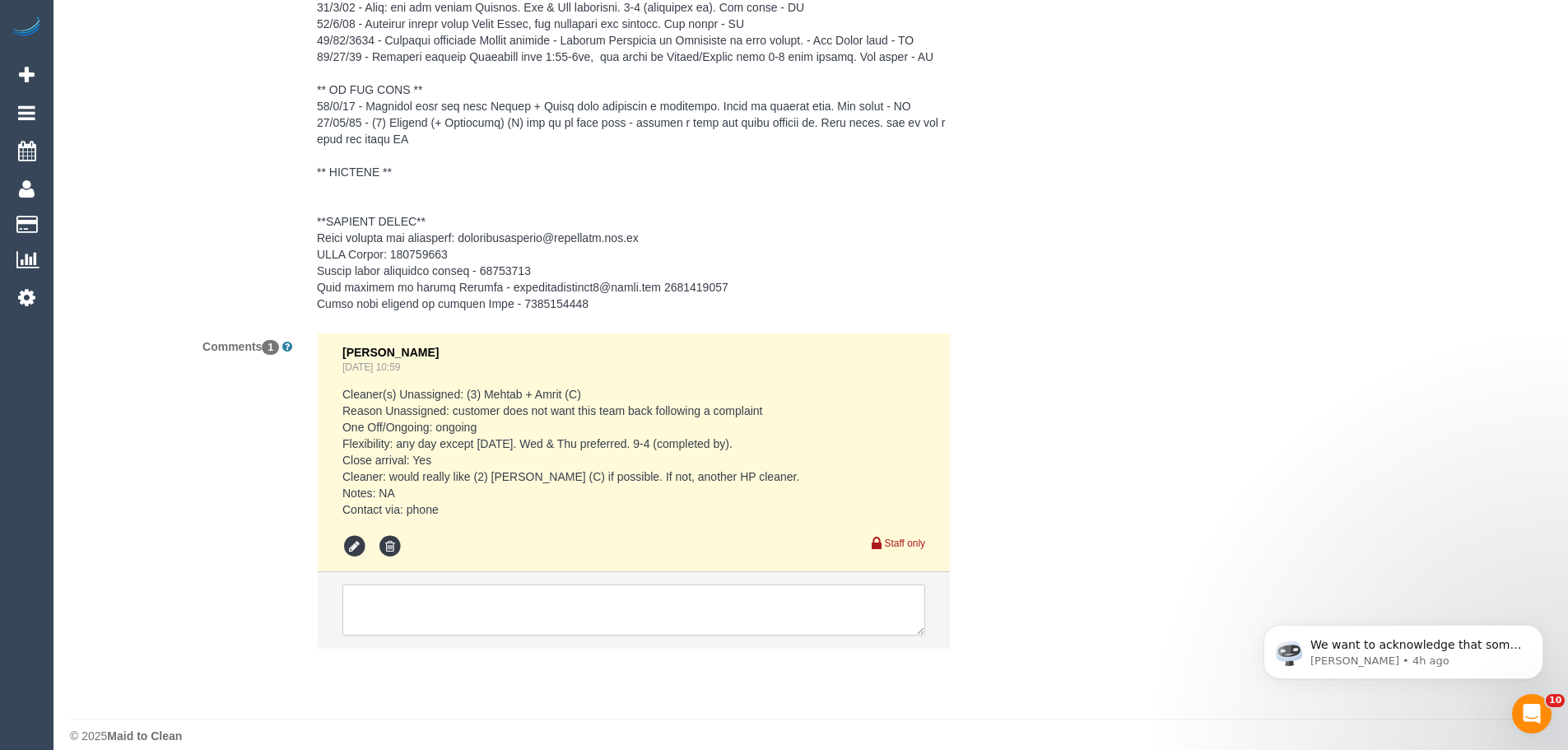
click at [519, 607] on textarea at bounding box center [634, 610] width 583 height 51
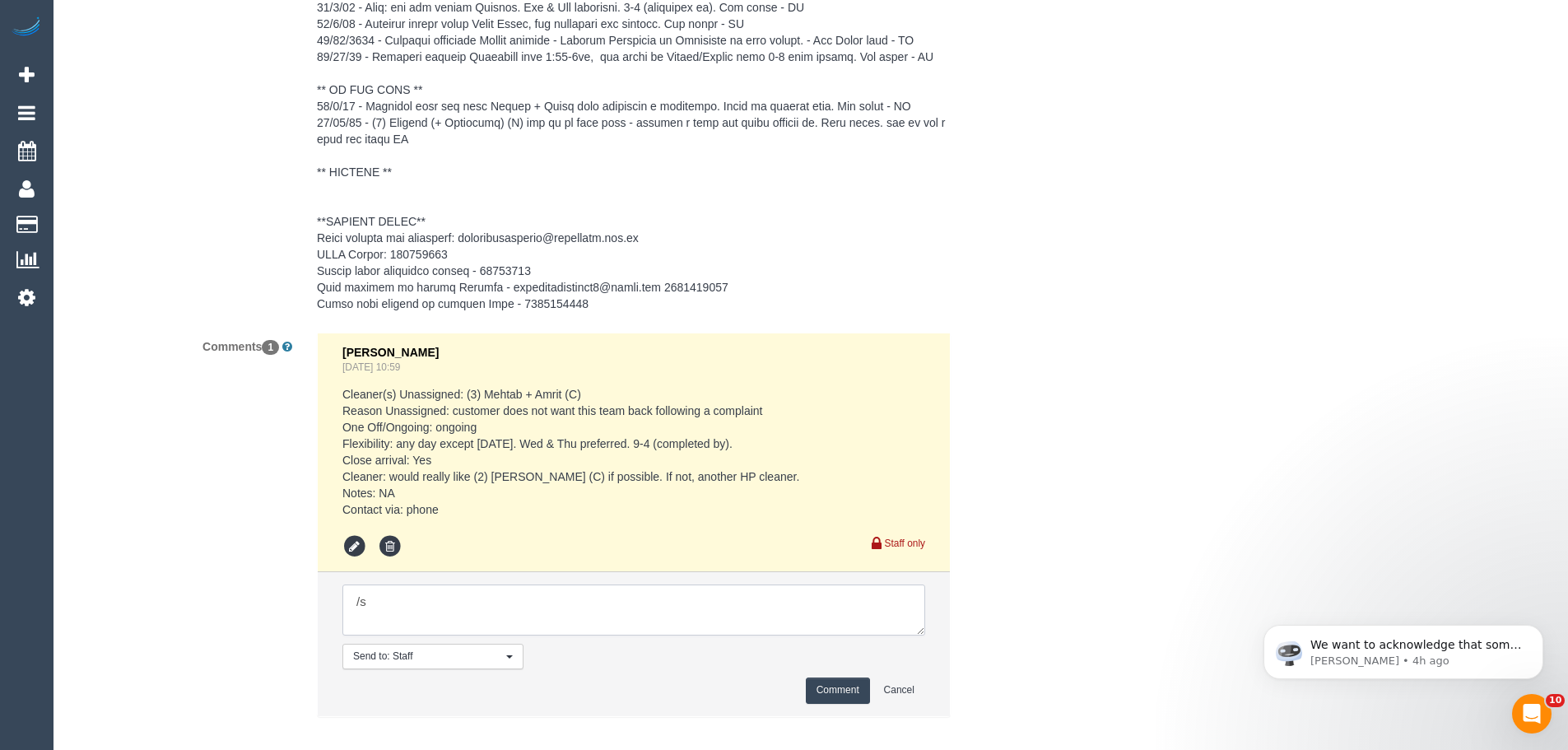
type textarea "/"
paste textarea "Cleaner(s) Unassigned: Reason Unassigned: Contact via: Which message sent: Addi…"
drag, startPoint x: 921, startPoint y: 630, endPoint x: 1156, endPoint y: 788, distance: 283.2
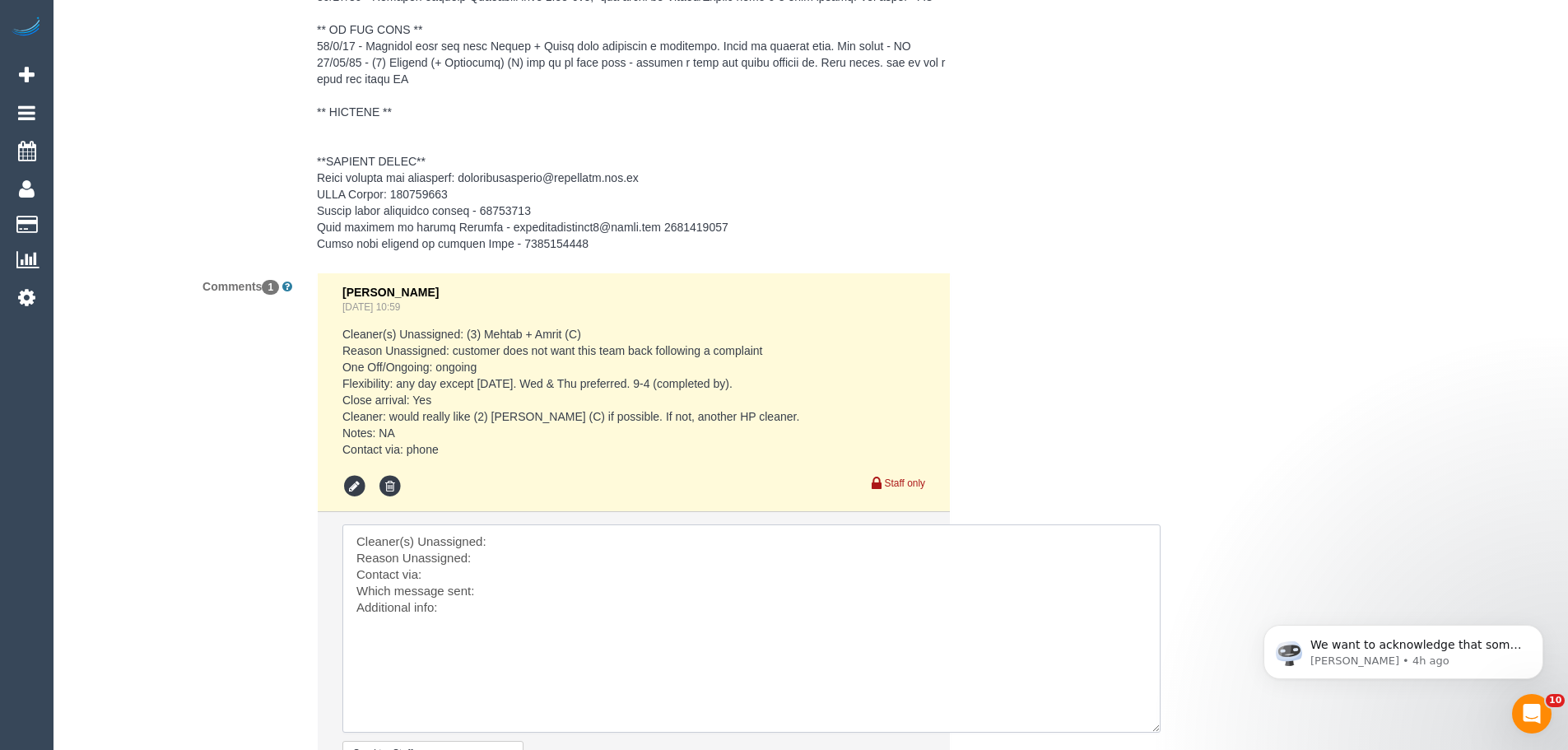
scroll to position [2798, 0]
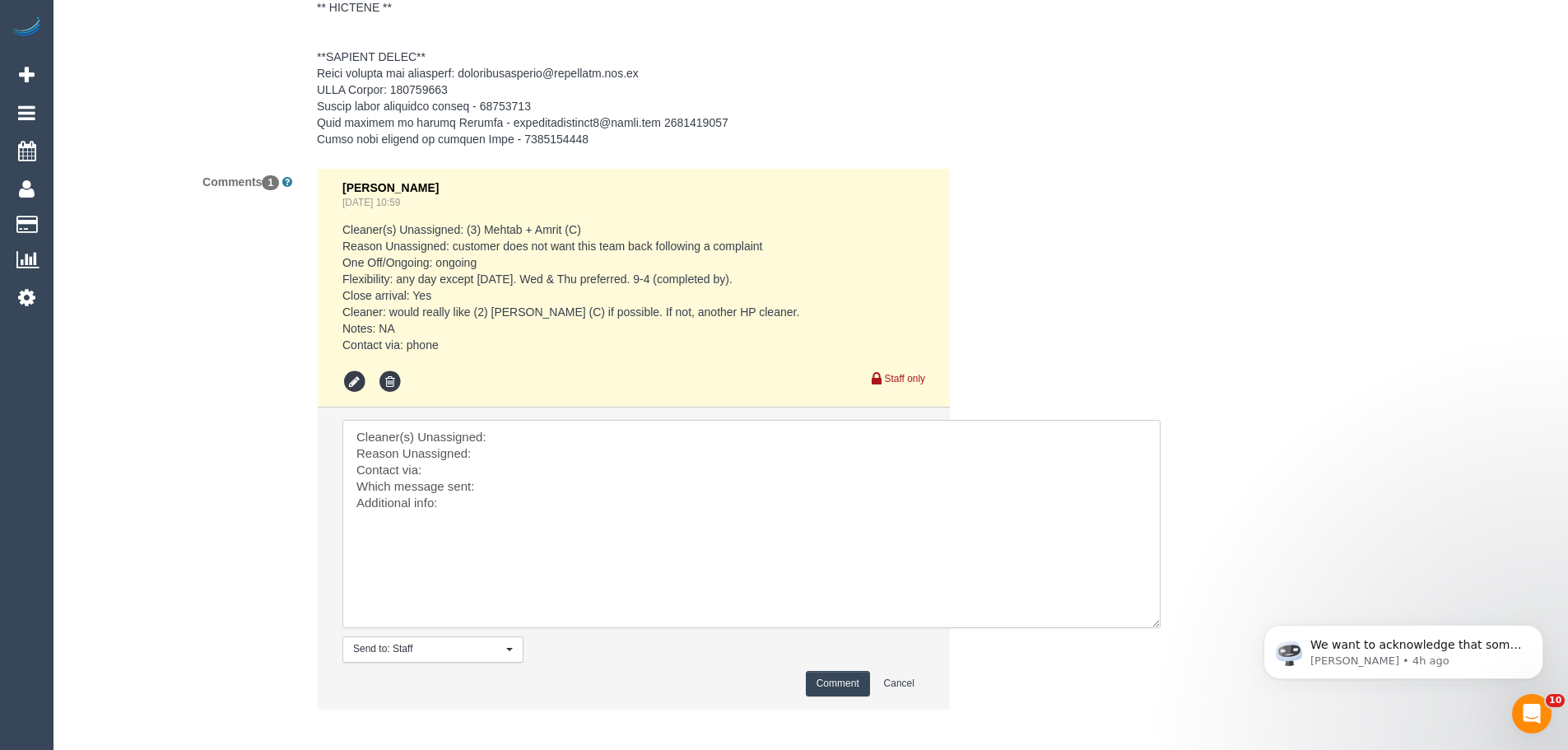
click at [518, 436] on textarea at bounding box center [752, 523] width 818 height 208
paste textarea "(3) Luke HJ (C)"
click at [483, 453] on textarea at bounding box center [752, 523] width 818 height 208
click at [484, 457] on textarea at bounding box center [752, 523] width 818 height 208
paste textarea "His physical and mental health still isn't great right now"
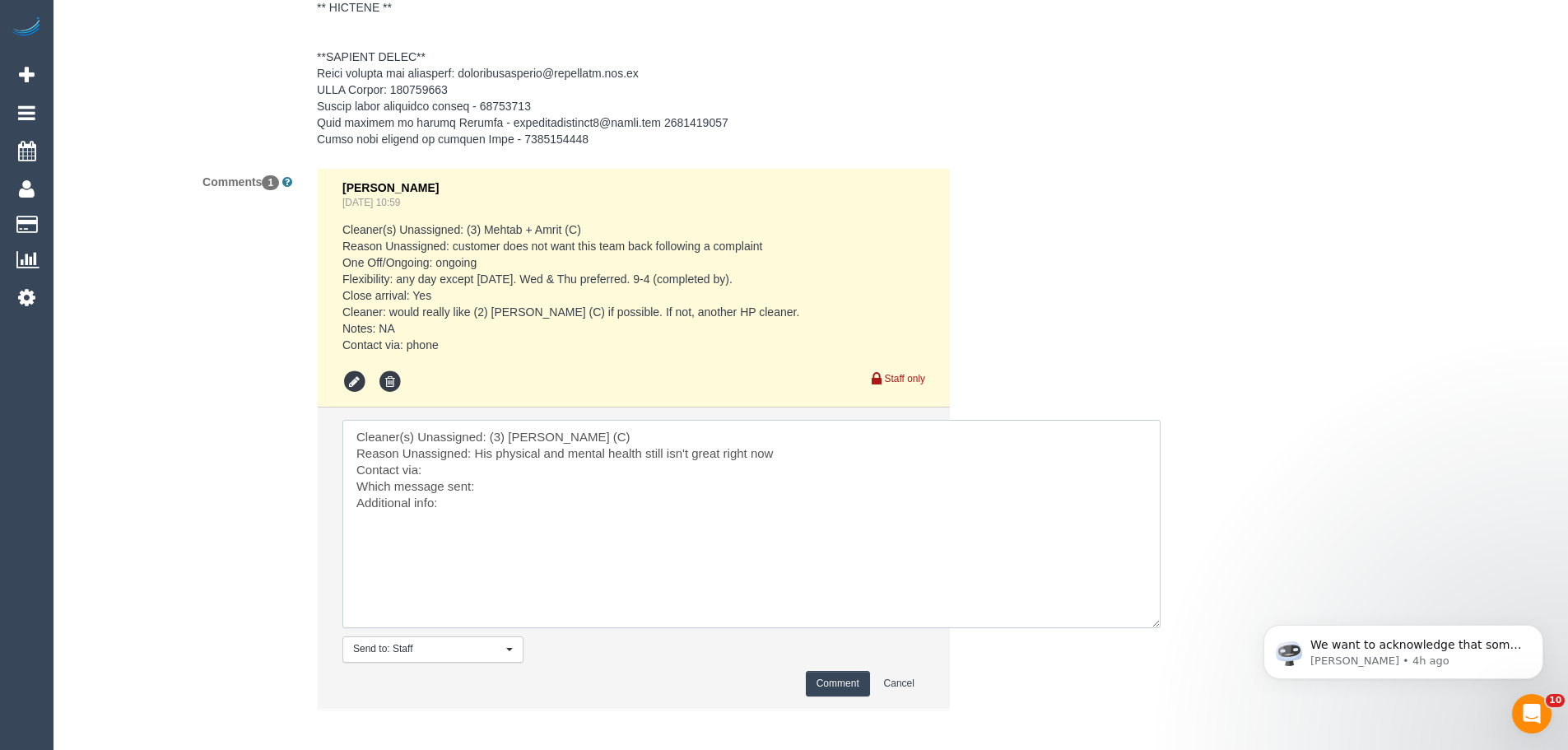
click at [455, 476] on textarea at bounding box center [752, 523] width 818 height 208
drag, startPoint x: 603, startPoint y: 551, endPoint x: 131, endPoint y: 390, distance: 498.7
click at [73, 372] on div "Comments 1 Eleni Diacos Sep 12, 2025 10:59 Cleaner(s) Unassigned: (3) Mehtab + …" at bounding box center [551, 447] width 987 height 558
type textarea "Cleaner(s) Unassigned: (3) Luke HJ (C) Reason Unassigned: His physical and ment…"
click at [821, 678] on button "Comment" at bounding box center [838, 684] width 64 height 26
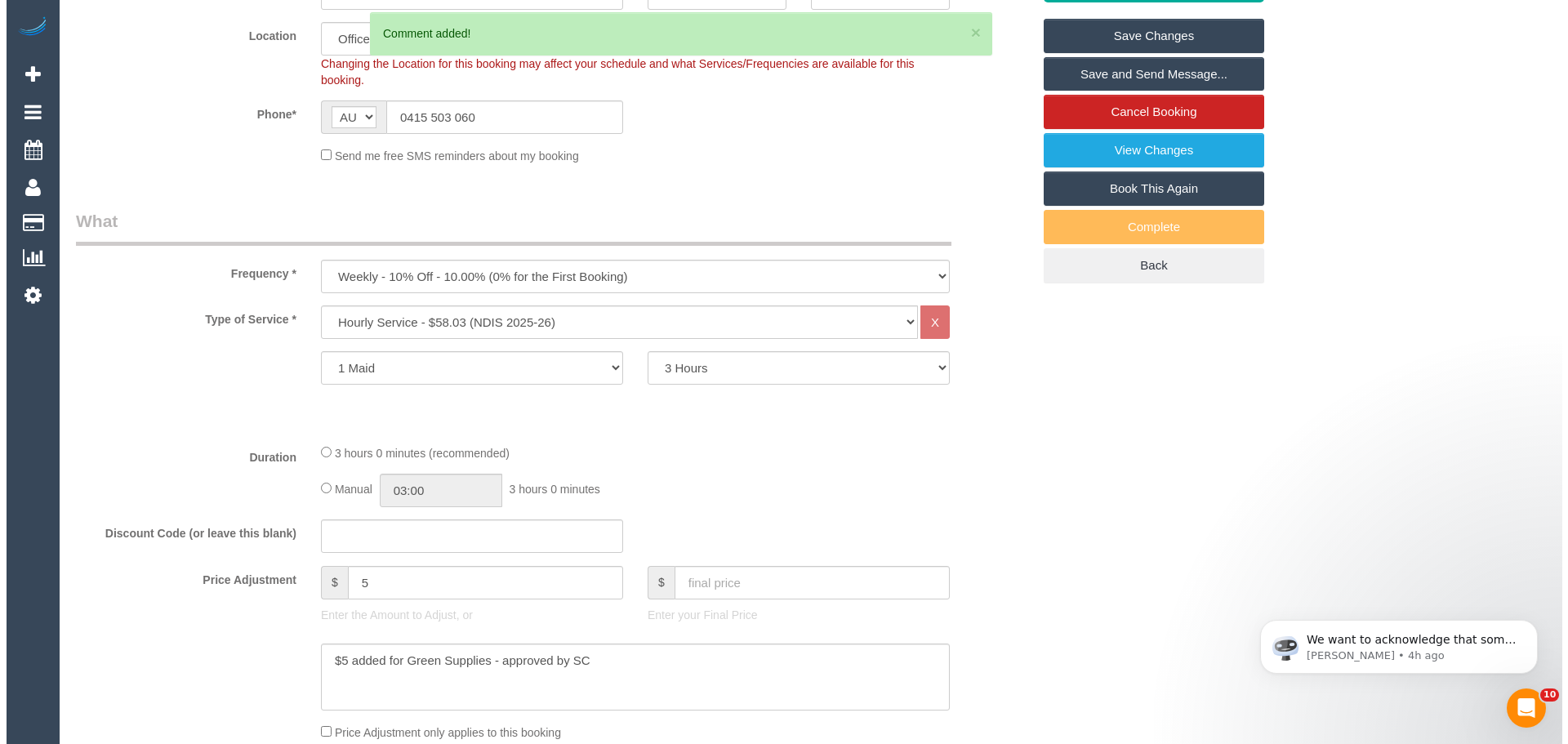
scroll to position [0, 0]
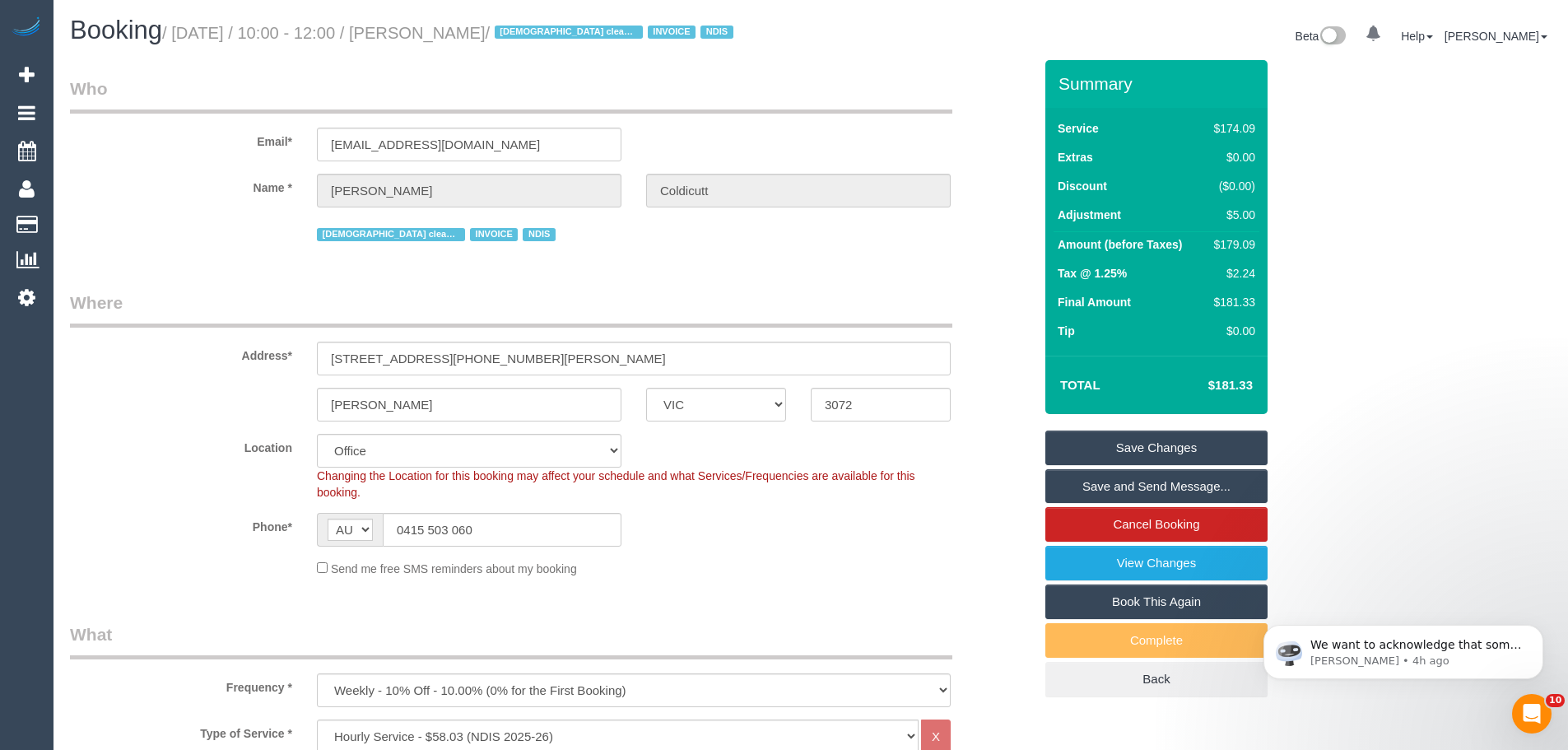
click at [1107, 445] on link "Save Changes" at bounding box center [1155, 447] width 222 height 35
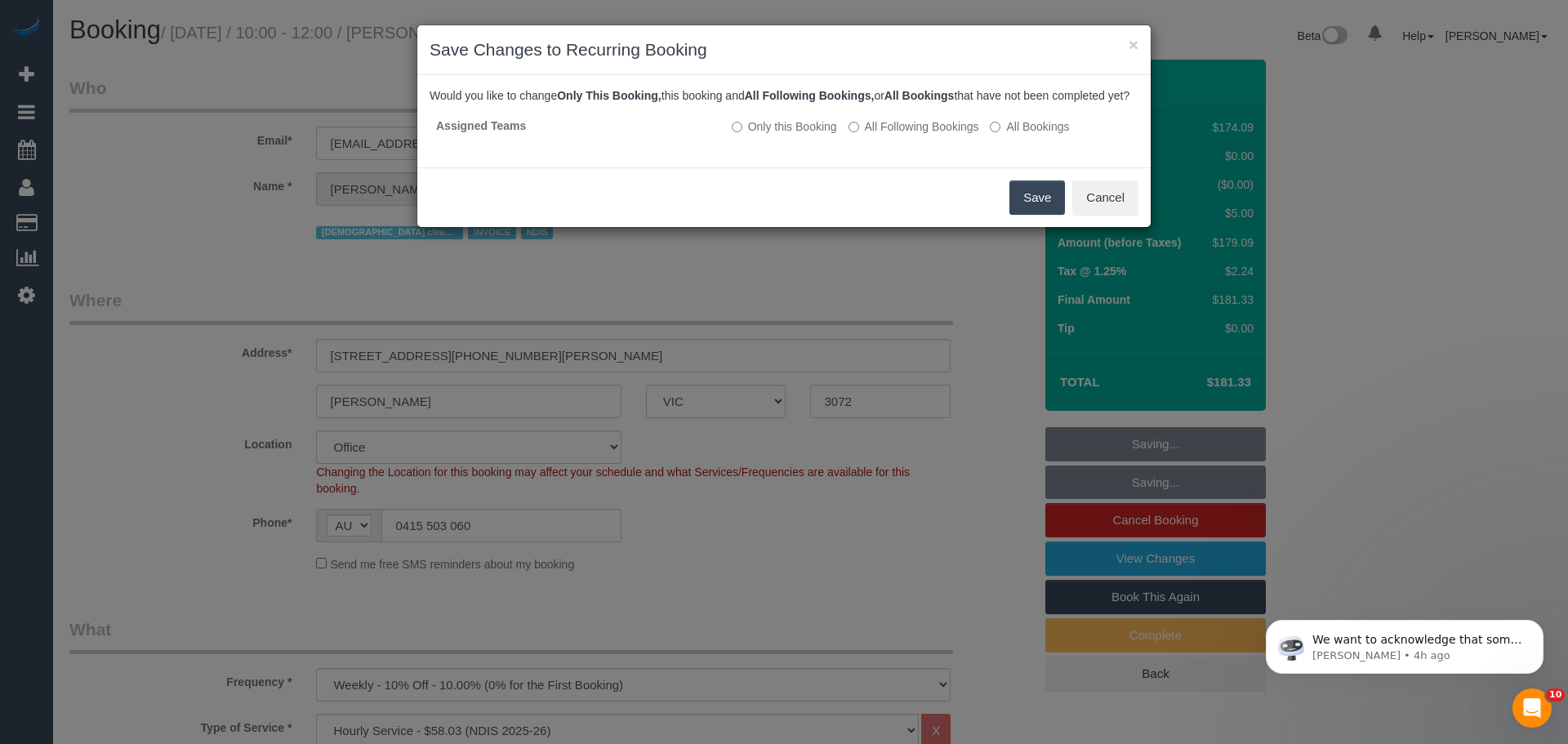
click at [1019, 214] on button "Save" at bounding box center [1037, 197] width 55 height 34
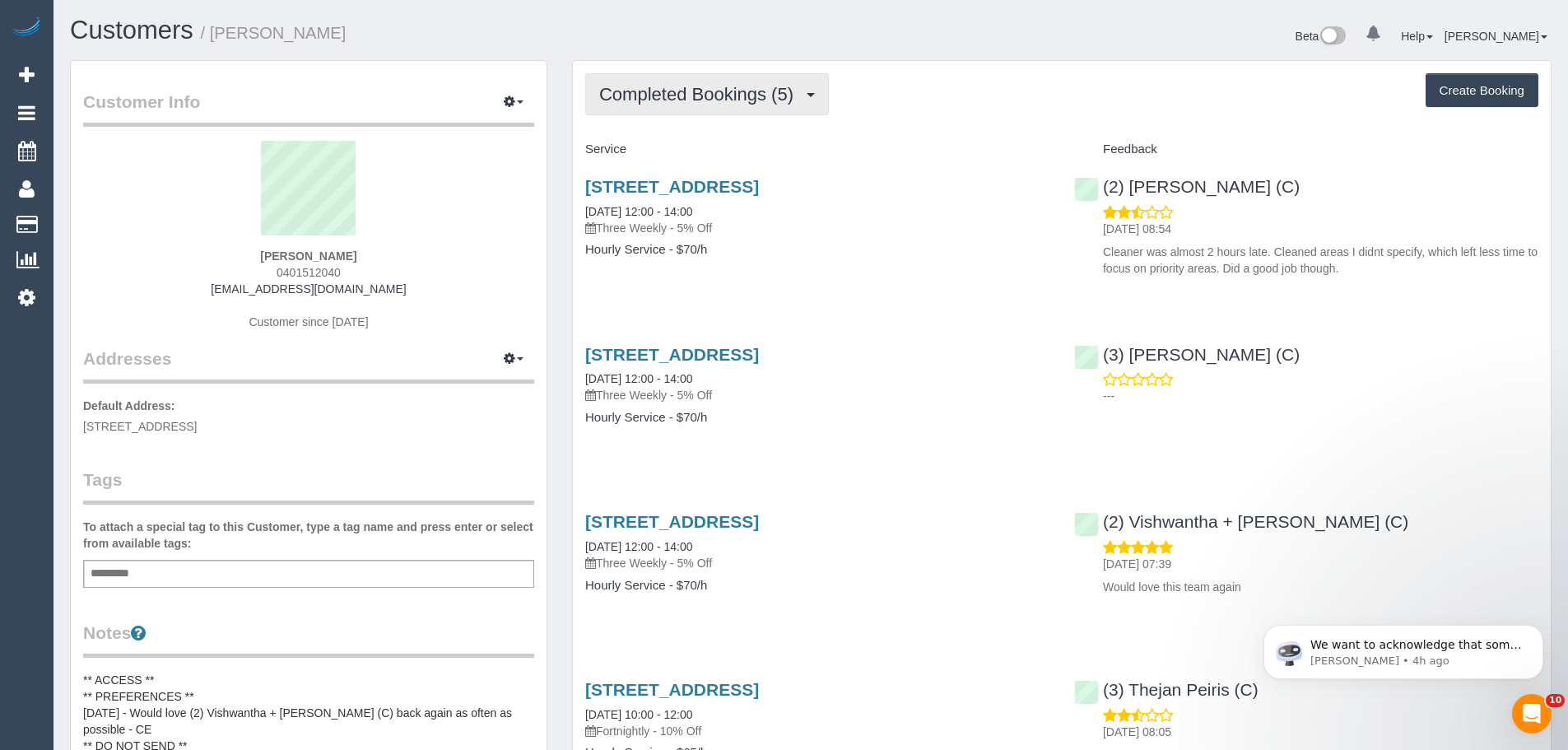
click at [673, 85] on span "Completed Bookings (5)" at bounding box center [700, 94] width 203 height 20
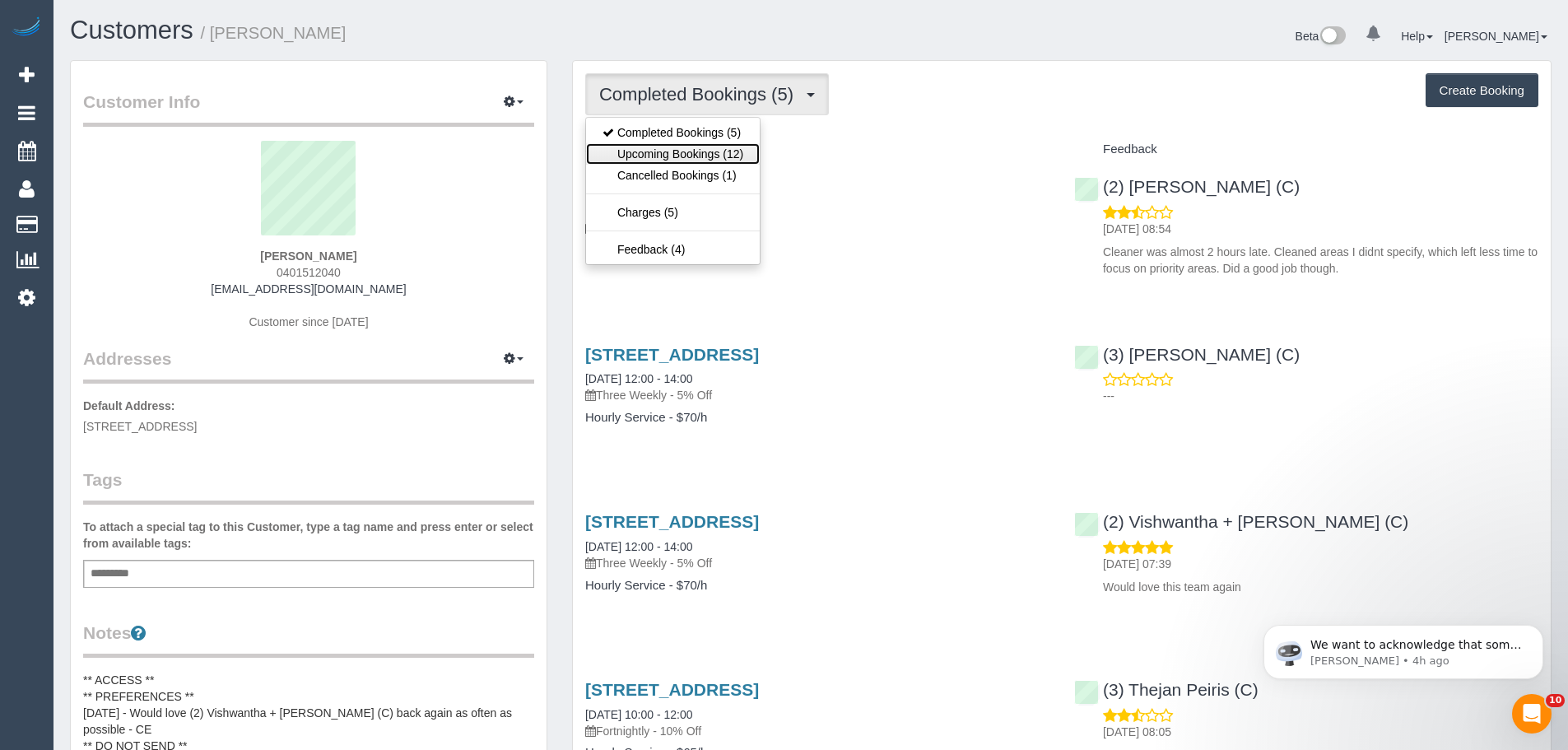
click at [714, 158] on link "Upcoming Bookings (12)" at bounding box center [673, 154] width 174 height 21
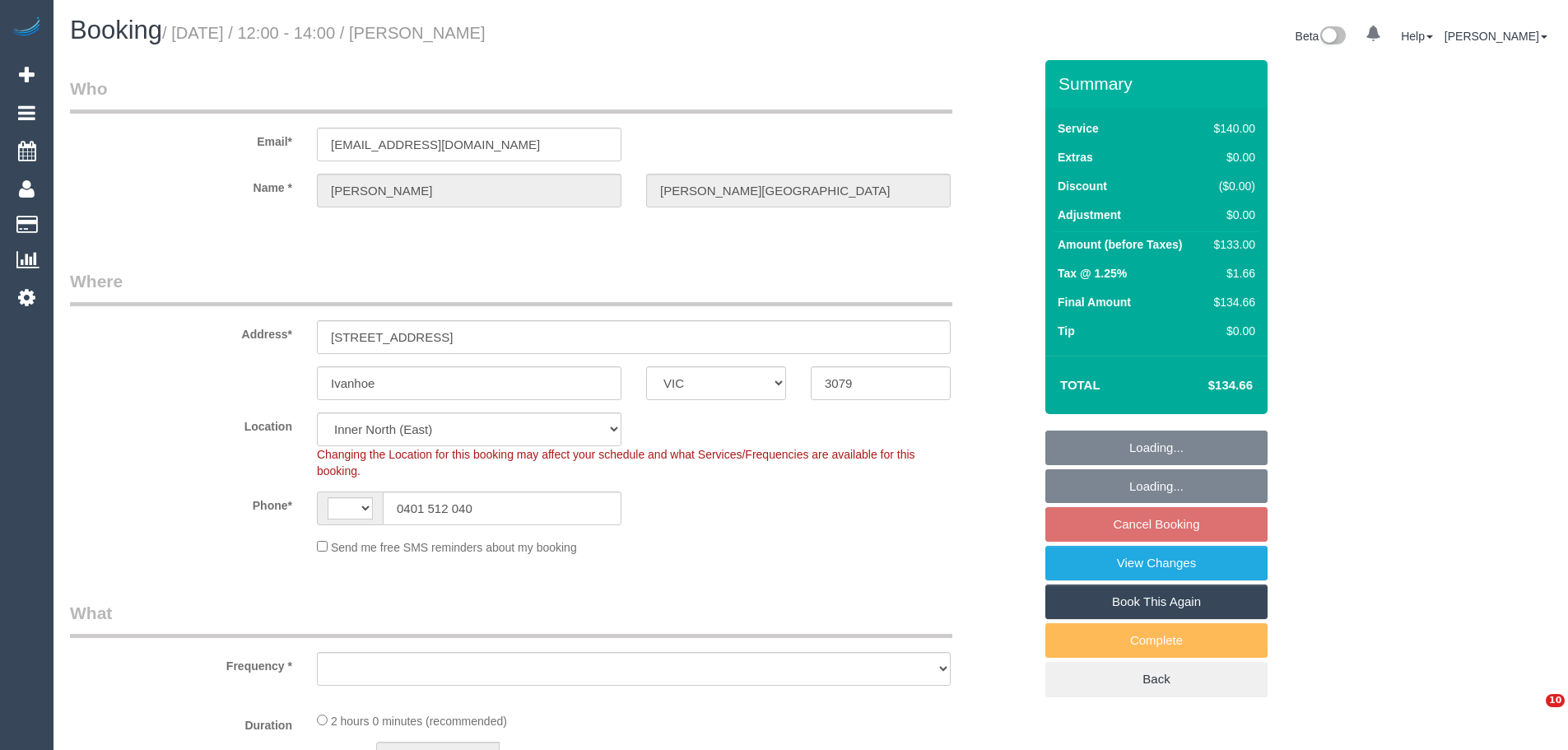
select select "VIC"
select select "string:AU"
select select "object:302"
select select "string:stripe-pm_1P11zY2GScqysDRVXtdc8akj"
select select "number:28"
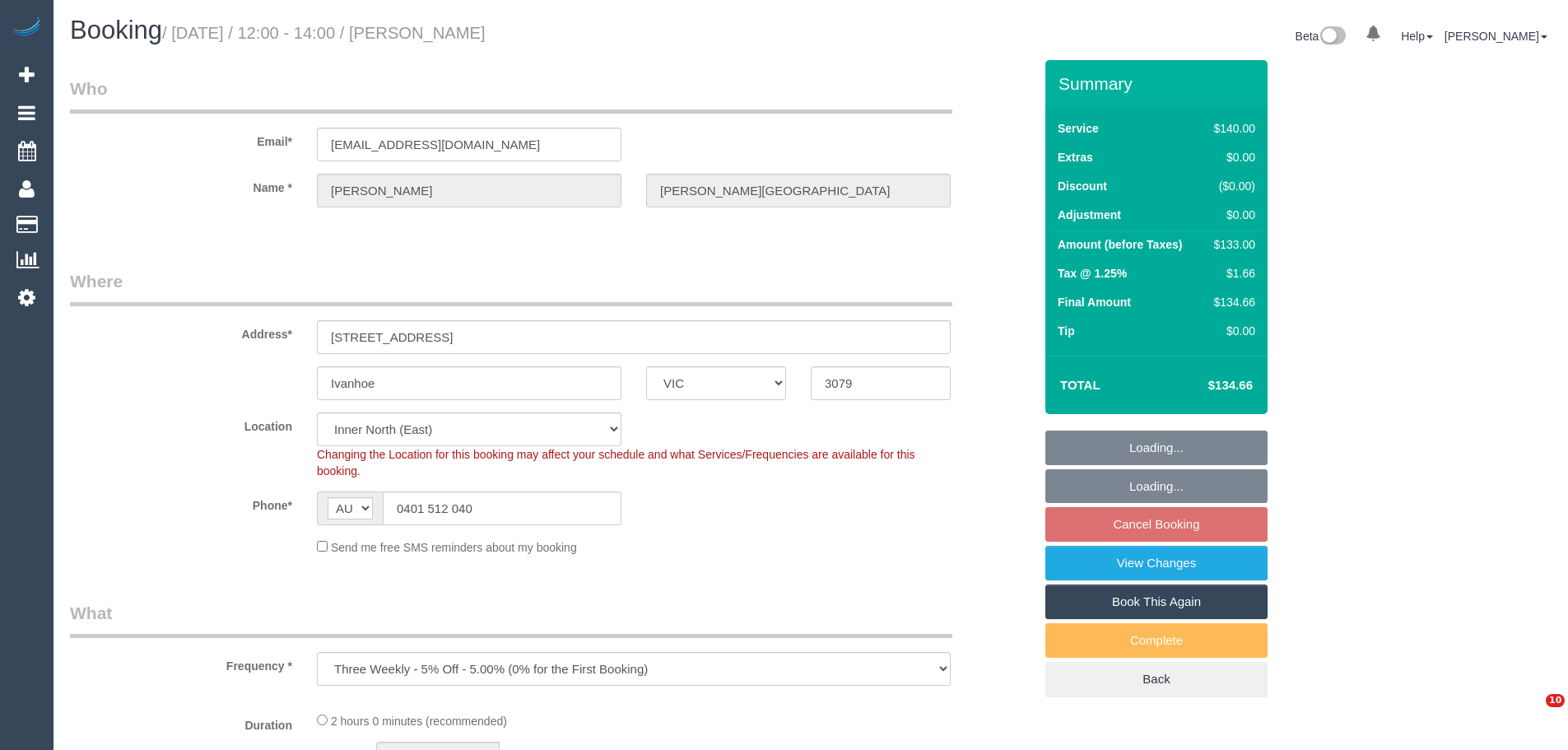
select select "number:14"
select select "number:19"
select select "number:36"
select select "number:34"
select select "number:13"
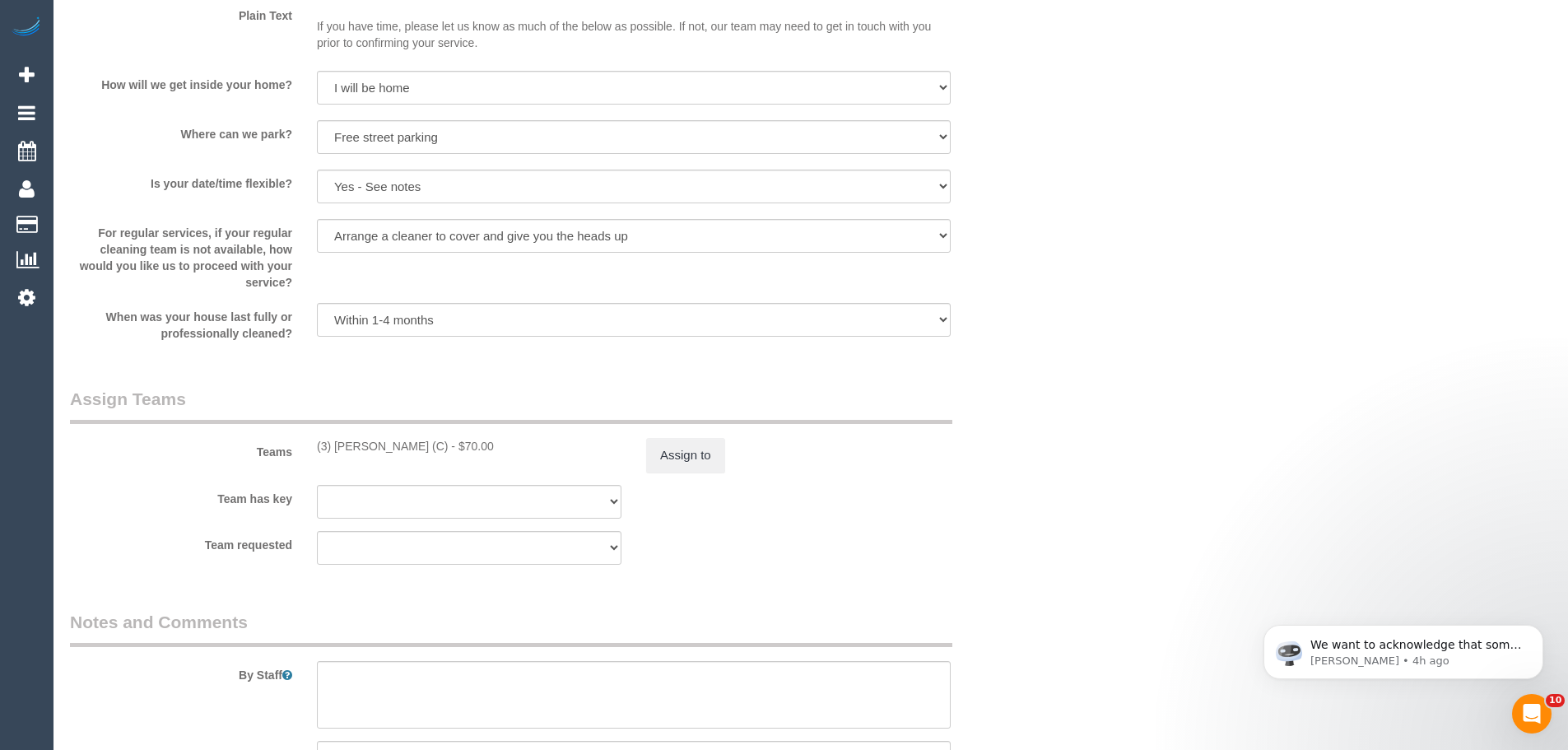
scroll to position [2469, 0]
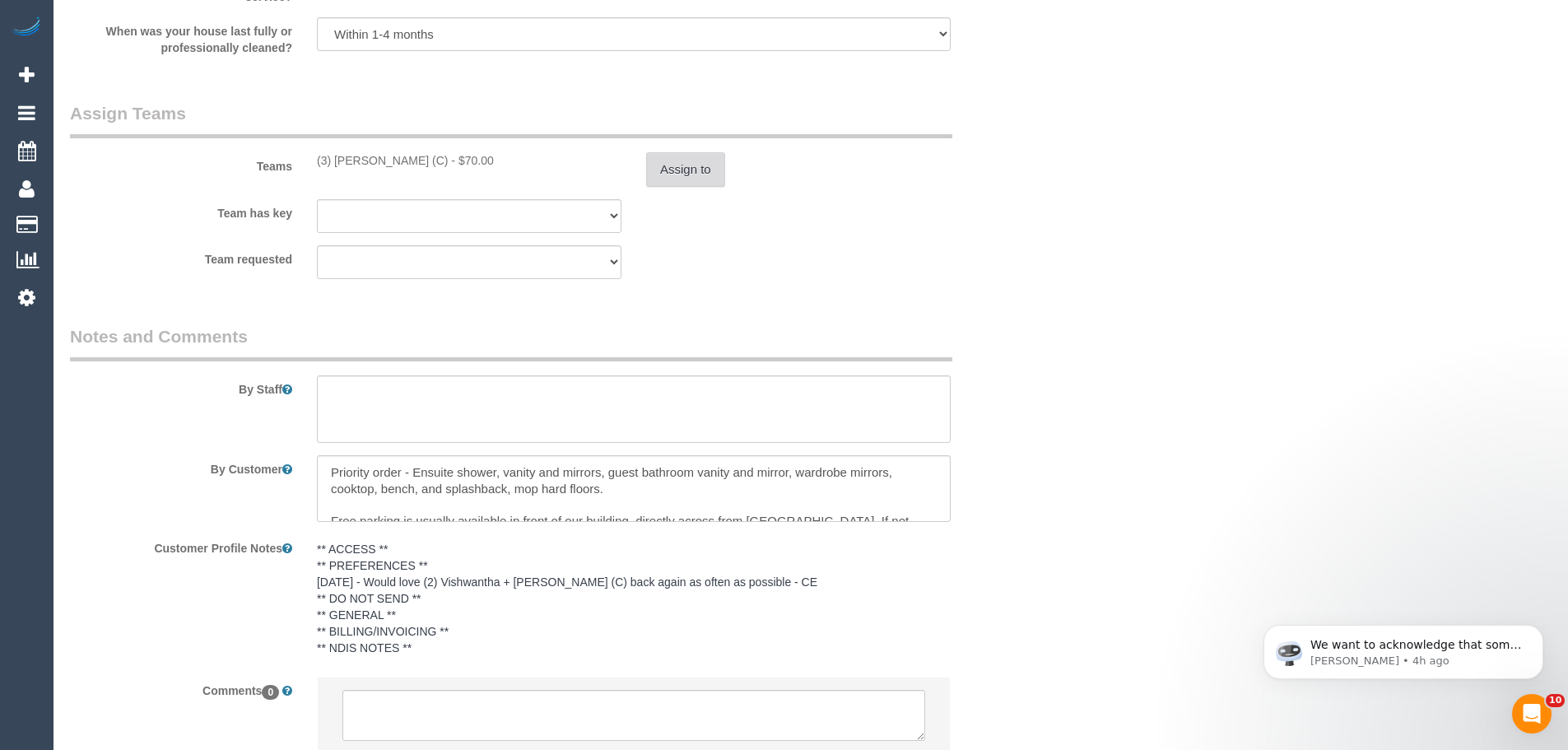
click at [660, 169] on button "Assign to" at bounding box center [685, 169] width 79 height 35
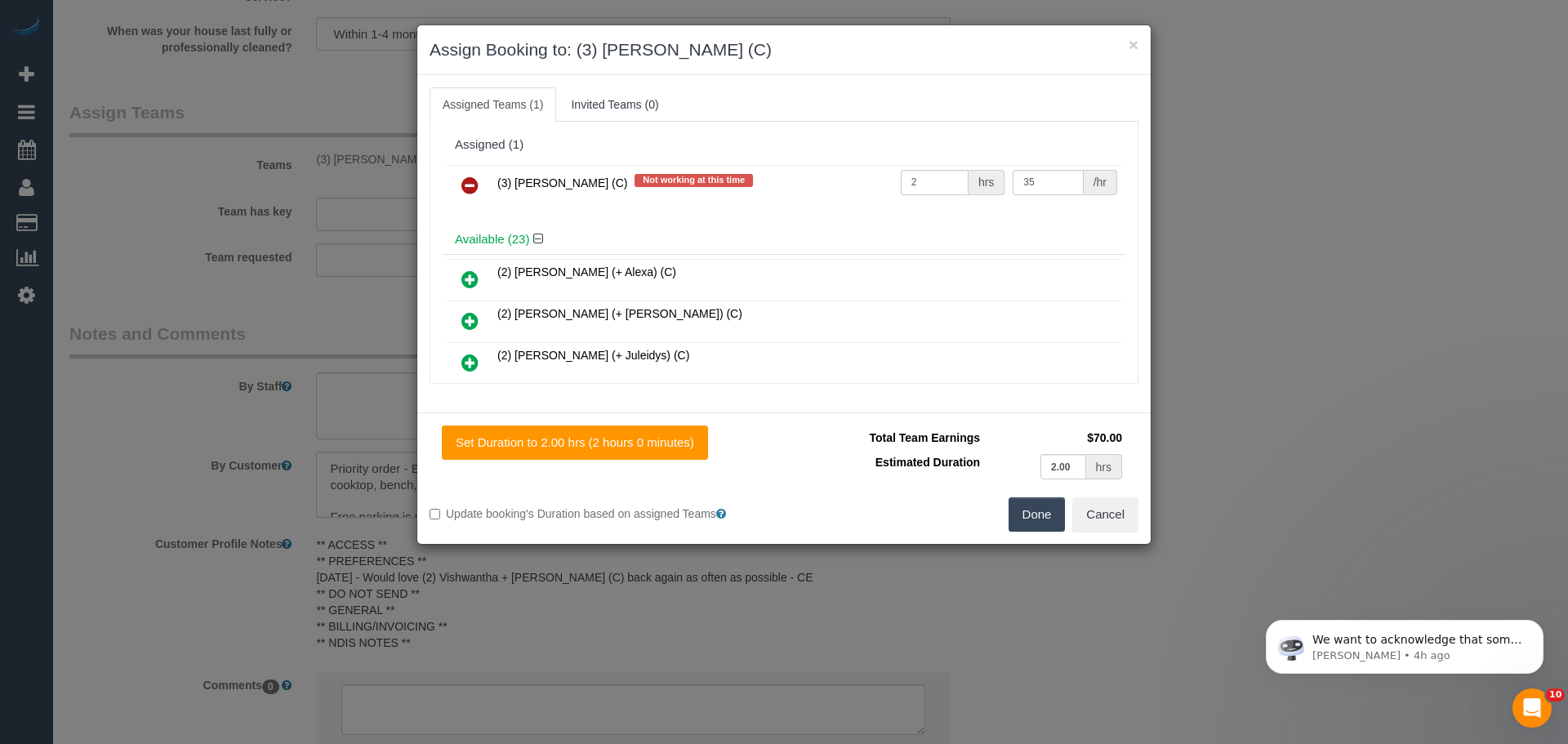
click at [468, 187] on icon at bounding box center [470, 185] width 18 height 19
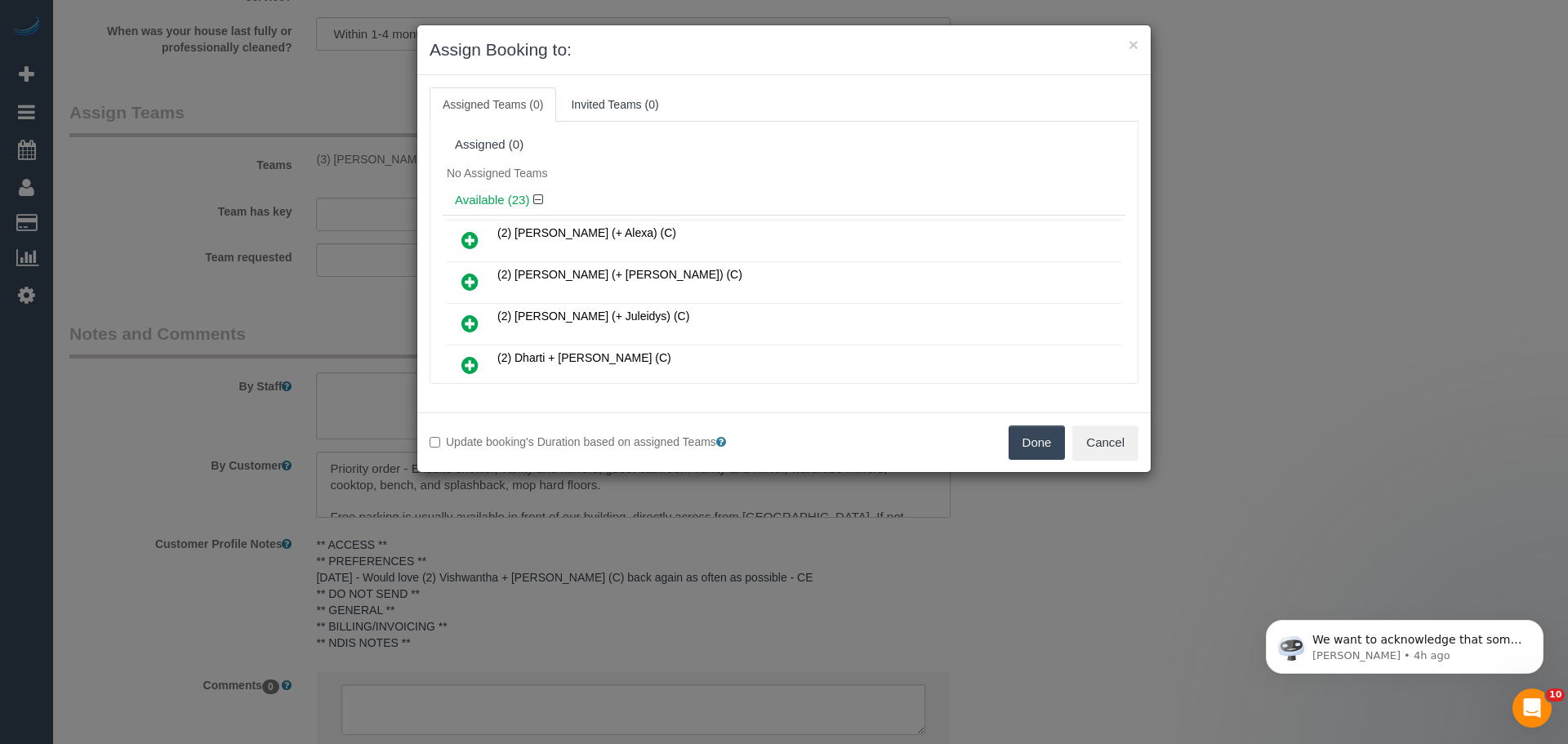
click at [1032, 439] on button "Done" at bounding box center [1037, 442] width 57 height 34
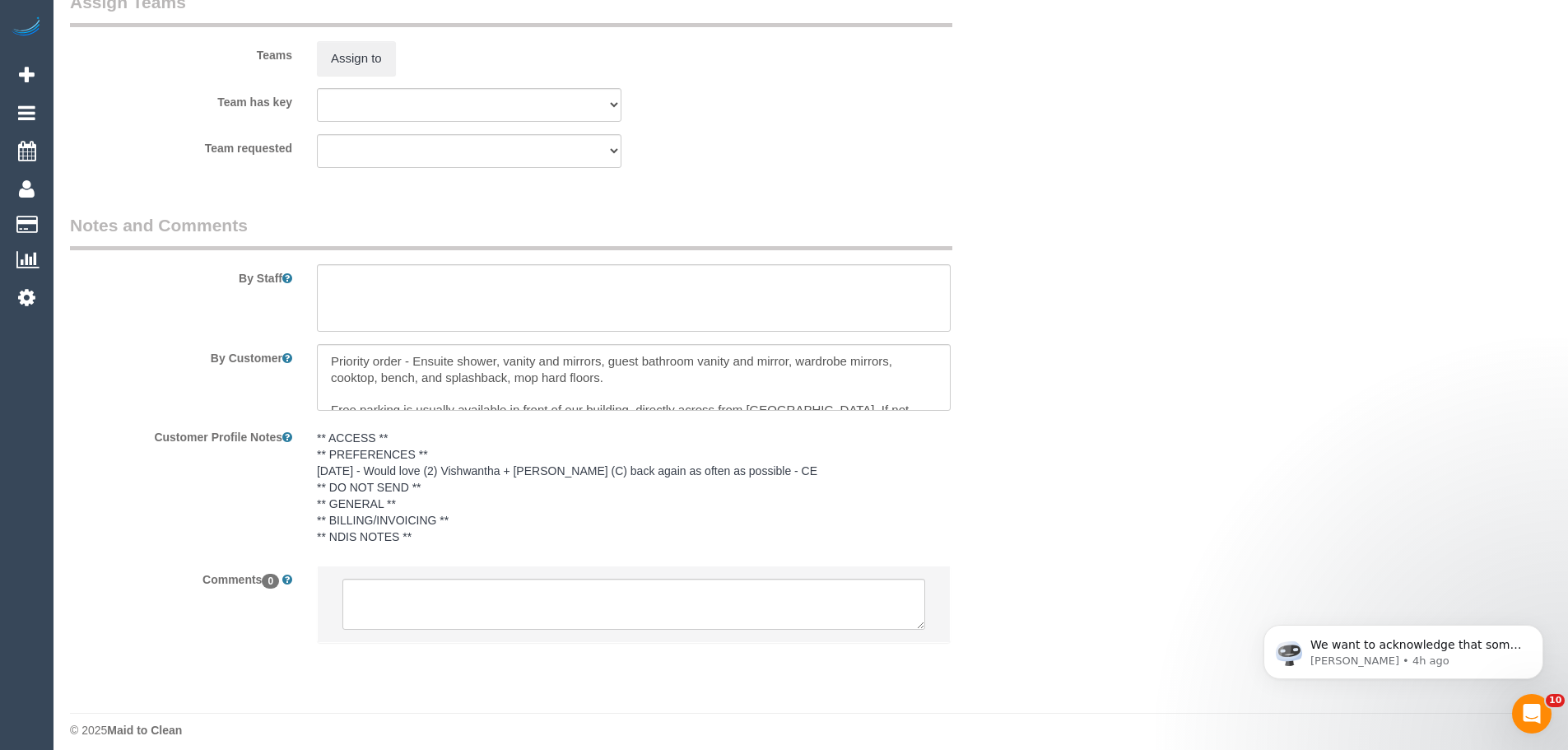
scroll to position [2593, 0]
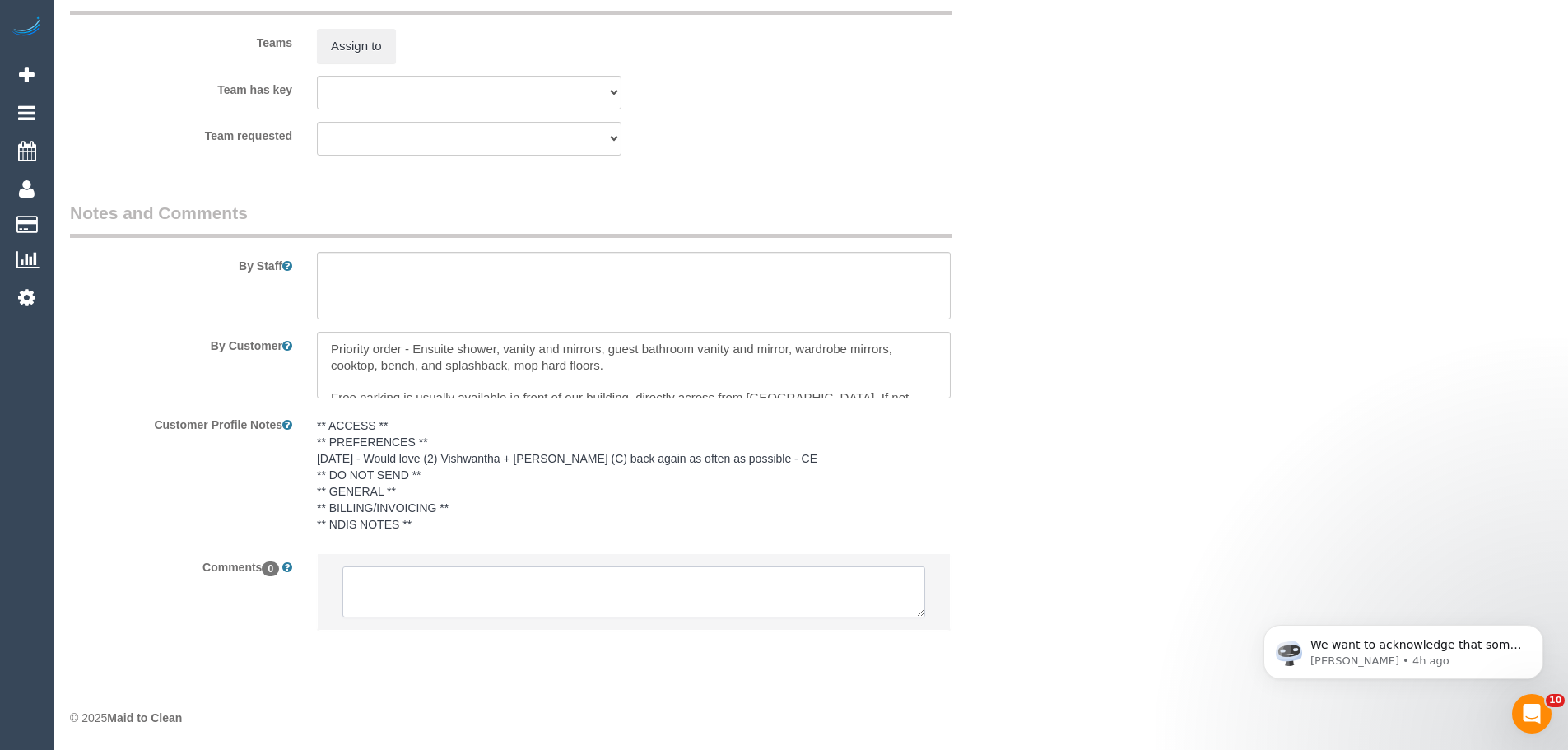
click at [531, 592] on textarea at bounding box center [634, 591] width 583 height 51
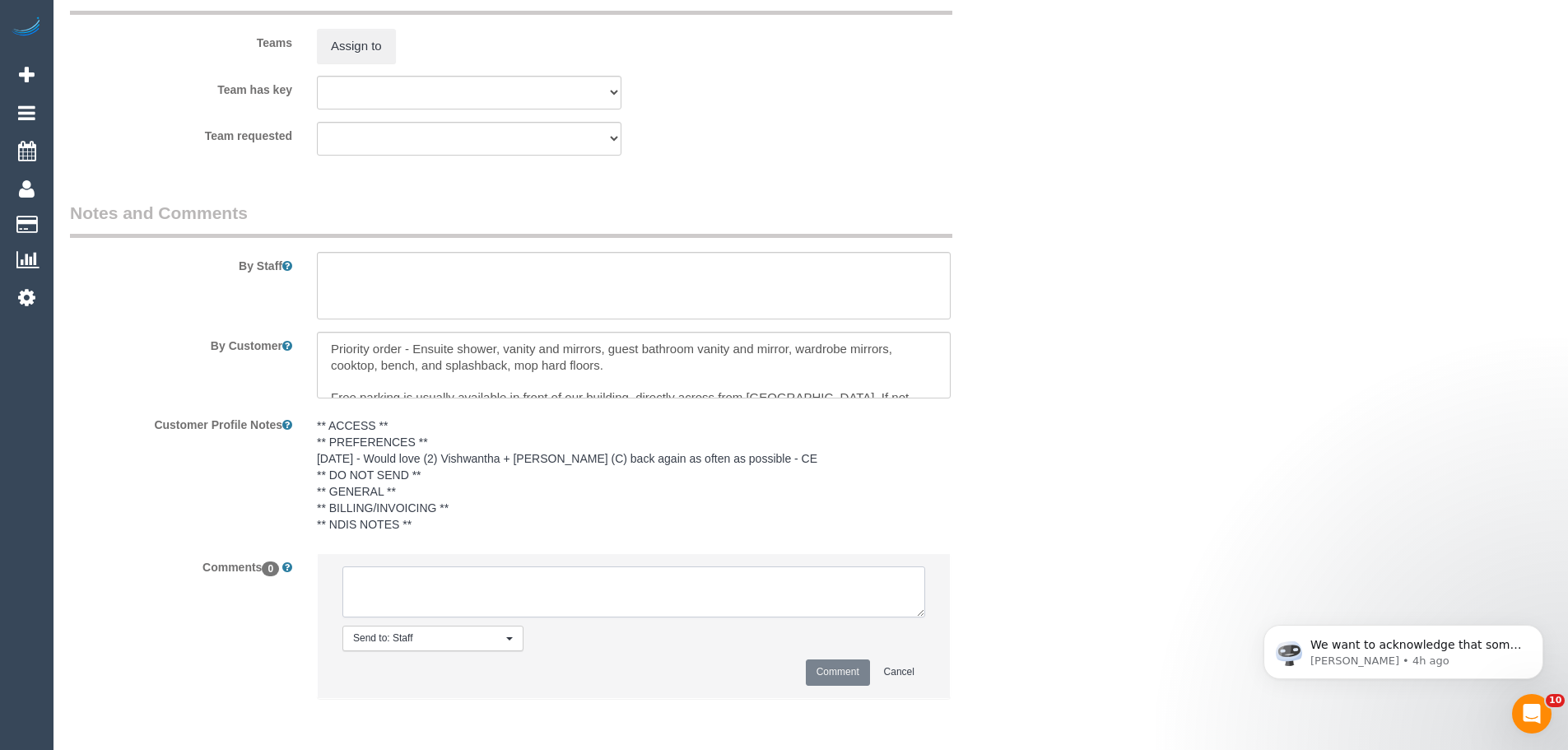
paste textarea "Cleaner(s) Unassigned: (3) Luke HJ (C) Reason Unassigned: His physical and ment…"
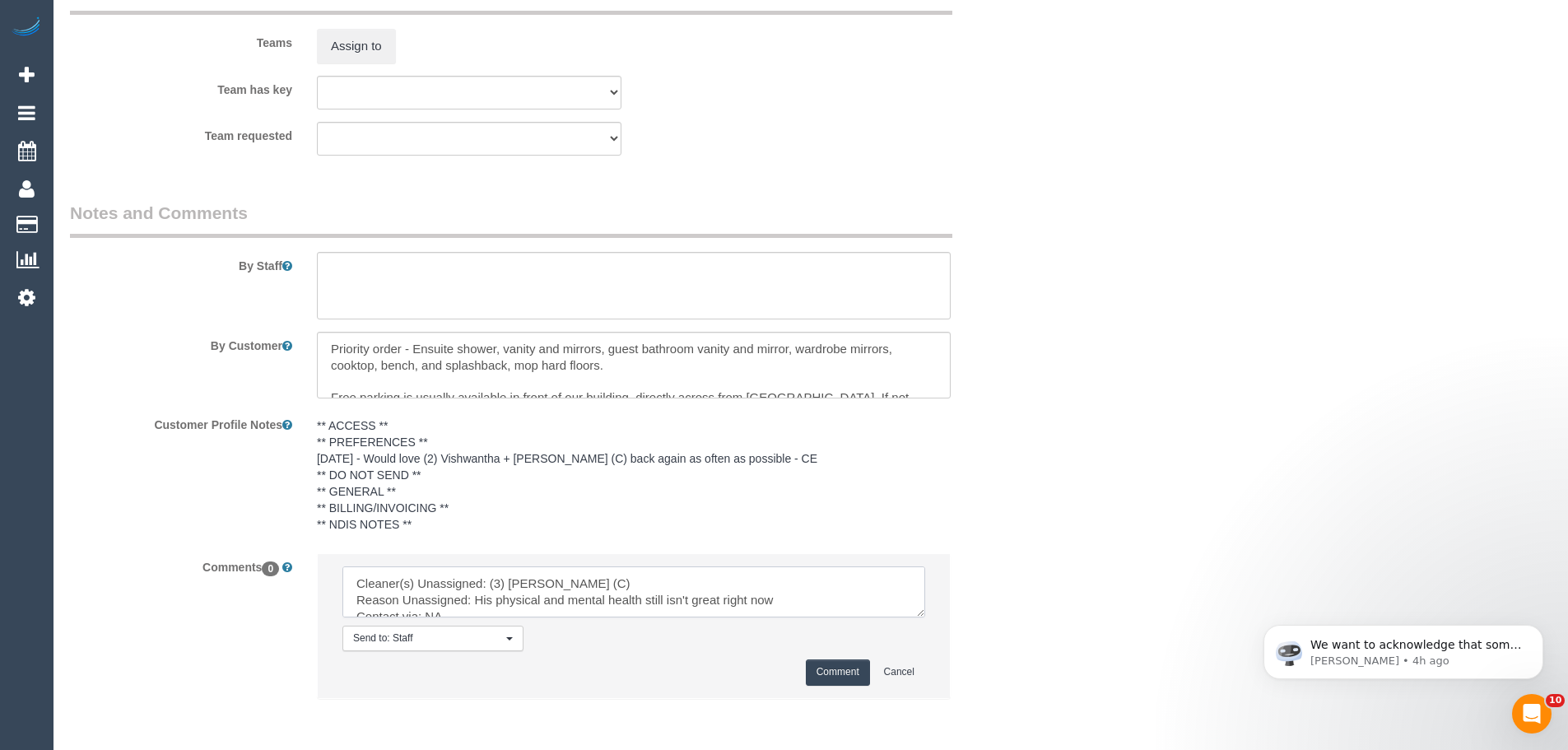
scroll to position [41, 0]
type textarea "Cleaner(s) Unassigned: (3) Luke HJ (C) Reason Unassigned: His physical and ment…"
click at [816, 670] on button "Comment" at bounding box center [838, 672] width 64 height 26
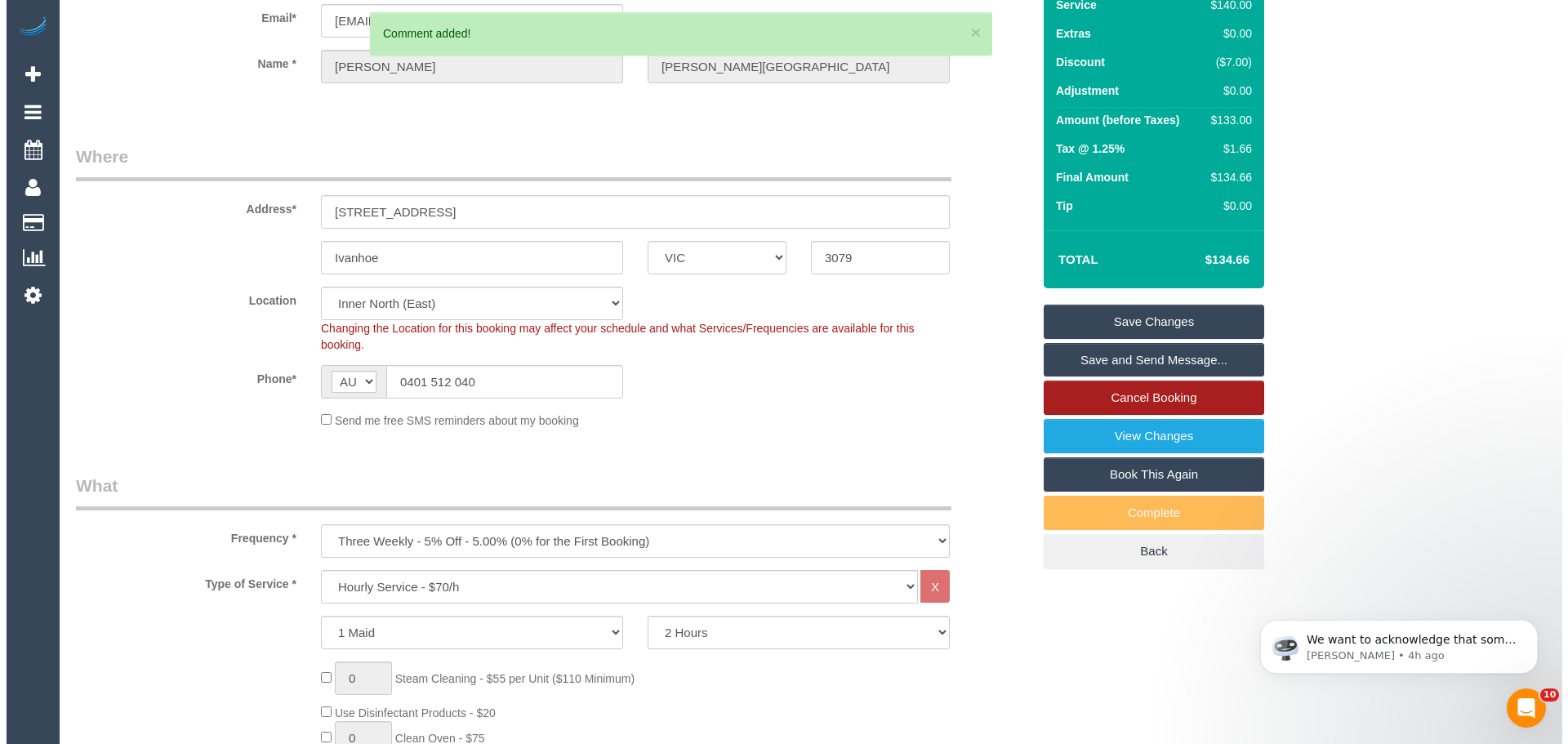
scroll to position [0, 0]
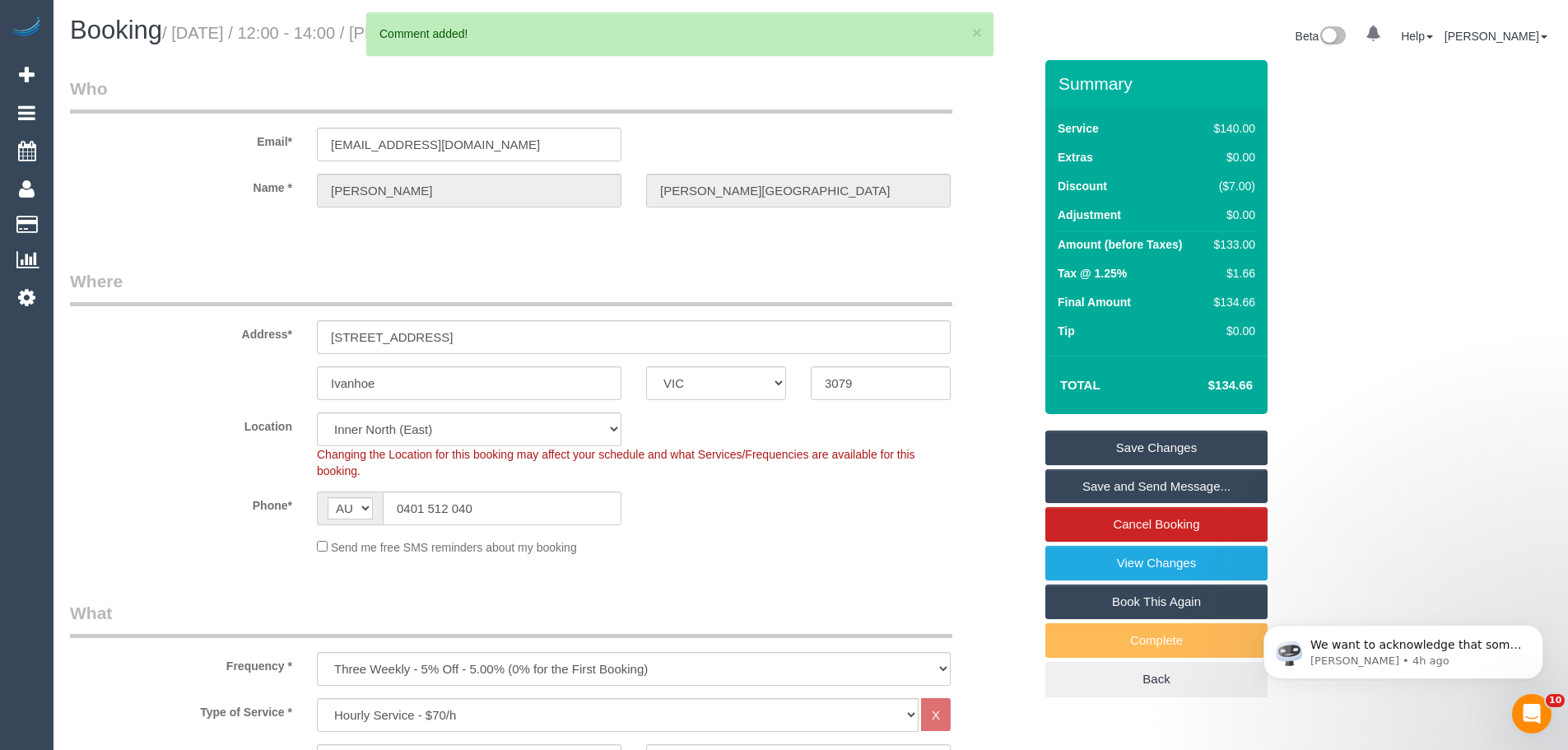
click at [1114, 447] on link "Save Changes" at bounding box center [1155, 447] width 222 height 35
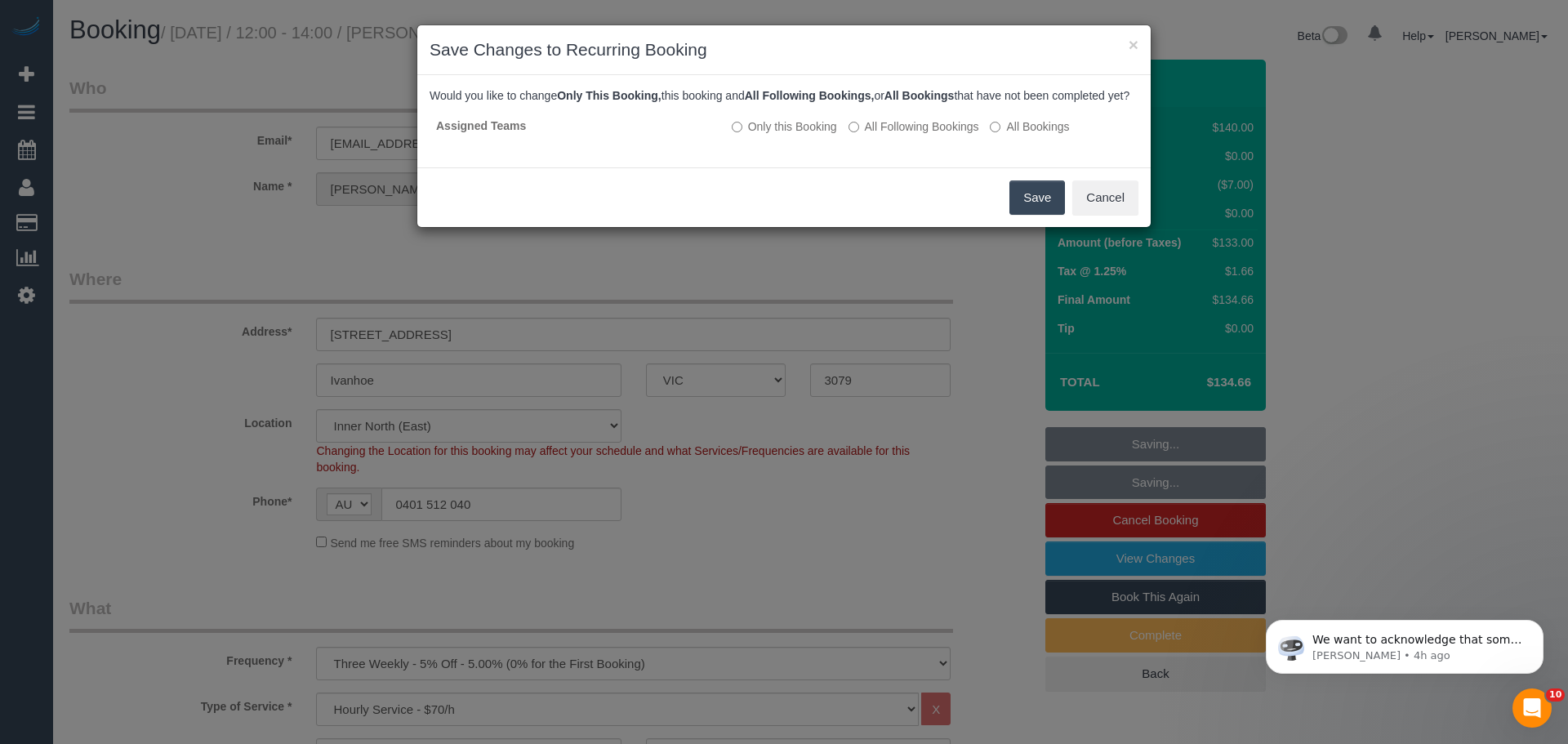
click at [1017, 214] on button "Save" at bounding box center [1037, 197] width 55 height 34
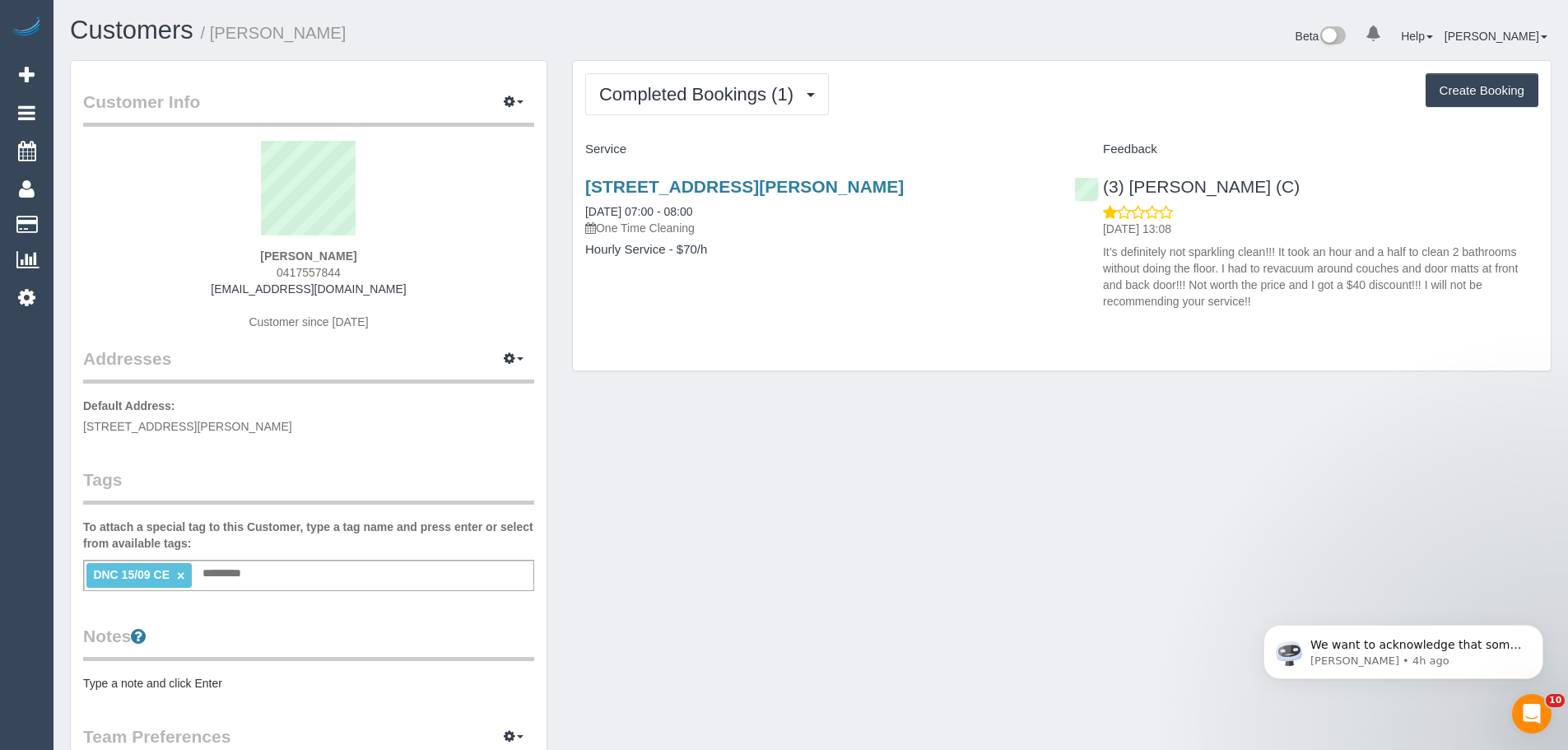
drag, startPoint x: 370, startPoint y: 252, endPoint x: 174, endPoint y: 251, distance: 196.0
click at [174, 251] on div "[PERSON_NAME] 0417557844 [EMAIL_ADDRESS][DOMAIN_NAME] Customer since [DATE]" at bounding box center [308, 244] width 451 height 205
copy strong "[PERSON_NAME]"
click at [182, 577] on link "×" at bounding box center [181, 576] width 7 height 14
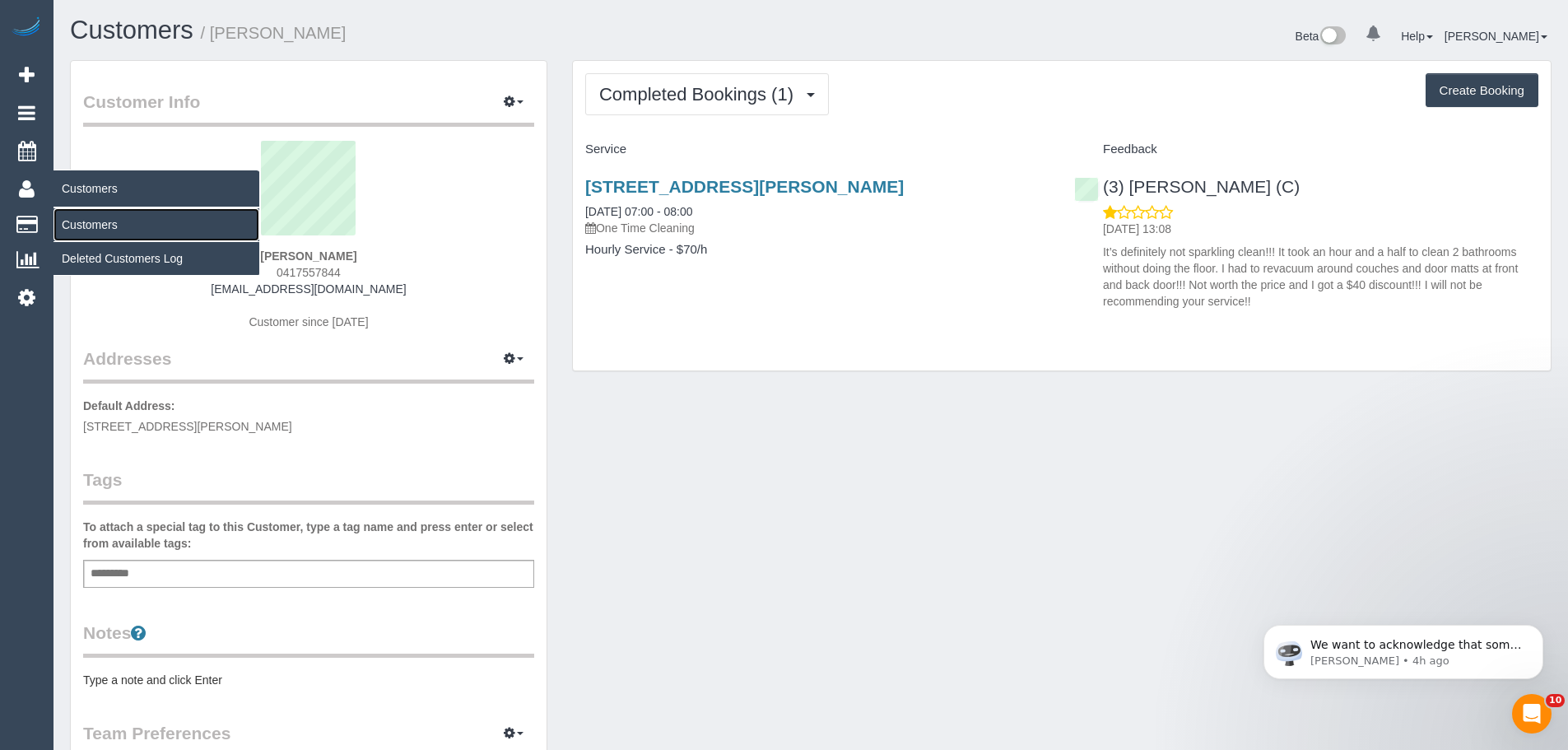
click at [81, 226] on link "Customers" at bounding box center [156, 224] width 205 height 33
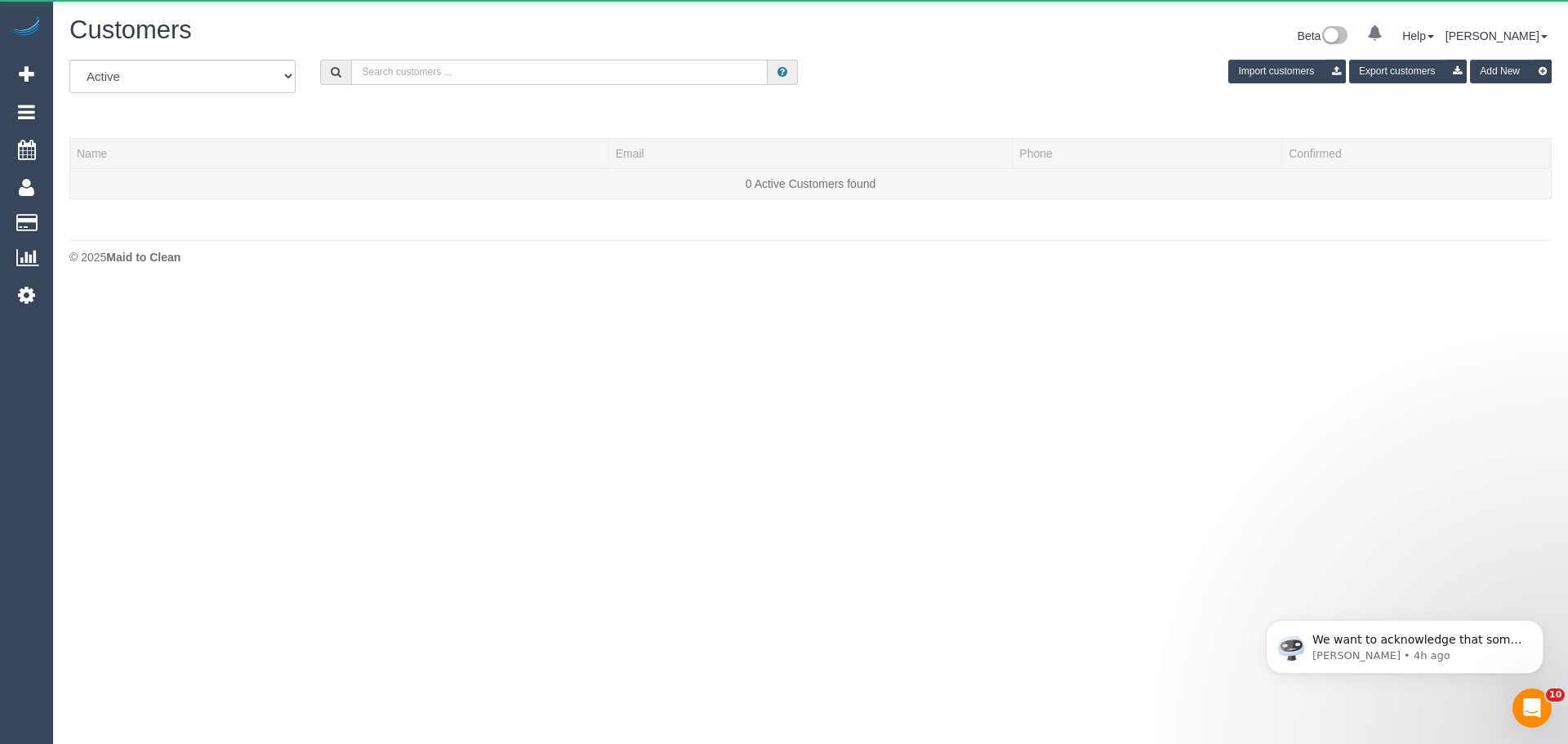
click at [423, 69] on input "text" at bounding box center [560, 72] width 416 height 25
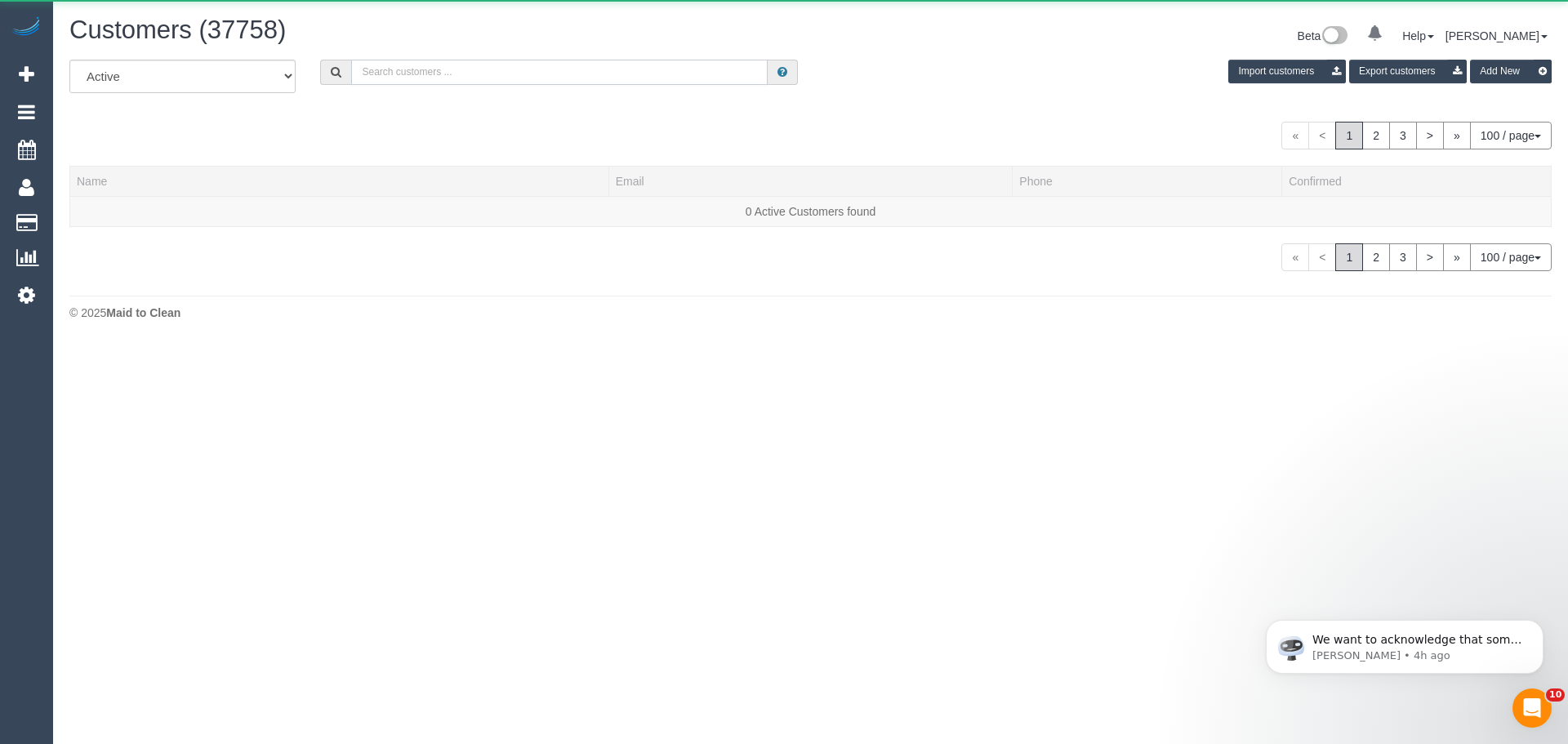
paste input "[EMAIL_ADDRESS][DOMAIN_NAME]"
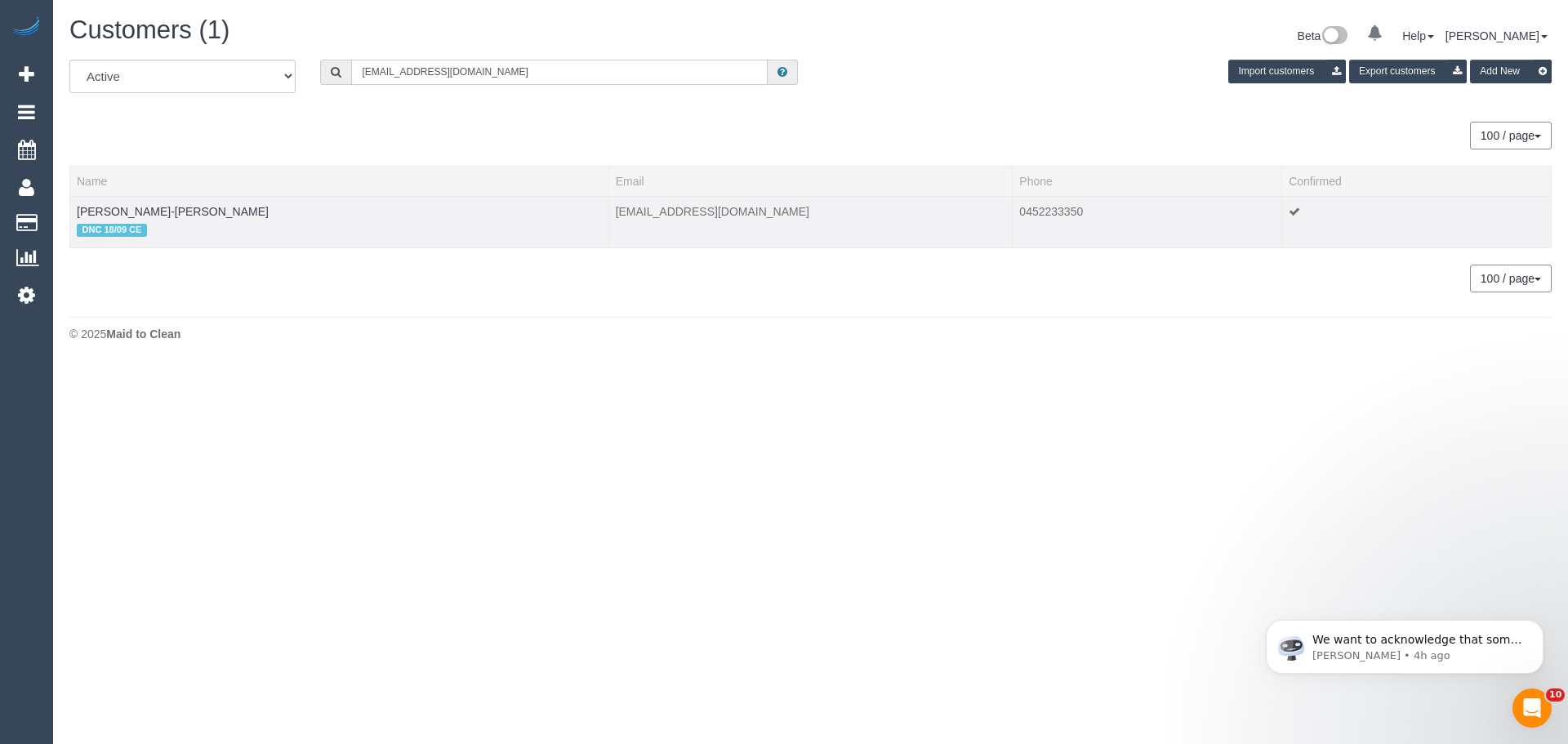
type input "[EMAIL_ADDRESS][DOMAIN_NAME]"
drag, startPoint x: 234, startPoint y: 218, endPoint x: 76, endPoint y: 206, distance: 158.5
click at [76, 206] on td "[PERSON_NAME]-[PERSON_NAME] DNC 18/09 CE" at bounding box center [339, 221] width 538 height 52
copy link "[PERSON_NAME]-[PERSON_NAME]"
click at [174, 206] on link "[PERSON_NAME]-[PERSON_NAME]" at bounding box center [172, 211] width 191 height 13
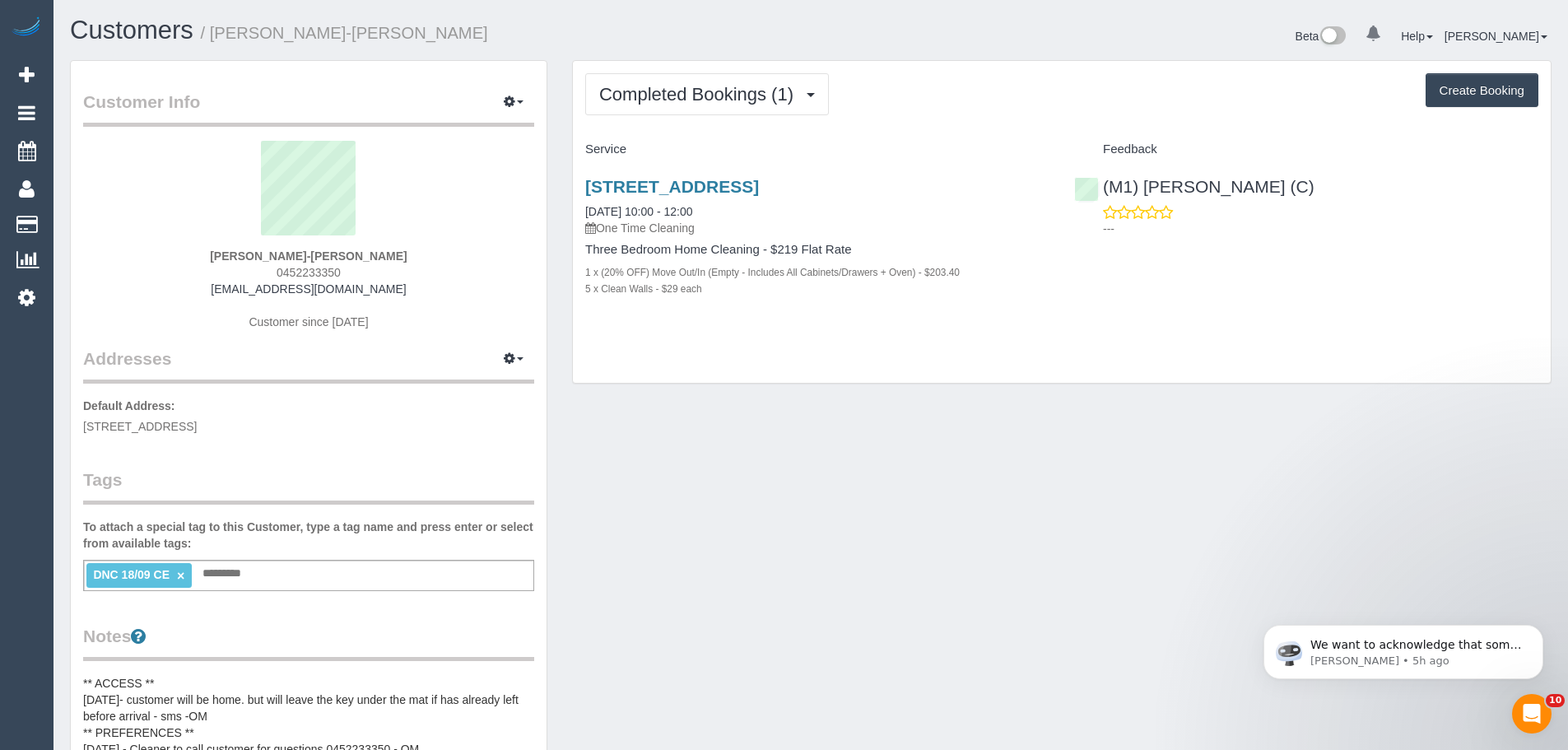
drag, startPoint x: 580, startPoint y: 205, endPoint x: 803, endPoint y: 299, distance: 242.0
click at [803, 299] on div "53 Victoria Road, Northcote, VIC 3070 13/09/2025 10:00 - 12:00 One Time Cleanin…" at bounding box center [817, 246] width 489 height 166
copy div "13/09/2025 10:00 - 12:00 One Time Cleaning Three Bedroom Home Cleaning - $219 F…"
click at [1079, 185] on div "(M1) Jeferson Ortiz (C) ---" at bounding box center [1306, 203] width 489 height 81
copy link "(M1) [PERSON_NAME] (C)"
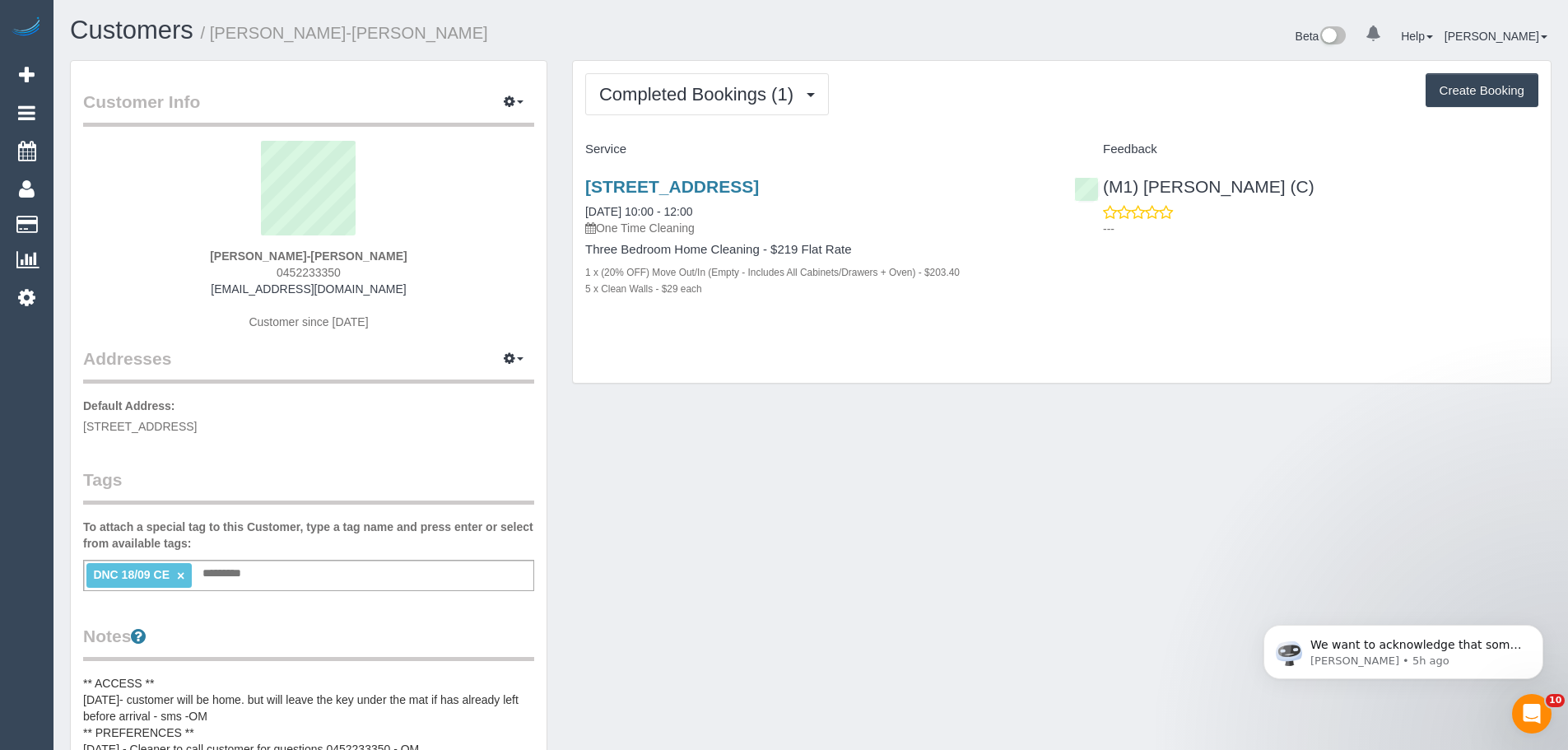
drag, startPoint x: 402, startPoint y: 258, endPoint x: 220, endPoint y: 255, distance: 182.0
click at [220, 255] on div "Letti Koutsouliotas-Ewing 0452233350 lettikewing@gmail.com Customer since 2025" at bounding box center [308, 244] width 451 height 205
copy strong "Letti Koutsouliotas-Ewing"
drag, startPoint x: 741, startPoint y: 206, endPoint x: 568, endPoint y: 216, distance: 173.3
click at [568, 216] on div "Completed Bookings (1) Completed Bookings (1) Upcoming Bookings (0) Cancelled B…" at bounding box center [1062, 230] width 1004 height 341
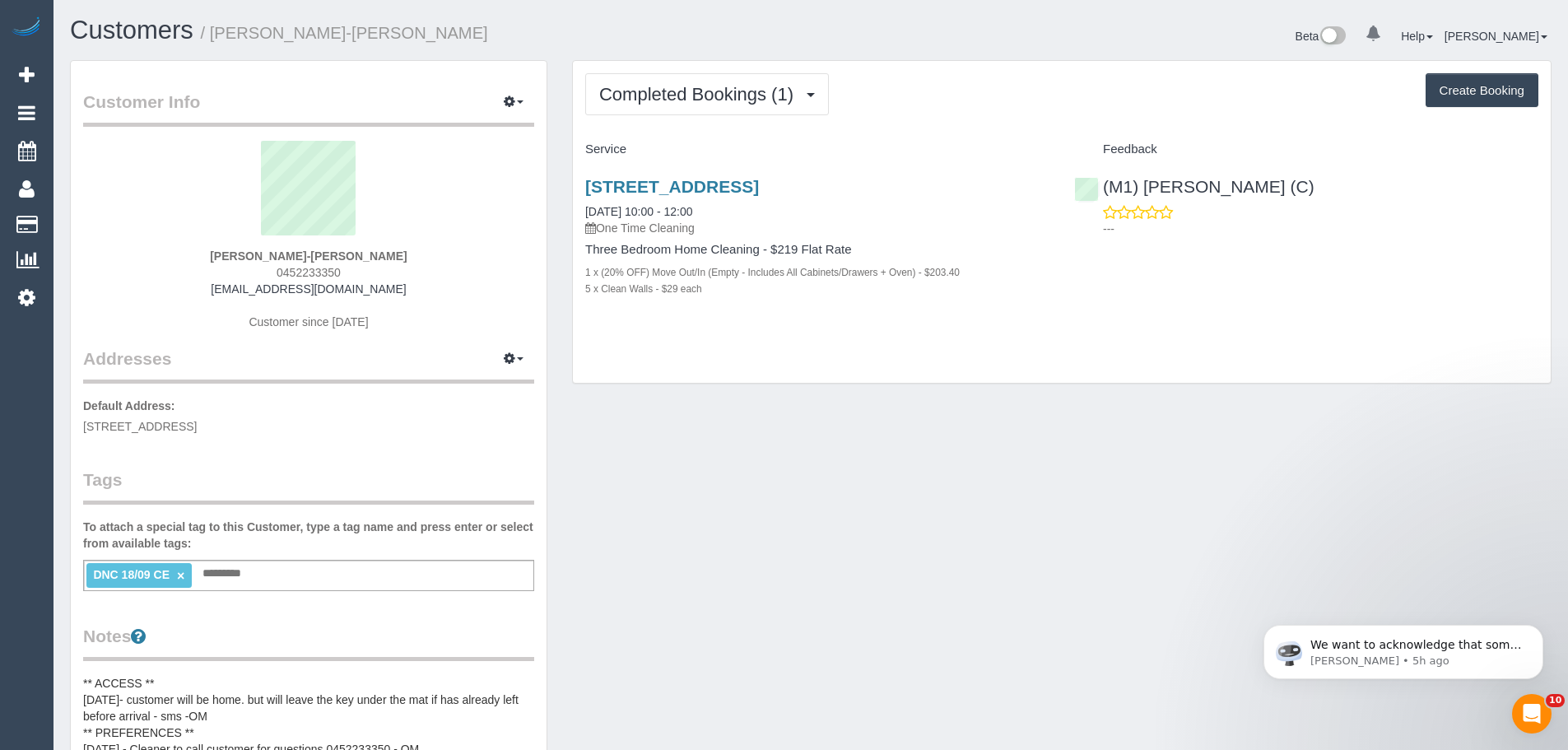
copy link "13/09/2025 10:00 - 12:00"
drag, startPoint x: 398, startPoint y: 260, endPoint x: 127, endPoint y: 239, distance: 271.8
click at [127, 239] on div "Letti Koutsouliotas-Ewing 0452233350 lettikewing@gmail.com Customer since 2025" at bounding box center [308, 244] width 451 height 205
copy div "Letti Koutsouliotas-Ewing"
click at [643, 216] on link "13/09/2025 10:00 - 12:00" at bounding box center [638, 211] width 107 height 13
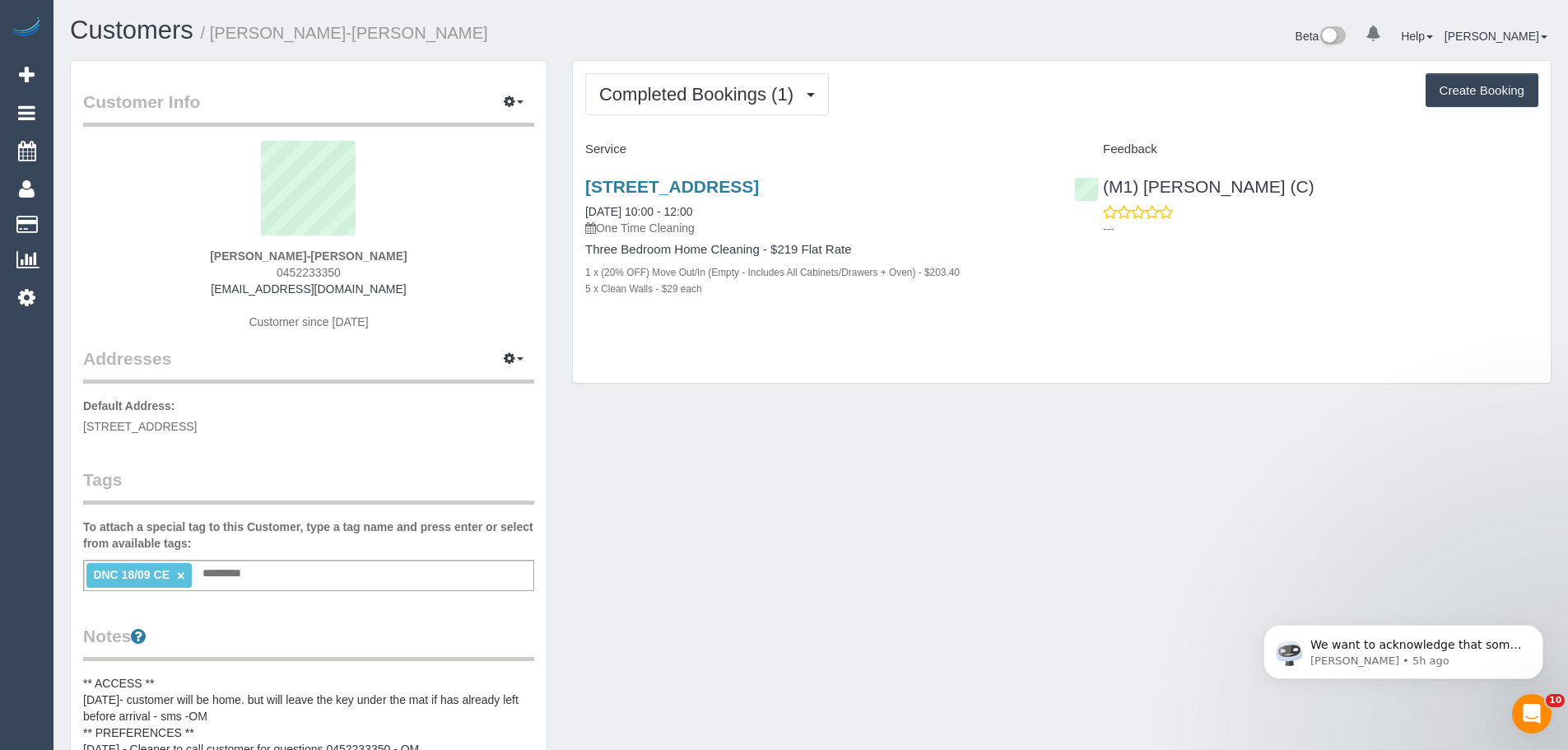
click at [178, 577] on link "×" at bounding box center [181, 576] width 7 height 14
drag, startPoint x: 1317, startPoint y: 174, endPoint x: 1101, endPoint y: 186, distance: 216.3
click at [1101, 186] on div "(M1) Jeferson Ortiz (C) ---" at bounding box center [1306, 203] width 489 height 81
copy link "(M1) [PERSON_NAME] (C)"
drag, startPoint x: 396, startPoint y: 259, endPoint x: 217, endPoint y: 248, distance: 179.3
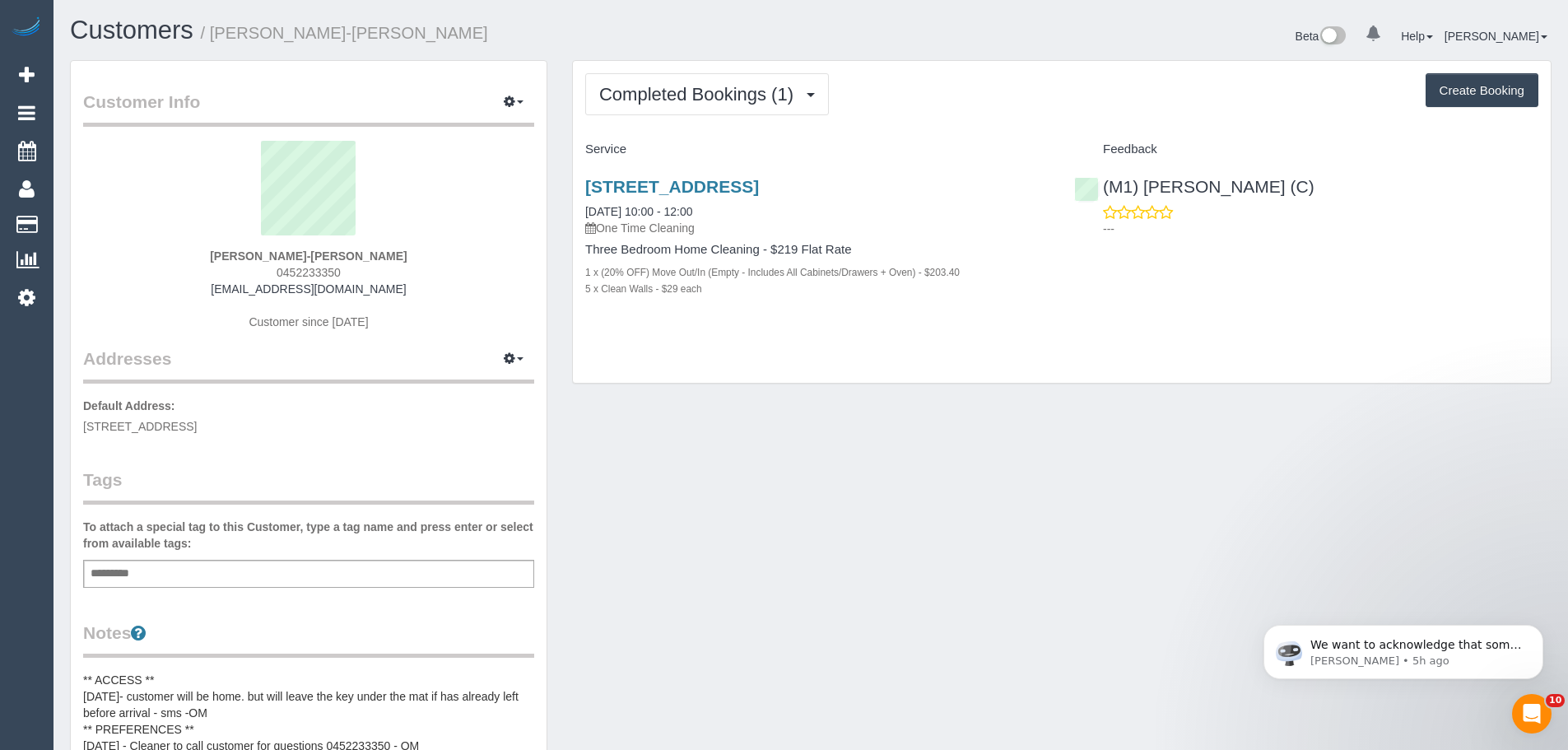
click at [217, 248] on div "Letti Koutsouliotas-Ewing 0452233350 lettikewing@gmail.com Customer since 2025" at bounding box center [308, 244] width 451 height 205
copy strong "Letti Koutsouliotas-Ewing"
drag, startPoint x: 286, startPoint y: 421, endPoint x: 75, endPoint y: 422, distance: 211.0
click at [75, 422] on div "Customer Info Edit Contact Info Send Message Email Preferences Special Sales Ta…" at bounding box center [308, 661] width 475 height 1200
copy span "53 Victoria road, Northcote, VIC 3070"
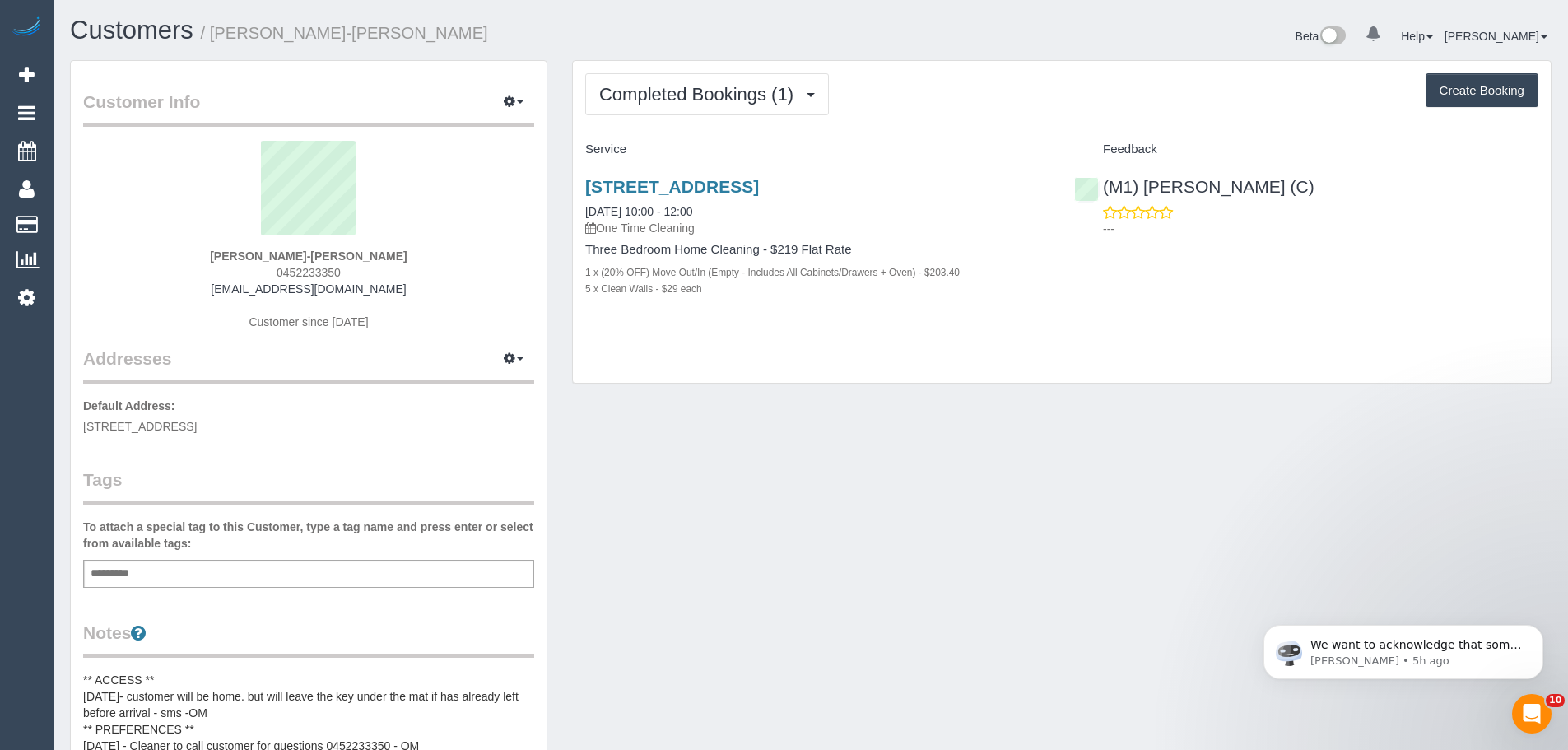
drag, startPoint x: 727, startPoint y: 208, endPoint x: 577, endPoint y: 216, distance: 150.2
click at [577, 216] on div "53 Victoria Road, Northcote, VIC 3070 13/09/2025 10:00 - 12:00 One Time Cleanin…" at bounding box center [817, 246] width 489 height 166
drag, startPoint x: 401, startPoint y: 251, endPoint x: 173, endPoint y: 239, distance: 228.3
click at [173, 239] on div "Letti Koutsouliotas-Ewing 0452233350 lettikewing@gmail.com Customer since 2025" at bounding box center [308, 244] width 451 height 205
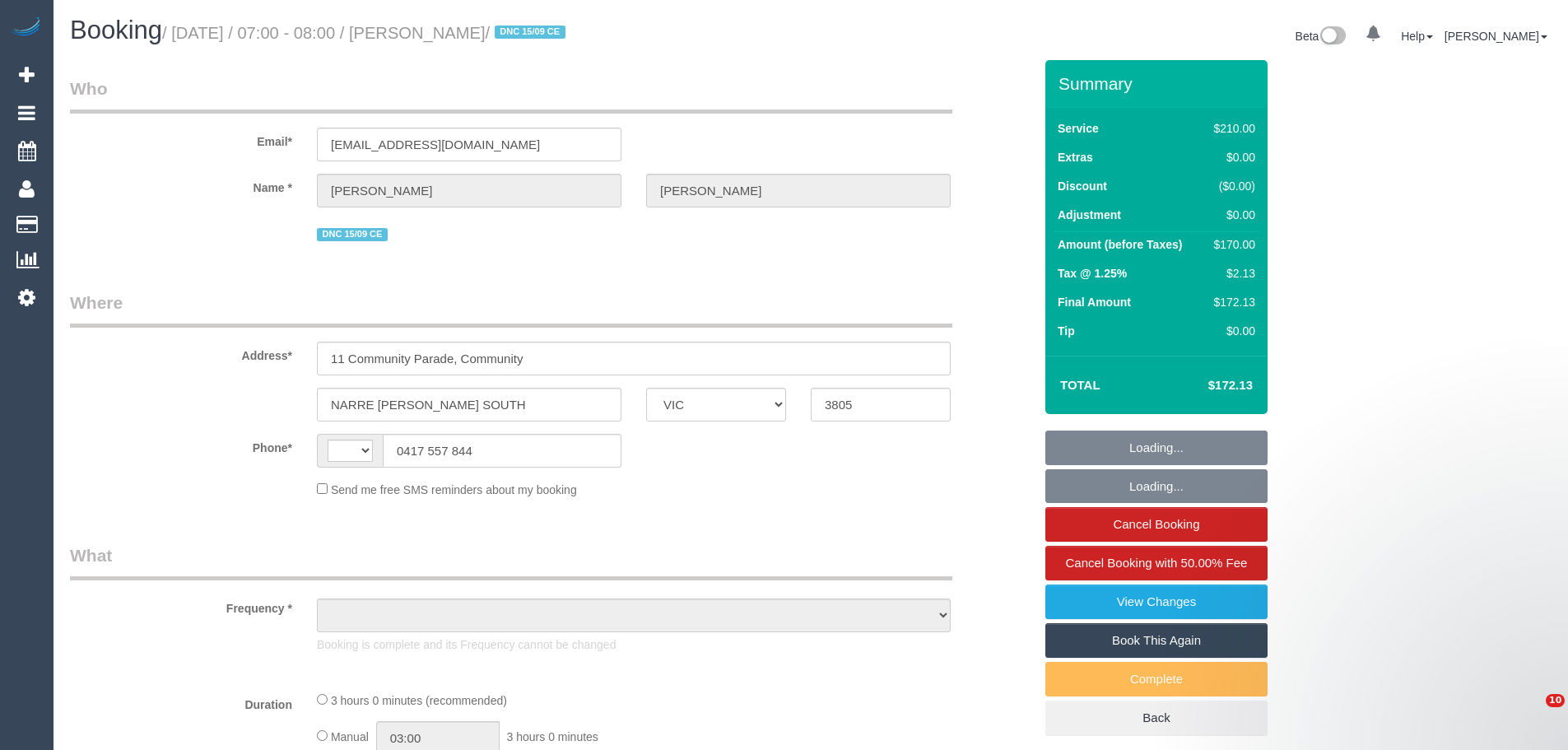
select select "VIC"
select select "string:AU"
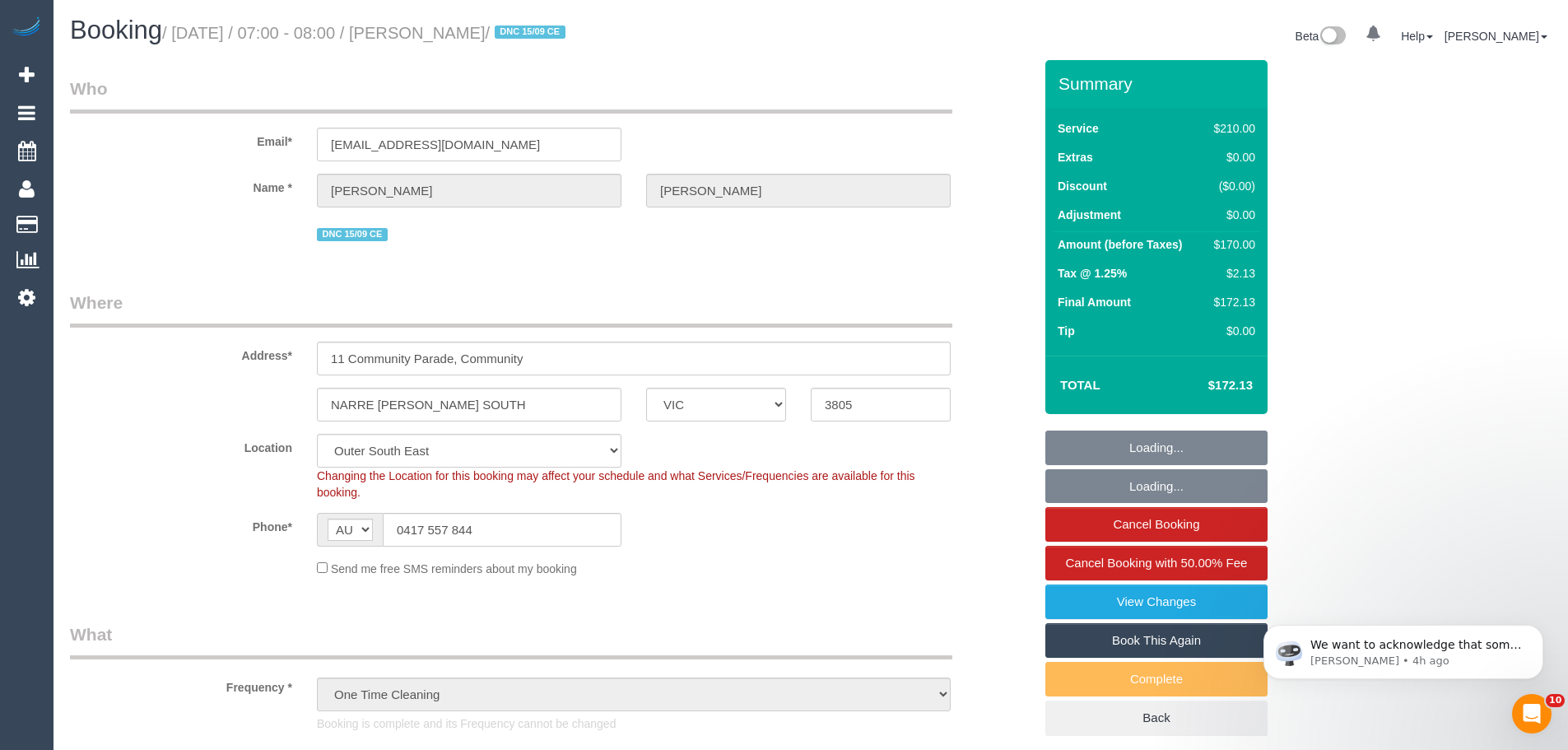
select select "object:720"
select select "string:stripe-pm_1S4xSv2GScqysDRVCE5trwfX"
select select "number:27"
select select "number:14"
select select "number:18"
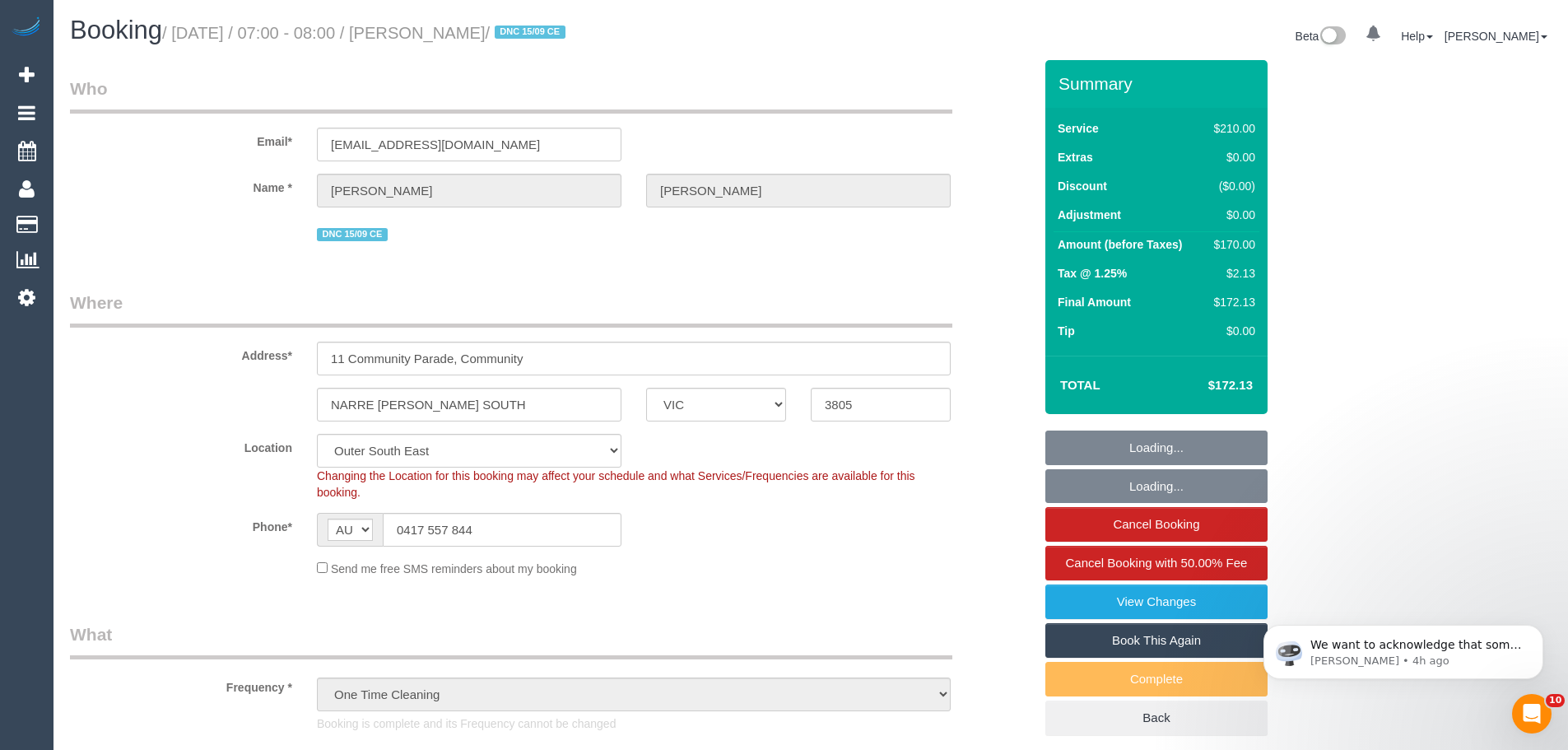
select select "number:24"
select select "number:35"
select select "number:26"
select select "180"
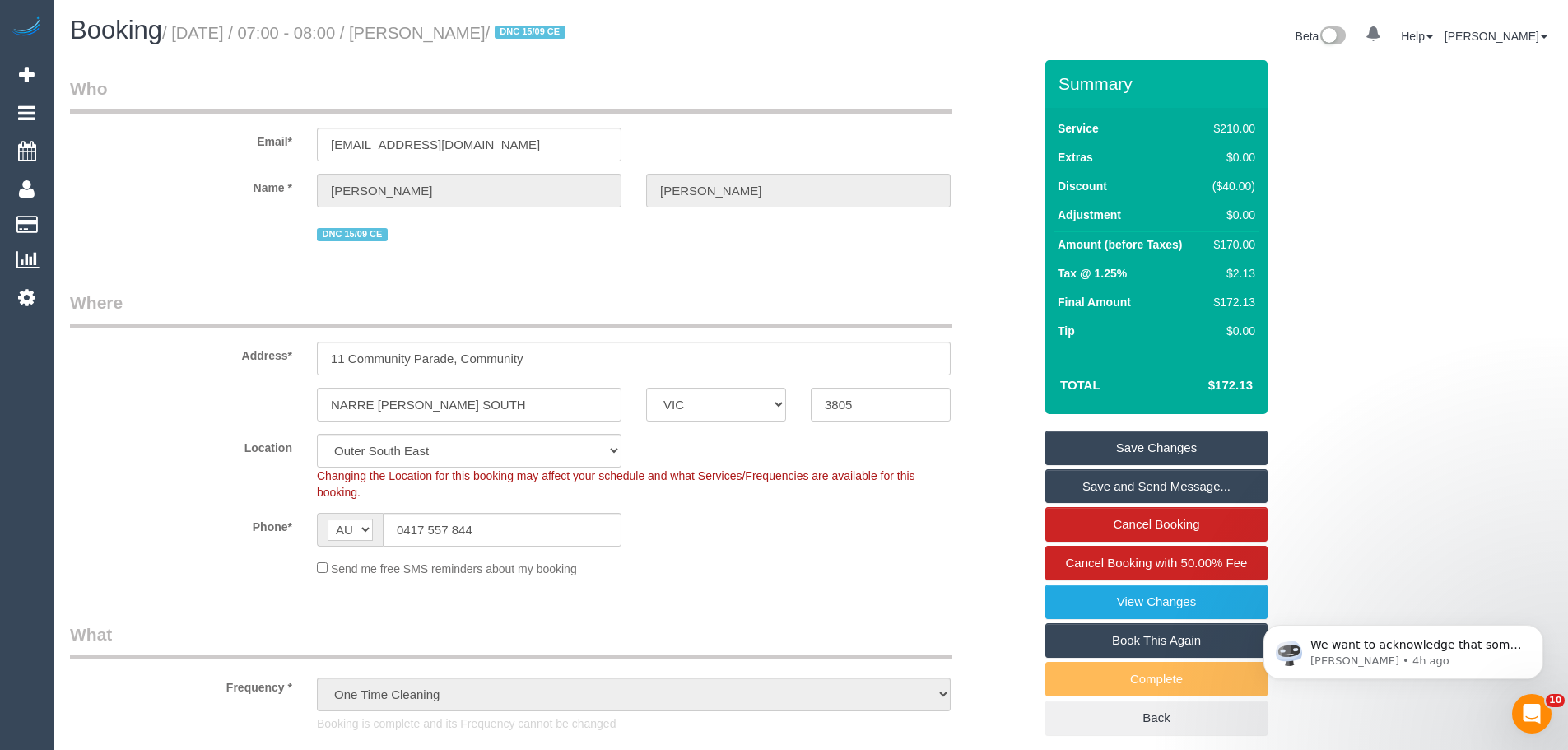
click at [1227, 249] on div "$170.00" at bounding box center [1231, 244] width 50 height 17
click at [1224, 239] on div "$170.00" at bounding box center [1231, 244] width 50 height 17
copy div "170.00"
click at [570, 535] on input "0417 557 844" at bounding box center [502, 530] width 239 height 34
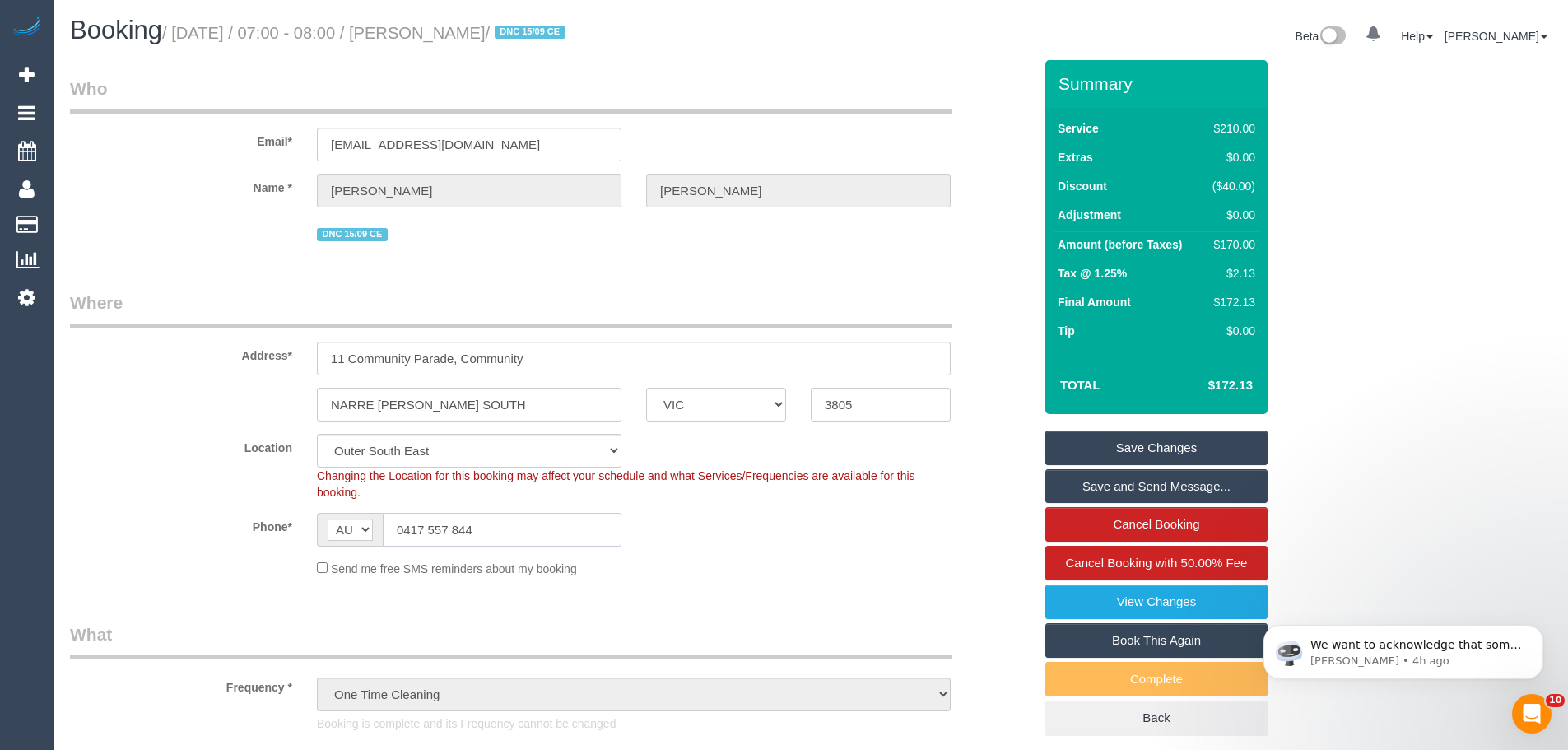
click at [533, 539] on input "0417 557 844" at bounding box center [502, 530] width 239 height 34
click at [1197, 605] on link "View Changes" at bounding box center [1155, 601] width 222 height 35
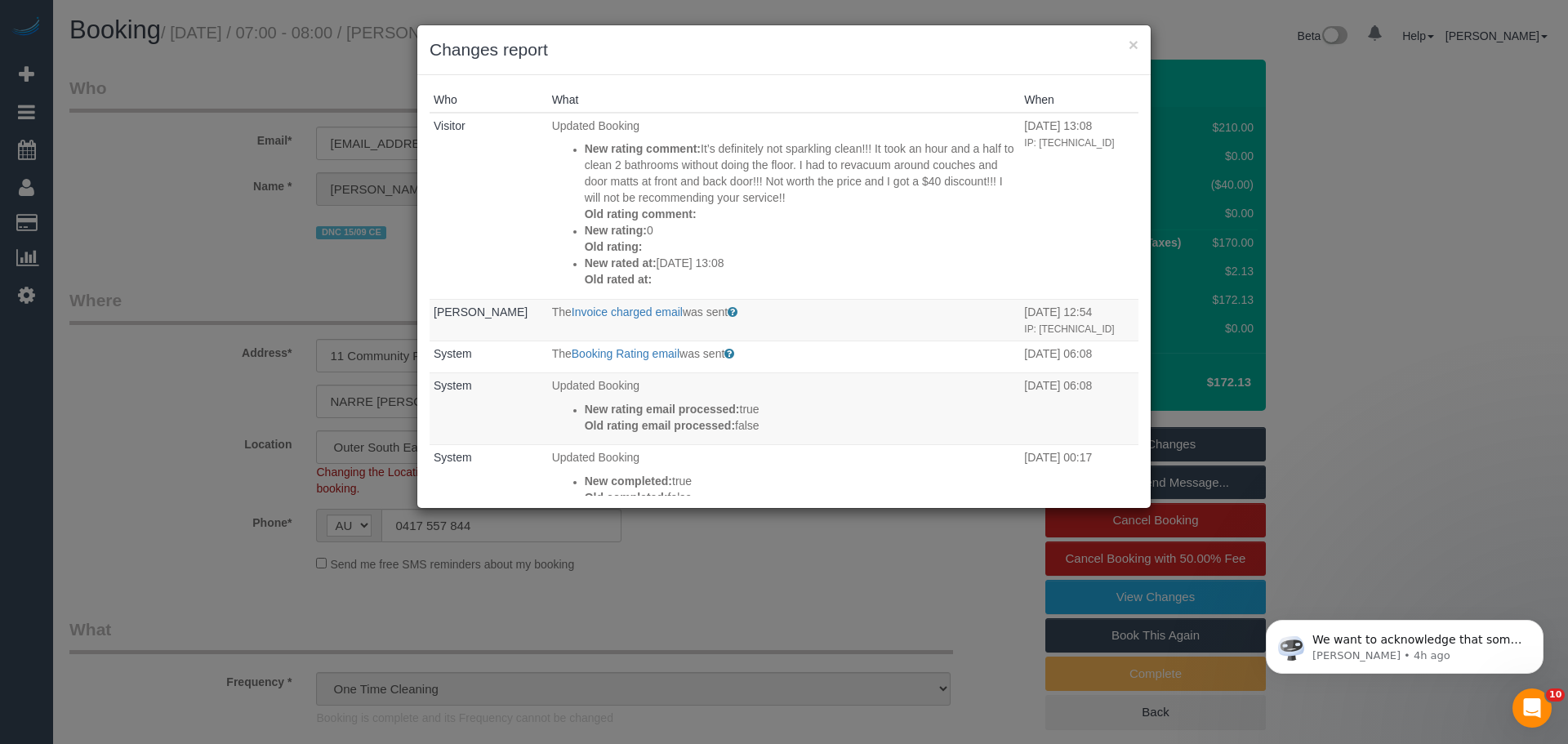
click at [1139, 42] on div "× Changes report" at bounding box center [784, 50] width 733 height 50
click at [1129, 45] on button "×" at bounding box center [1133, 45] width 10 height 18
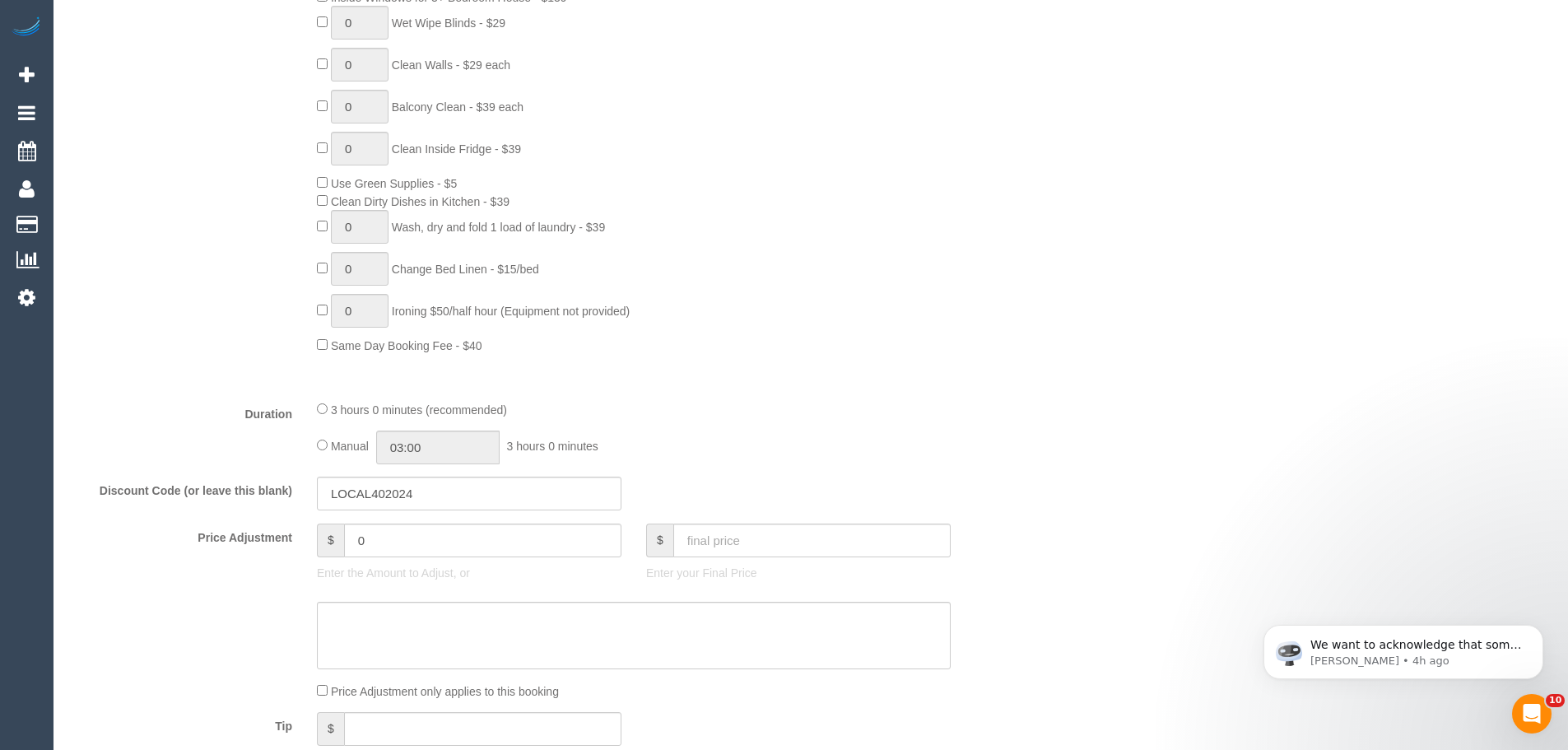
scroll to position [1234, 0]
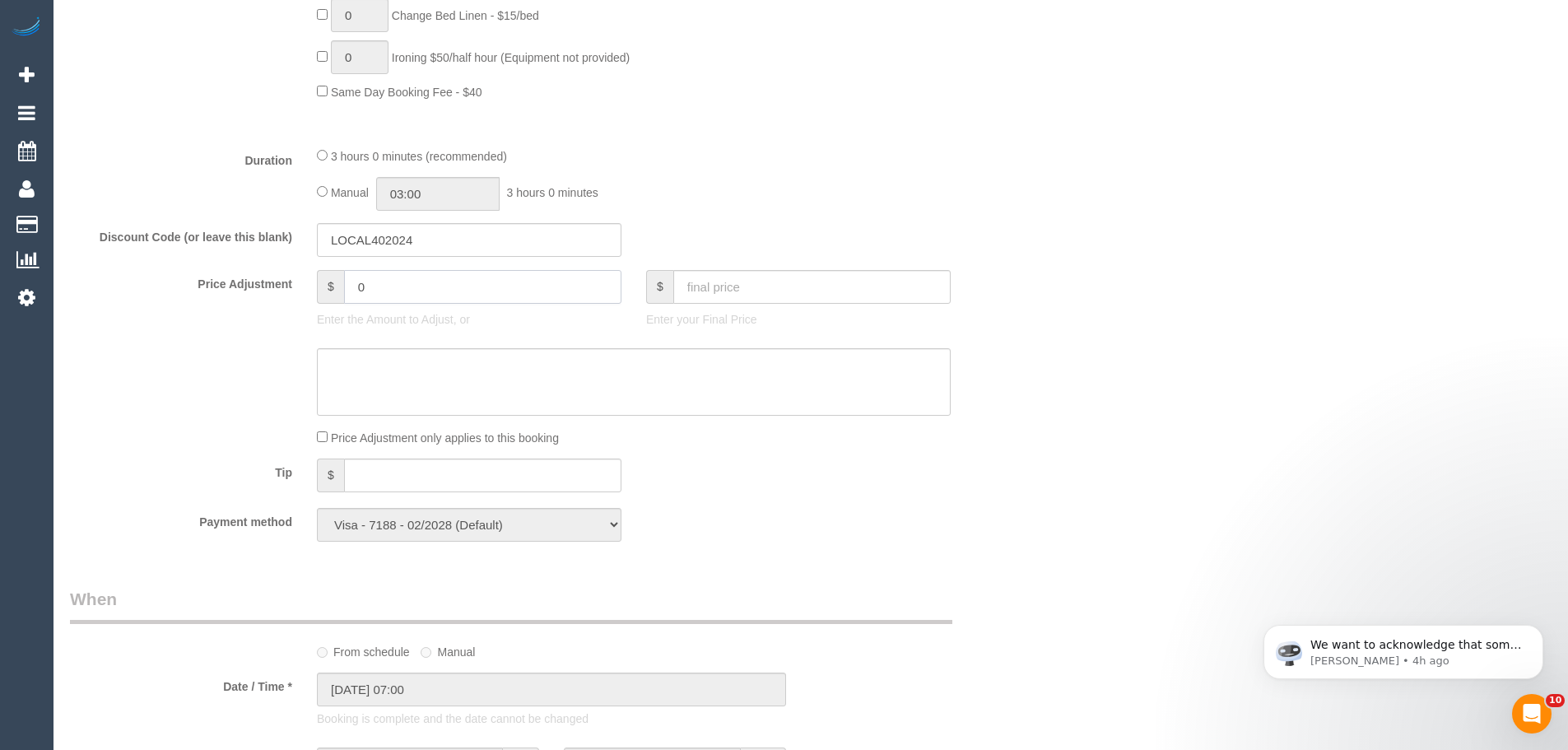
click at [424, 286] on input "0" at bounding box center [483, 287] width 277 height 34
click at [357, 286] on input "25.5" at bounding box center [483, 287] width 277 height 34
type input "-25.5"
click at [389, 377] on textarea at bounding box center [634, 382] width 634 height 67
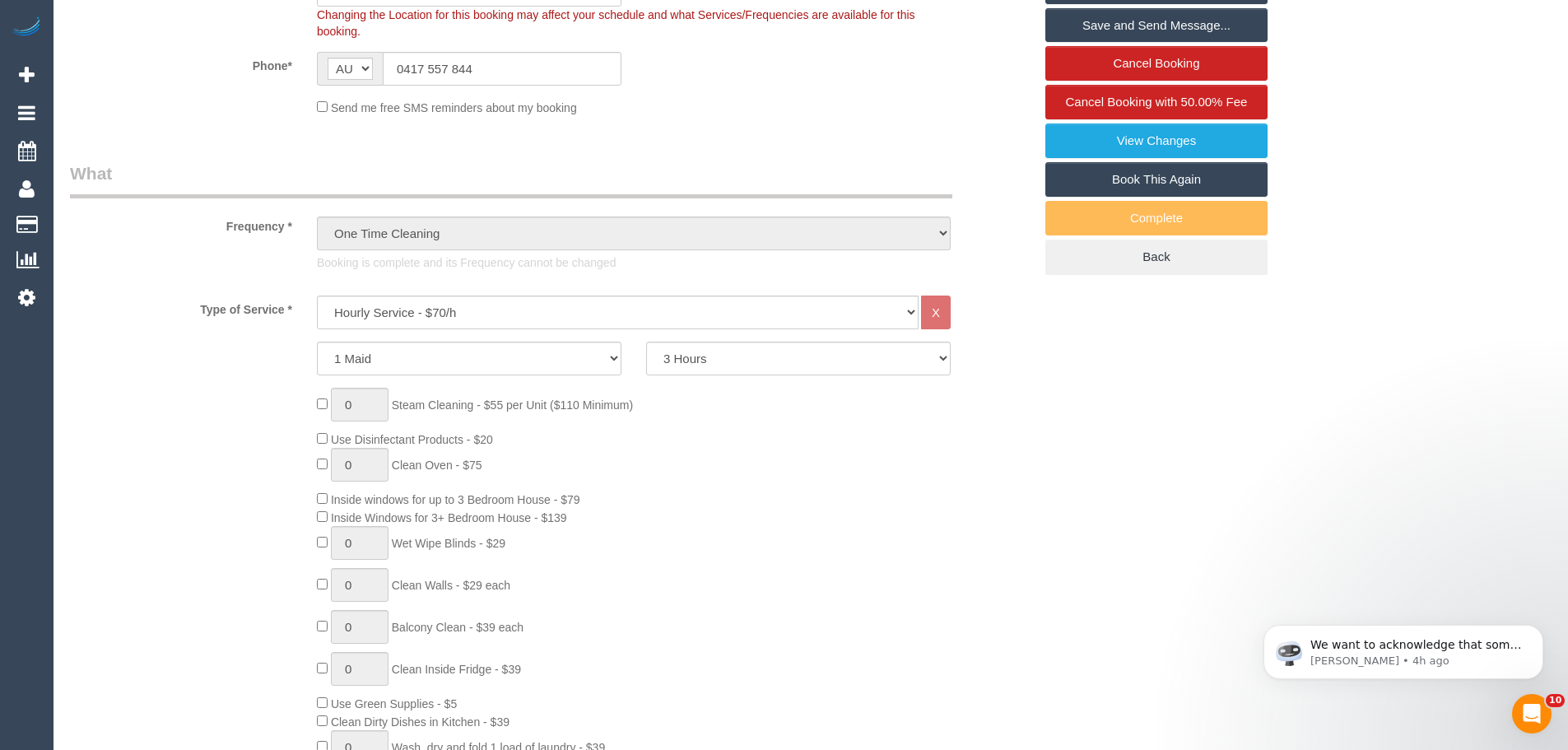
scroll to position [247, 0]
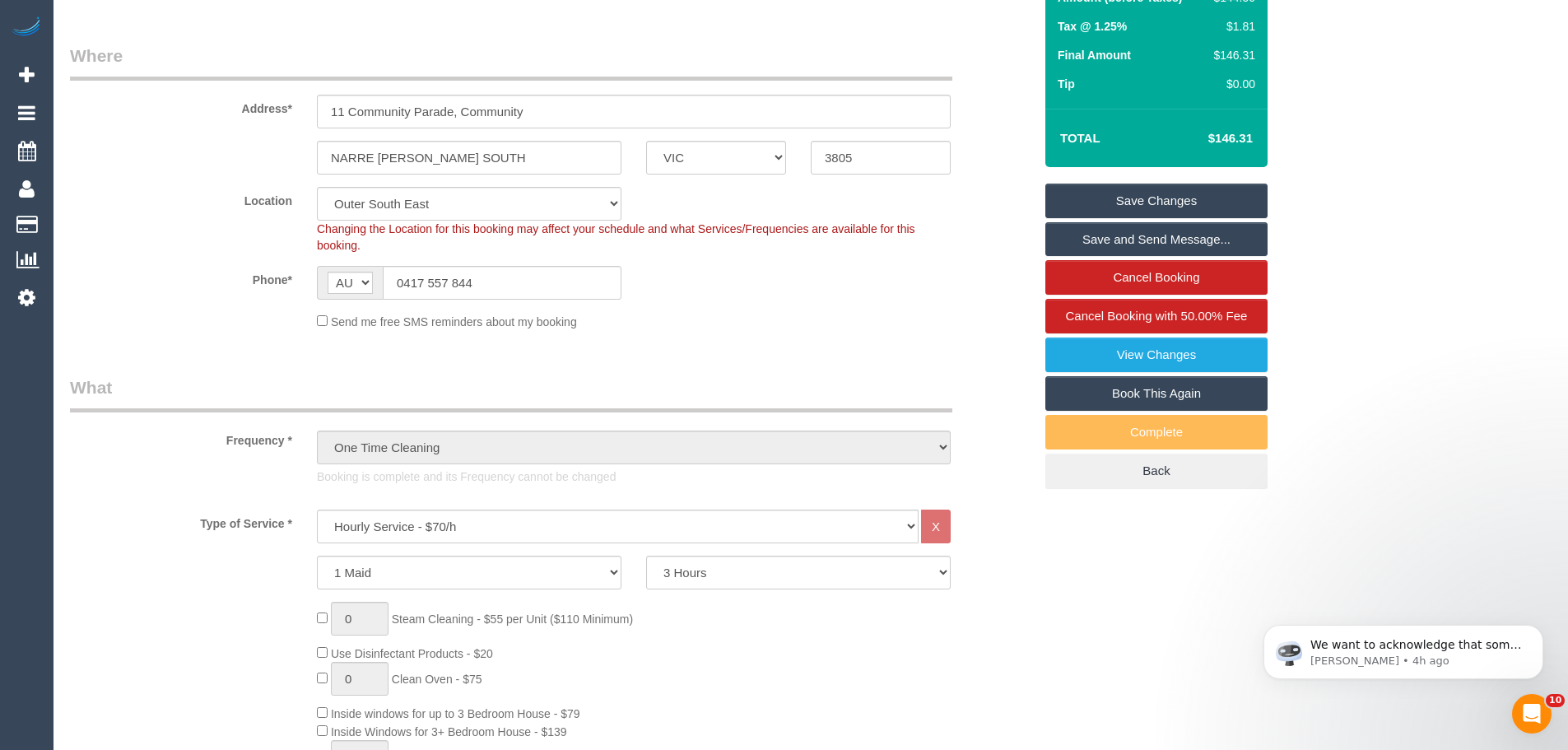
type textarea "15% discount to resolve complaints - CE"
click at [1176, 205] on link "Save Changes" at bounding box center [1155, 200] width 222 height 35
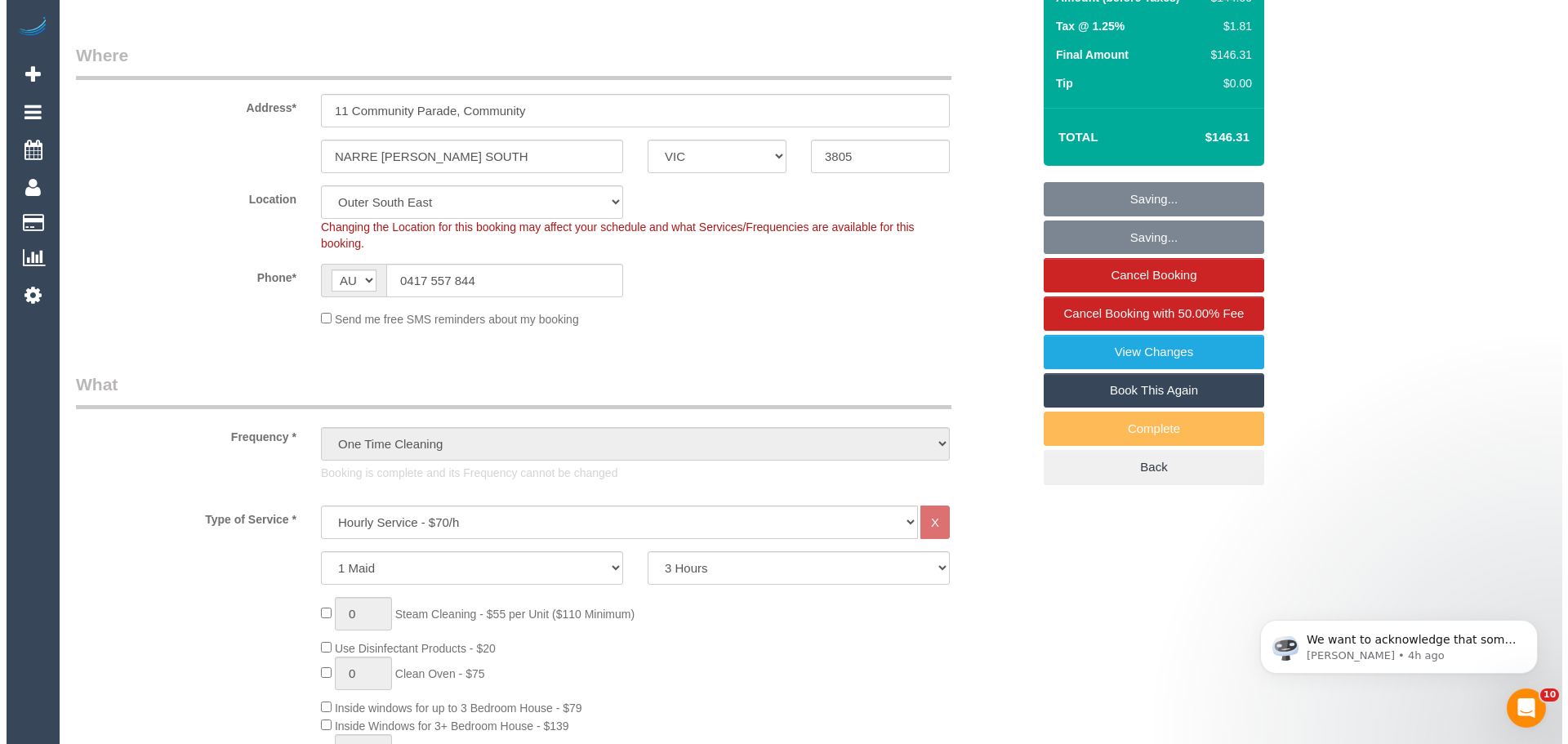
scroll to position [0, 0]
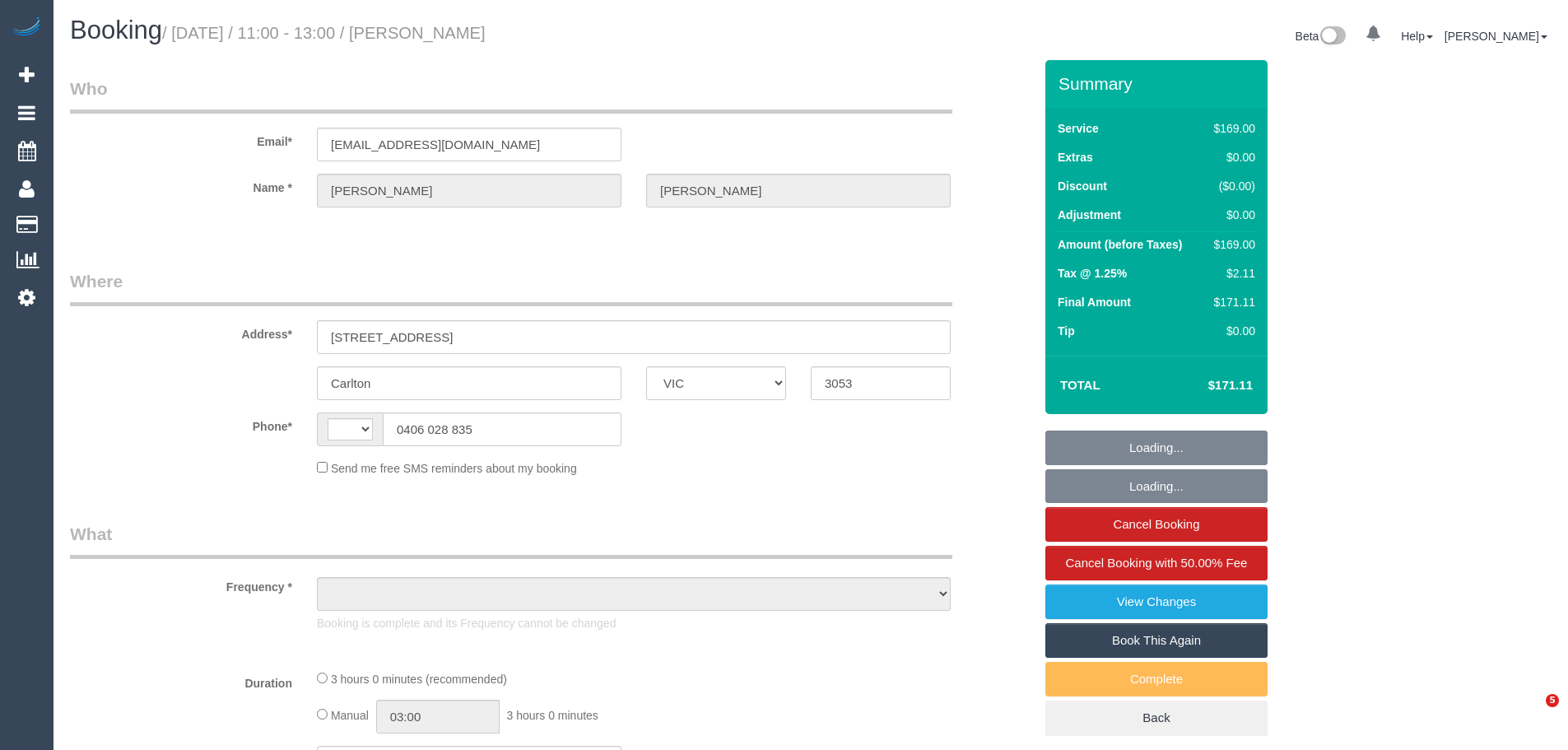
select select "VIC"
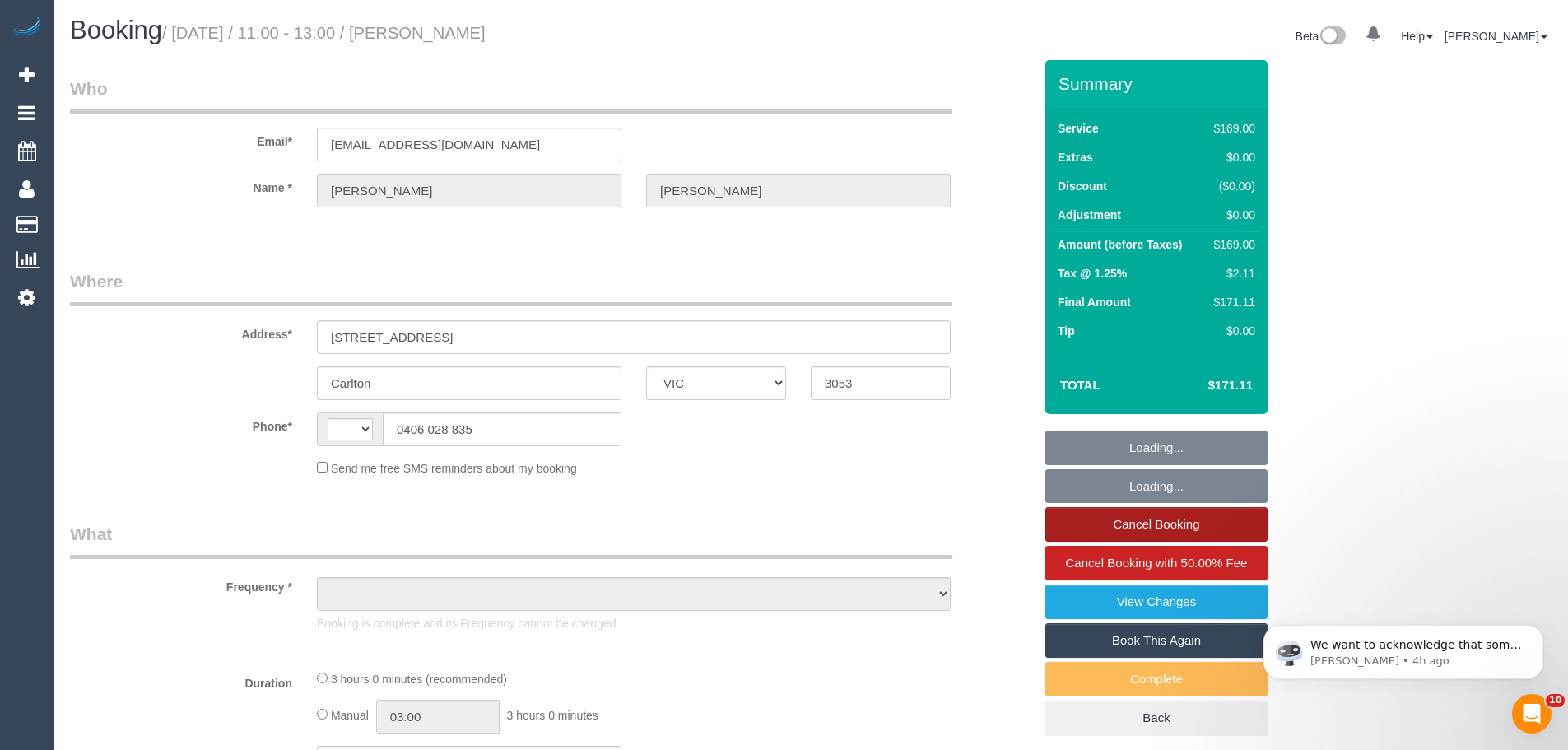
select select "string:AU"
select select "object:675"
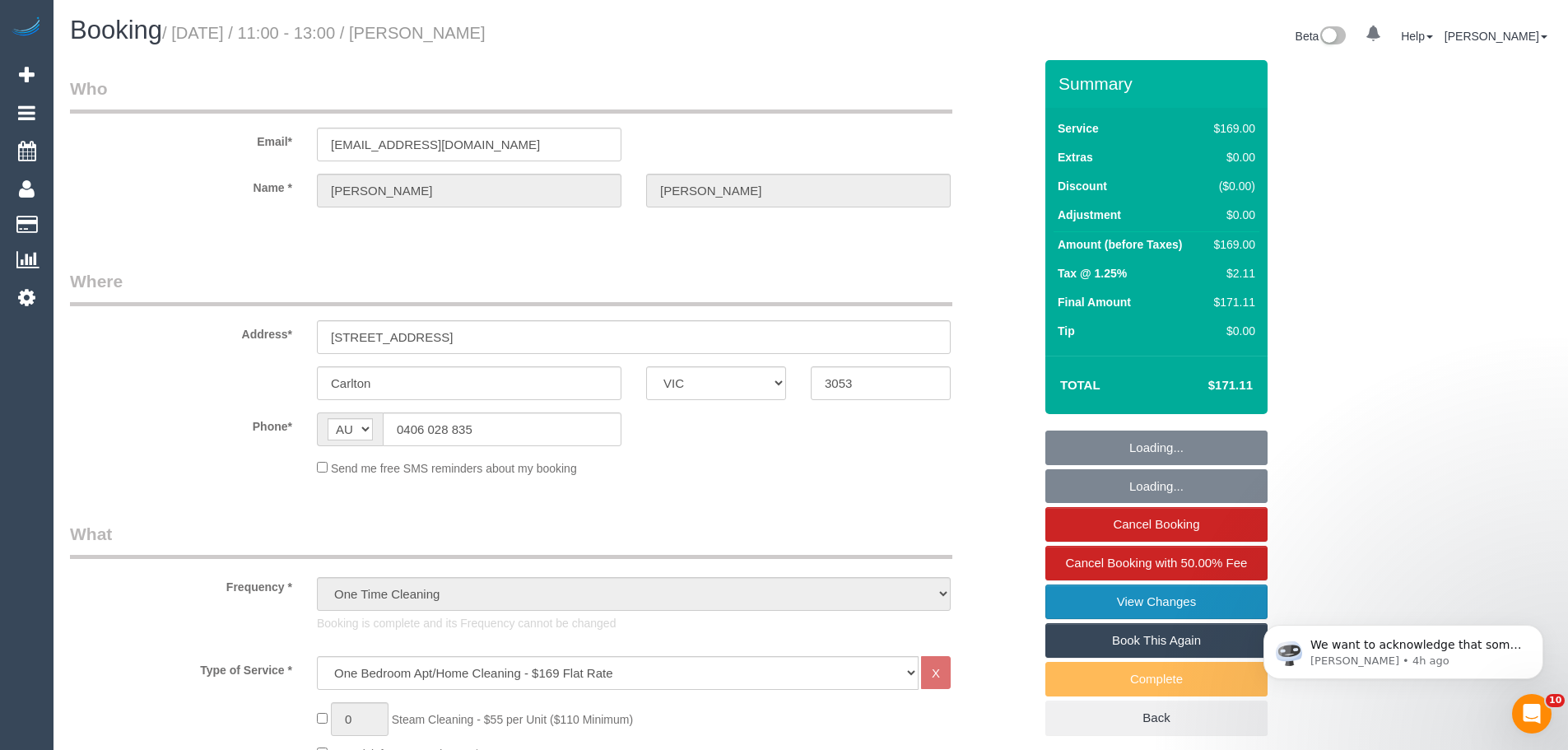
select select "string:stripe-pm_1S7W2m2GScqysDRVjmtR4PEo"
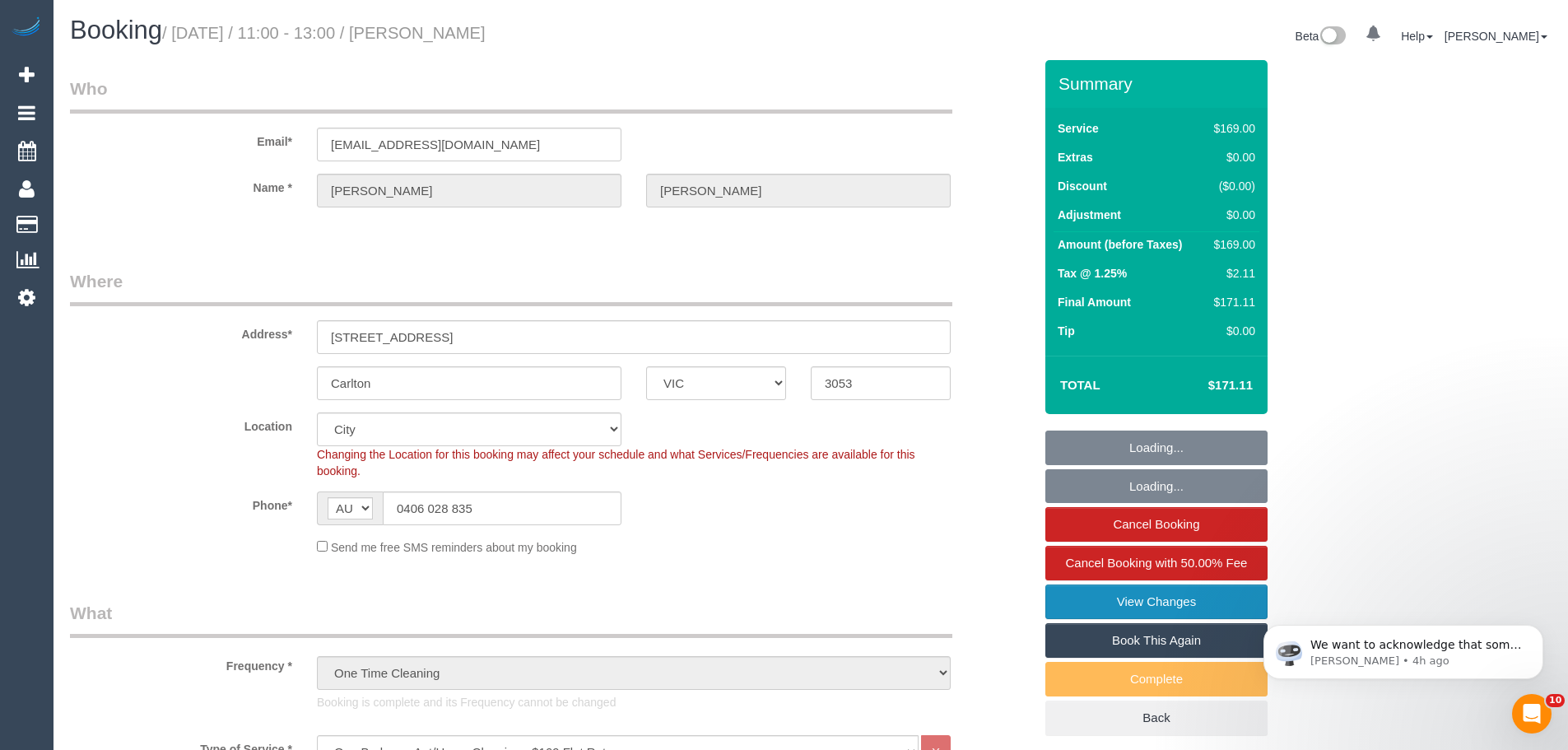
select select "object:1085"
select select "number:28"
select select "number:14"
select select "number:19"
select select "number:22"
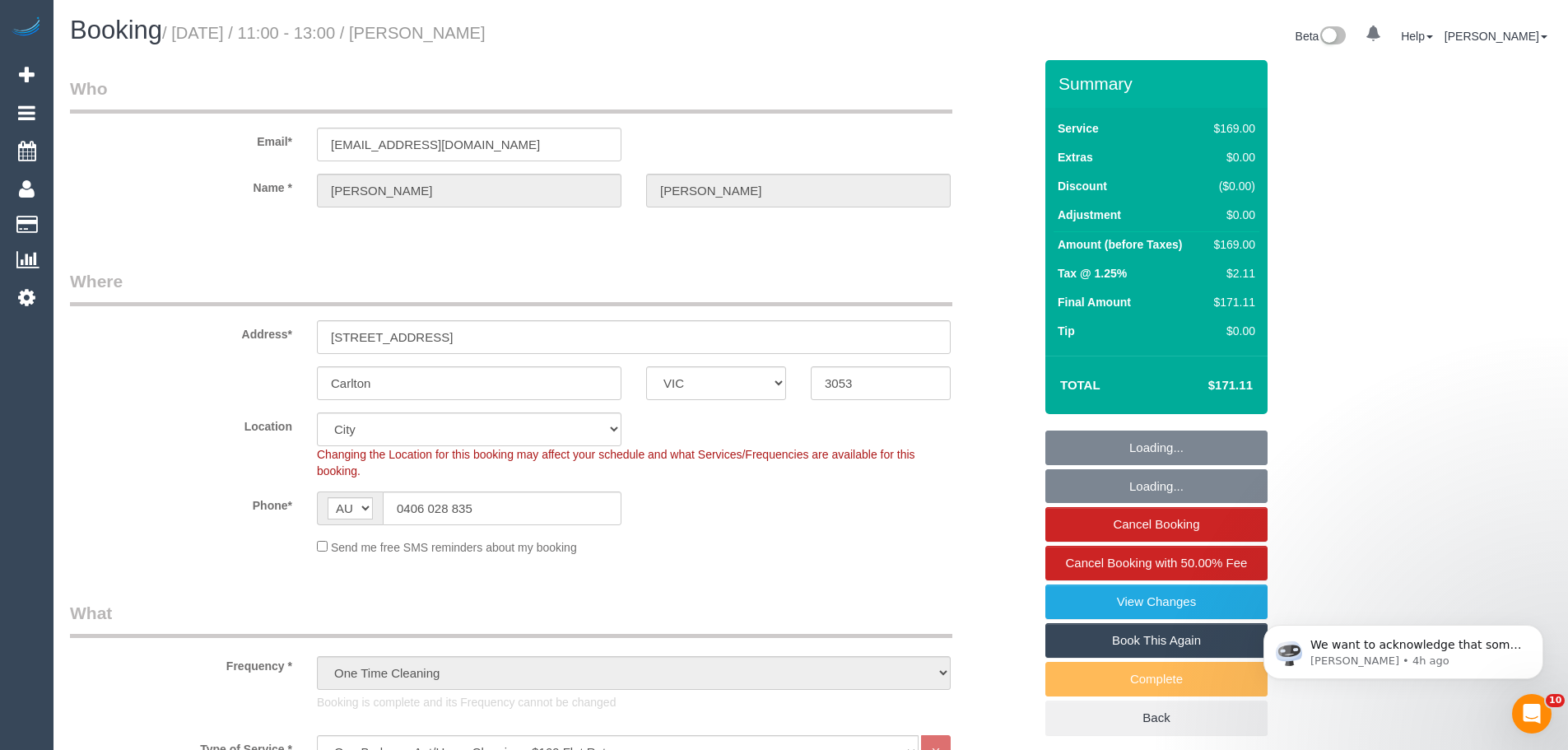
select select "number:33"
select select "number:26"
click at [1175, 606] on link "View Changes" at bounding box center [1155, 601] width 222 height 35
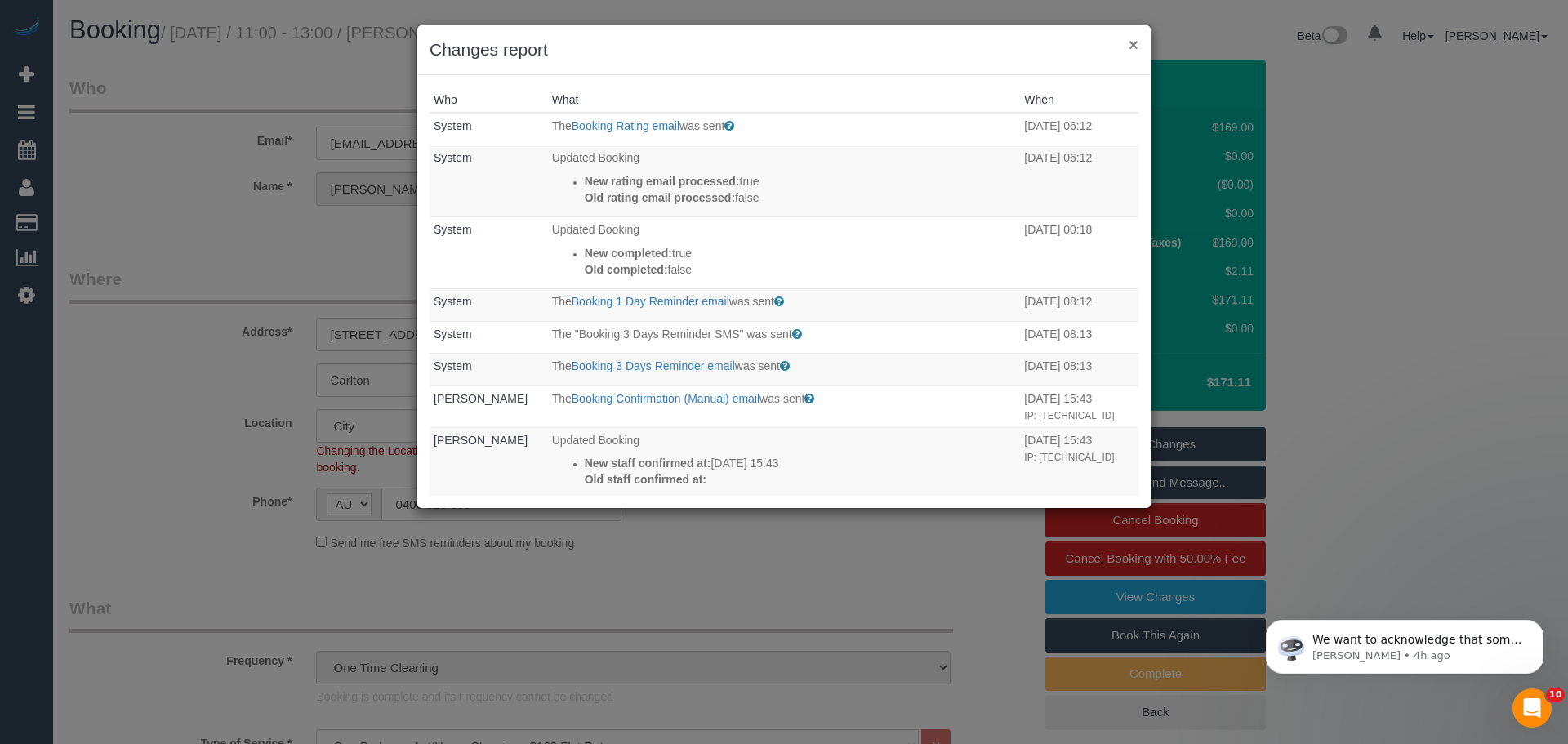
click at [1131, 40] on button "×" at bounding box center [1133, 45] width 10 height 18
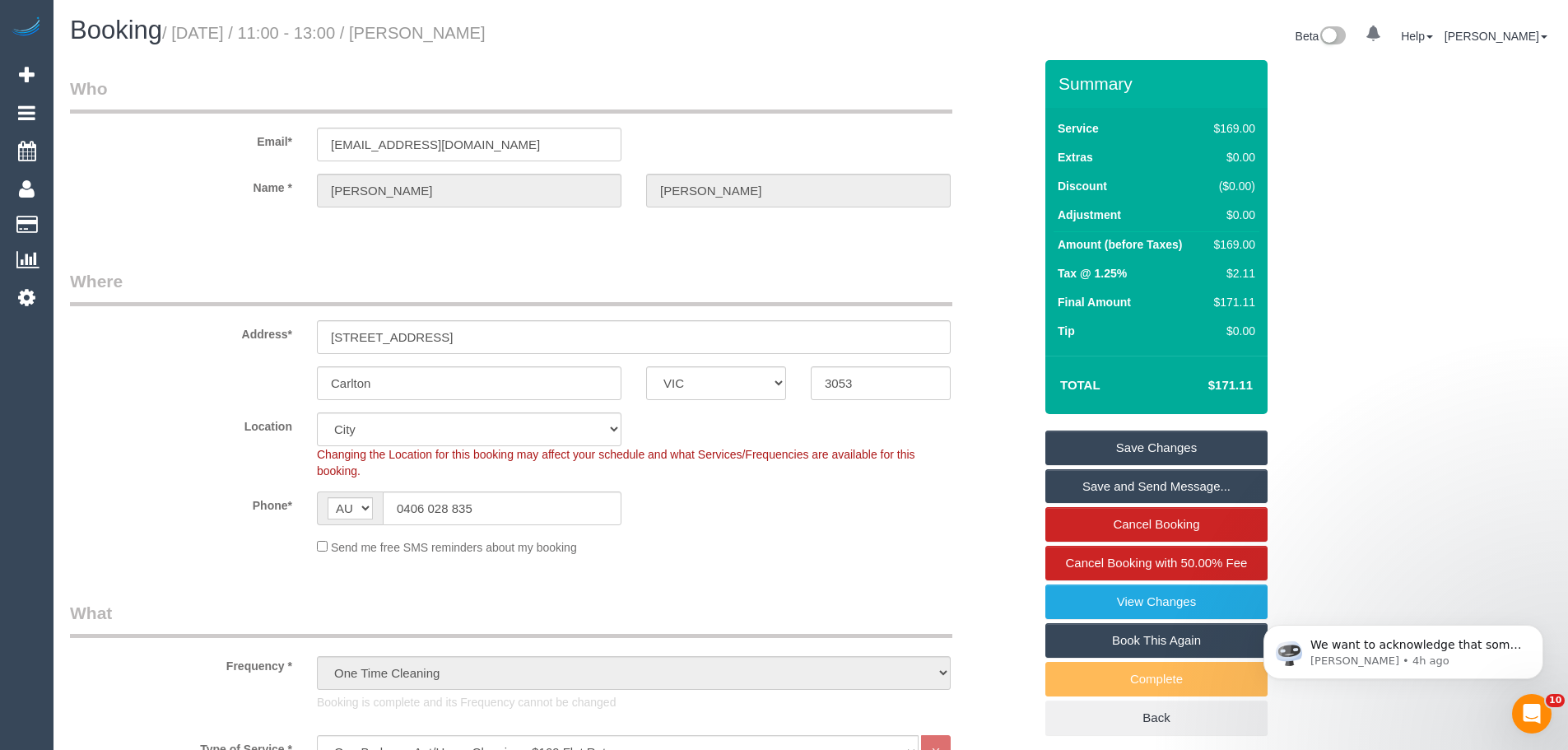
drag, startPoint x: 579, startPoint y: 38, endPoint x: 453, endPoint y: 38, distance: 126.0
click at [453, 38] on h1 "Booking / September 22, 2025 / 11:00 - 13:00 / Ryan Stinson" at bounding box center [434, 31] width 729 height 28
copy small "Ryan Stinson"
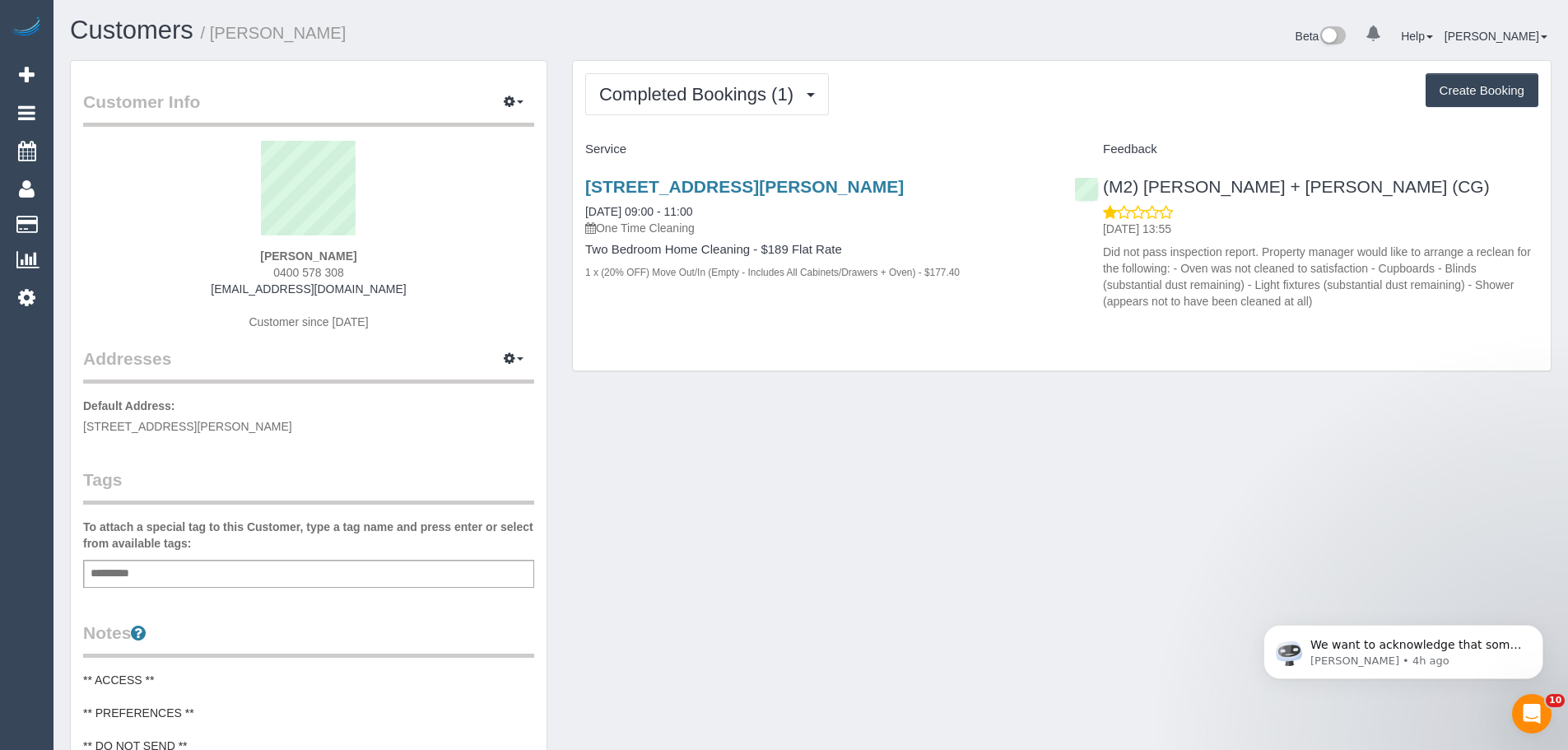
drag, startPoint x: 349, startPoint y: 274, endPoint x: 251, endPoint y: 274, distance: 98.0
click at [251, 274] on div "[PERSON_NAME] 0400 578 308 [EMAIL_ADDRESS][DOMAIN_NAME] Customer since [DATE]" at bounding box center [308, 244] width 451 height 205
copy span "0400 578 308"
click at [275, 272] on span "0400 578 308" at bounding box center [309, 272] width 71 height 13
click at [402, 264] on div "[PERSON_NAME] 0400 578 308 [EMAIL_ADDRESS][DOMAIN_NAME] Customer since [DATE]" at bounding box center [308, 244] width 451 height 205
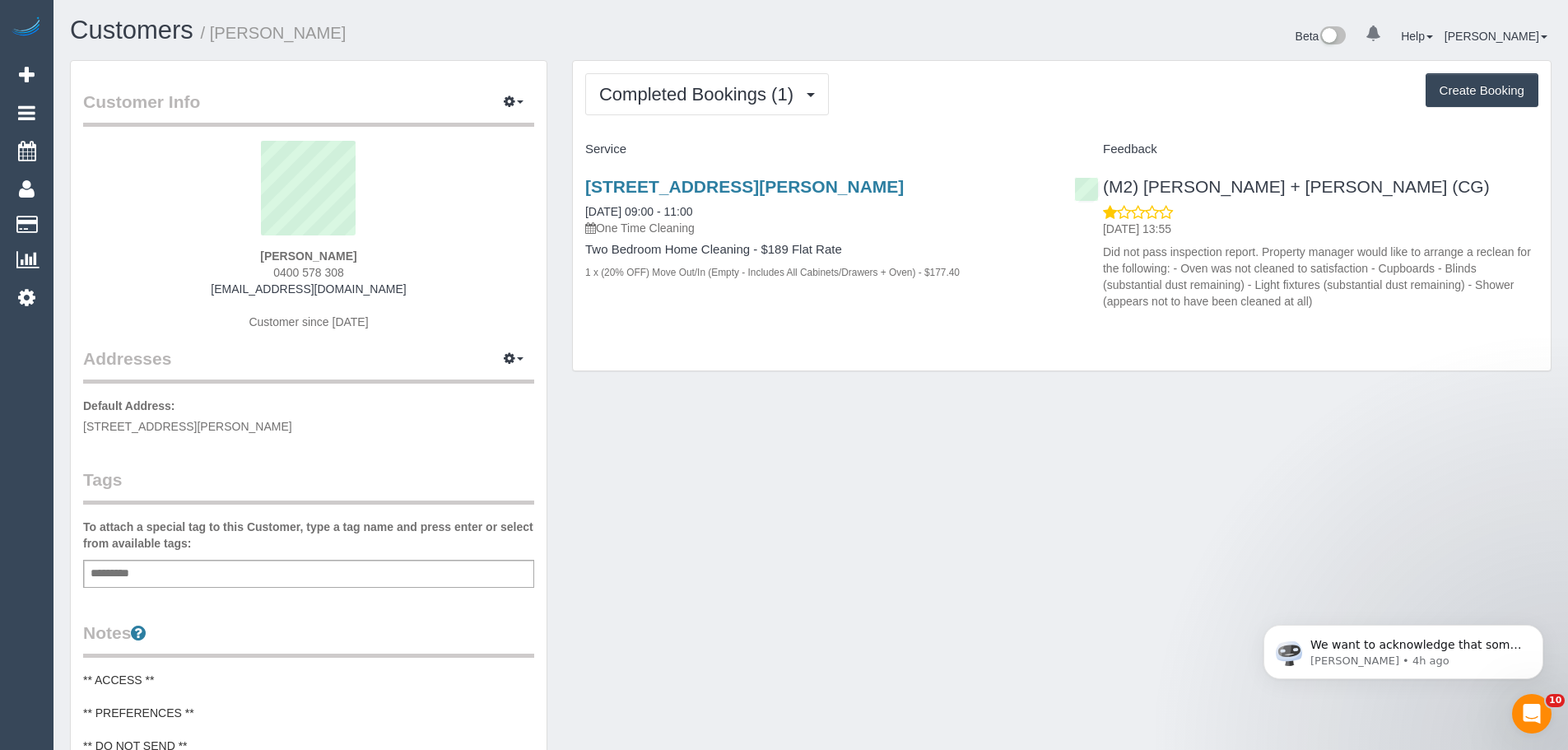
click at [396, 259] on div "[PERSON_NAME] 0400 578 308 [EMAIL_ADDRESS][DOMAIN_NAME] Customer since [DATE]" at bounding box center [308, 244] width 451 height 205
drag, startPoint x: 581, startPoint y: 185, endPoint x: 882, endPoint y: 180, distance: 301.0
click at [882, 180] on div "[STREET_ADDRESS][PERSON_NAME] [DATE] 09:00 - 11:00 One Time Cleaning Two Bedroo…" at bounding box center [817, 237] width 489 height 150
copy link "[STREET_ADDRESS][PERSON_NAME]"
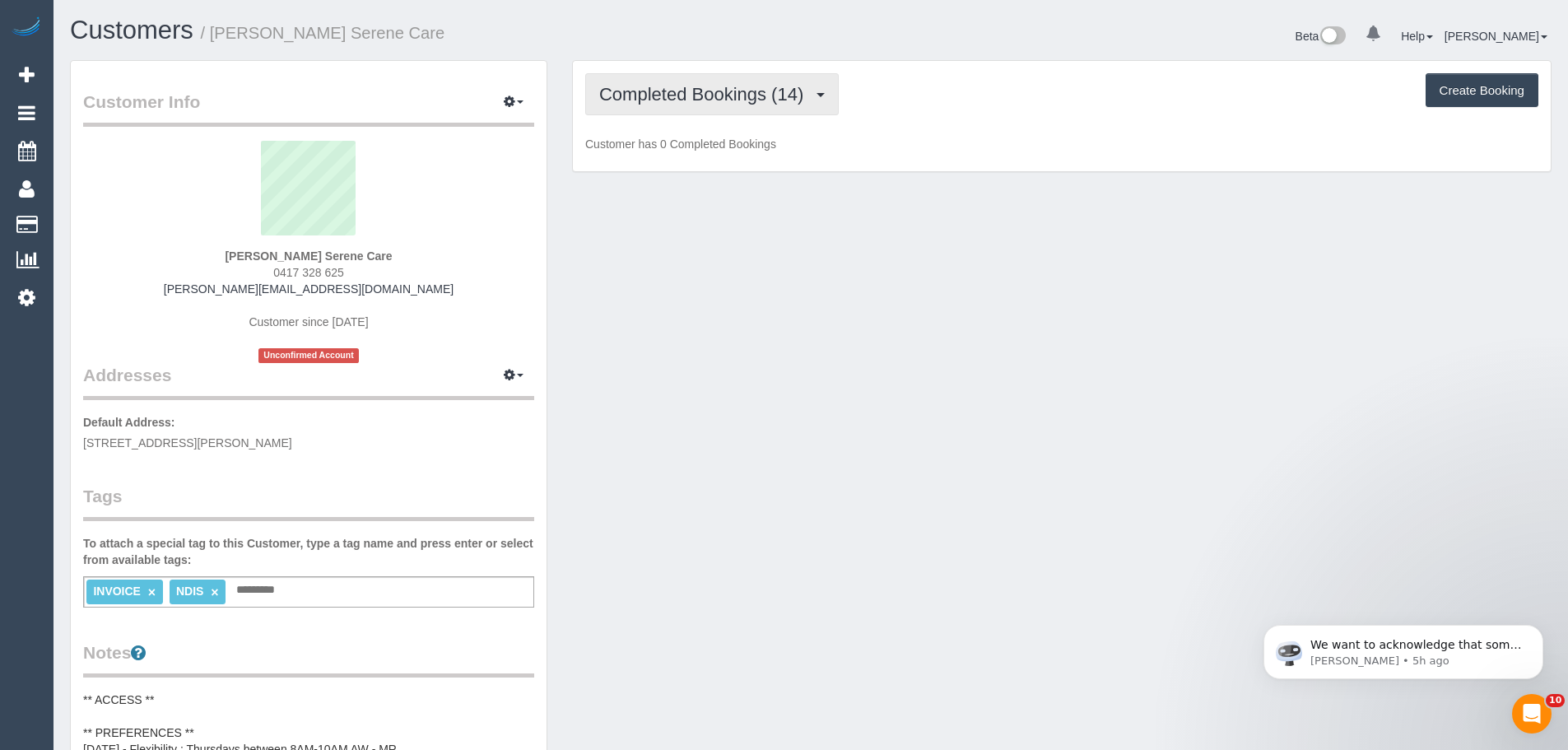
click at [775, 85] on span "Completed Bookings (14)" at bounding box center [706, 94] width 212 height 20
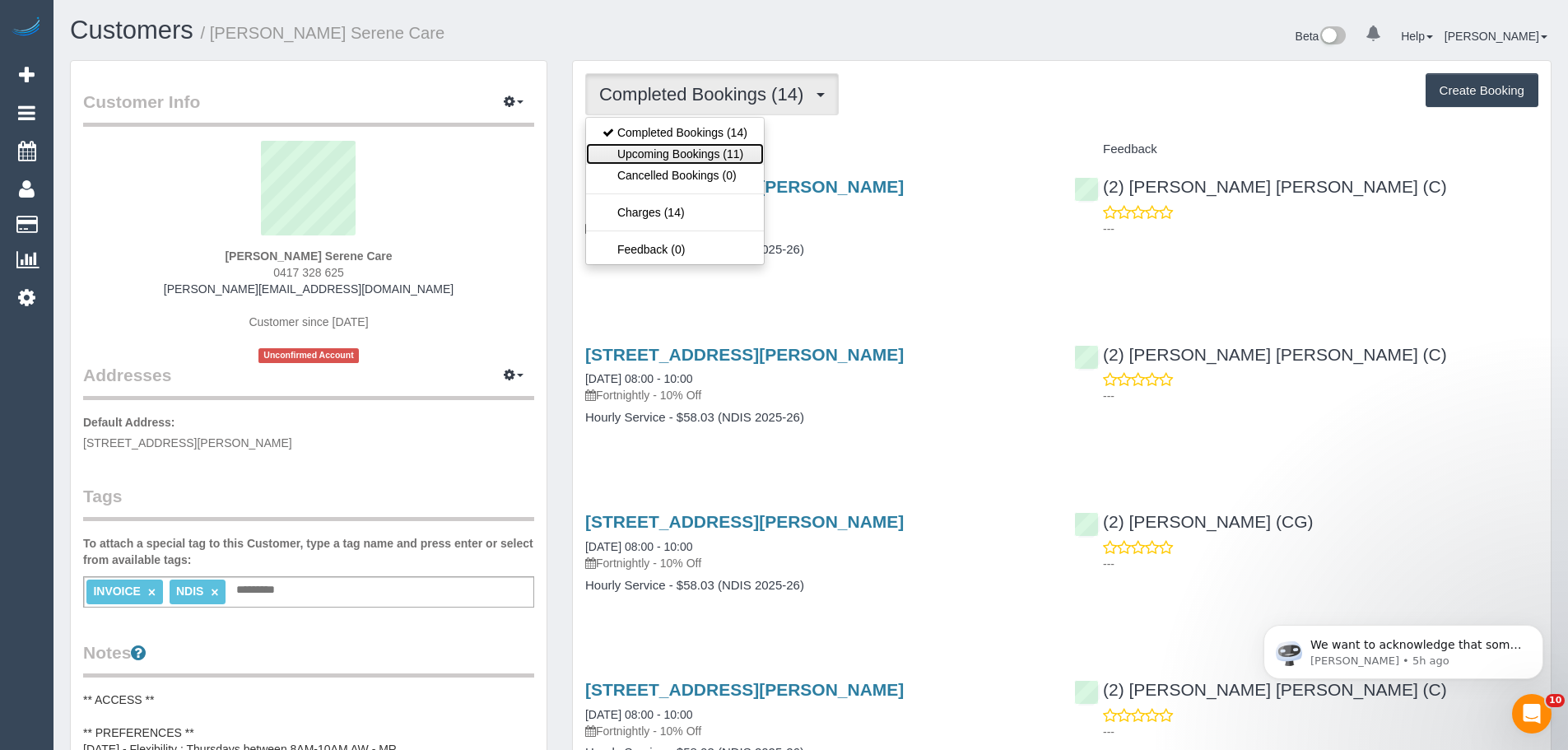
click at [728, 155] on link "Upcoming Bookings (11)" at bounding box center [675, 154] width 178 height 21
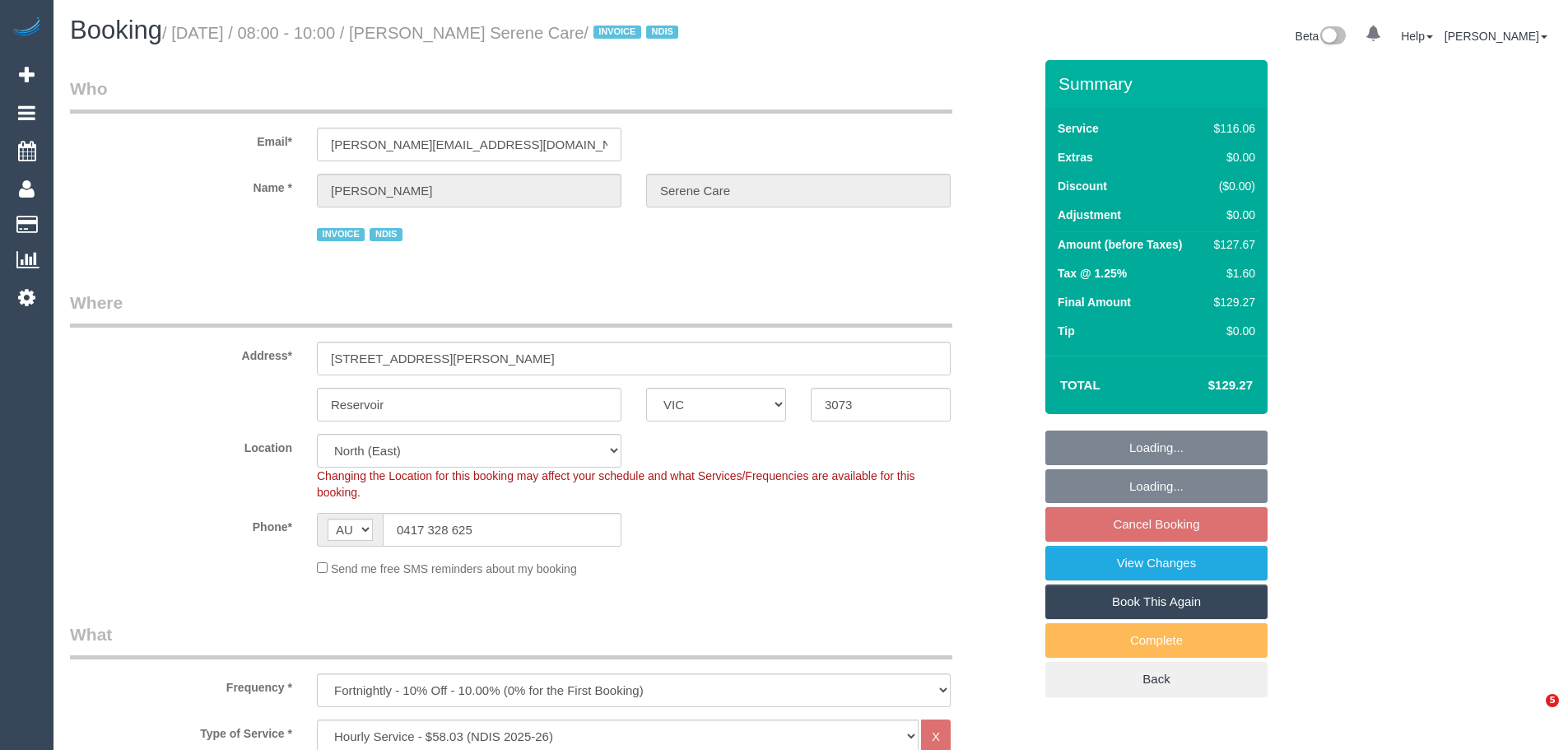
select select "VIC"
select select "number:28"
select select "number:14"
select select "number:19"
select select "number:25"
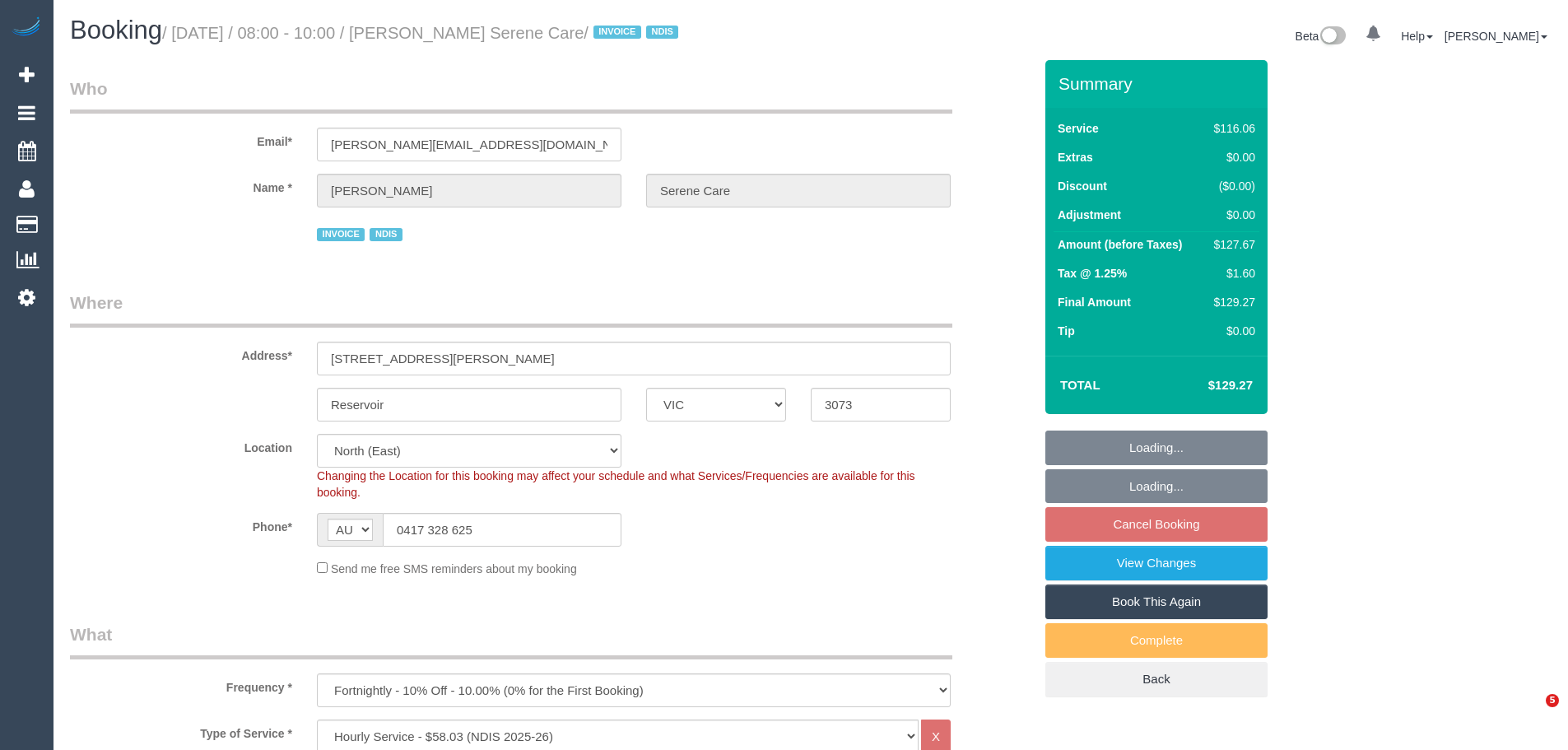
select select "number:34"
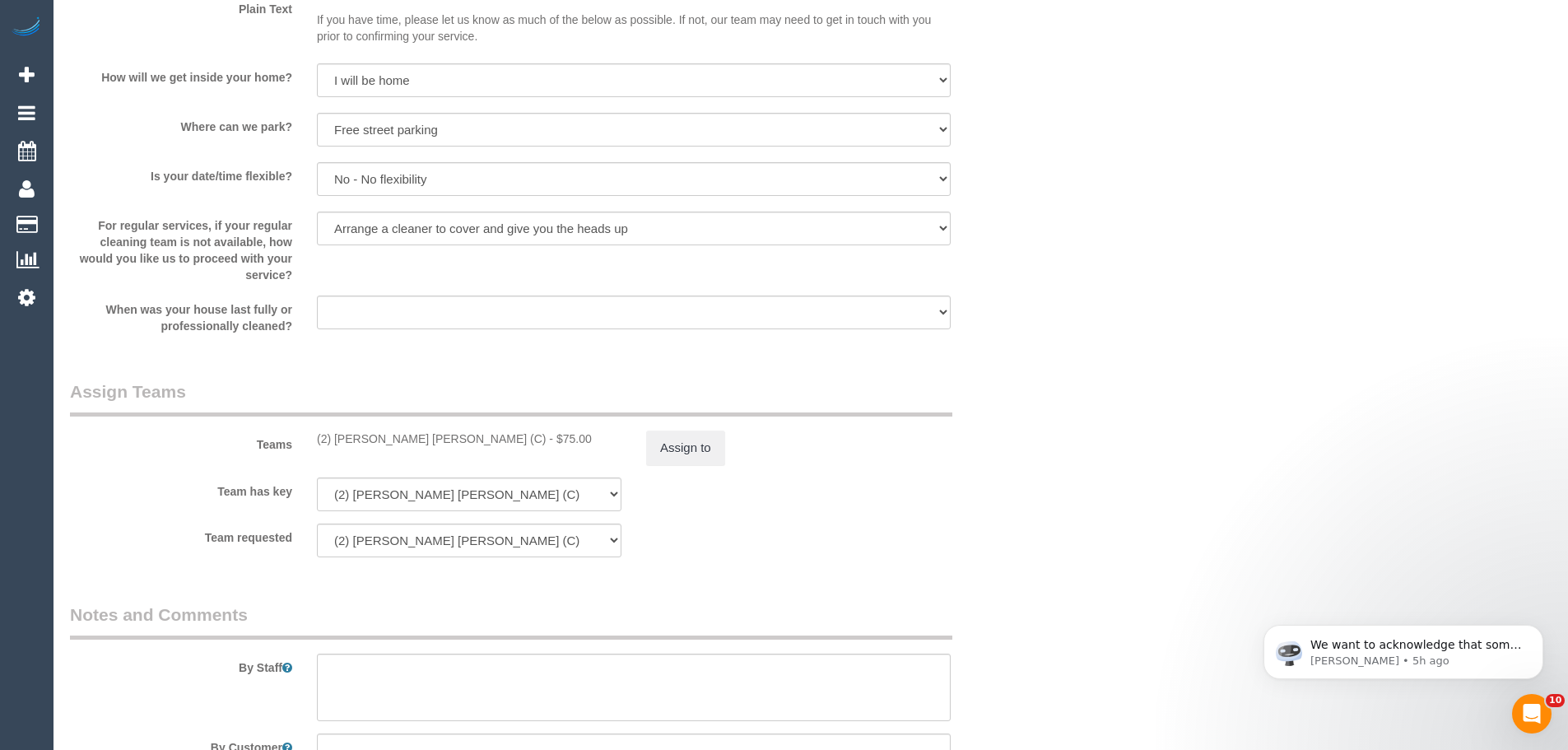
scroll to position [1893, 0]
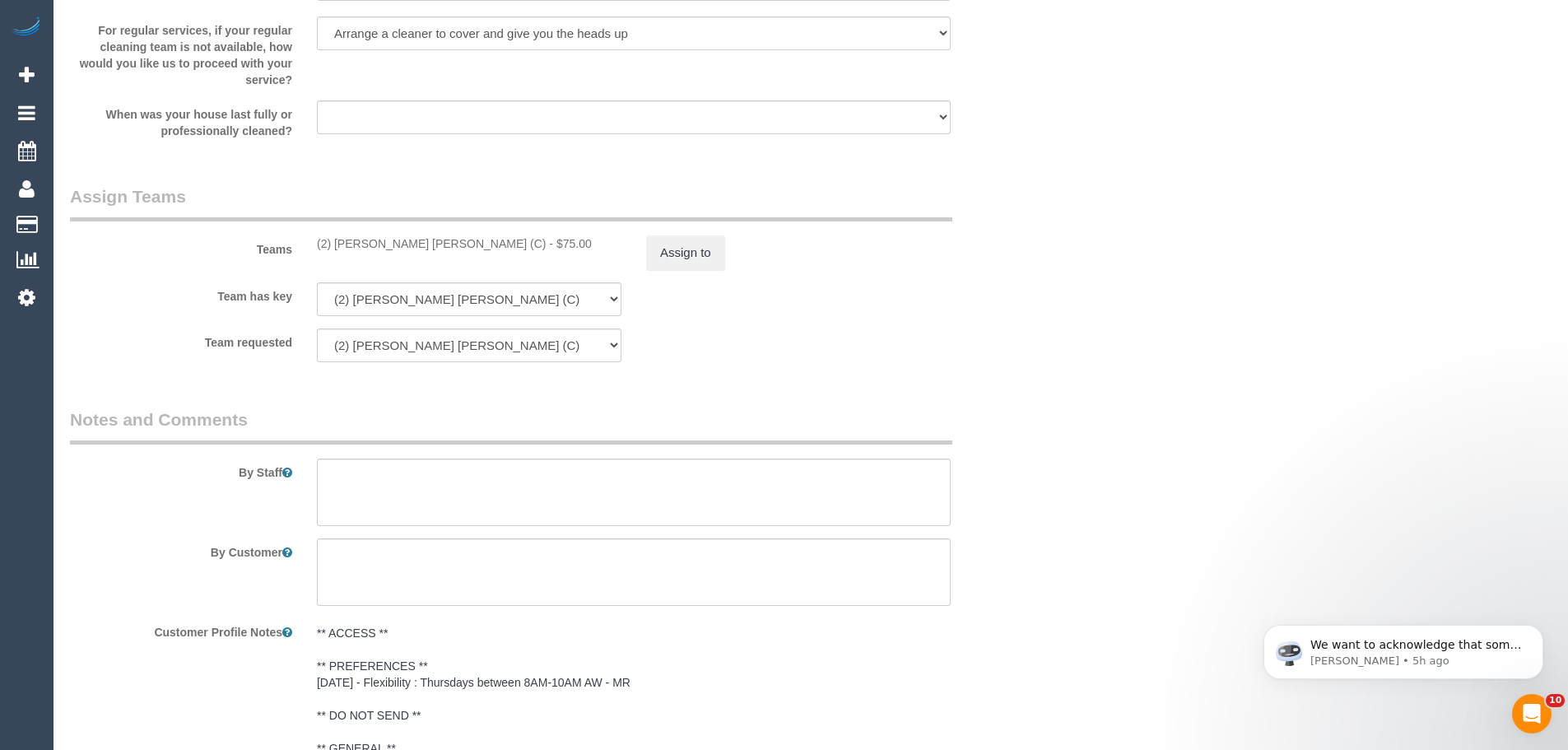
drag, startPoint x: 422, startPoint y: 246, endPoint x: 294, endPoint y: 250, distance: 128.1
click at [294, 250] on div "Teams (2) Joel Wei Ong (C) - $75.00 Assign to" at bounding box center [551, 227] width 987 height 86
copy div "(2) [PERSON_NAME] [PERSON_NAME] (C)"
click at [704, 251] on button "Assign to" at bounding box center [685, 252] width 79 height 35
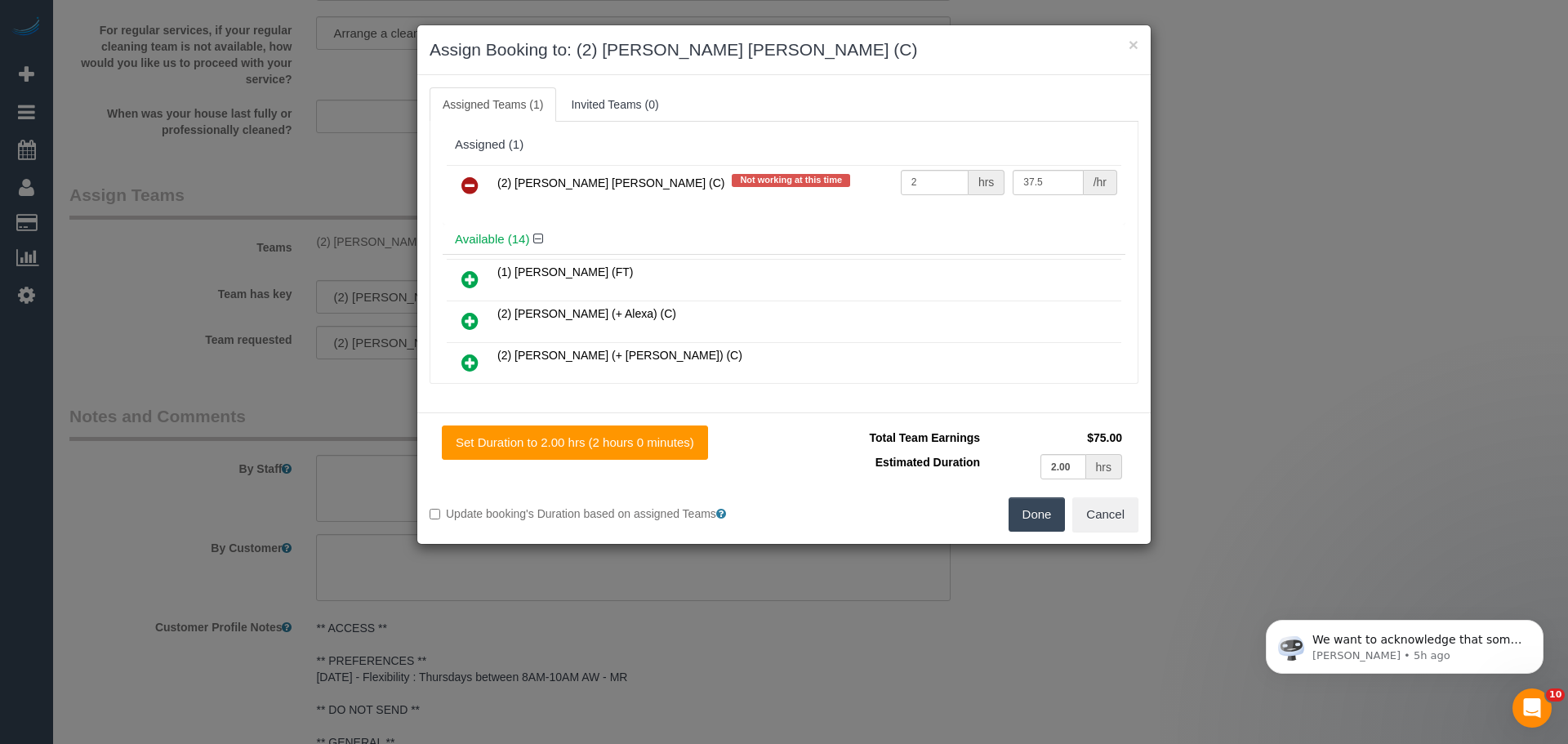
click at [463, 191] on icon at bounding box center [470, 185] width 18 height 19
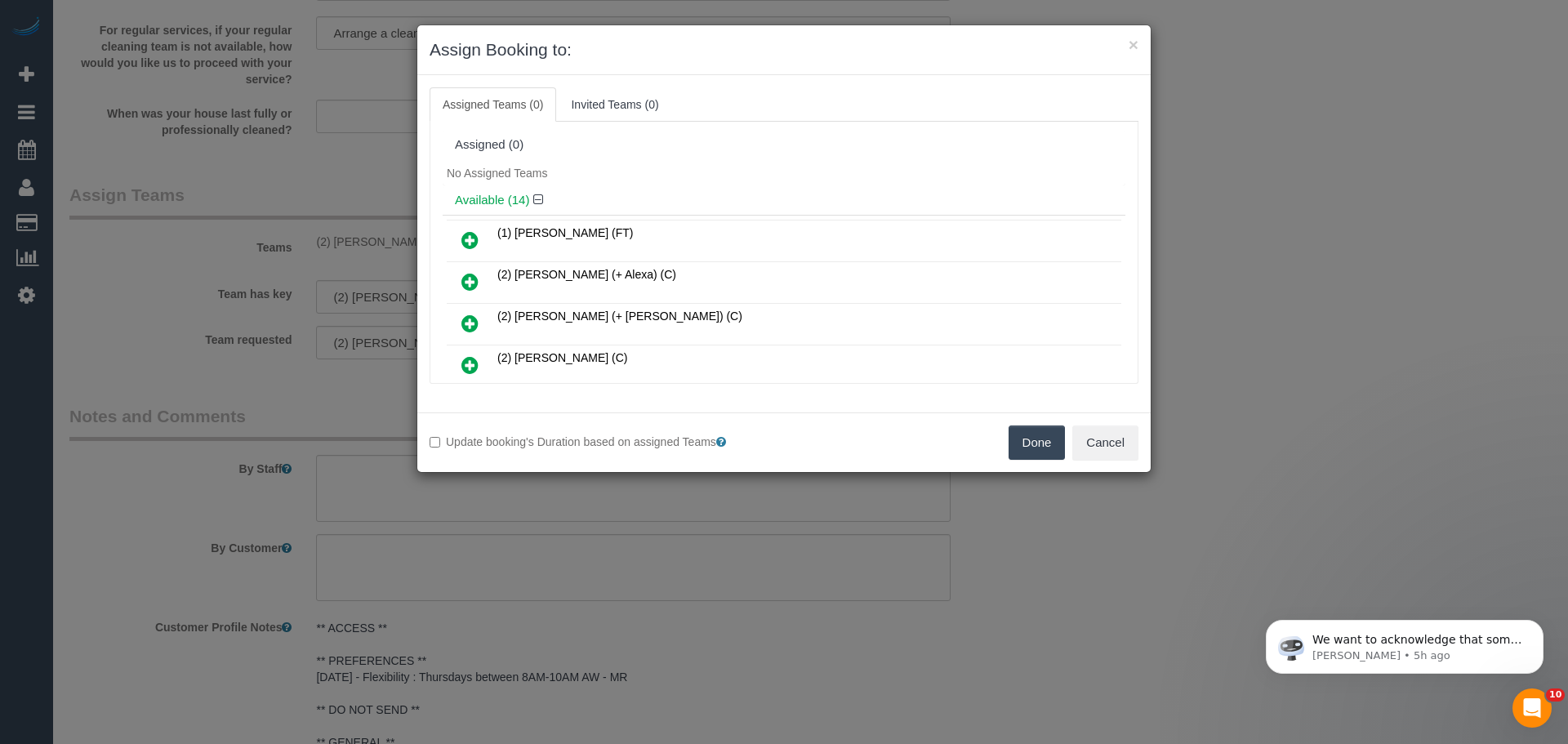
click at [1025, 434] on button "Done" at bounding box center [1037, 442] width 57 height 34
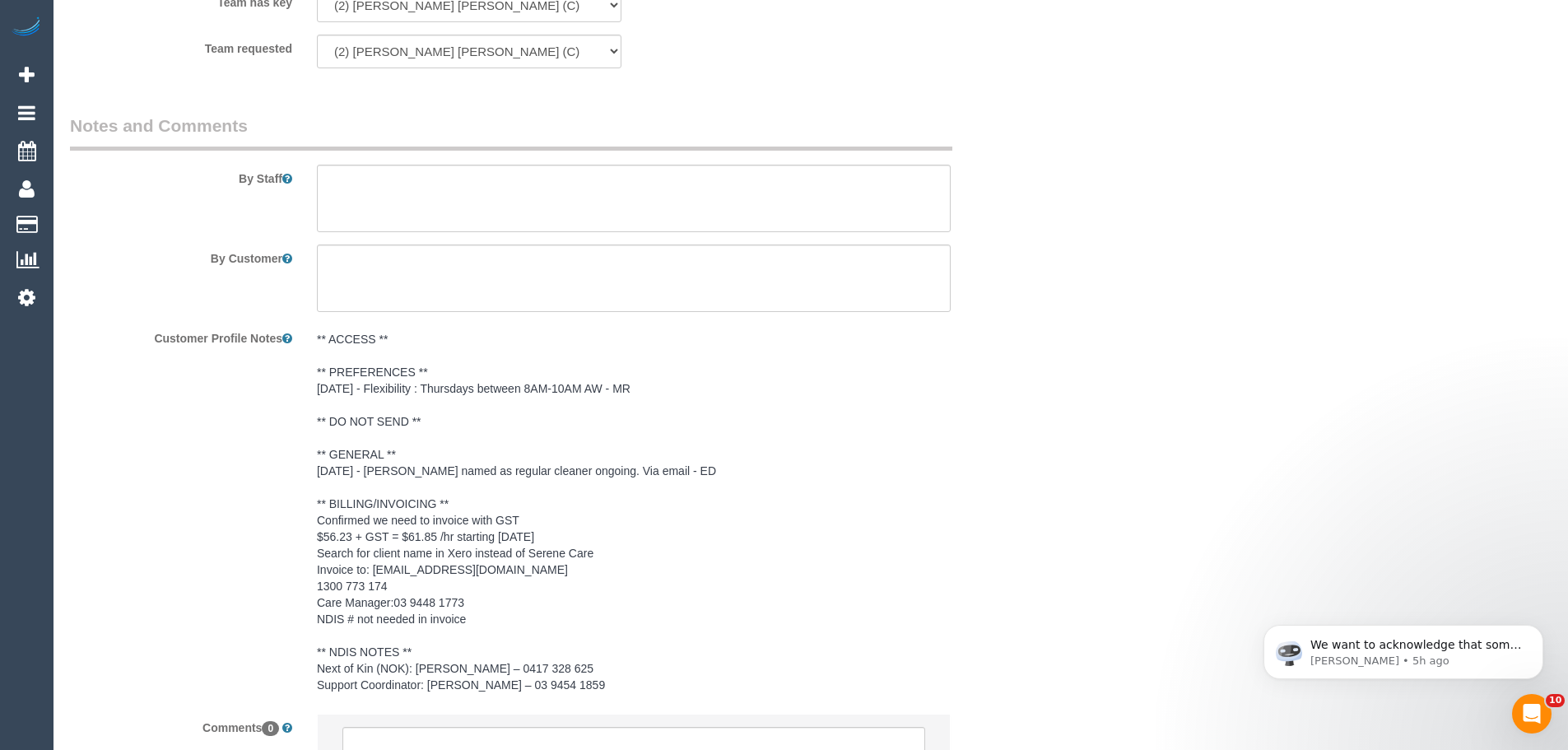
scroll to position [2347, 0]
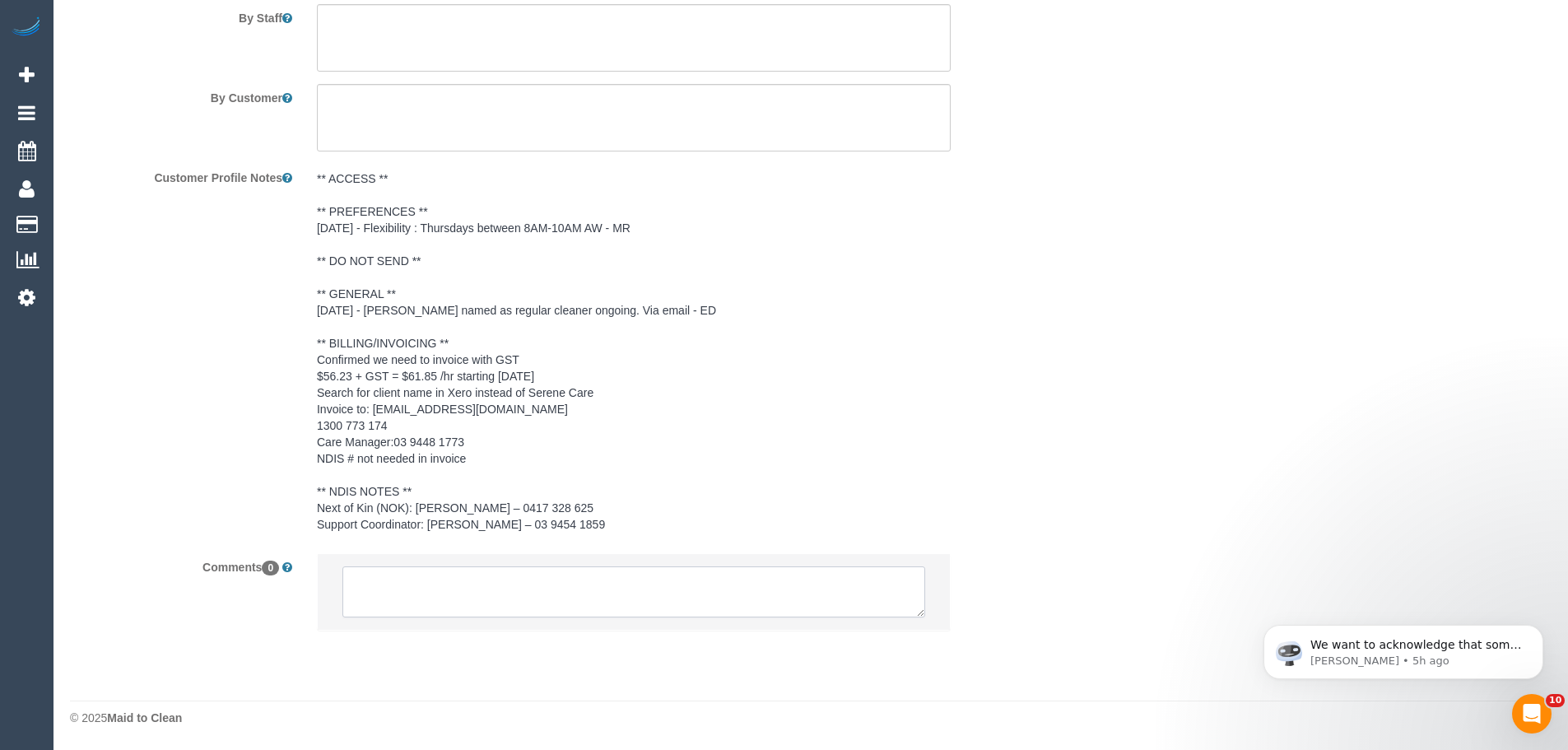
click at [528, 592] on textarea at bounding box center [634, 591] width 583 height 51
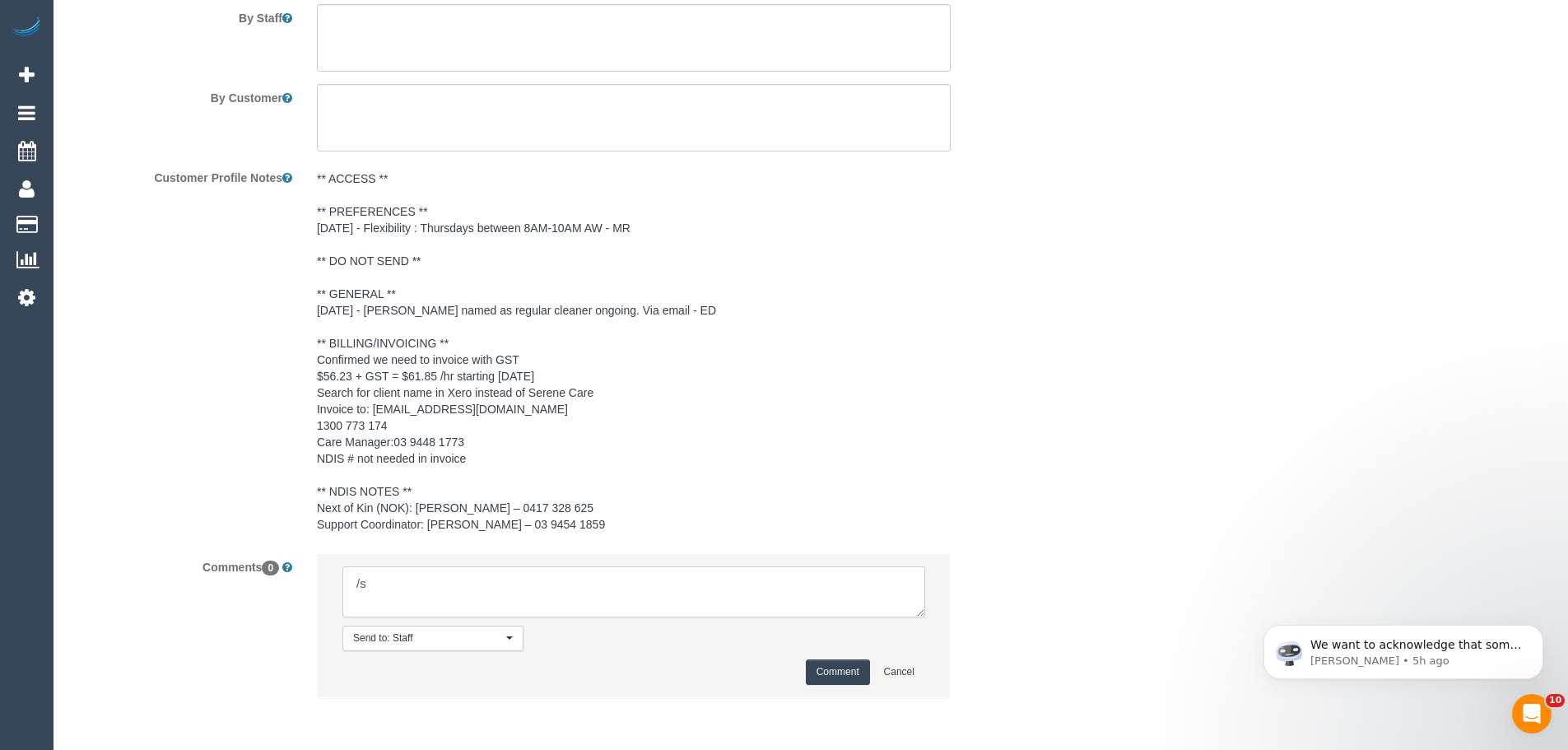
type textarea "/"
paste textarea "Cleaner(s) Unassigned: Reason Unassigned: Contact via: Which message sent: Addi…"
drag, startPoint x: 916, startPoint y: 613, endPoint x: 1081, endPoint y: 769, distance: 227.1
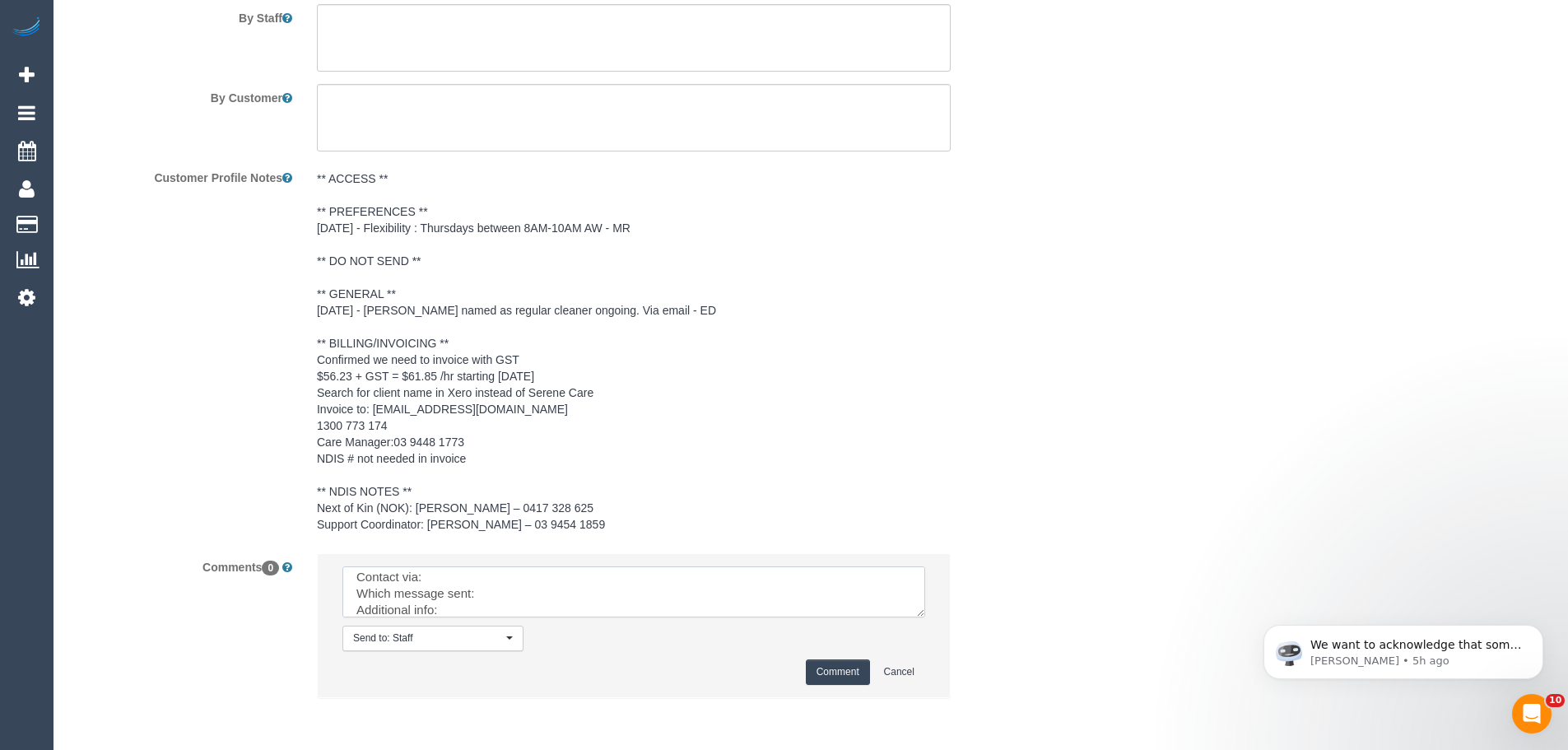
scroll to position [0, 0]
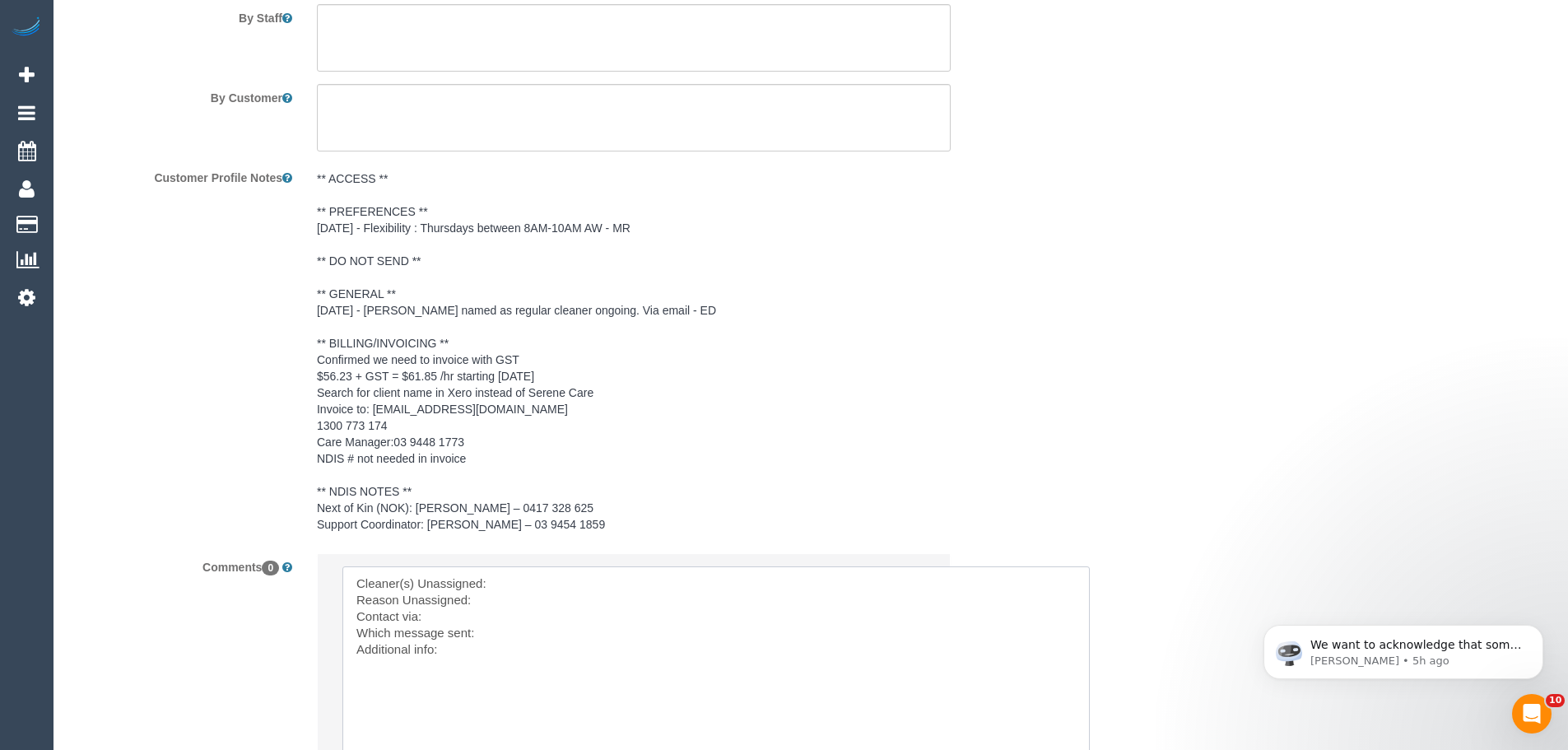
click at [527, 584] on textarea at bounding box center [716, 669] width 747 height 207
paste textarea "(2) [PERSON_NAME] [PERSON_NAME] (C)"
click at [539, 584] on textarea at bounding box center [716, 669] width 747 height 207
click at [483, 615] on textarea at bounding box center [716, 669] width 747 height 207
drag, startPoint x: 478, startPoint y: 663, endPoint x: 59, endPoint y: 453, distance: 468.7
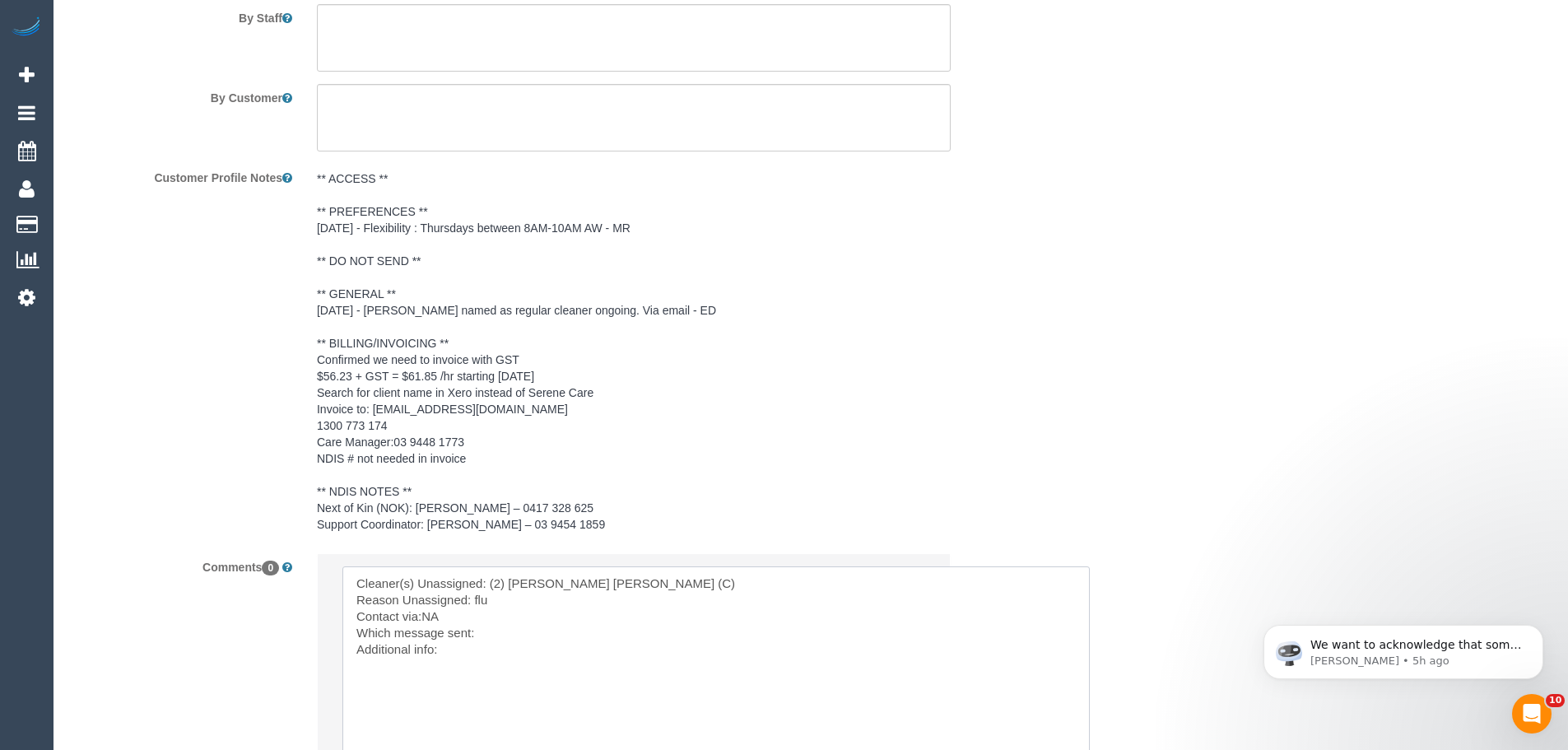
type textarea "Cleaner(s) Unassigned: (2) [PERSON_NAME] [PERSON_NAME] (C) Reason Unassigned: f…"
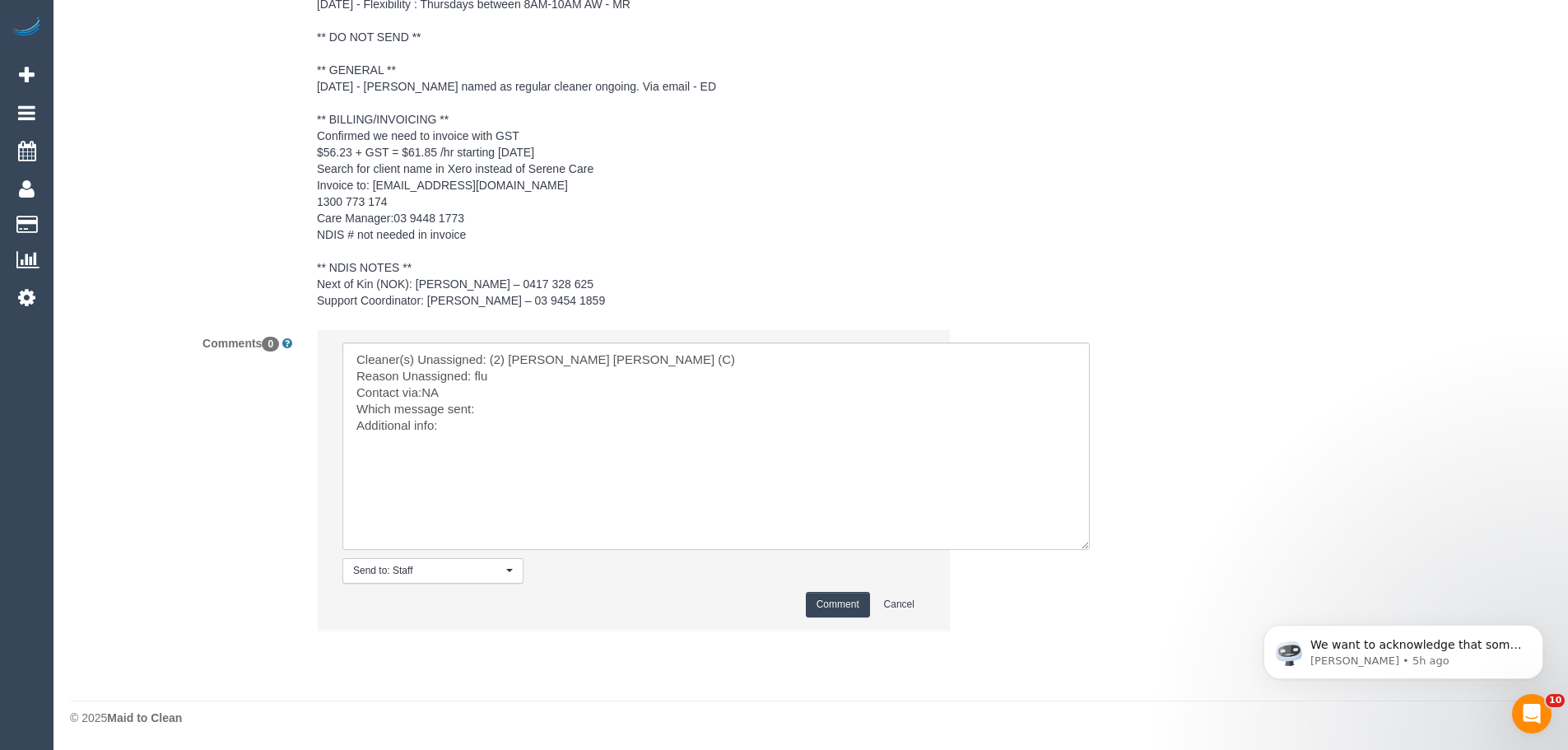
click at [834, 611] on button "Comment" at bounding box center [838, 604] width 64 height 26
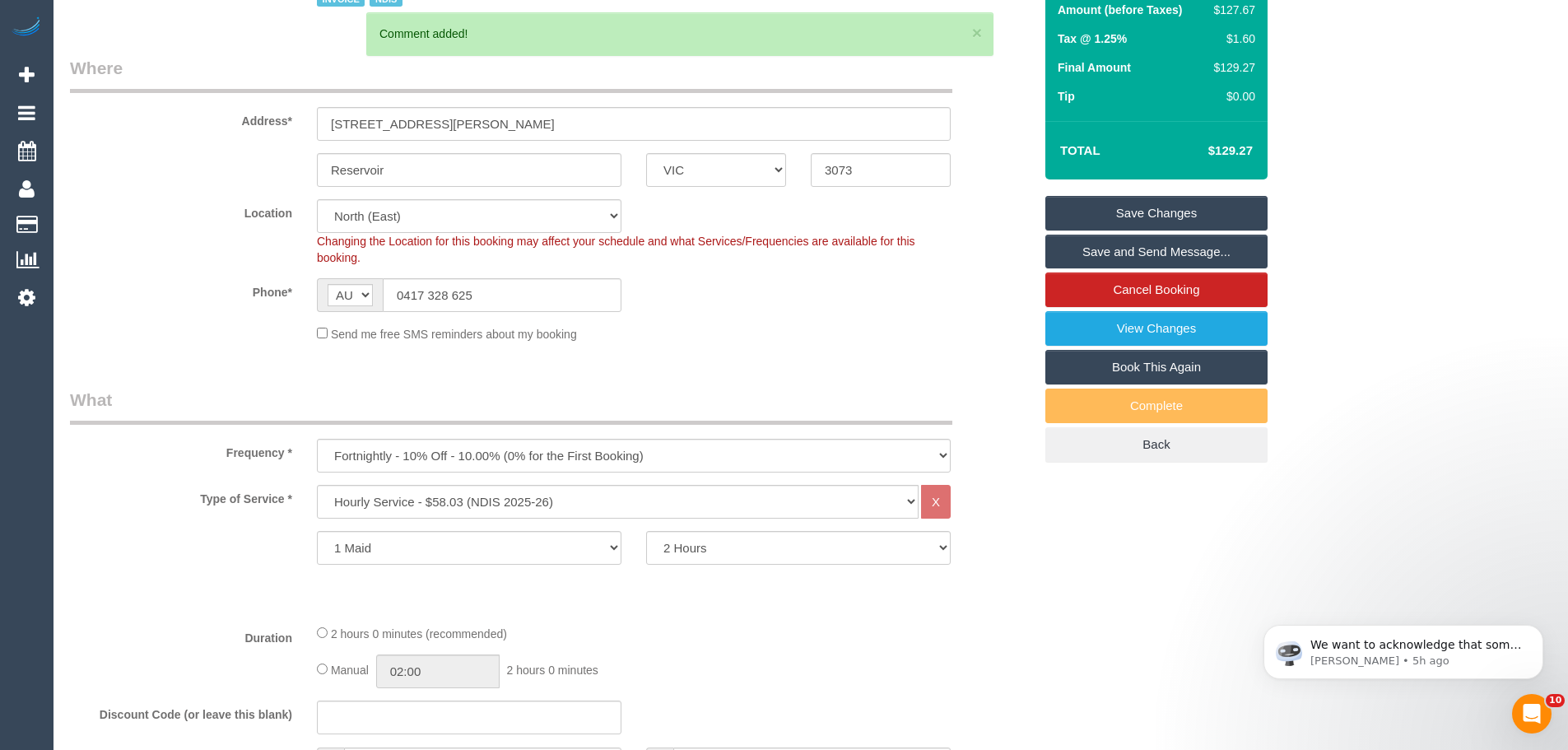
scroll to position [102, 0]
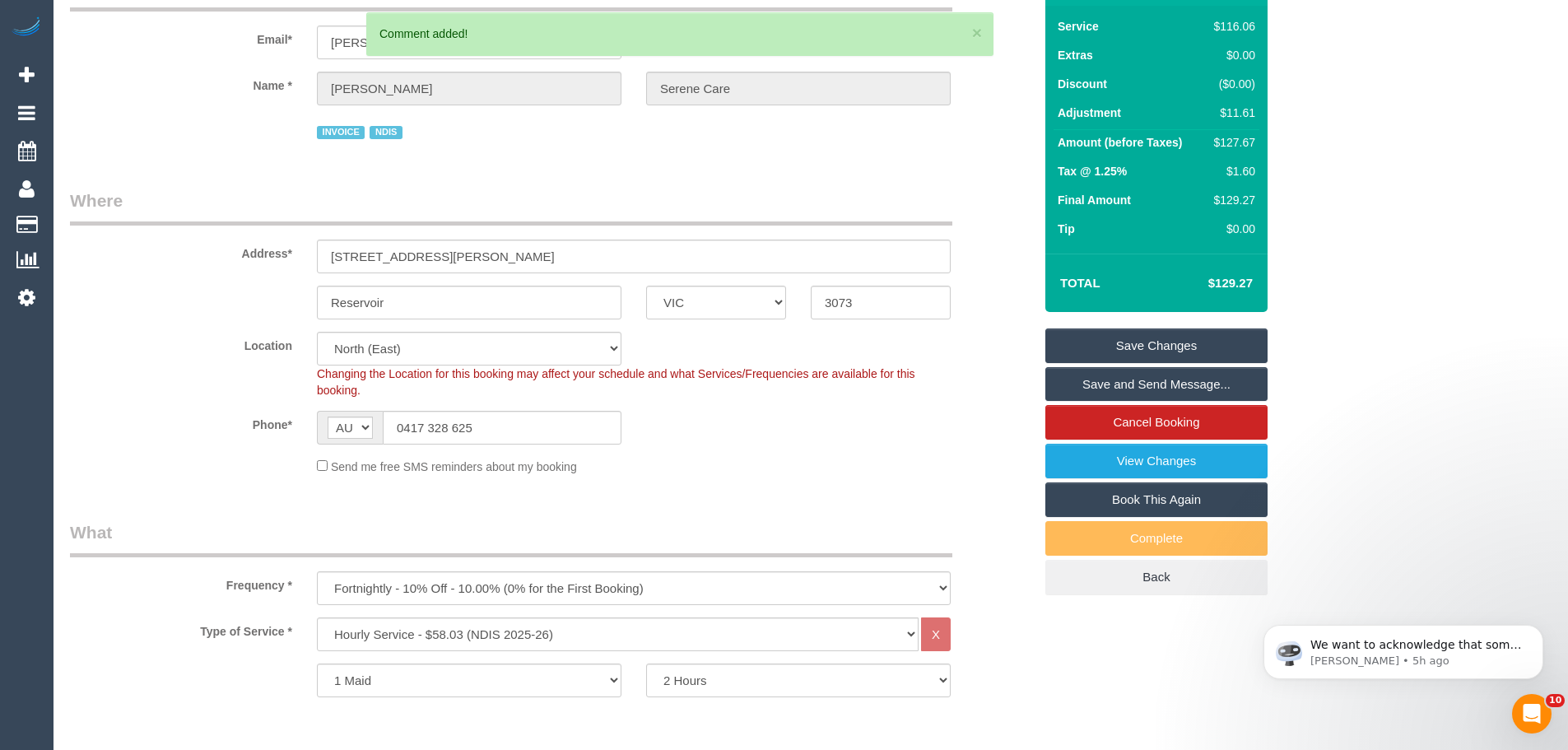
click at [1142, 346] on link "Save Changes" at bounding box center [1155, 345] width 222 height 35
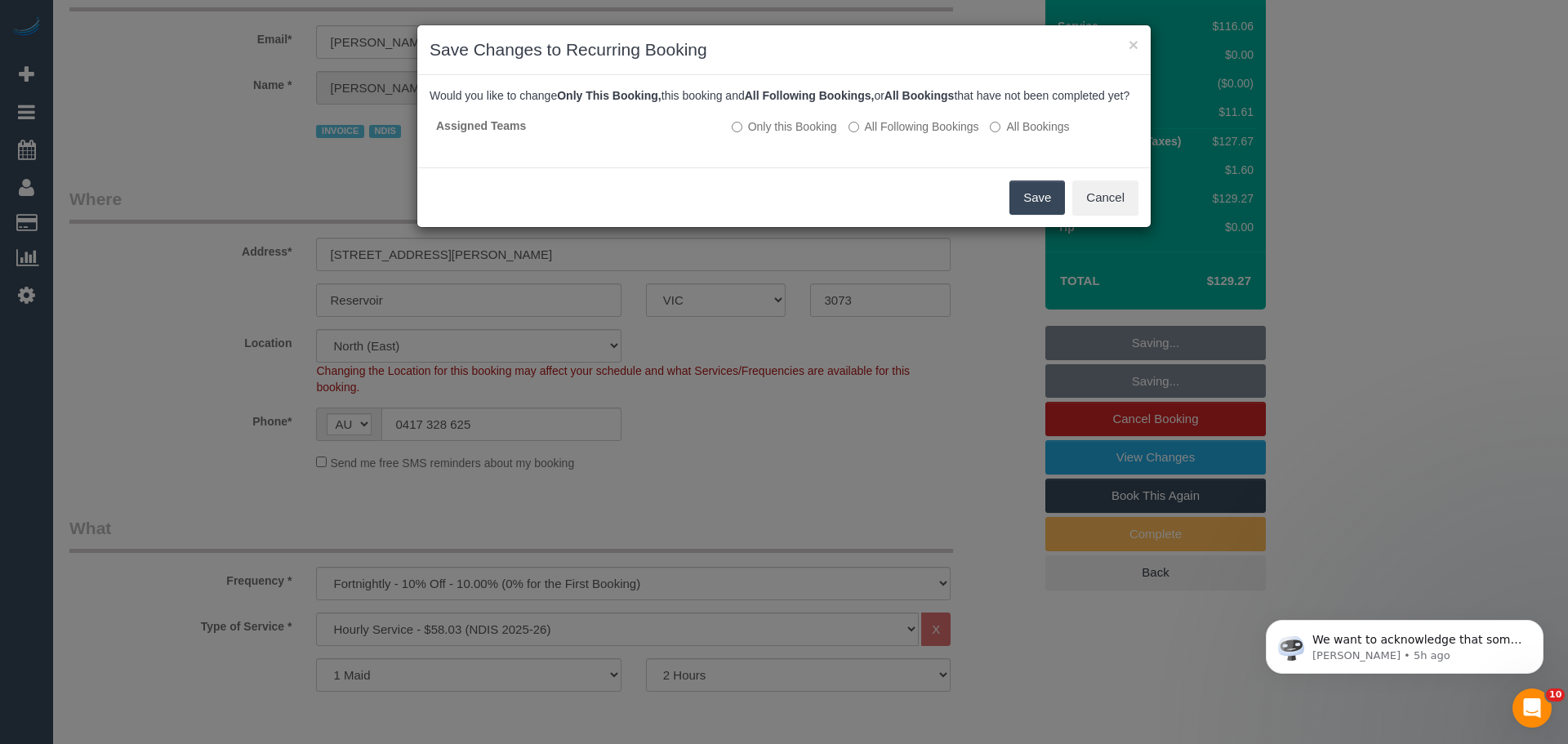
click at [1044, 214] on button "Save" at bounding box center [1037, 197] width 55 height 34
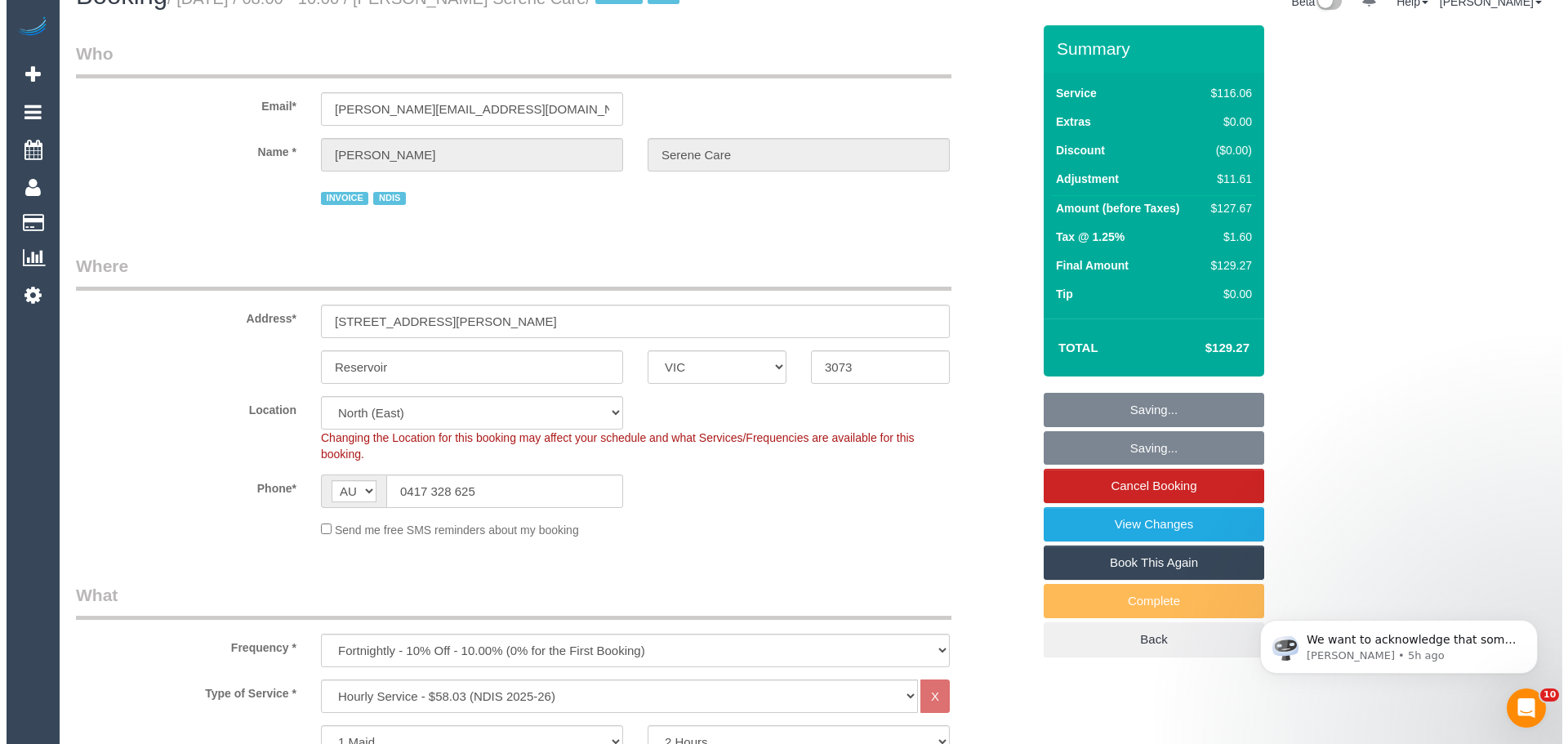
scroll to position [0, 0]
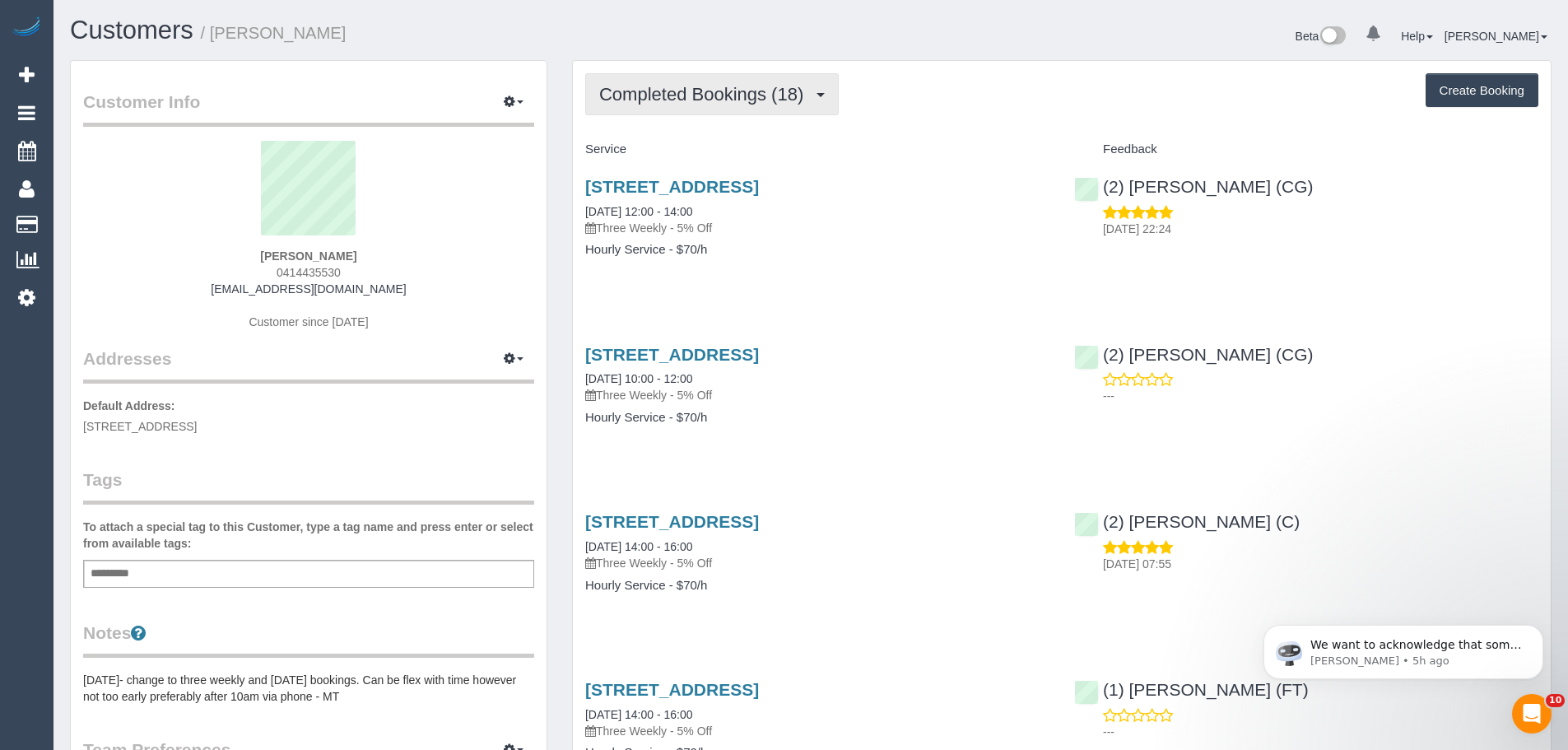
click at [799, 99] on span "Completed Bookings (18)" at bounding box center [706, 94] width 212 height 20
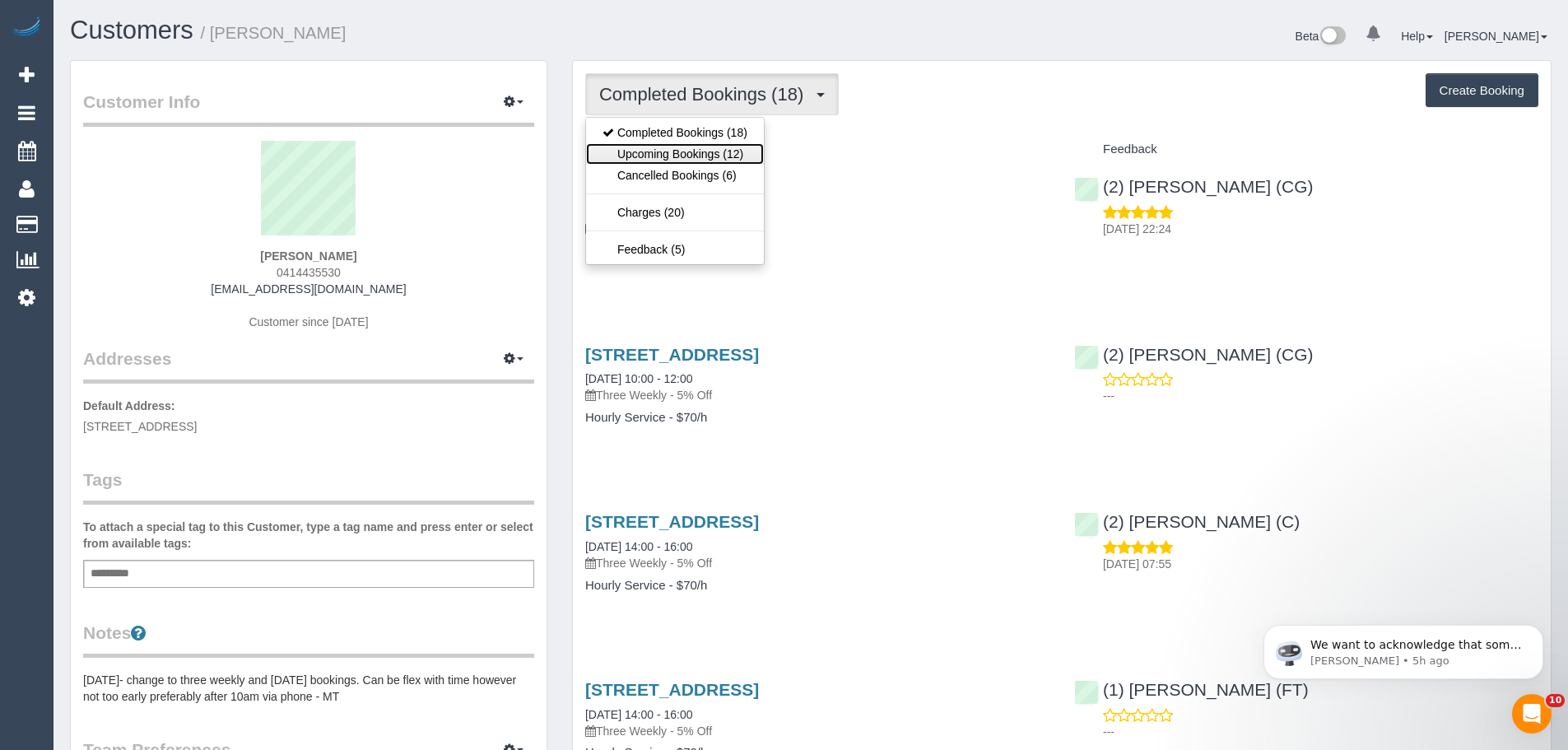
click at [685, 154] on link "Upcoming Bookings (12)" at bounding box center [675, 154] width 178 height 21
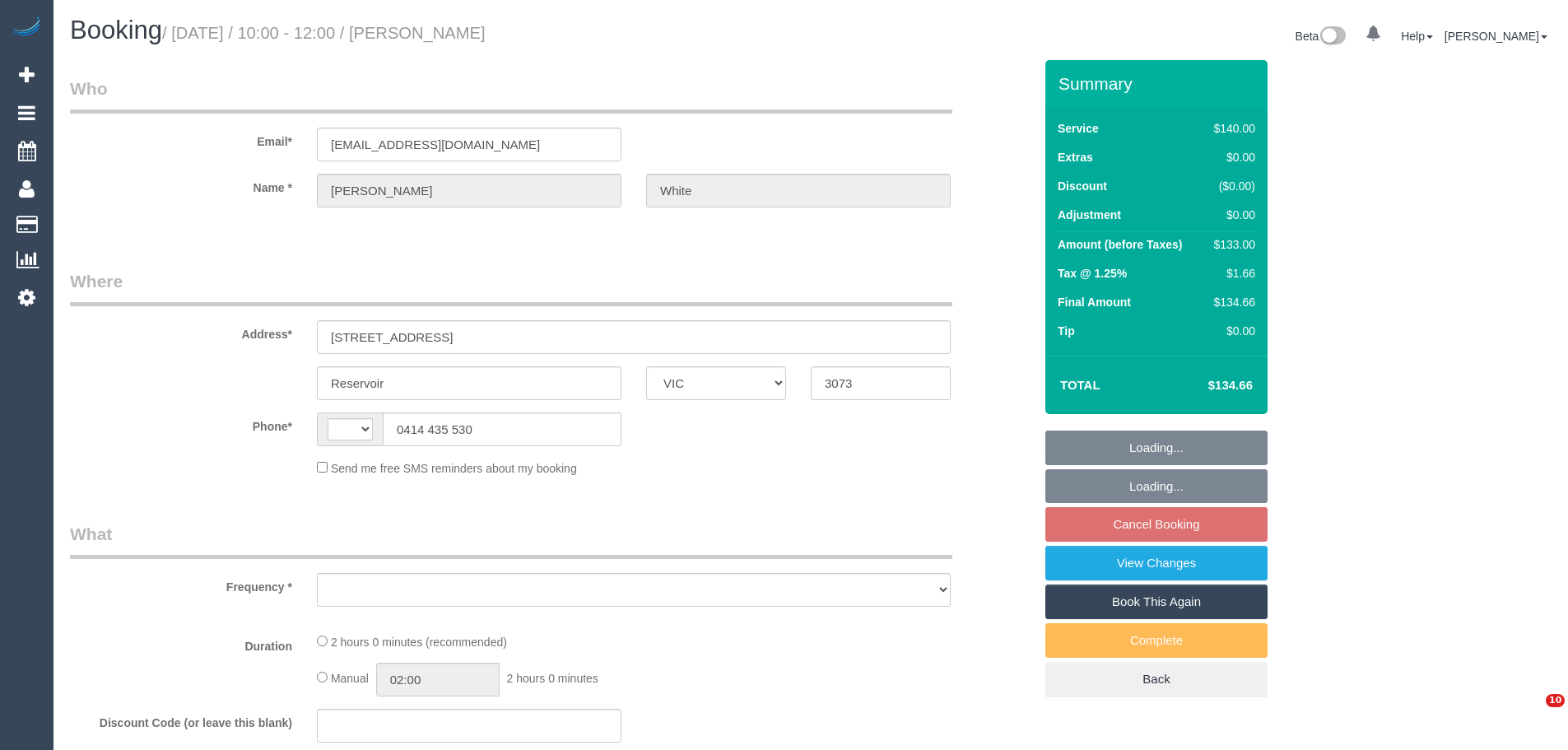
select select "VIC"
select select "string:AU"
select select "object:880"
select select "number:29"
select select "number:14"
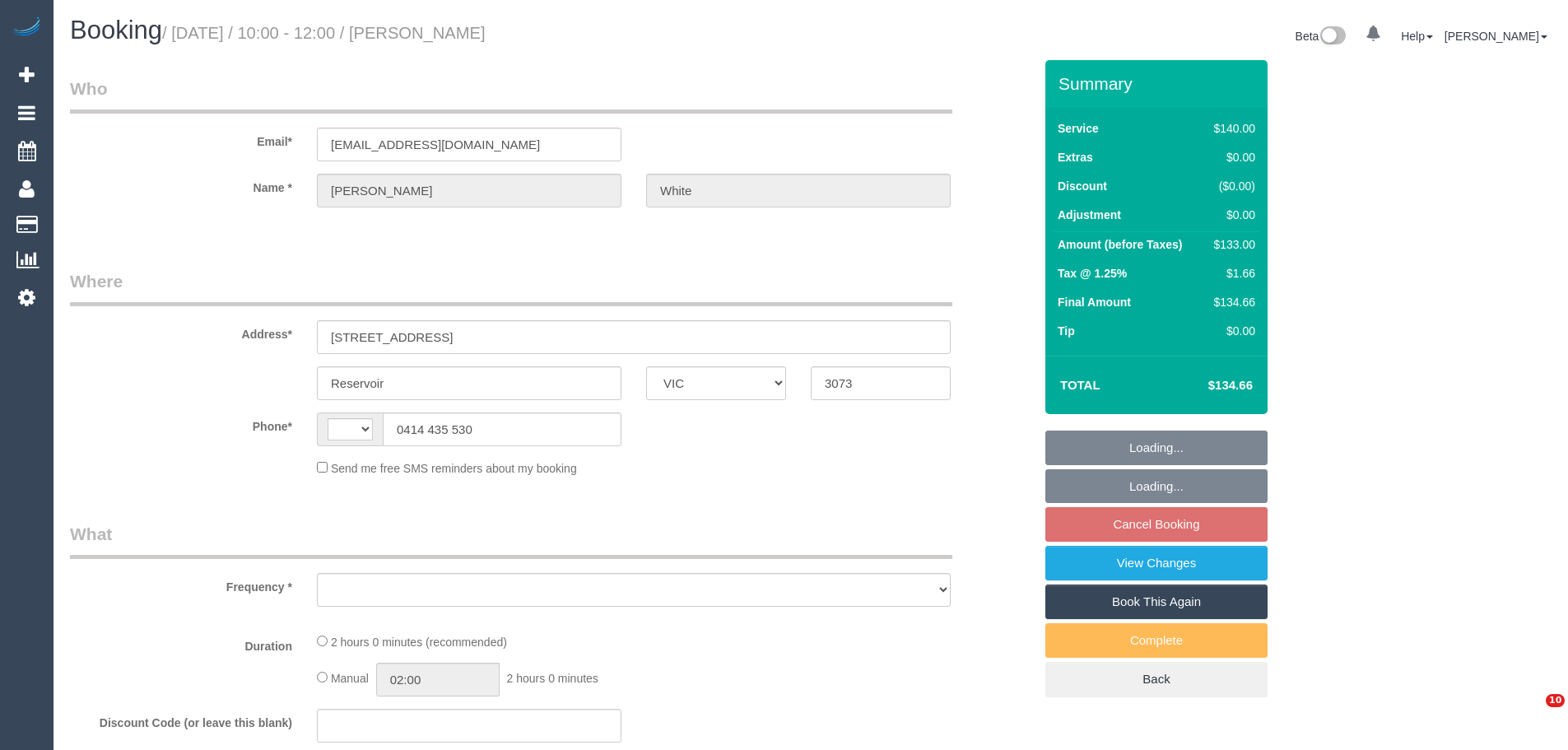
select select "number:18"
select select "number:25"
select select "number:34"
select select "number:26"
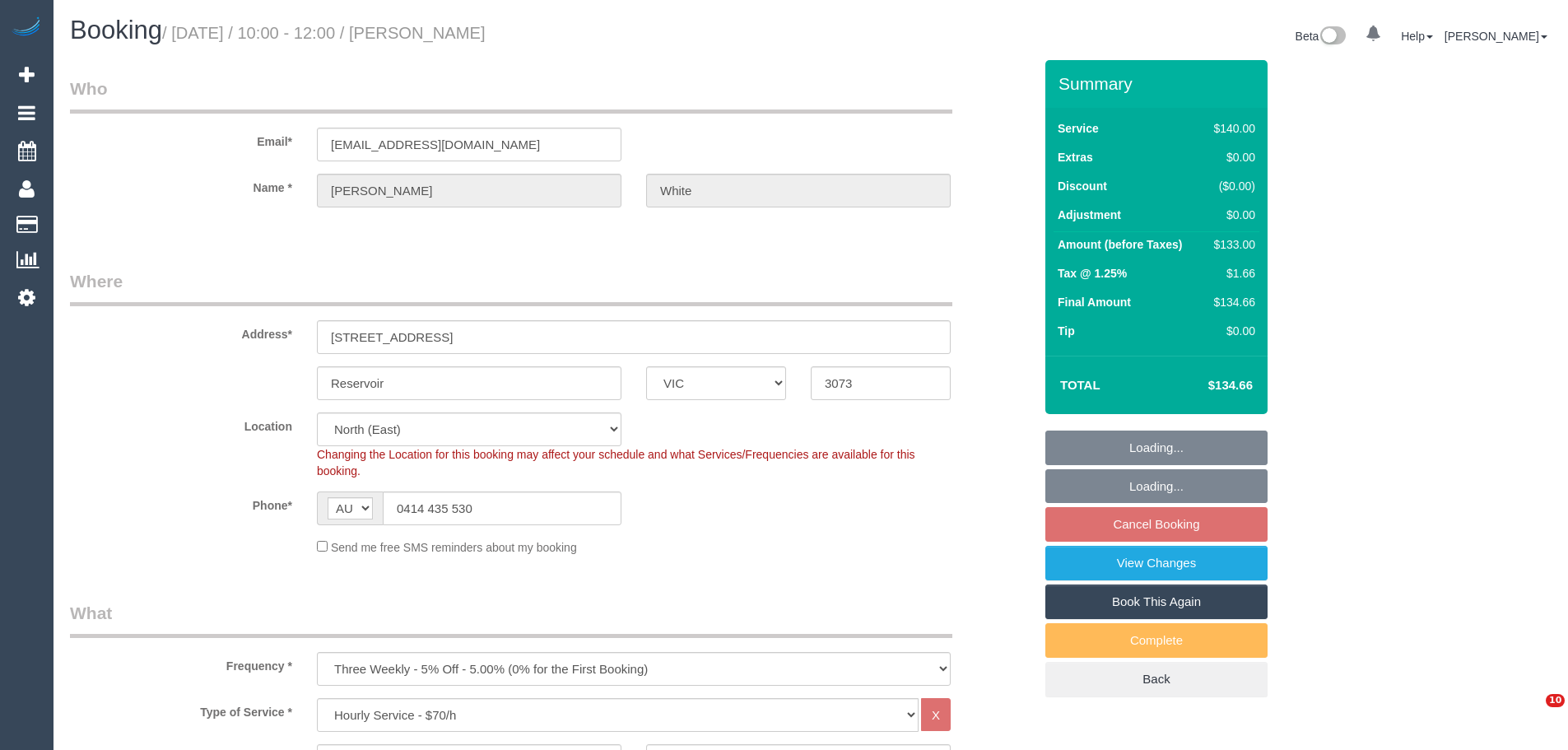
select select "string:stripe-pm_1PAMz62GScqysDRV0t4JZwaL"
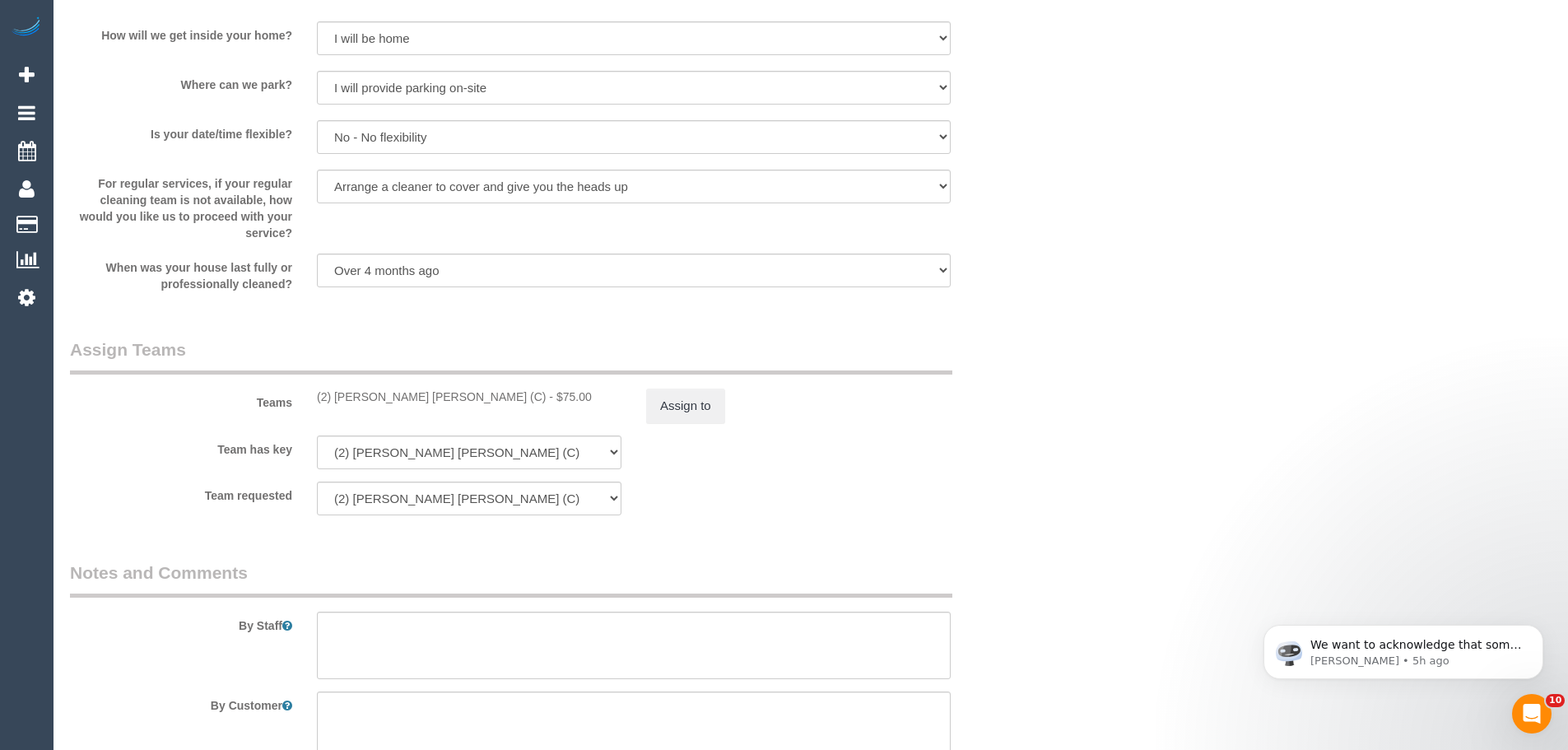
scroll to position [2386, 0]
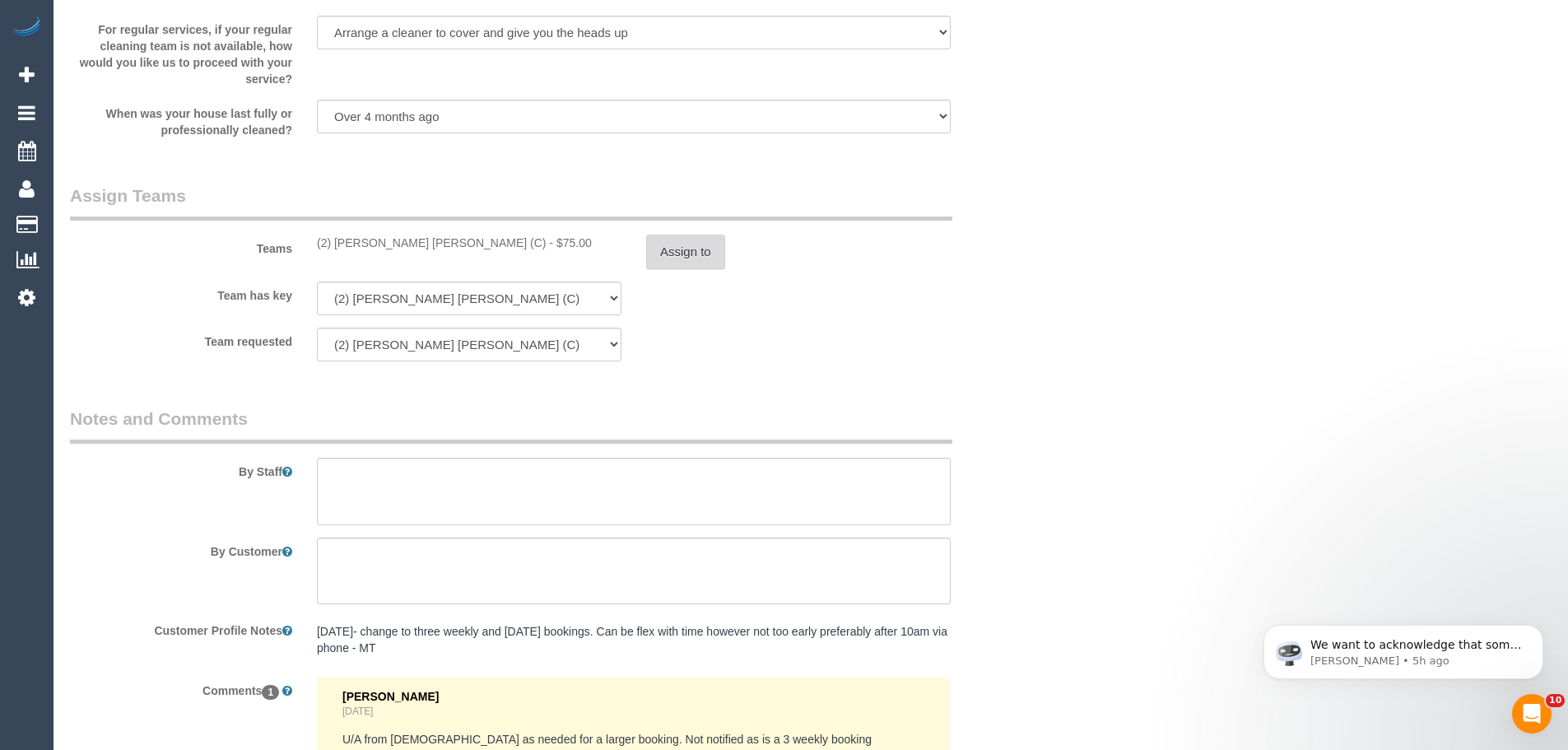
click at [663, 245] on button "Assign to" at bounding box center [685, 251] width 79 height 35
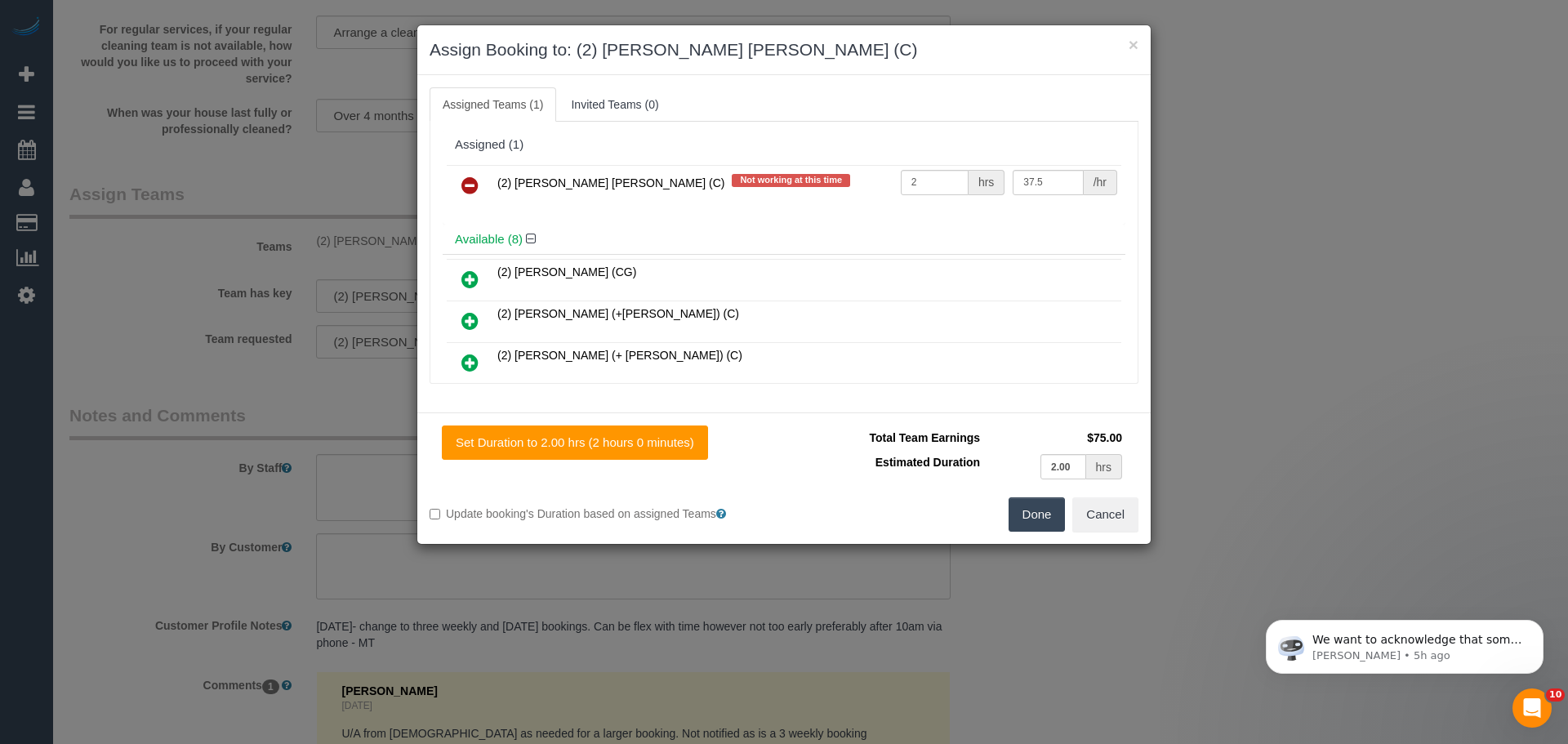
click at [473, 188] on icon at bounding box center [470, 185] width 18 height 19
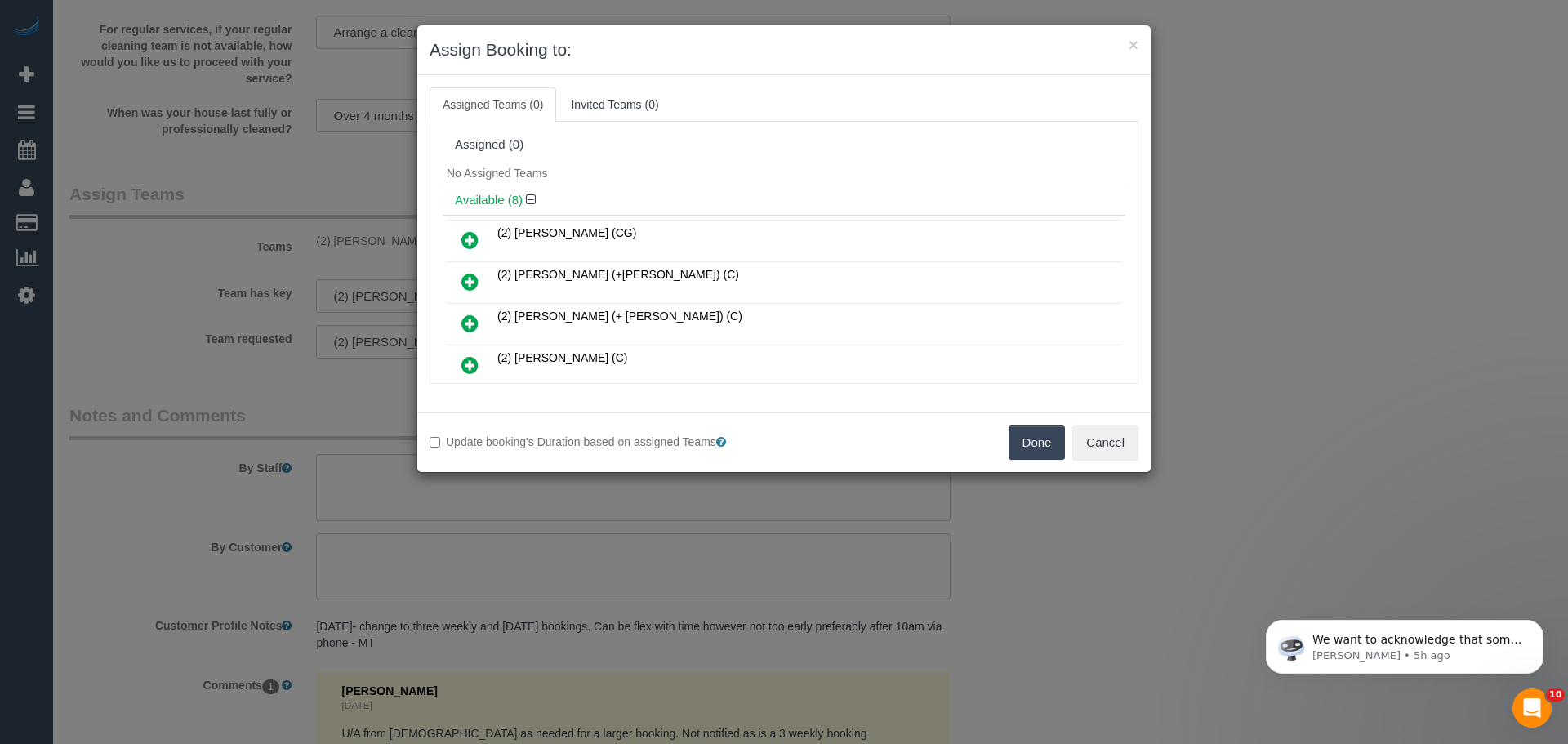
click at [1039, 439] on button "Done" at bounding box center [1037, 442] width 57 height 34
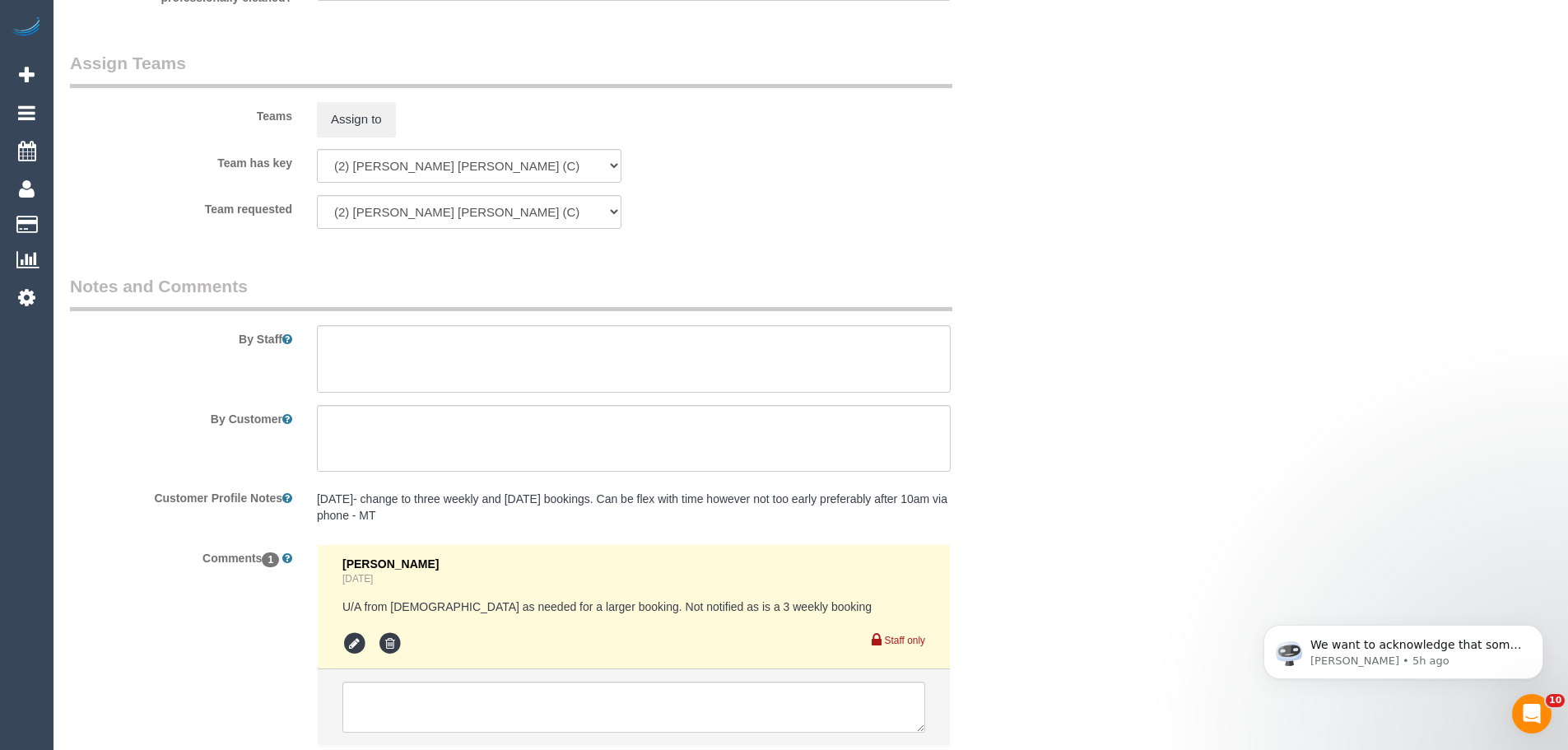
scroll to position [2634, 0]
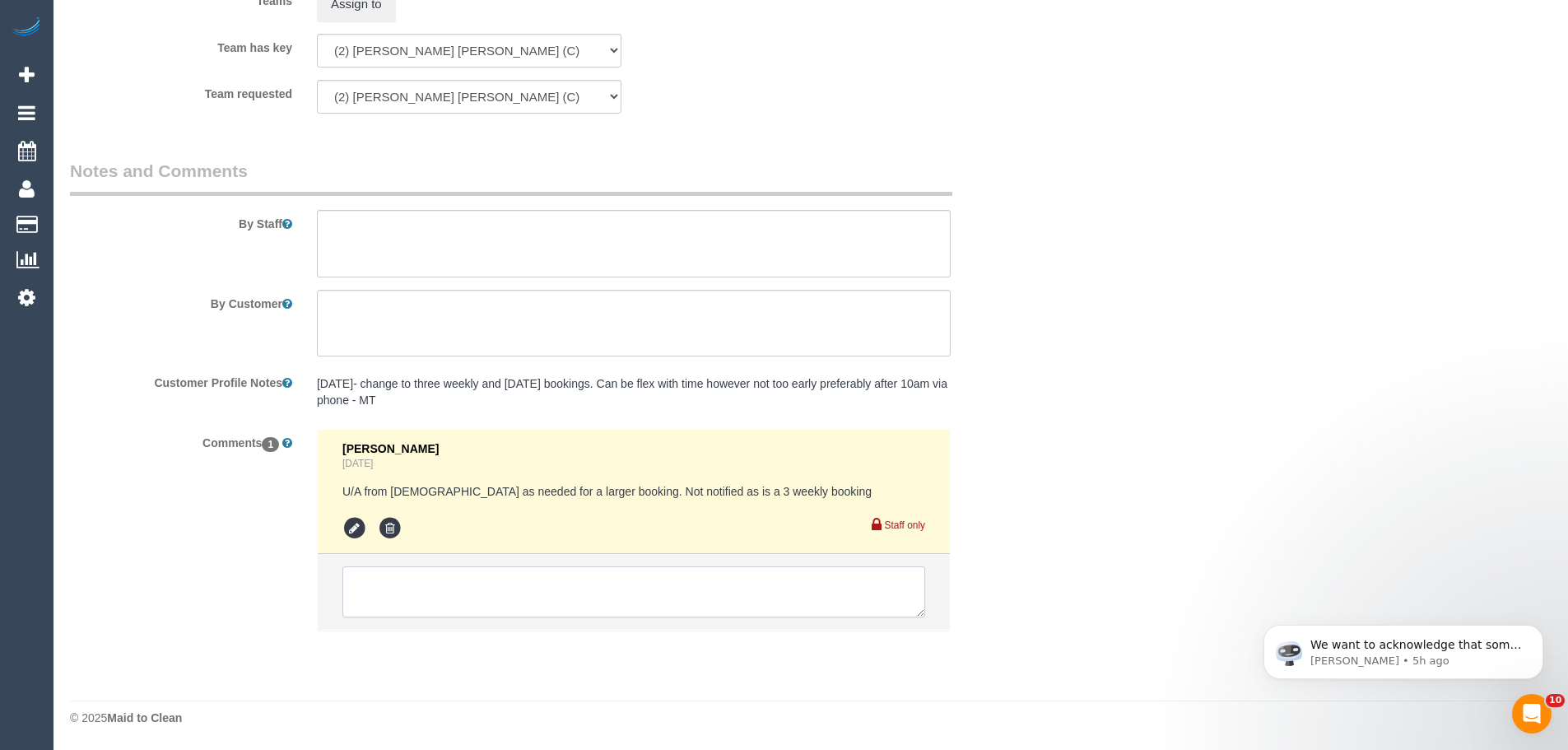
click at [502, 590] on textarea at bounding box center [634, 591] width 583 height 51
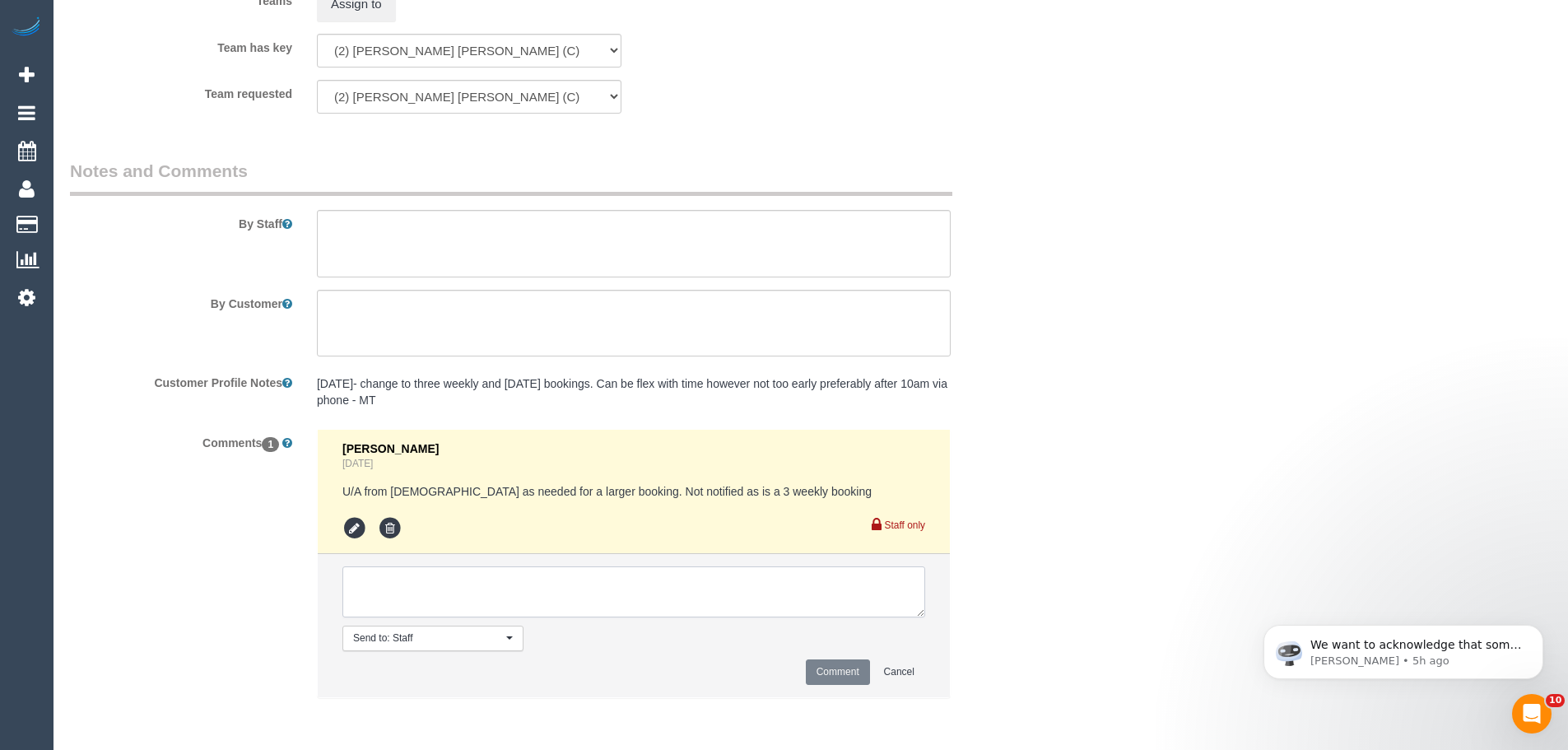
paste textarea "Cleaner(s) Unassigned: (2) [PERSON_NAME] [PERSON_NAME] (C) Reason Unassigned: f…"
type textarea "Cleaner(s) Unassigned: (2) [PERSON_NAME] [PERSON_NAME] (C) Reason Unassigned: f…"
click at [846, 674] on button "Comment" at bounding box center [838, 672] width 64 height 26
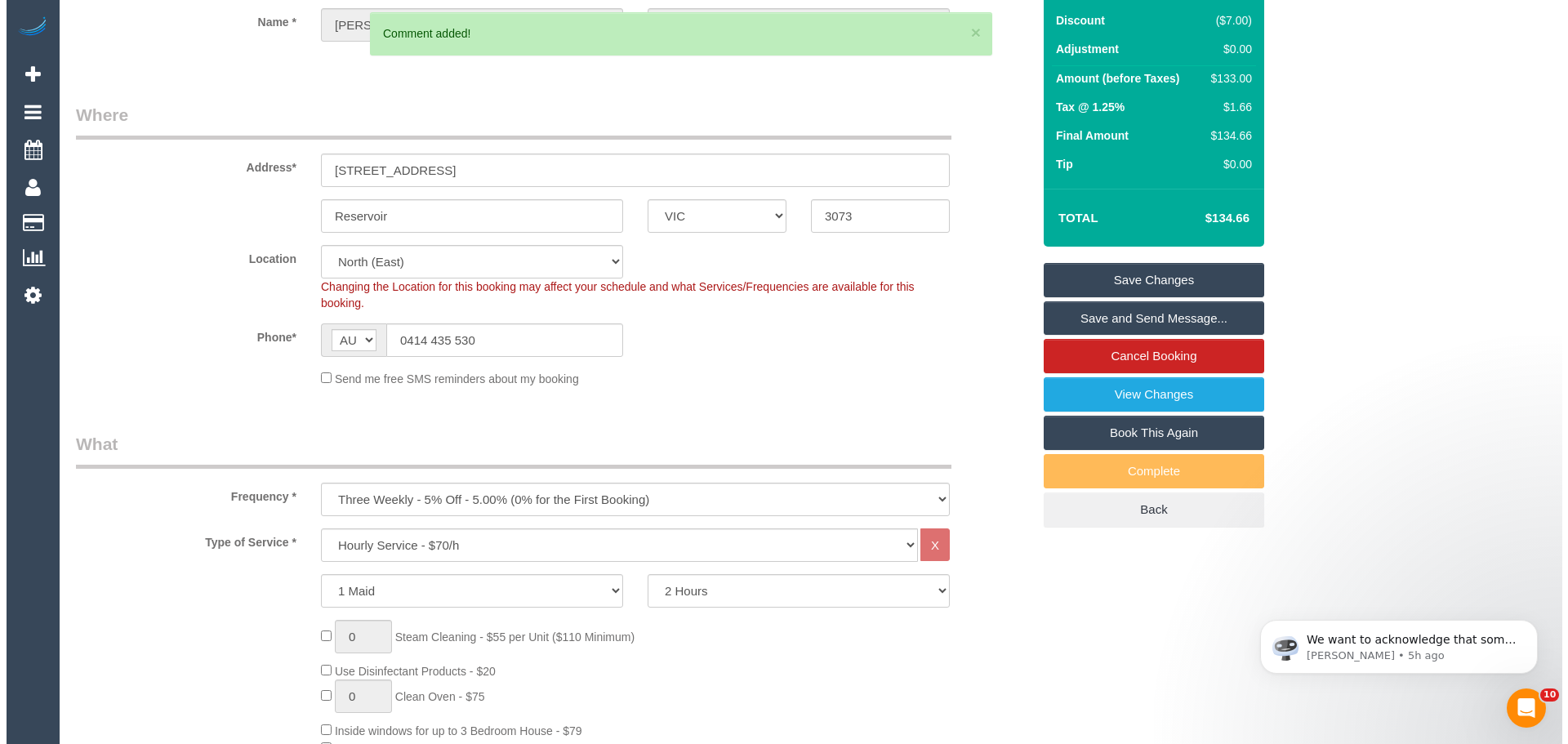
scroll to position [0, 0]
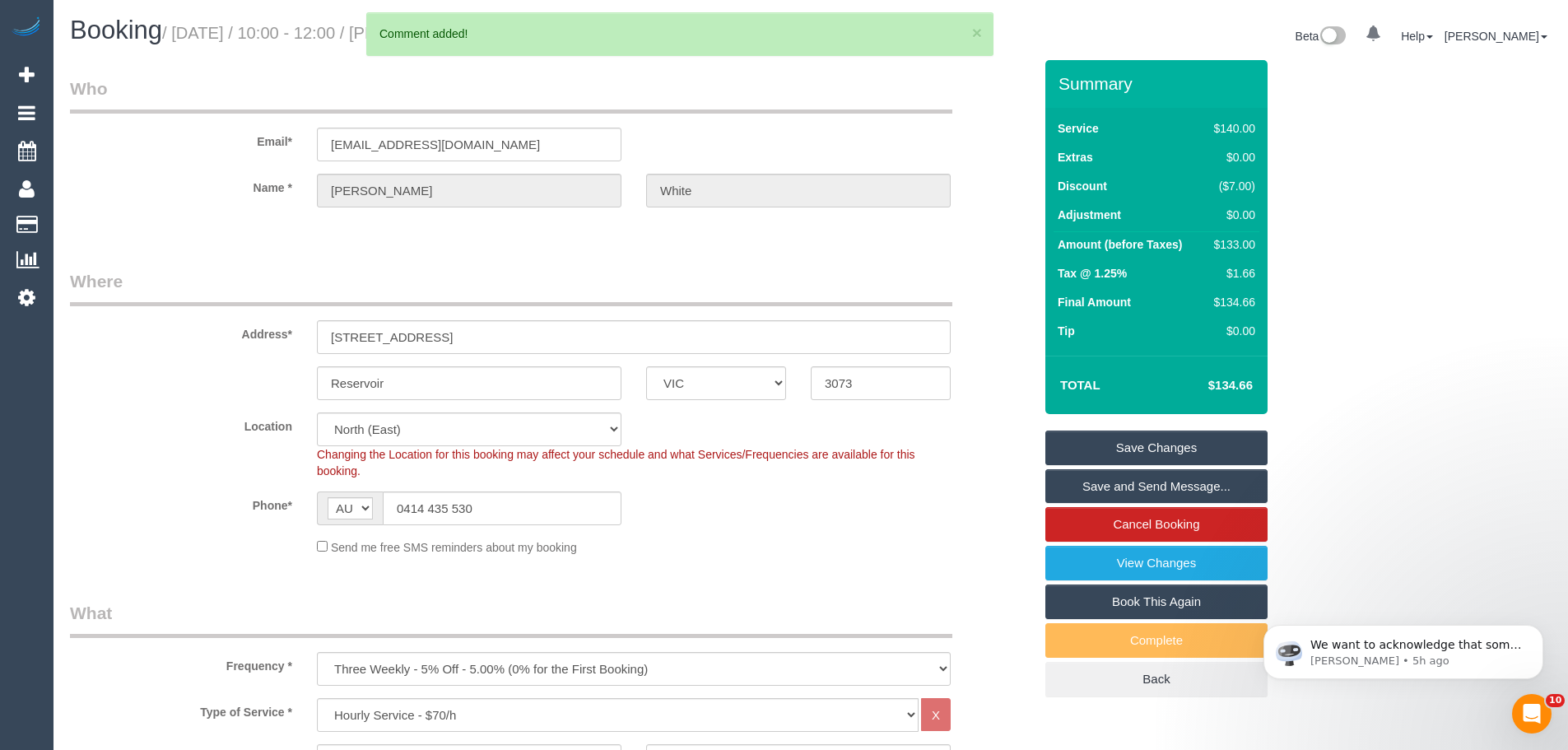
click at [1081, 446] on link "Save Changes" at bounding box center [1155, 447] width 222 height 35
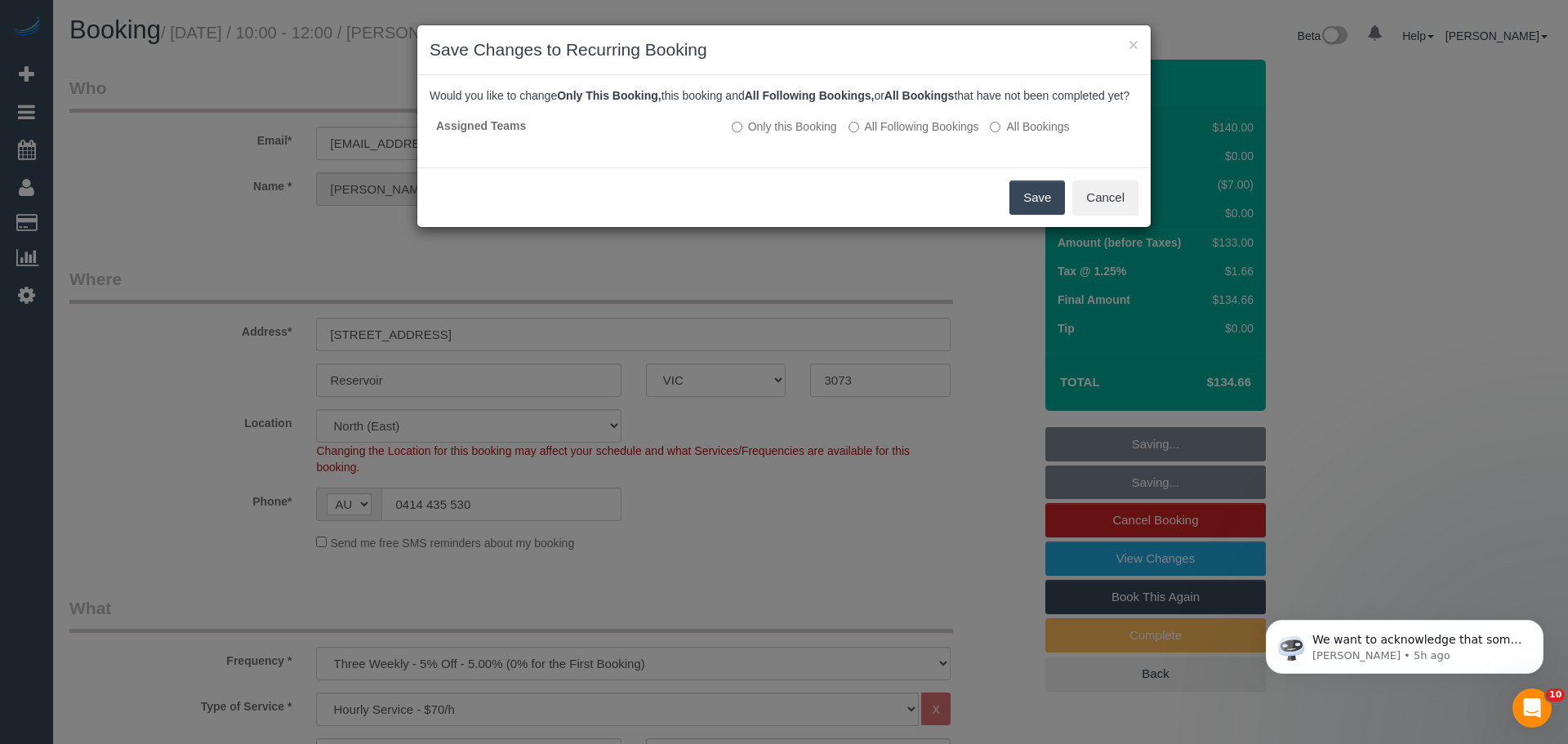
click at [1036, 214] on button "Save" at bounding box center [1037, 197] width 55 height 34
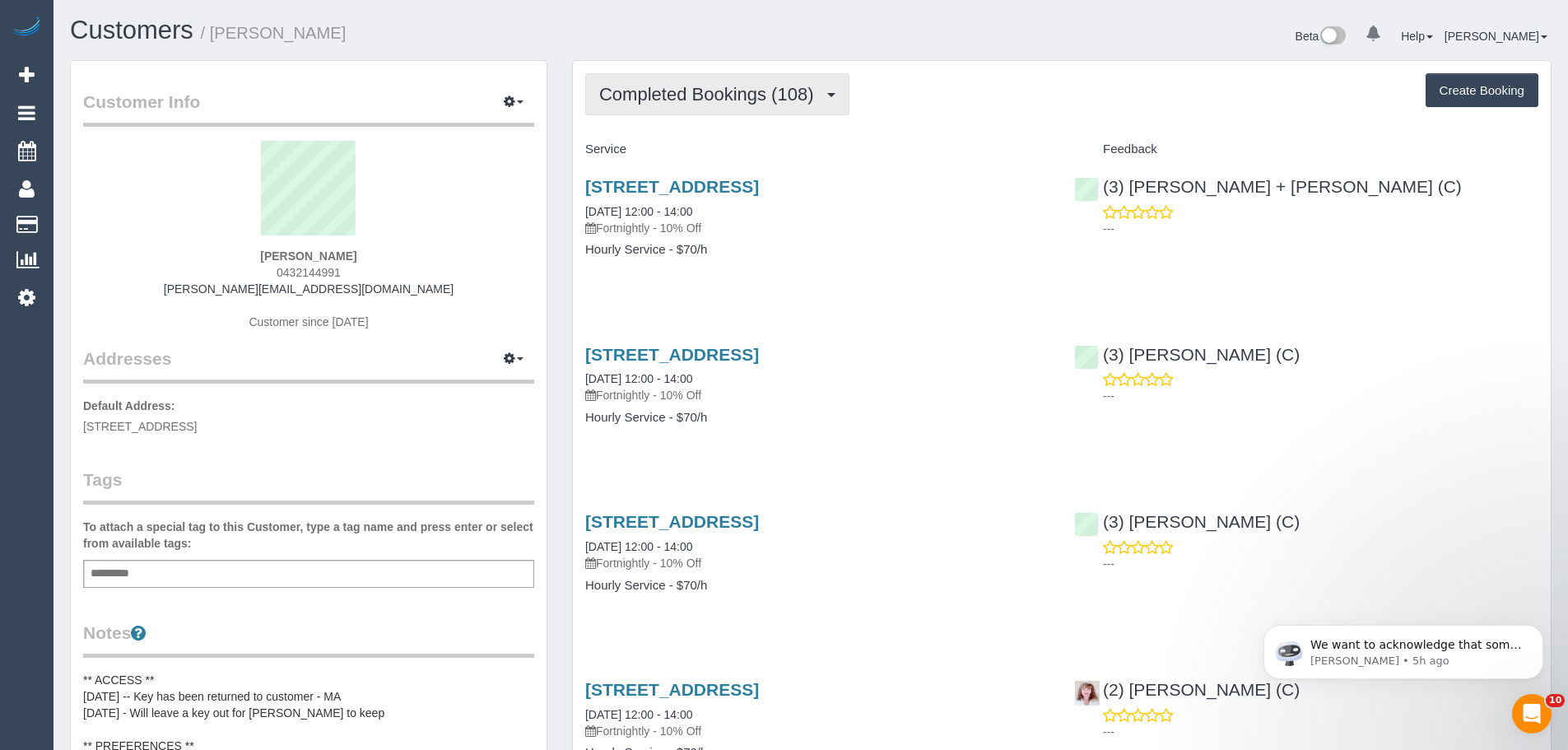
click at [706, 101] on span "Completed Bookings (108)" at bounding box center [710, 94] width 222 height 20
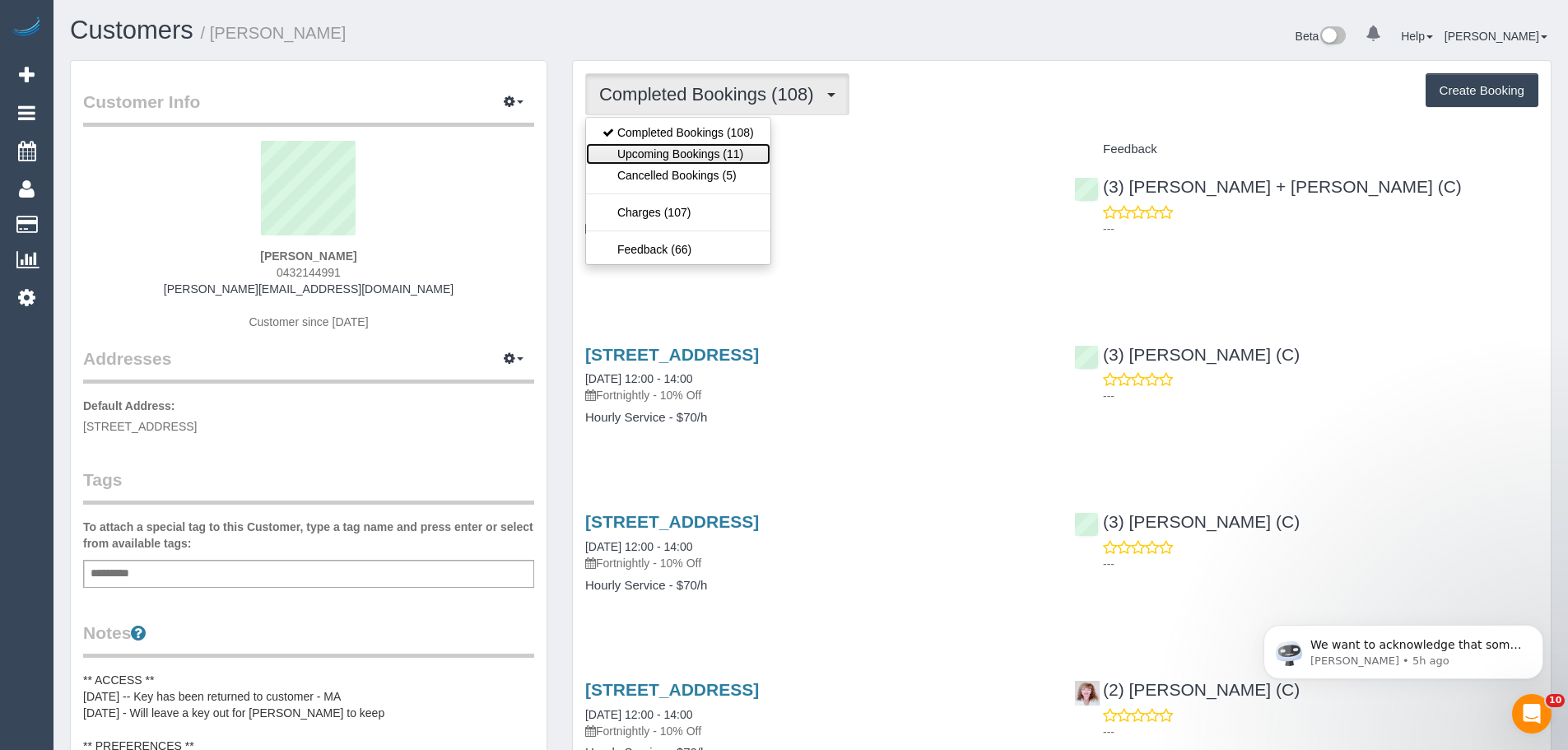
click at [705, 153] on link "Upcoming Bookings (11)" at bounding box center [678, 154] width 184 height 21
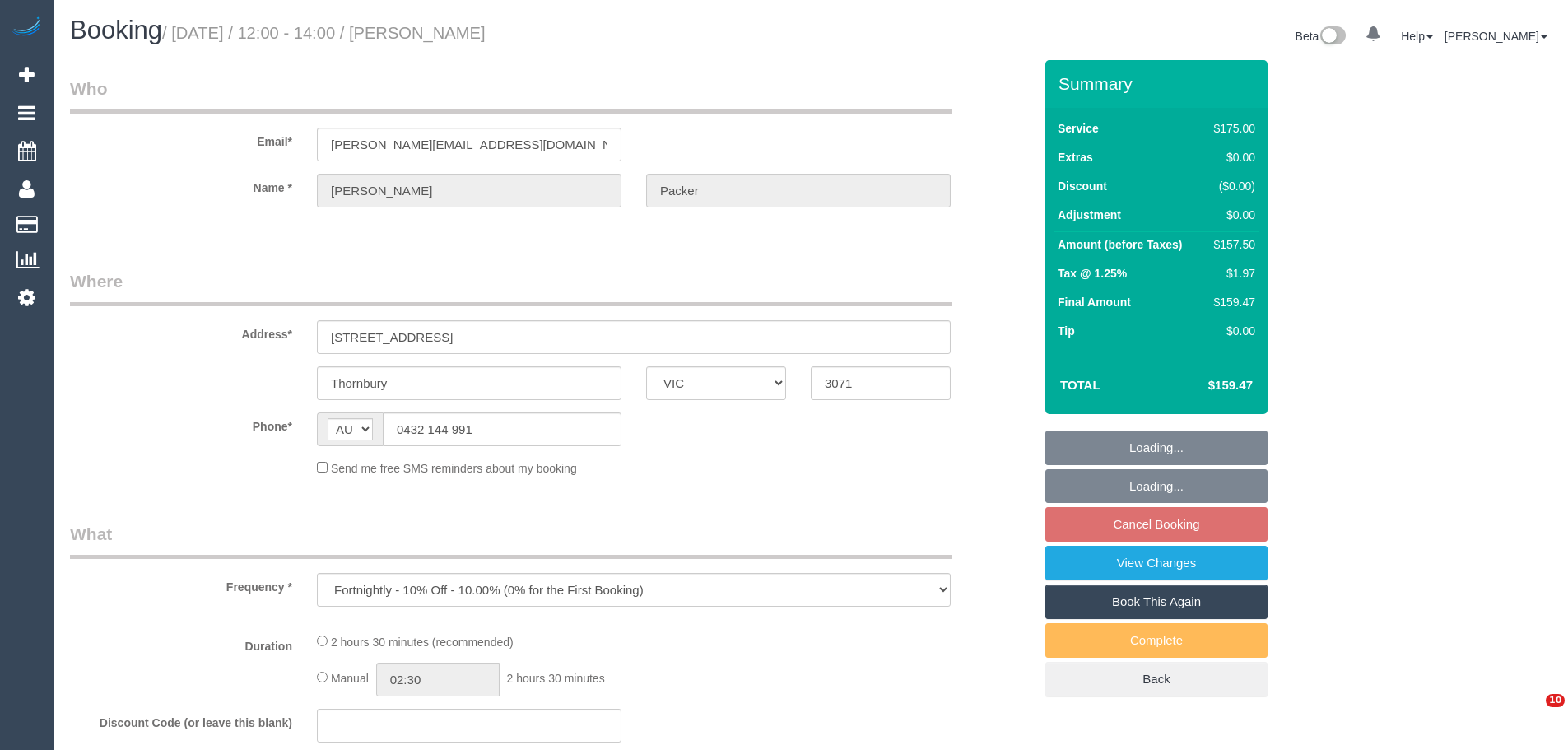
select select "VIC"
select select "number:30"
select select "number:14"
select select "number:19"
select select "number:25"
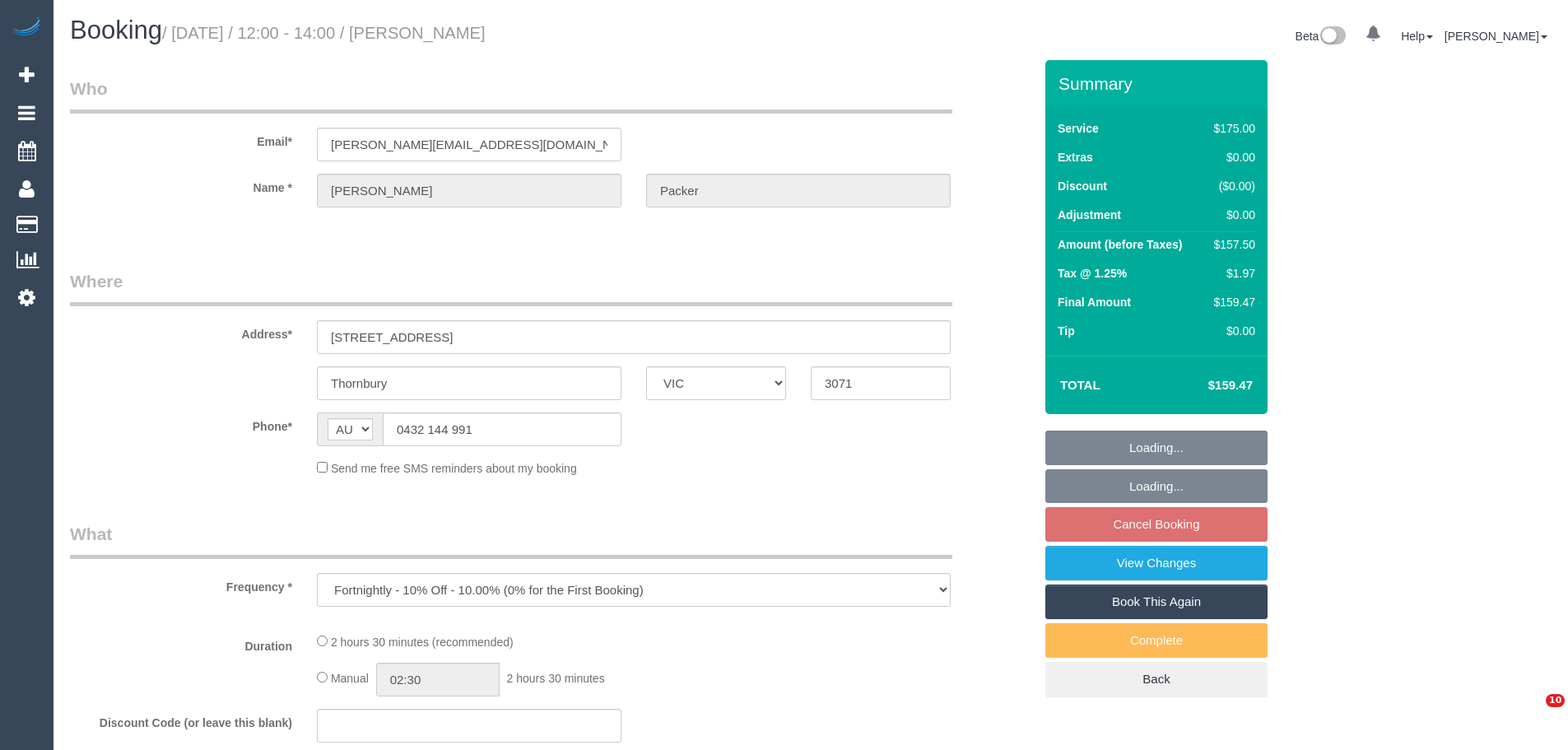
select select "number:34"
select select "object:1663"
select select "string:stripe-pm_1PLJ582GScqysDRVpkXOTlYq"
select select "150"
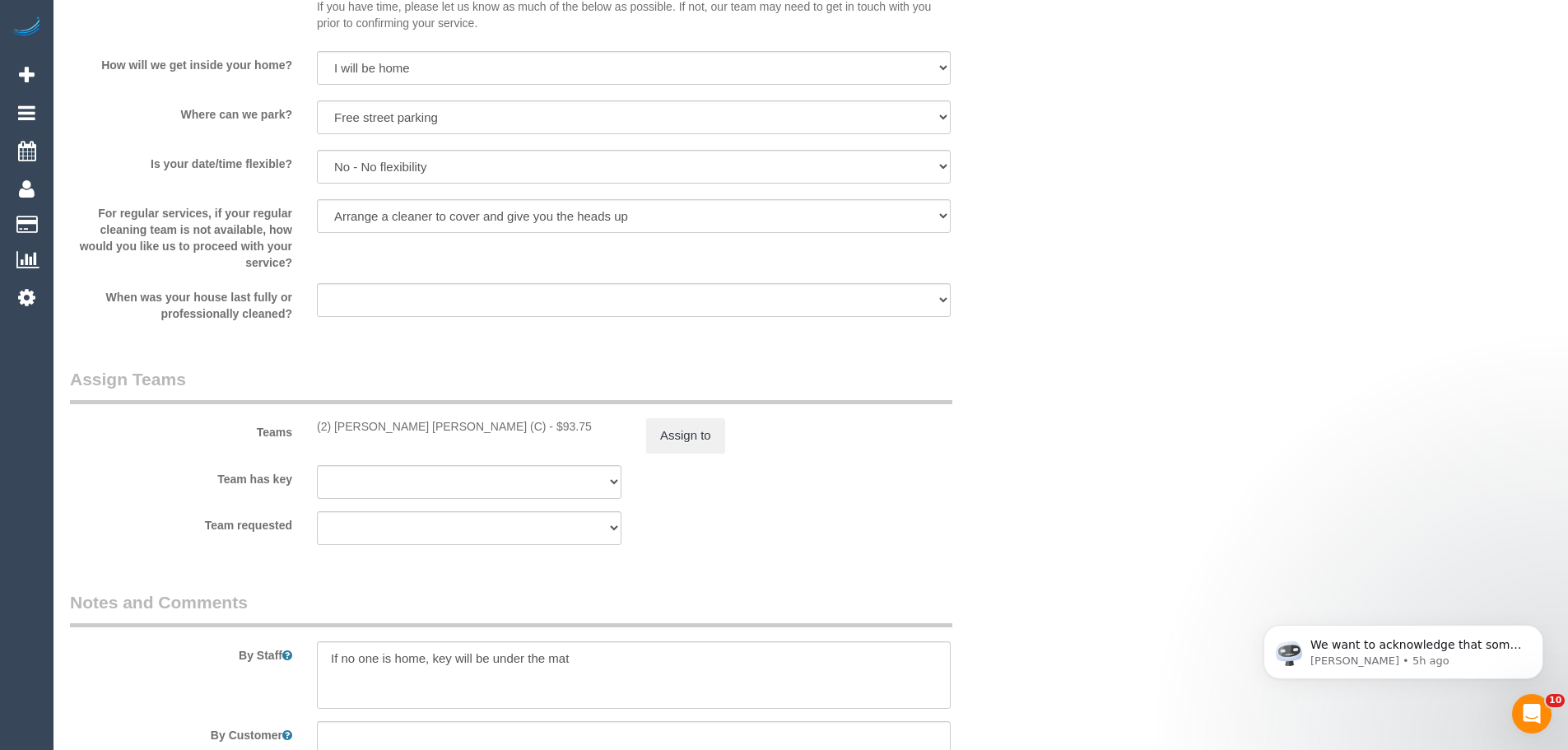
scroll to position [2386, 0]
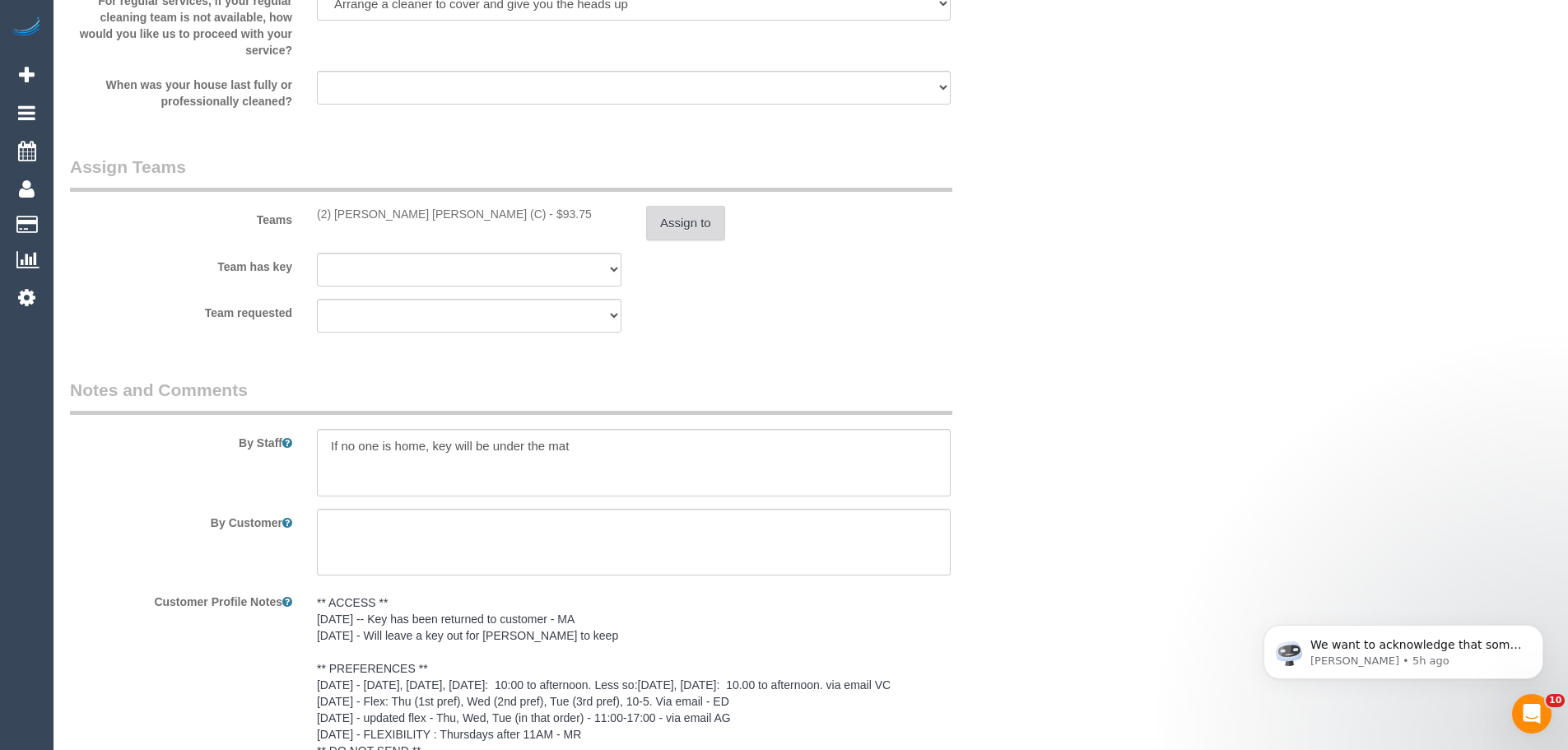
click at [688, 229] on button "Assign to" at bounding box center [685, 222] width 79 height 35
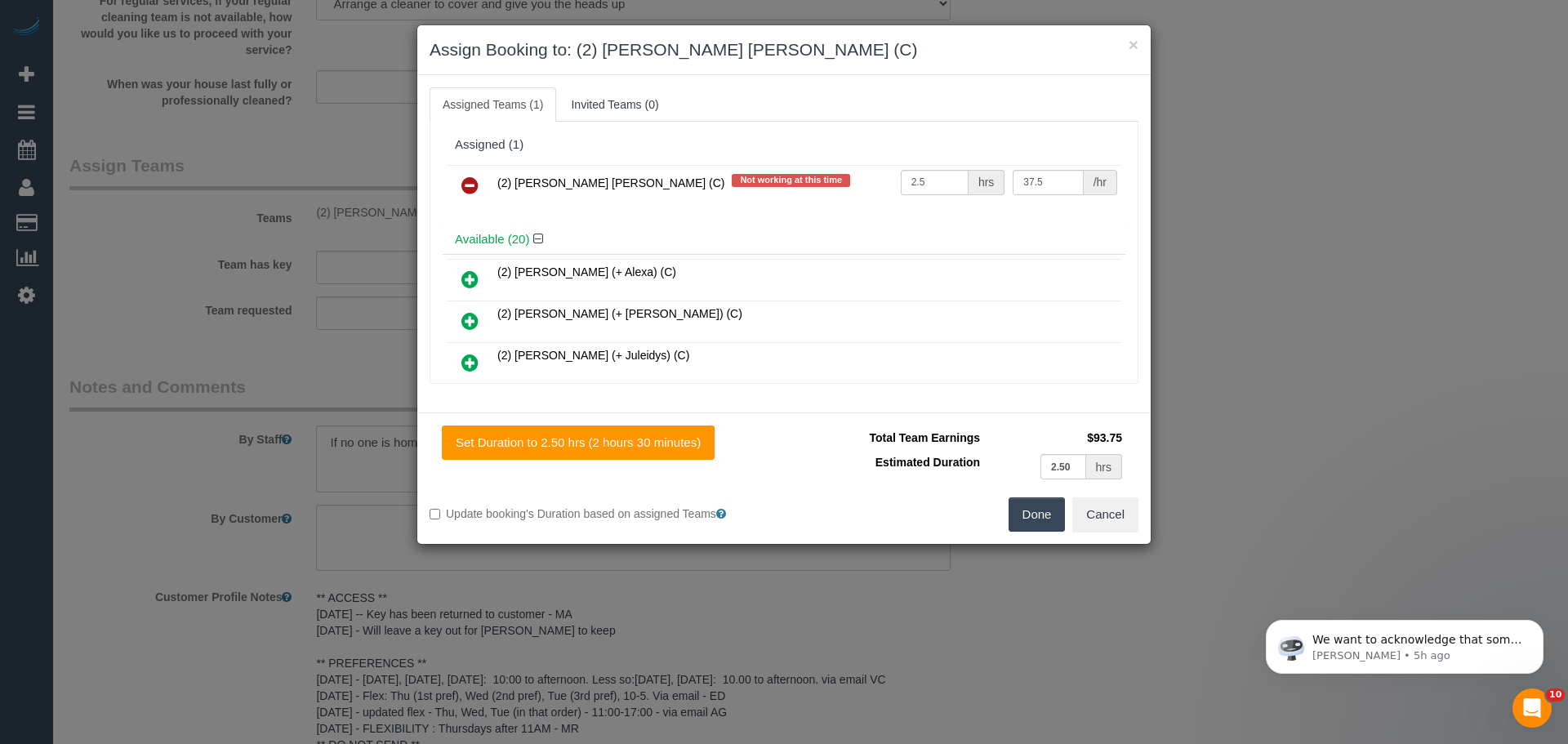
click at [466, 191] on icon at bounding box center [470, 185] width 18 height 19
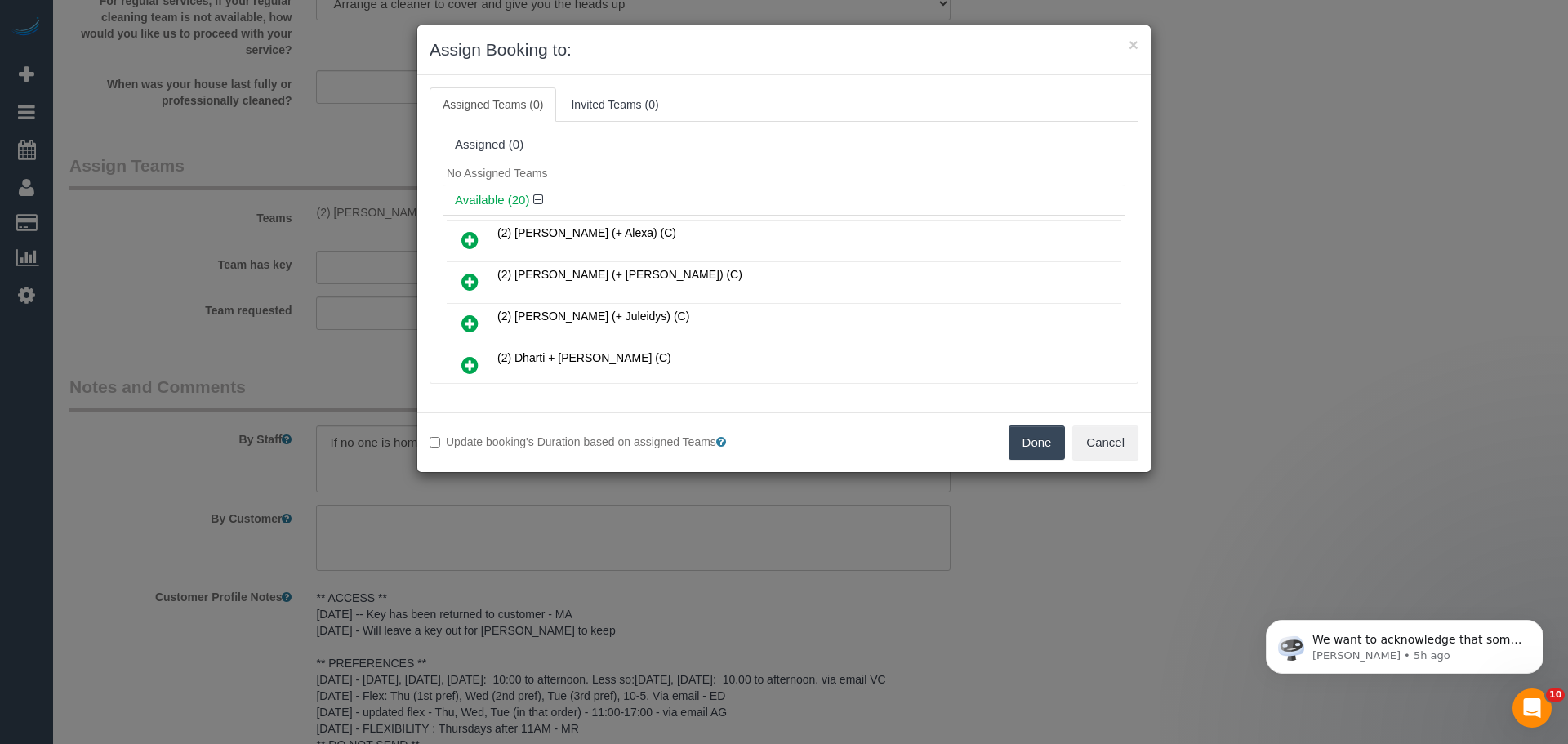
click at [1041, 443] on button "Done" at bounding box center [1037, 442] width 57 height 34
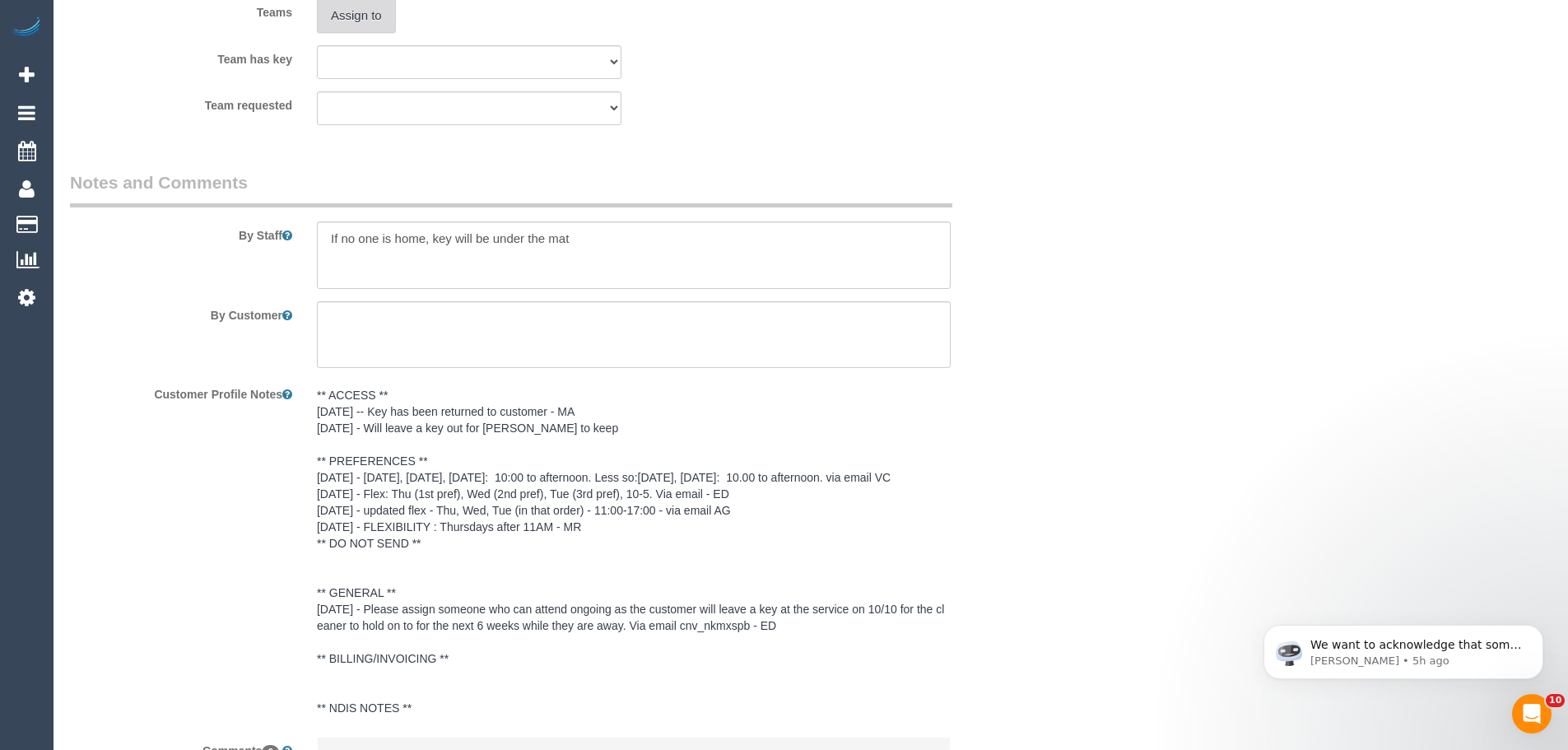
scroll to position [2778, 0]
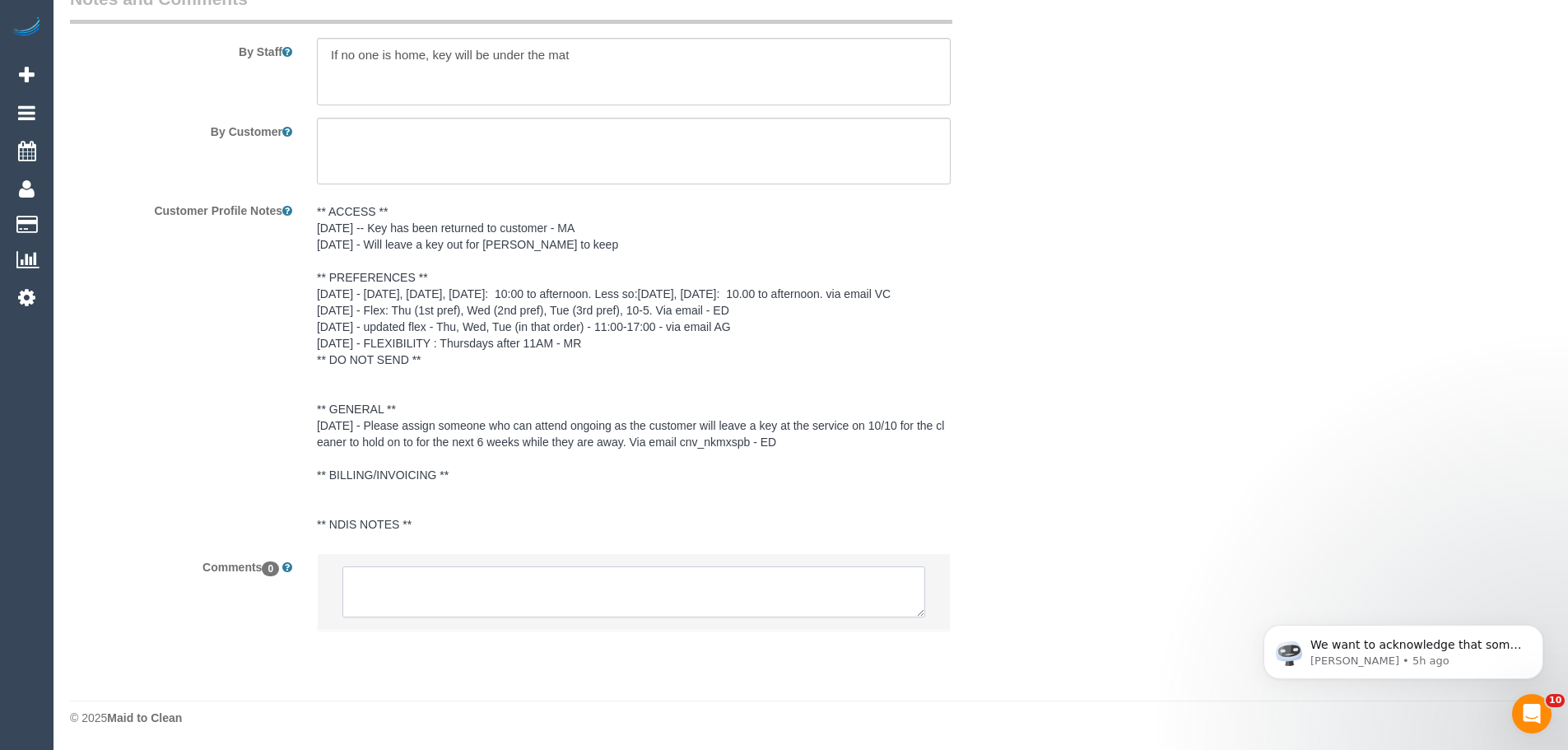
click at [599, 591] on textarea at bounding box center [634, 591] width 583 height 51
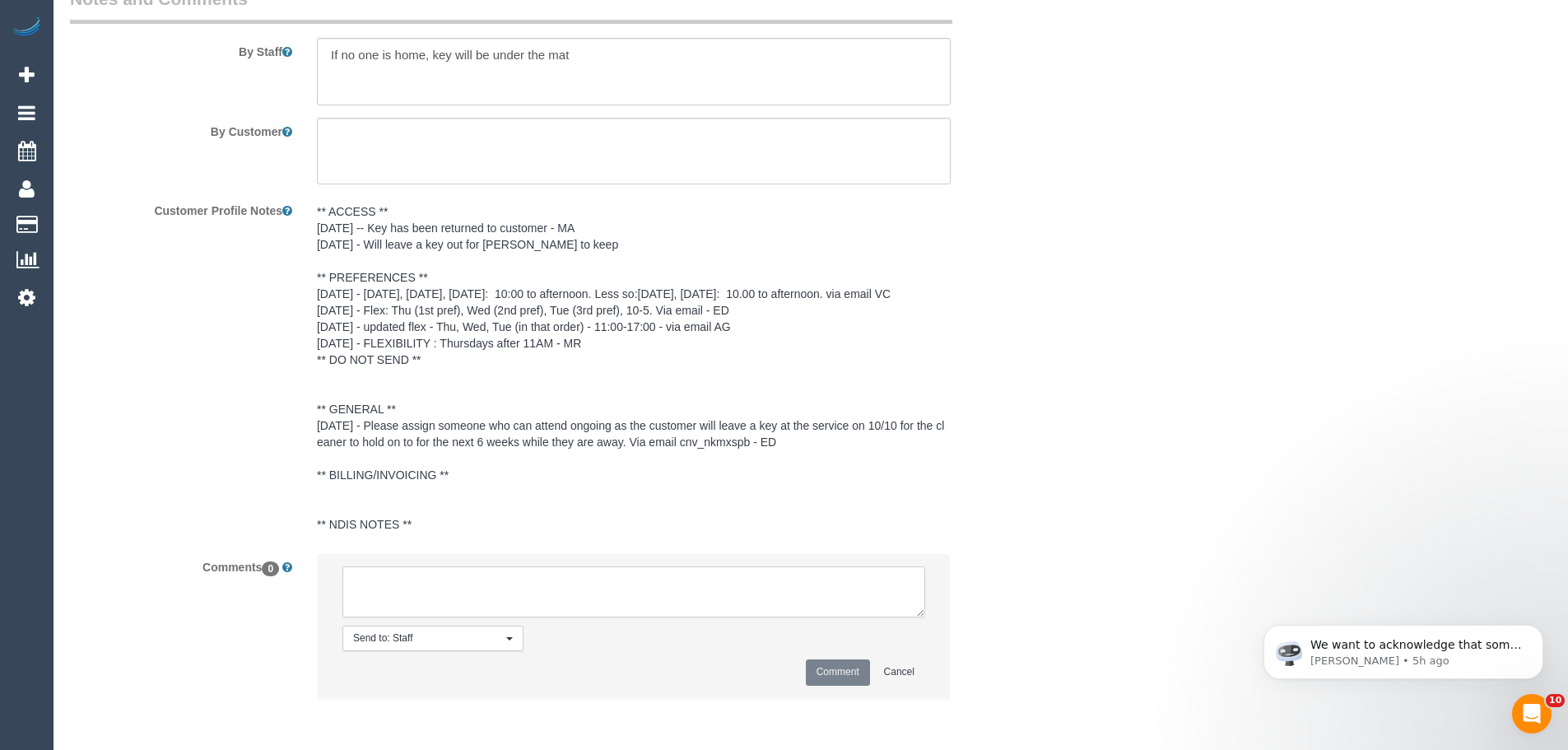
paste textarea "Cleaner(s) Unassigned: (2) [PERSON_NAME] [PERSON_NAME] (C) Reason Unassigned: f…"
type textarea "Cleaner(s) Unassigned: (2) [PERSON_NAME] [PERSON_NAME] (C) Reason Unassigned: f…"
click at [844, 674] on button "Comment" at bounding box center [838, 672] width 64 height 26
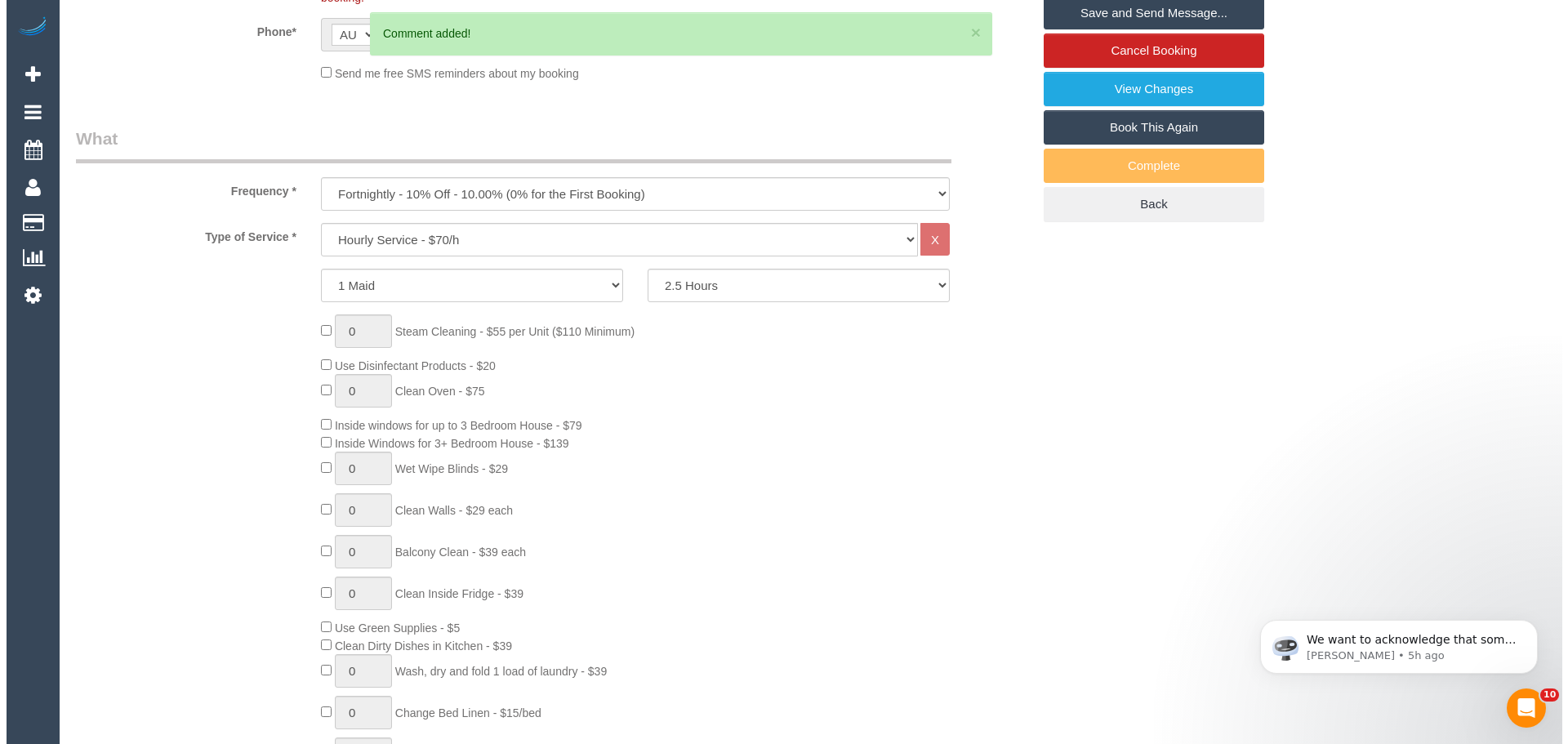
scroll to position [0, 0]
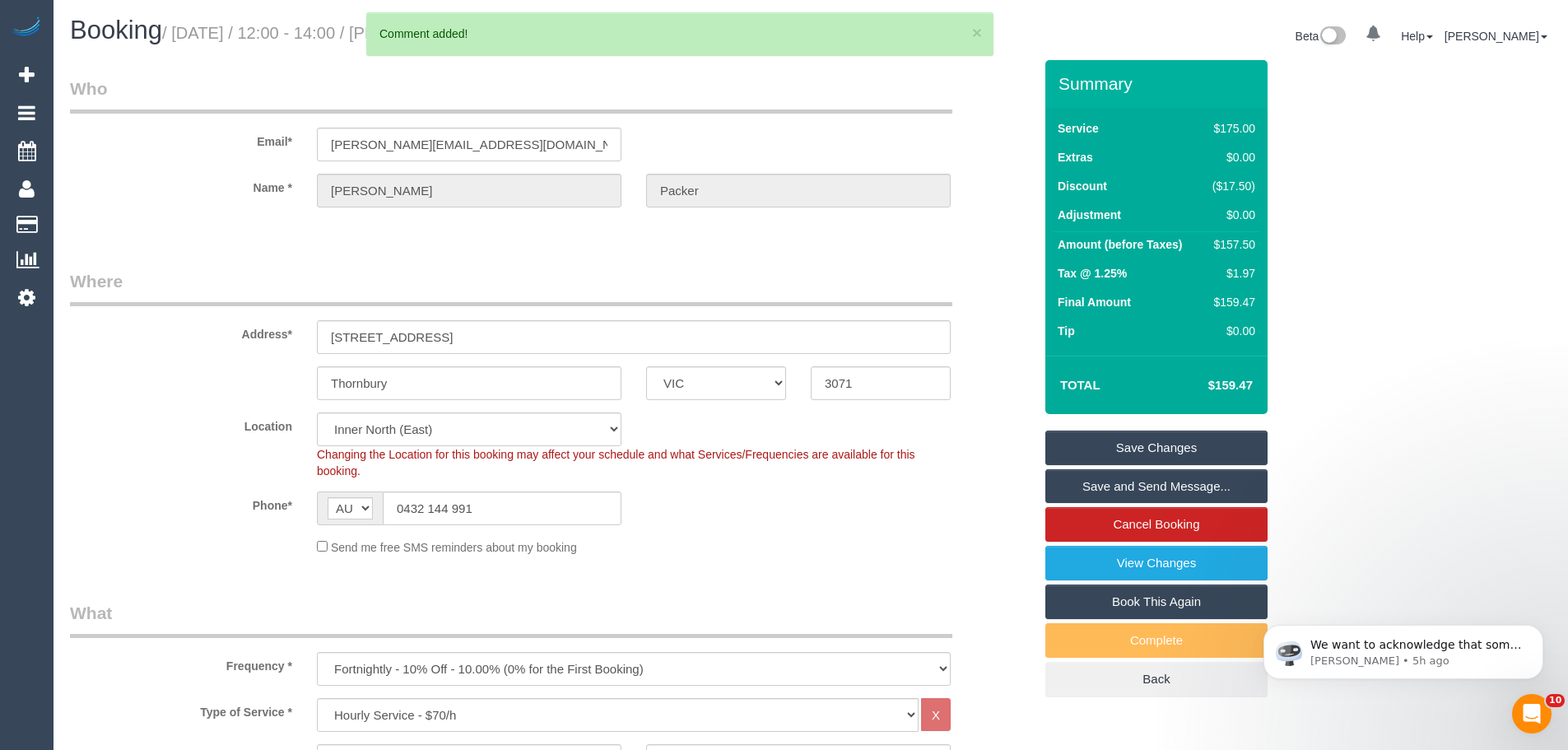
click at [1114, 451] on link "Save Changes" at bounding box center [1155, 447] width 222 height 35
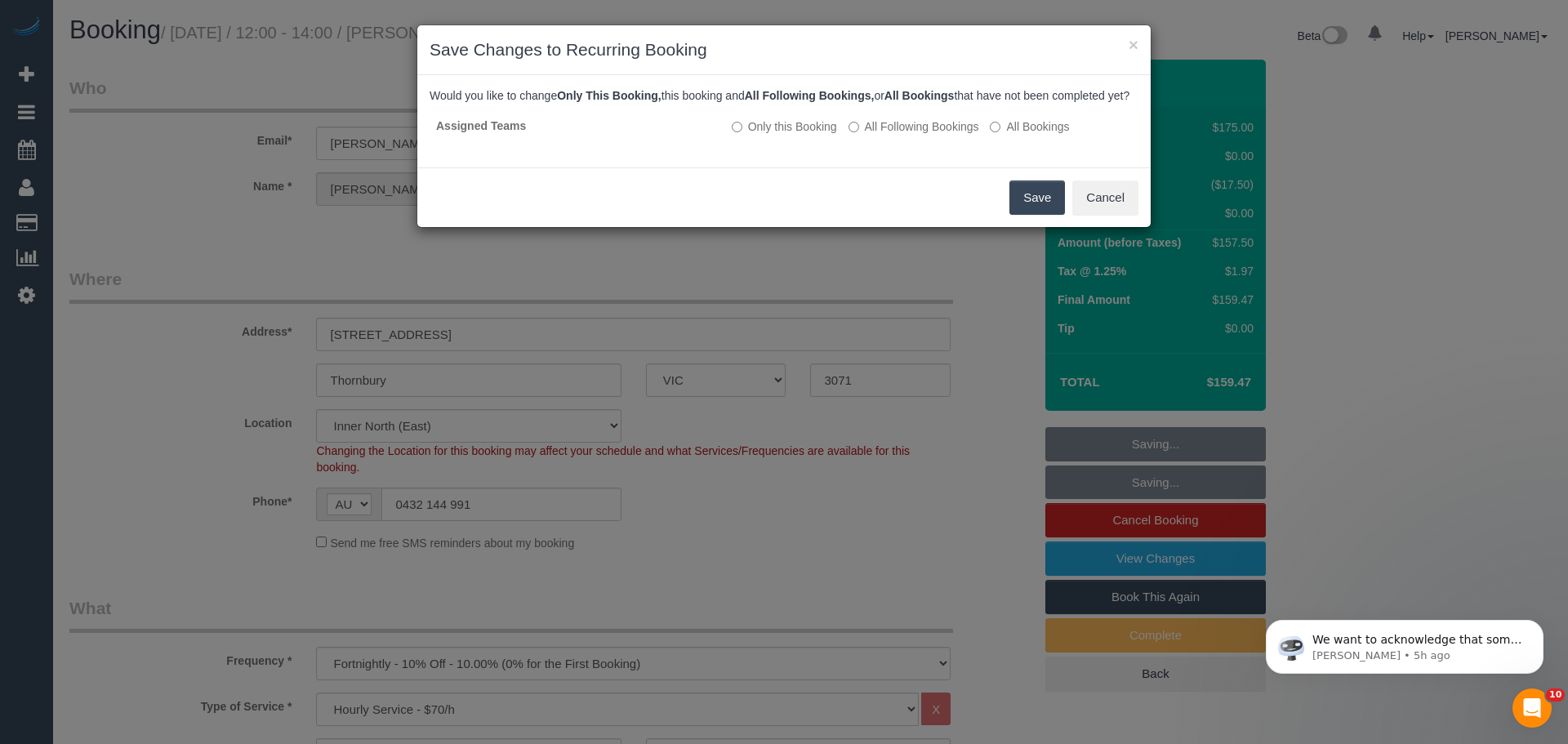
click at [1051, 211] on button "Save" at bounding box center [1037, 197] width 55 height 34
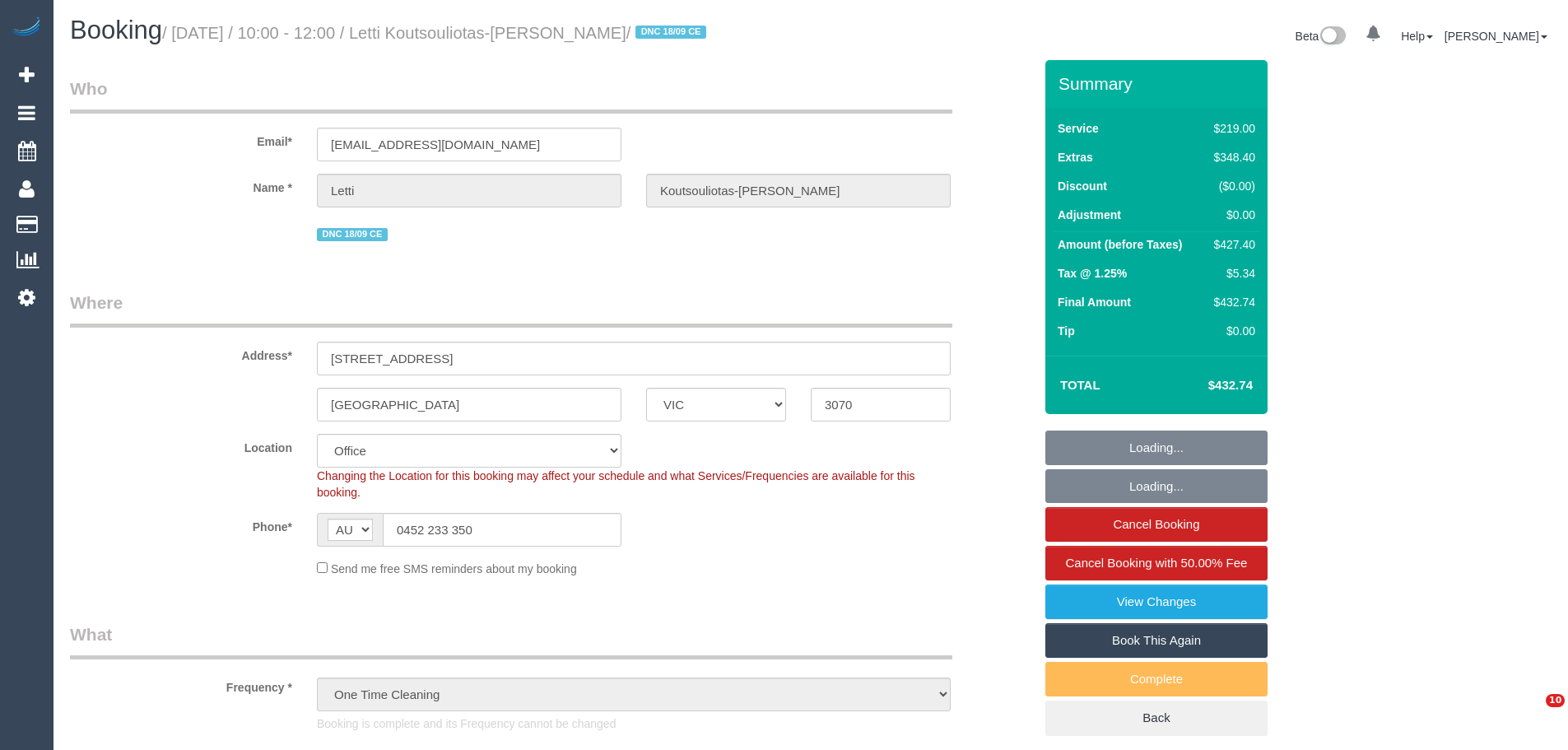
select select "VIC"
select select "number:28"
select select "number:15"
select select "number:19"
select select "number:24"
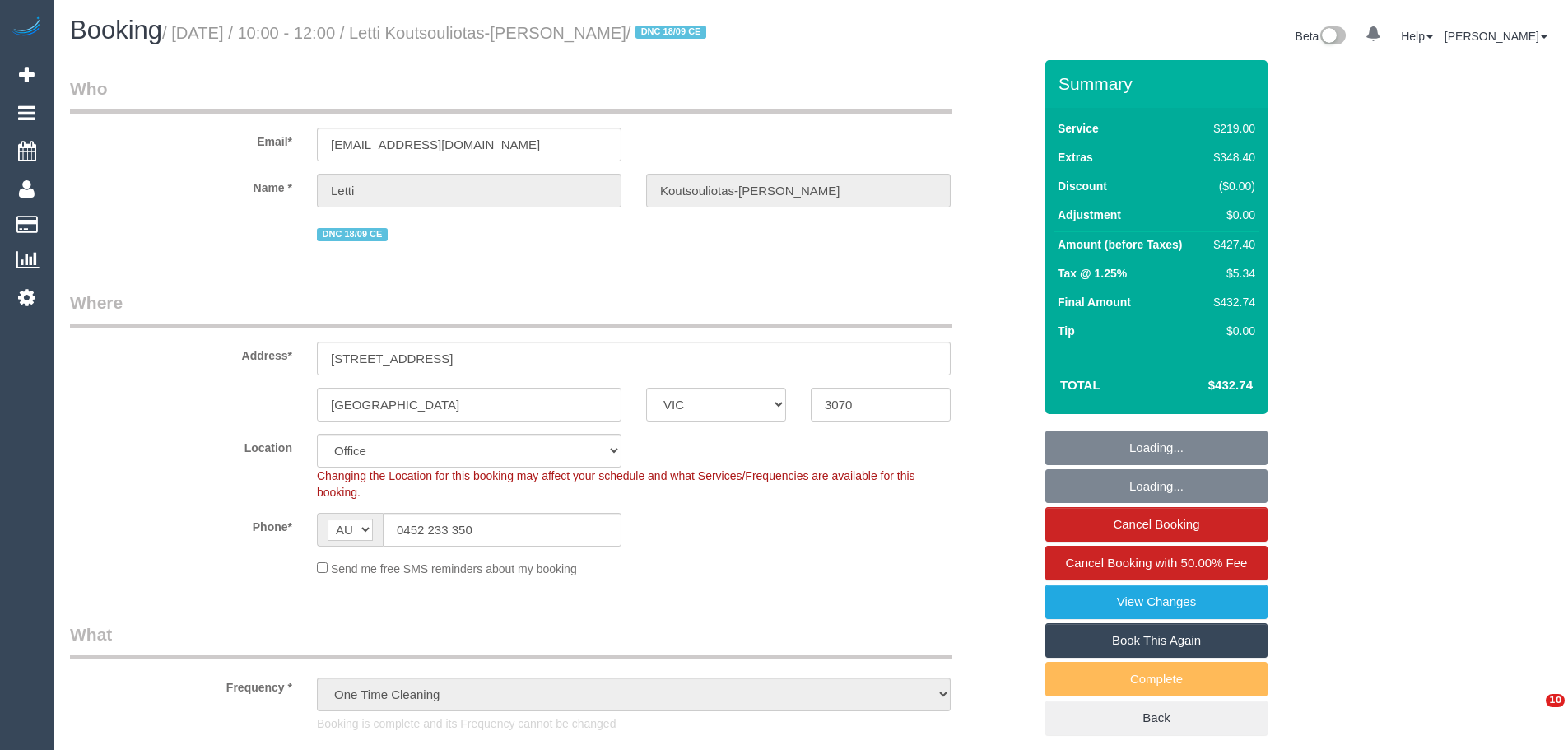
select select "number:34"
select select "number:11"
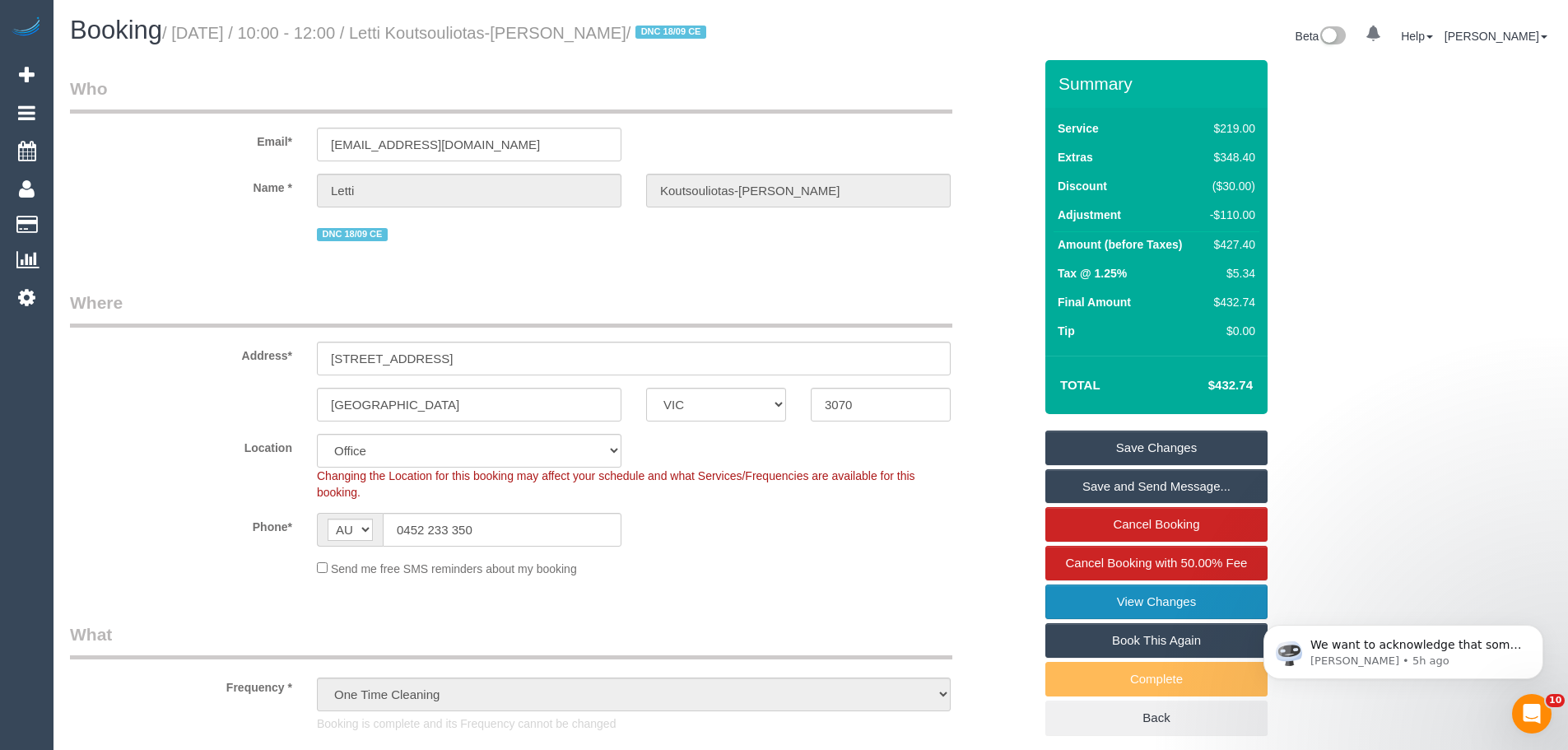
click at [1147, 595] on link "View Changes" at bounding box center [1155, 601] width 222 height 35
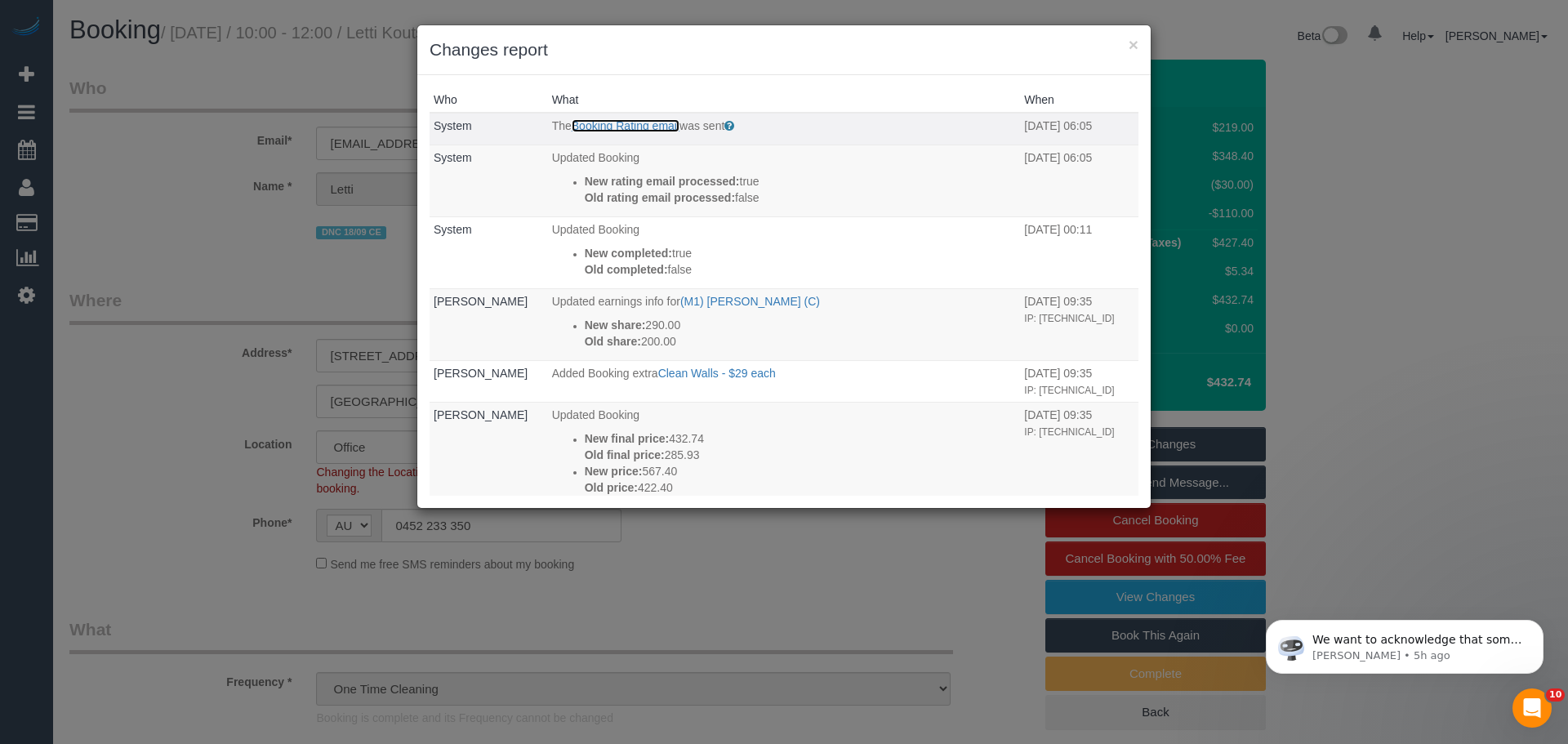
click at [604, 121] on link "Booking Rating email" at bounding box center [625, 126] width 108 height 13
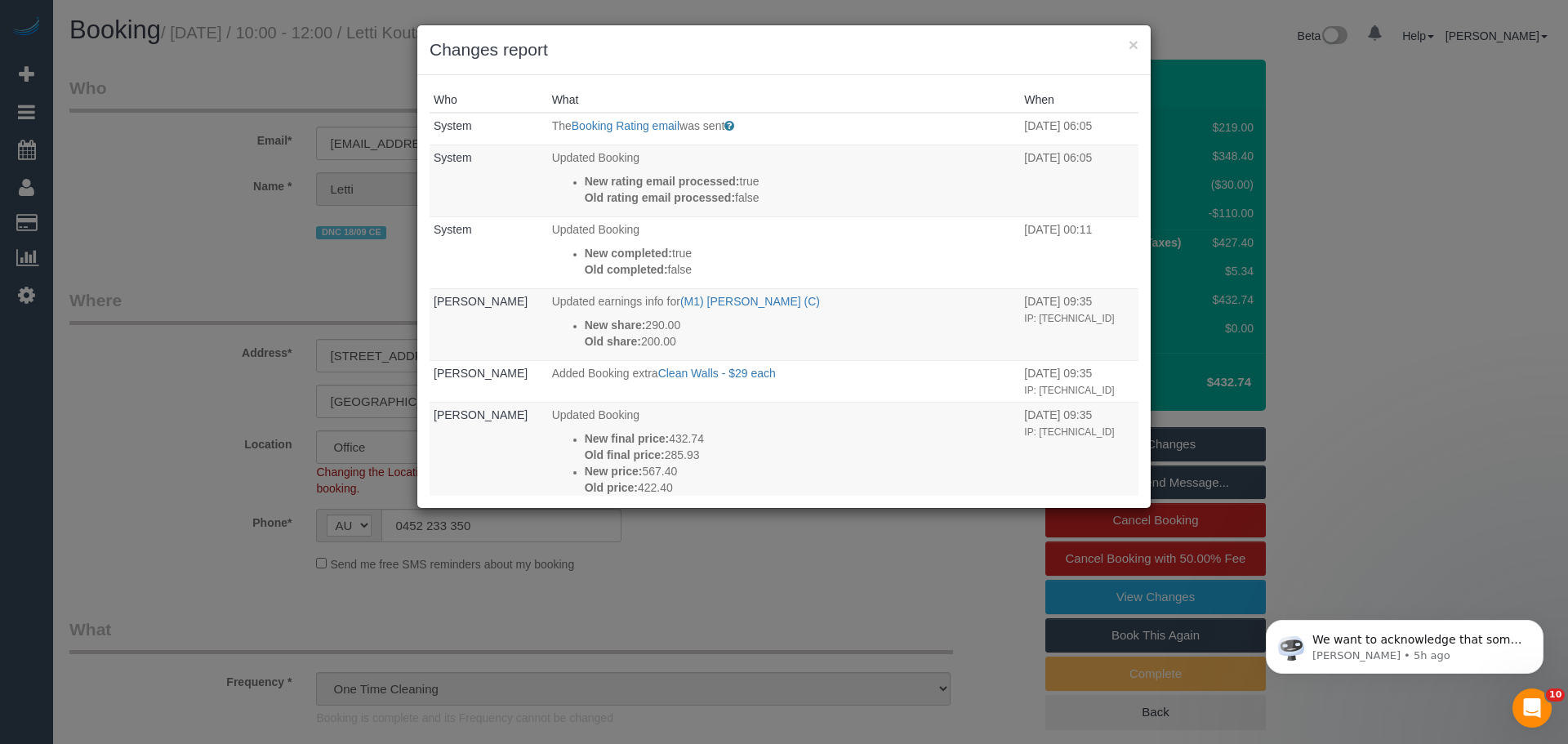
click at [1139, 52] on div "× Changes report" at bounding box center [784, 50] width 733 height 50
click at [1131, 48] on button "×" at bounding box center [1133, 45] width 10 height 18
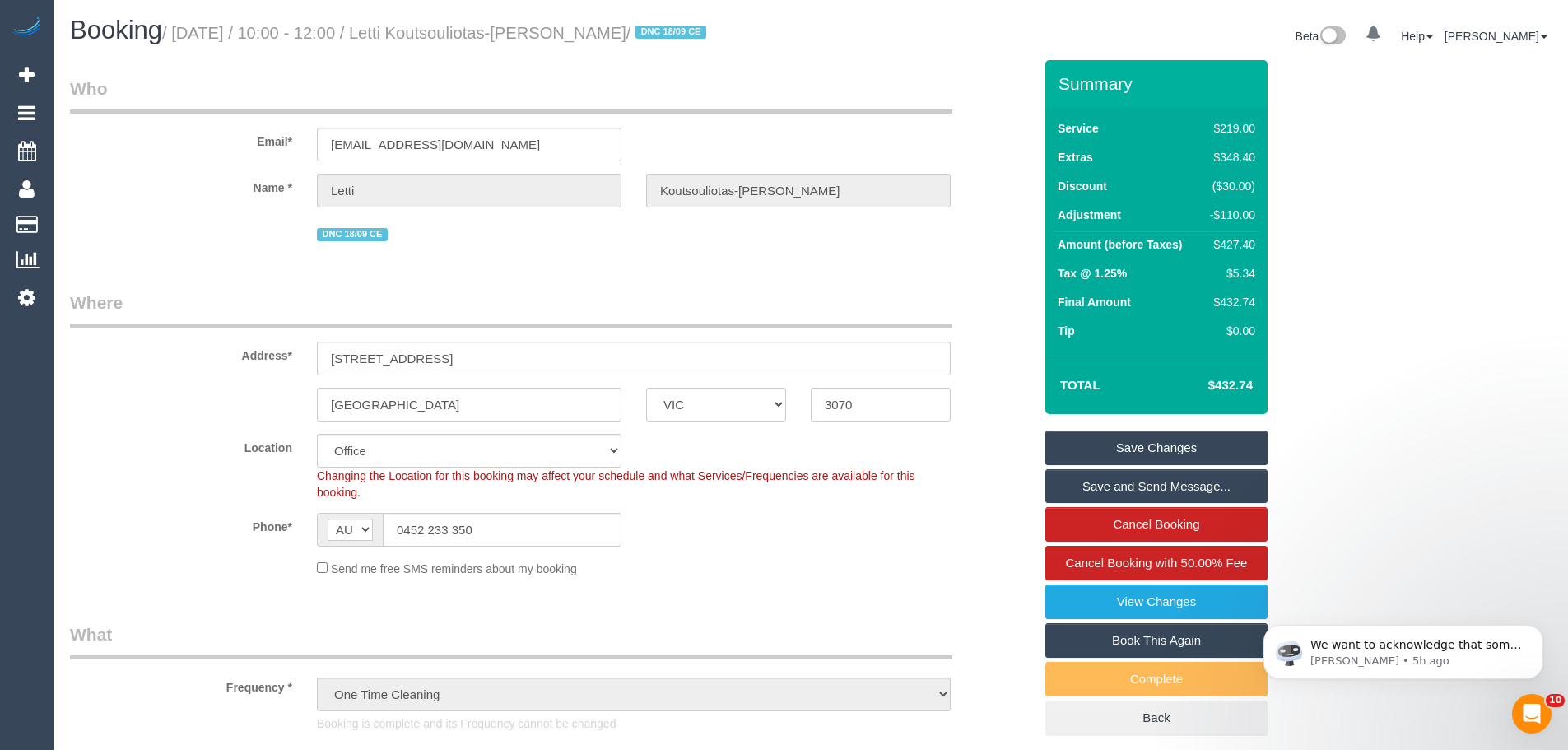
click at [1230, 236] on div "$427.40" at bounding box center [1230, 244] width 51 height 17
drag, startPoint x: 488, startPoint y: 531, endPoint x: 146, endPoint y: 525, distance: 342.1
click at [158, 525] on div "Phone* AF AL DZ AD AO AI AQ AG AR AM AW AU AT AZ BS BH BD BB BY BE BZ BJ BM BT …" at bounding box center [551, 530] width 987 height 34
click at [832, 48] on div "Beta 0 Your Notifications You have 0 alerts Help Help Docs Take a Tour Contact …" at bounding box center [1187, 38] width 753 height 43
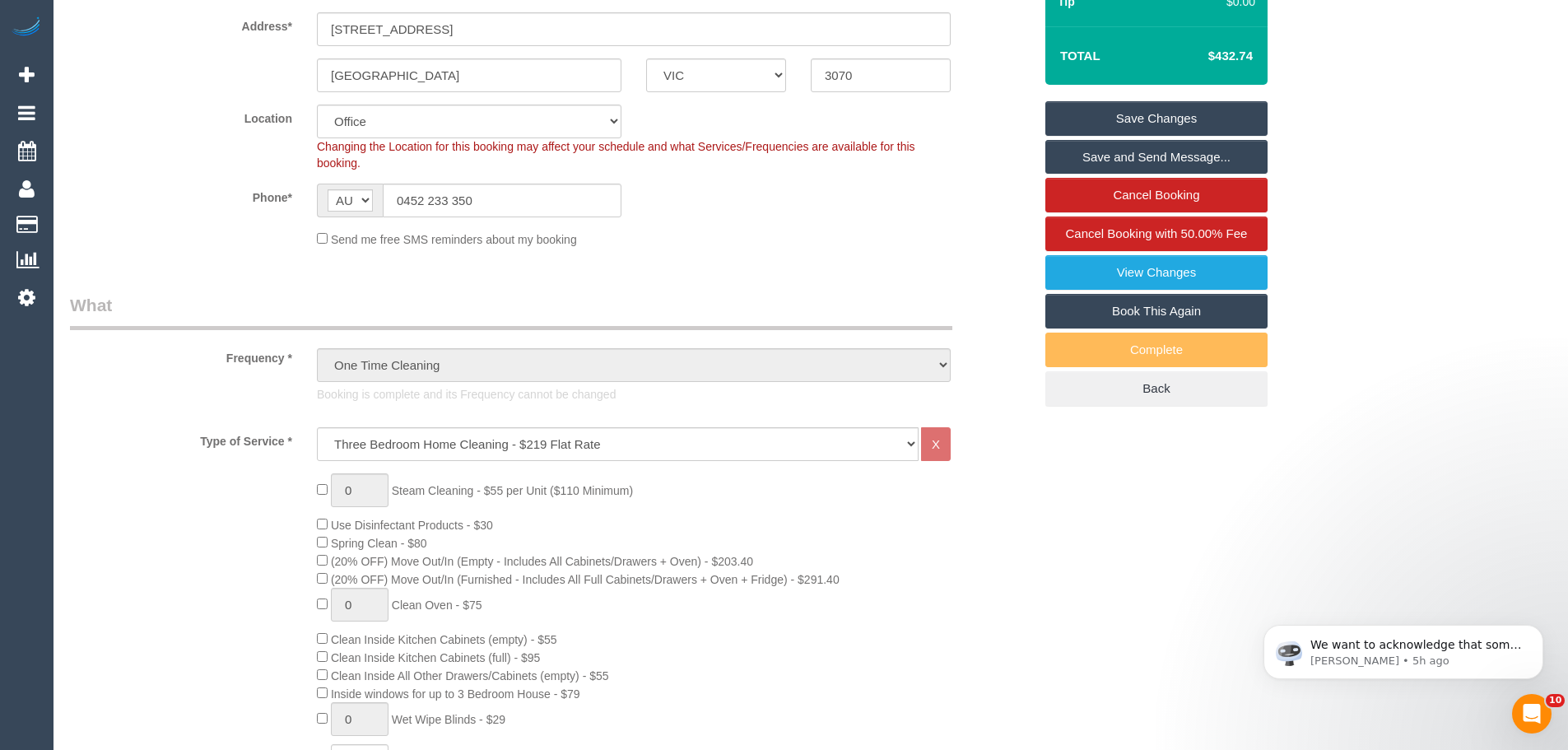
scroll to position [659, 0]
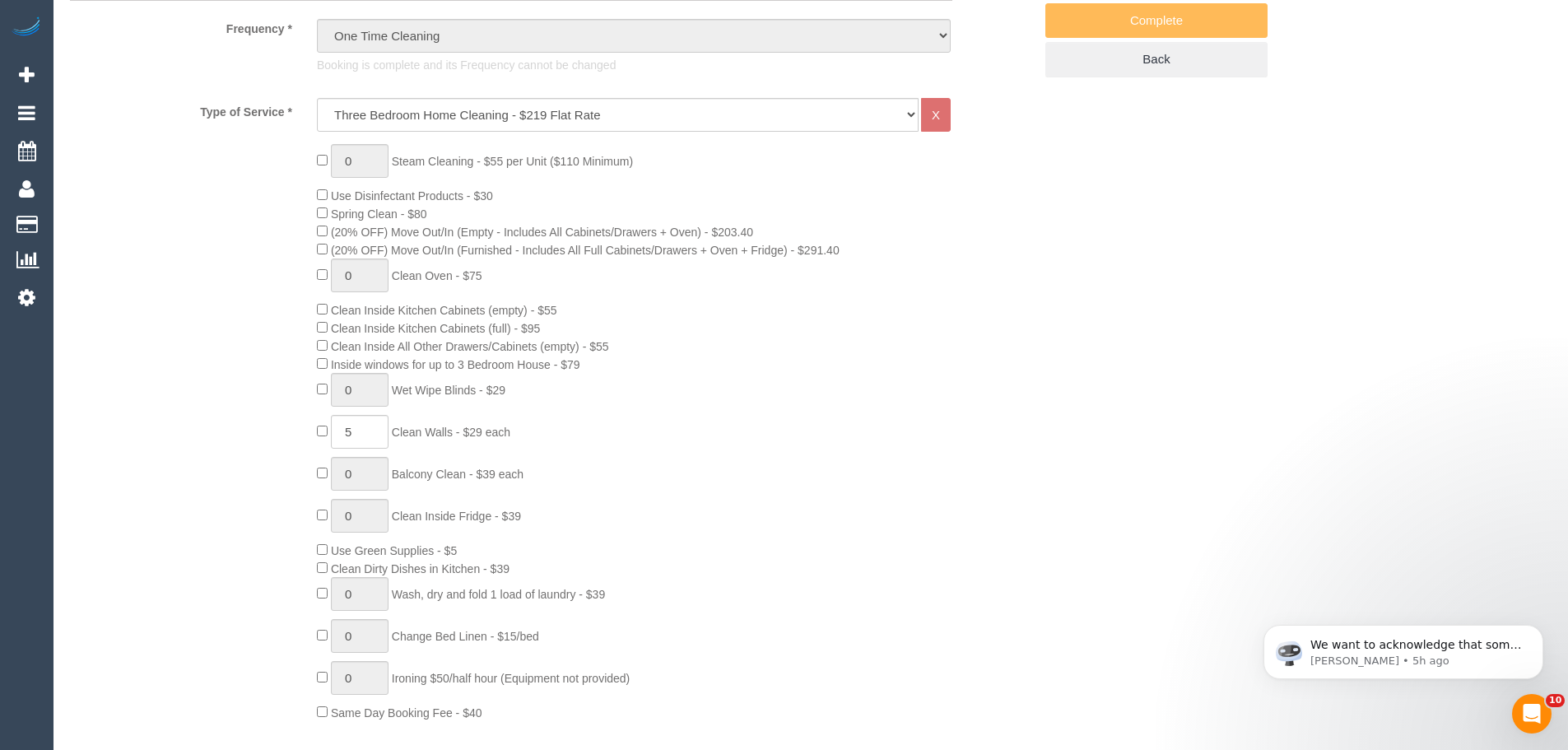
drag, startPoint x: 402, startPoint y: 432, endPoint x: 681, endPoint y: 462, distance: 280.6
click at [681, 462] on div "0 Steam Cleaning - $55 per Unit ($110 Minimum) Use Disinfectant Products - $30 …" at bounding box center [675, 433] width 741 height 577
click at [675, 461] on div "0 Steam Cleaning - $55 per Unit ($110 Minimum) Use Disinfectant Products - $30 …" at bounding box center [675, 433] width 741 height 577
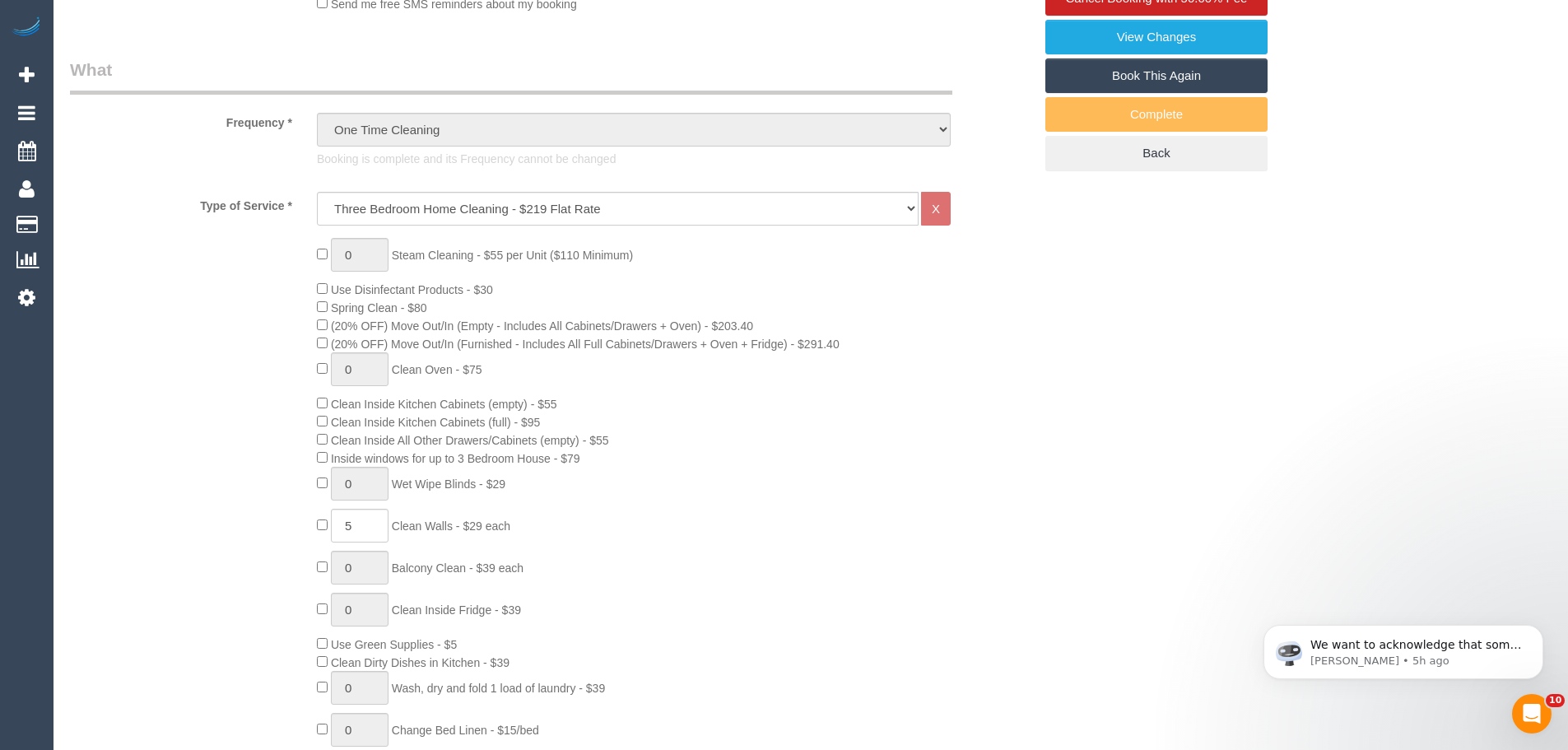
scroll to position [329, 0]
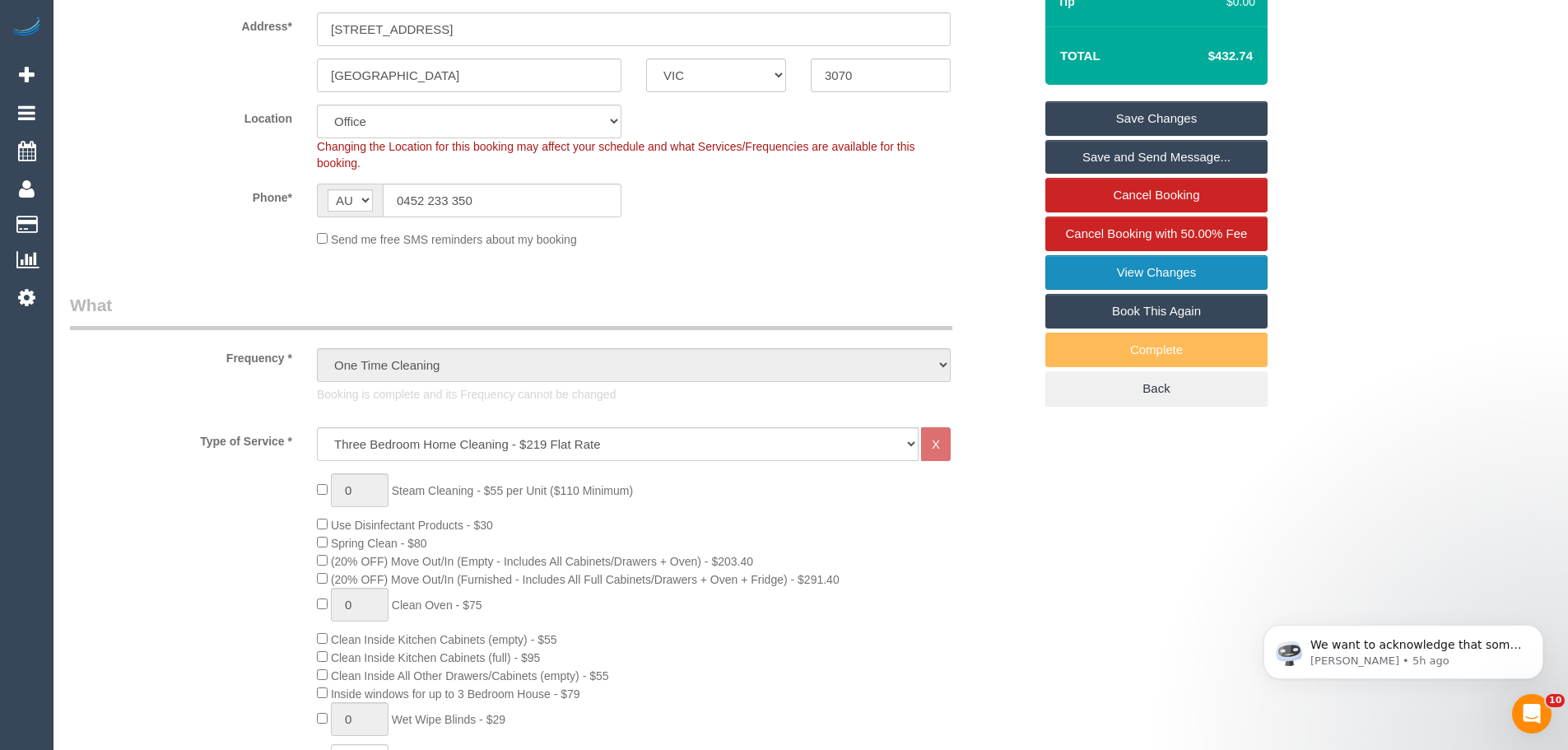
click at [1199, 275] on link "View Changes" at bounding box center [1155, 272] width 222 height 35
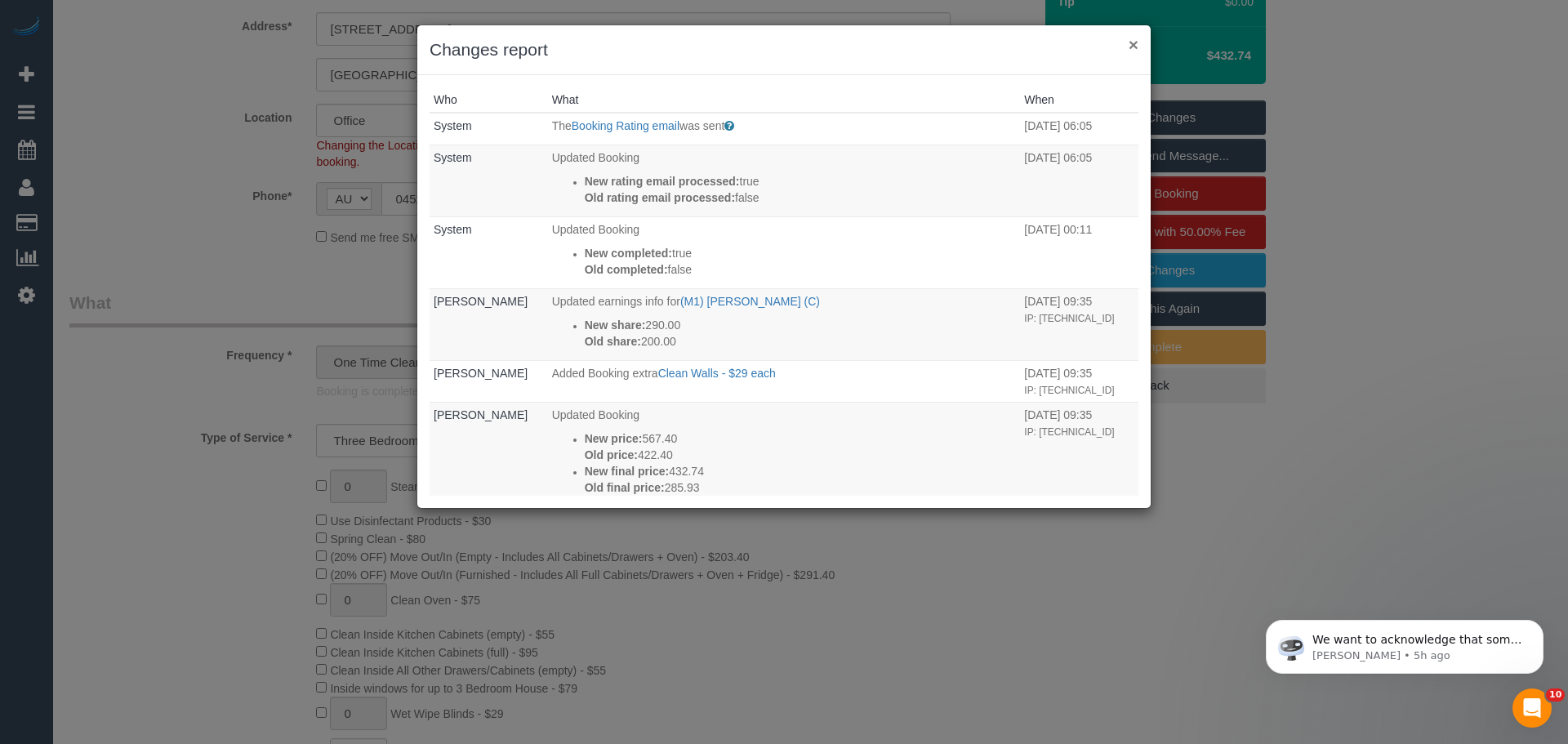
click at [1137, 40] on button "×" at bounding box center [1133, 45] width 10 height 18
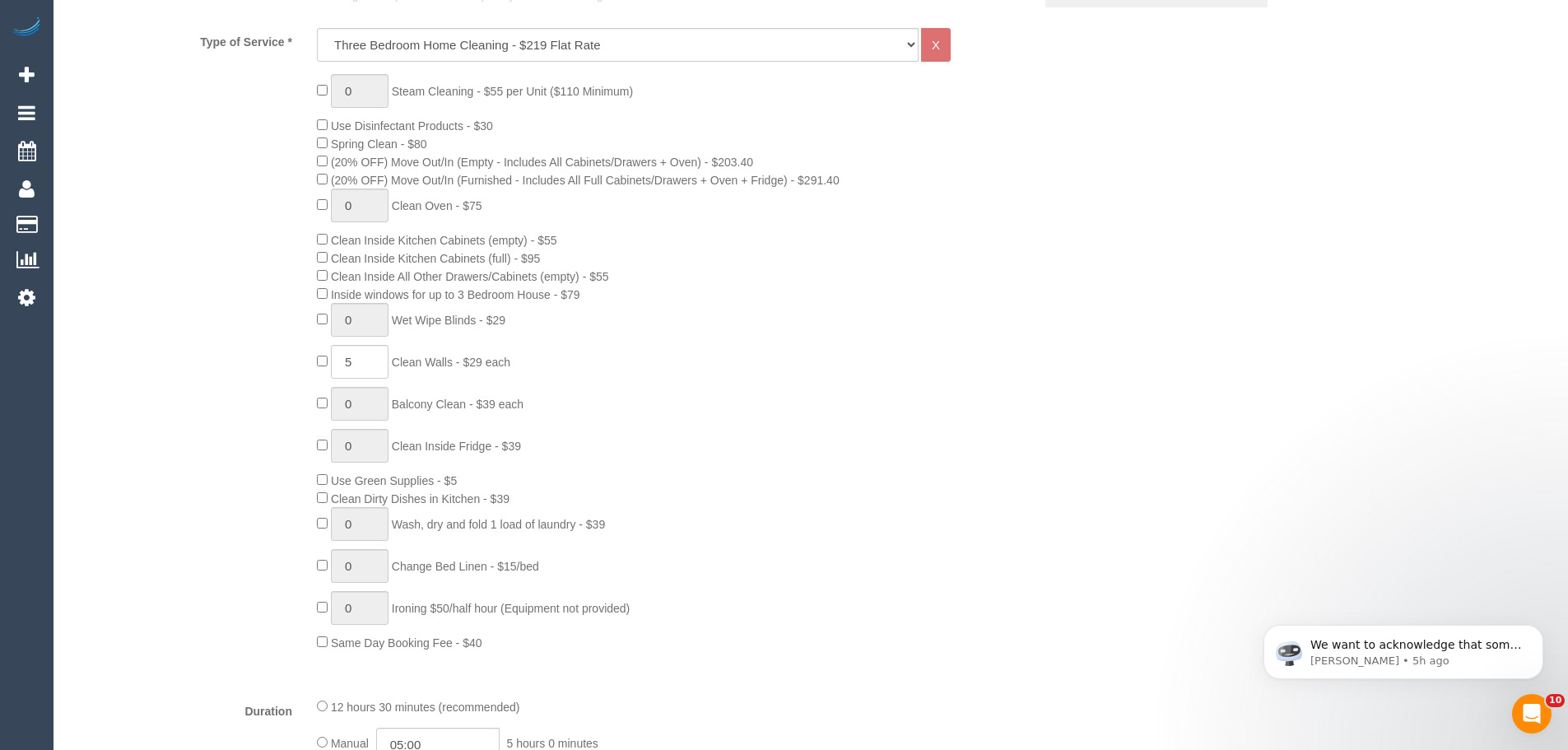
scroll to position [741, 0]
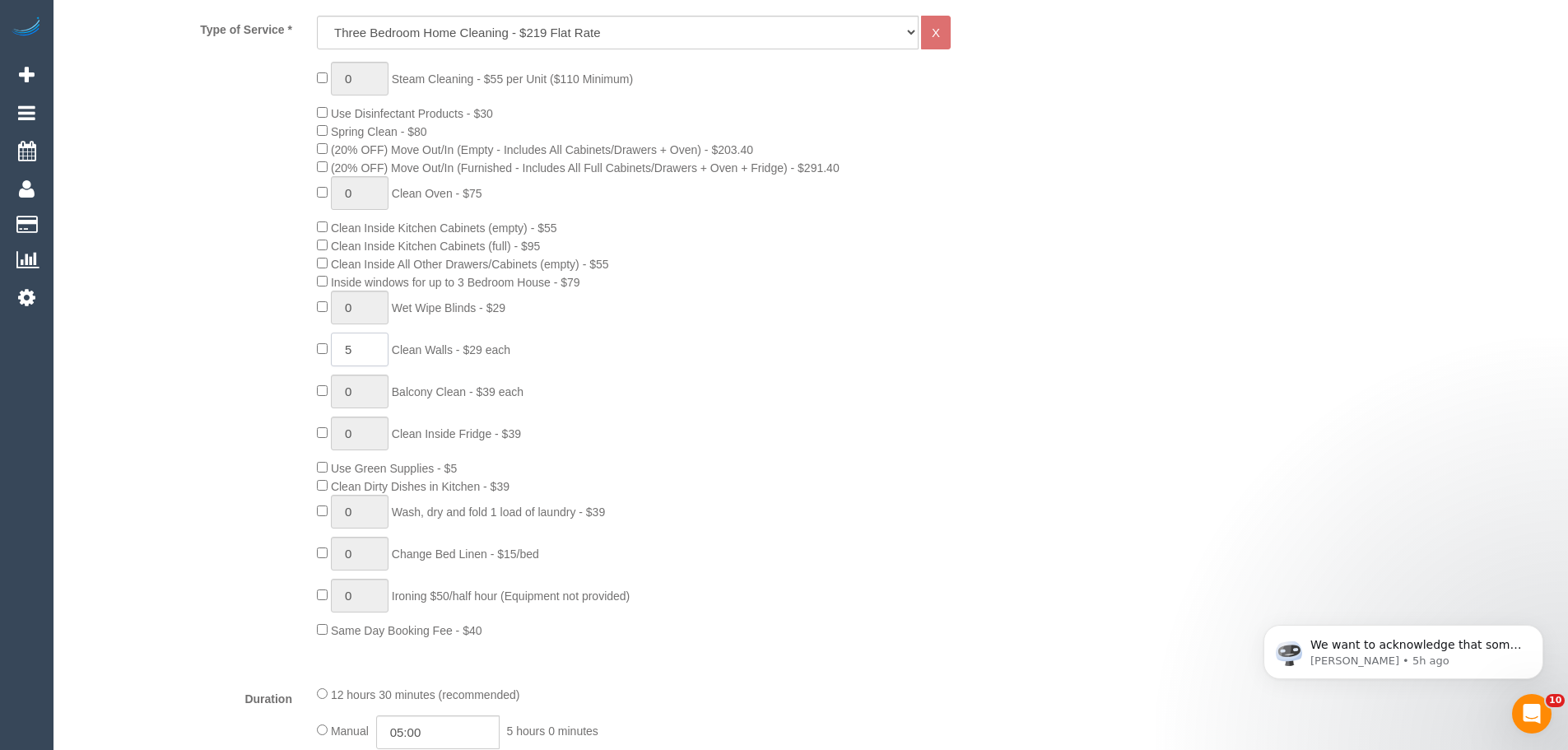
drag, startPoint x: 371, startPoint y: 354, endPoint x: 215, endPoint y: 348, distance: 156.1
click at [215, 348] on div "0 Steam Cleaning - $55 per Unit ($110 Minimum) Use Disinfectant Products - $30 …" at bounding box center [551, 351] width 987 height 577
type input "4"
click at [582, 335] on div "0 Steam Cleaning - $55 per Unit ($110 Minimum) Use Disinfectant Products - $30 …" at bounding box center [675, 351] width 741 height 577
drag, startPoint x: 476, startPoint y: 344, endPoint x: 564, endPoint y: 378, distance: 94.3
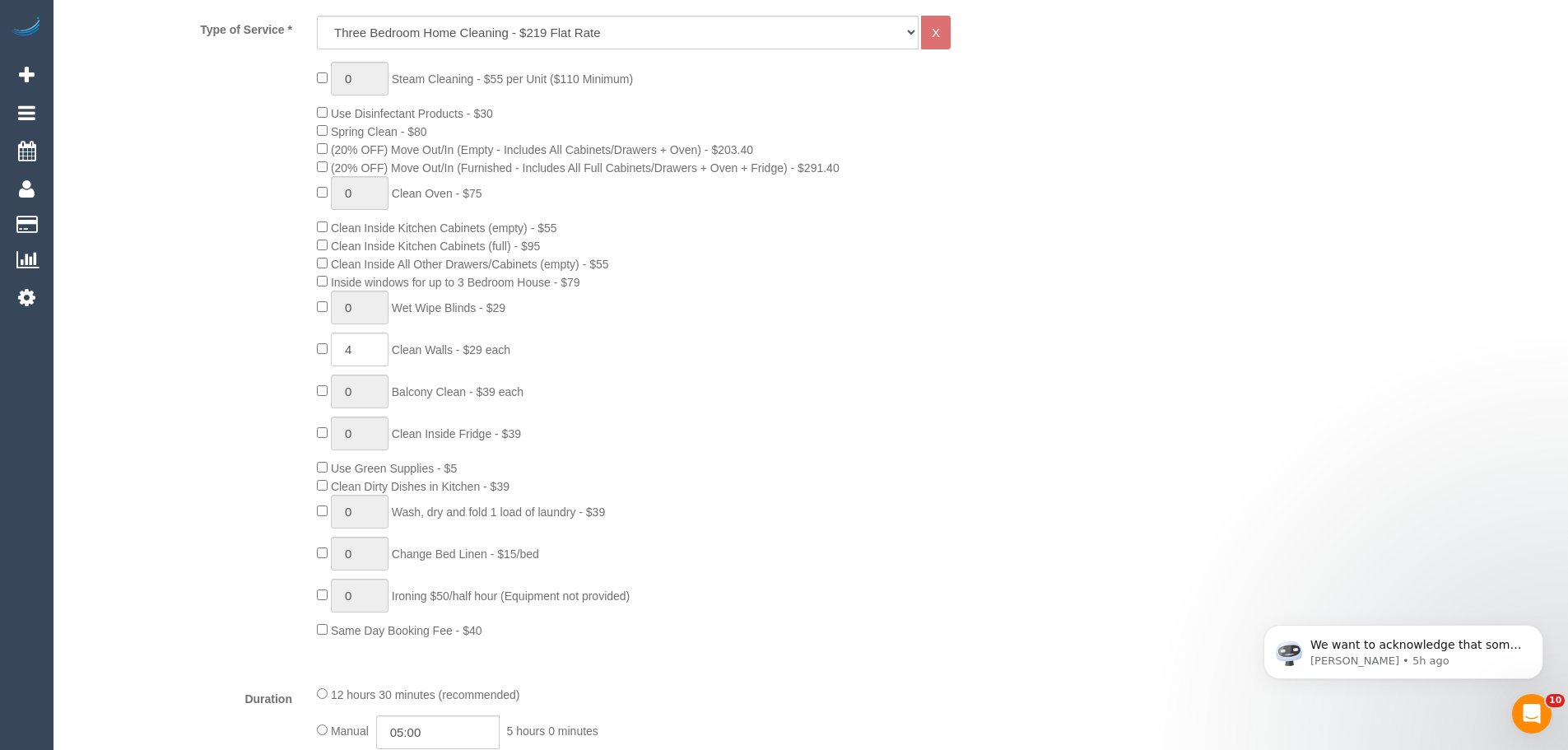
click at [561, 378] on div "0 Steam Cleaning - $55 per Unit ($110 Minimum) Use Disinfectant Products - $30 …" at bounding box center [675, 351] width 741 height 577
click at [568, 379] on div "0 Steam Cleaning - $55 per Unit ($110 Minimum) Use Disinfectant Products - $30 …" at bounding box center [675, 351] width 741 height 577
click at [524, 348] on div "0 Steam Cleaning - $55 per Unit ($110 Minimum) Use Disinfectant Products - $30 …" at bounding box center [675, 351] width 741 height 577
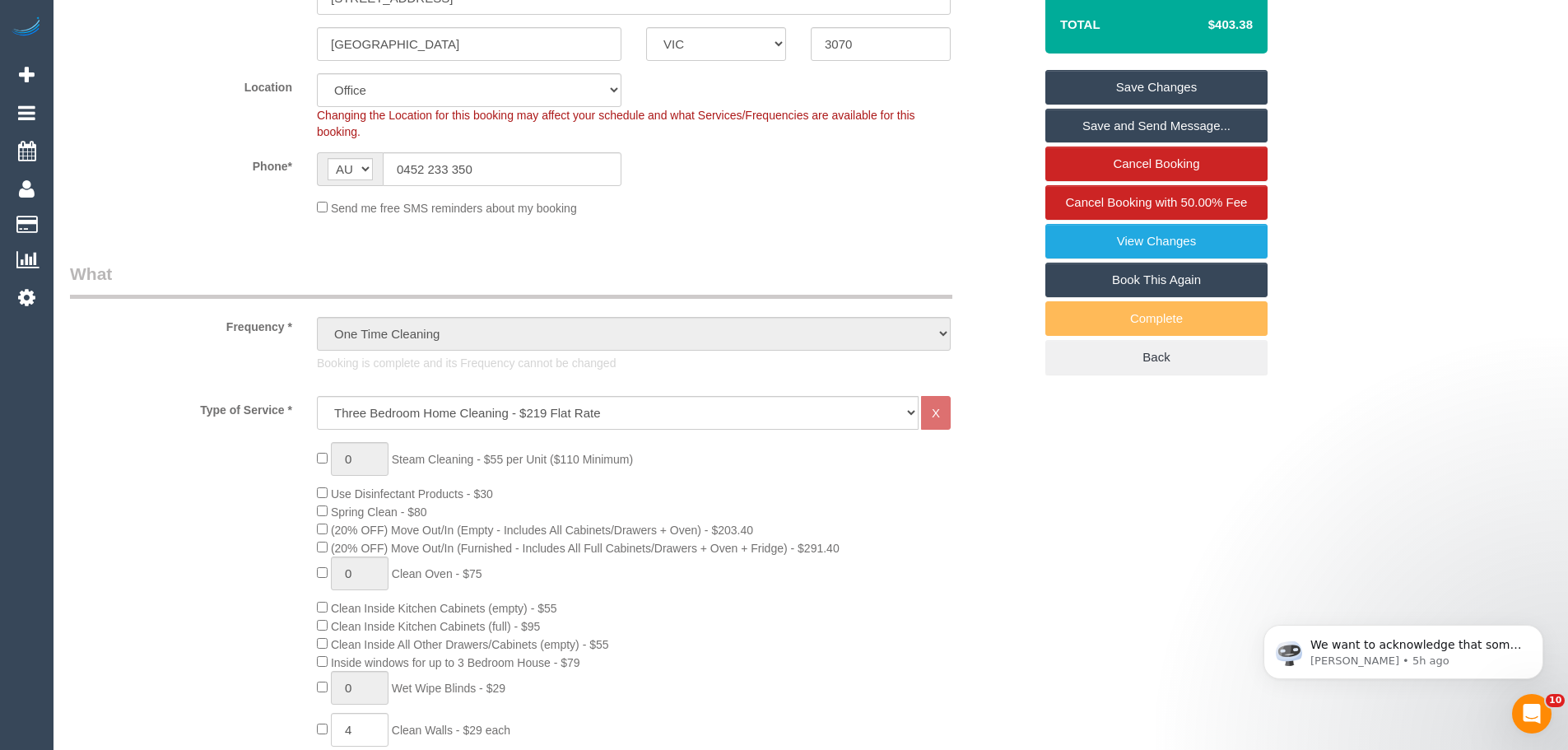
scroll to position [246, 0]
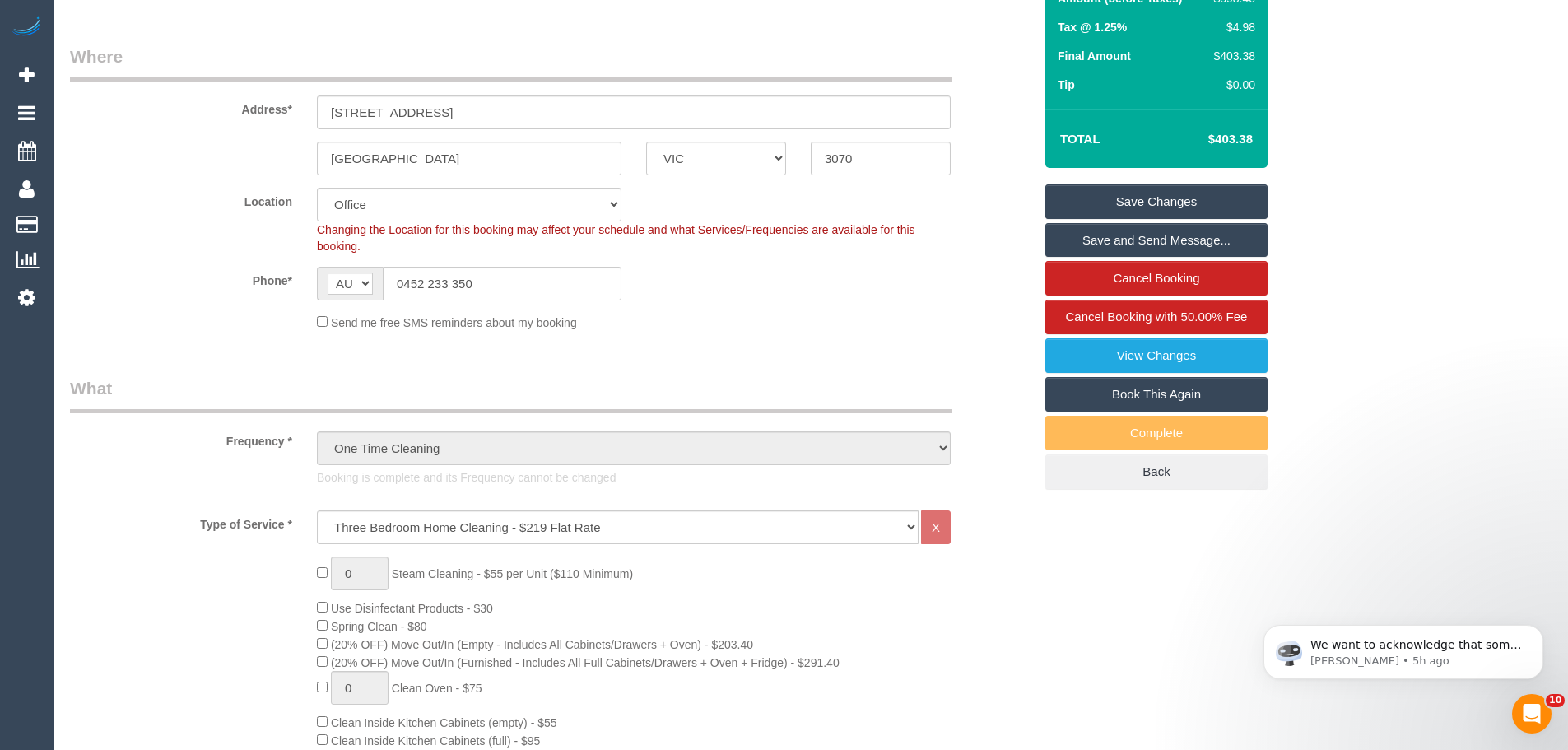
click at [1169, 202] on link "Save Changes" at bounding box center [1155, 201] width 222 height 35
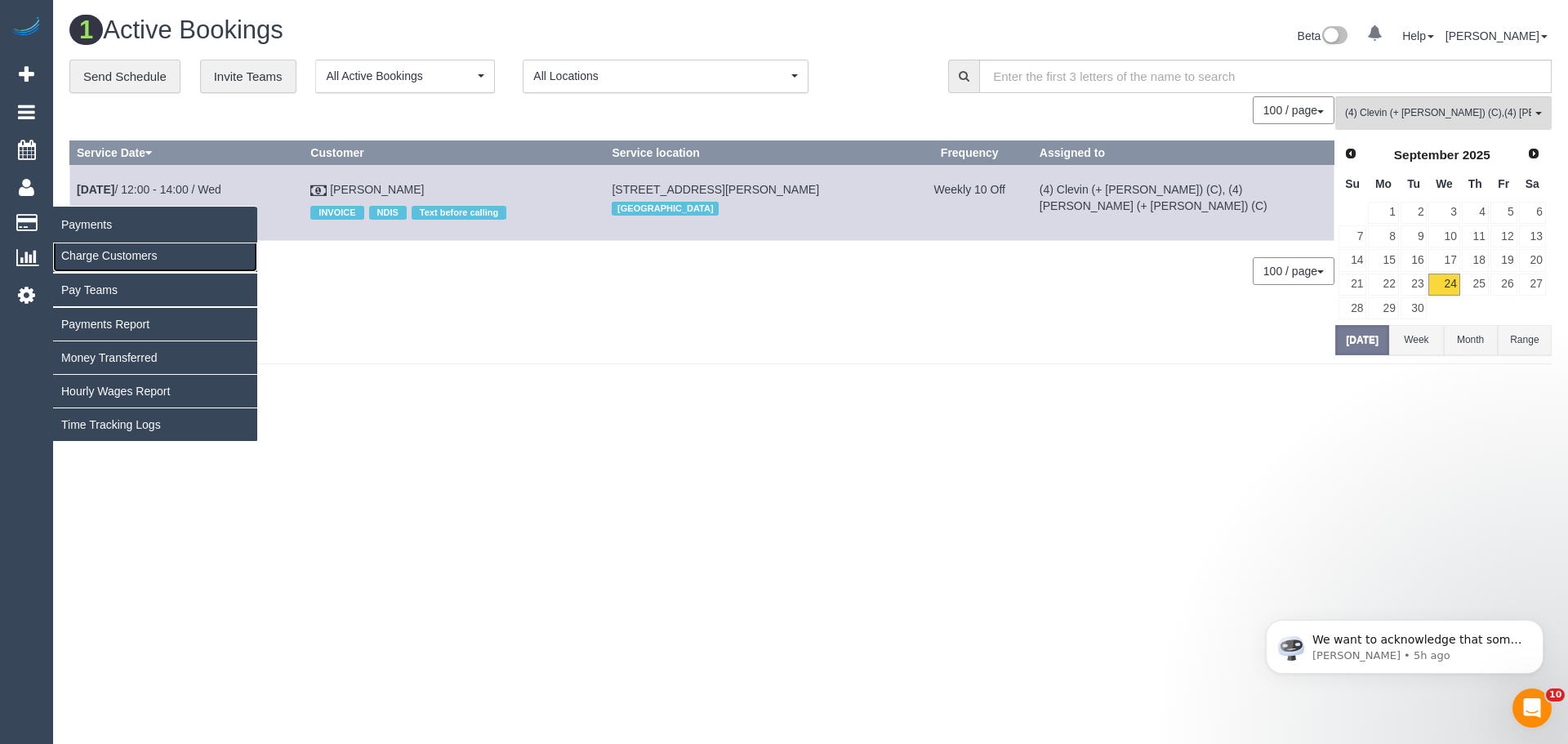
click at [122, 265] on link "Charge Customers" at bounding box center [155, 255] width 204 height 33
select select
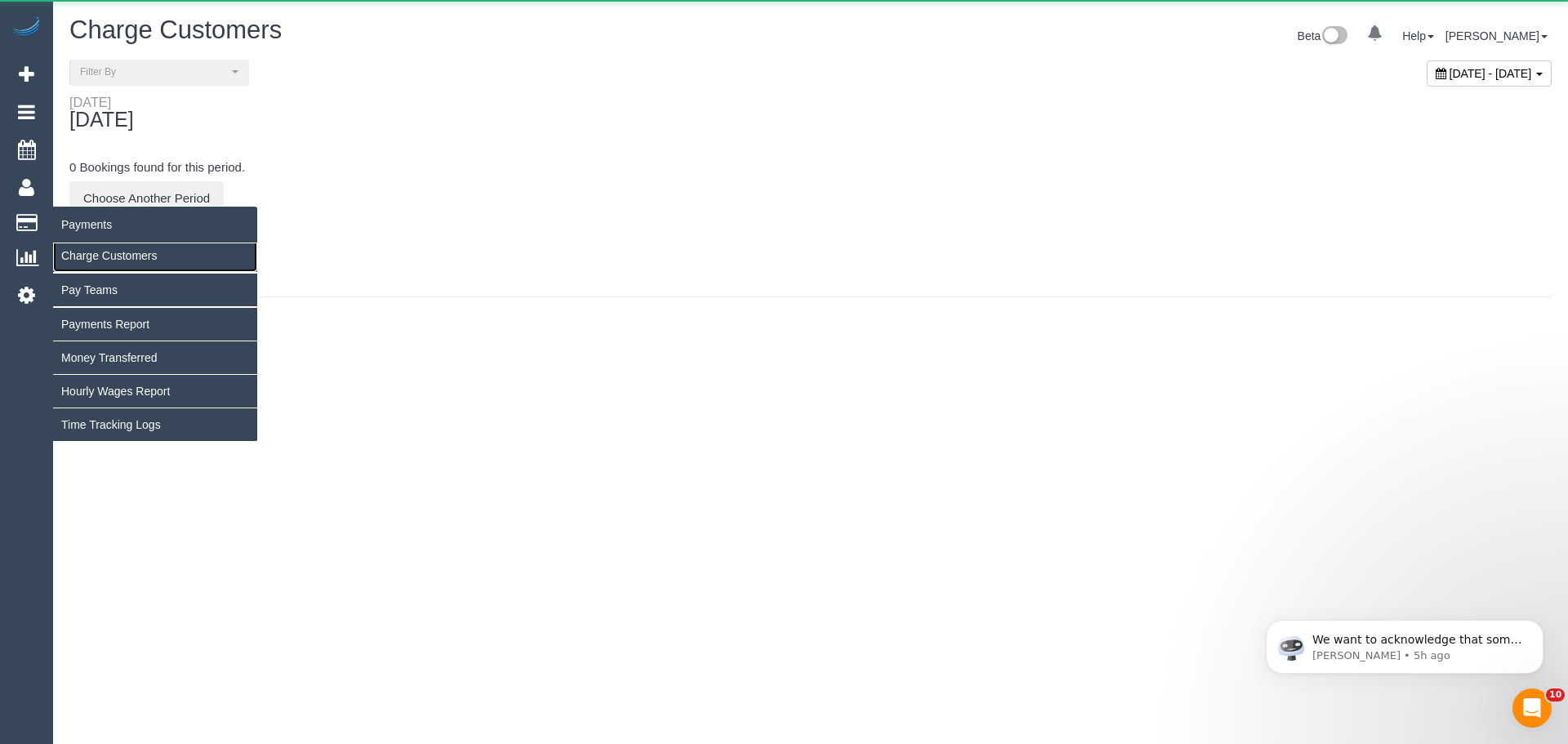
click at [122, 259] on link "Charge Customers" at bounding box center [155, 255] width 204 height 33
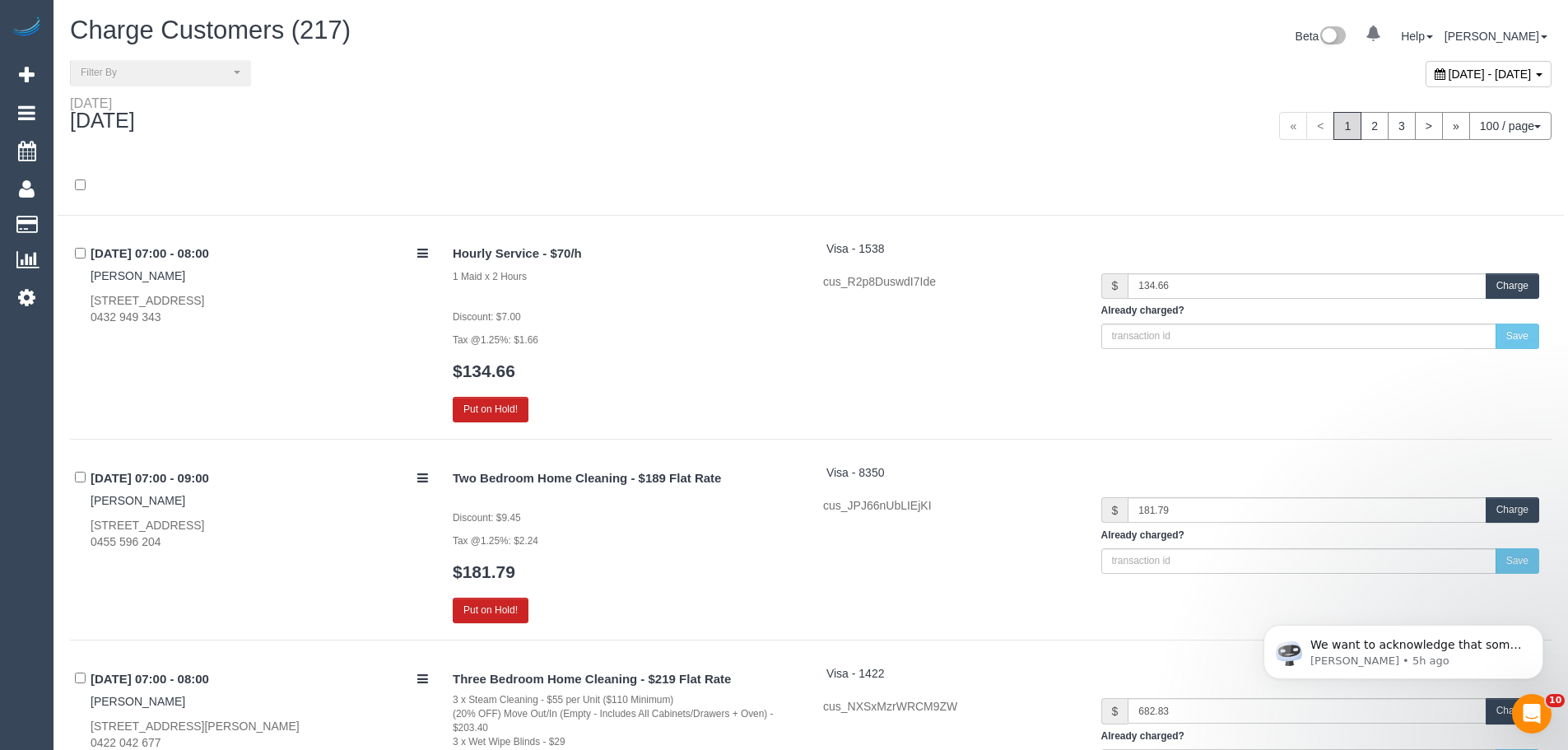
click at [1425, 83] on div "[DATE] - [DATE]" at bounding box center [1488, 74] width 126 height 27
type input "**********"
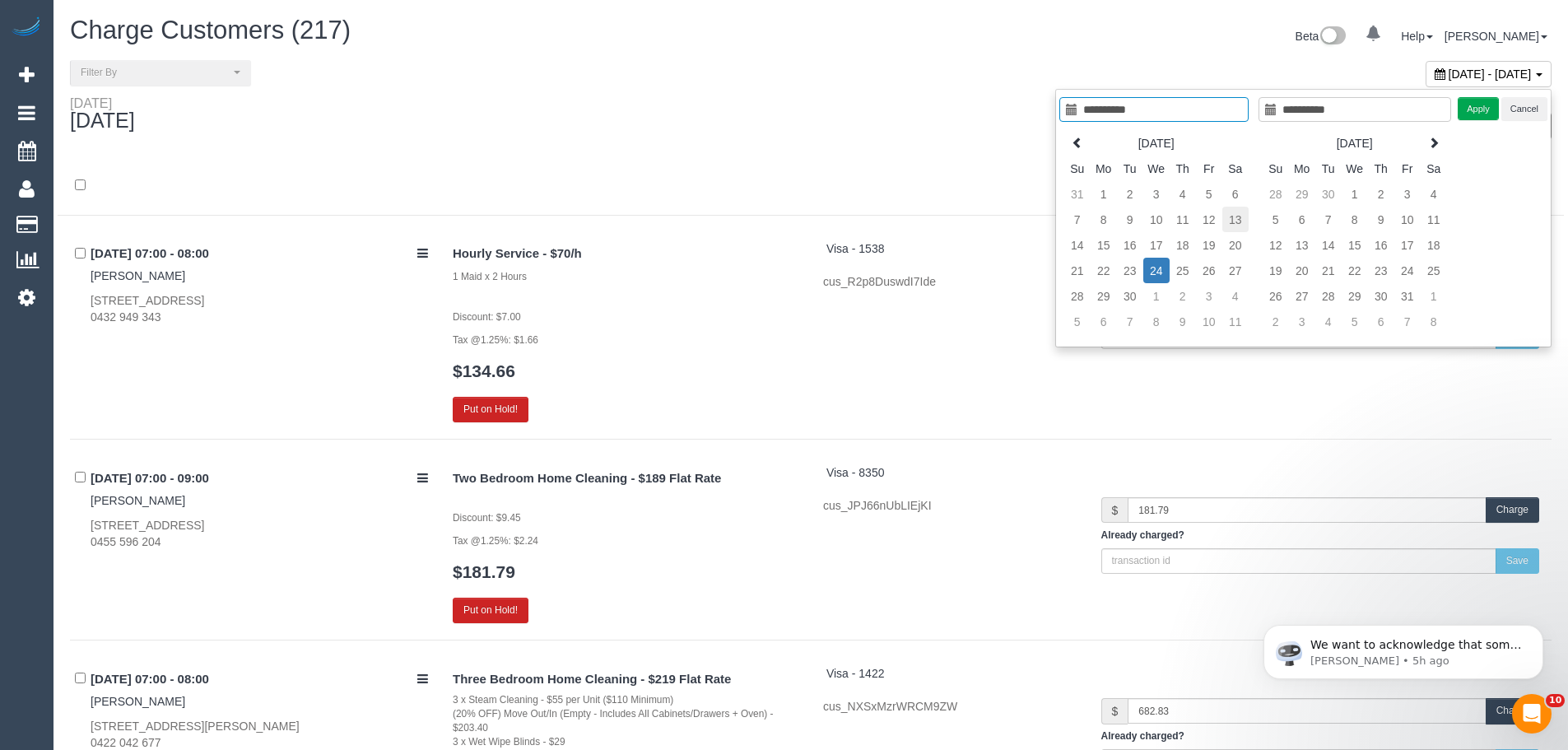
type input "**********"
click at [1236, 220] on td "13" at bounding box center [1235, 219] width 27 height 26
type input "**********"
click at [1236, 220] on td "13" at bounding box center [1235, 219] width 27 height 26
type input "**********"
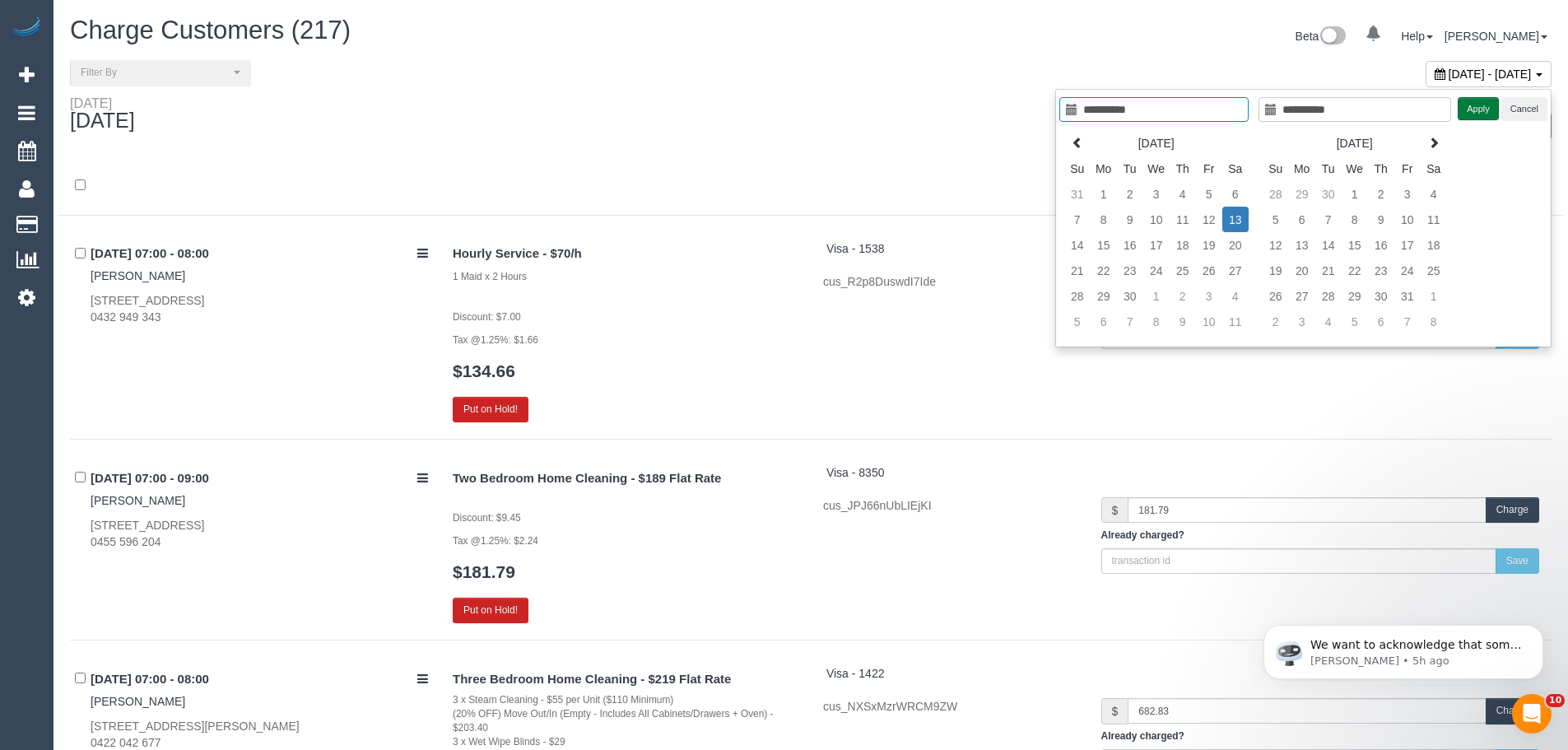
click at [1492, 103] on button "Apply" at bounding box center [1478, 109] width 41 height 24
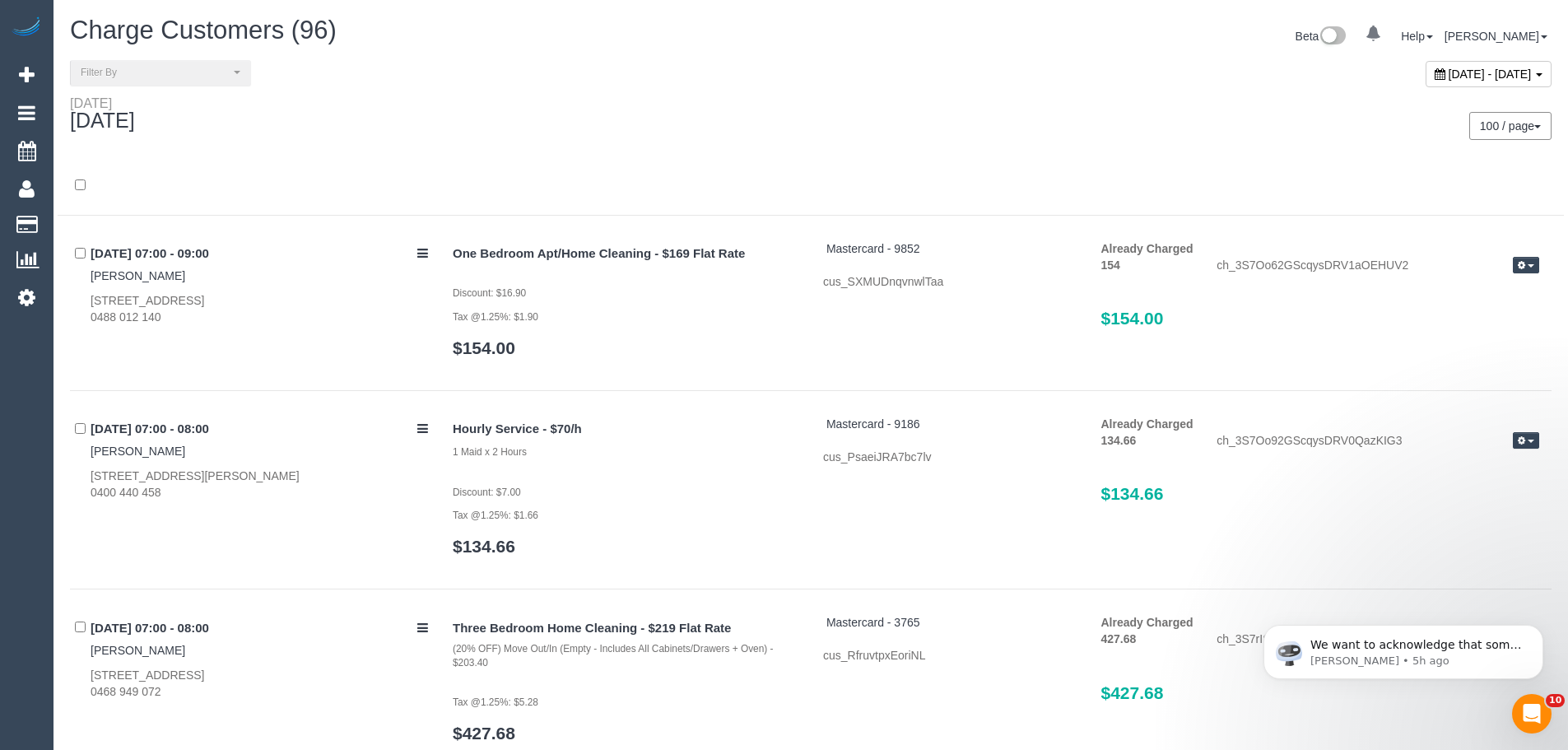
click at [1110, 186] on div at bounding box center [810, 194] width 1506 height 43
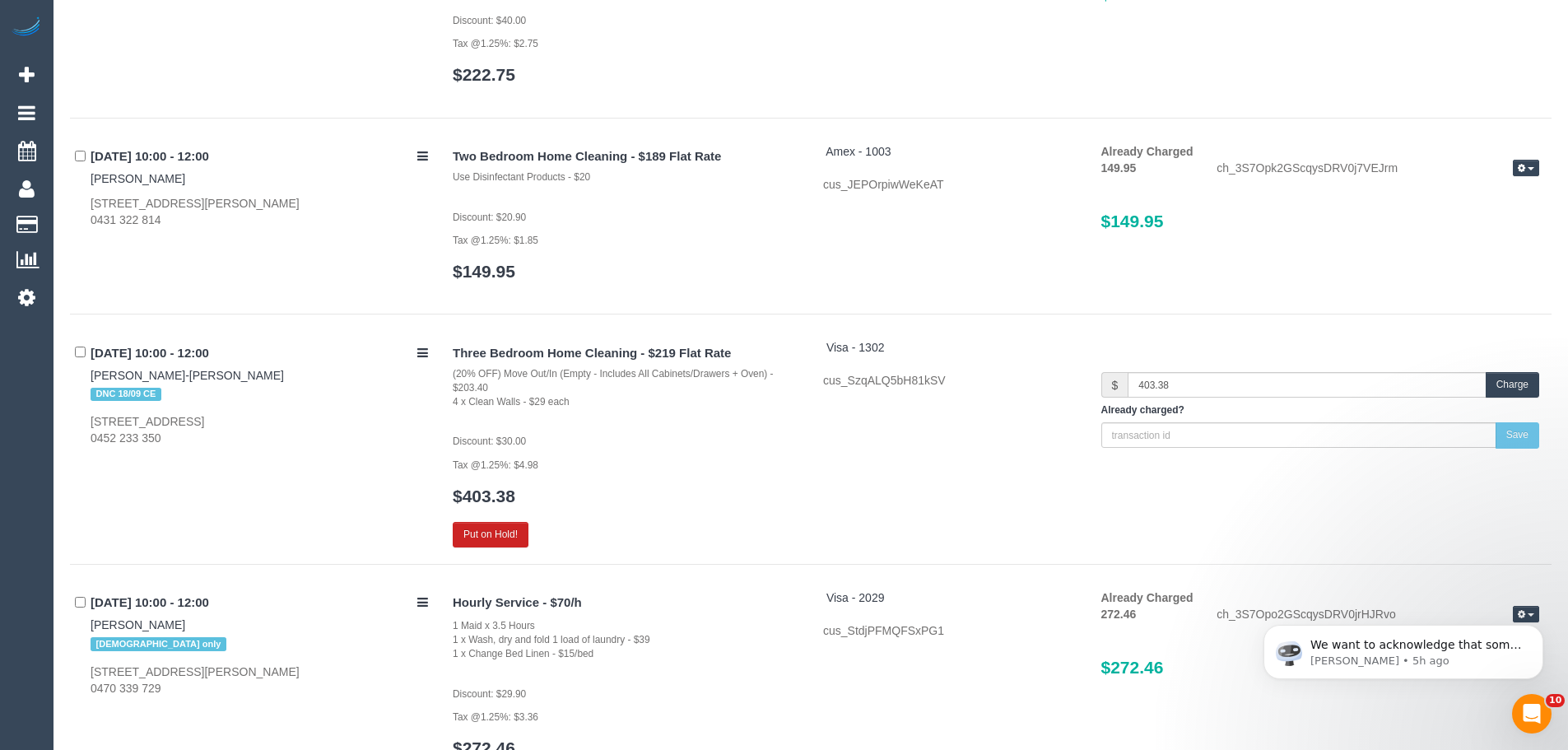
click at [1518, 390] on button "Charge" at bounding box center [1512, 384] width 53 height 26
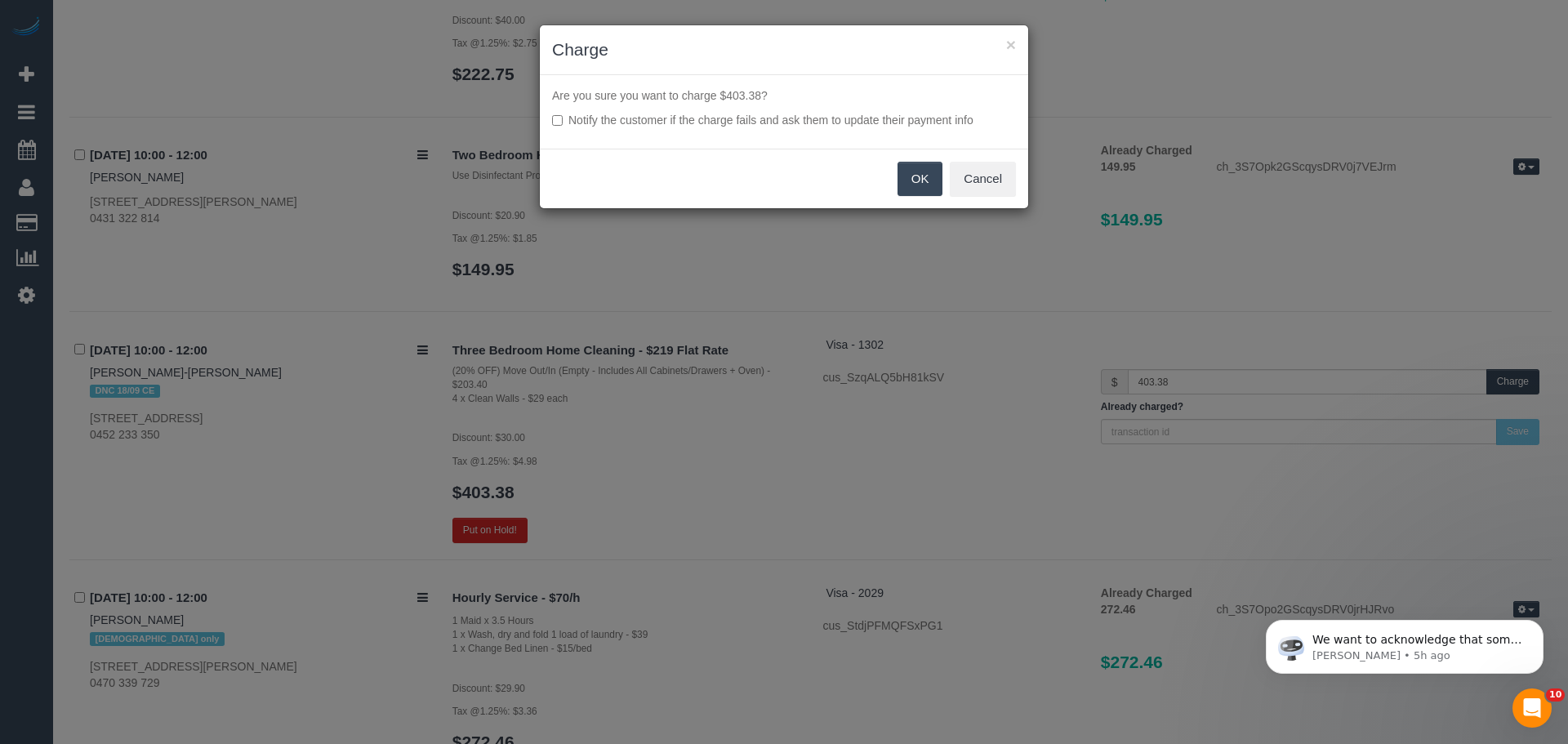
click at [906, 171] on button "OK" at bounding box center [920, 178] width 46 height 34
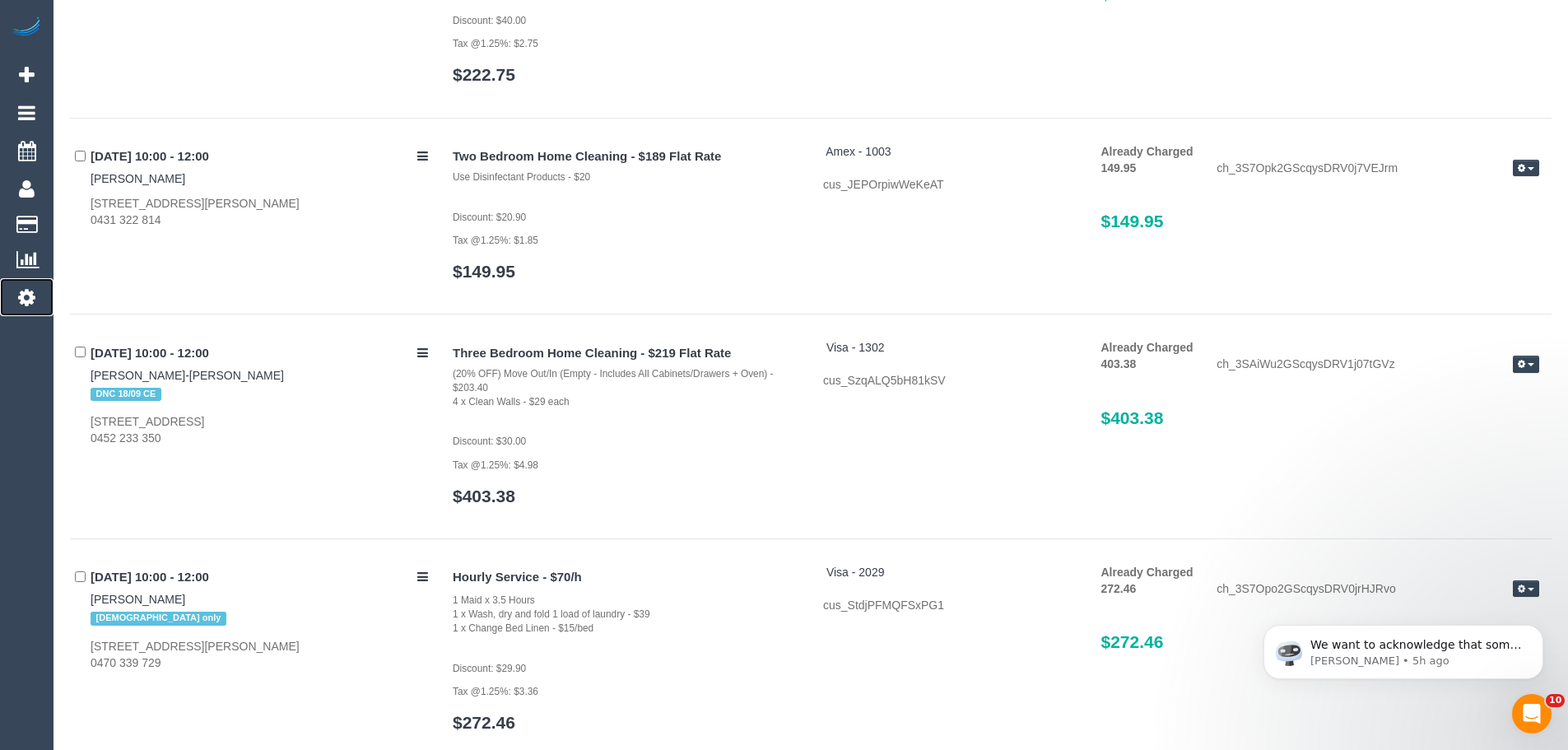
click at [35, 300] on icon at bounding box center [27, 297] width 18 height 19
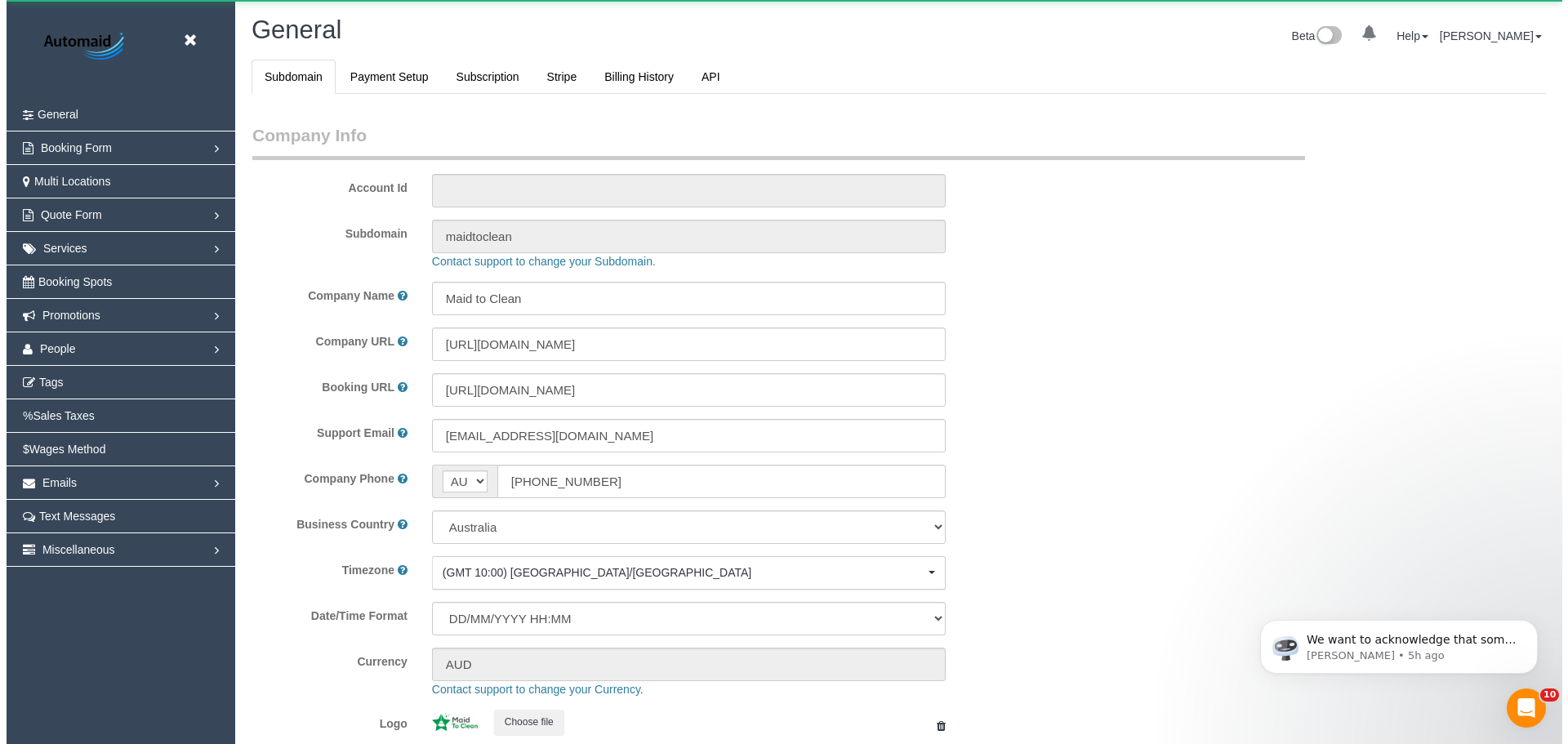
scroll to position [3699, 1556]
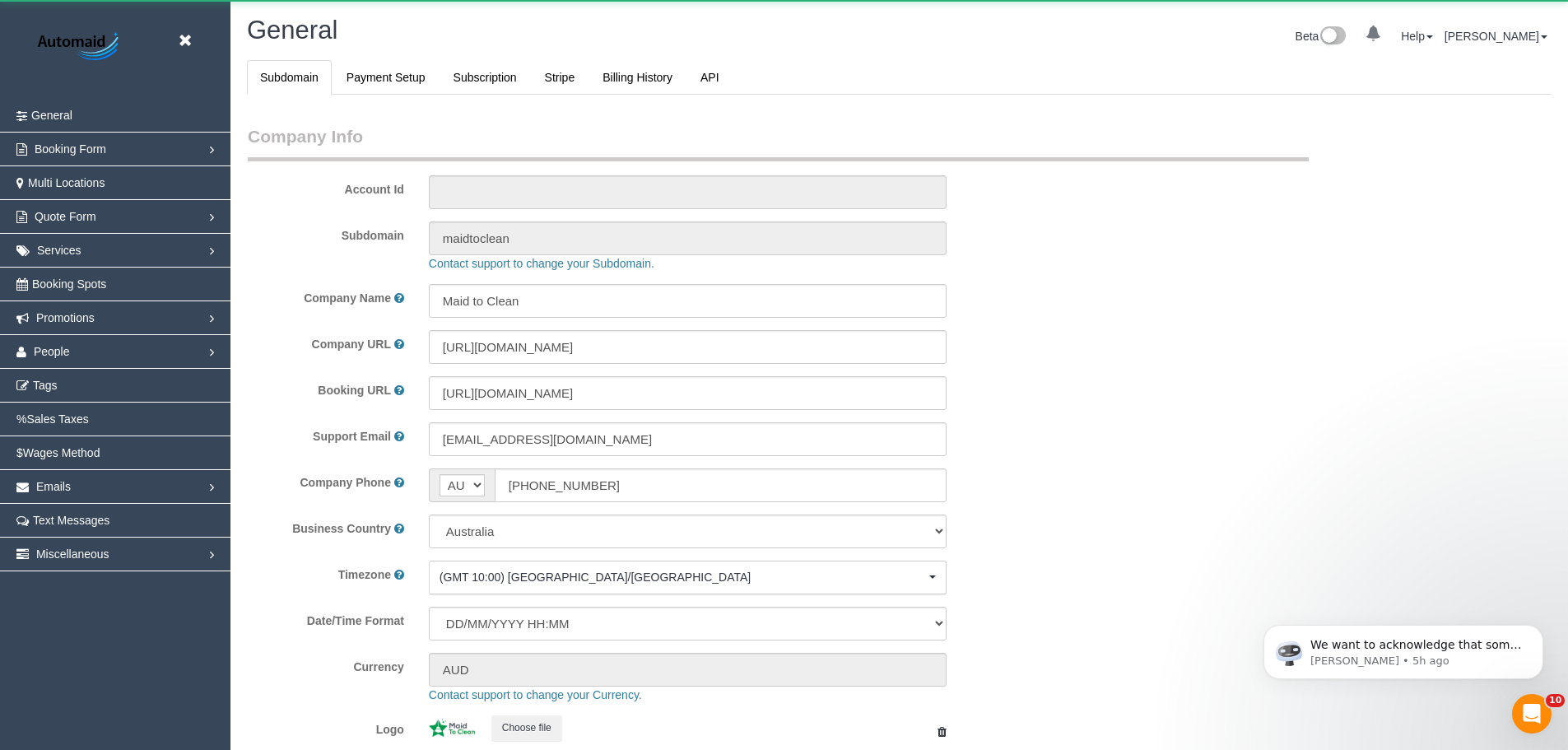
select select "1"
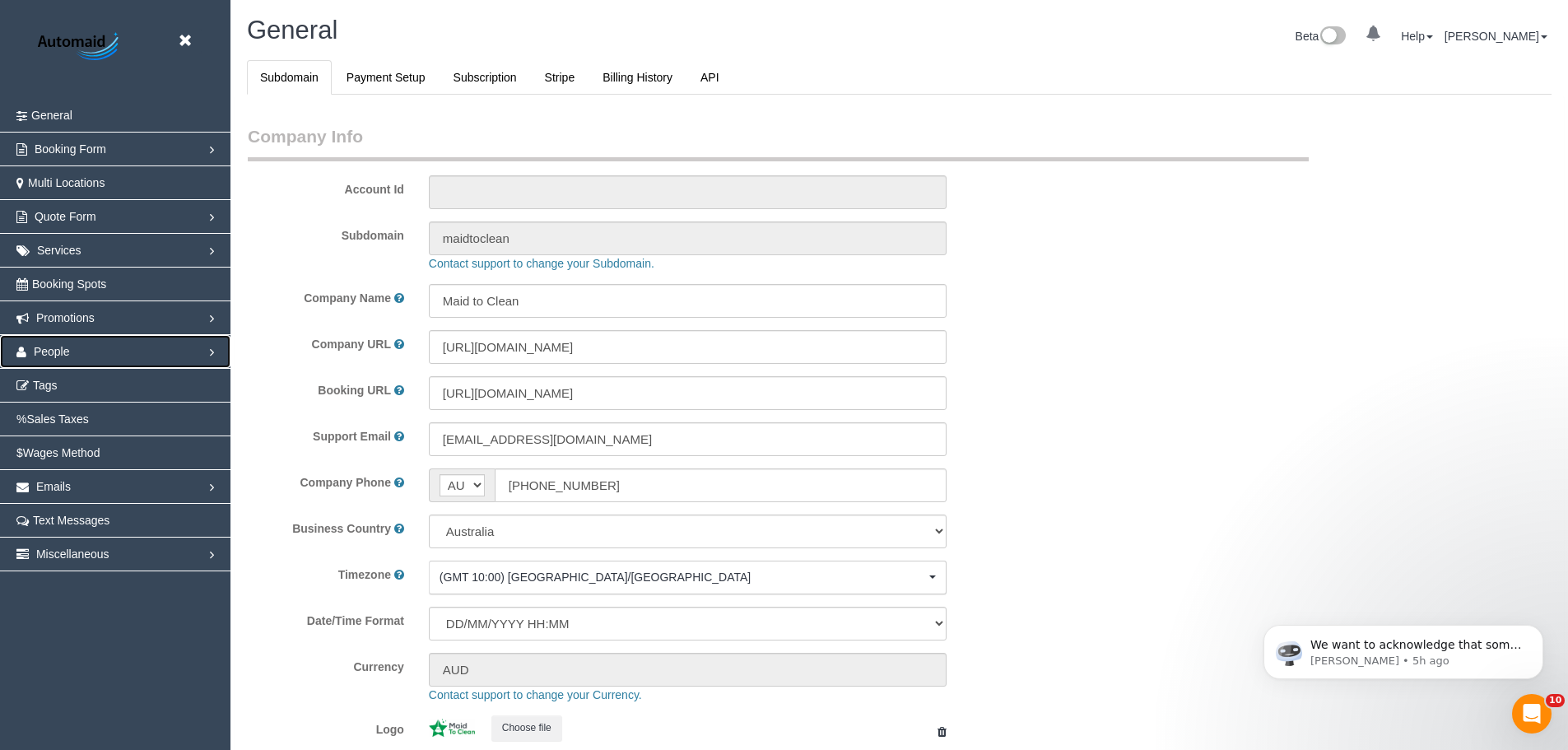
click at [61, 353] on span "People" at bounding box center [51, 351] width 36 height 13
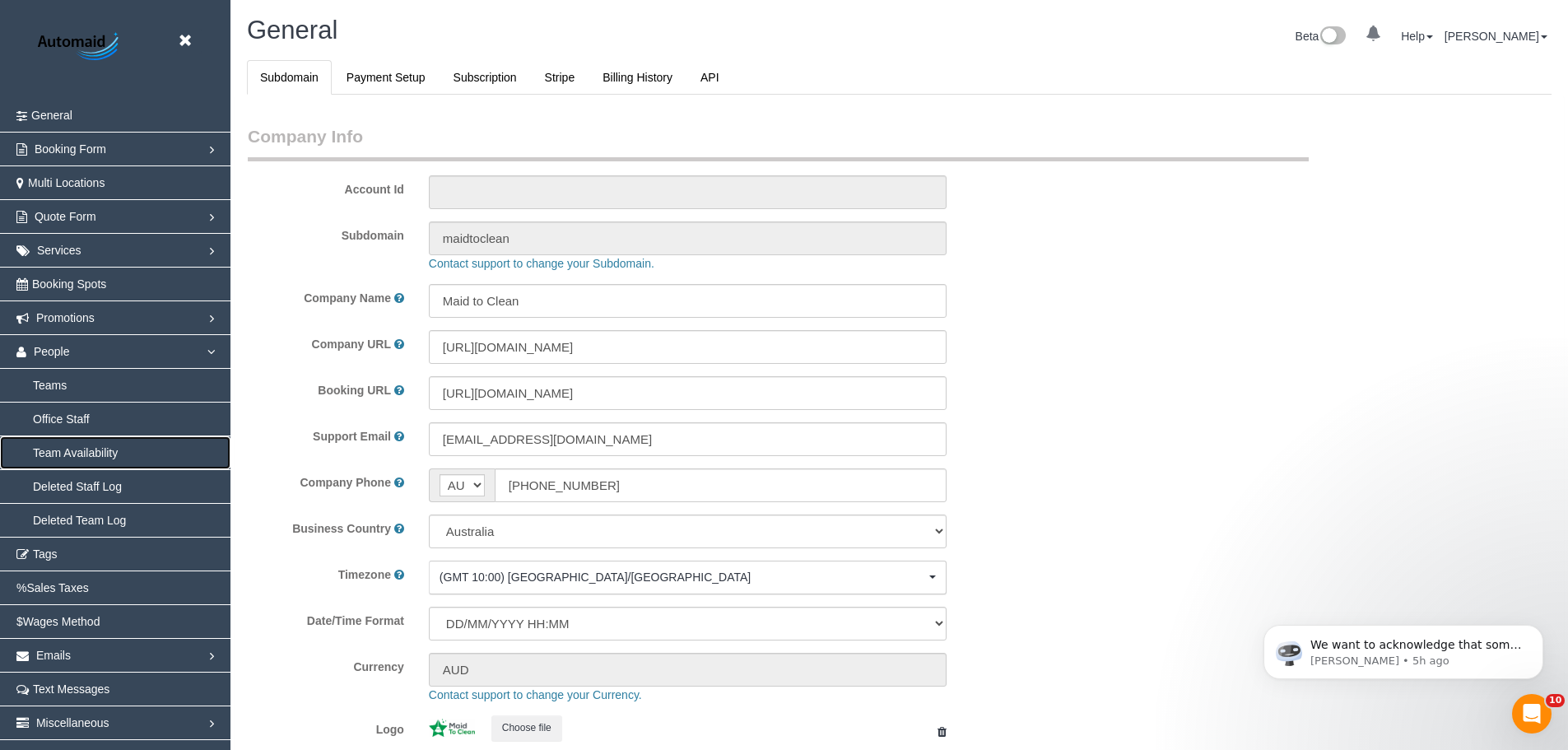
click at [95, 458] on link "Team Availability" at bounding box center [115, 452] width 230 height 33
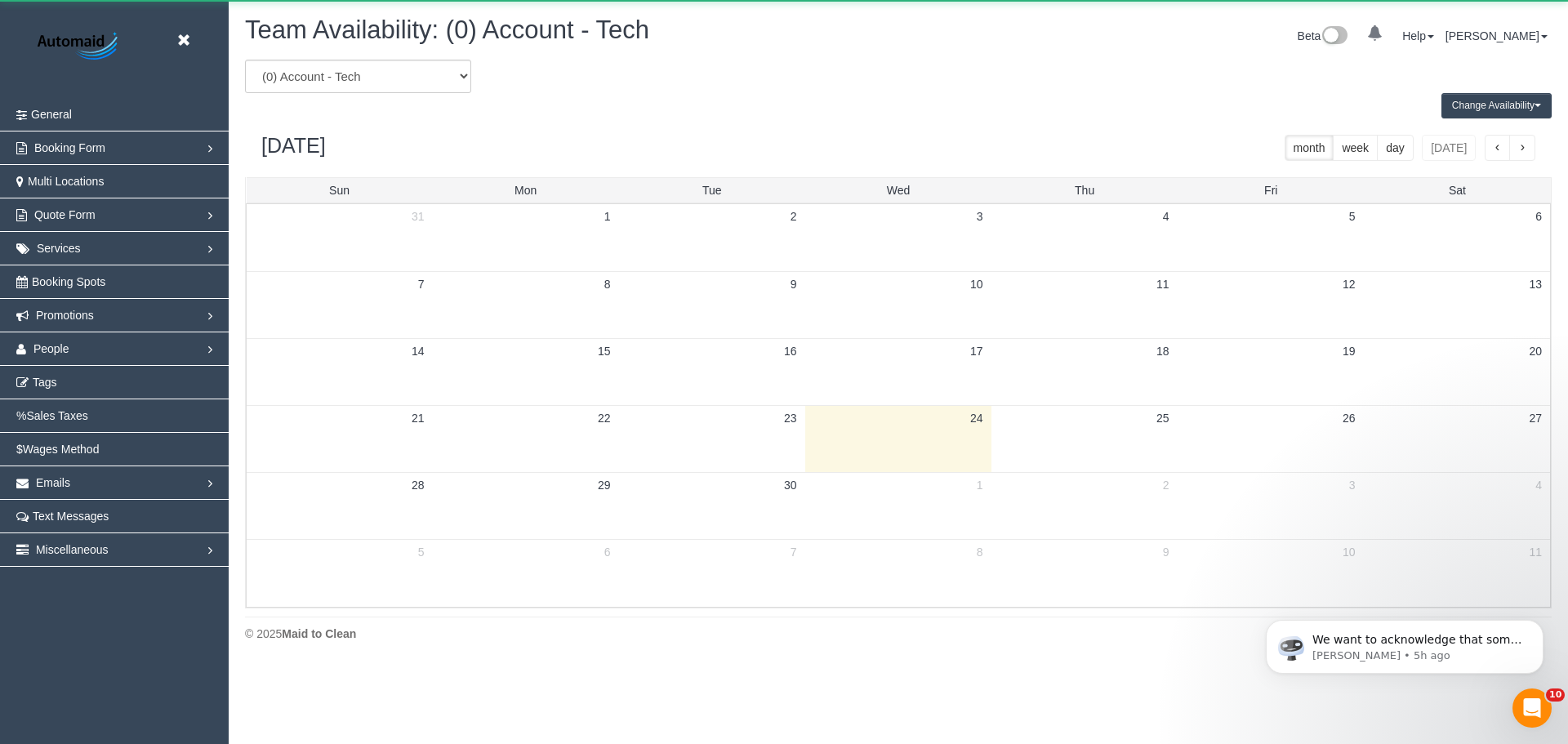
scroll to position [665, 1568]
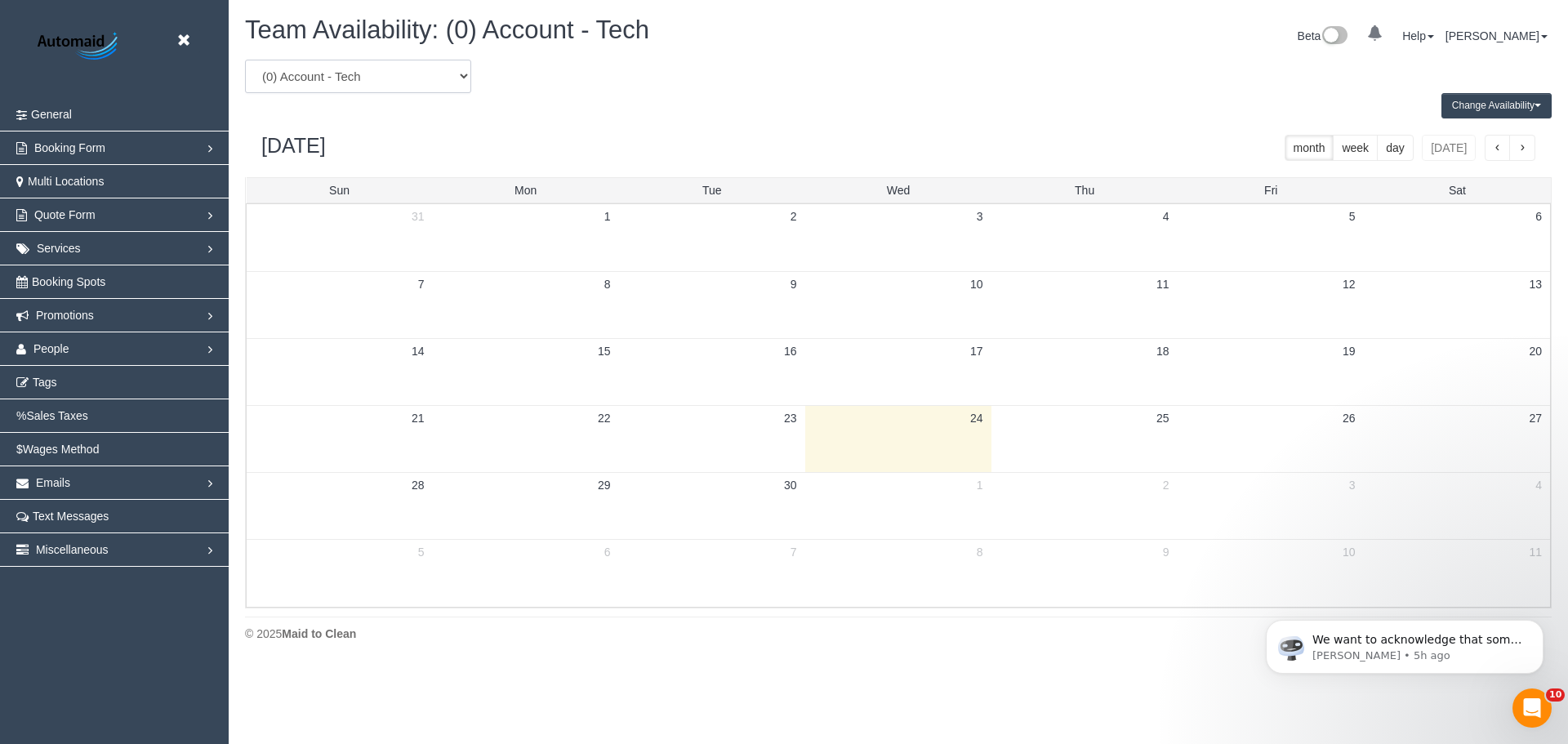
click at [350, 64] on select "(0) Account - Tech (0) Office (0) Raunak Test Account (1) Debbie Brodjanac (FT)…" at bounding box center [358, 76] width 226 height 33
click at [330, 71] on select "(0) Account - Tech (0) Office (0) Raunak Test Account (1) Debbie Brodjanac (FT)…" at bounding box center [358, 76] width 226 height 33
select select "number:22400"
click at [245, 60] on select "(0) Account - Tech (0) Office (0) Raunak Test Account (1) Debbie Brodjanac (FT)…" at bounding box center [358, 76] width 226 height 33
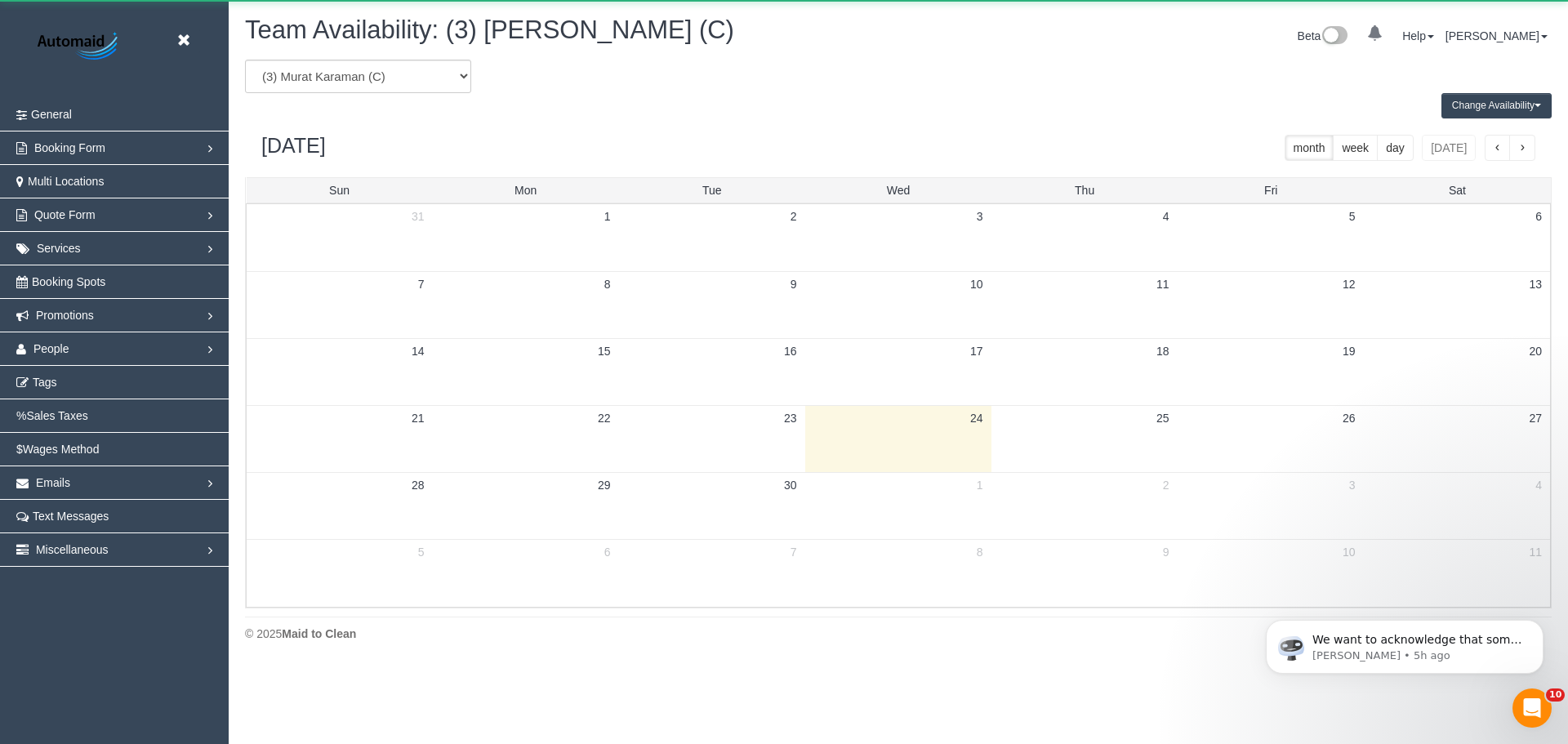
scroll to position [80979, 80080]
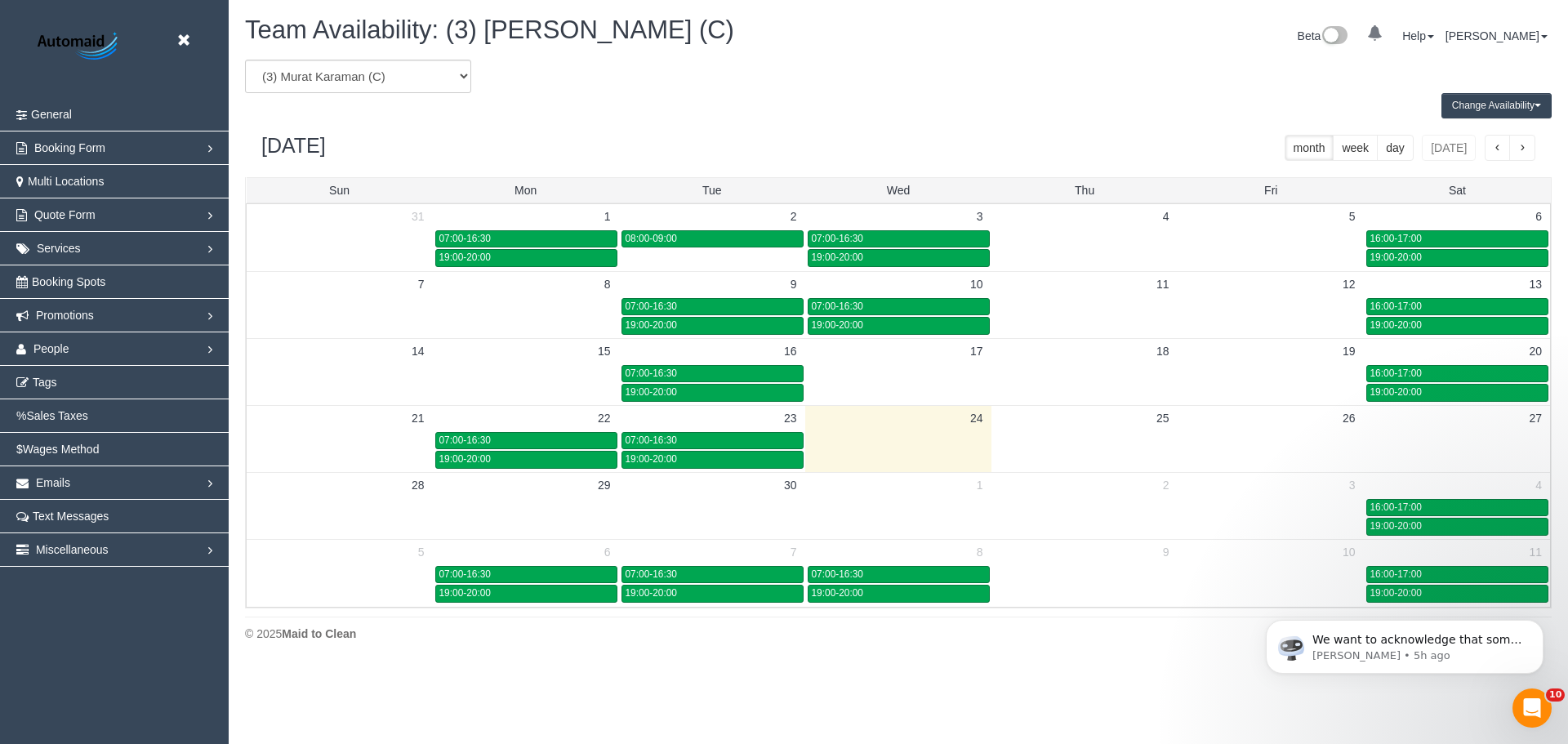
click at [1049, 451] on td at bounding box center [1084, 450] width 186 height 39
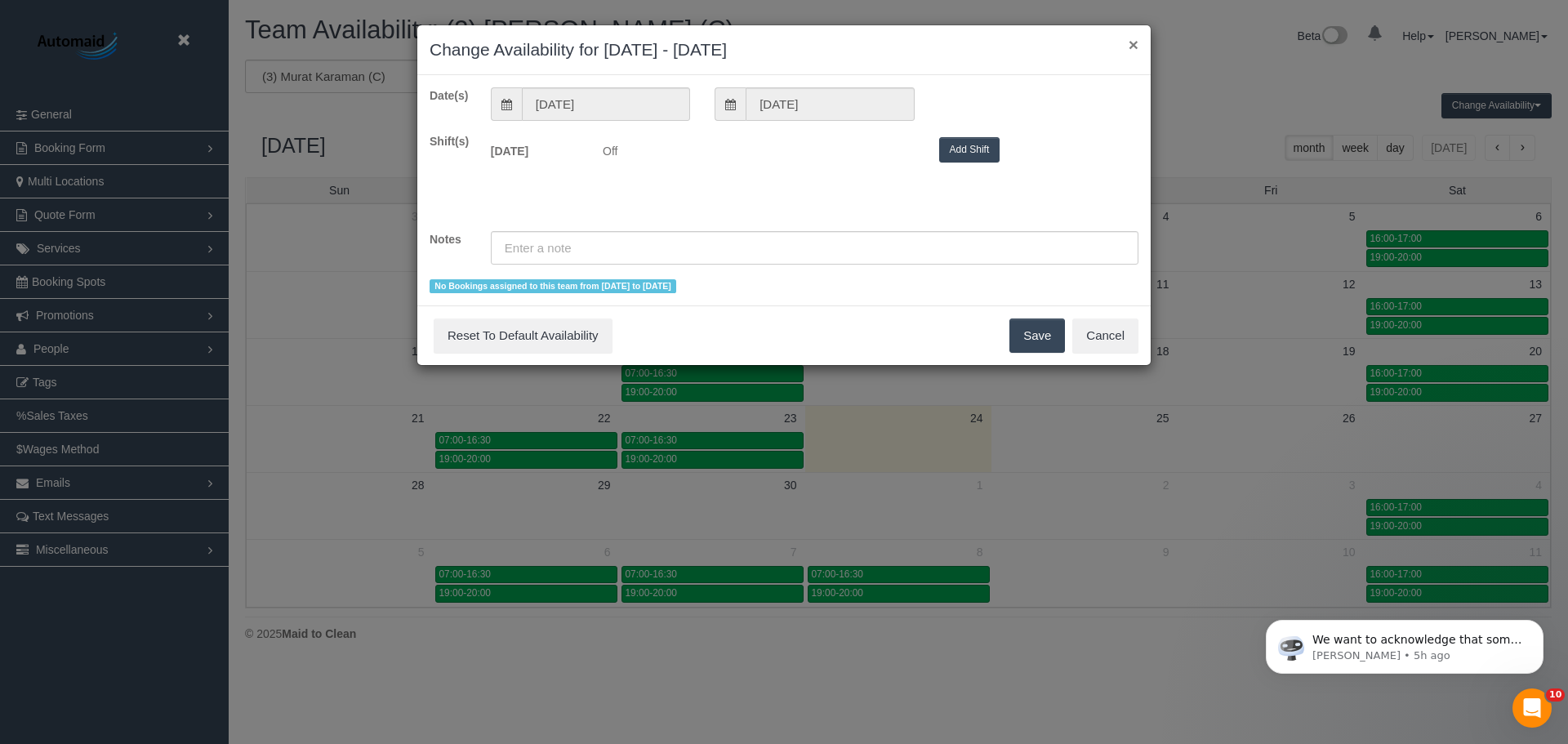
click at [1131, 47] on button "×" at bounding box center [1133, 45] width 10 height 18
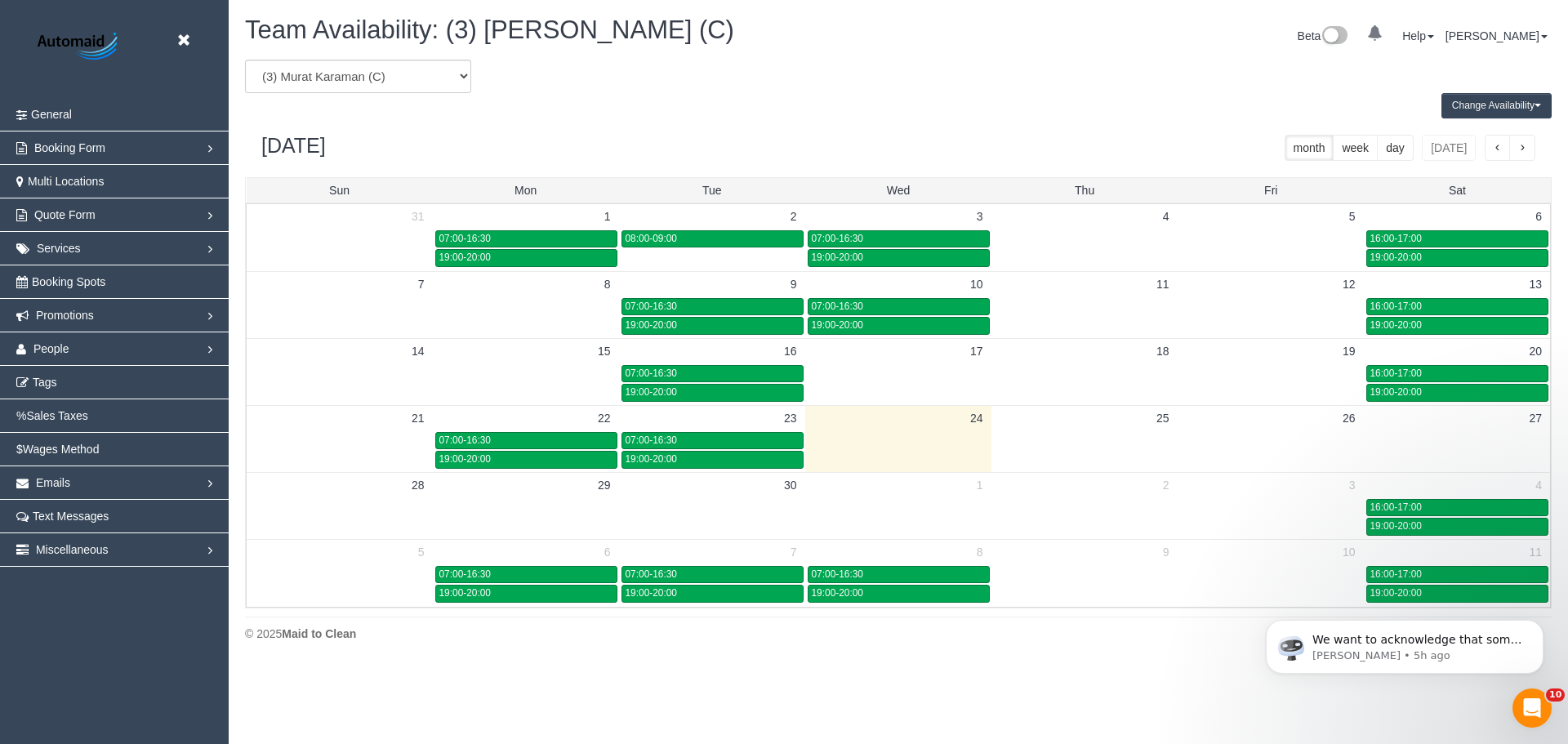
click at [1522, 152] on span "button" at bounding box center [1521, 148] width 8 height 11
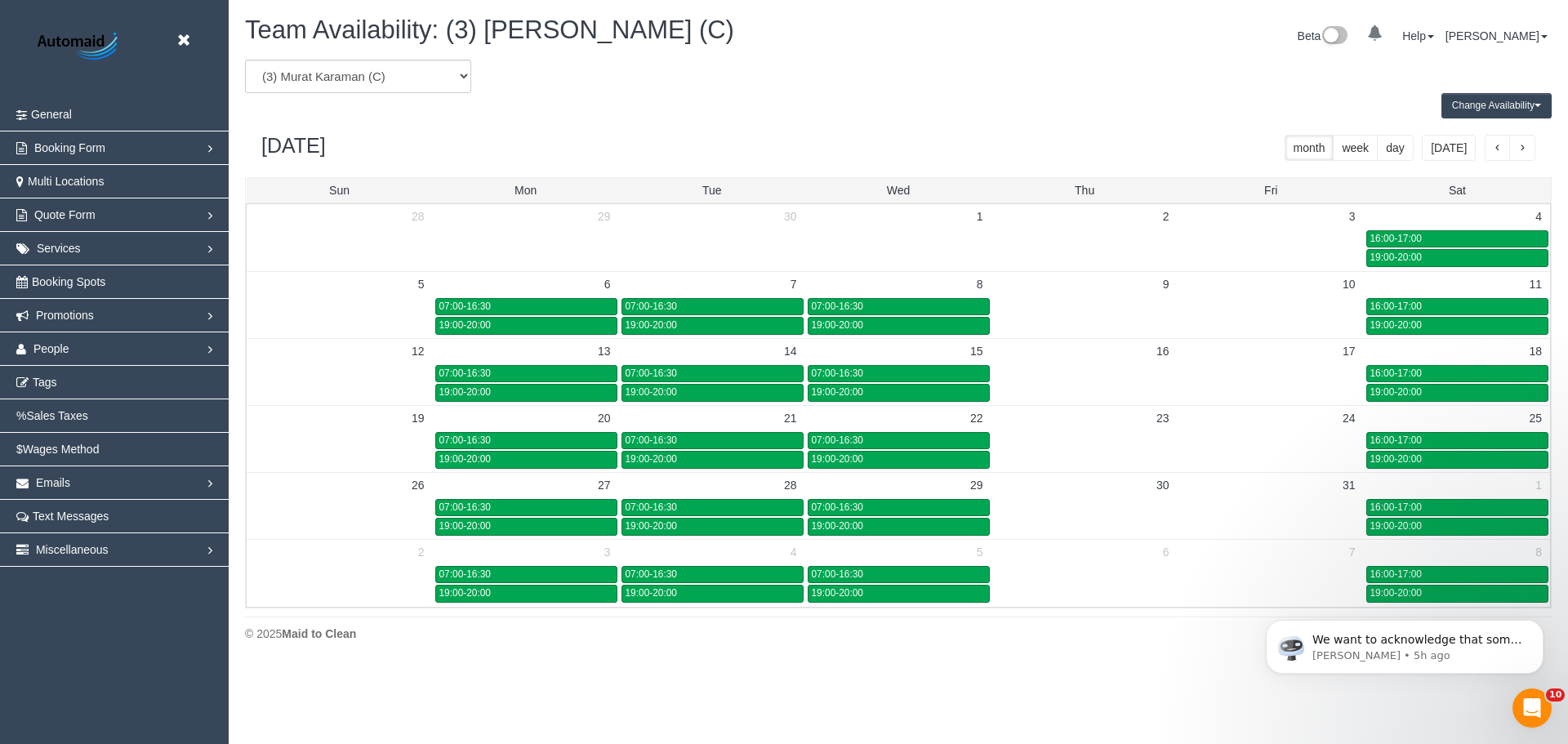
click at [1522, 152] on span "button" at bounding box center [1521, 148] width 8 height 11
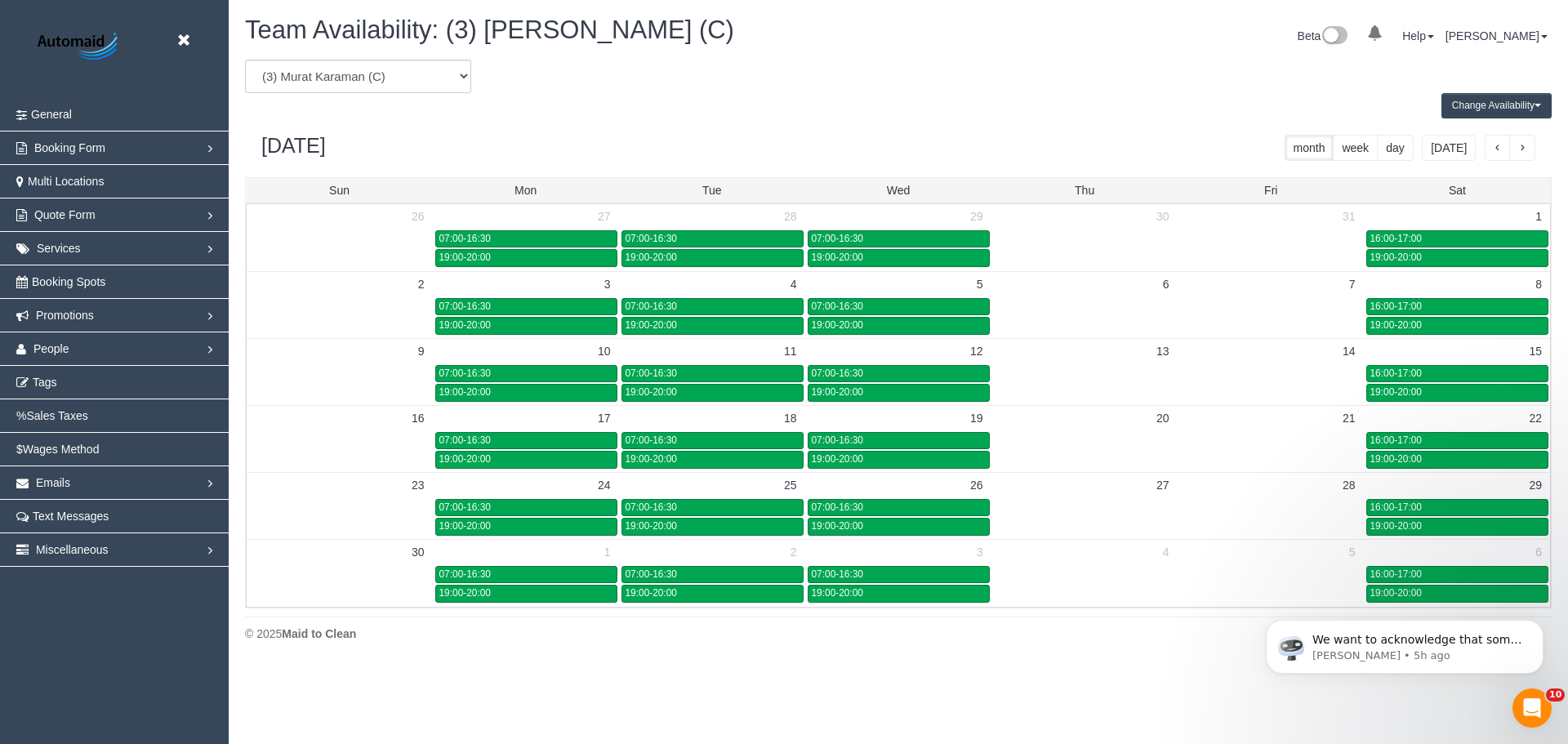
click at [1493, 151] on span "button" at bounding box center [1497, 148] width 8 height 11
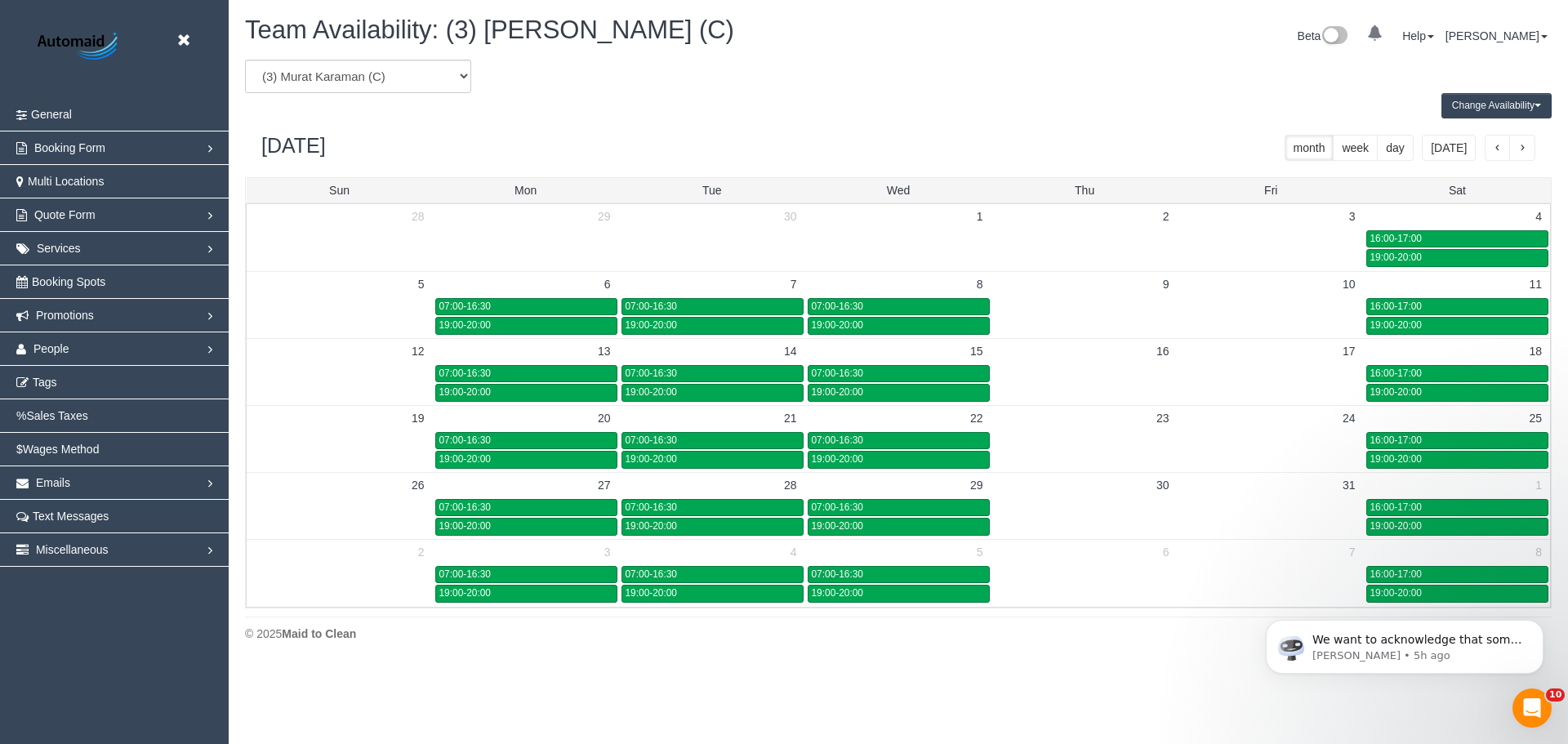
click at [1493, 151] on span "button" at bounding box center [1497, 148] width 8 height 11
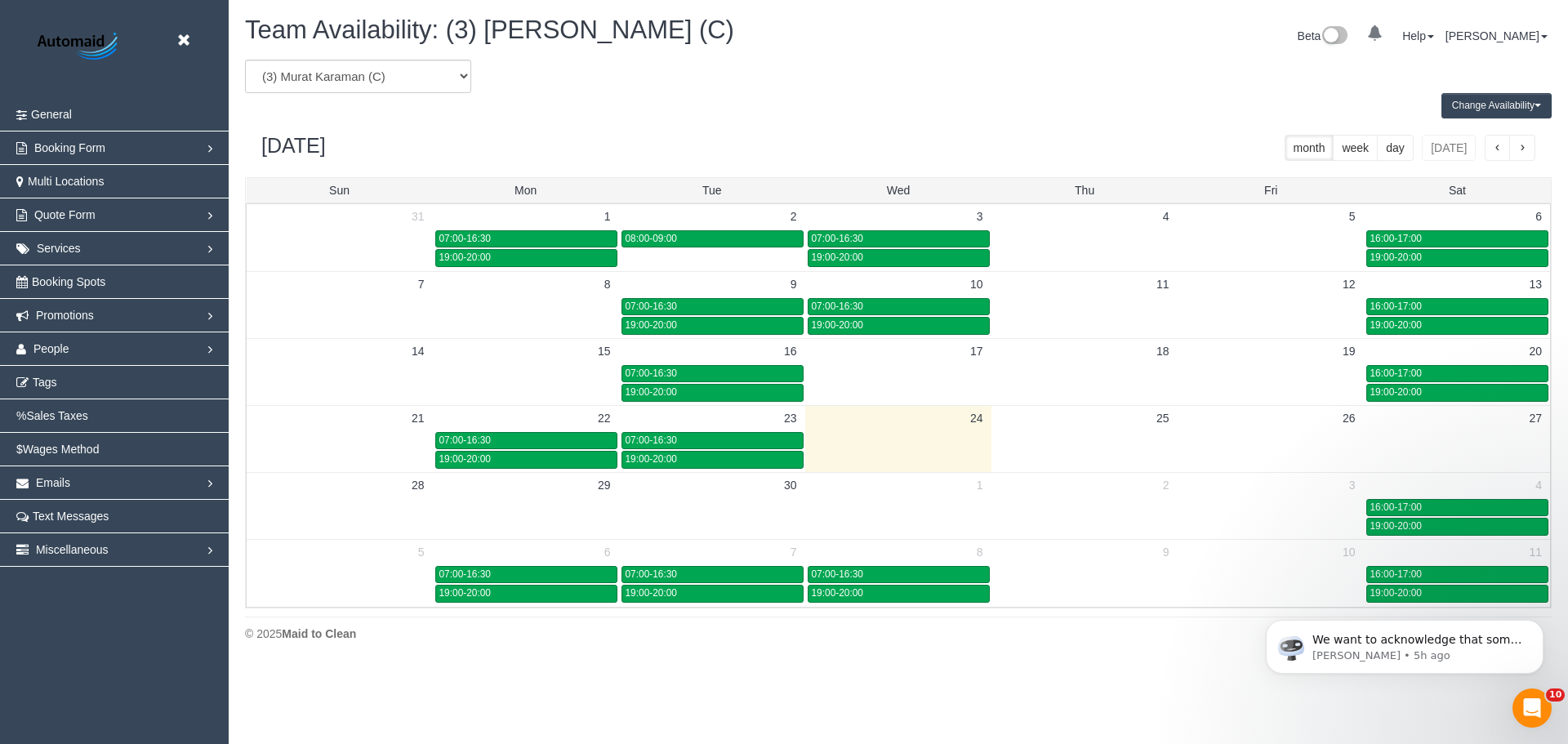
click at [1266, 503] on td at bounding box center [1270, 516] width 186 height 39
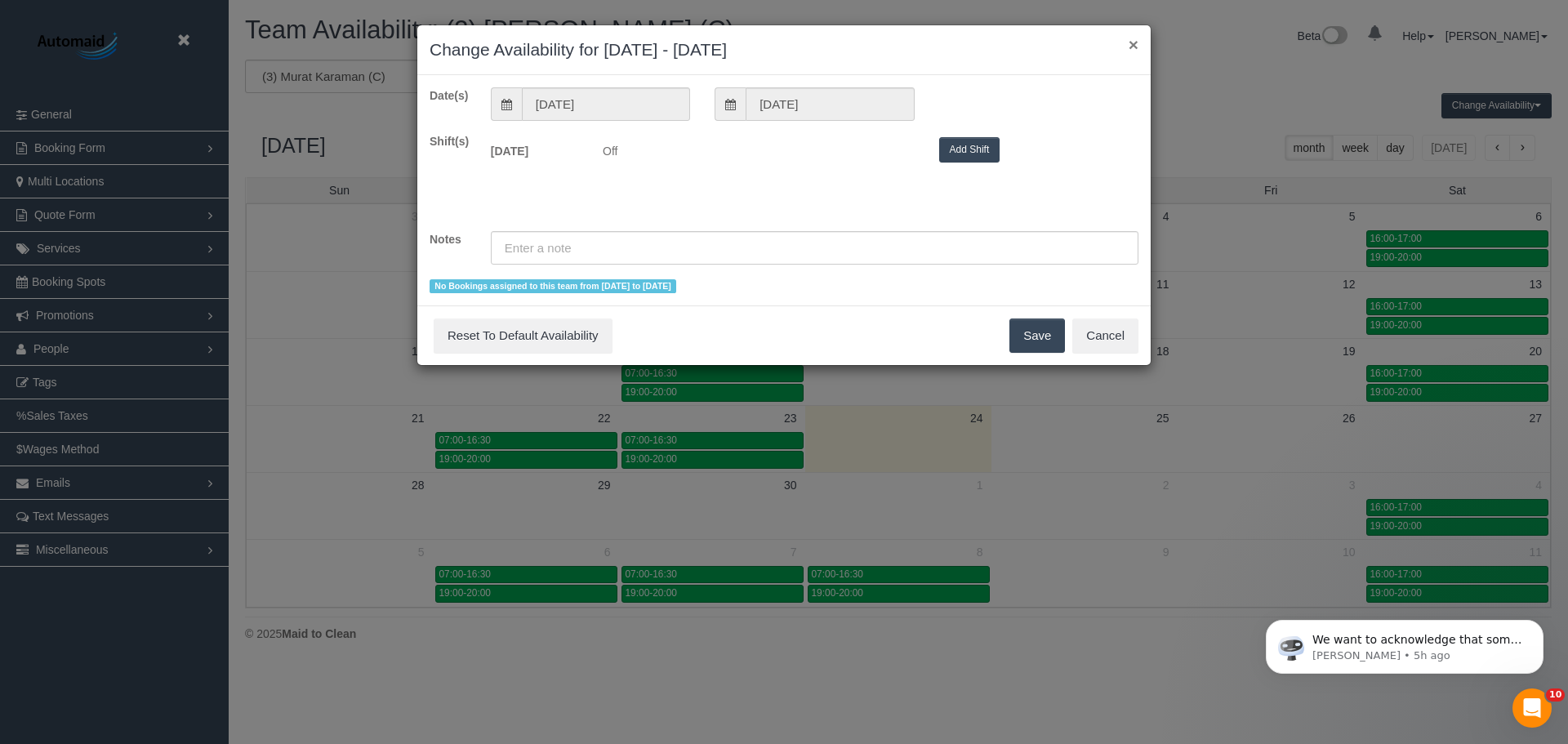
click at [1135, 42] on button "×" at bounding box center [1133, 45] width 10 height 18
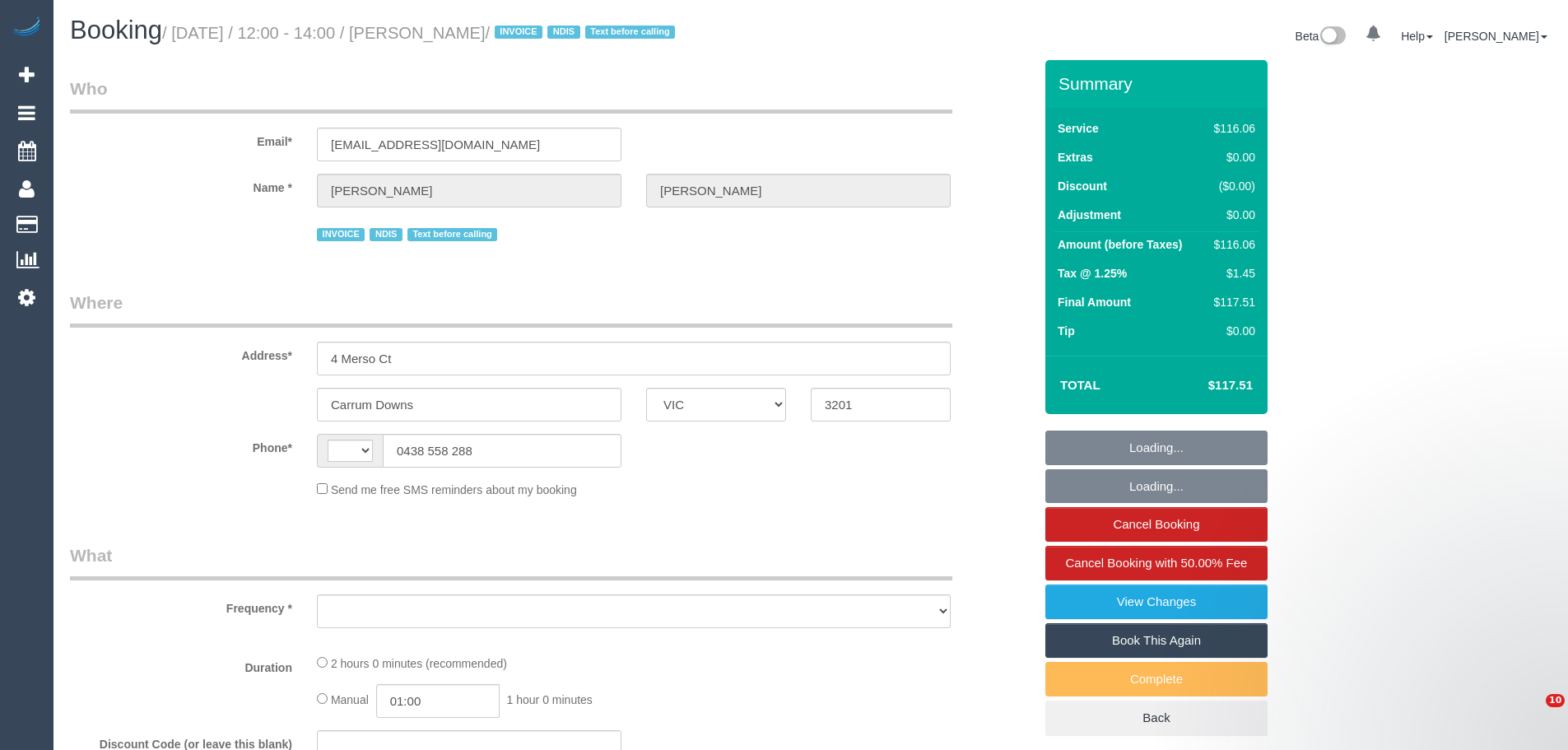
select select "VIC"
select select "string:AU"
select select "object:2725"
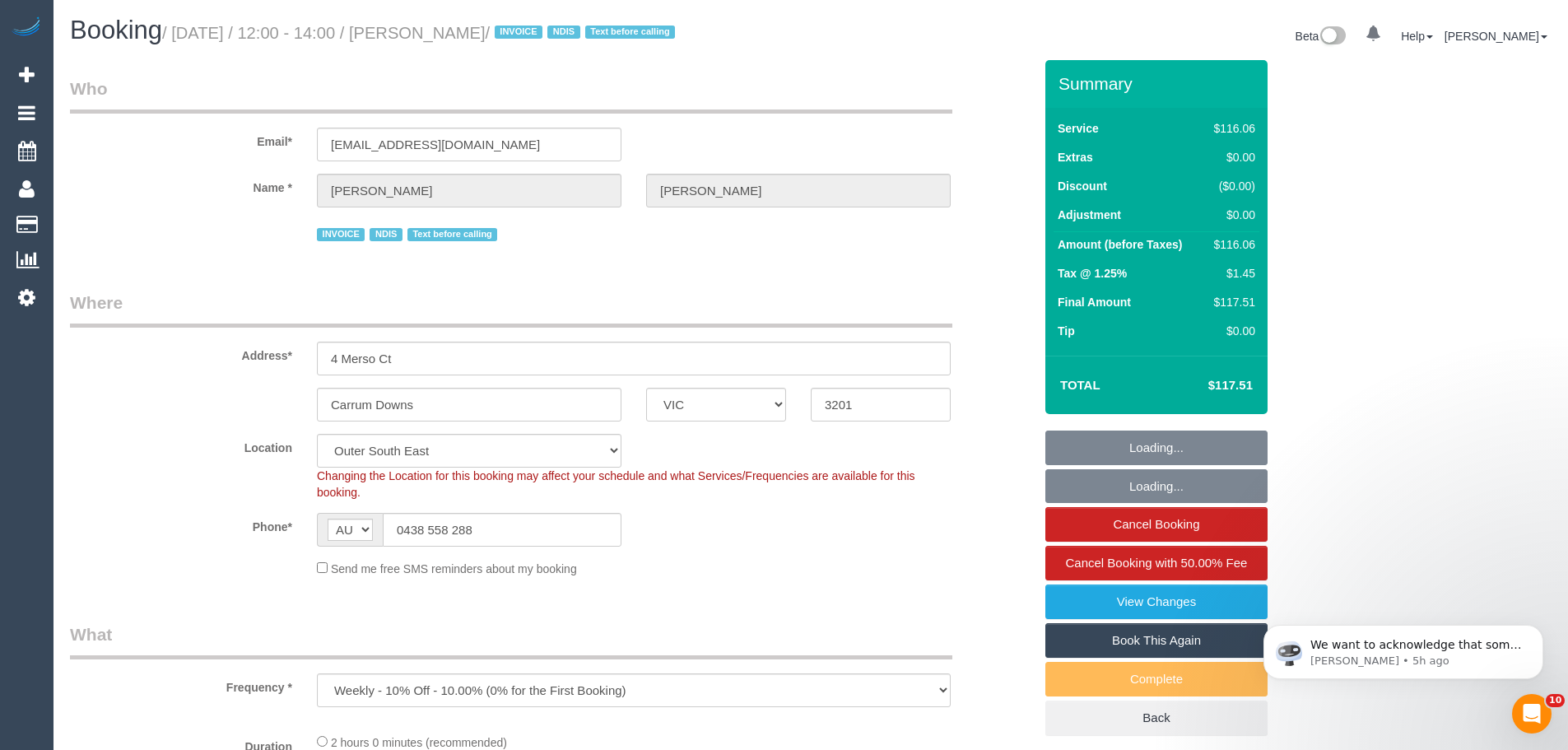
select select "number:27"
select select "number:14"
select select "number:18"
select select "number:36"
select select "number:34"
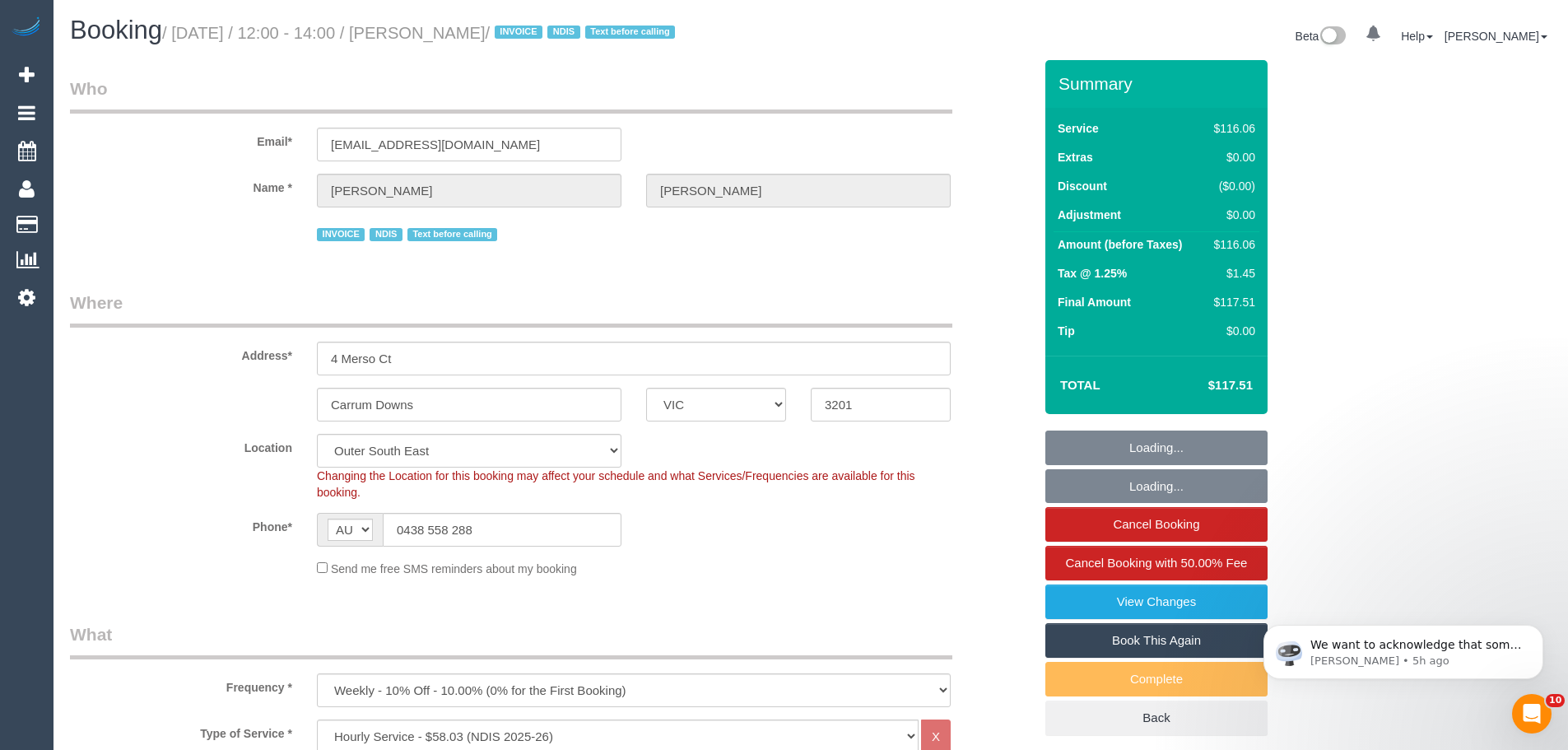
select select "object:3237"
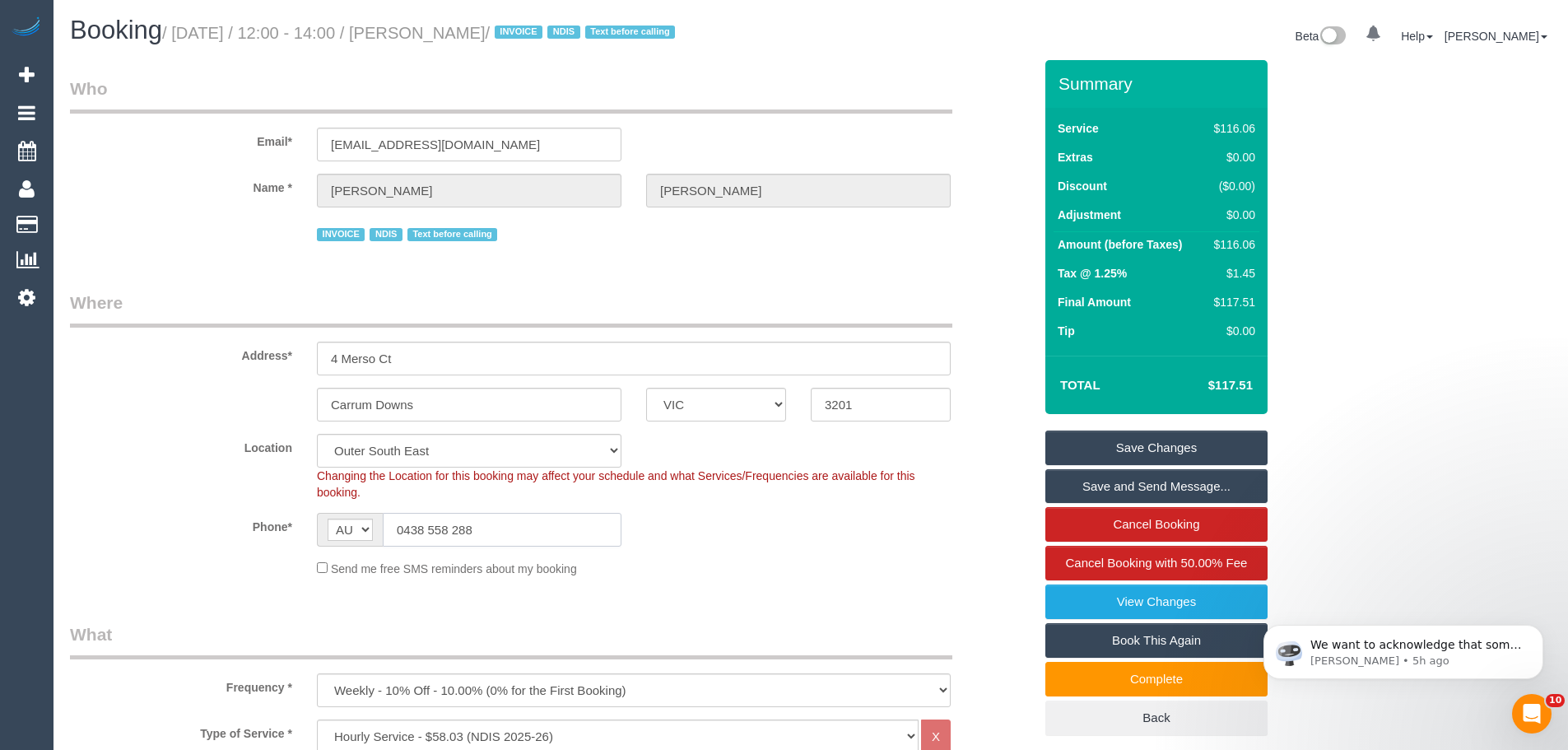
drag, startPoint x: 508, startPoint y: 528, endPoint x: 267, endPoint y: 533, distance: 241.1
click at [267, 533] on div "Phone* AF AL DZ AD AO AI AQ AG AR AM AW AU AT AZ BS BH BD BB BY BE BZ BJ BM BT …" at bounding box center [551, 530] width 987 height 34
click at [495, 522] on input "0438 558 288" at bounding box center [502, 530] width 239 height 34
drag, startPoint x: 498, startPoint y: 534, endPoint x: 135, endPoint y: 514, distance: 363.6
click at [135, 514] on div "Phone* AF AL DZ AD AO AI AQ AG AR AM AW AU AT AZ BS BH BD BB BY BE BZ BJ BM BT …" at bounding box center [551, 530] width 987 height 34
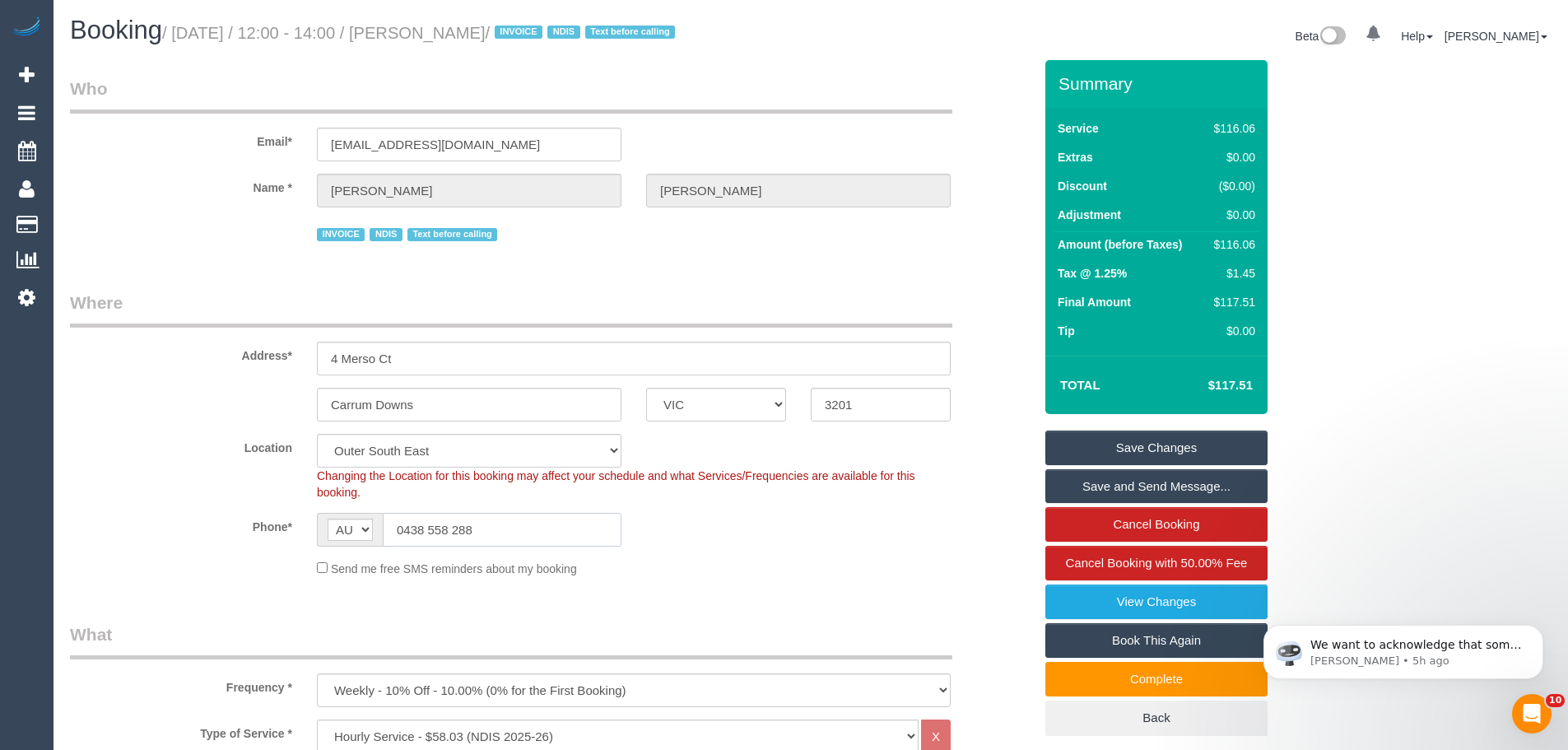
click at [490, 538] on input "0438 558 288" at bounding box center [502, 530] width 239 height 34
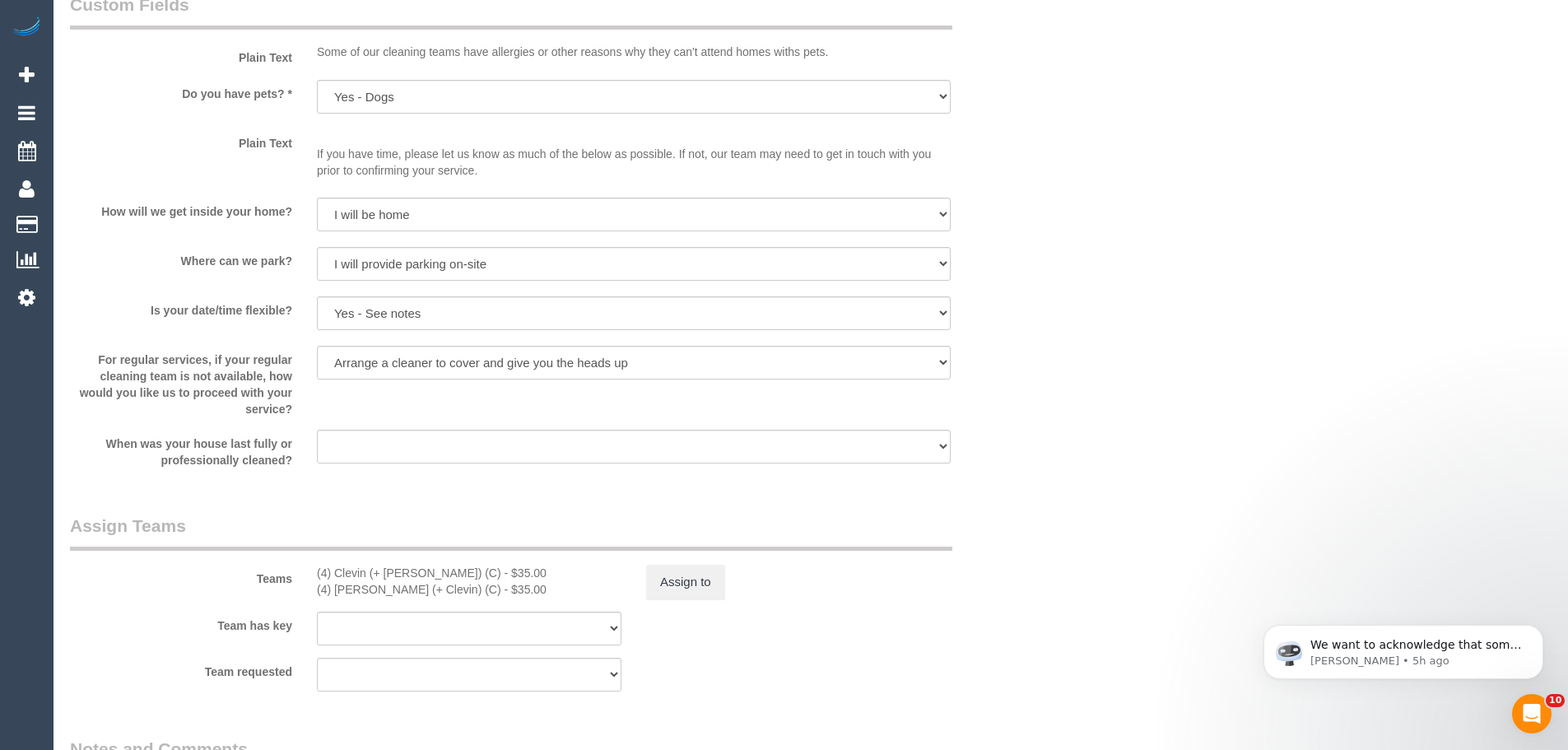
scroll to position [1728, 0]
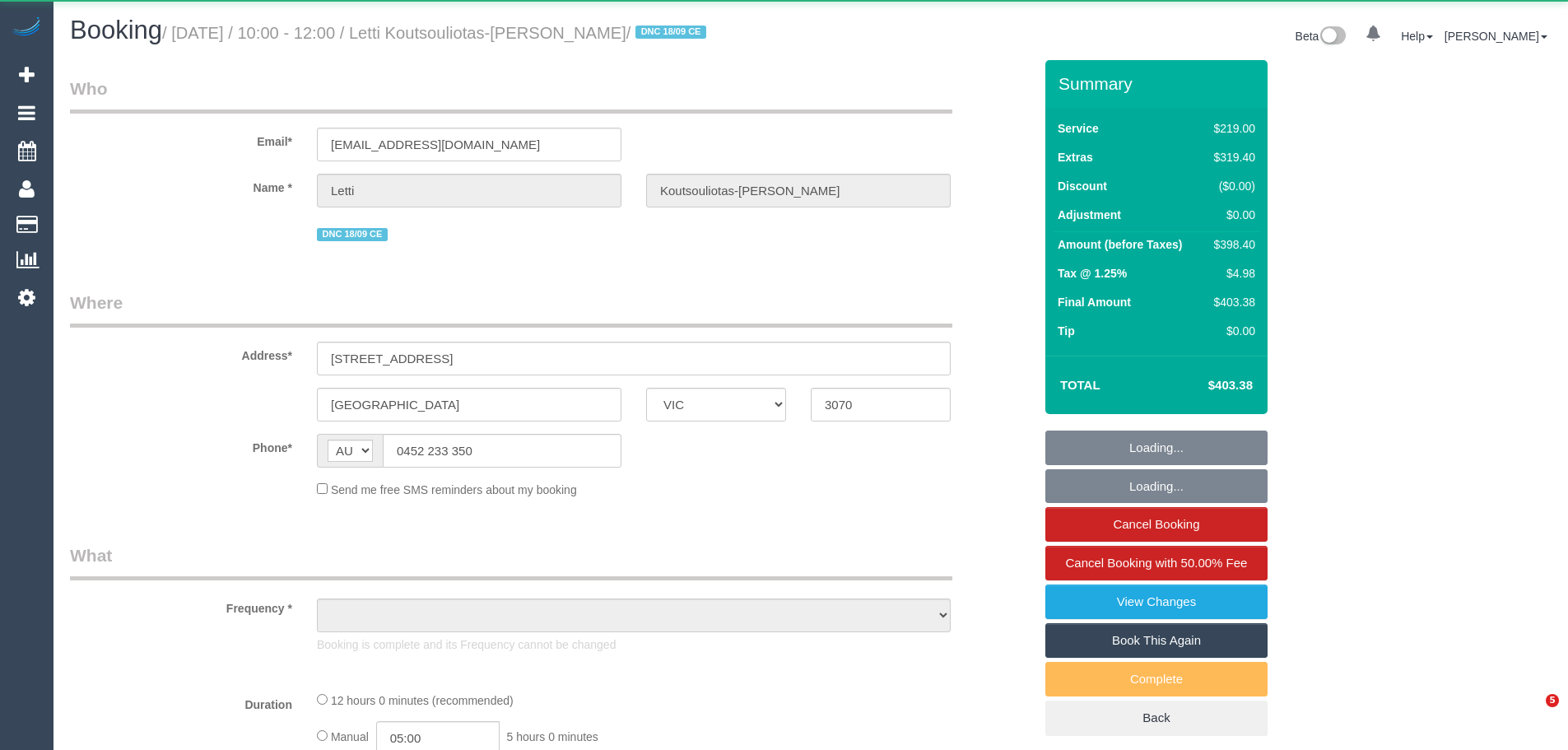
select select "VIC"
select select "object:642"
select select "string:stripe-pm_1S3qTn2GScqysDRVzqYiNpq4"
select select "number:28"
select select "number:15"
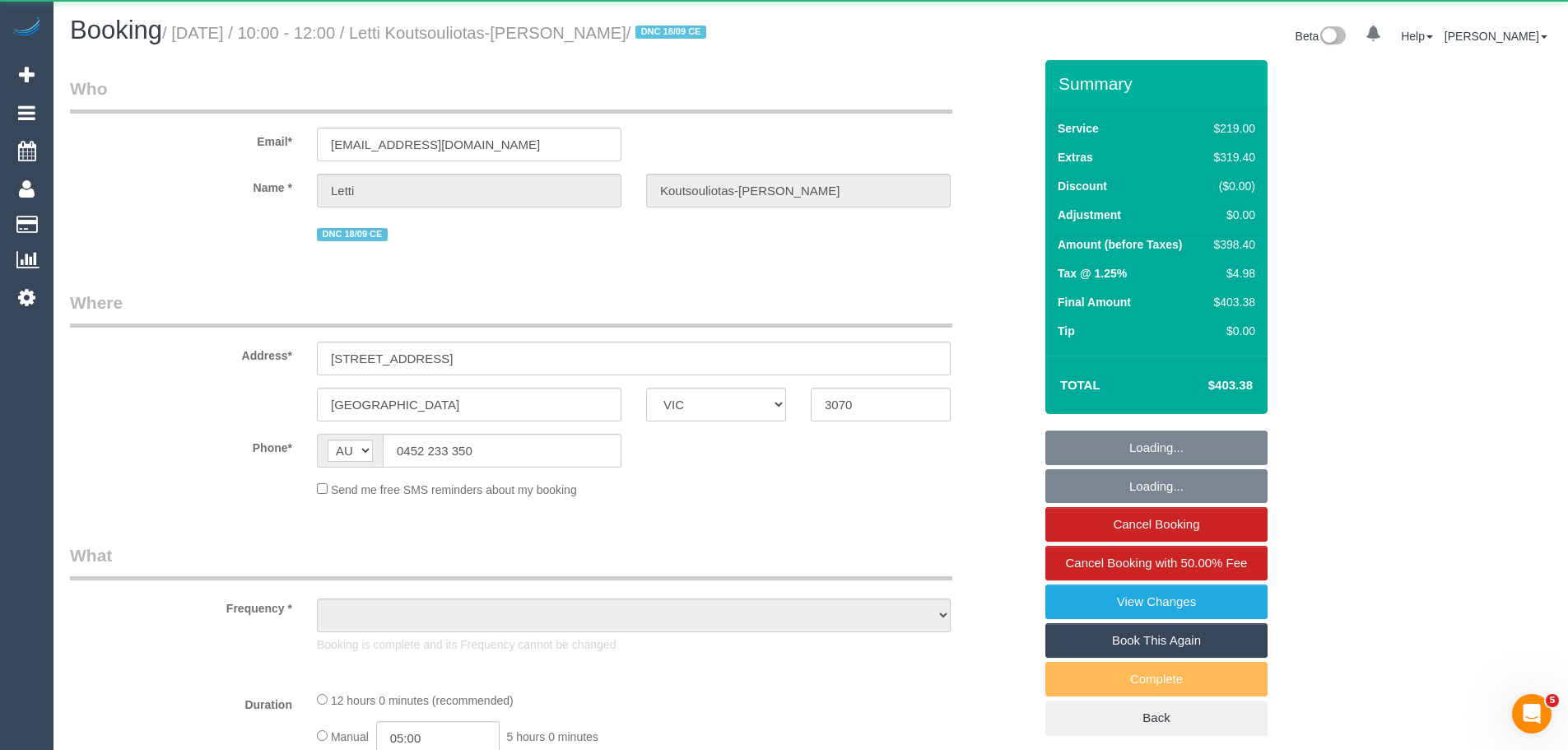
select select "number:19"
select select "number:24"
select select "number:34"
select select "number:11"
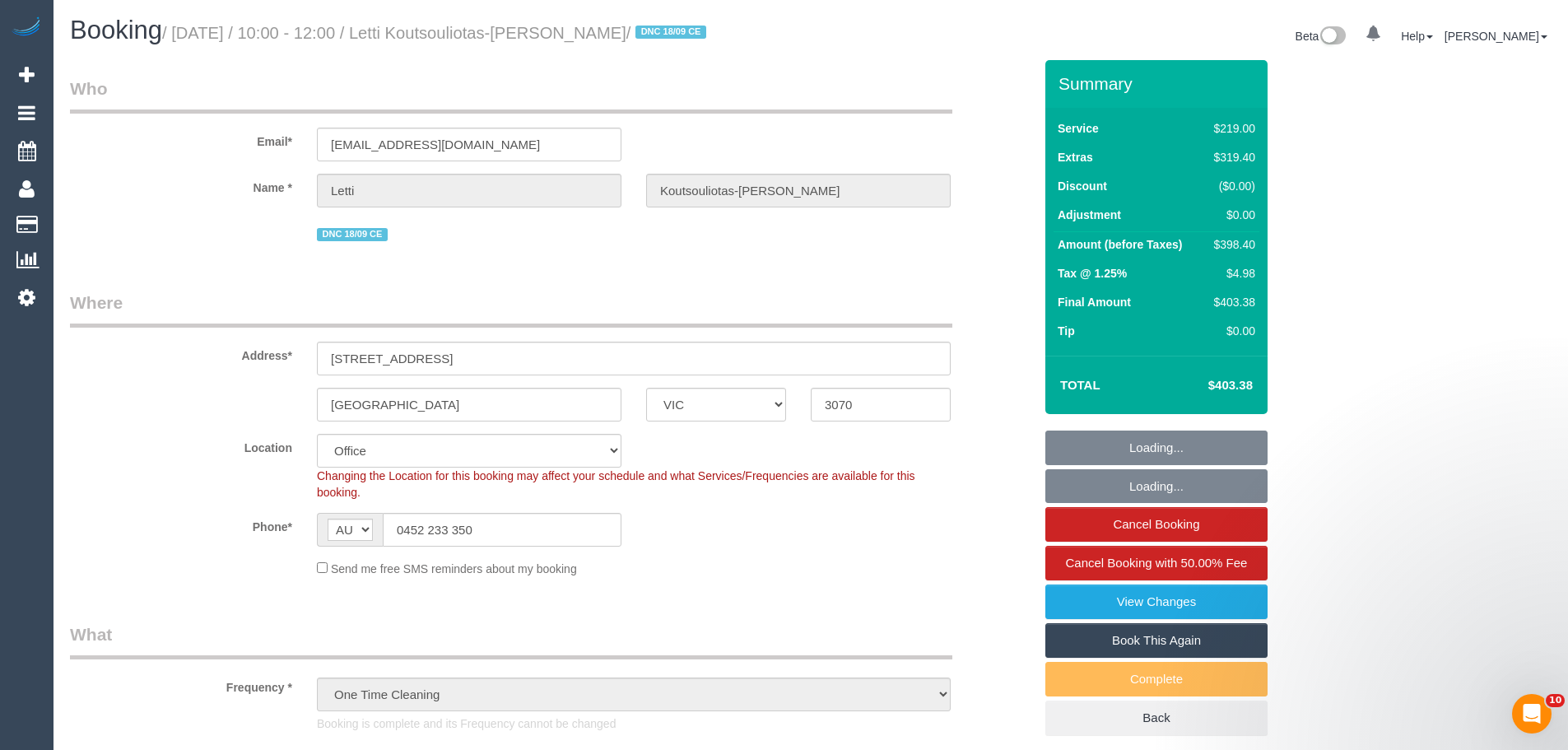
select select "object:2225"
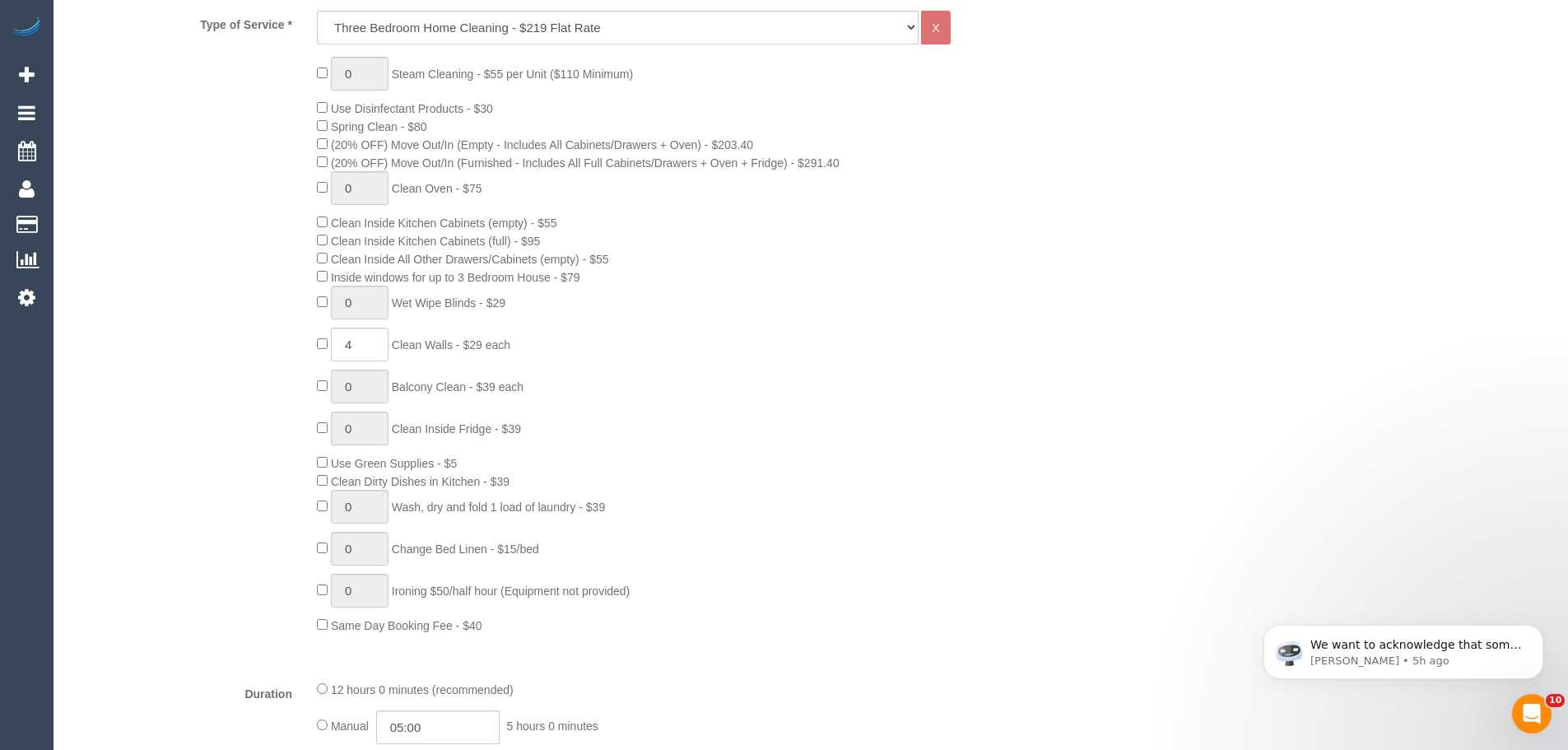
scroll to position [741, 0]
click at [373, 360] on input "4" at bounding box center [359, 350] width 58 height 34
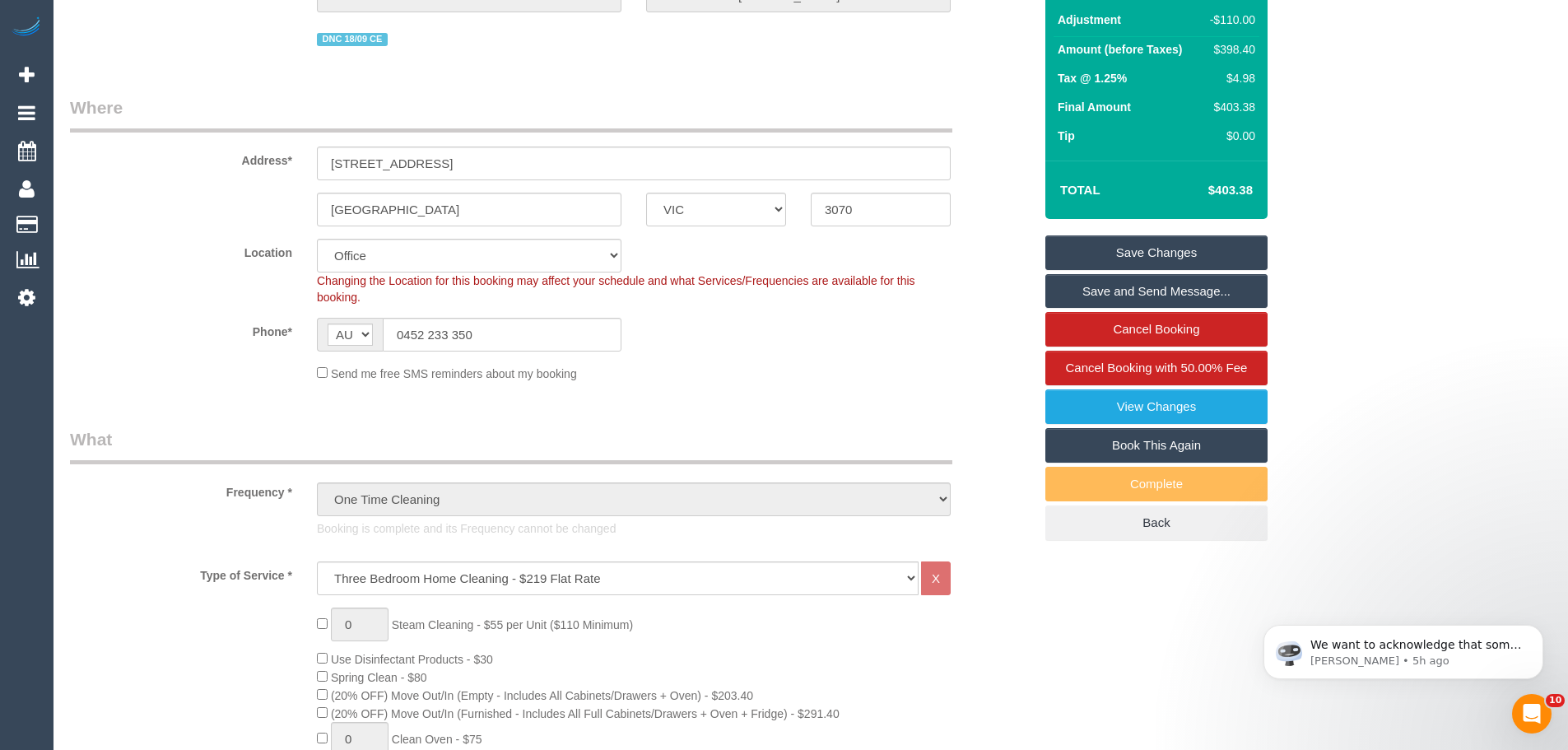
scroll to position [0, 0]
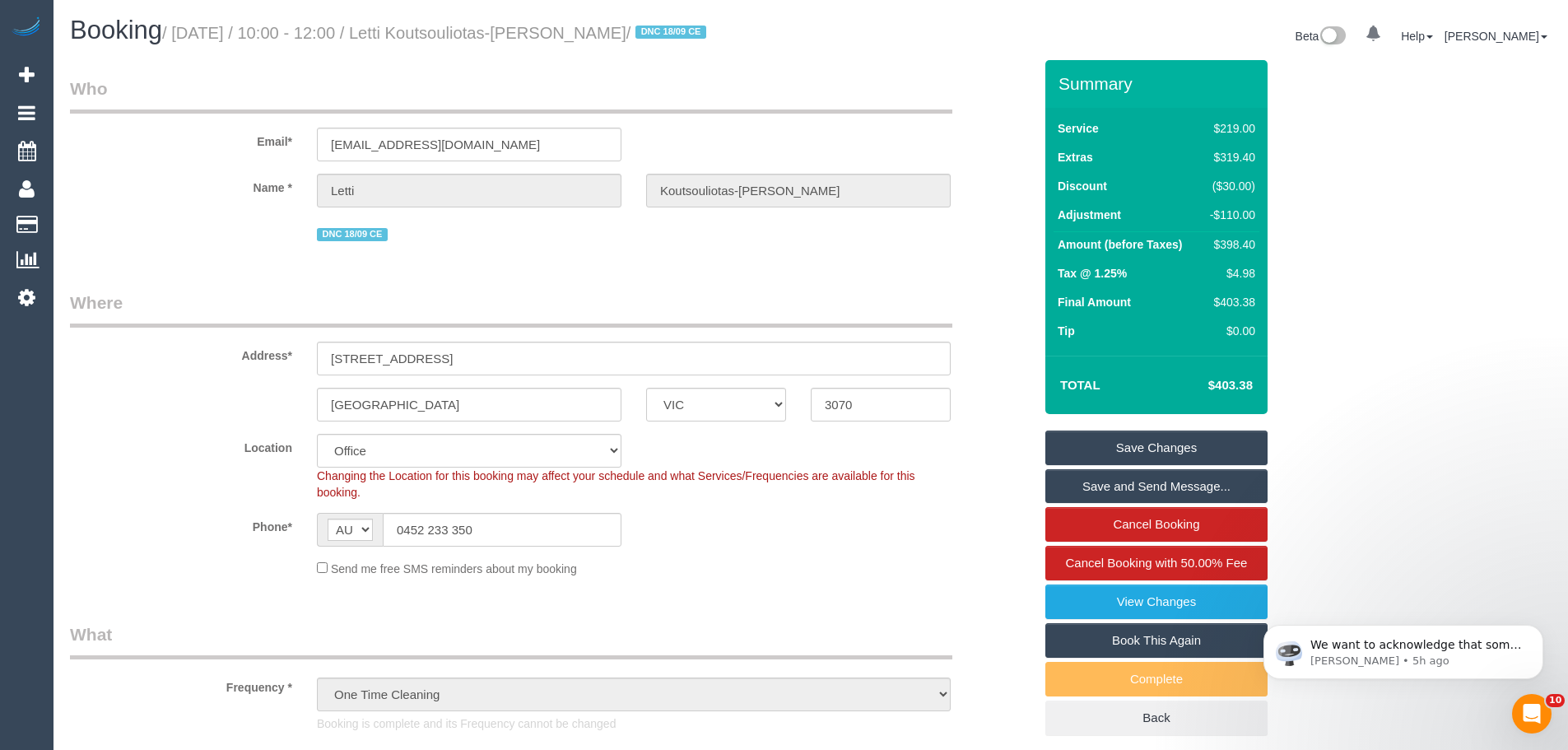
type input "5"
click at [750, 355] on input "[STREET_ADDRESS]" at bounding box center [634, 359] width 634 height 34
click at [1236, 243] on div "$398.40" at bounding box center [1230, 244] width 51 height 17
click at [1214, 247] on div "$427.40" at bounding box center [1230, 244] width 51 height 17
click at [1236, 241] on div "$427.40" at bounding box center [1230, 244] width 51 height 17
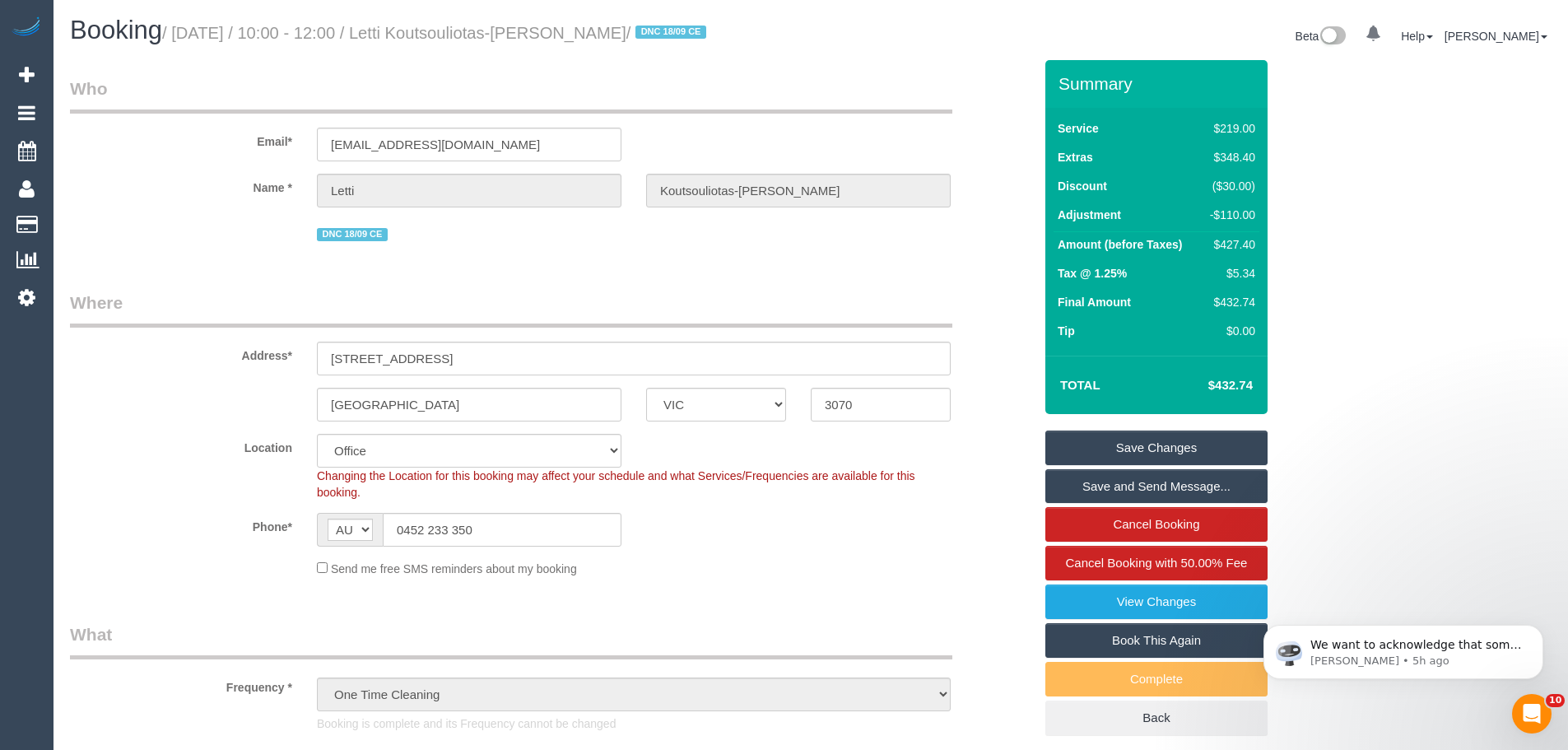
click at [1236, 241] on div "$427.40" at bounding box center [1230, 244] width 51 height 17
copy div "427.40"
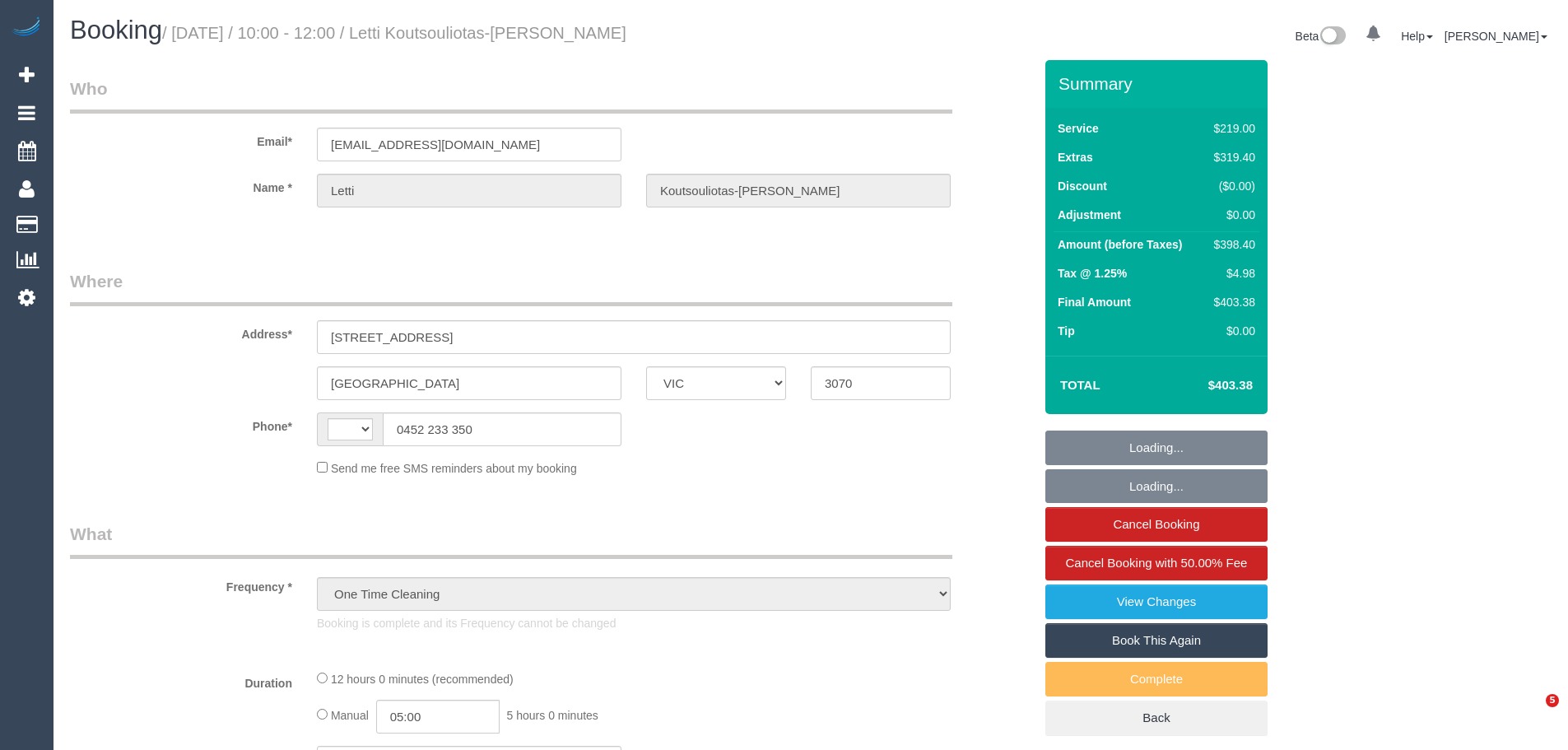
select select "VIC"
select select "string:AU"
select select "string:stripe-pm_1S3qTn2GScqysDRVzqYiNpq4"
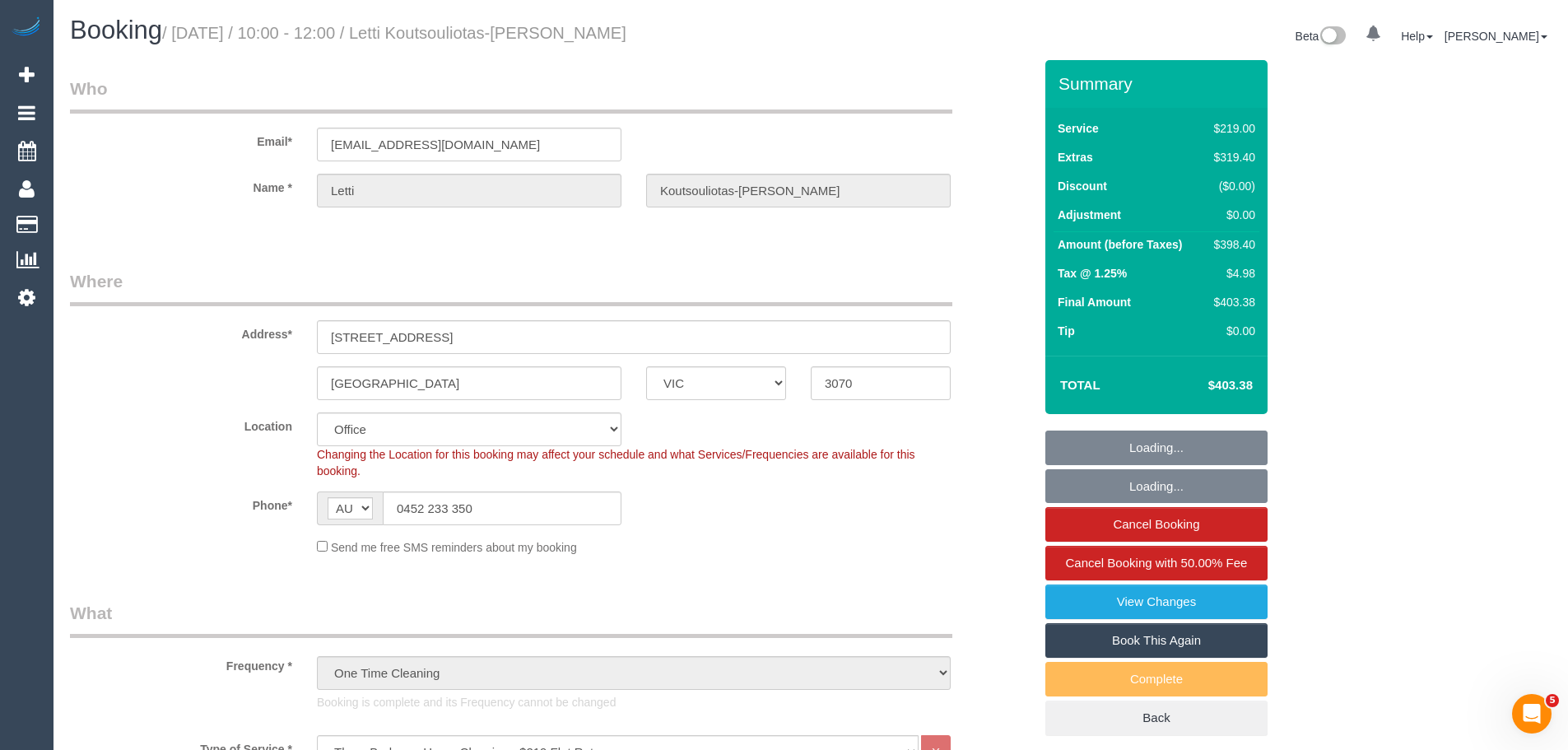
select select "object:882"
select select "number:28"
select select "number:15"
select select "number:19"
select select "number:24"
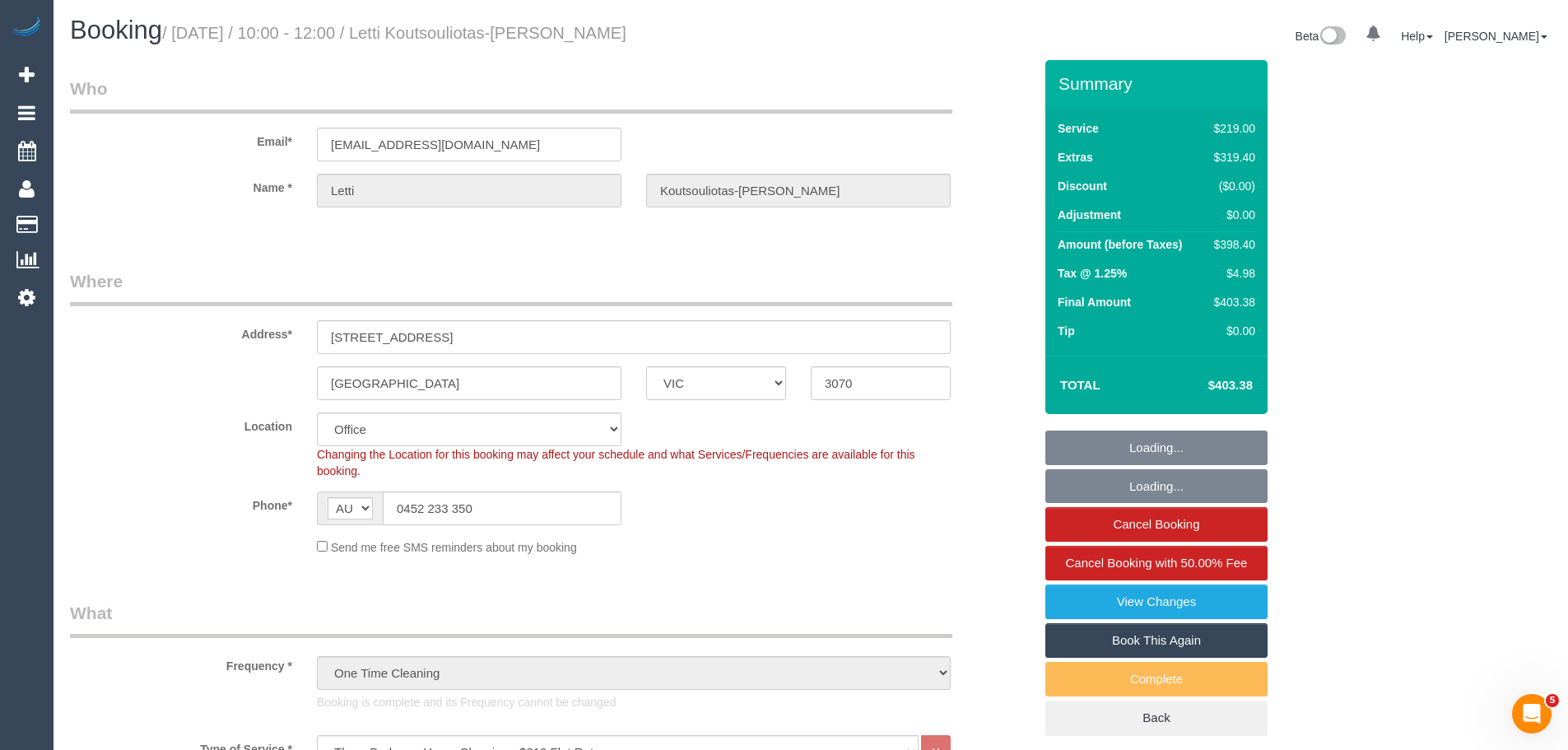
select select "number:34"
select select "number:11"
click at [1248, 243] on div "$398.40" at bounding box center [1232, 244] width 48 height 17
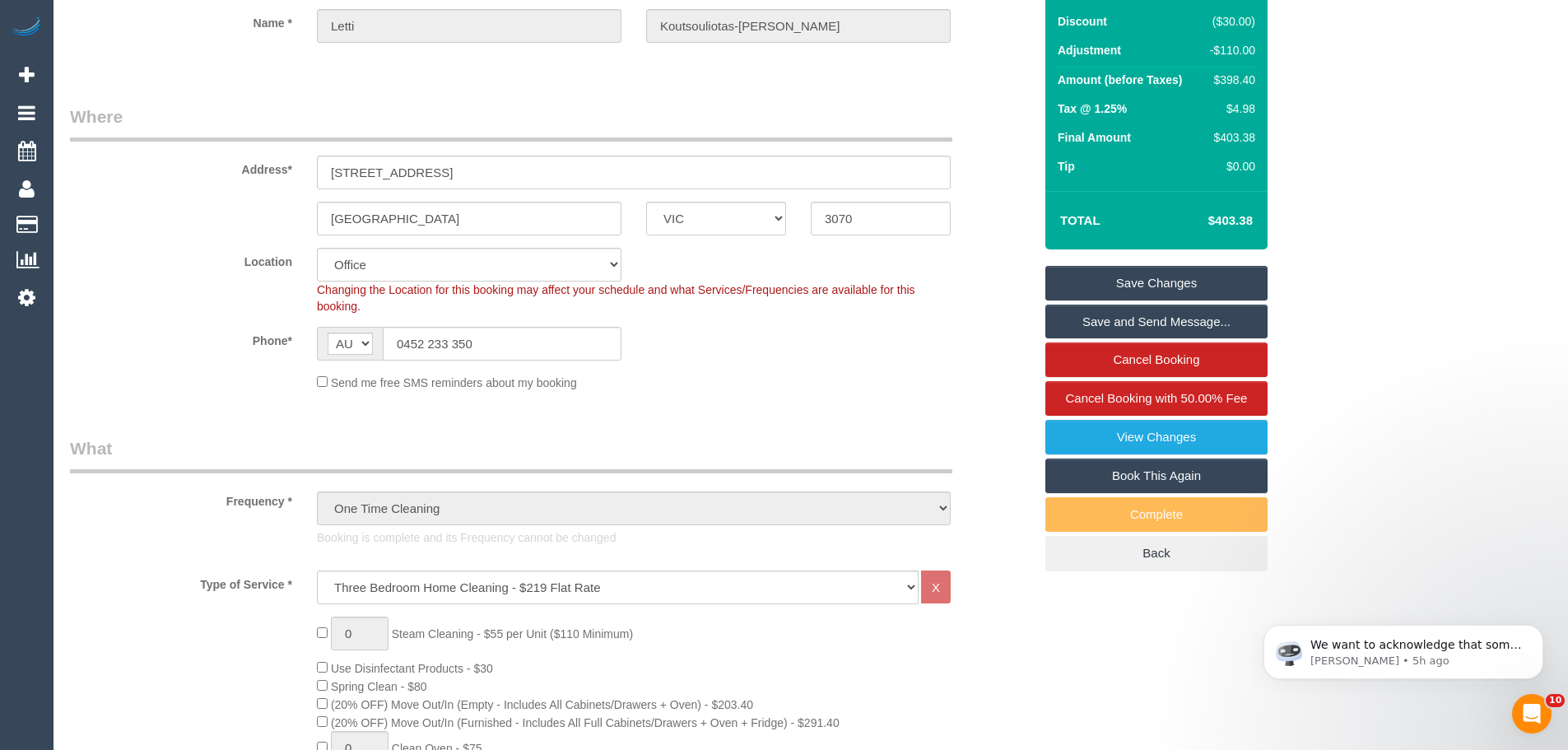
scroll to position [142, 0]
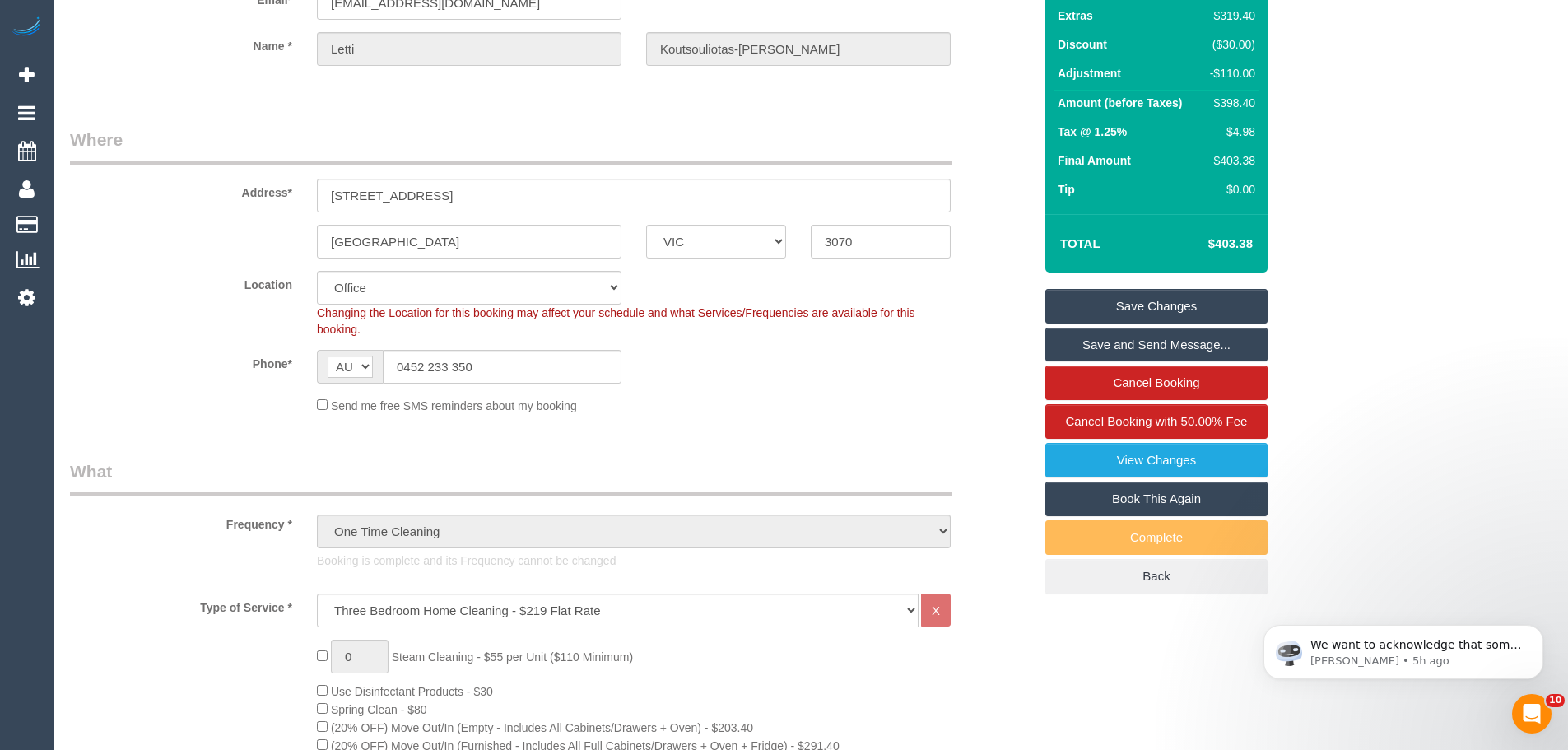
click at [1236, 96] on div "$398.40" at bounding box center [1230, 103] width 51 height 17
click at [1230, 104] on div "$398.40" at bounding box center [1230, 103] width 51 height 17
click at [1253, 97] on div "$398.40" at bounding box center [1230, 103] width 51 height 17
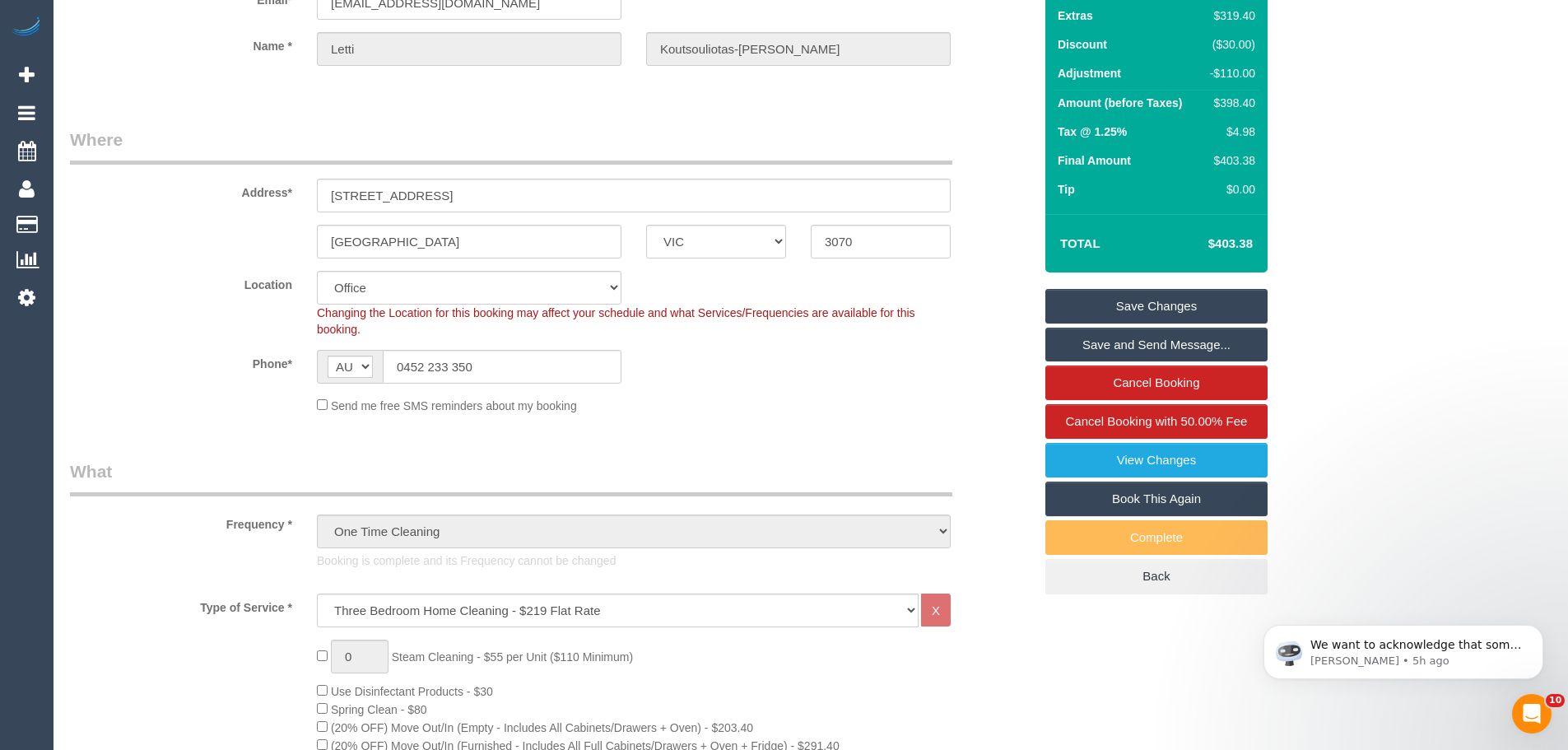
click at [1253, 97] on div "$398.40" at bounding box center [1230, 103] width 51 height 17
click at [1243, 97] on div "$398.40" at bounding box center [1230, 103] width 51 height 17
copy div "398.40"
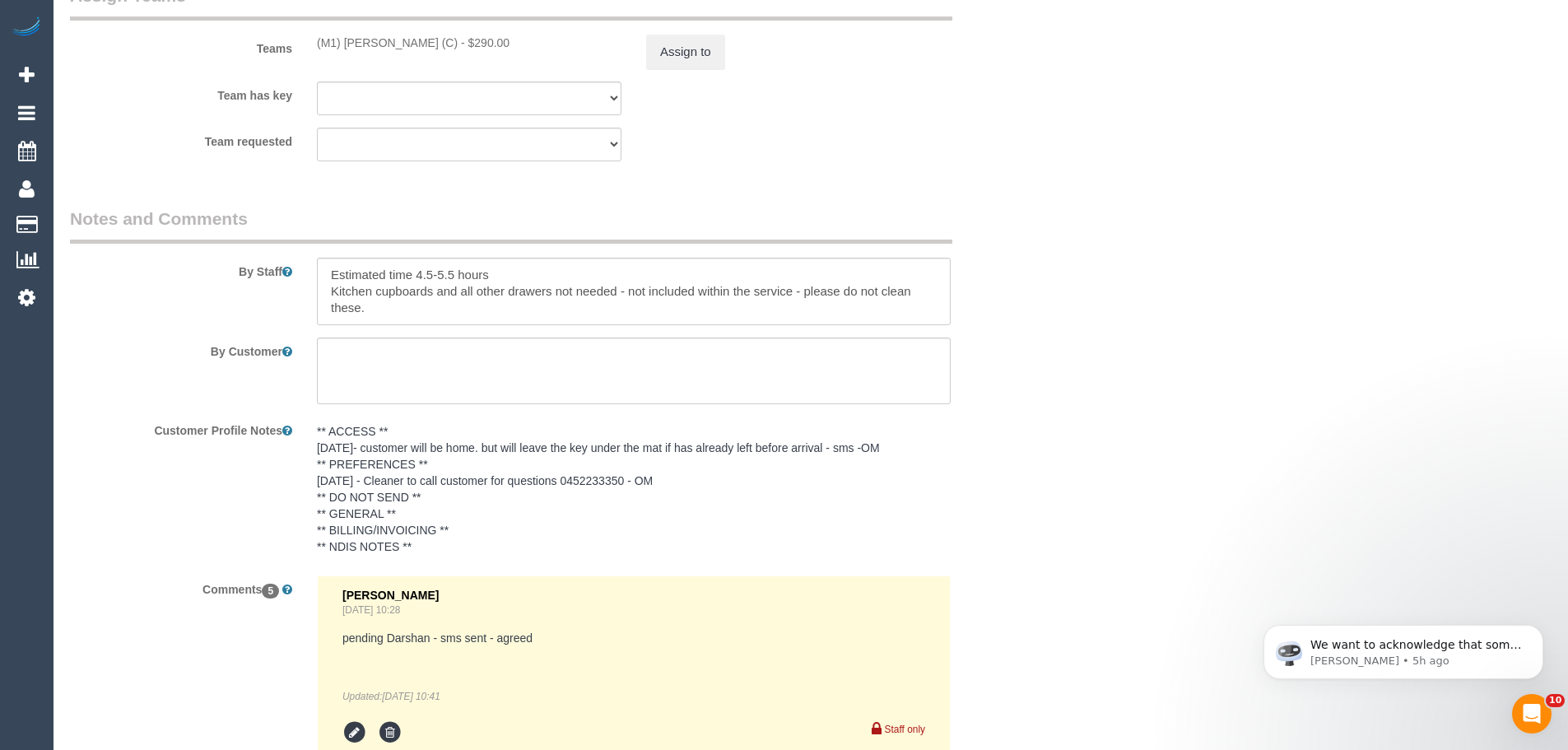
scroll to position [2610, 0]
